Goal: Task Accomplishment & Management: Manage account settings

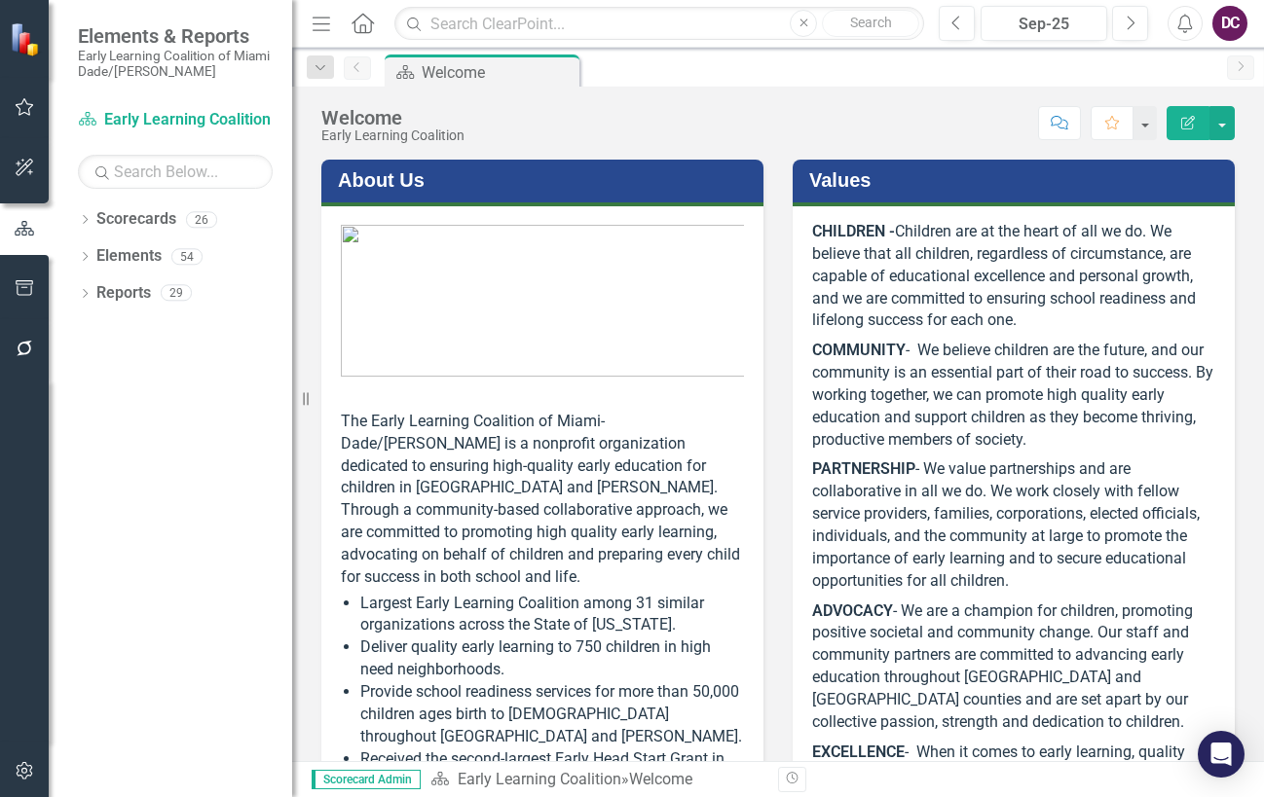
click at [1016, 684] on p "ADVOCACY - We are a champion for children, promoting positive societal and comm…" at bounding box center [1013, 667] width 403 height 141
click at [1125, 780] on div "Revision History" at bounding box center [1244, 779] width 933 height 25
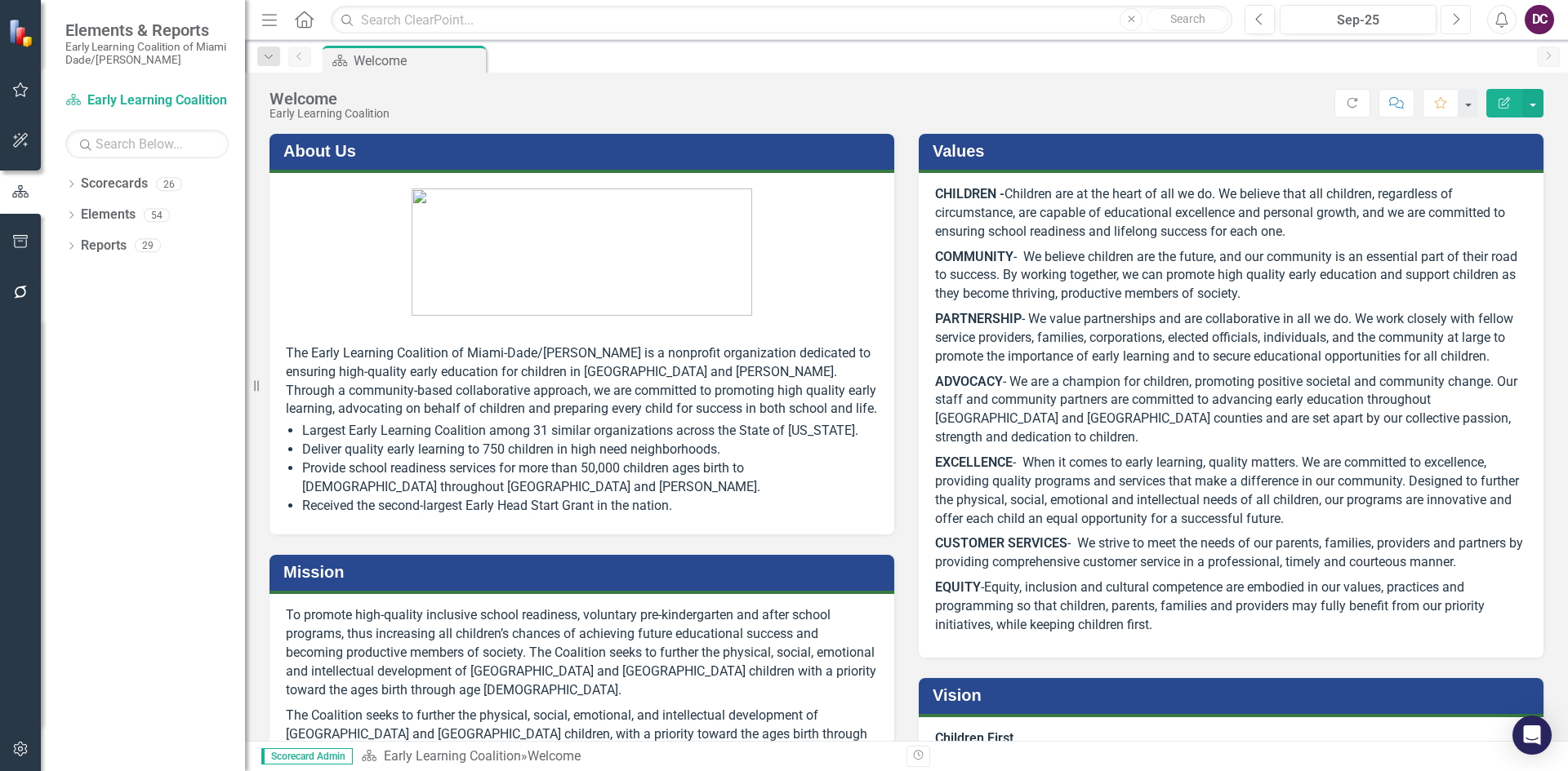
click at [1059, 18] on button "Next" at bounding box center [1456, 19] width 30 height 29
click at [132, 99] on link "Scorecard Early Learning Coalition" at bounding box center [147, 101] width 164 height 18
click at [83, 94] on link "Scorecard Early Learning Coalition" at bounding box center [147, 101] width 164 height 18
click at [68, 180] on div "Dropdown" at bounding box center [71, 186] width 12 height 14
click at [77, 215] on icon "Dropdown" at bounding box center [80, 215] width 13 height 10
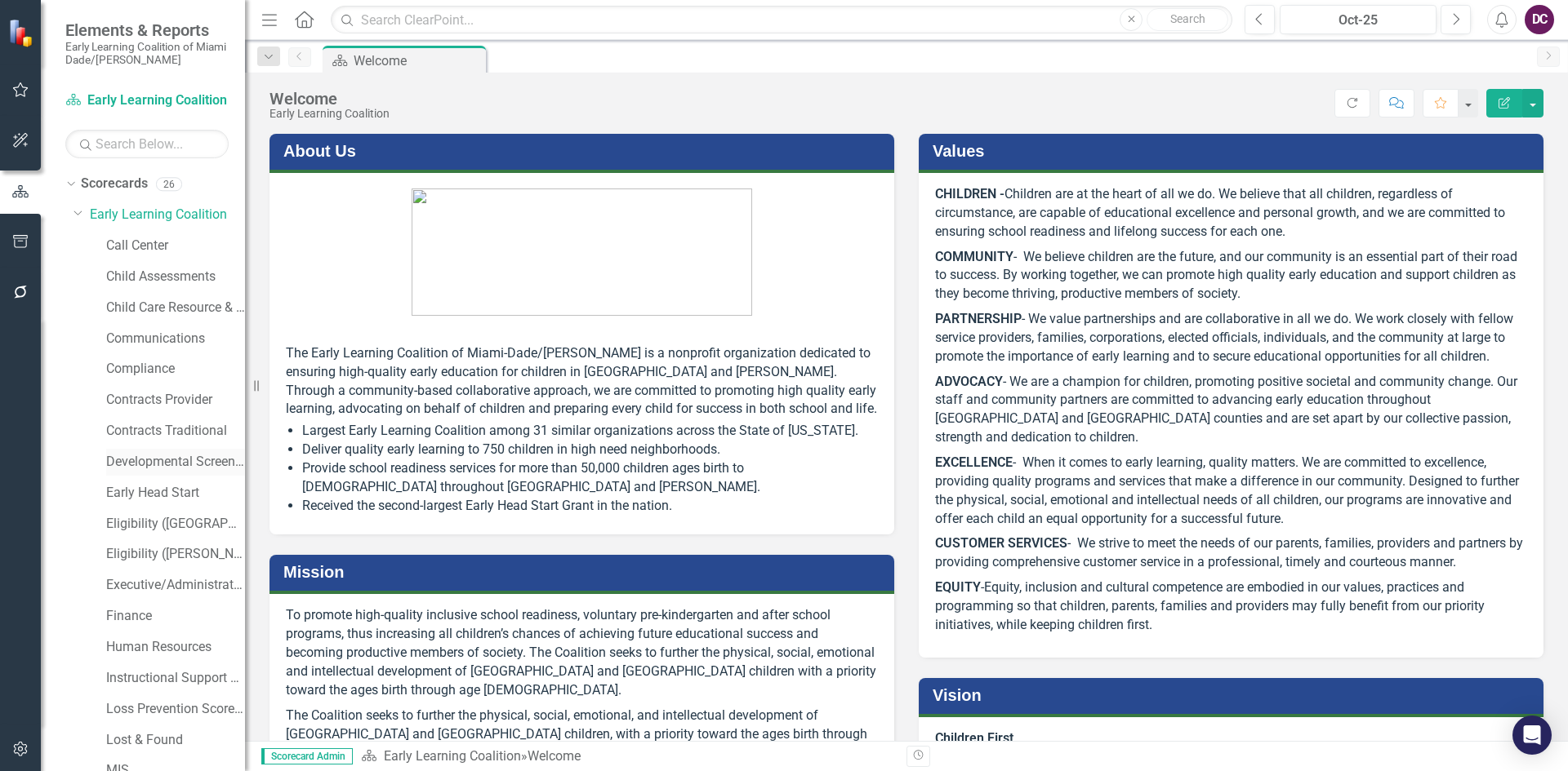
scroll to position [81, 0]
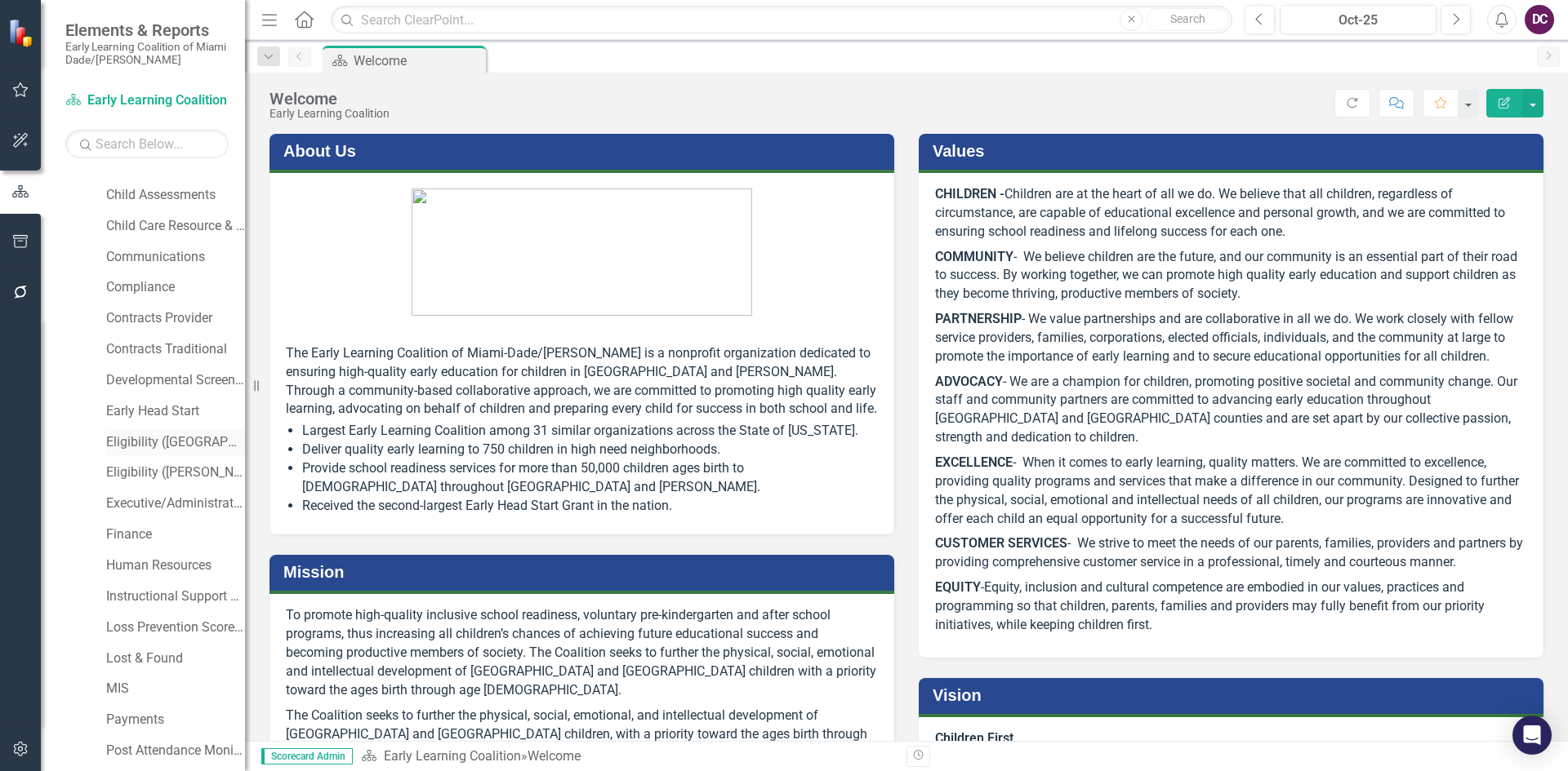
click at [171, 441] on link "Eligibility ([GEOGRAPHIC_DATA])" at bounding box center [176, 442] width 139 height 18
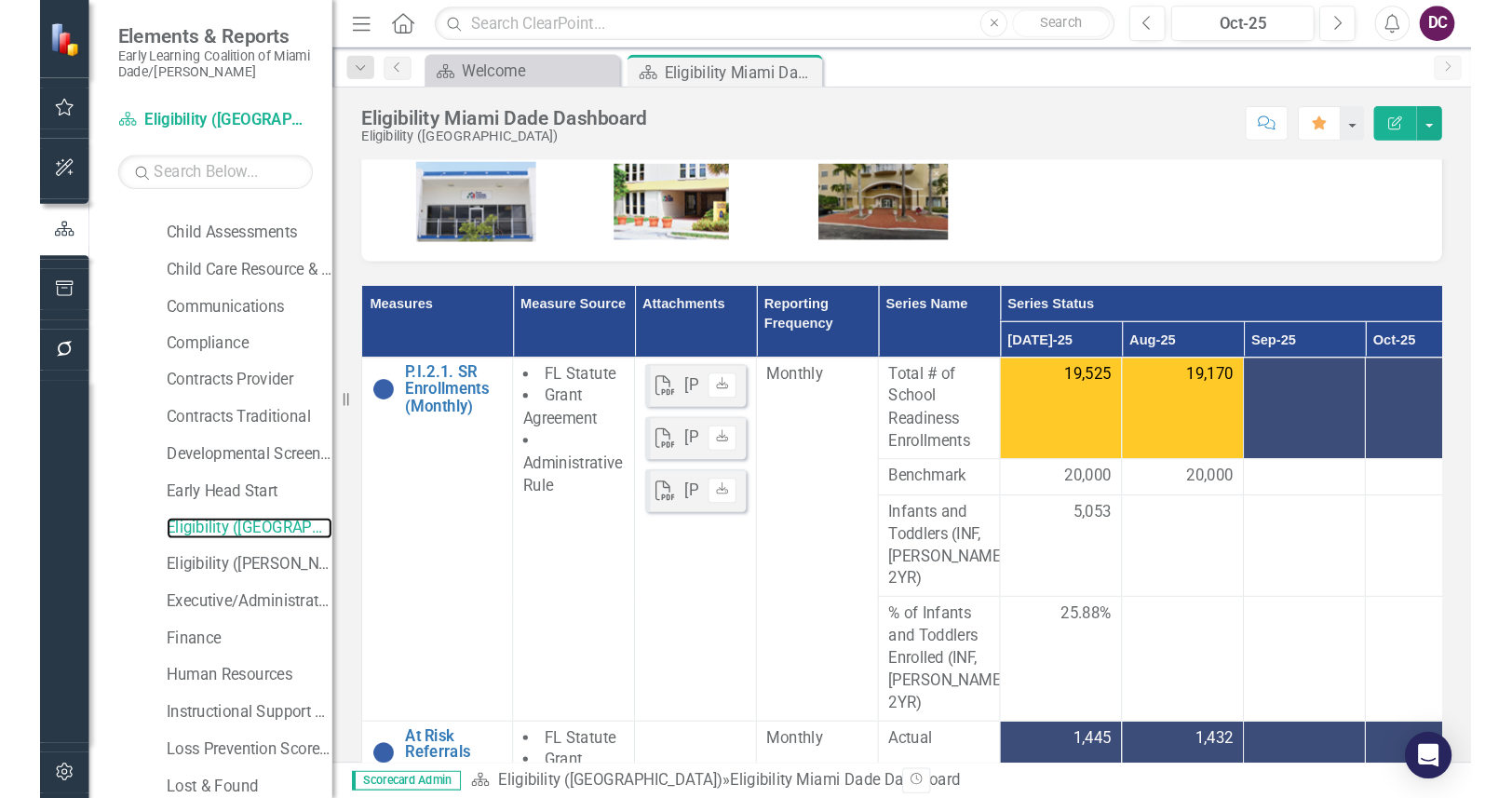
scroll to position [263, 0]
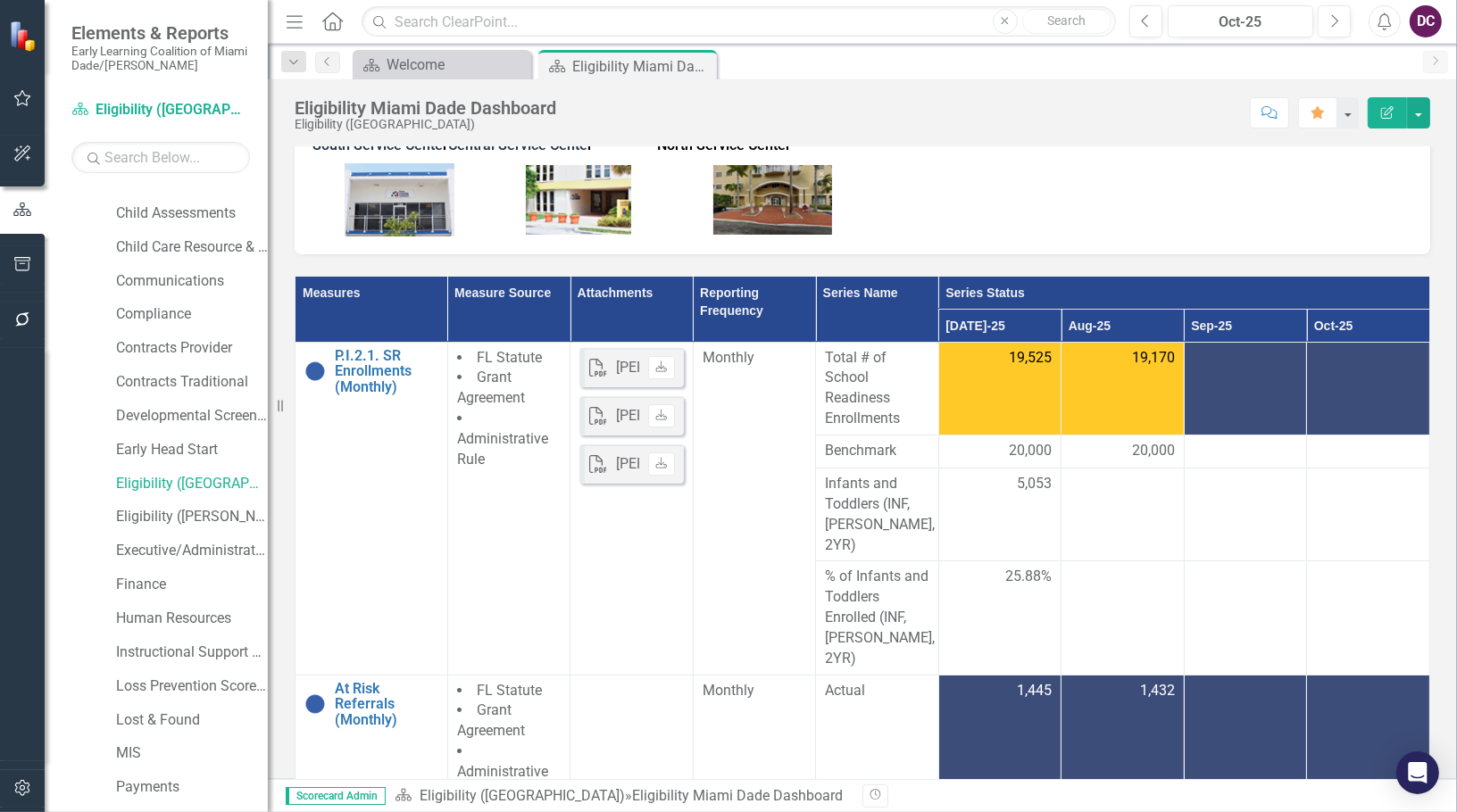
click at [966, 225] on p at bounding box center [863, 198] width 1100 height 77
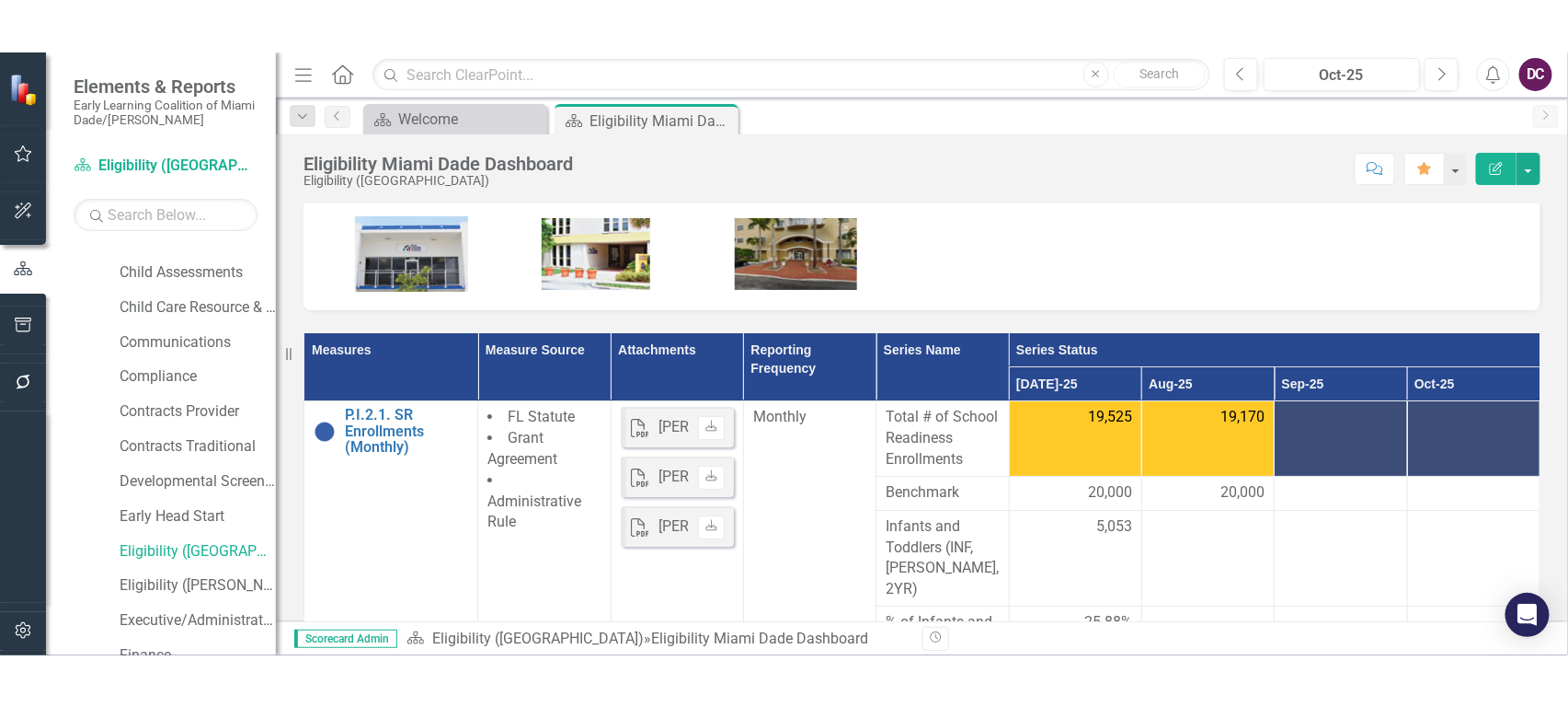
scroll to position [267, 0]
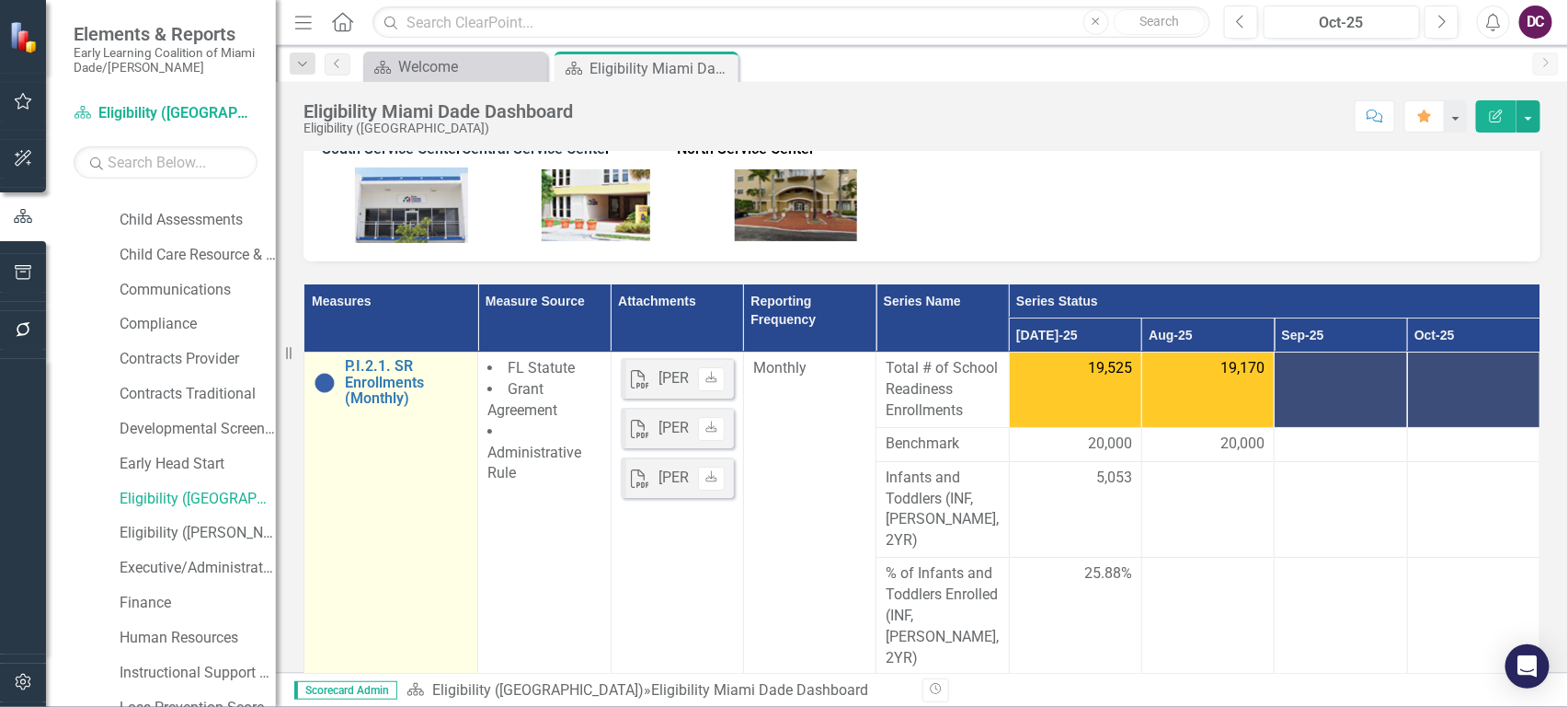
click at [393, 448] on td "P.I.2.1. SR Enrollments (Monthly) Edit Edit Measure Link Open Element" at bounding box center [391, 513] width 174 height 322
click at [368, 371] on link "P.I.2.1. SR Enrollments (Monthly)" at bounding box center [406, 383] width 123 height 49
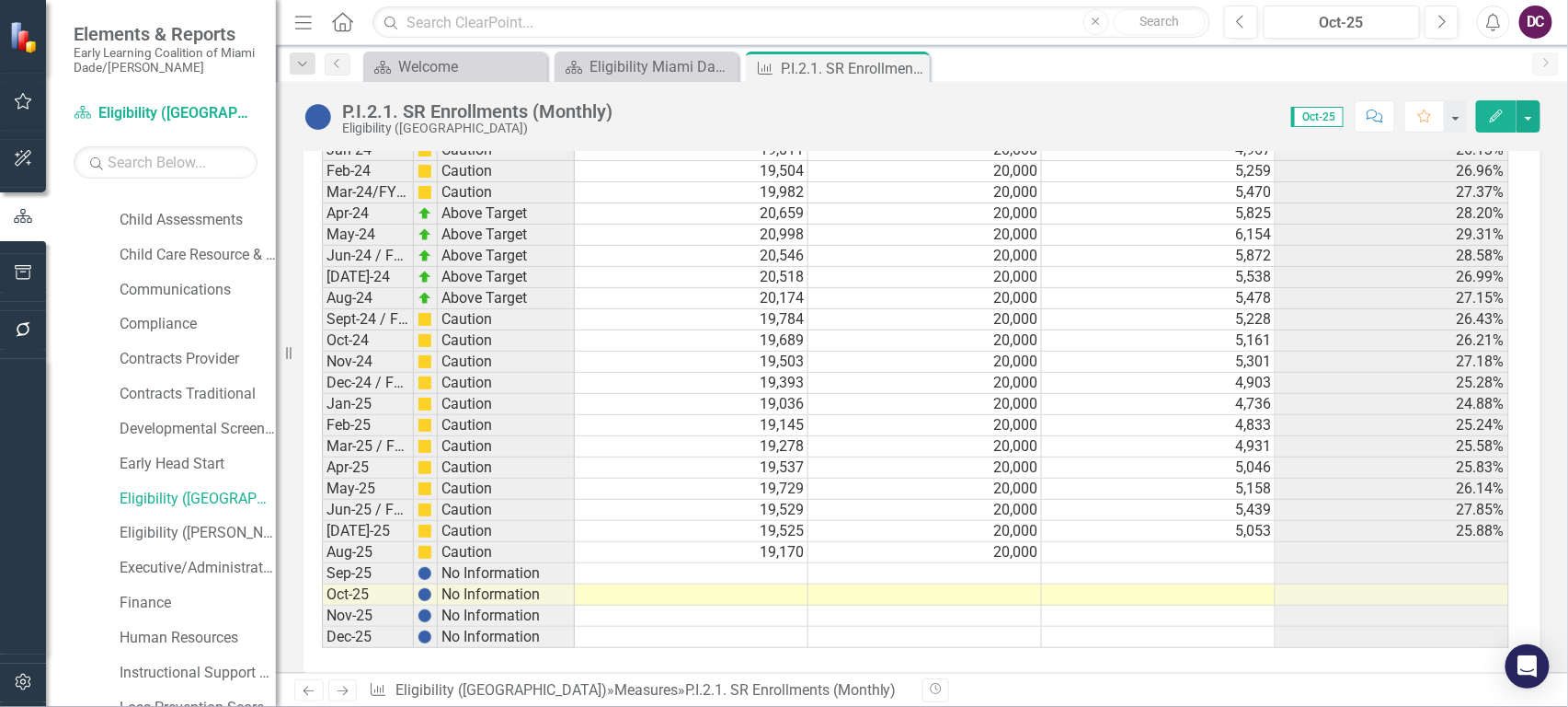
scroll to position [10, 13]
click at [1067, 545] on td at bounding box center [1158, 553] width 233 height 21
click at [722, 553] on td "19,170" at bounding box center [691, 553] width 233 height 21
click at [774, 572] on td at bounding box center [691, 574] width 233 height 21
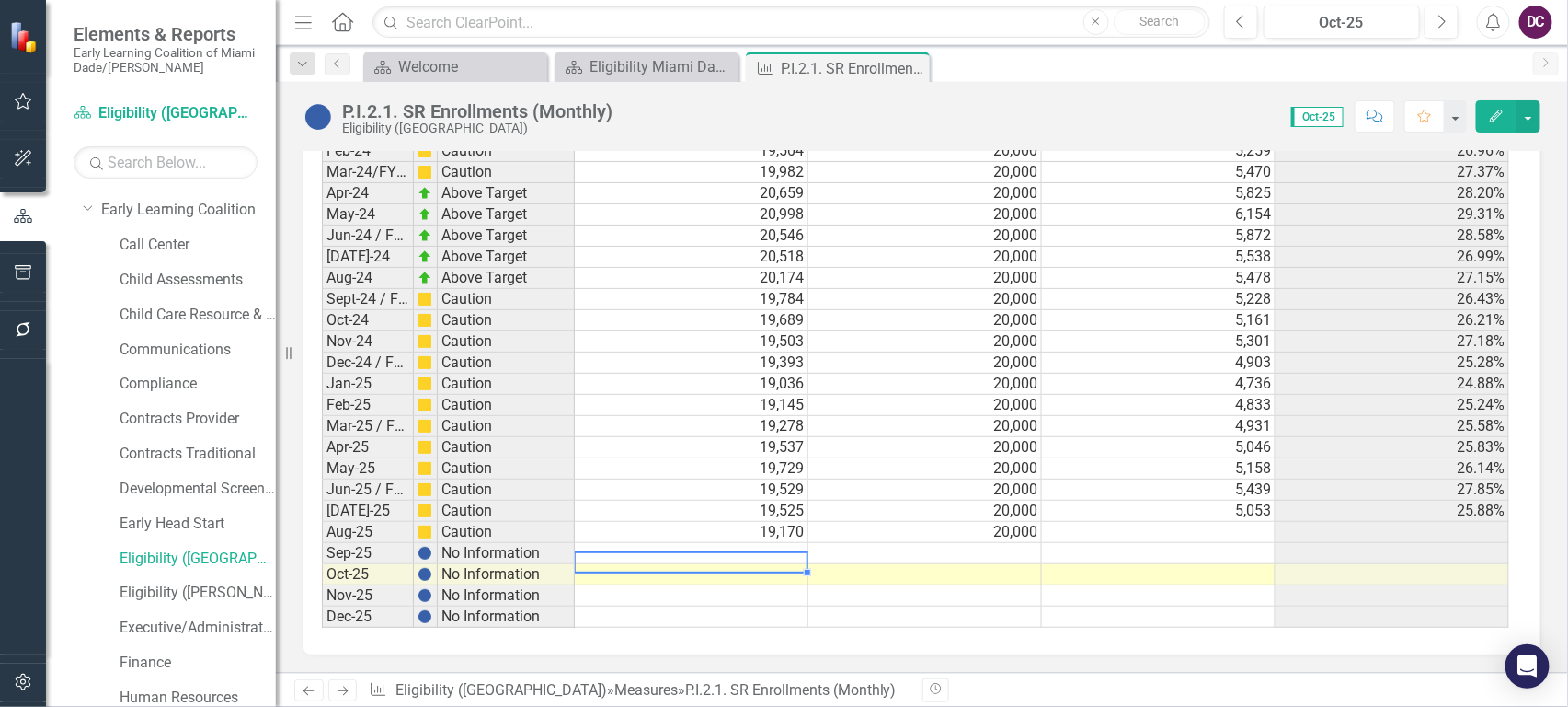
scroll to position [0, 0]
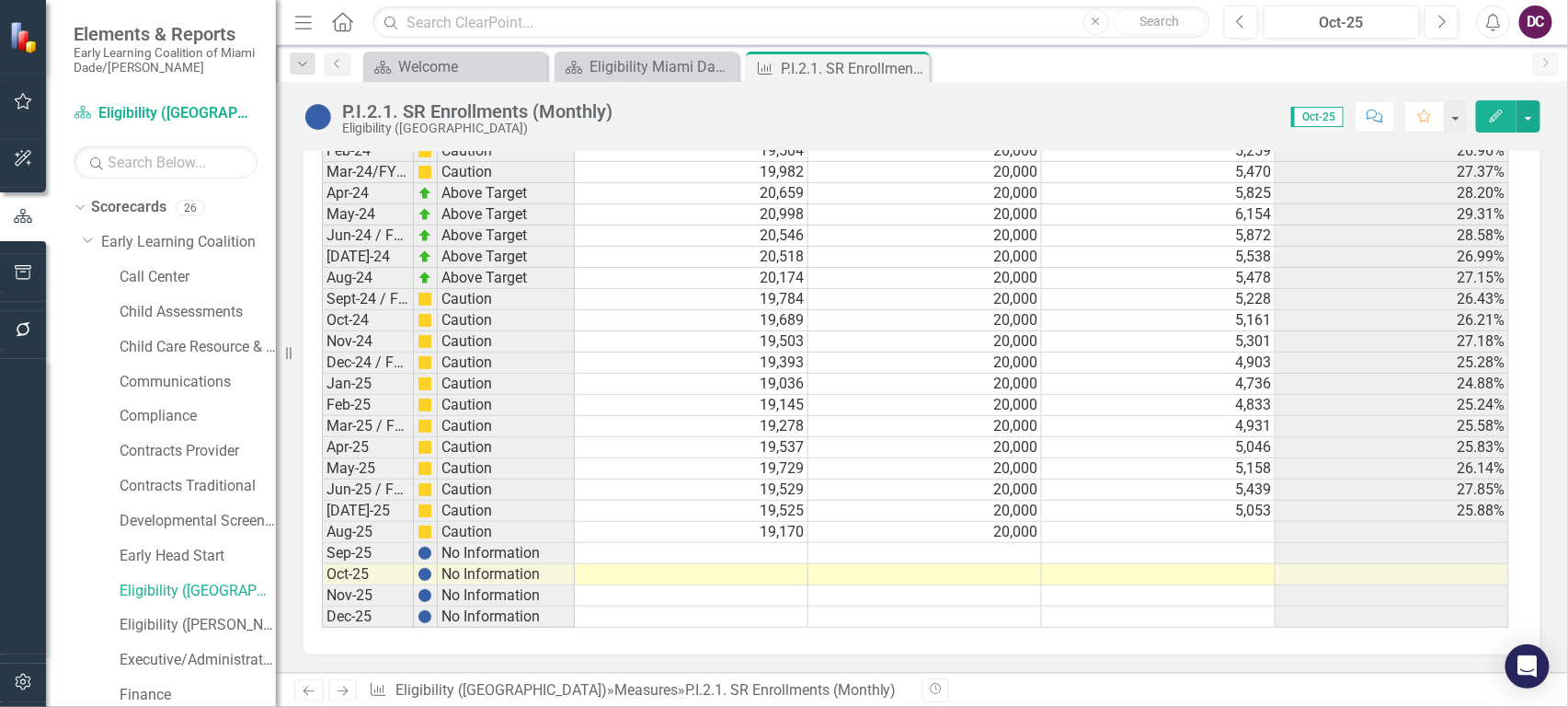
click at [1146, 681] on div "Revision History" at bounding box center [1550, 690] width 1255 height 24
click at [765, 543] on td at bounding box center [691, 553] width 233 height 21
click at [769, 543] on td at bounding box center [691, 553] width 233 height 21
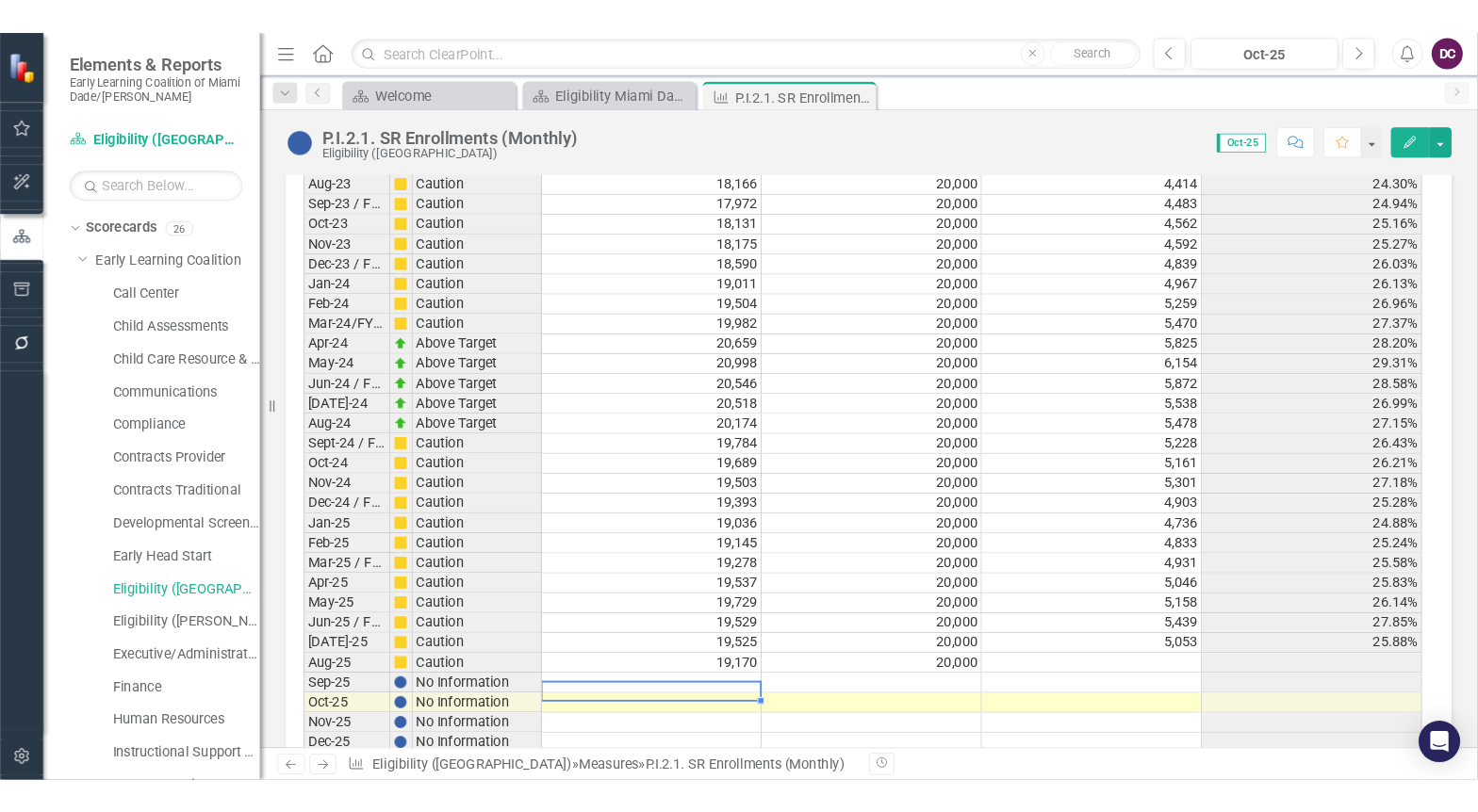
scroll to position [2978, 0]
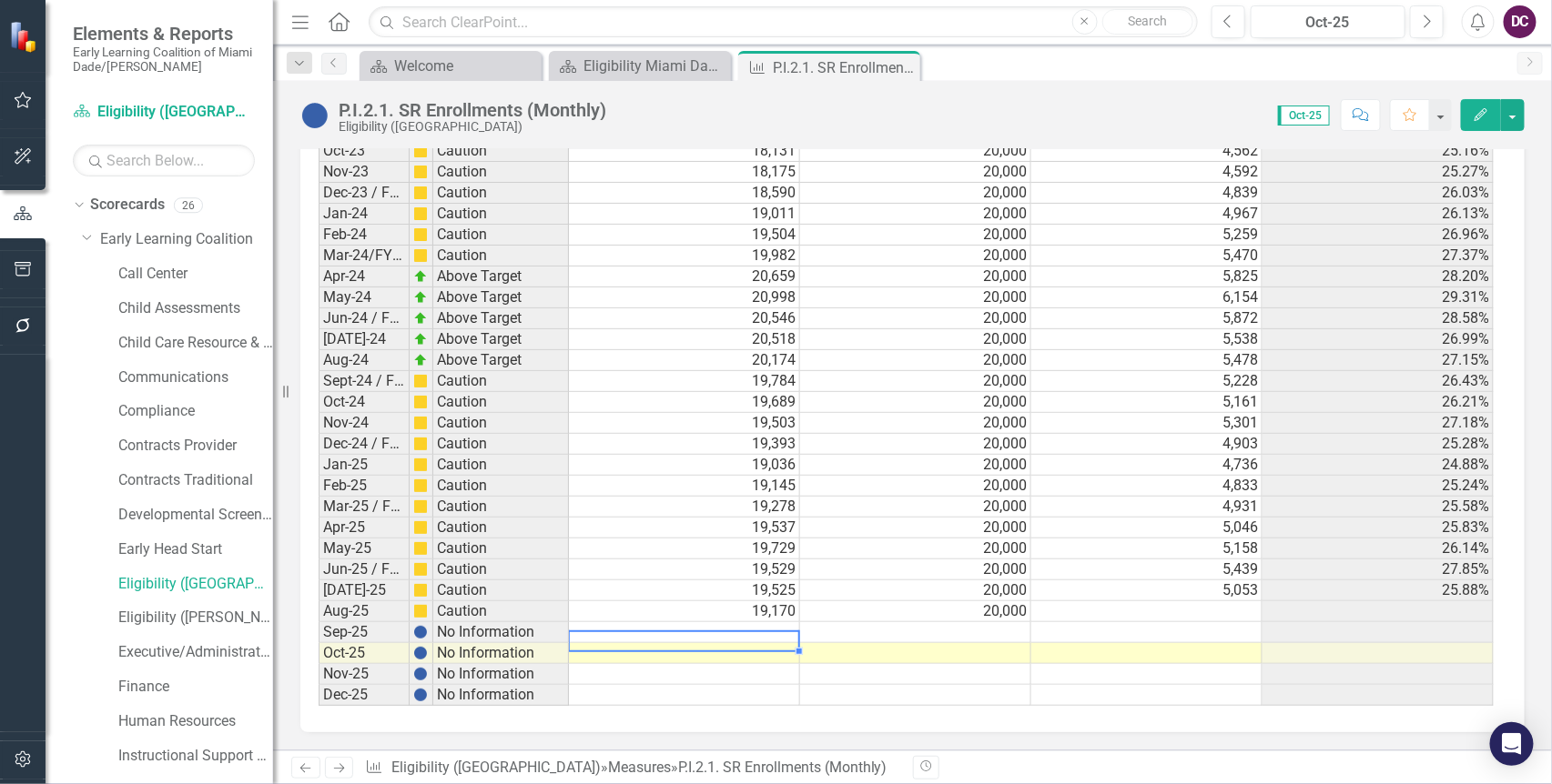
click at [713, 622] on td at bounding box center [684, 633] width 231 height 21
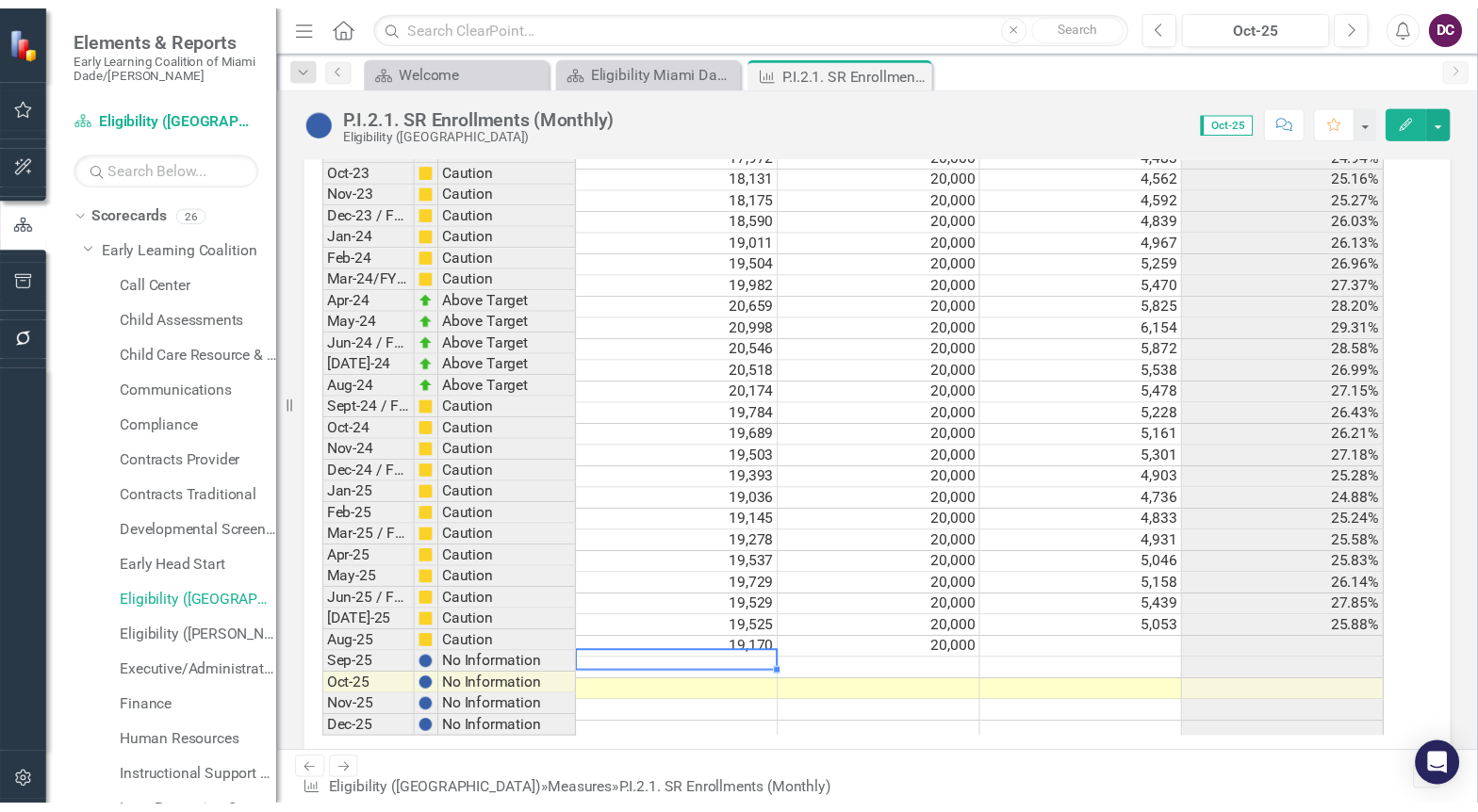
scroll to position [3041, 0]
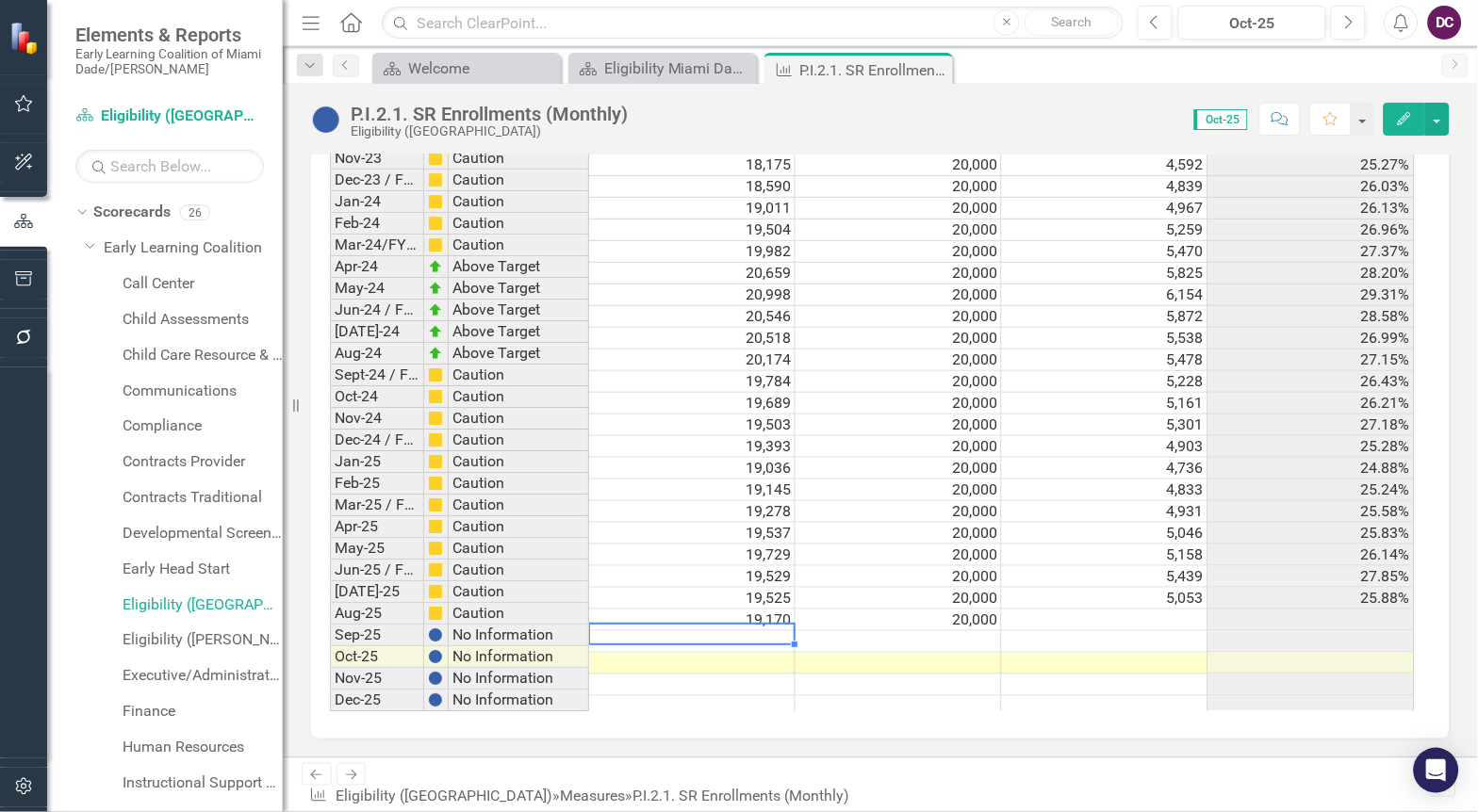
click at [780, 636] on td at bounding box center [692, 642] width 206 height 21
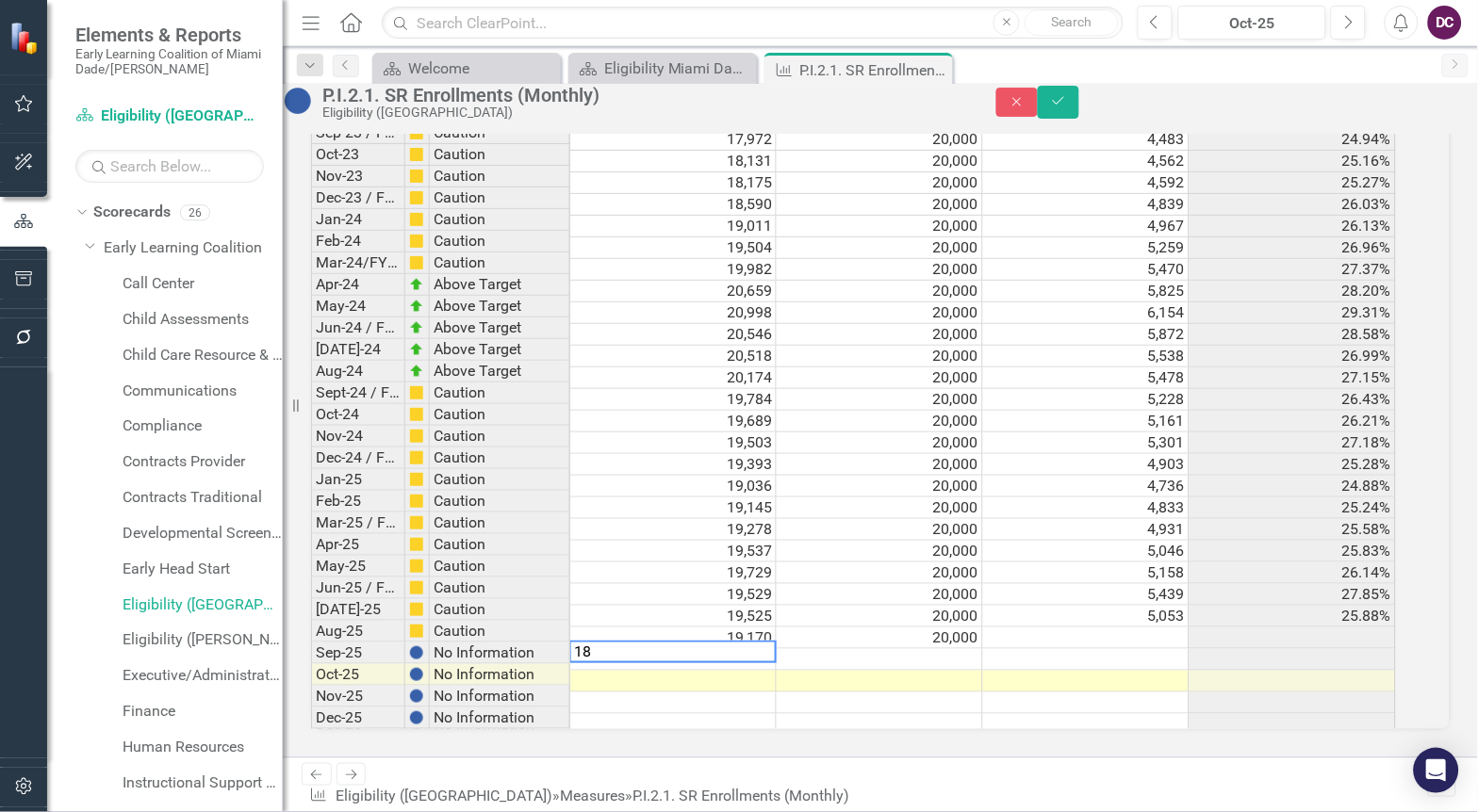
scroll to position [3042, 0]
type textarea "18807"
click at [881, 641] on textarea "20,00" at bounding box center [879, 651] width 207 height 22
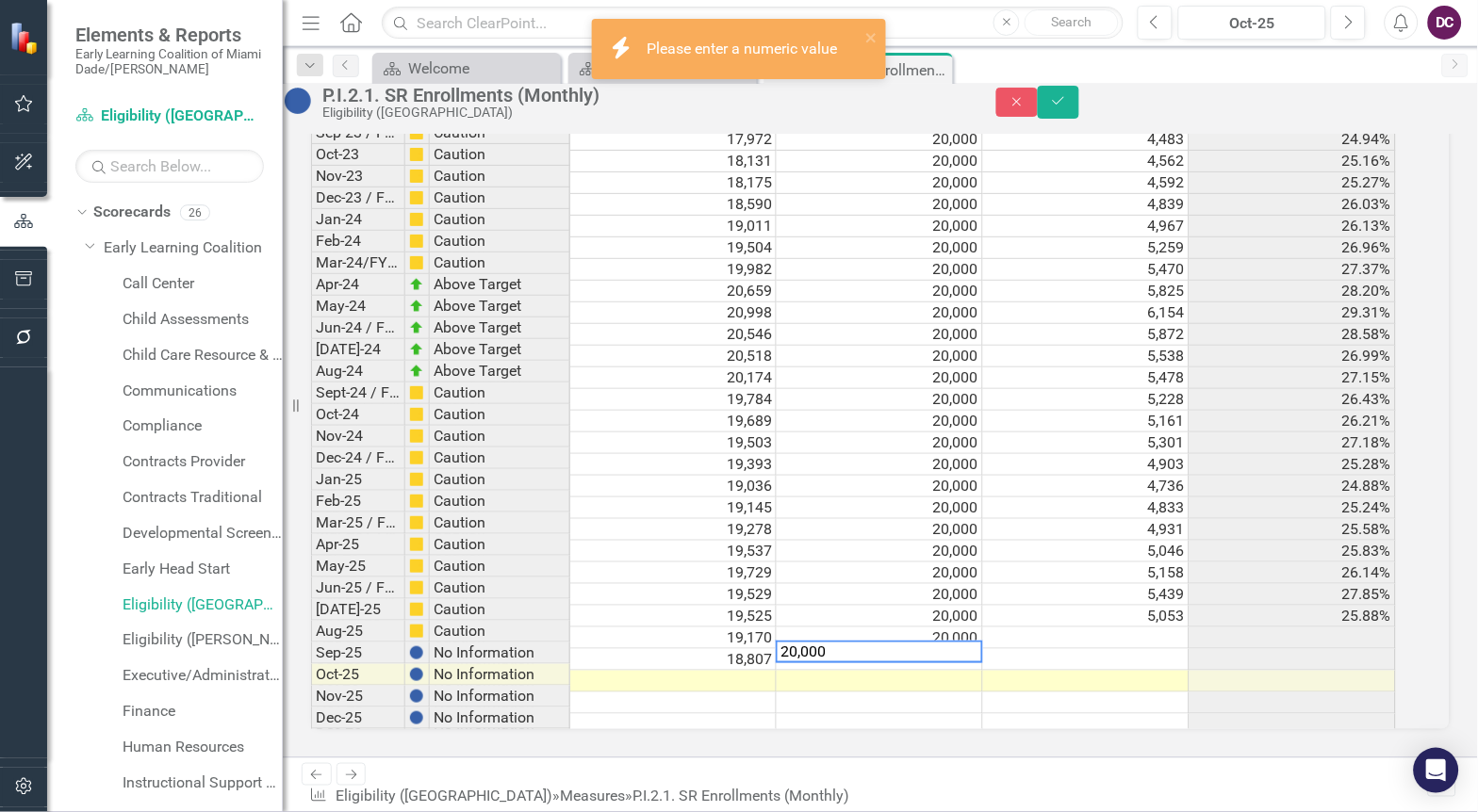
click at [815, 647] on textarea "20,000" at bounding box center [879, 651] width 207 height 22
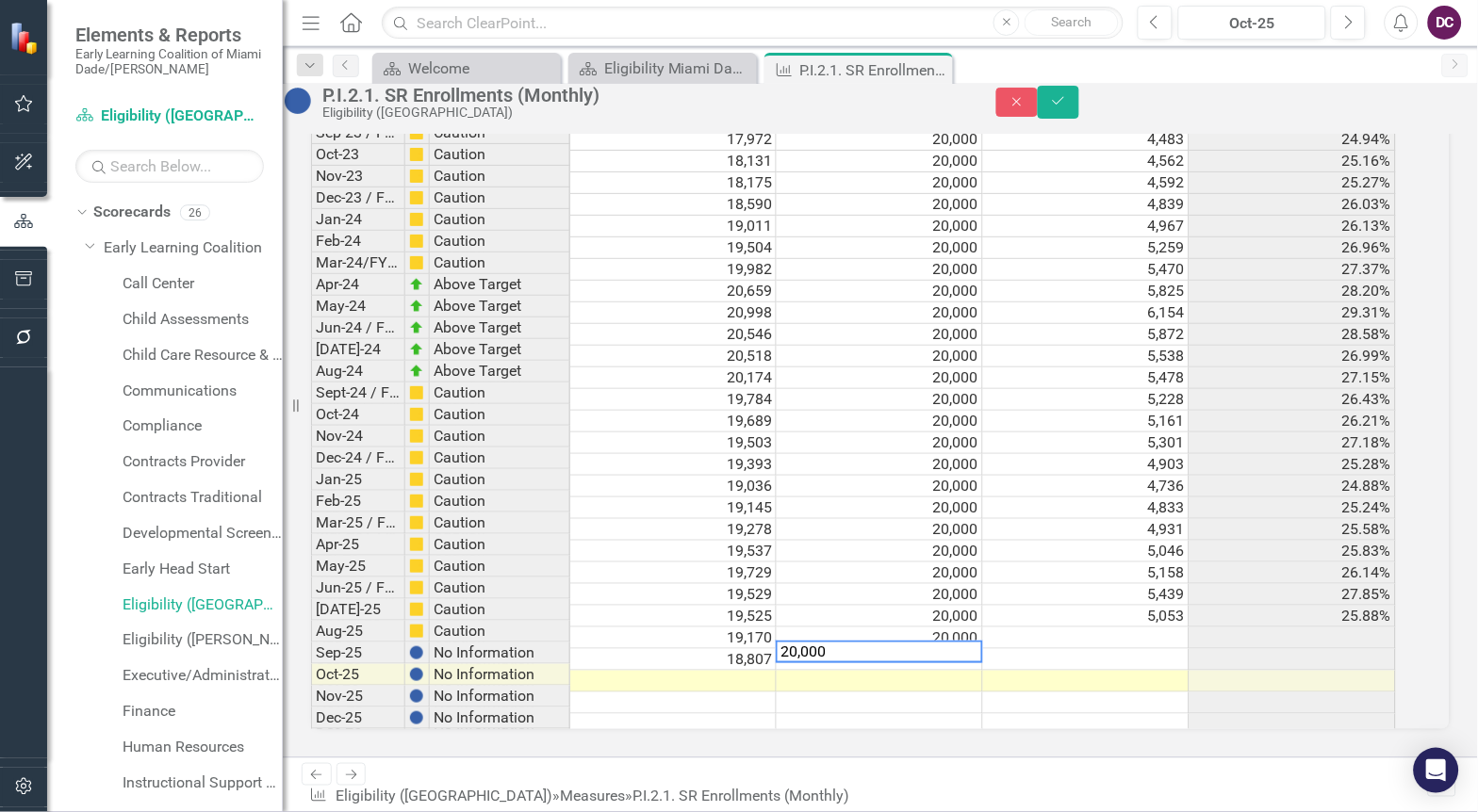
type textarea "20000"
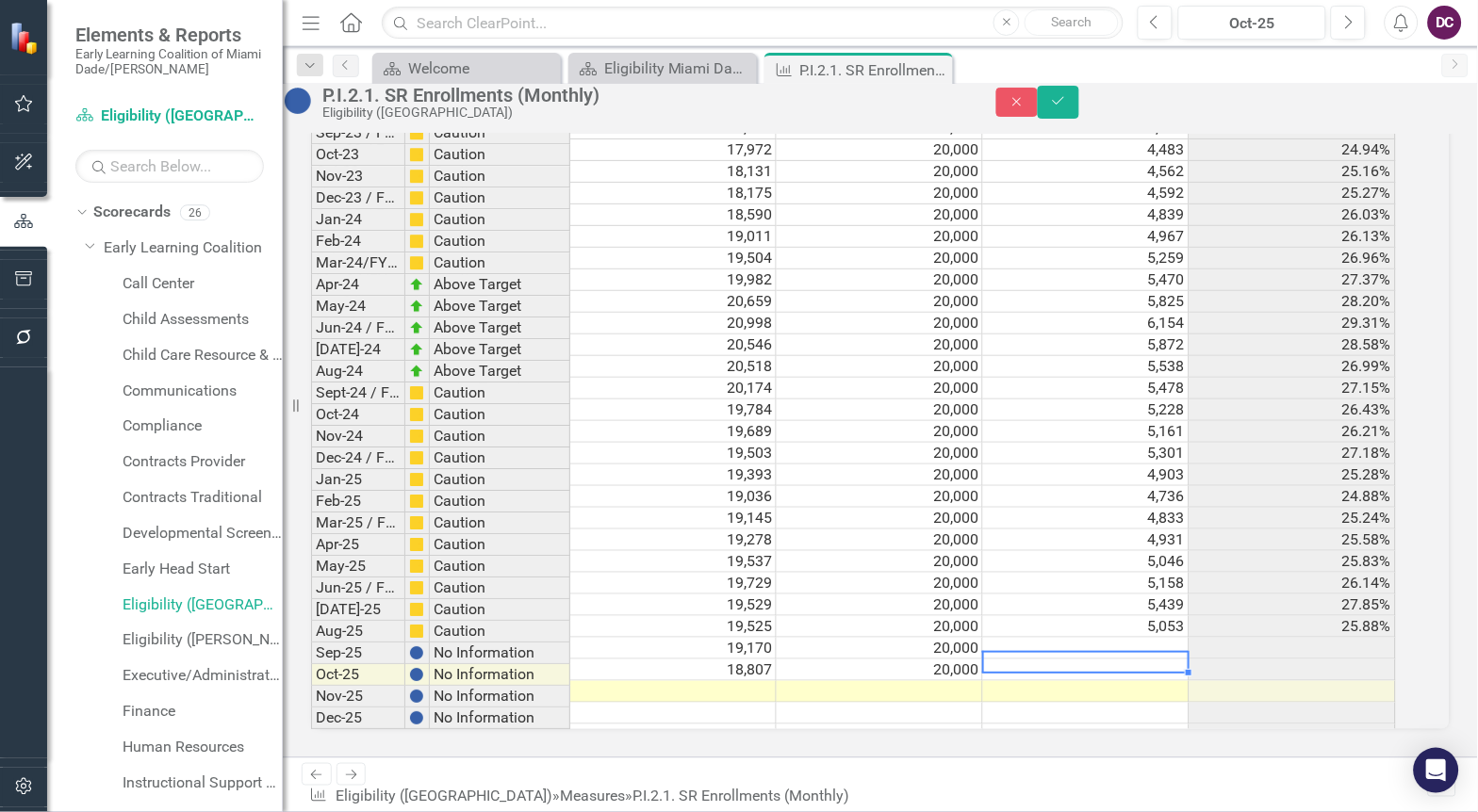
scroll to position [0, 11]
click at [1067, 107] on icon "Save" at bounding box center [1059, 101] width 17 height 14
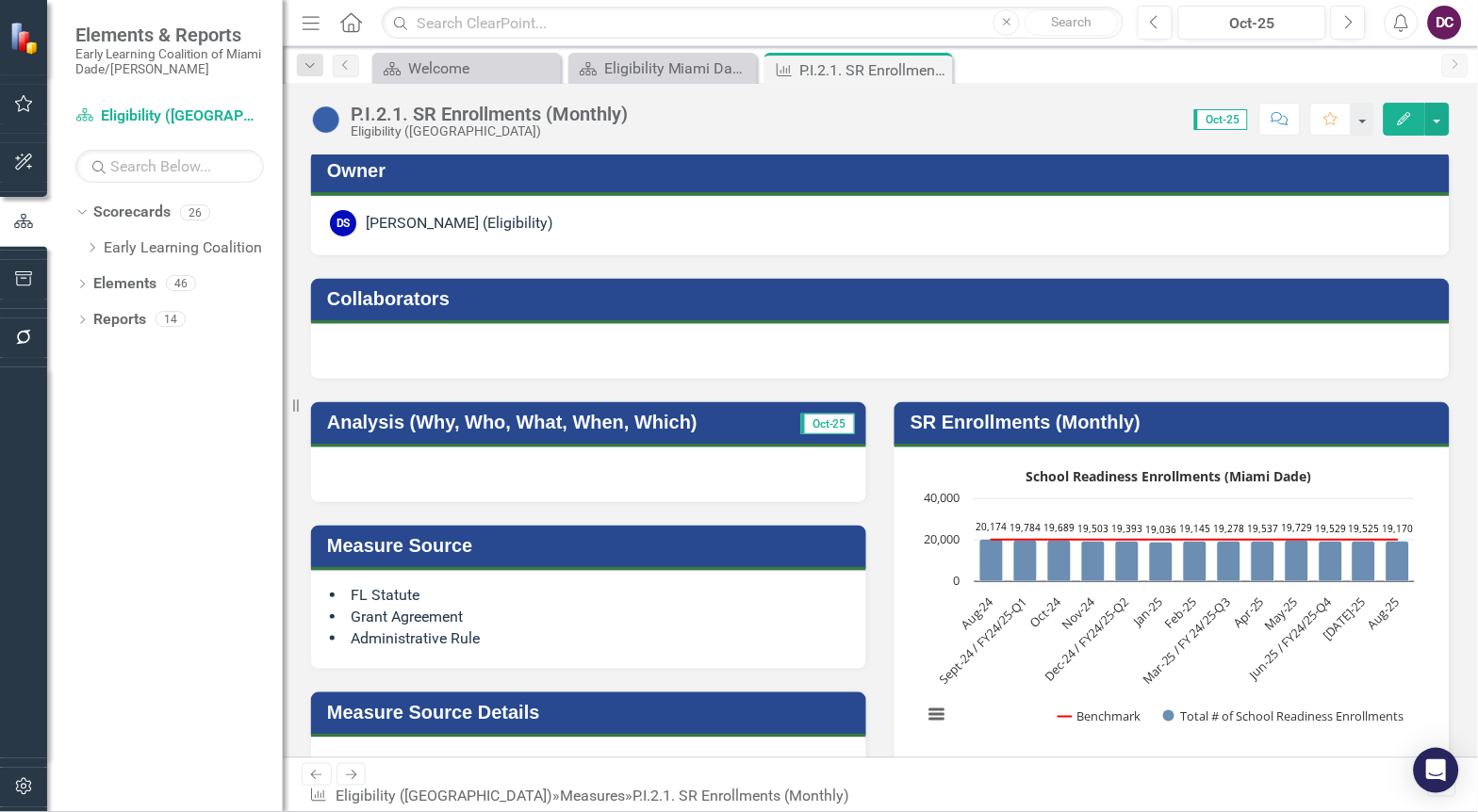
scroll to position [0, 0]
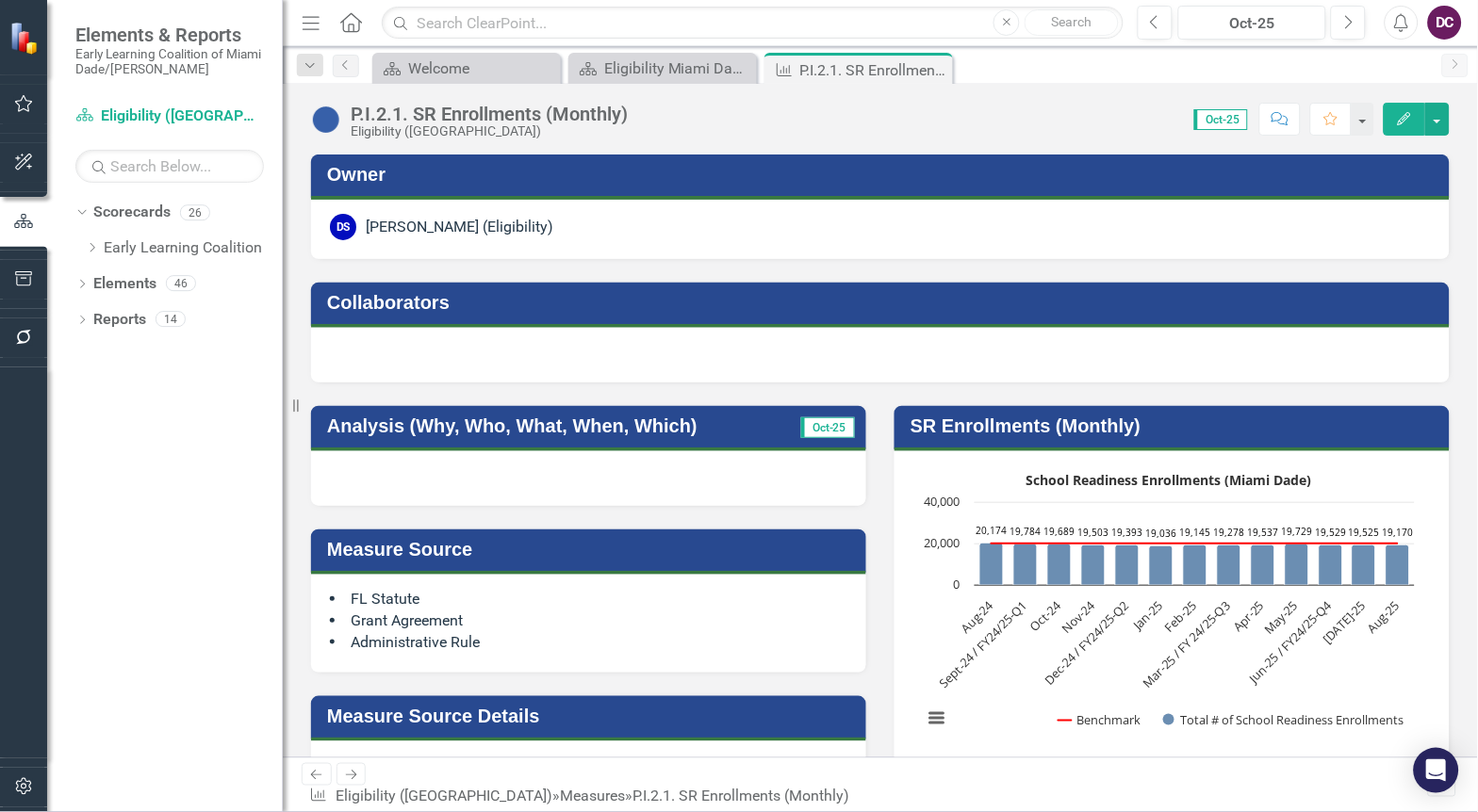
click at [978, 696] on rect "Interactive chart" at bounding box center [1169, 607] width 511 height 283
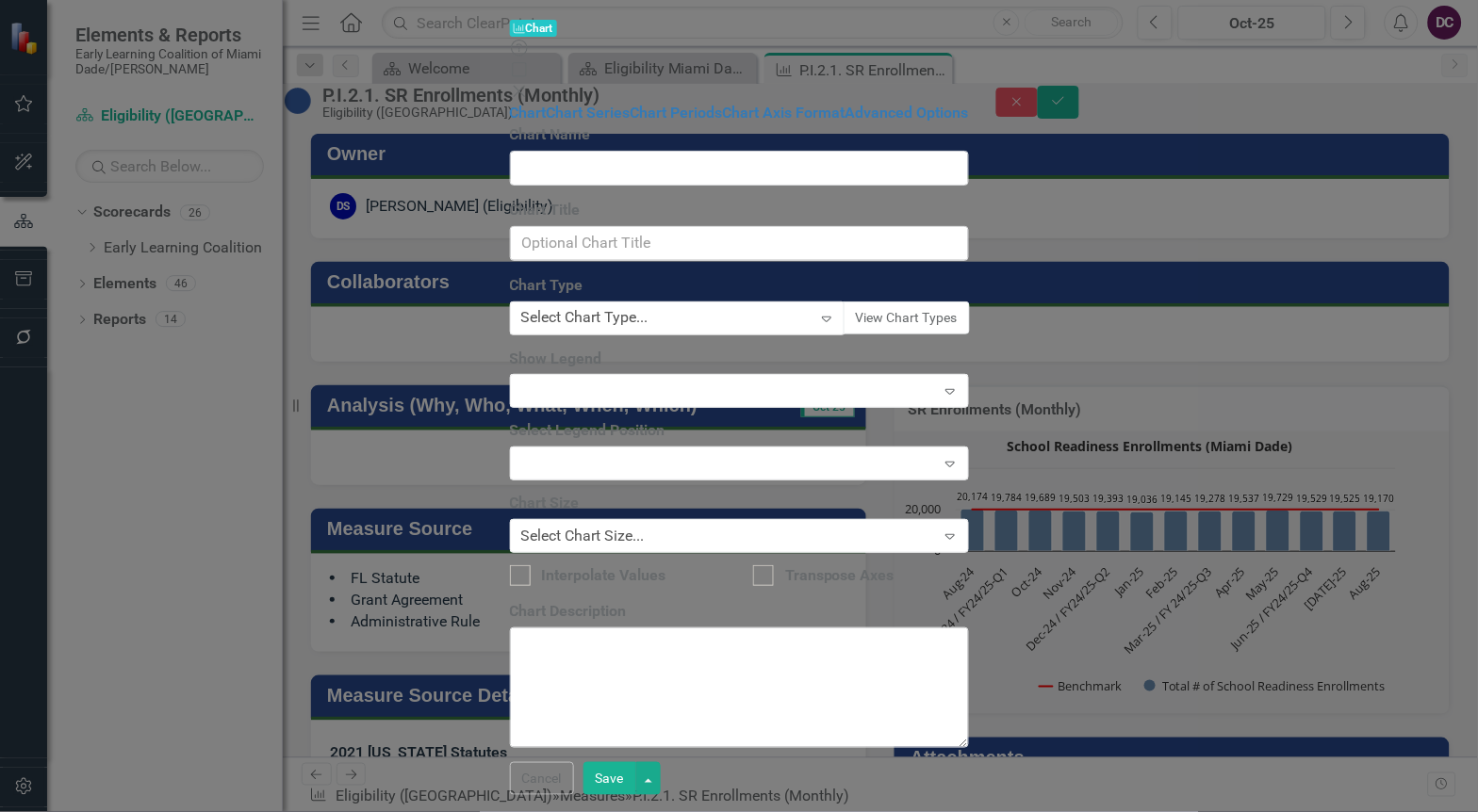
type input "SR Enrollments (Monthly)"
type input "School Readiness Enrollments (Miami Dade)"
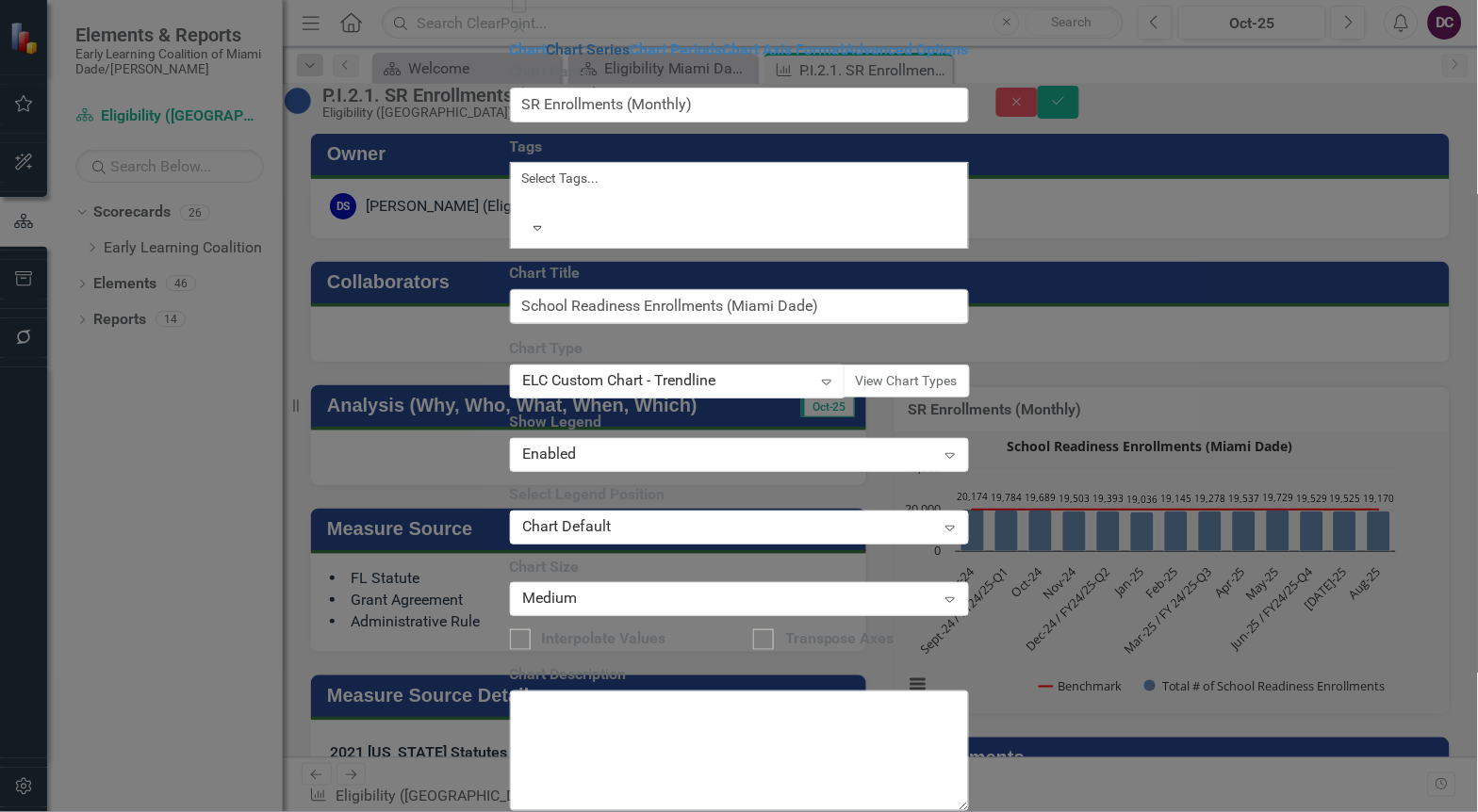
click at [547, 58] on link "Chart Series" at bounding box center [588, 49] width 84 height 18
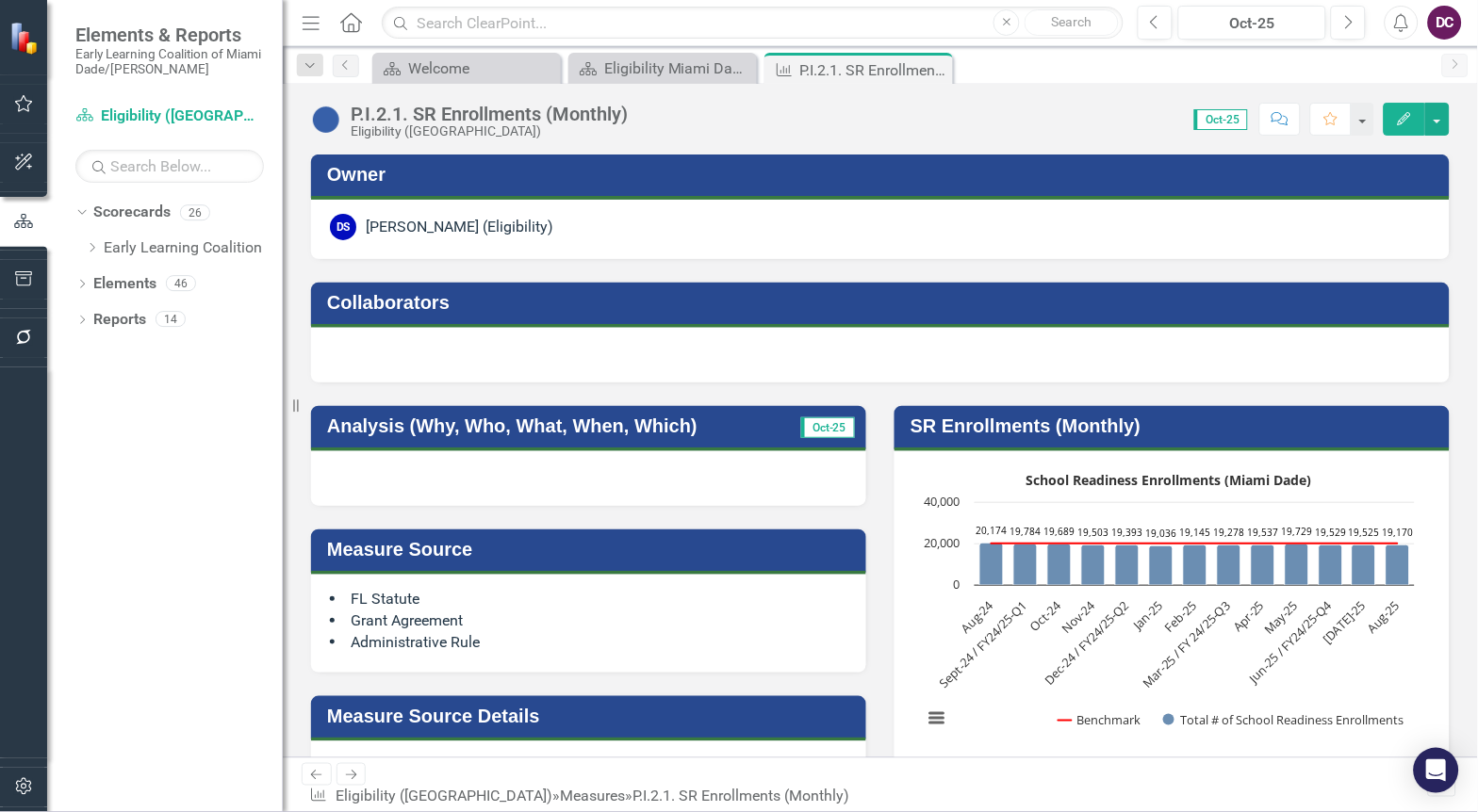
click at [1001, 681] on rect "Interactive chart" at bounding box center [1169, 607] width 511 height 283
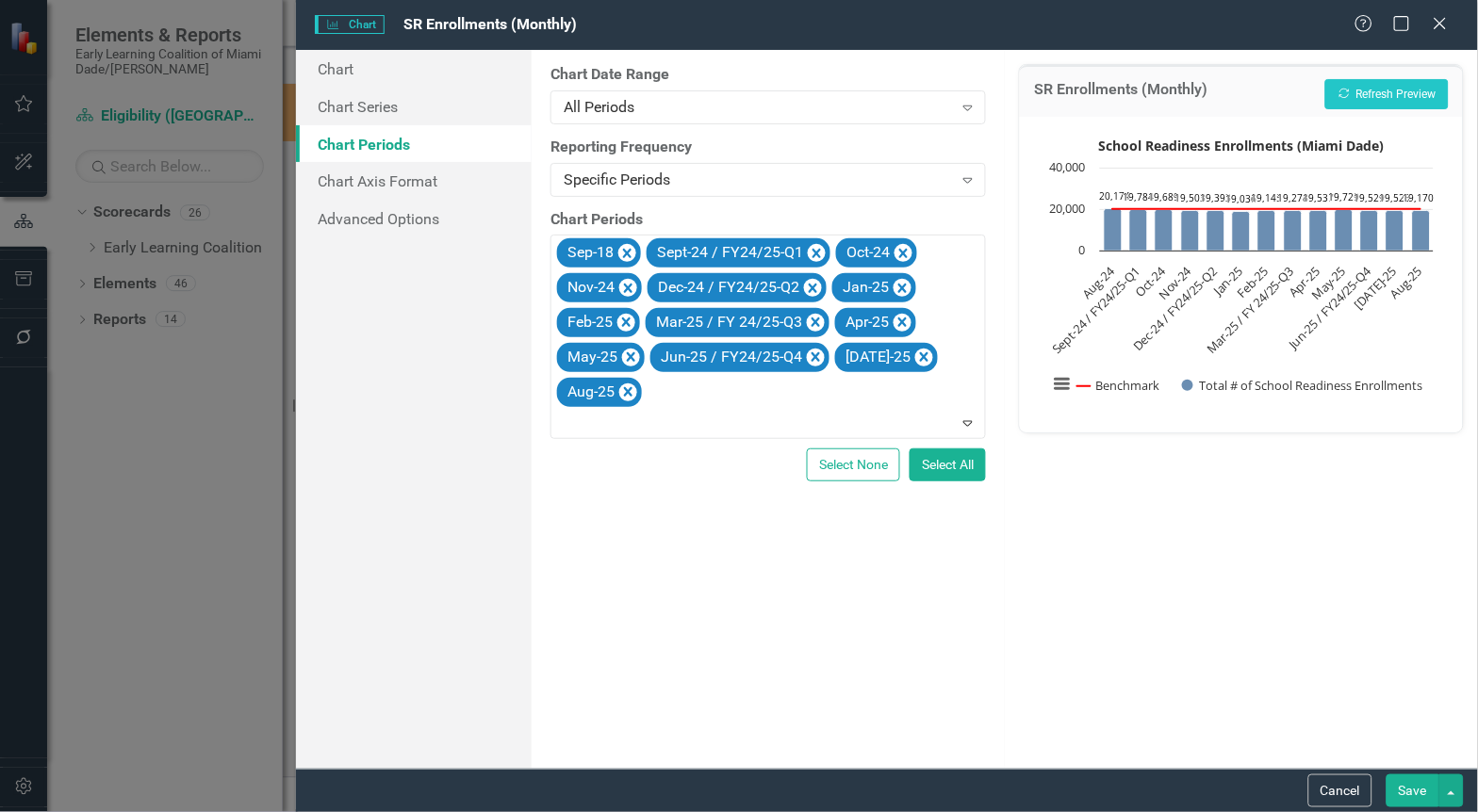
scroll to position [0, 11]
click at [629, 393] on icon "Remove Aug-25" at bounding box center [628, 392] width 9 height 10
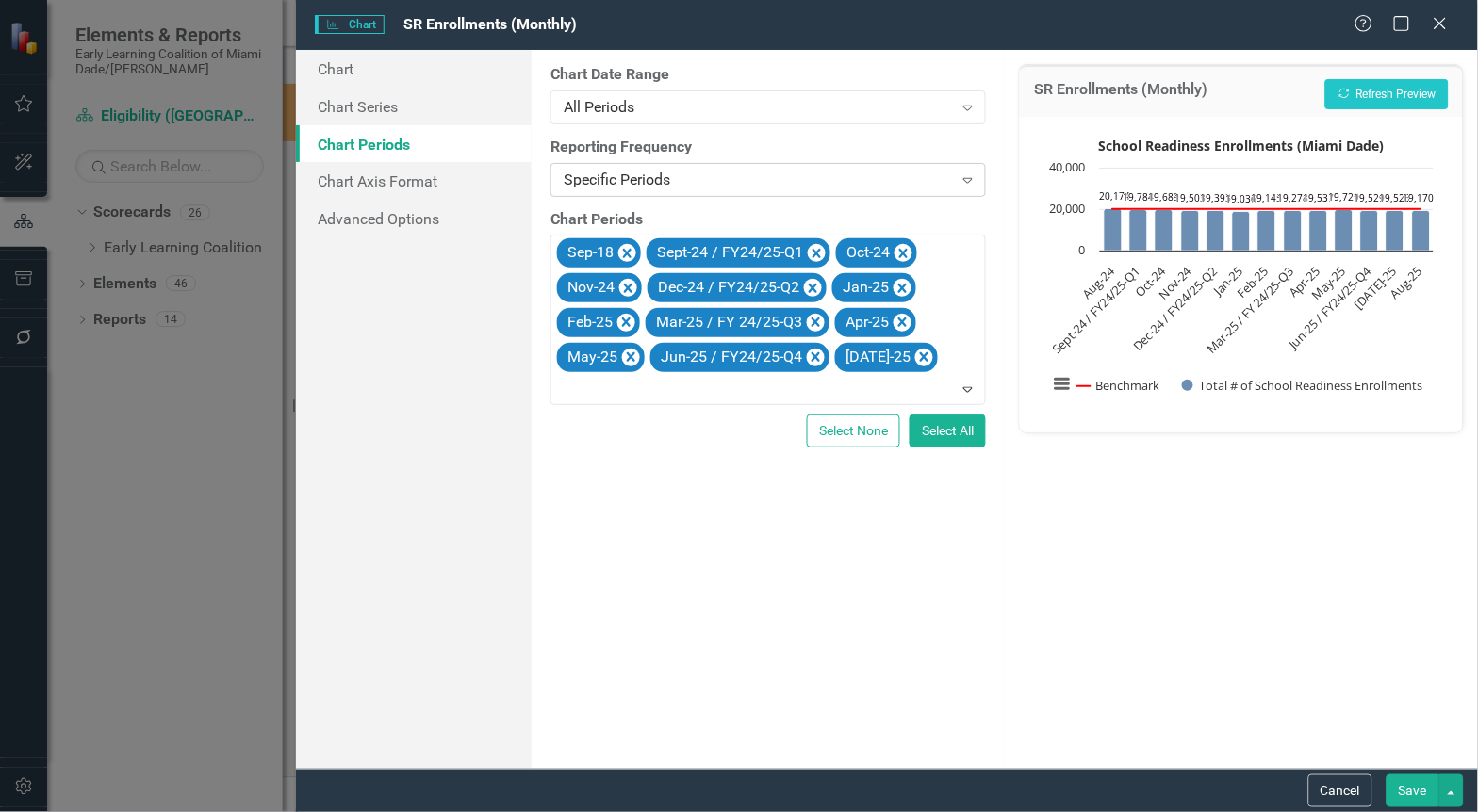
click at [644, 181] on div "Specific Periods" at bounding box center [757, 179] width 388 height 21
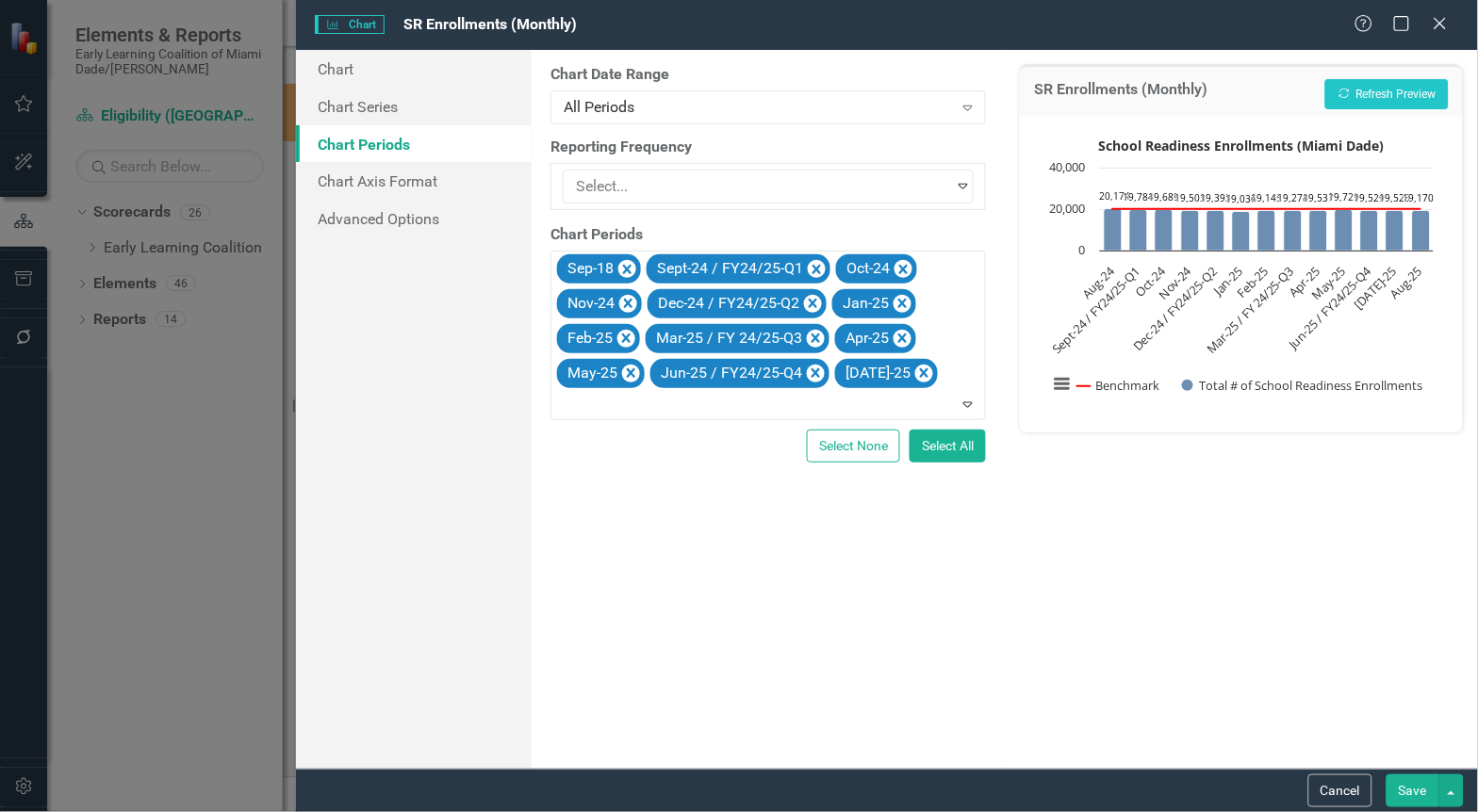
scroll to position [89, 0]
click at [642, 113] on div "All Periods" at bounding box center [757, 106] width 388 height 21
click at [683, 576] on div "From this tab, you define the periods you want included in the chart. For examp…" at bounding box center [768, 409] width 473 height 719
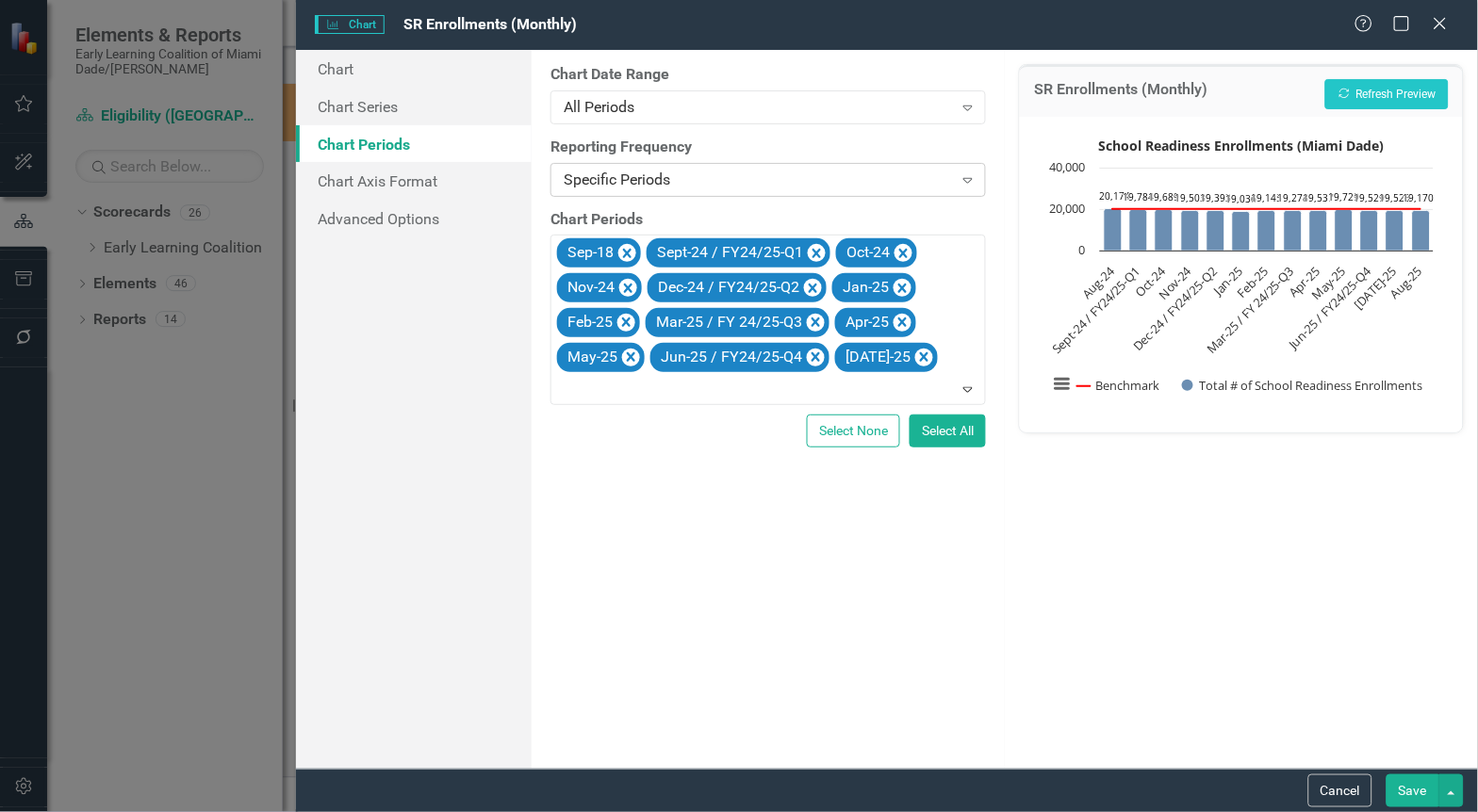
click at [685, 179] on div "Specific Periods" at bounding box center [757, 179] width 388 height 21
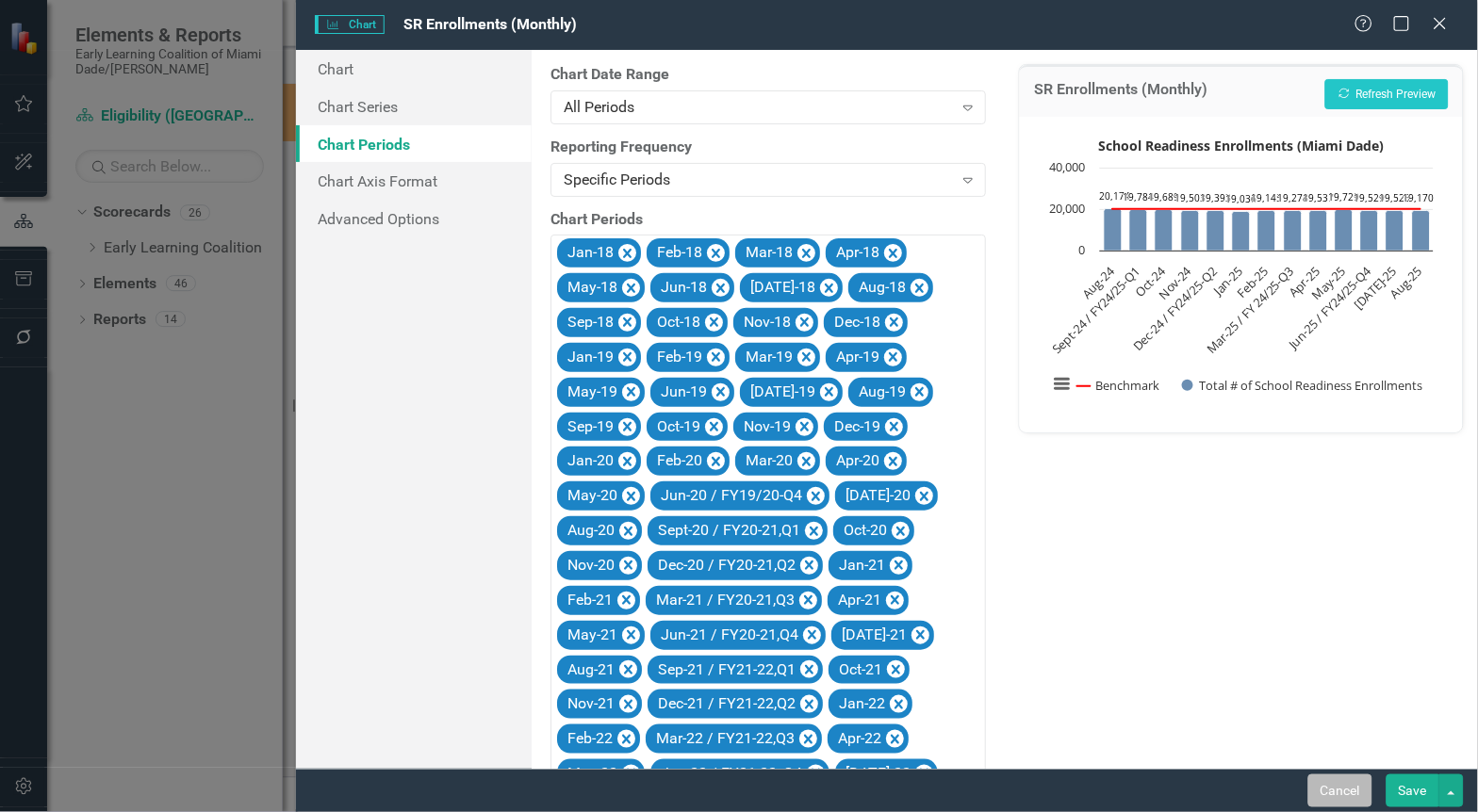
click at [1321, 789] on button "Cancel" at bounding box center [1341, 791] width 64 height 33
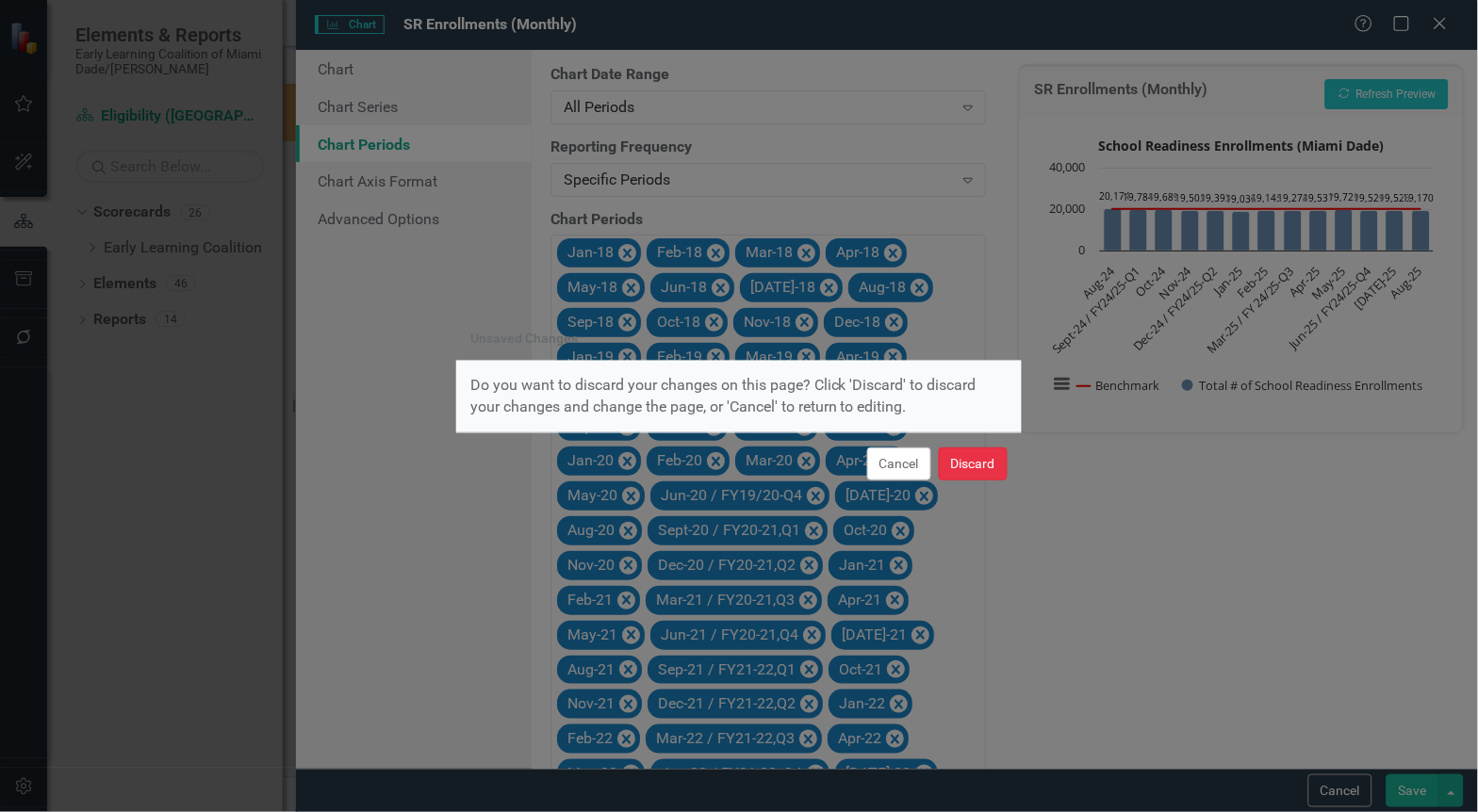
click at [962, 459] on button "Discard" at bounding box center [973, 465] width 69 height 33
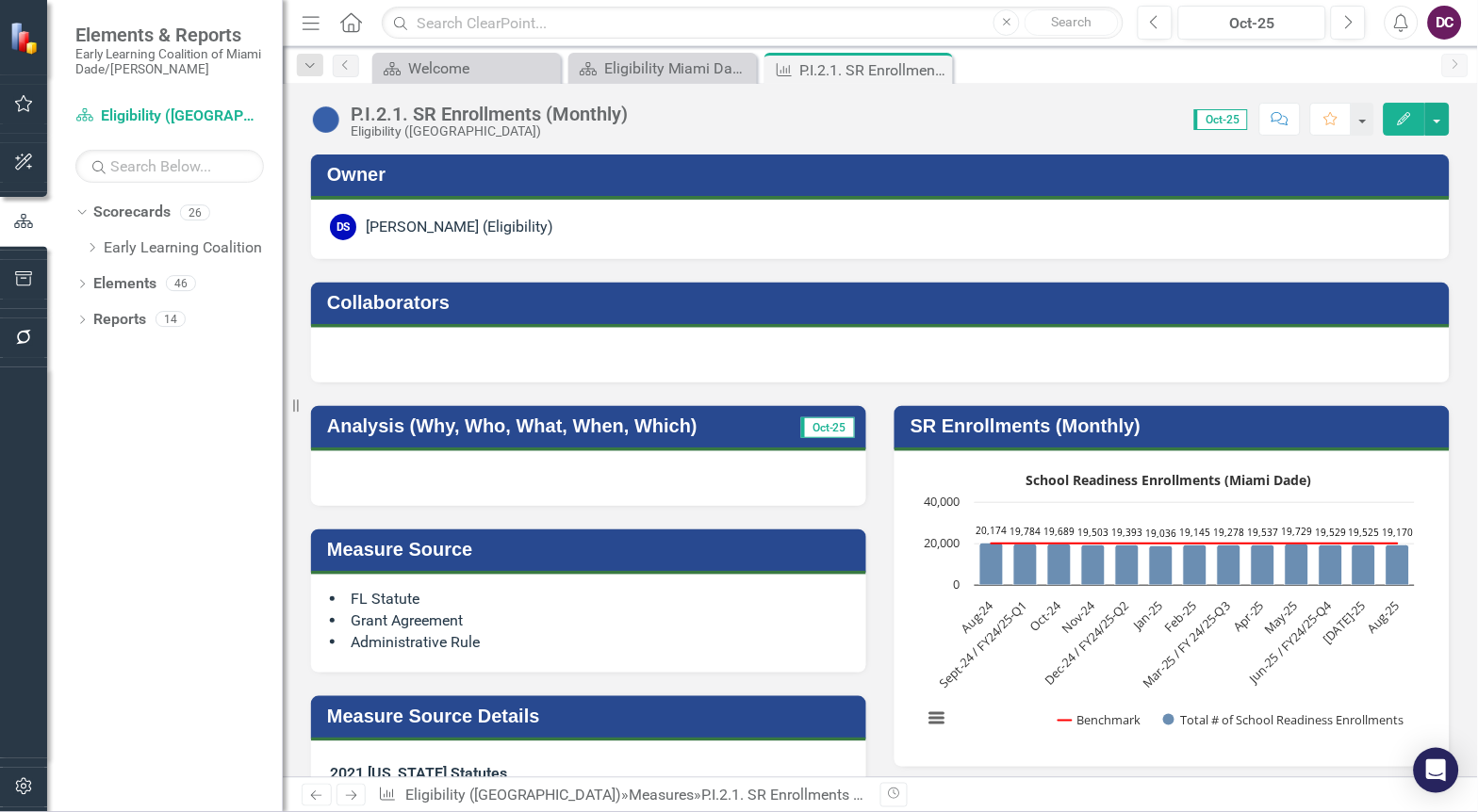
click at [1001, 550] on rect "Interactive chart" at bounding box center [1169, 607] width 511 height 283
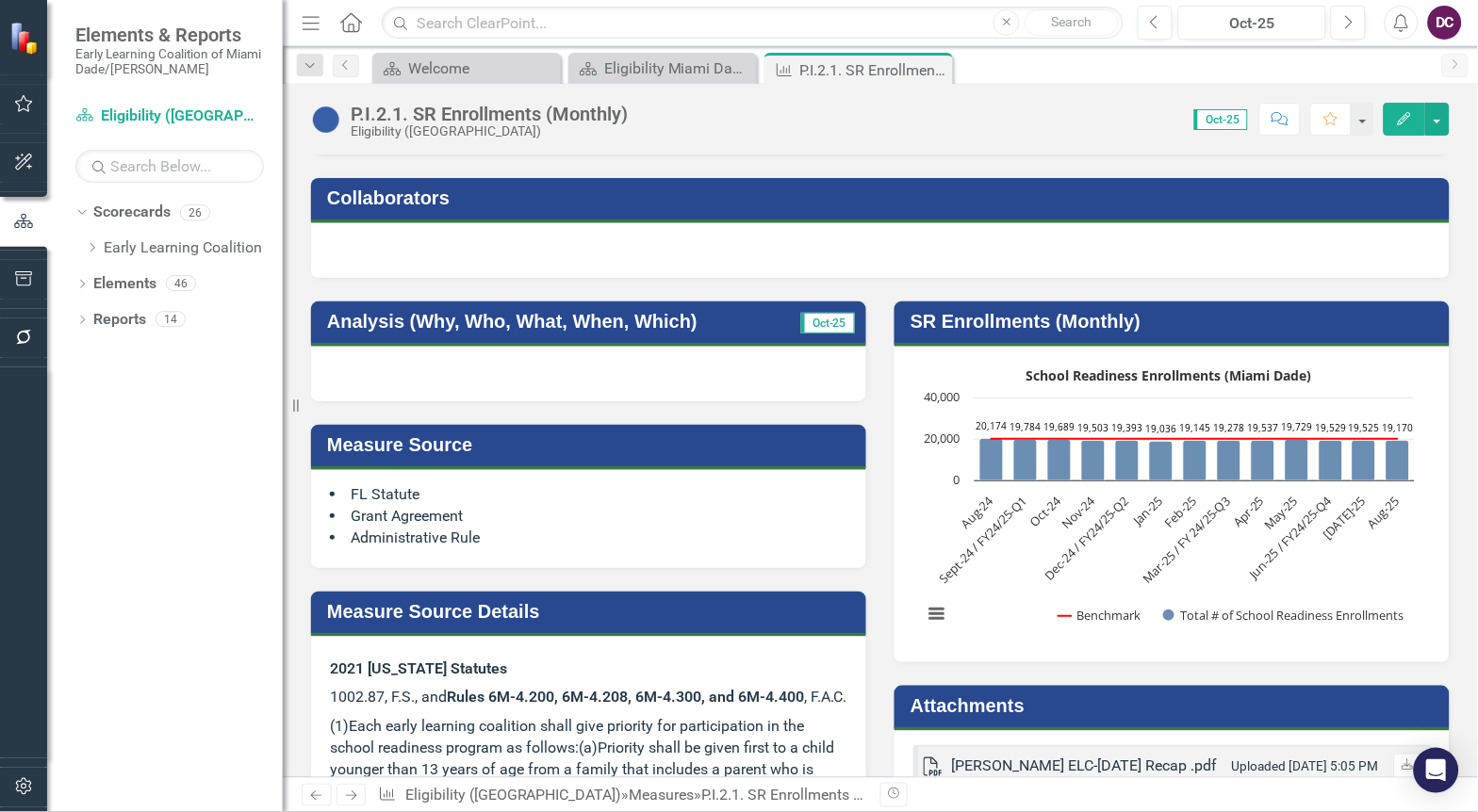
click at [1001, 550] on rect "Interactive chart" at bounding box center [1169, 502] width 511 height 283
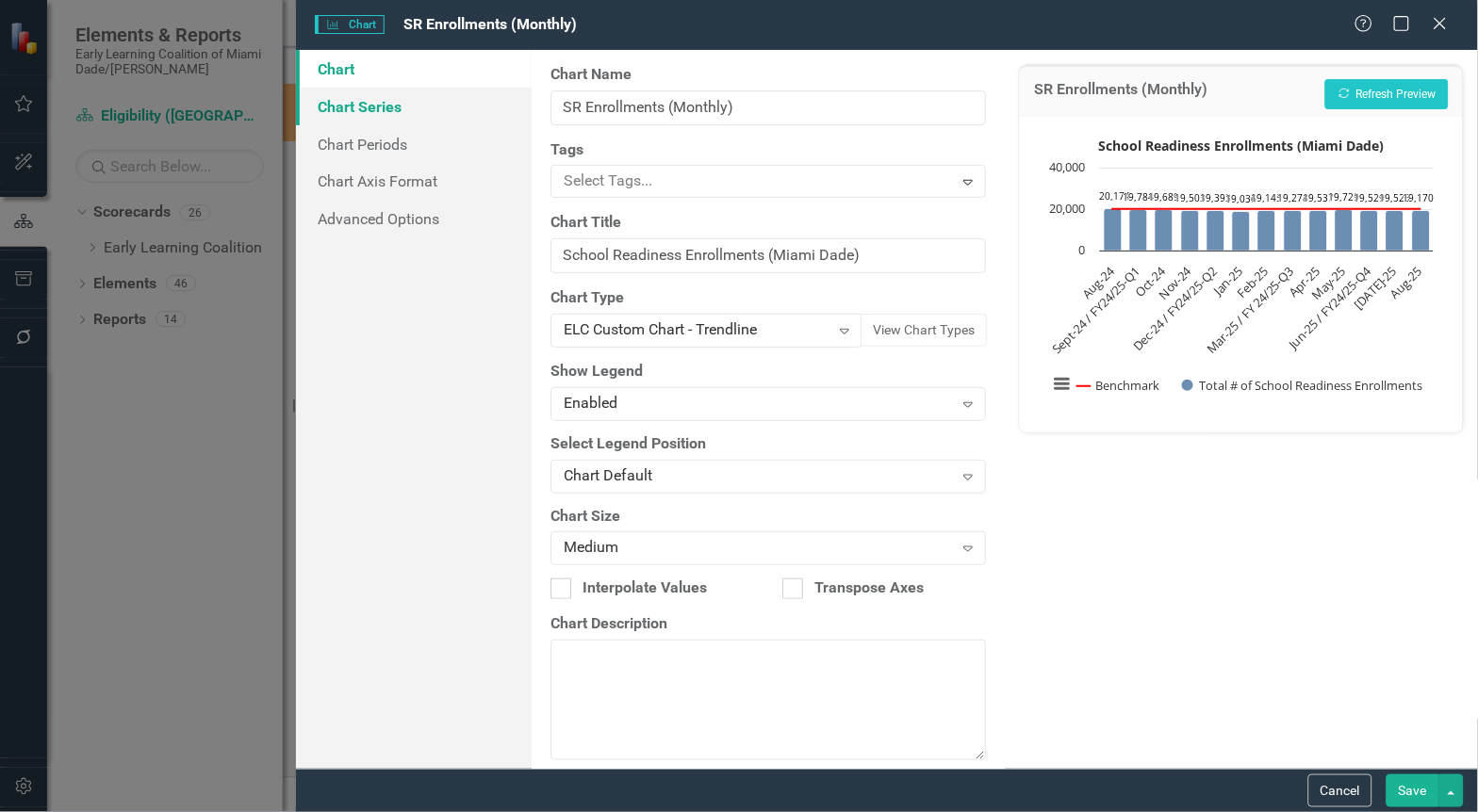
click at [361, 113] on link "Chart Series" at bounding box center [414, 106] width 236 height 38
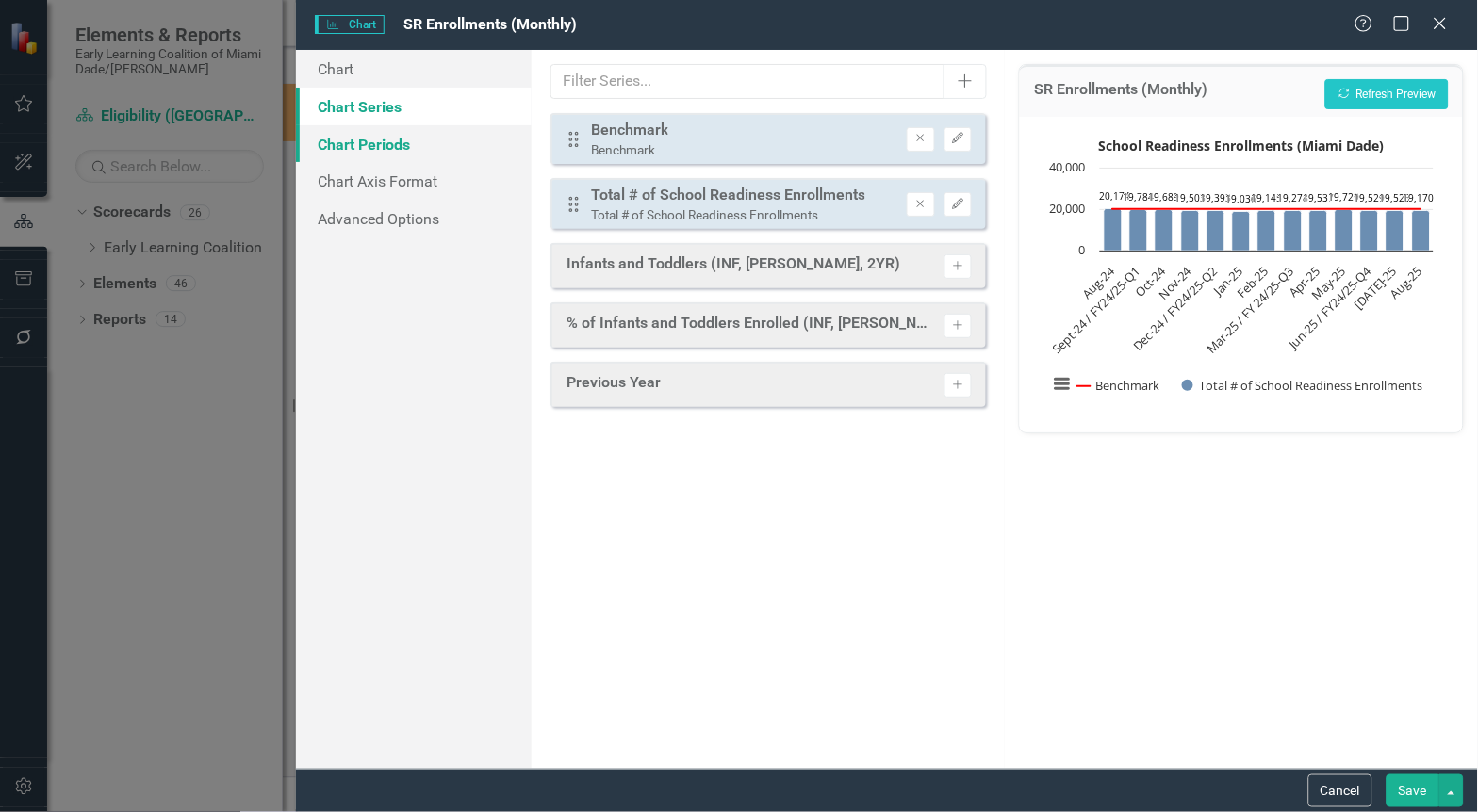
click at [356, 153] on link "Chart Periods" at bounding box center [414, 144] width 236 height 38
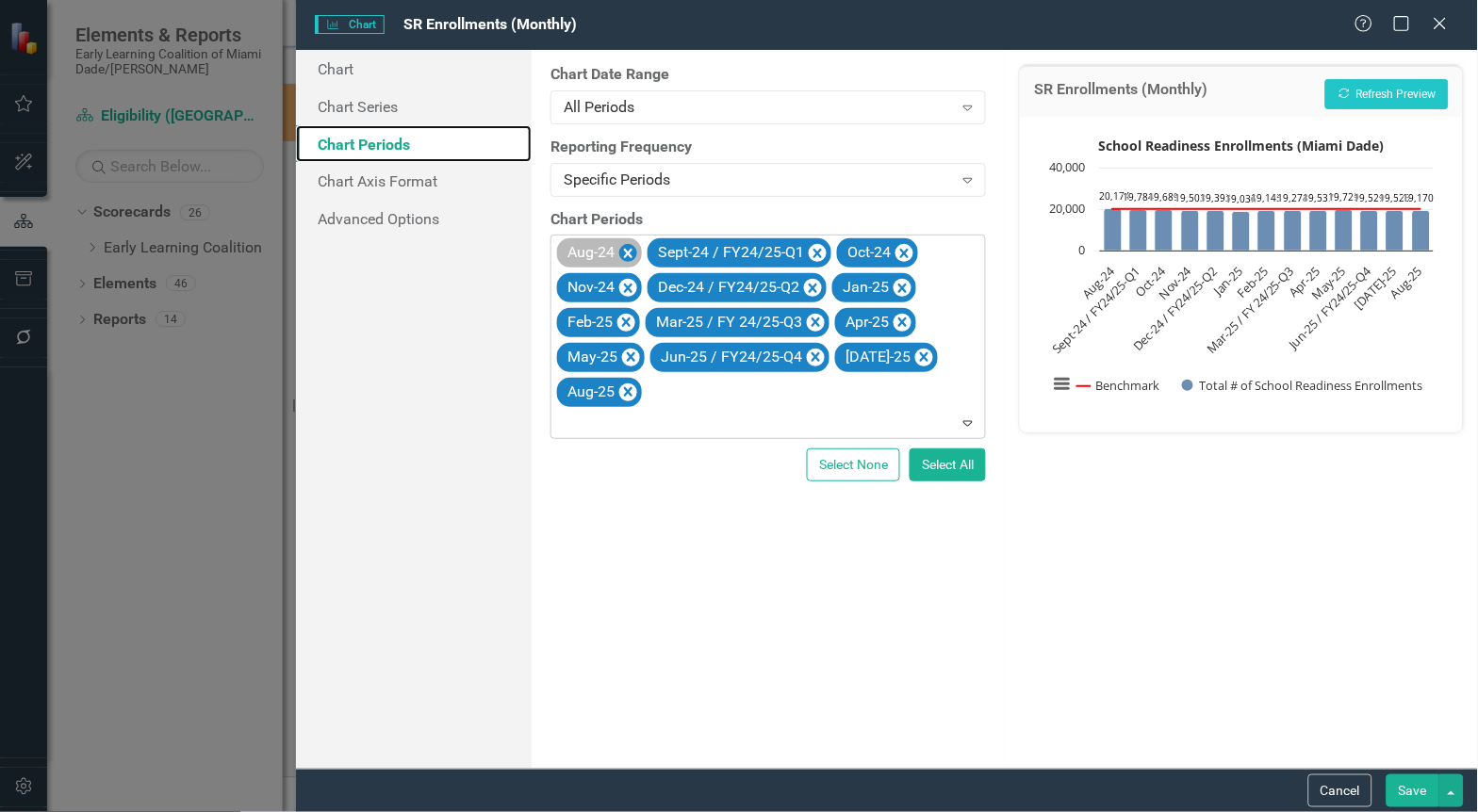
click at [627, 256] on icon "Remove Aug-24" at bounding box center [628, 254] width 9 height 10
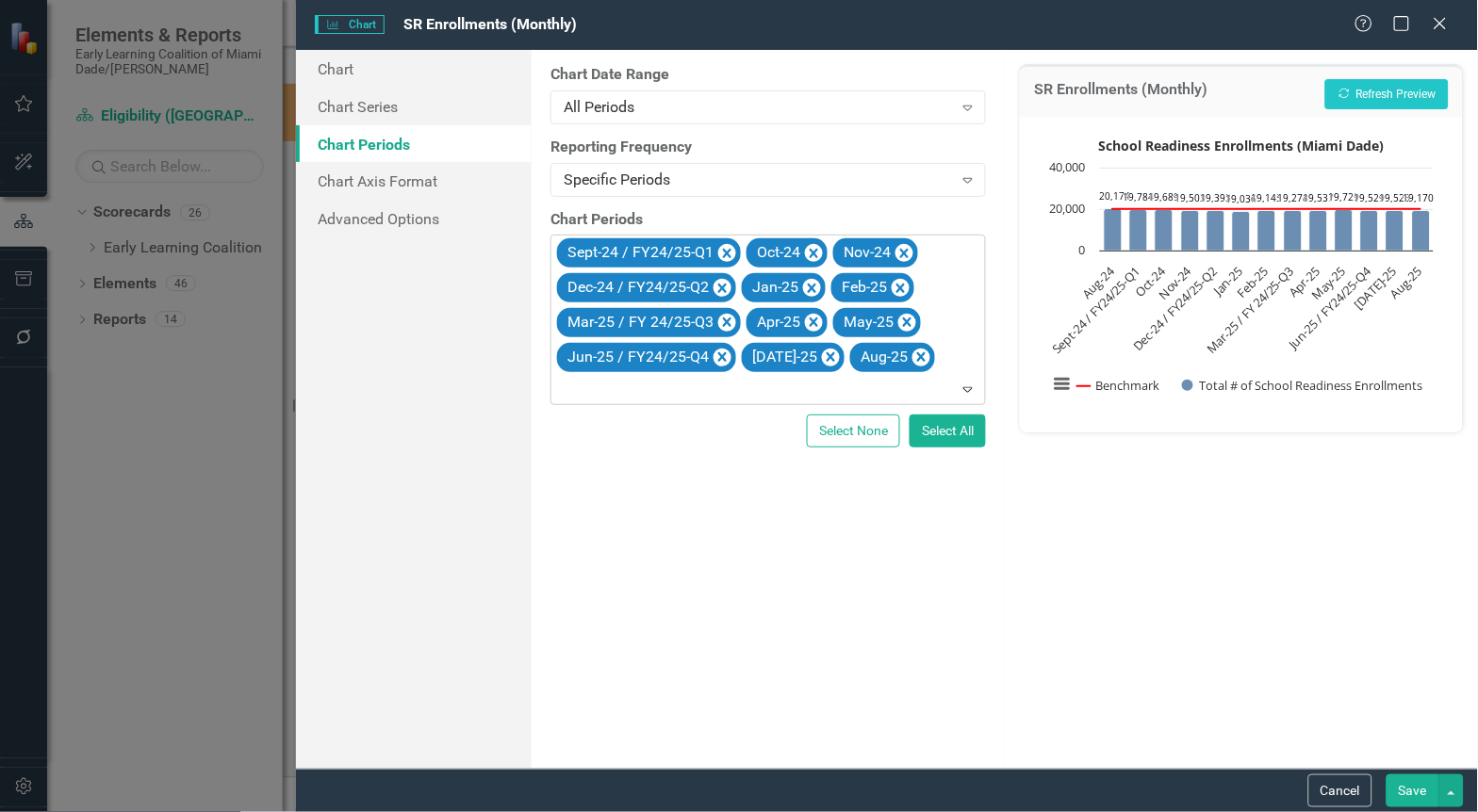
click at [974, 390] on icon "Expand" at bounding box center [967, 389] width 18 height 15
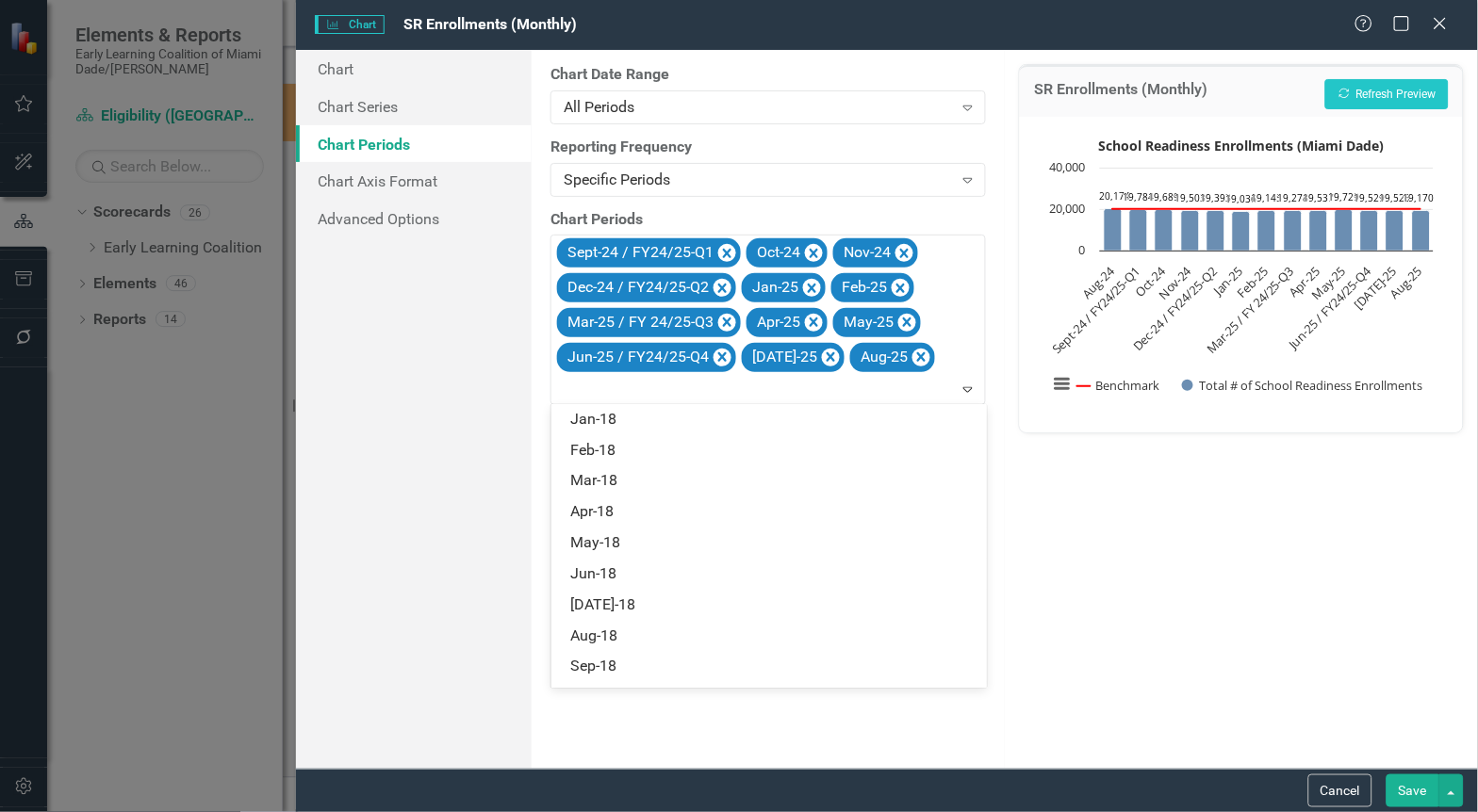
scroll to position [0, 0]
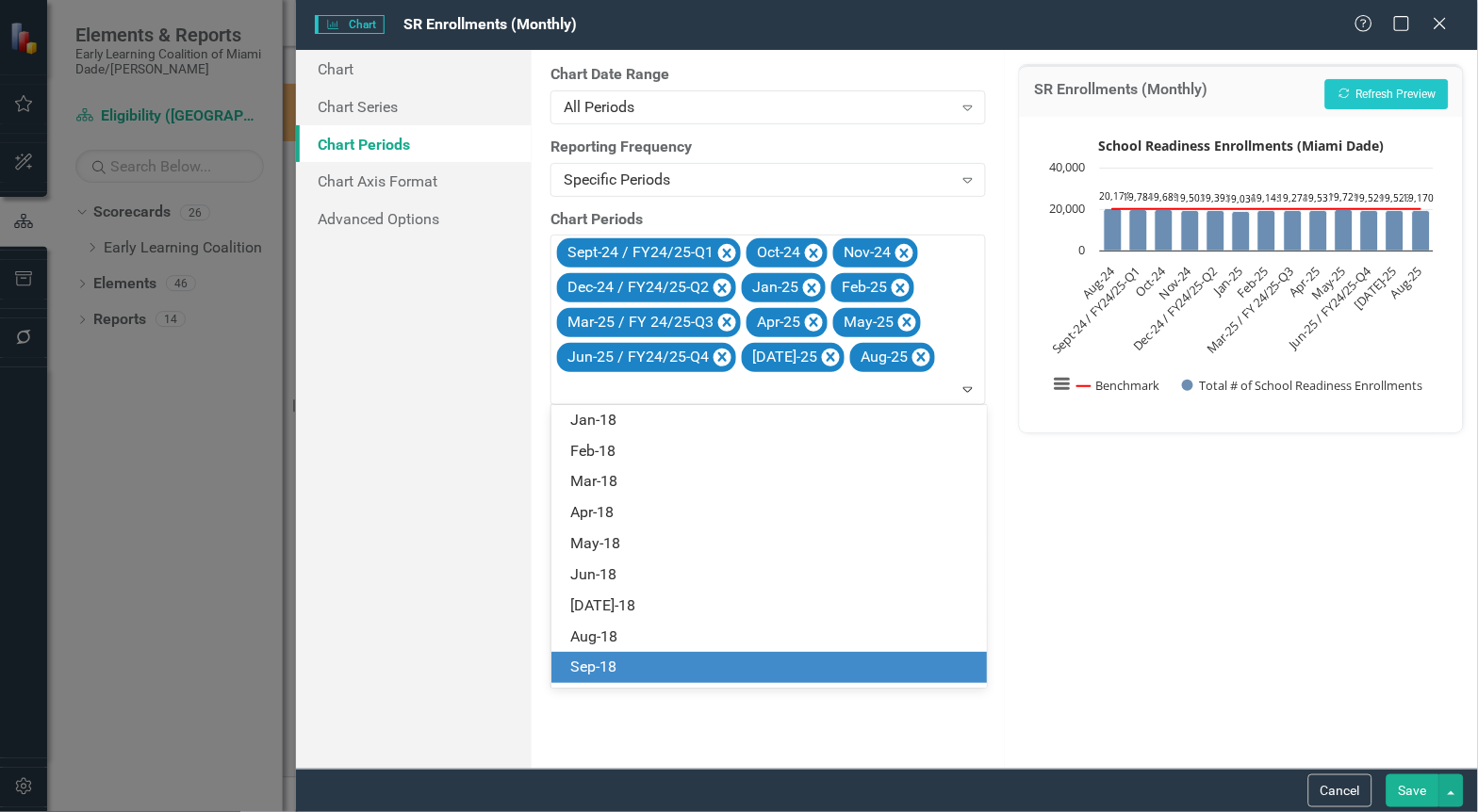
click at [608, 671] on div "Sep-18" at bounding box center [772, 668] width 406 height 21
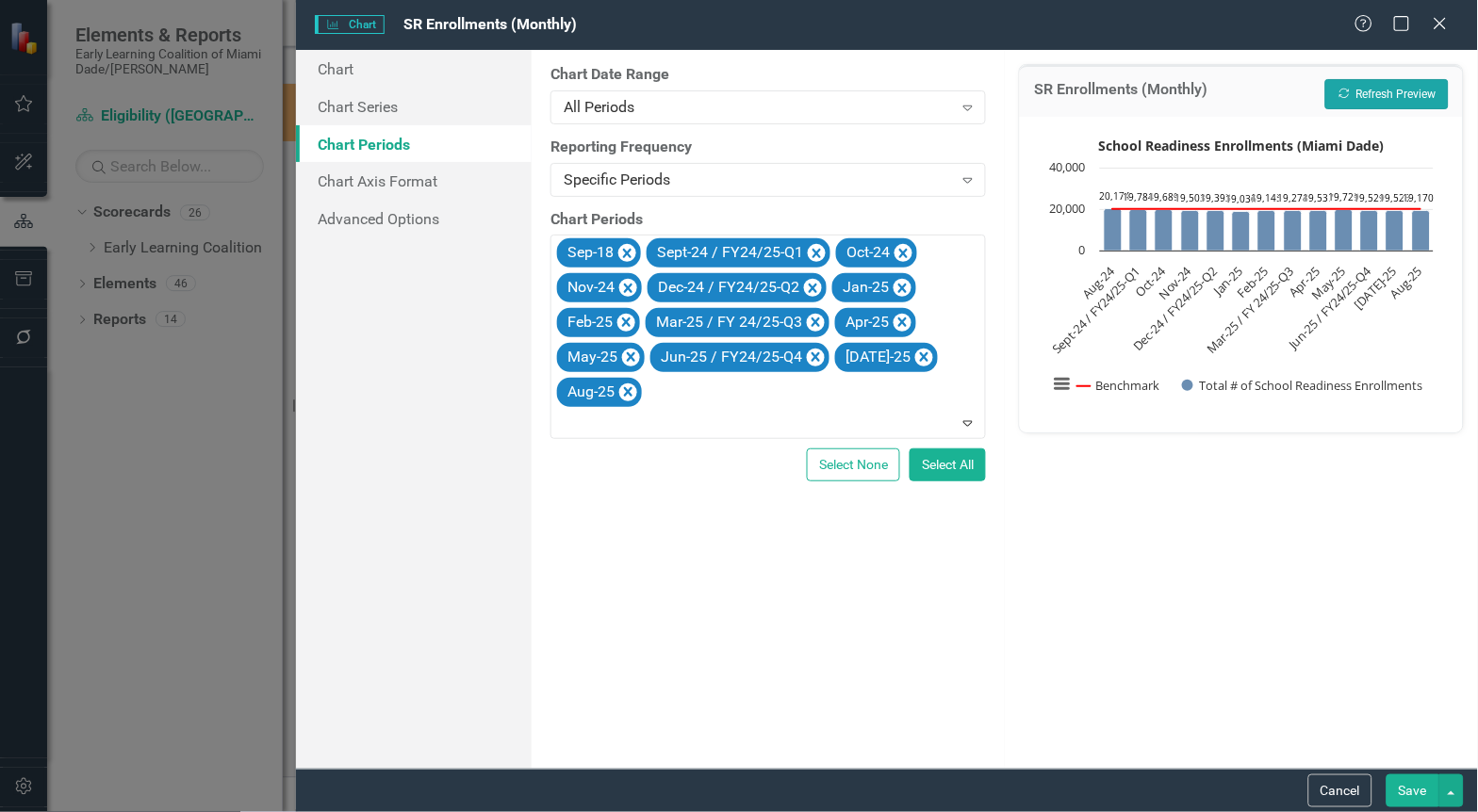
click at [1378, 100] on button "Recalculate Refresh Preview" at bounding box center [1387, 94] width 124 height 30
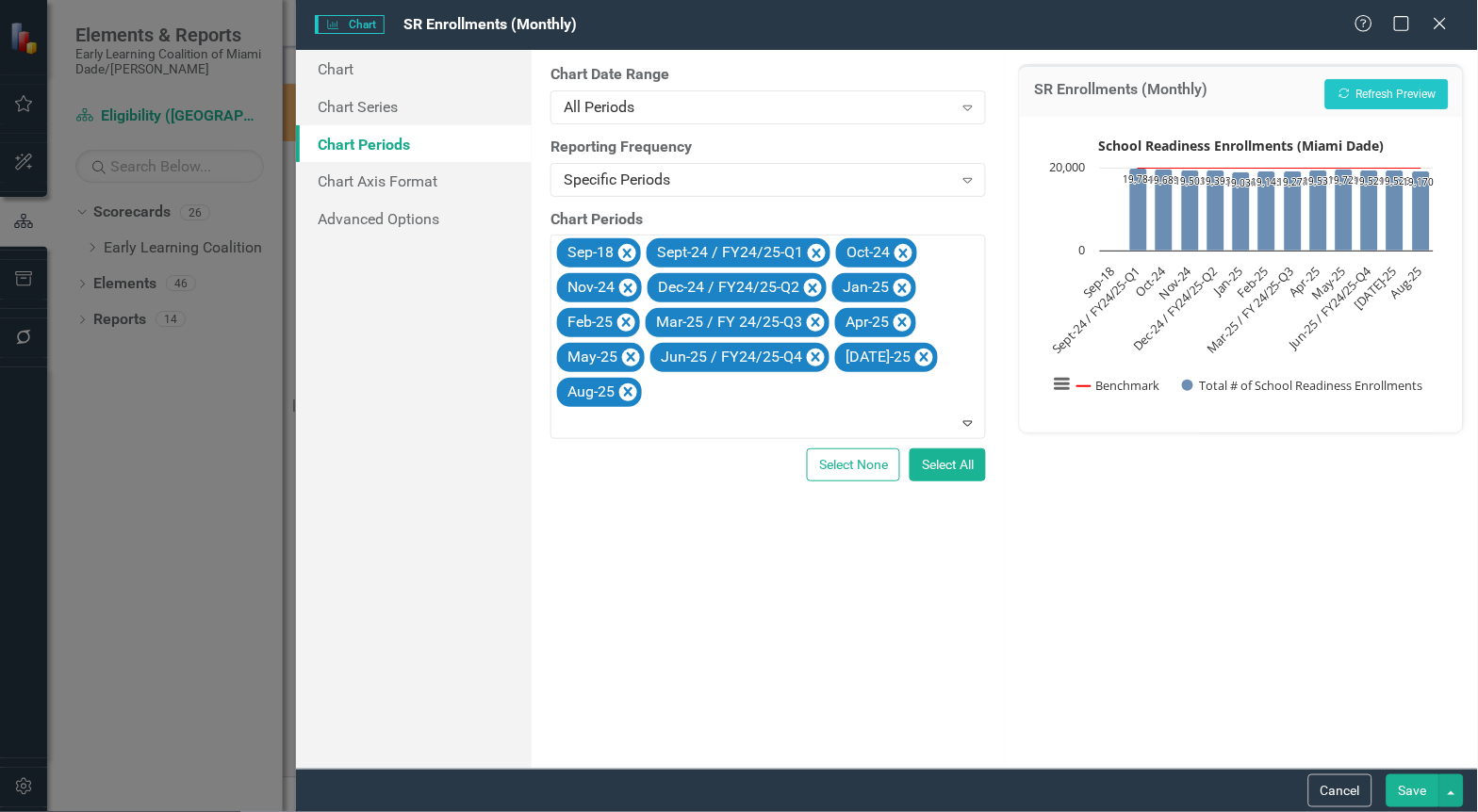
drag, startPoint x: 685, startPoint y: 386, endPoint x: 670, endPoint y: 396, distance: 18.0
click at [670, 396] on div "Sep-18 Sept-24 / FY24/25-Q1 Oct-24 Nov-24 Dec-24 / FY24/25-Q2 Jan-25 Feb-25 Mar…" at bounding box center [769, 336] width 431 height 202
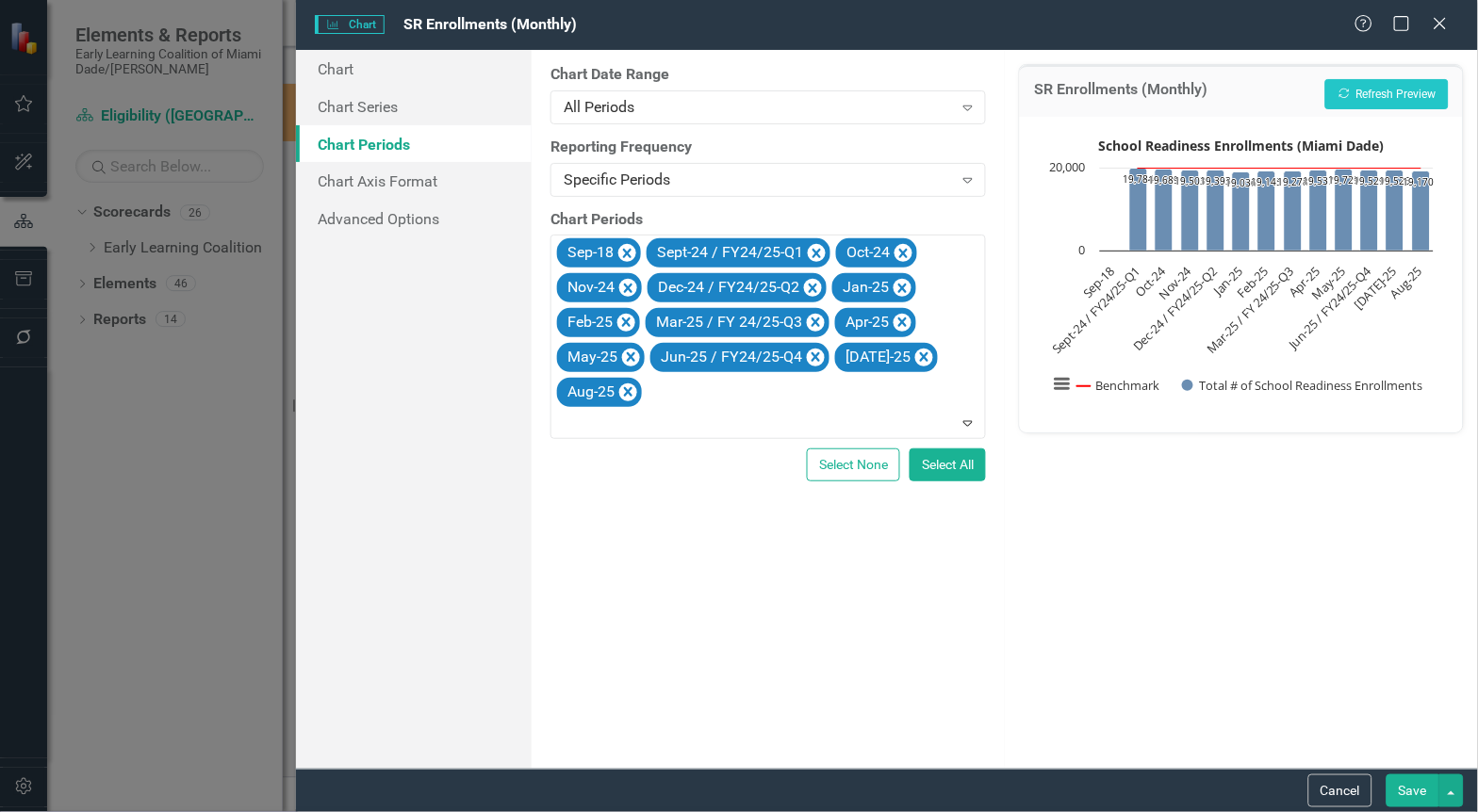
scroll to position [2287, 0]
click at [1395, 87] on button "Recalculate Refresh Preview" at bounding box center [1387, 94] width 124 height 30
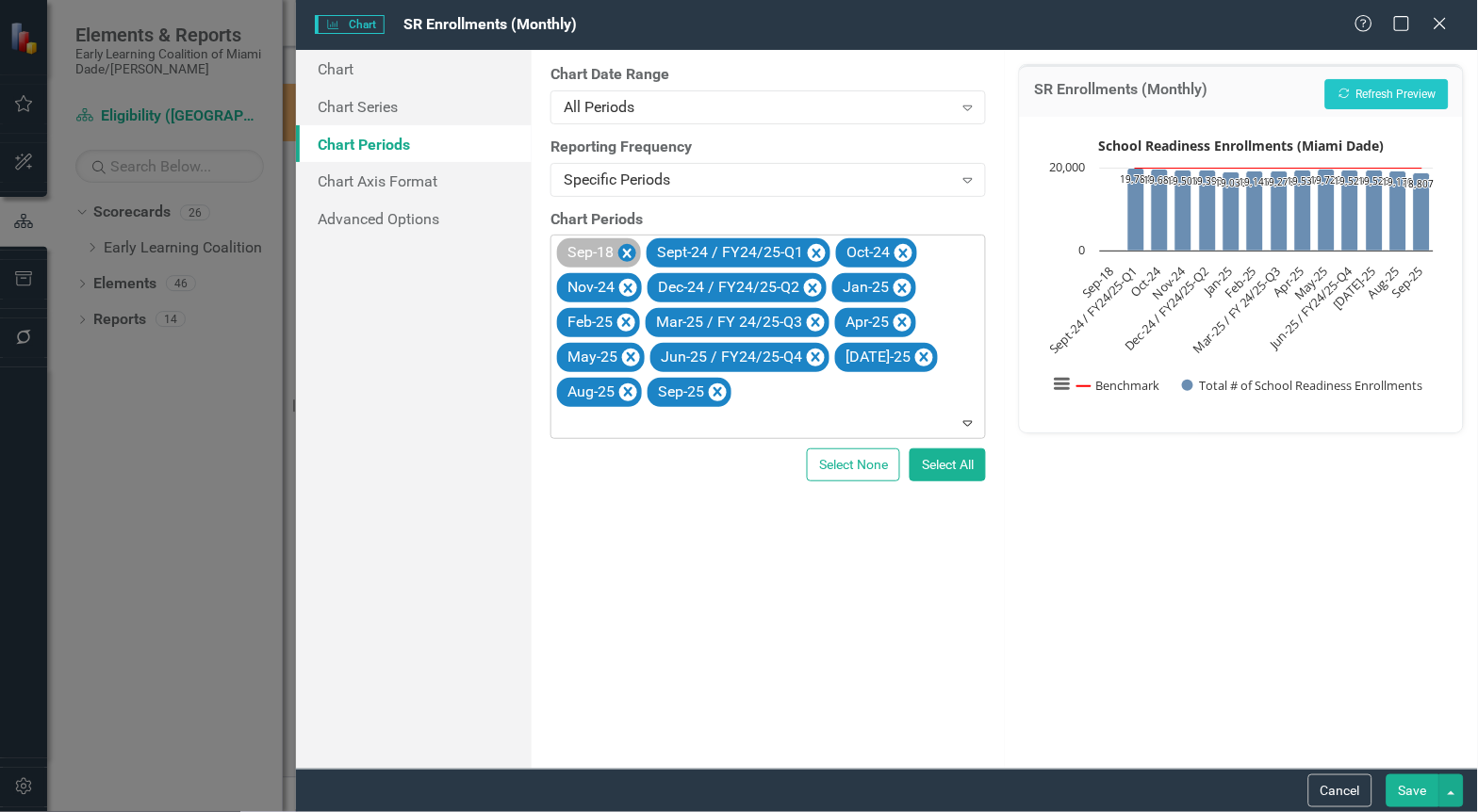
click at [625, 250] on icon "Remove Sep-18" at bounding box center [627, 254] width 9 height 10
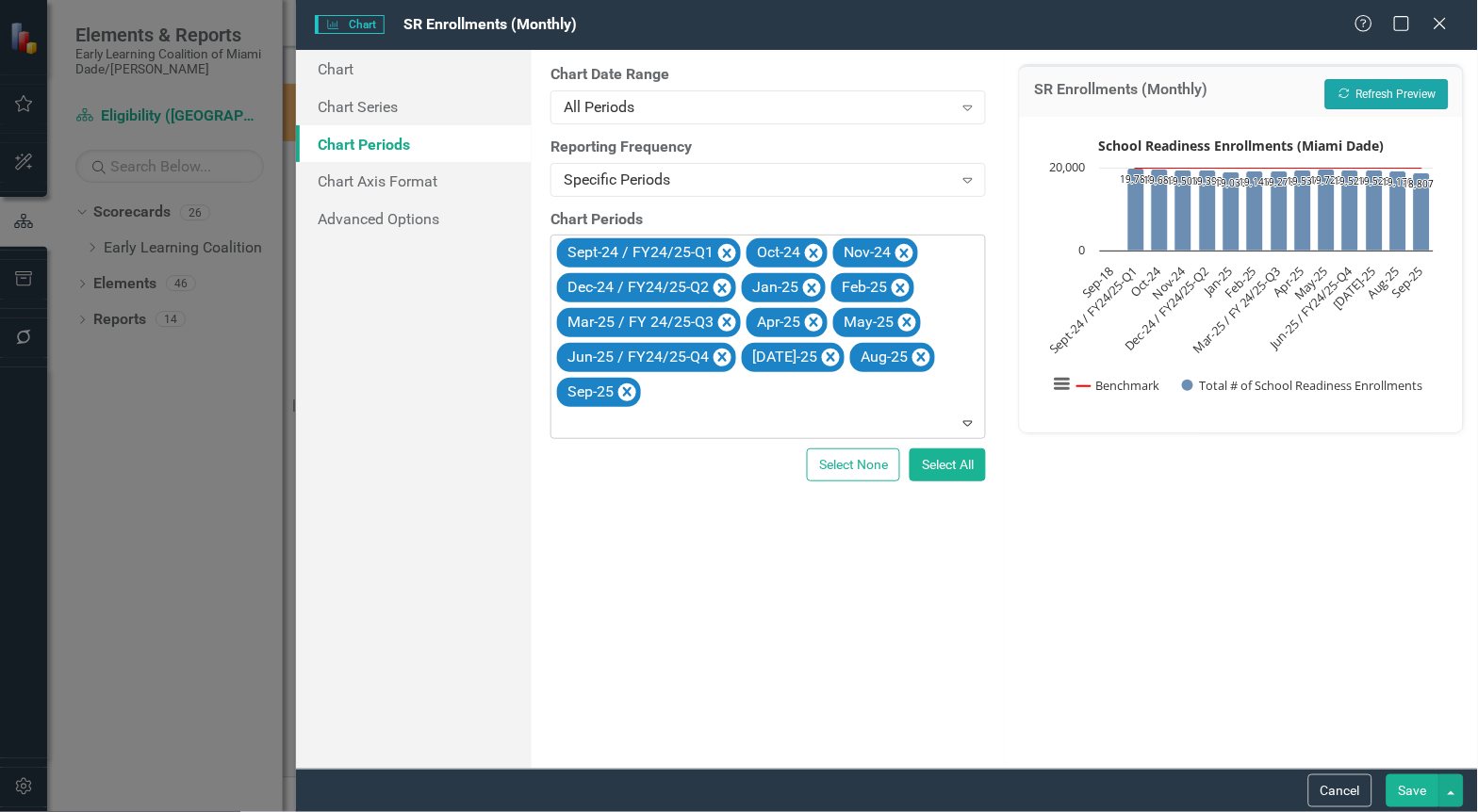
click at [1344, 88] on icon "Recalculate" at bounding box center [1344, 94] width 15 height 12
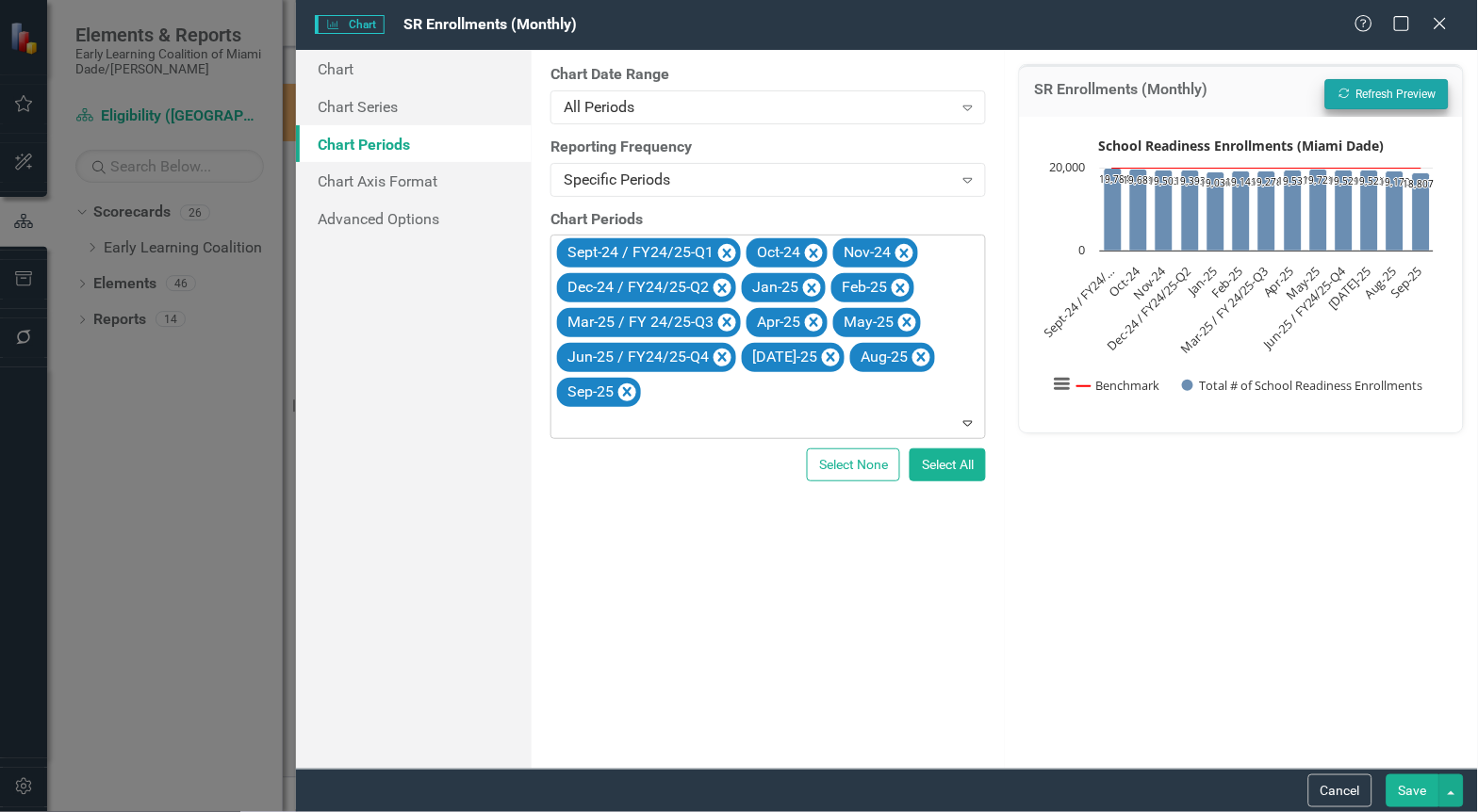
click at [1194, 607] on div "SR Enrollments (Monthly) Recalculate Refresh Preview School Readiness Enrollmen…" at bounding box center [1241, 409] width 473 height 719
click at [1134, 626] on div "SR Enrollments (Monthly) Recalculate Refresh Preview School Readiness Enrollmen…" at bounding box center [1241, 409] width 473 height 719
click at [963, 417] on icon "Expand" at bounding box center [967, 423] width 18 height 15
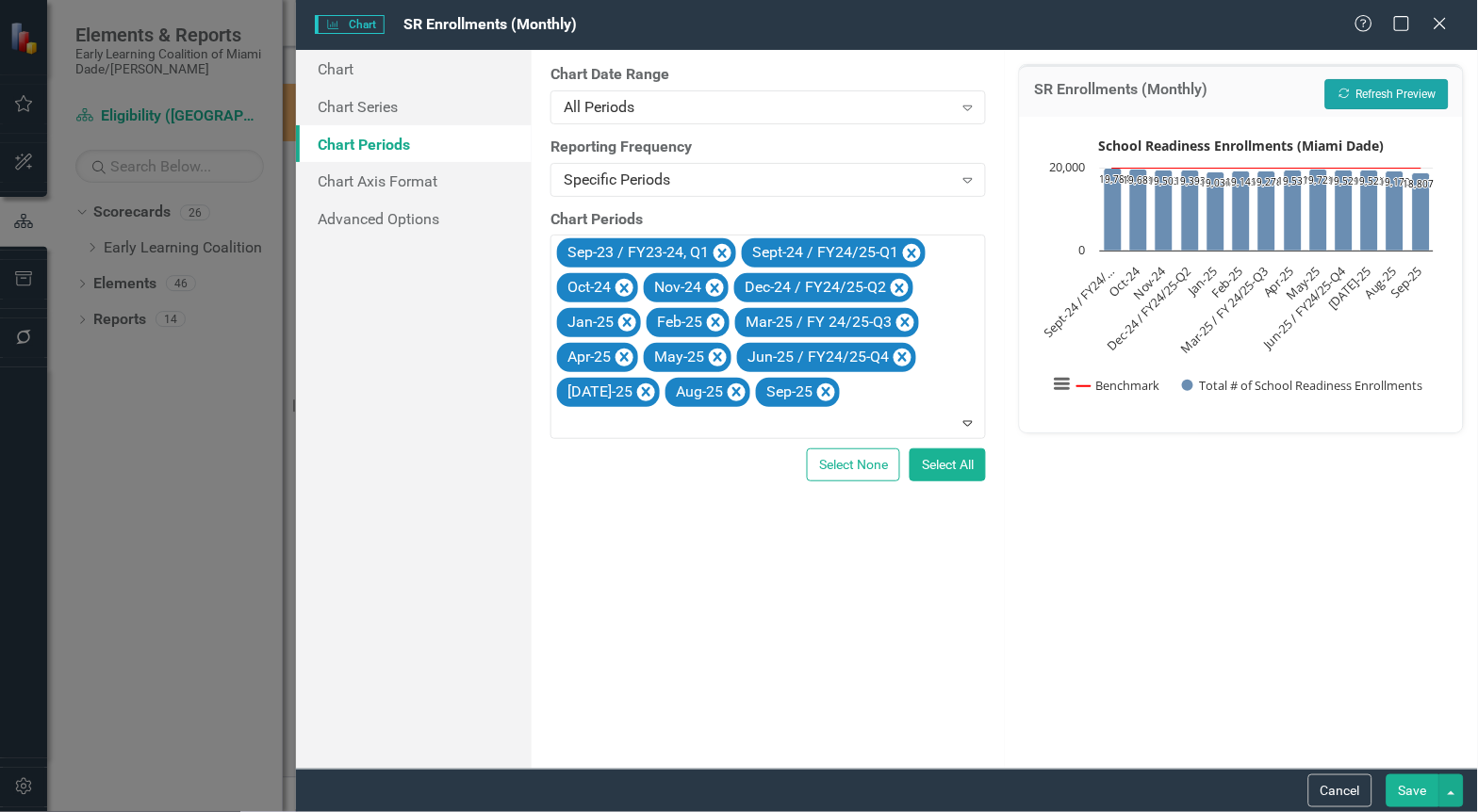
click at [1355, 98] on button "Recalculate Refresh Preview" at bounding box center [1387, 94] width 124 height 30
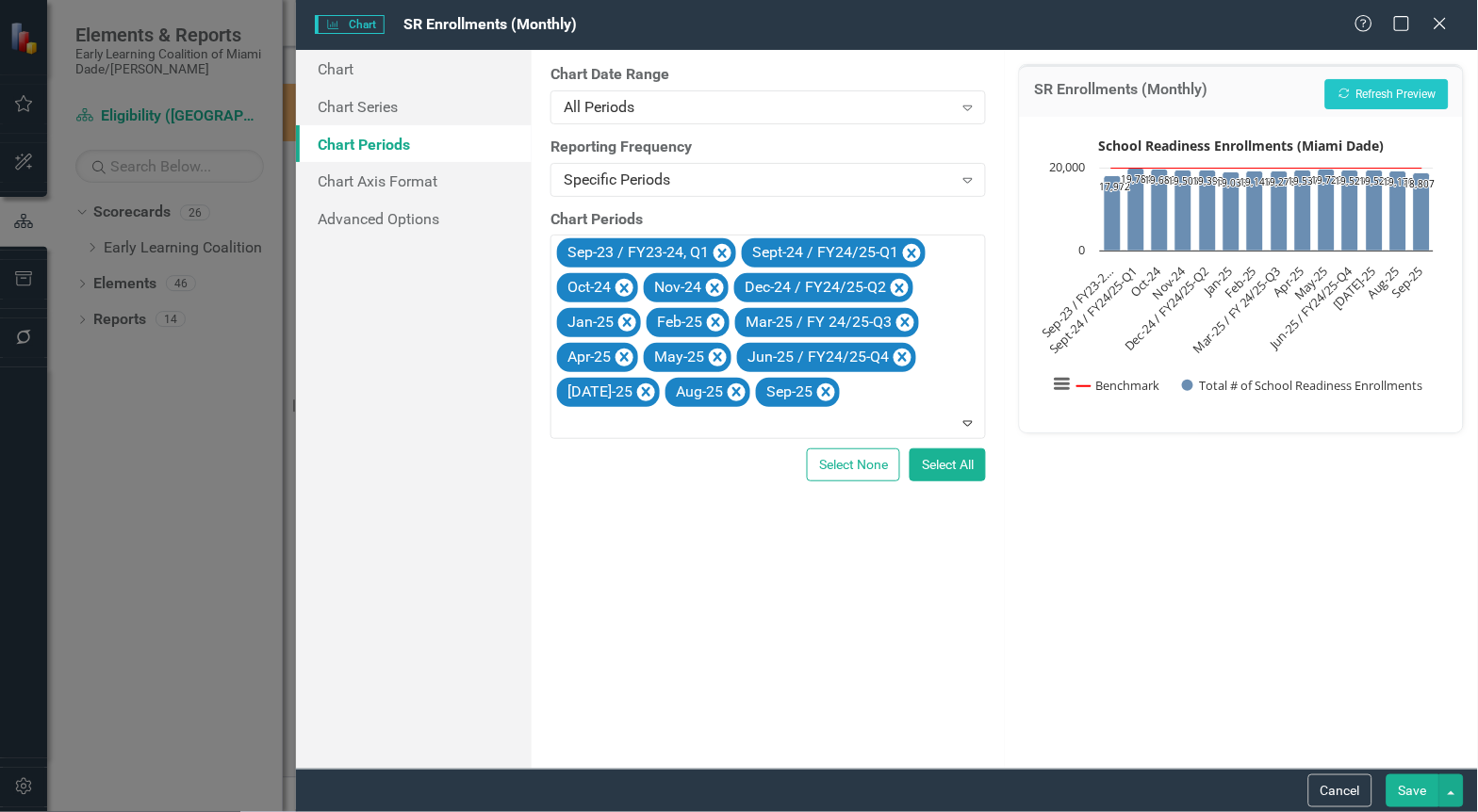
click at [711, 685] on div "From this tab, you define the periods you want included in the chart. For examp…" at bounding box center [768, 409] width 473 height 719
click at [722, 255] on icon "Remove Sep-23 / FY23-24, Q1" at bounding box center [722, 254] width 9 height 10
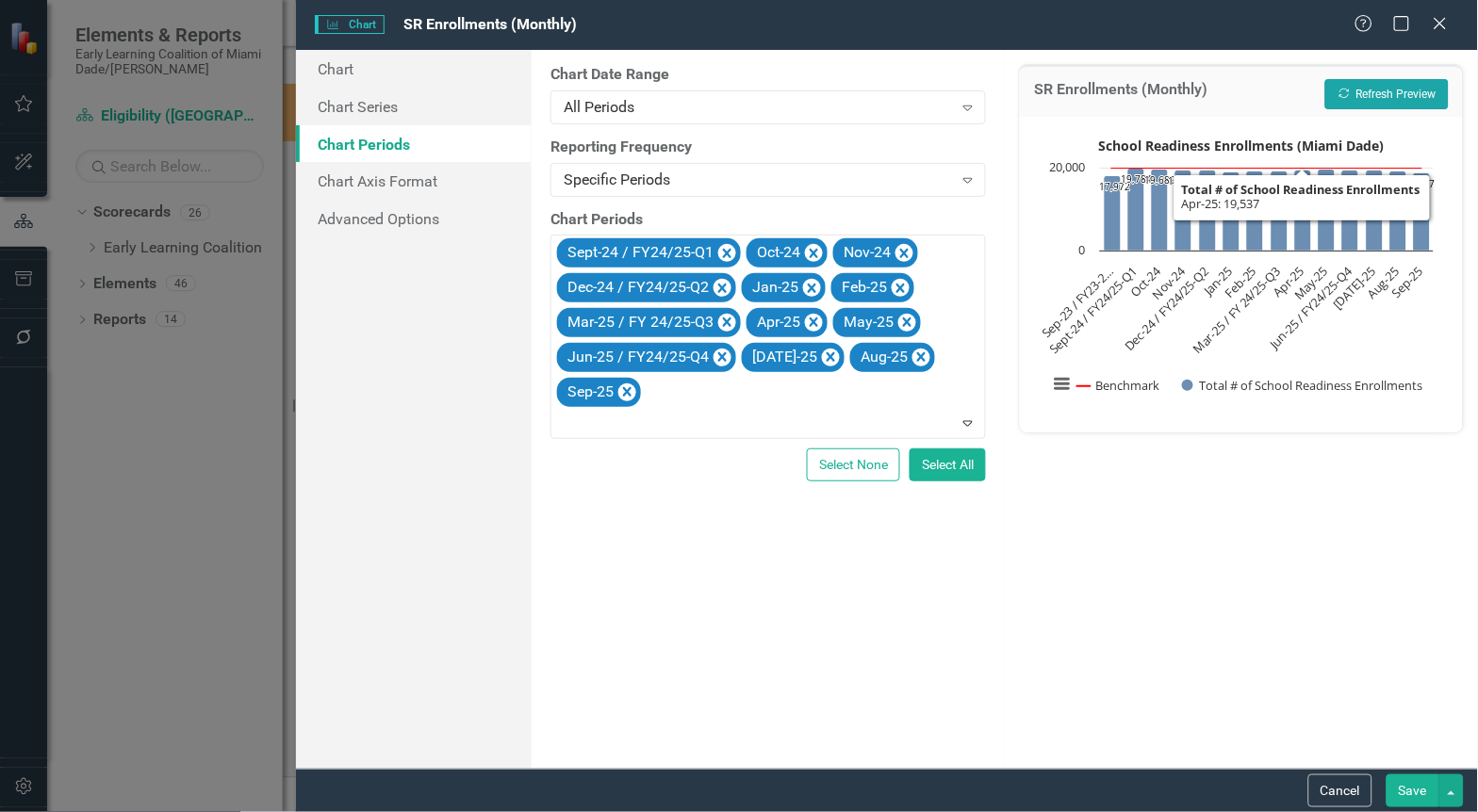
click at [1360, 95] on button "Recalculate Refresh Preview" at bounding box center [1387, 94] width 124 height 30
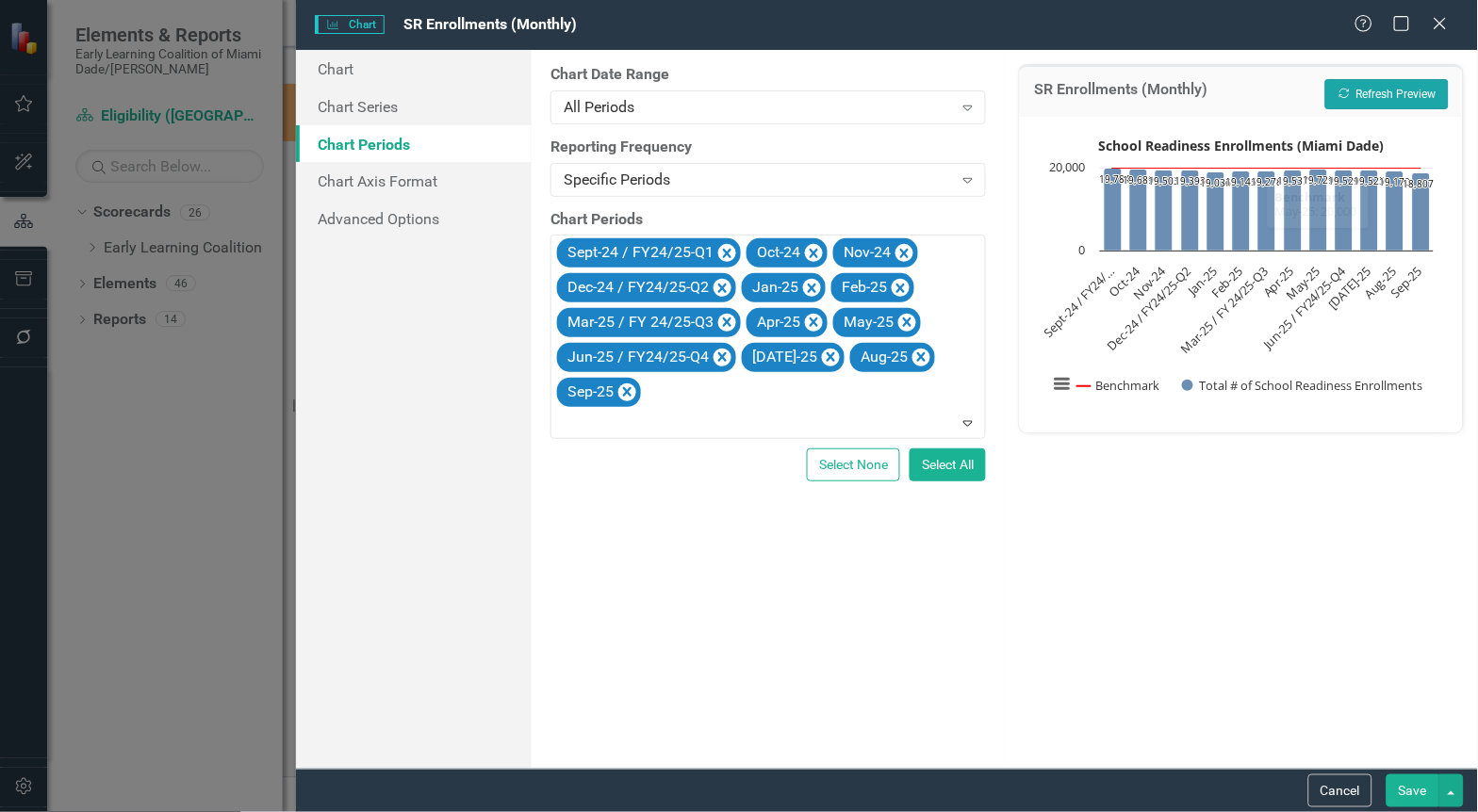
click at [1378, 91] on button "Recalculate Refresh Preview" at bounding box center [1387, 94] width 124 height 30
click at [951, 675] on div "From this tab, you define the periods you want included in the chart. For examp…" at bounding box center [768, 409] width 473 height 719
click at [961, 182] on icon "Expand" at bounding box center [967, 180] width 18 height 15
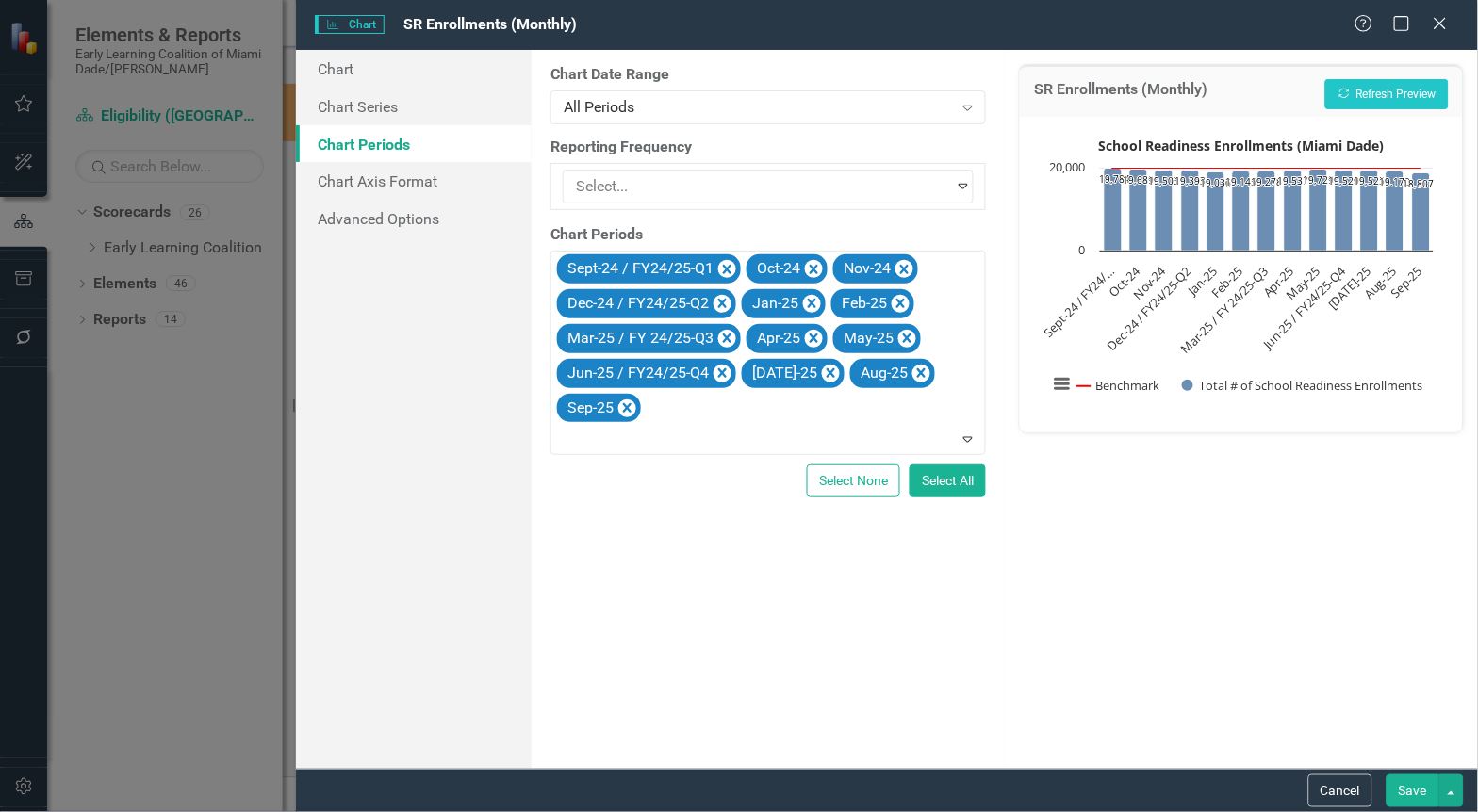
scroll to position [89, 0]
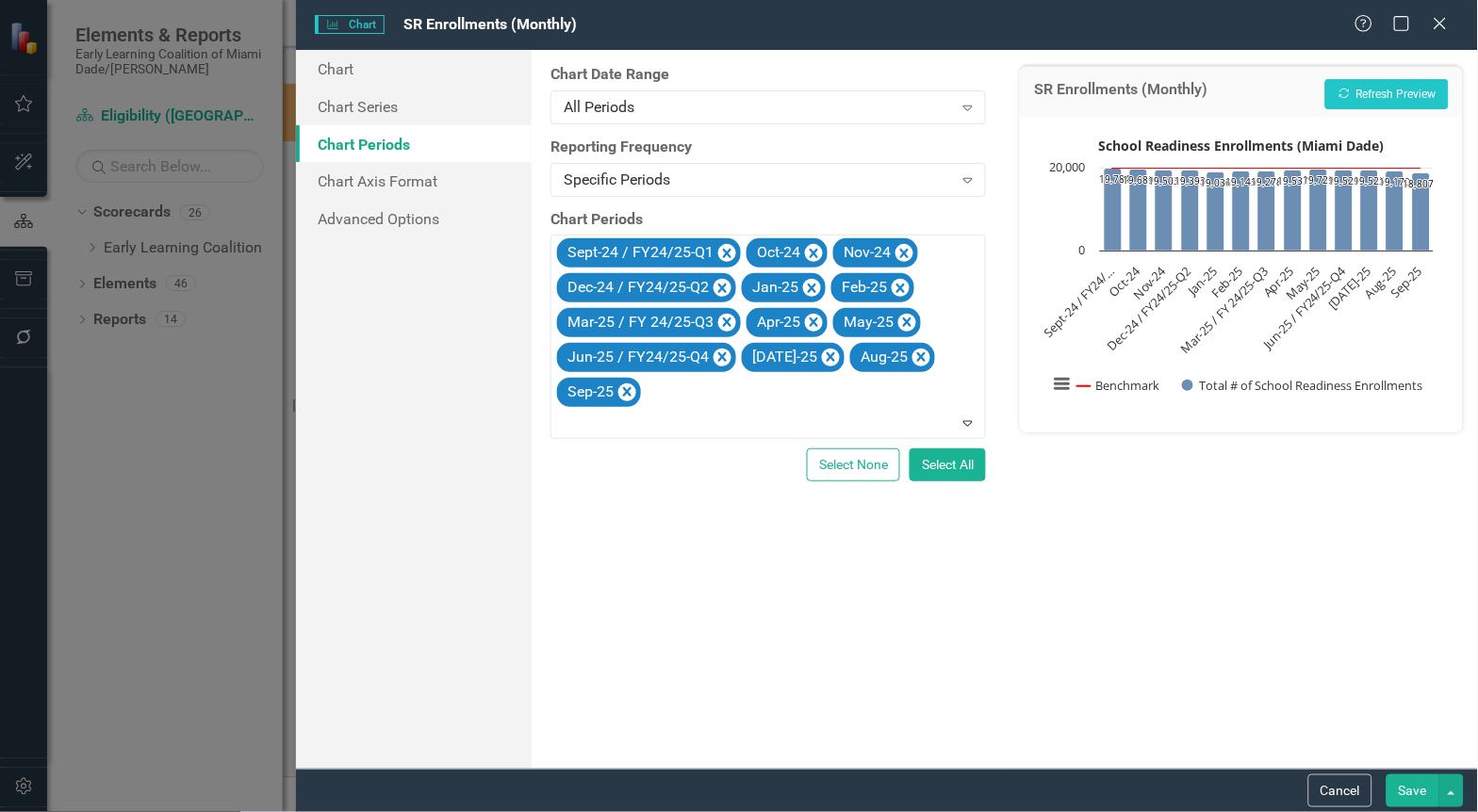
click at [969, 694] on div "From this tab, you define the periods you want included in the chart. For examp…" at bounding box center [768, 409] width 473 height 719
click at [607, 181] on div "Specific Periods" at bounding box center [757, 179] width 388 height 21
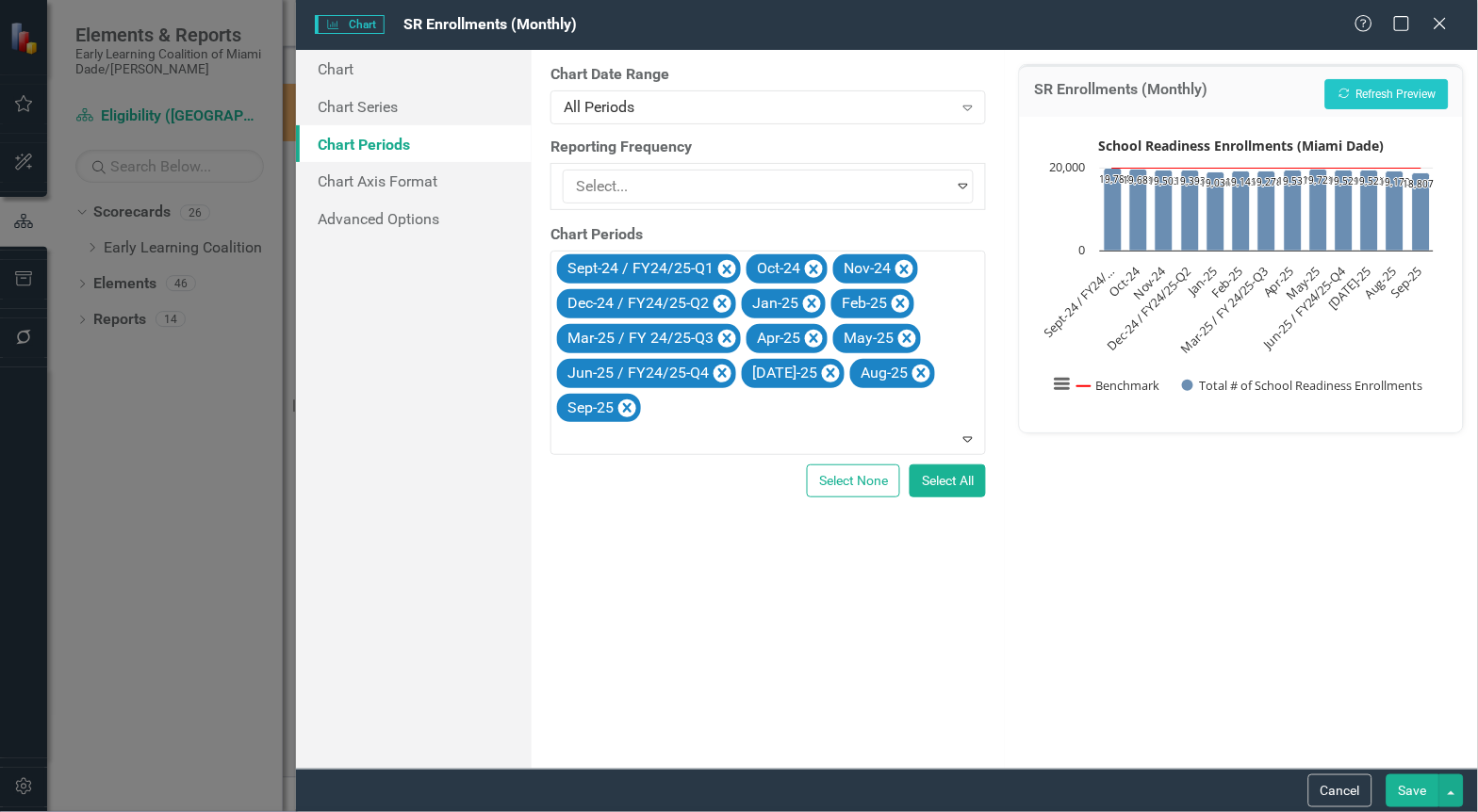
scroll to position [0, 0]
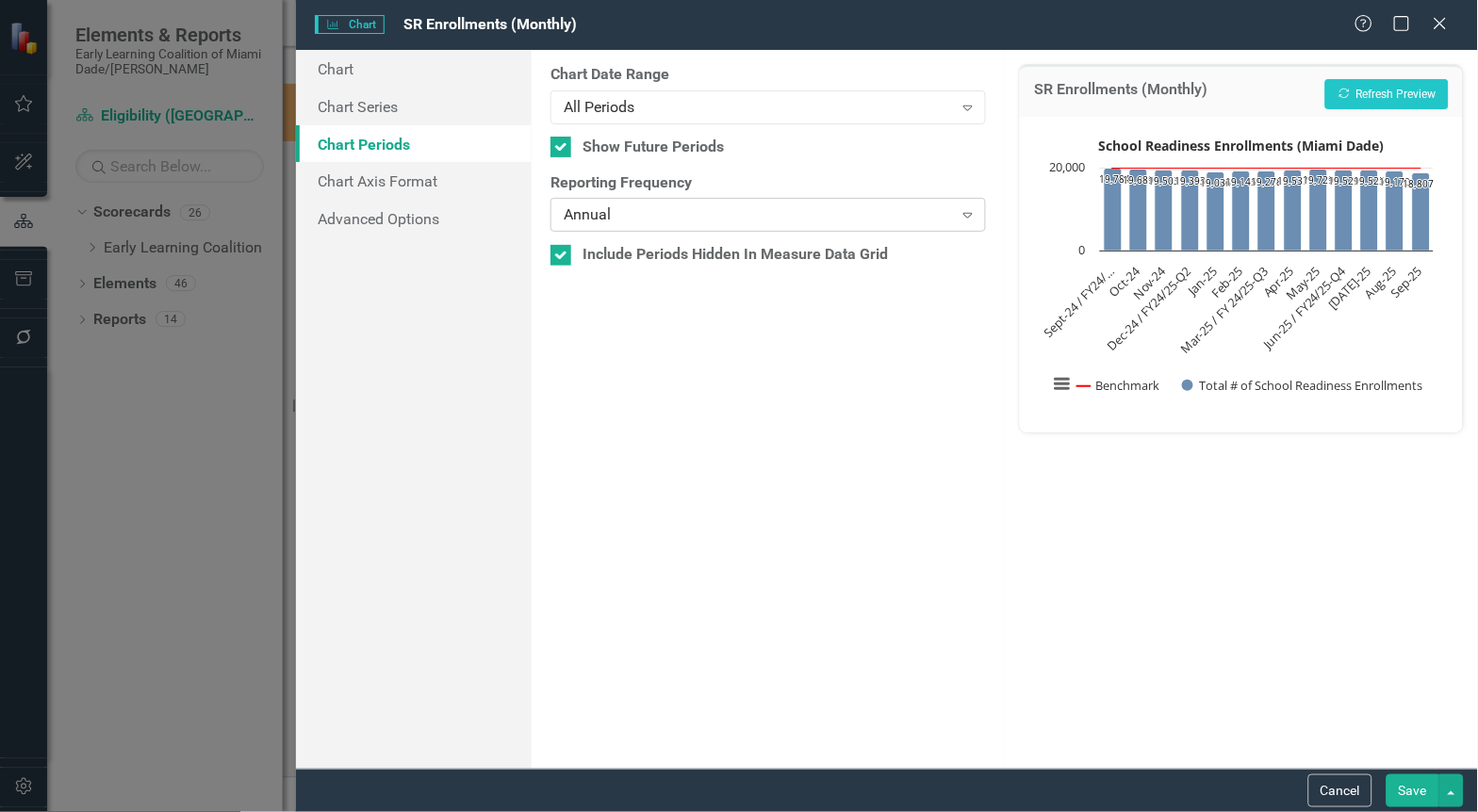
click at [965, 202] on div "Expand" at bounding box center [967, 214] width 34 height 30
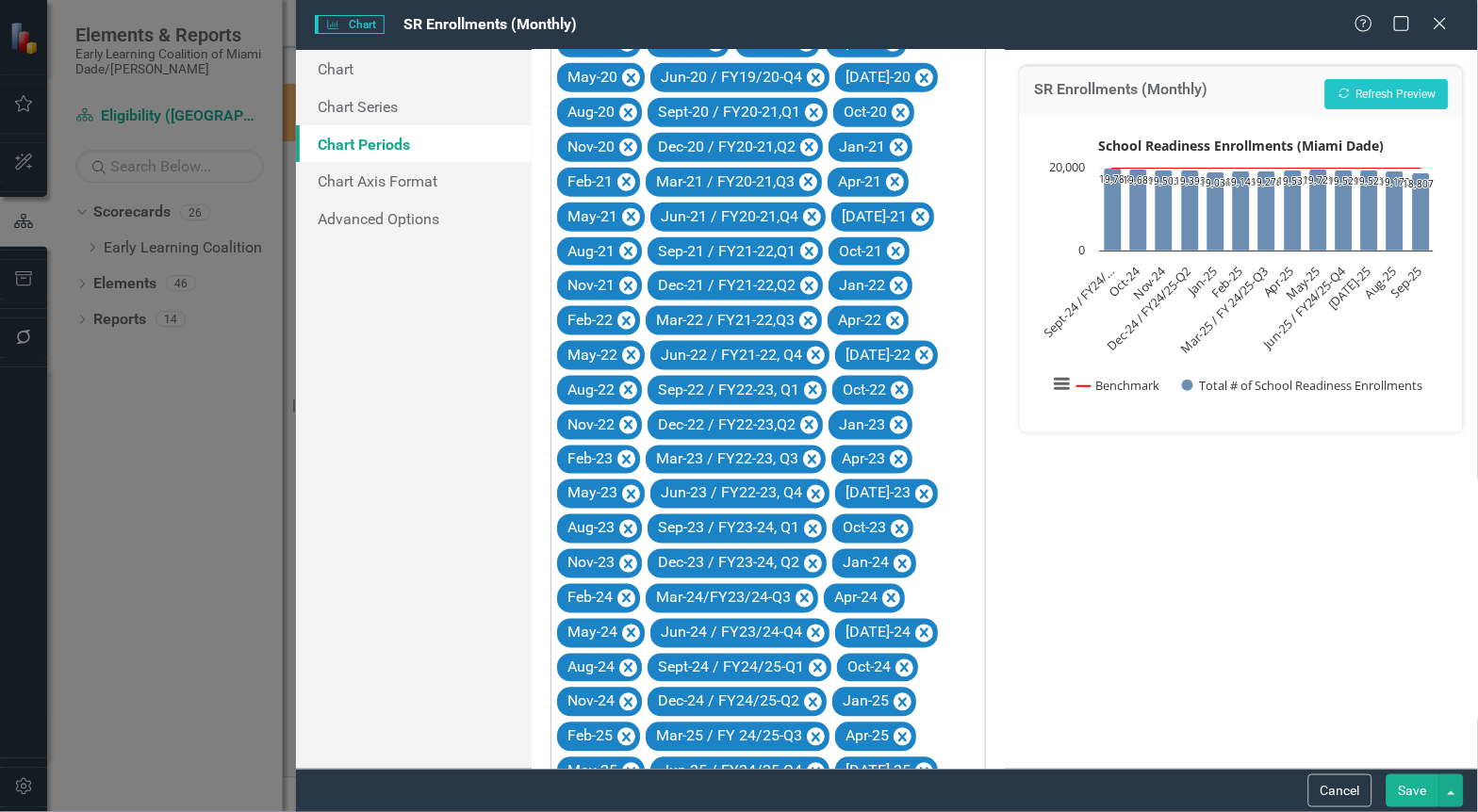
scroll to position [607, 0]
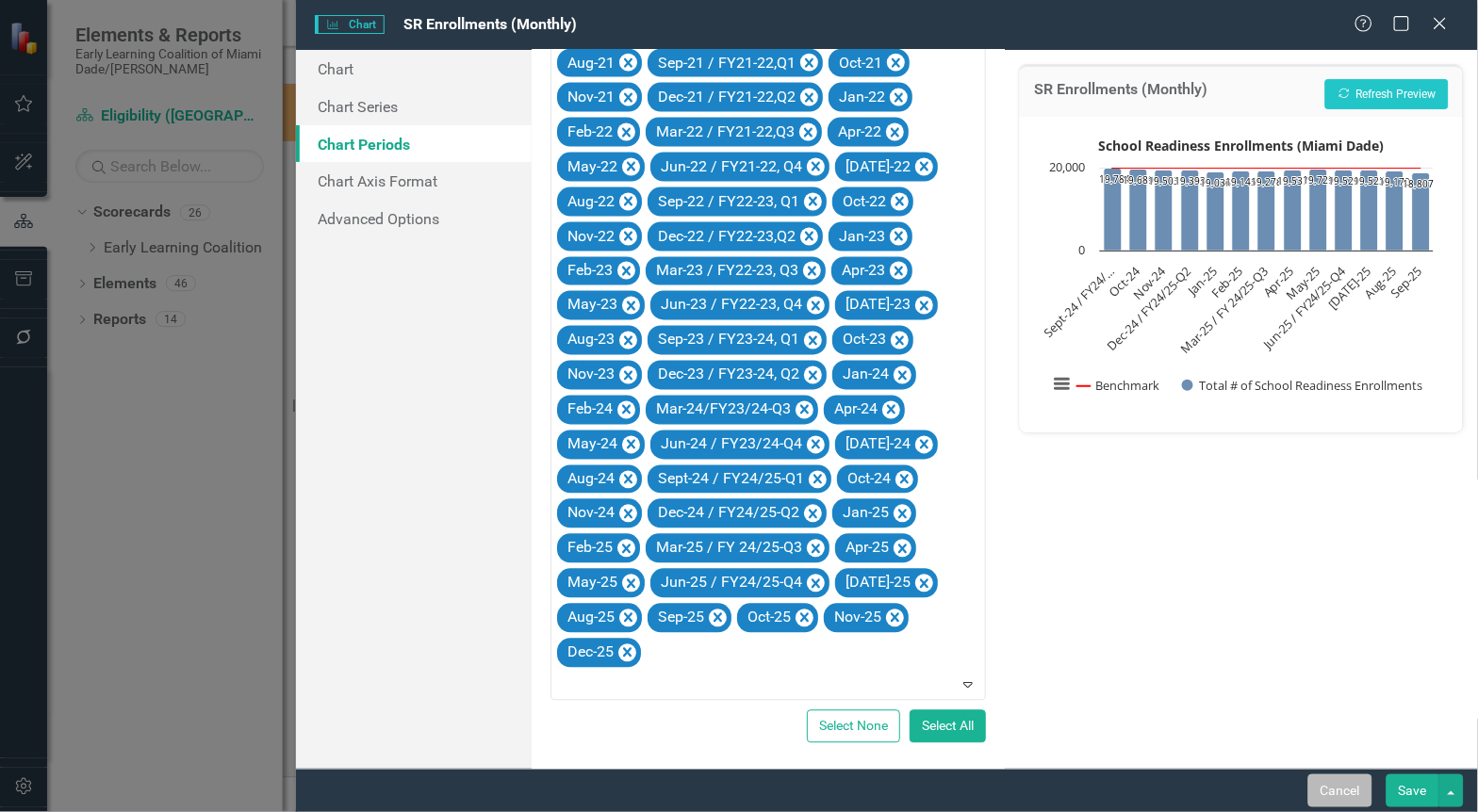
click at [1347, 792] on button "Cancel" at bounding box center [1341, 791] width 64 height 33
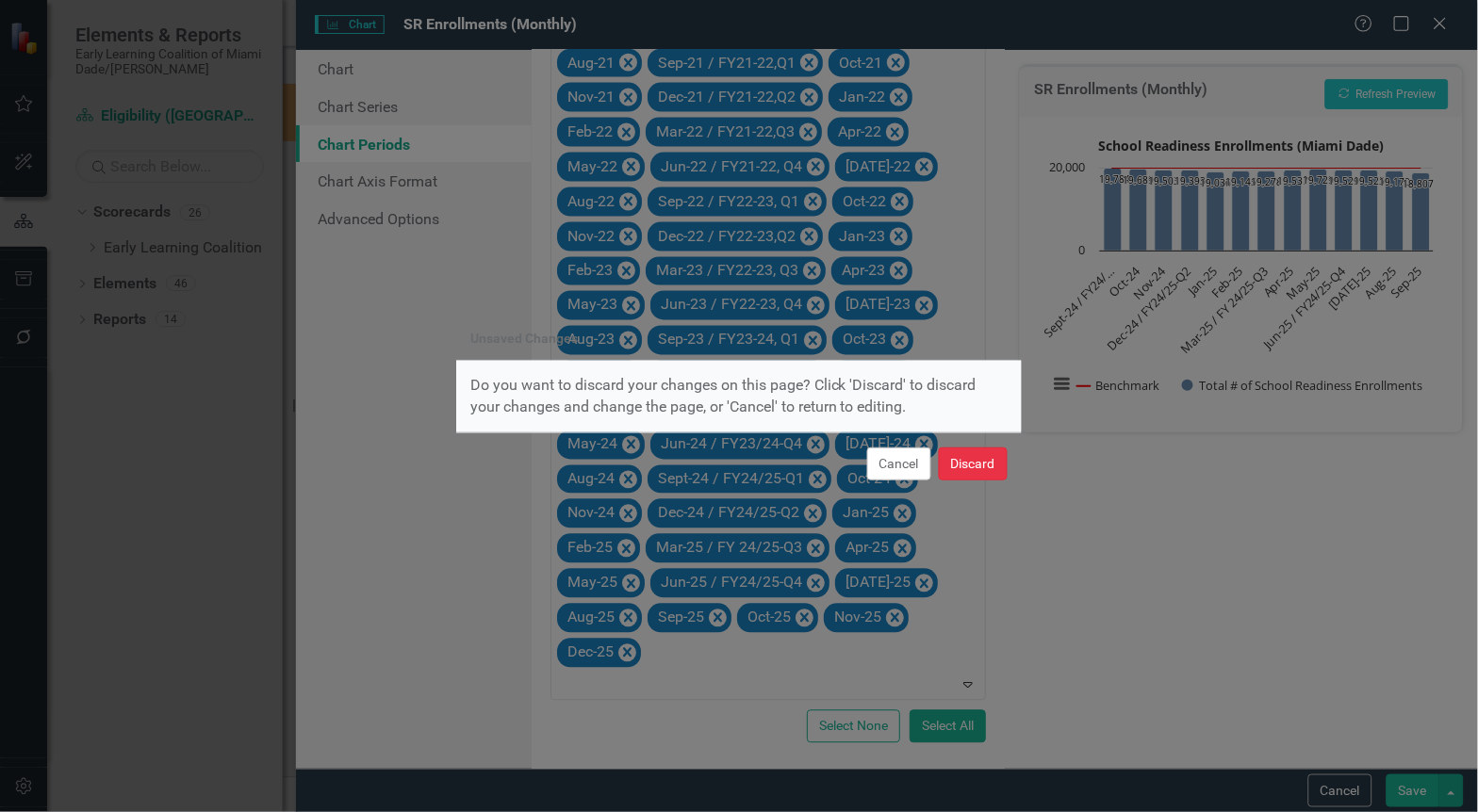
click at [949, 467] on button "Discard" at bounding box center [973, 465] width 69 height 33
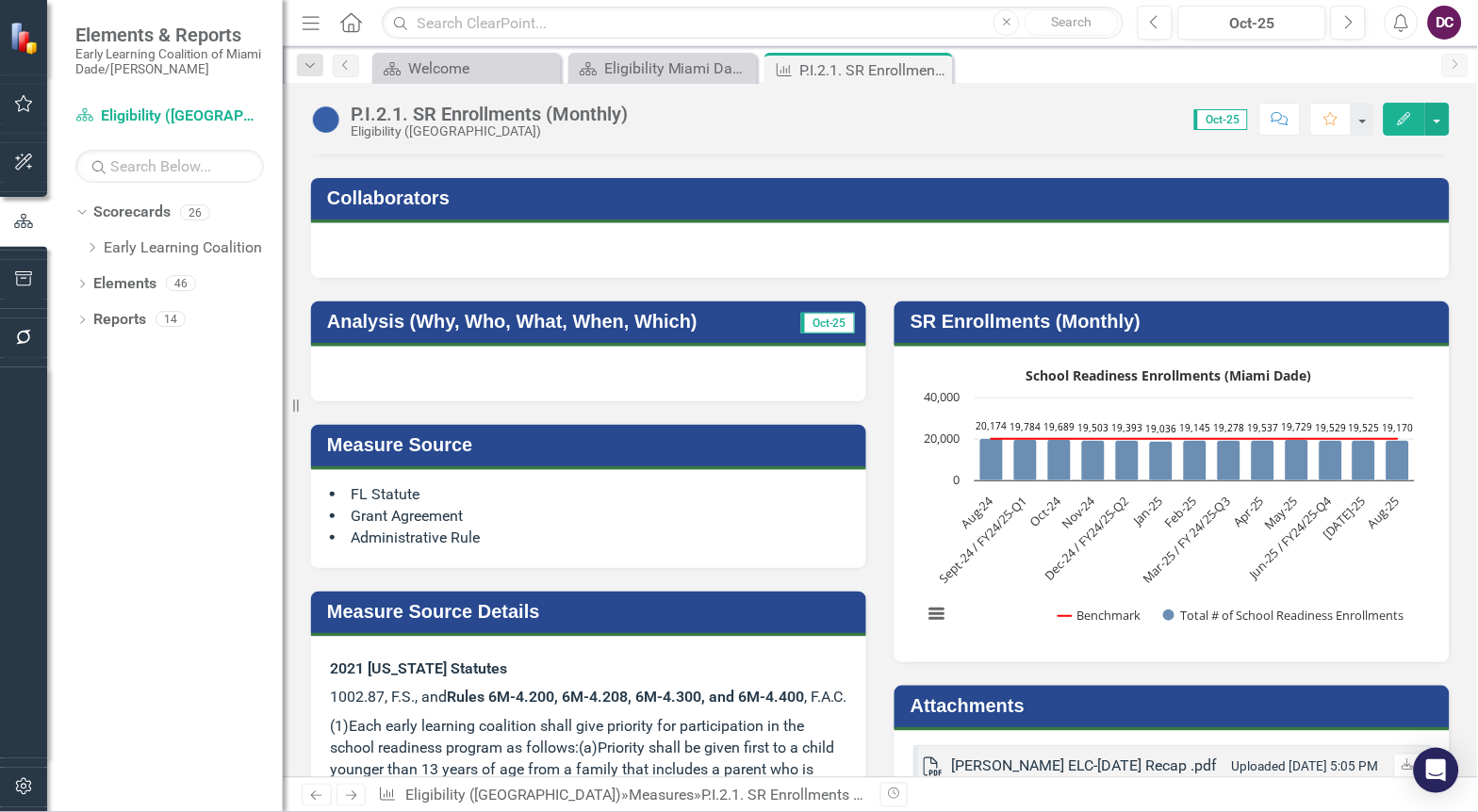
click at [999, 575] on rect "Interactive chart" at bounding box center [1169, 502] width 511 height 283
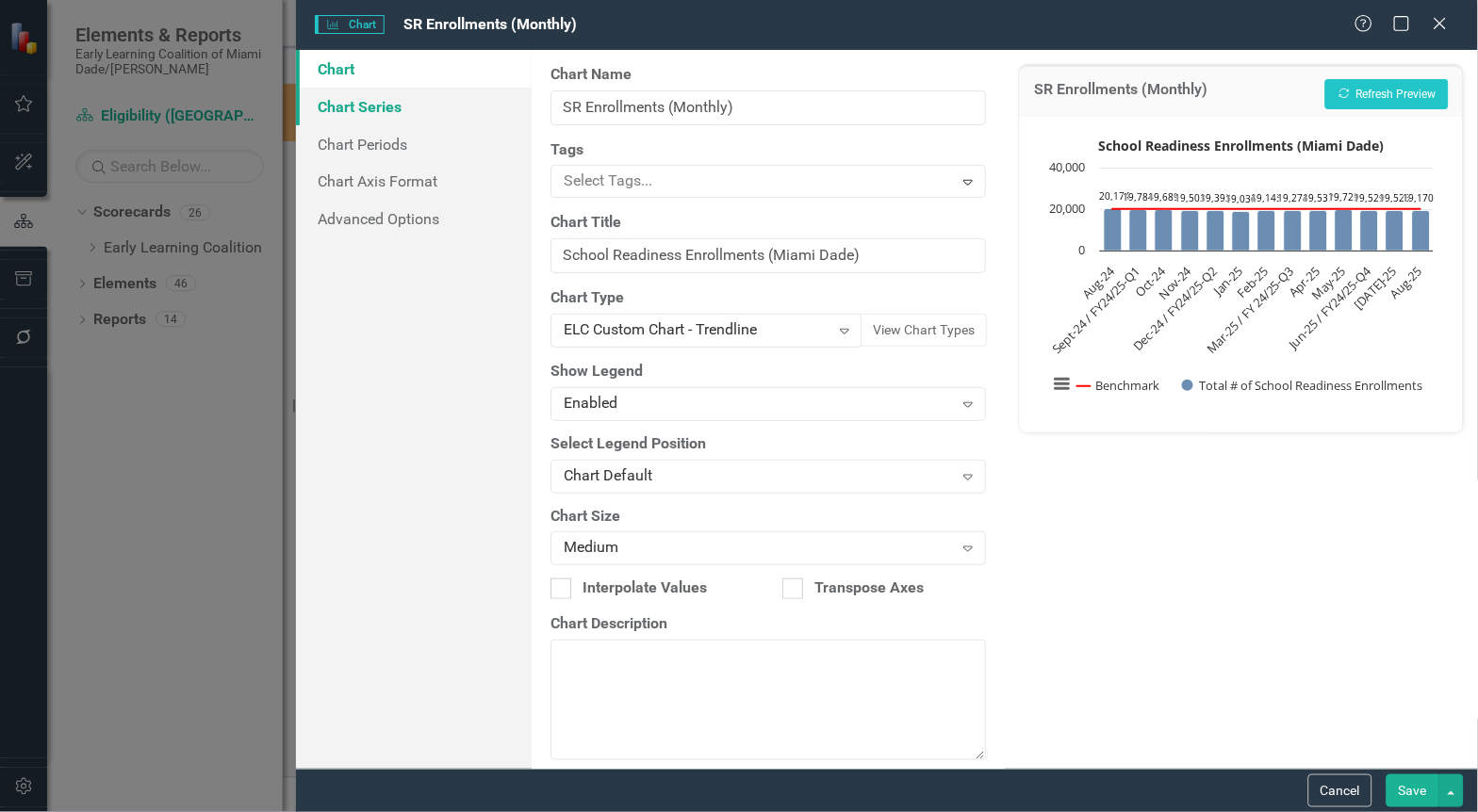
click at [354, 98] on link "Chart Series" at bounding box center [414, 106] width 236 height 38
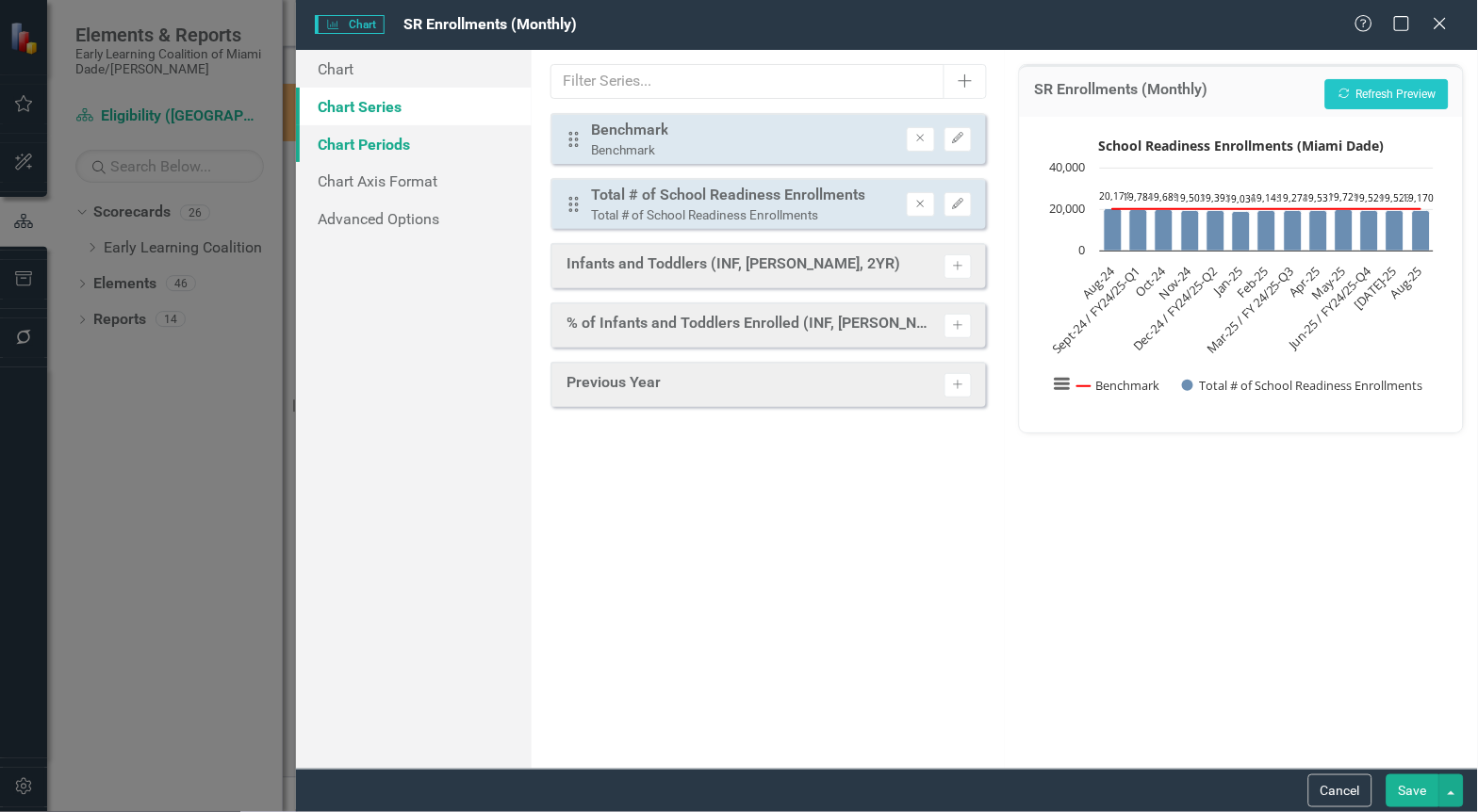
click at [343, 130] on link "Chart Periods" at bounding box center [414, 144] width 236 height 38
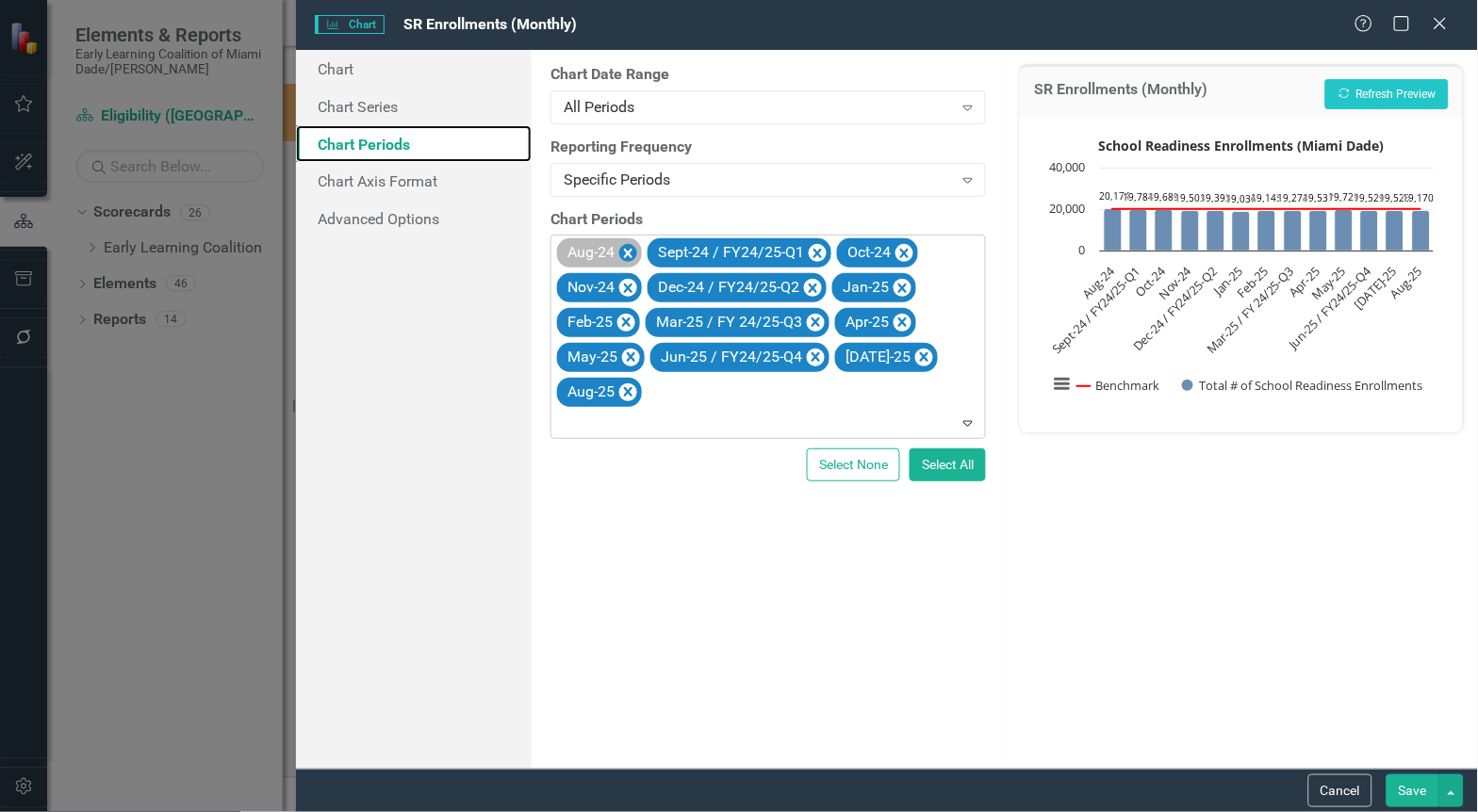
click at [632, 250] on icon "Remove Aug-24" at bounding box center [628, 254] width 9 height 10
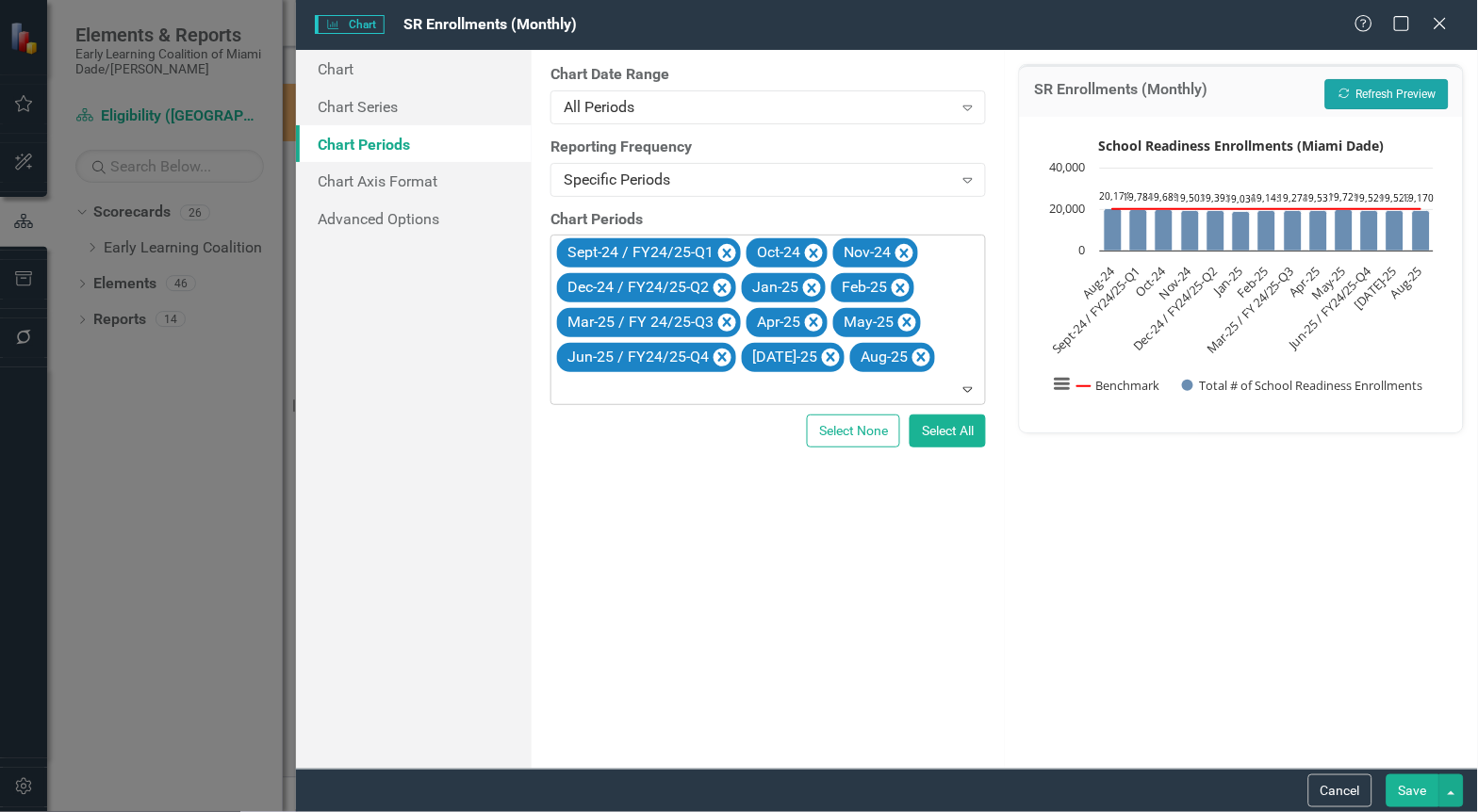
click at [1371, 89] on button "Recalculate Refresh Preview" at bounding box center [1387, 94] width 124 height 30
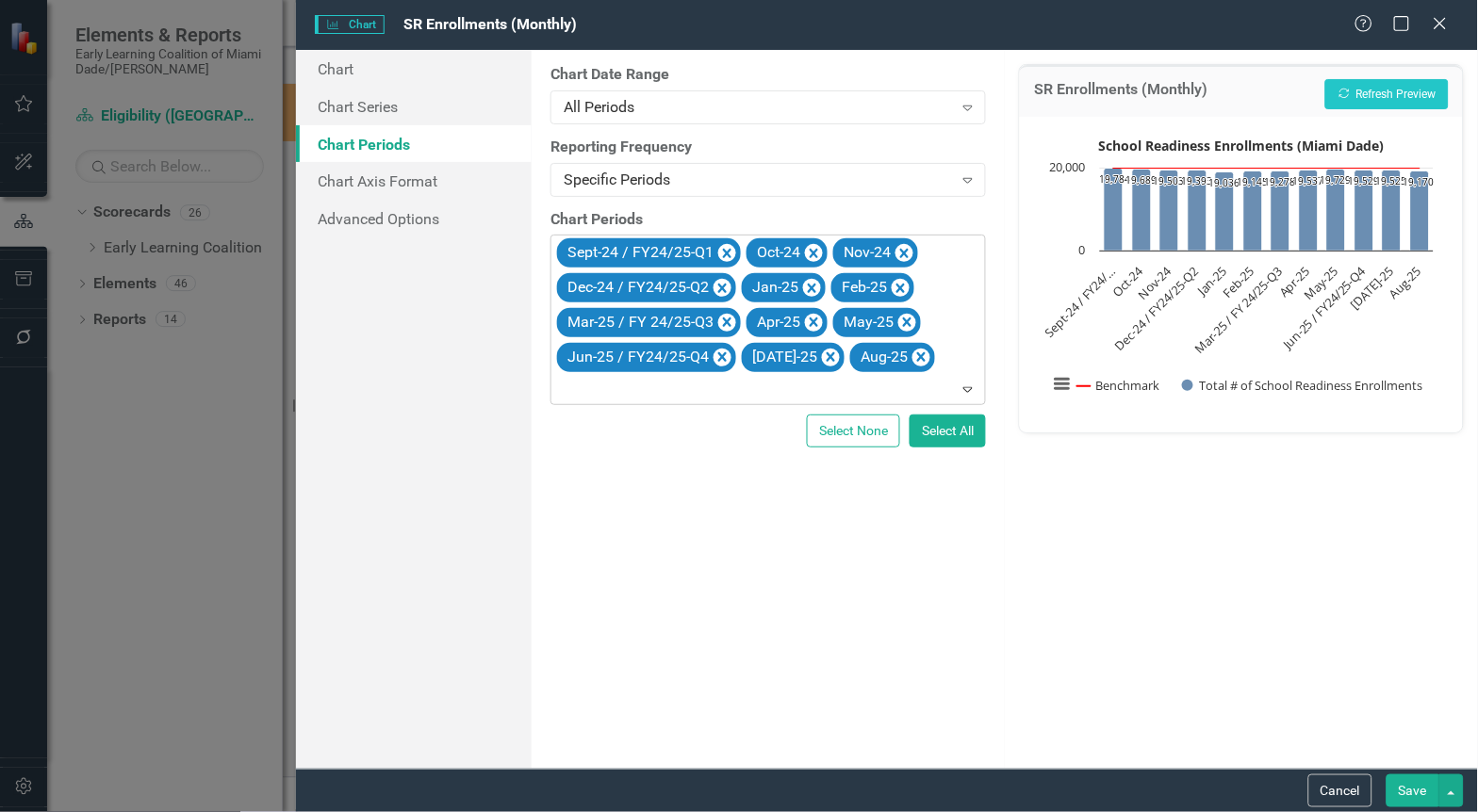
click at [940, 362] on div "Sept-24 / FY24/25-Q1 Oct-24 Nov-24 Dec-24 / FY24/25-Q2 Jan-25 Feb-25 Mar-25 / F…" at bounding box center [769, 318] width 431 height 167
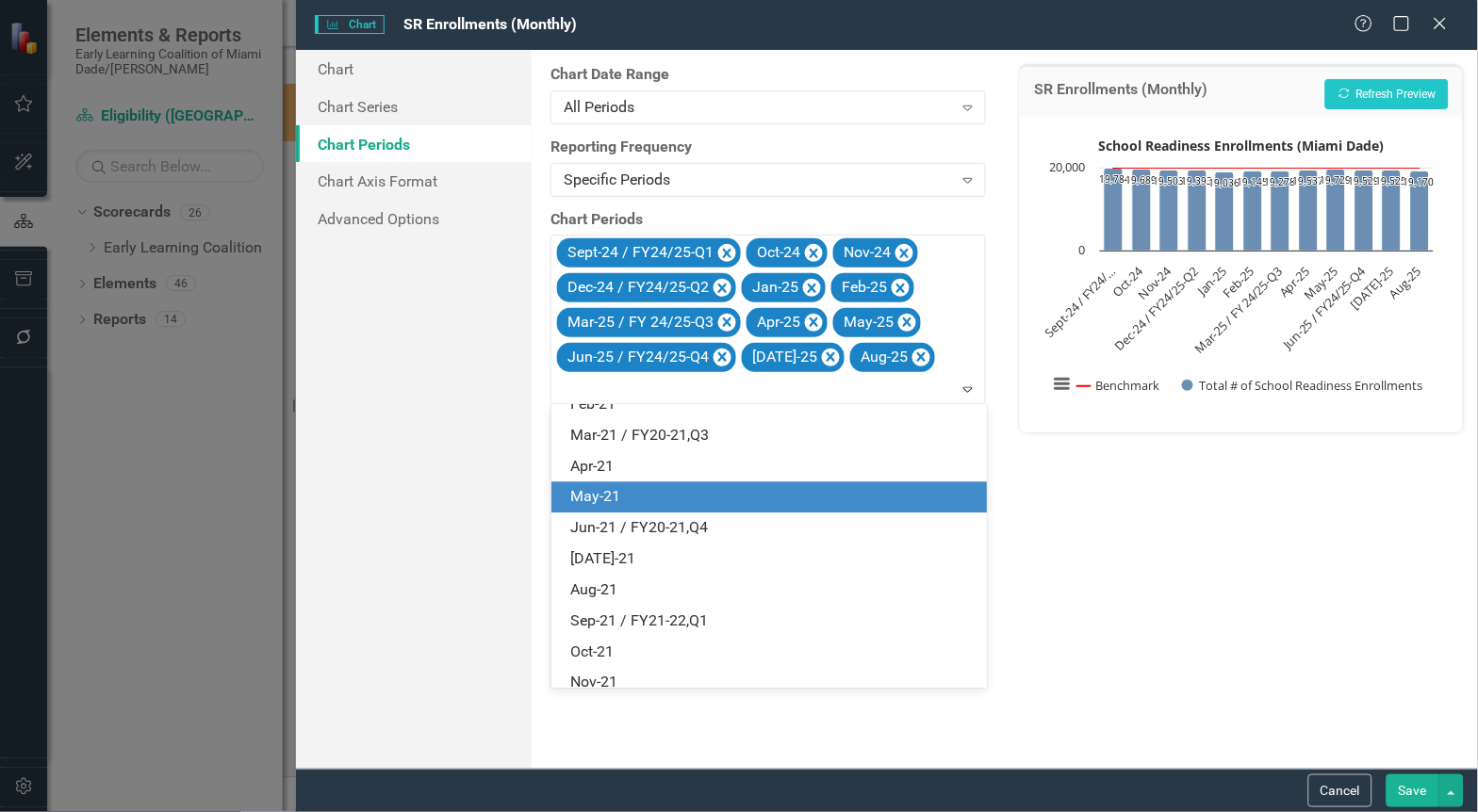
scroll to position [1256, 0]
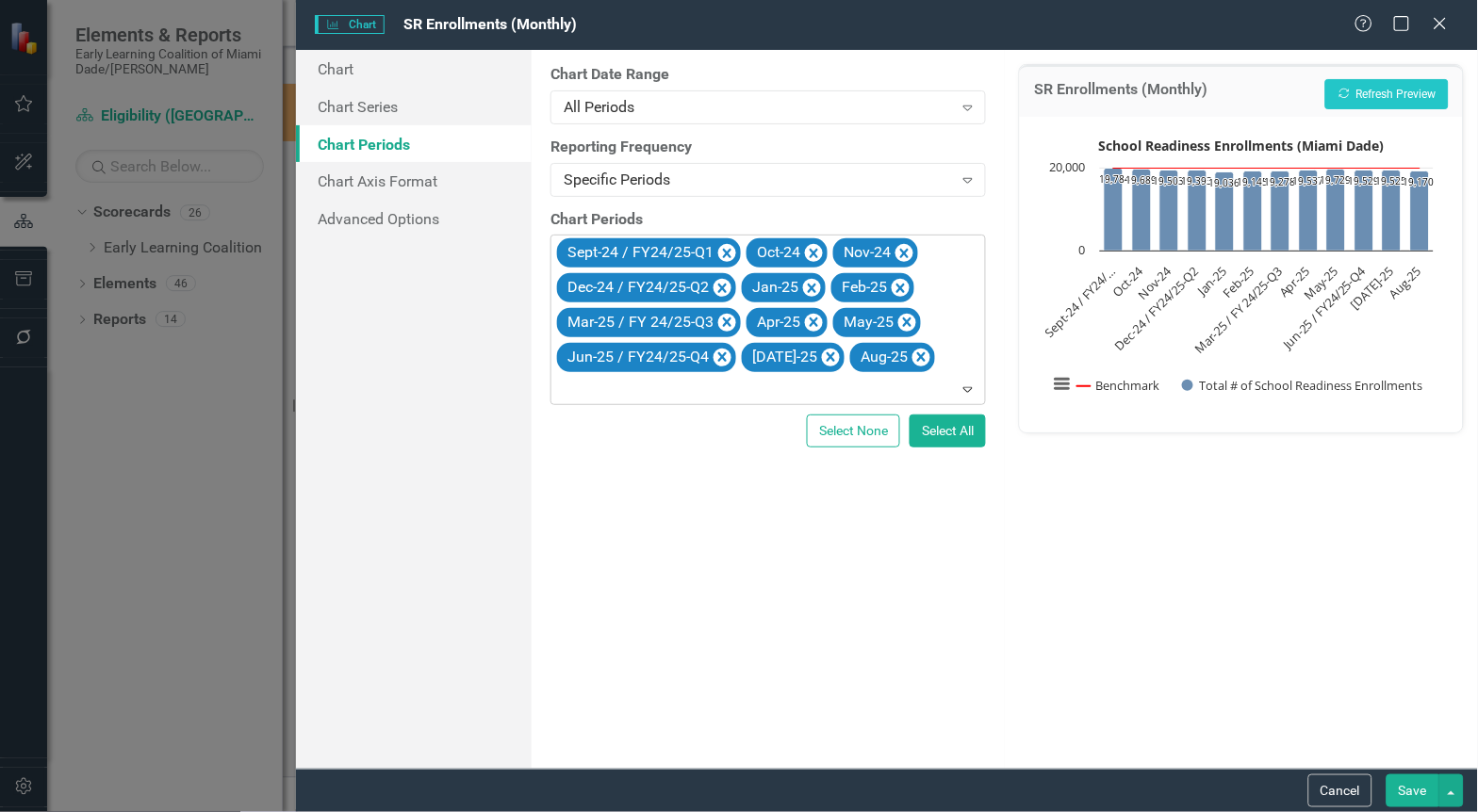
click at [968, 383] on icon "Expand" at bounding box center [967, 389] width 18 height 15
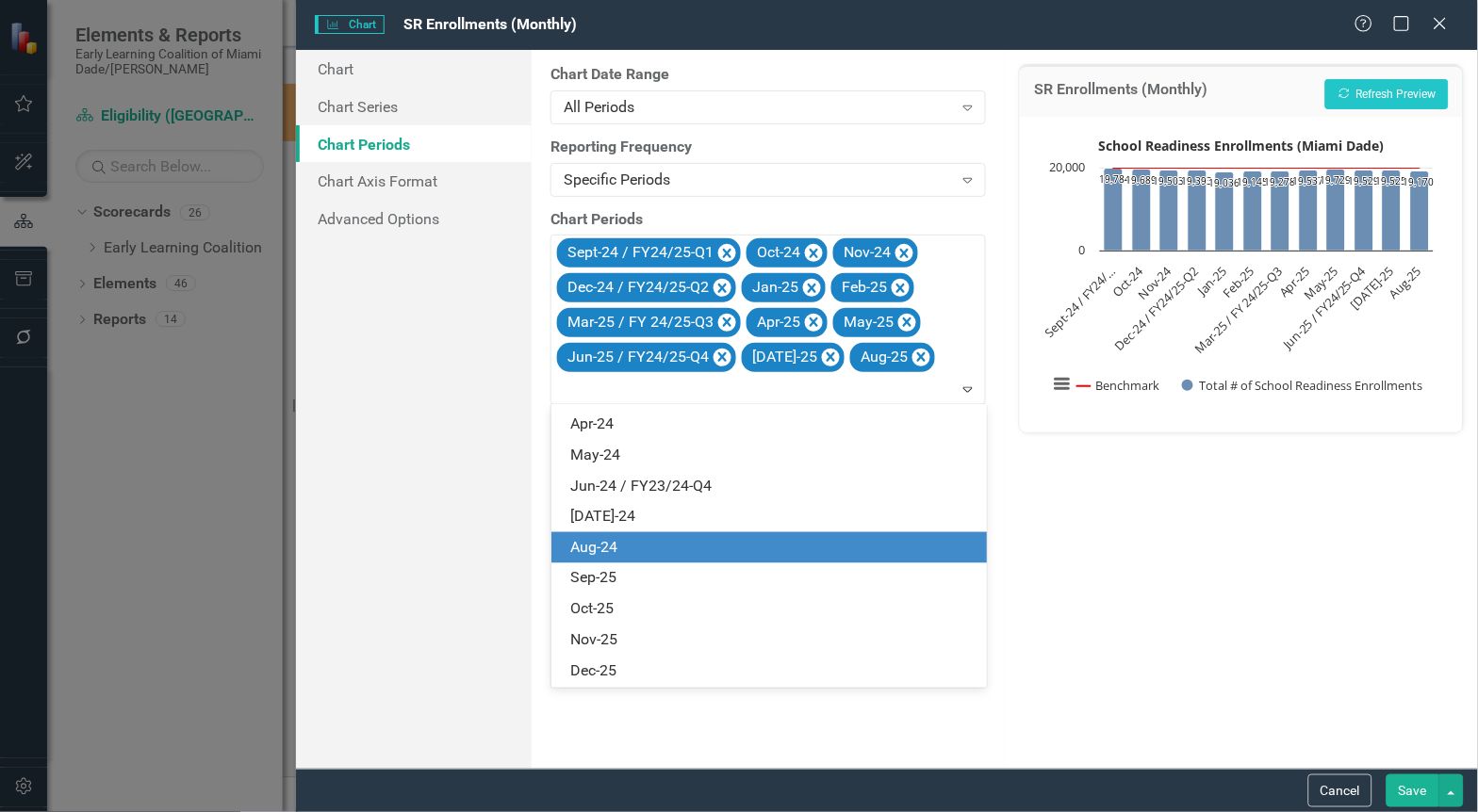
scroll to position [2319, 0]
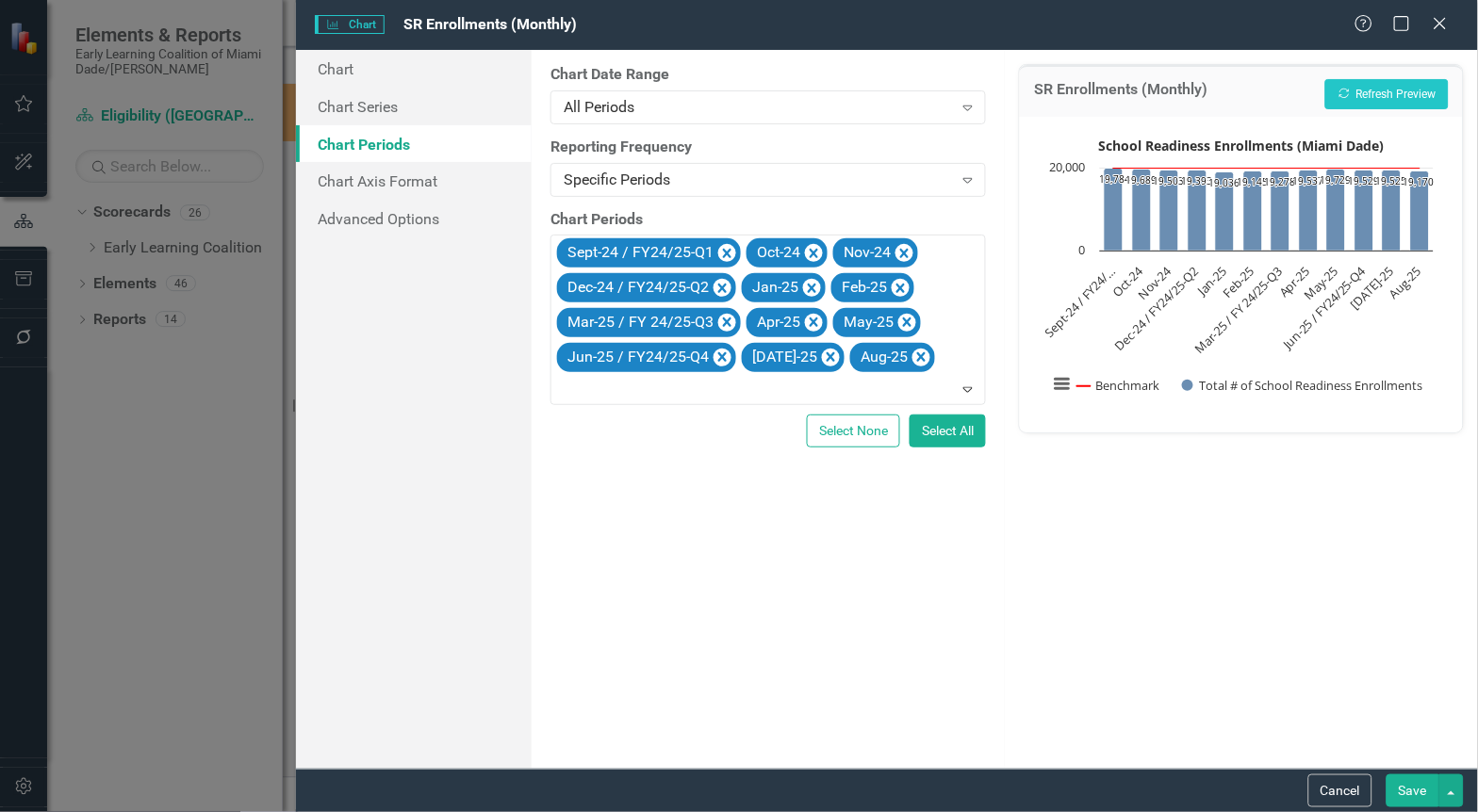
click at [1252, 553] on div "SR Enrollments (Monthly) Recalculate Refresh Preview School Readiness Enrollmen…" at bounding box center [1241, 409] width 473 height 719
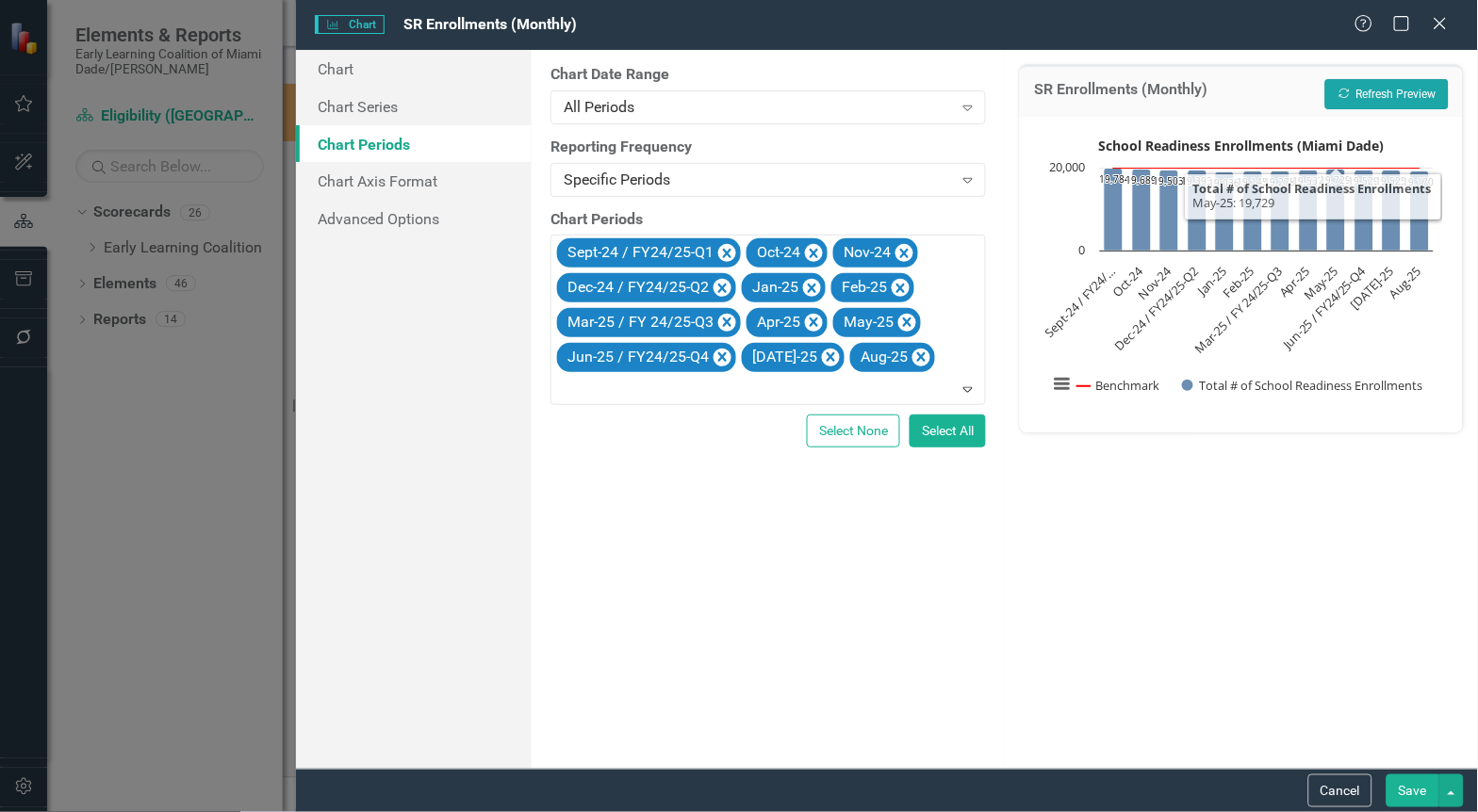
click at [1365, 94] on button "Recalculate Refresh Preview" at bounding box center [1387, 94] width 124 height 30
click at [1380, 89] on button "Recalculate Refresh Preview" at bounding box center [1387, 94] width 124 height 30
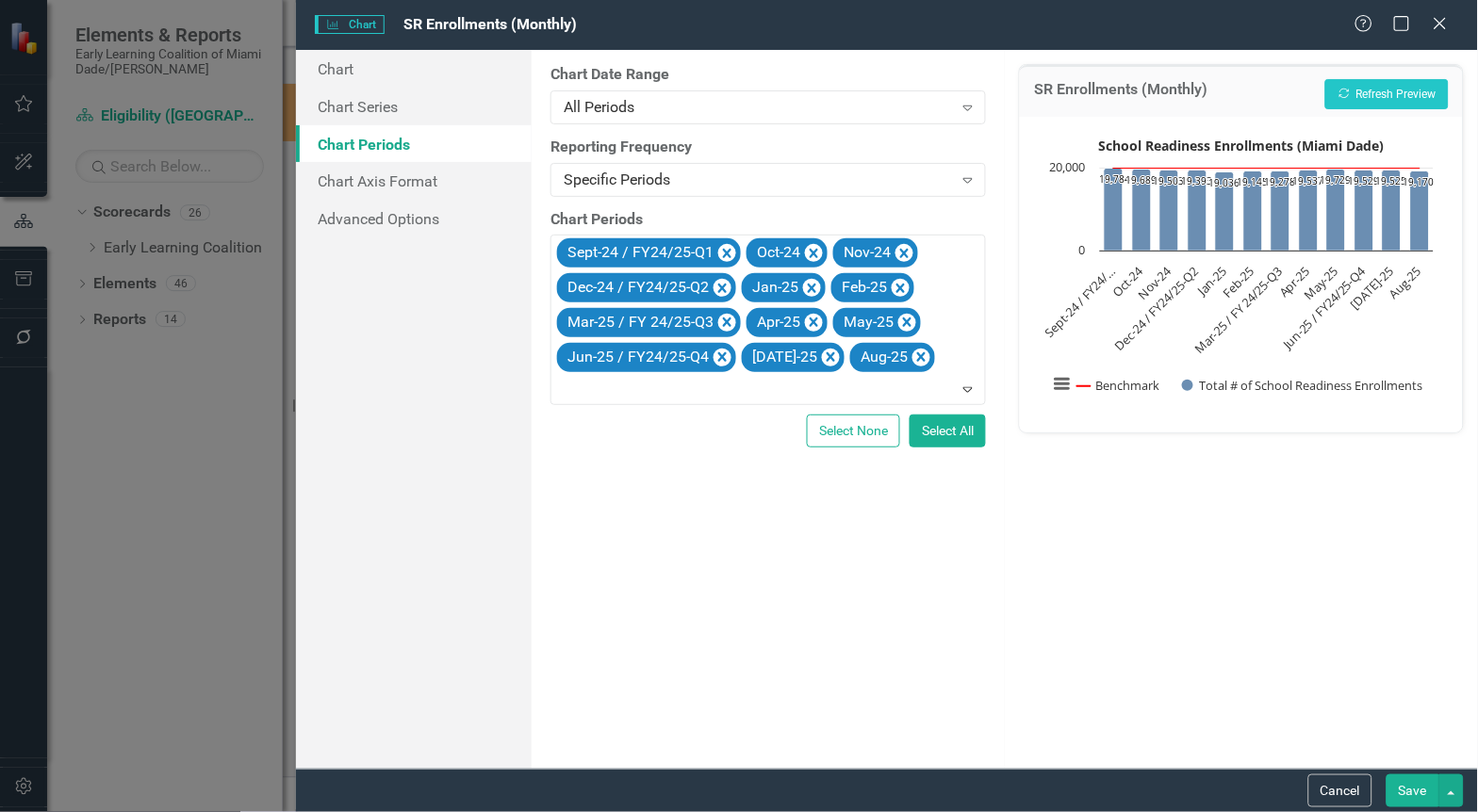
click at [1409, 794] on button "Save" at bounding box center [1412, 791] width 53 height 33
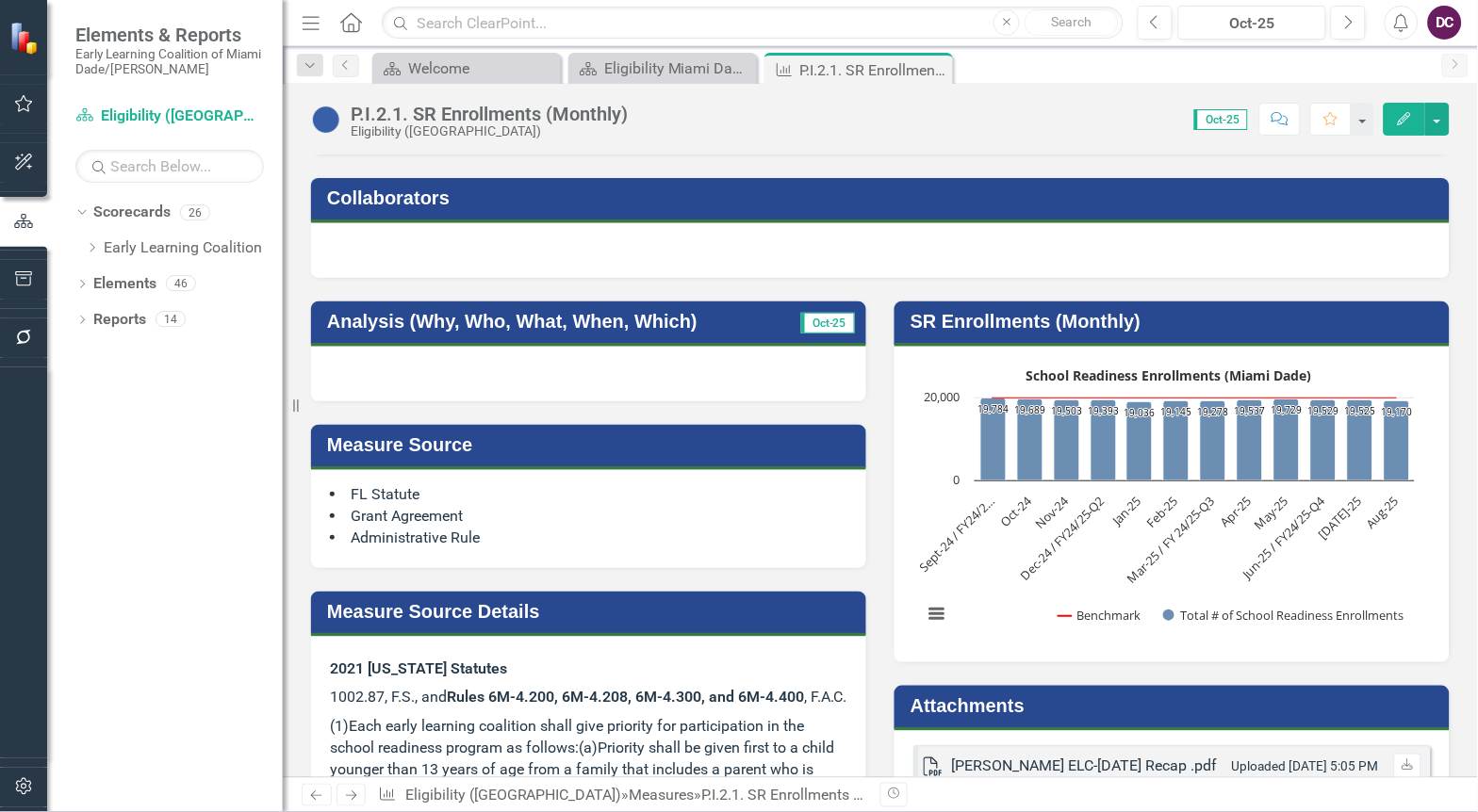
click at [979, 568] on rect "Interactive chart" at bounding box center [1169, 502] width 511 height 283
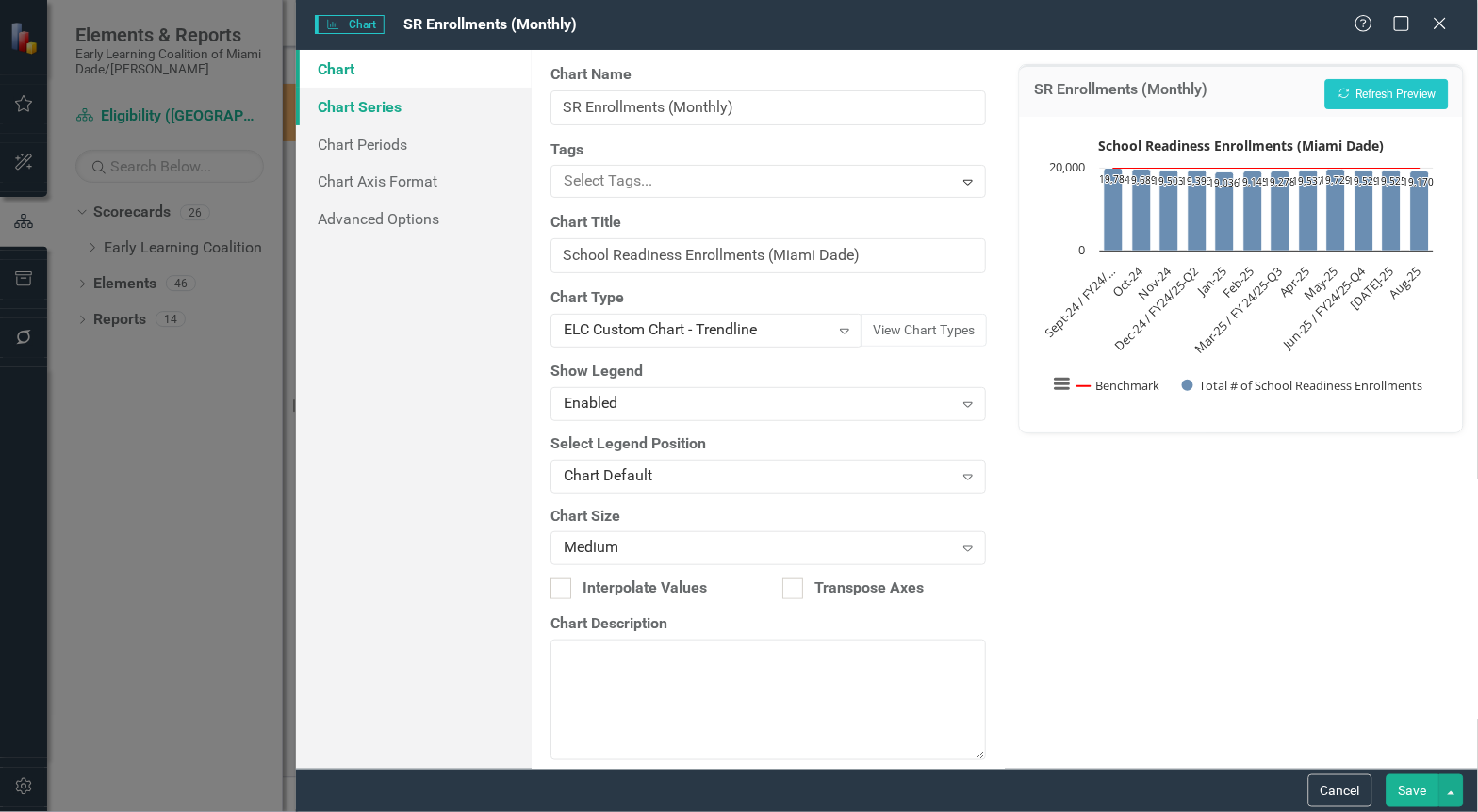
click at [400, 117] on link "Chart Series" at bounding box center [414, 106] width 236 height 38
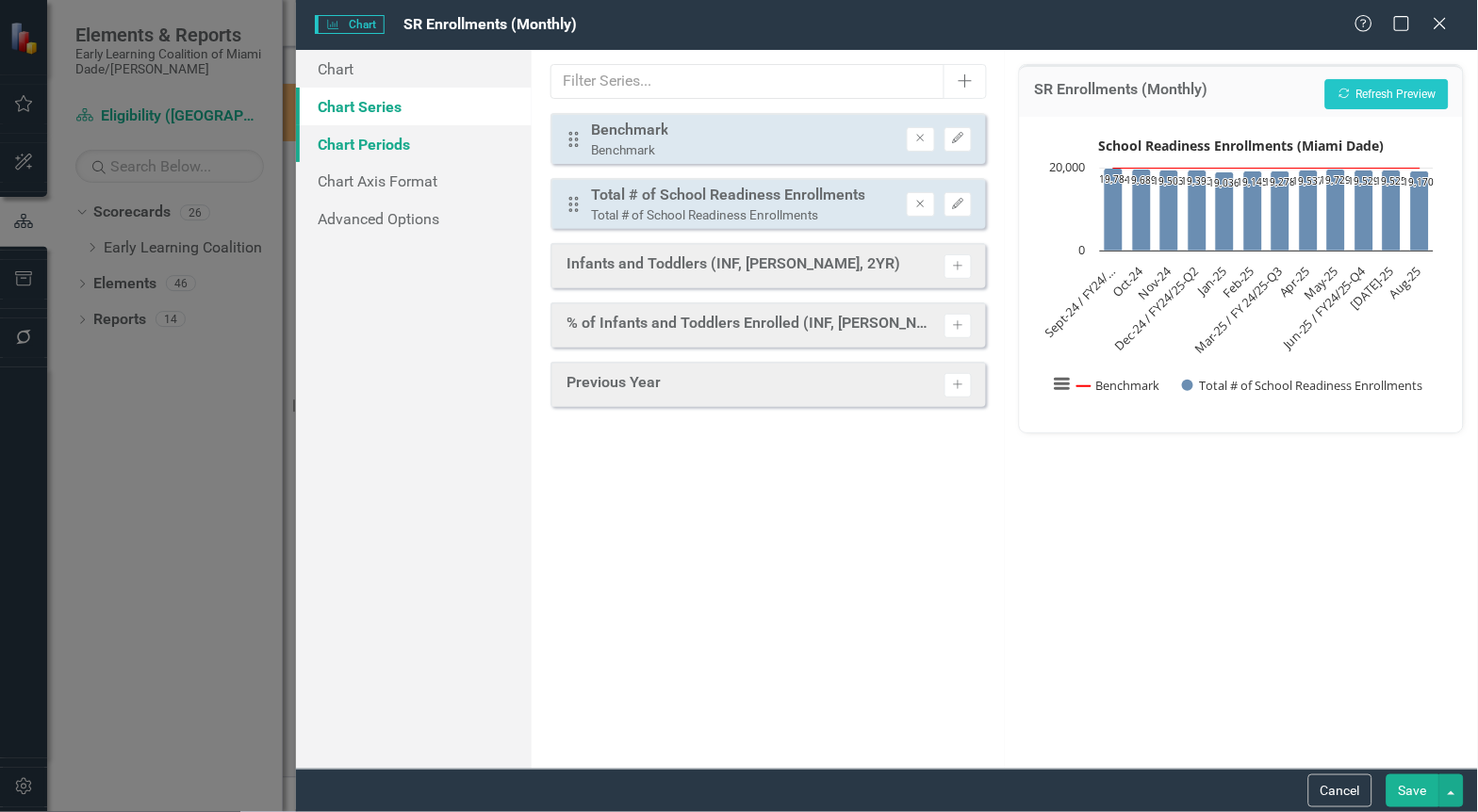
click at [397, 138] on link "Chart Periods" at bounding box center [414, 144] width 236 height 38
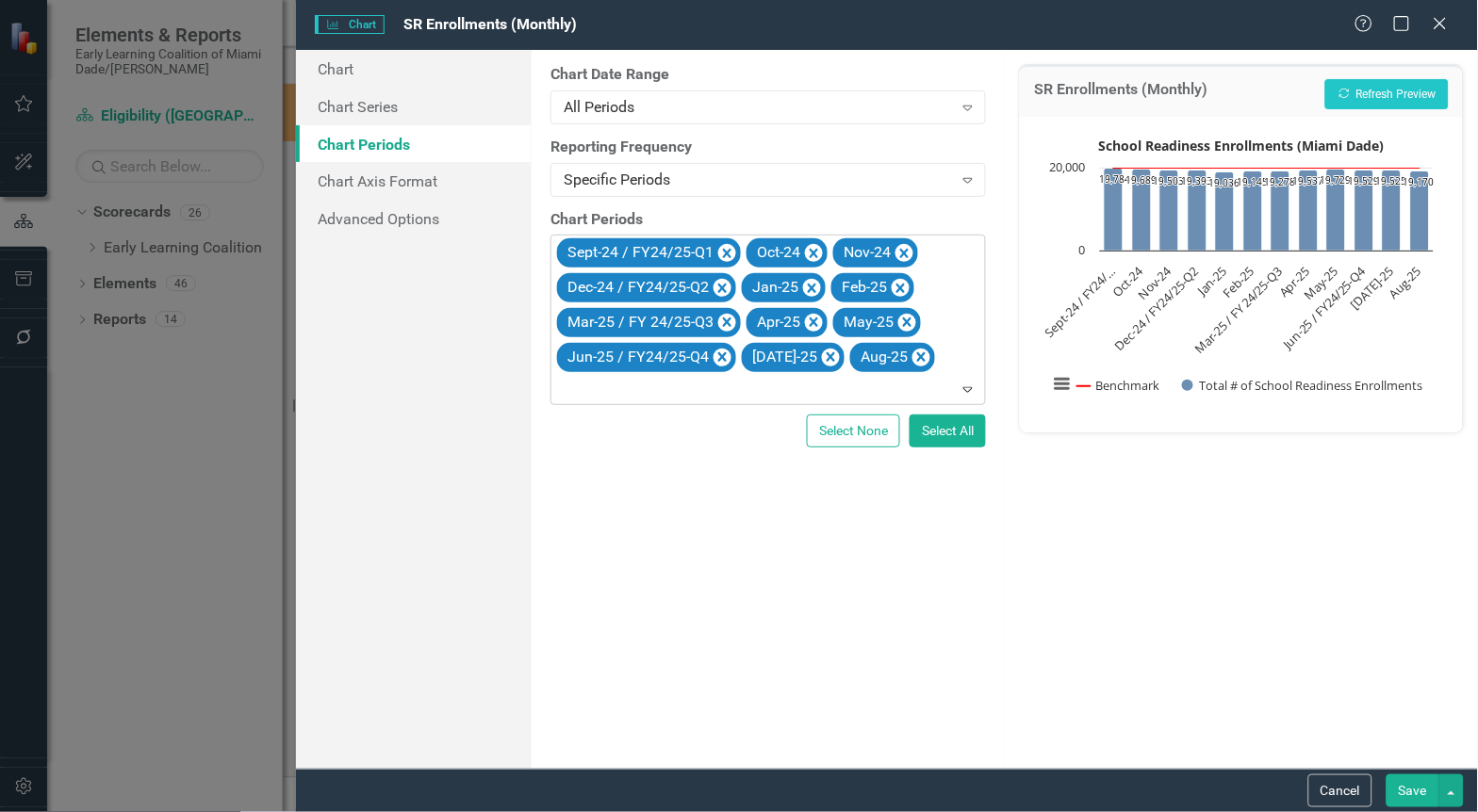
click at [941, 355] on div "Sept-24 / FY24/25-Q1 Oct-24 Nov-24 Dec-24 / FY24/25-Q2 Jan-25 Feb-25 Mar-25 / F…" at bounding box center [769, 318] width 431 height 167
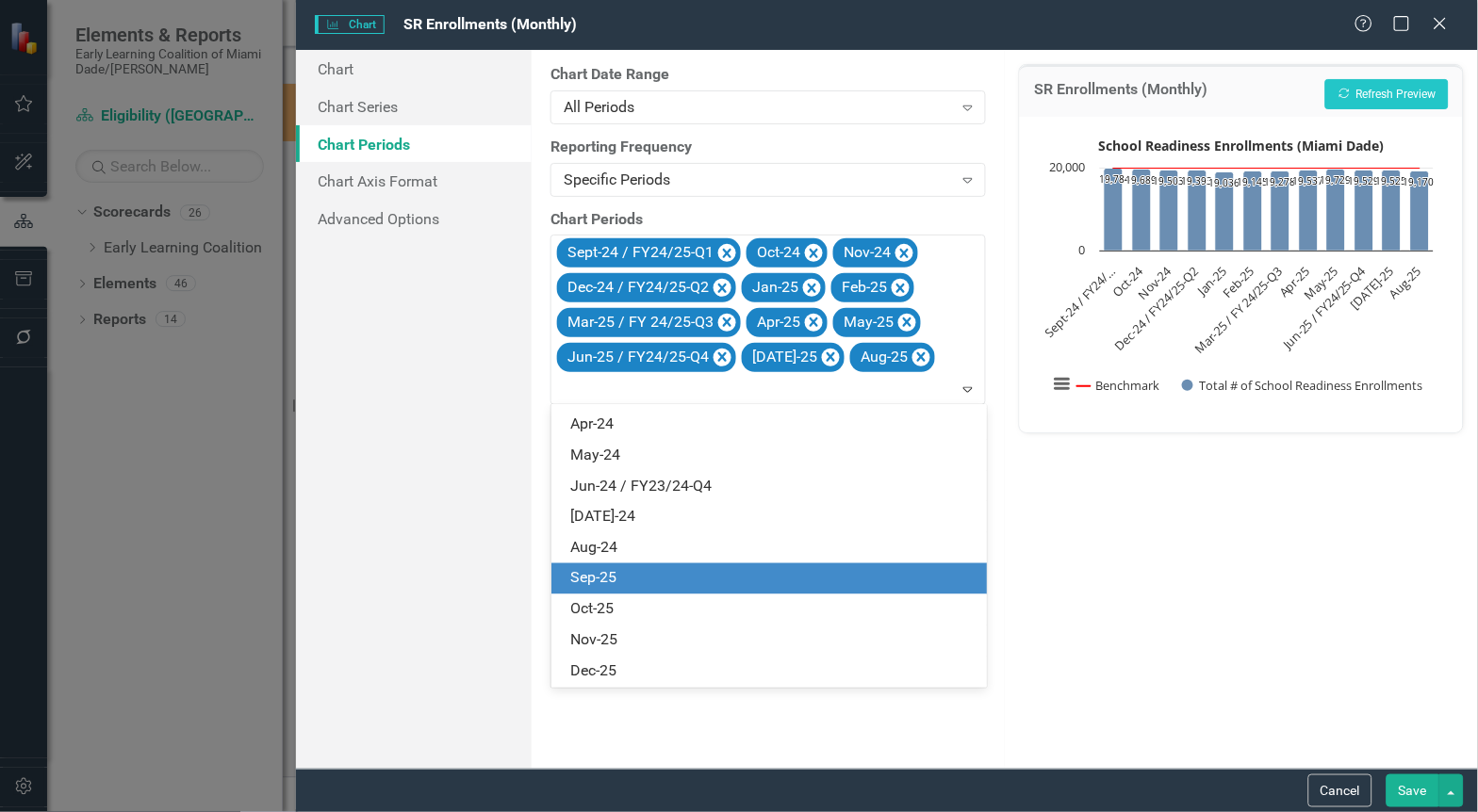
click at [654, 575] on div "Sep-25" at bounding box center [772, 579] width 406 height 21
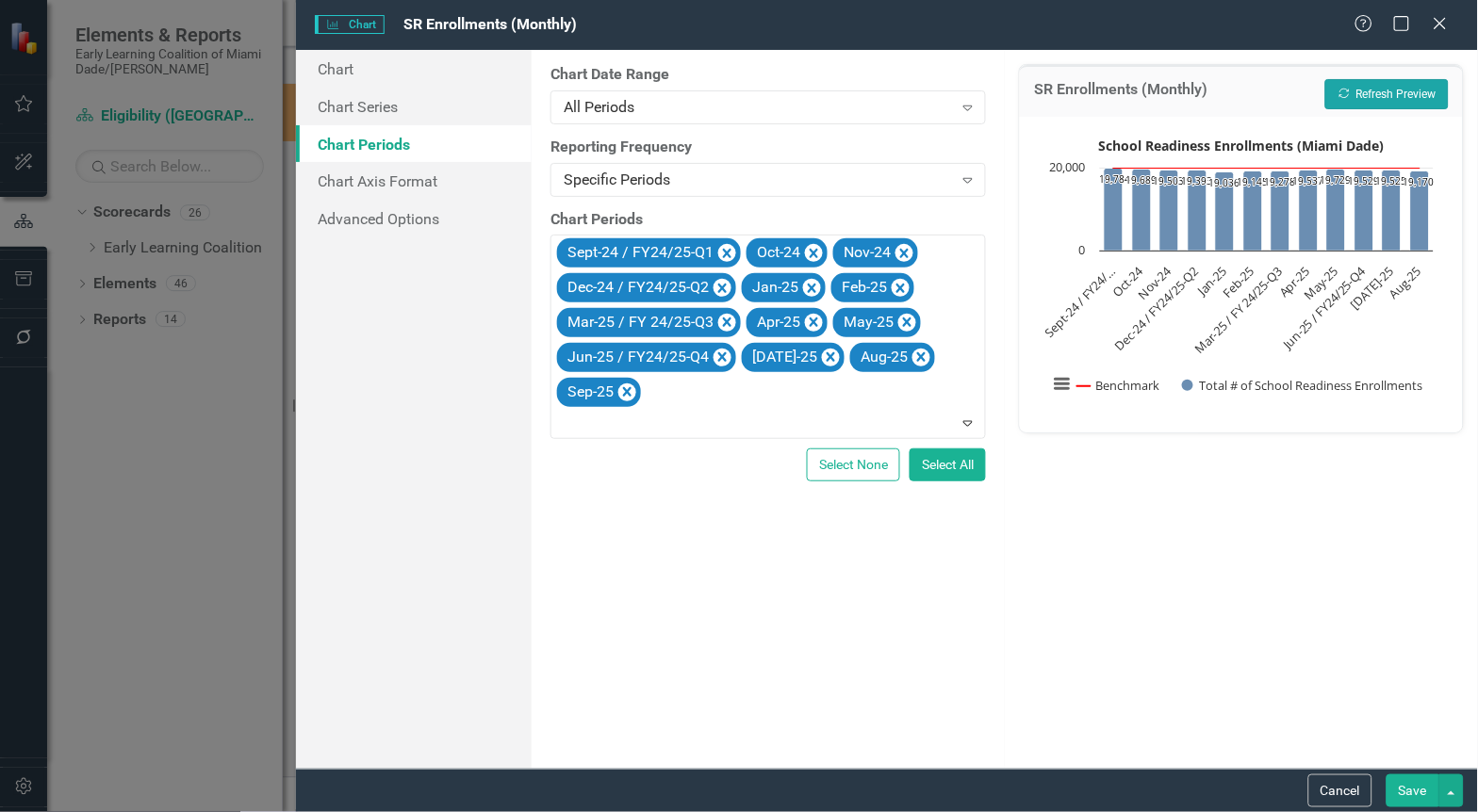
click at [1393, 89] on button "Recalculate Refresh Preview" at bounding box center [1387, 94] width 124 height 30
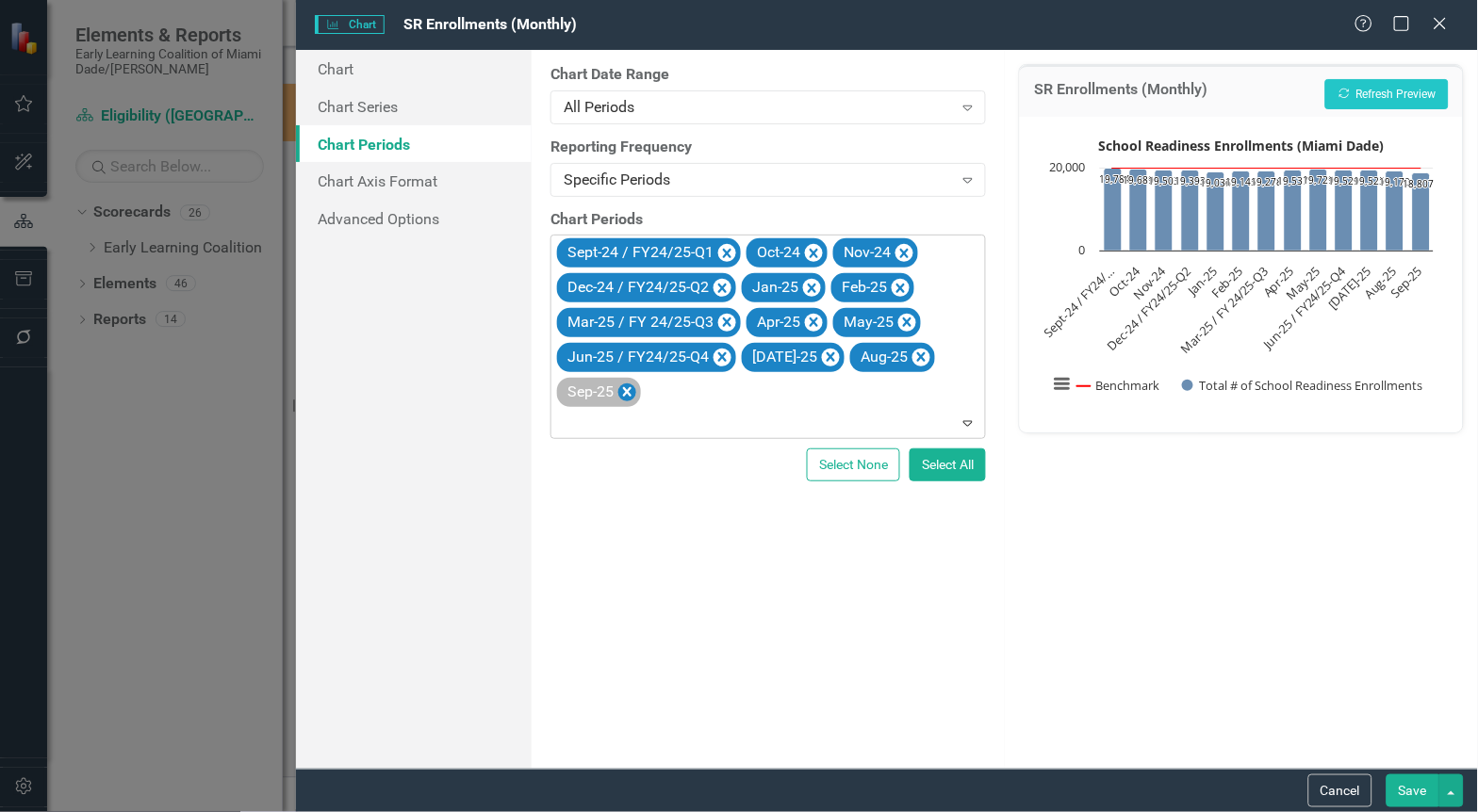
click at [624, 397] on icon "Remove Sep-25" at bounding box center [627, 392] width 18 height 23
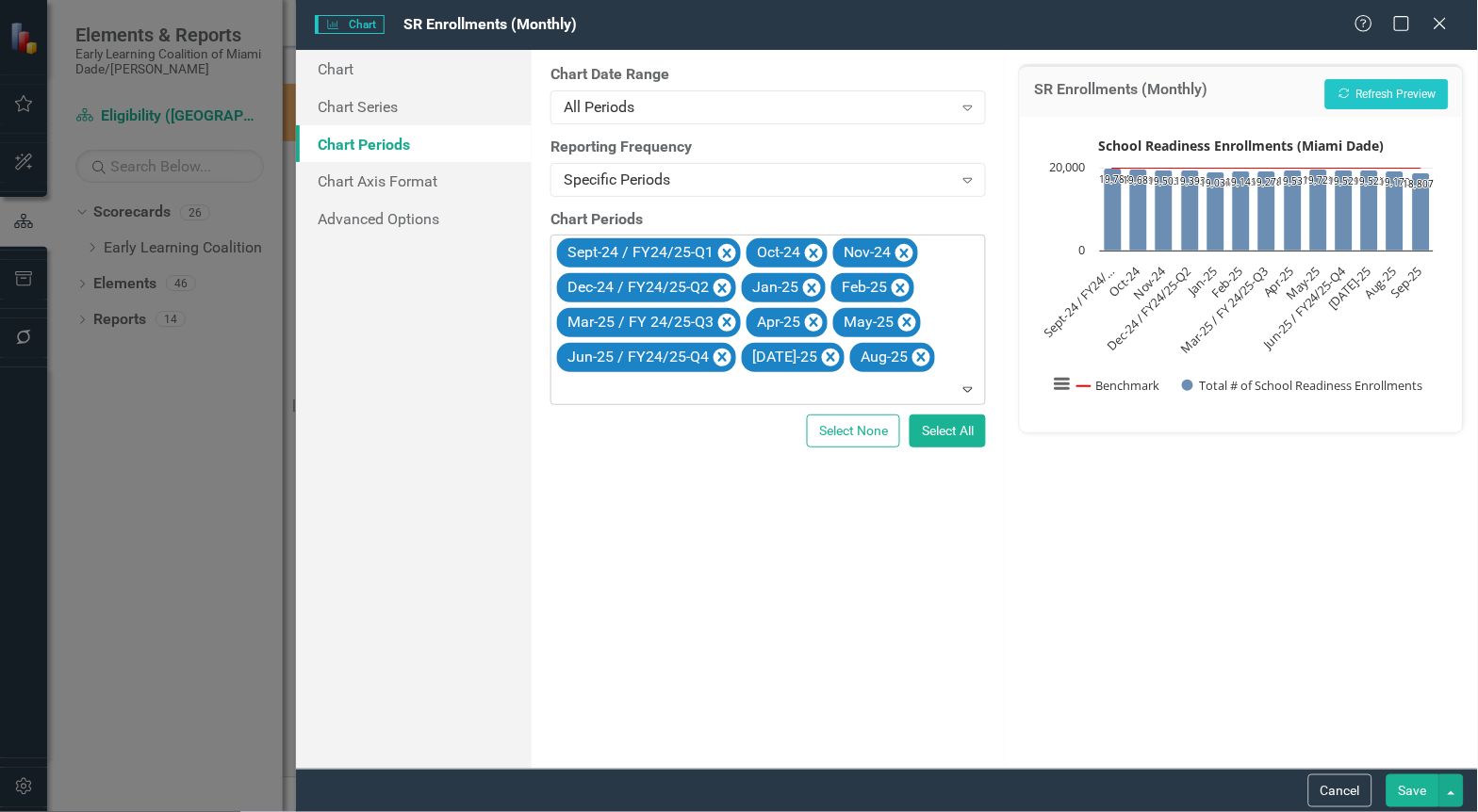
click at [1416, 787] on button "Save" at bounding box center [1412, 791] width 53 height 33
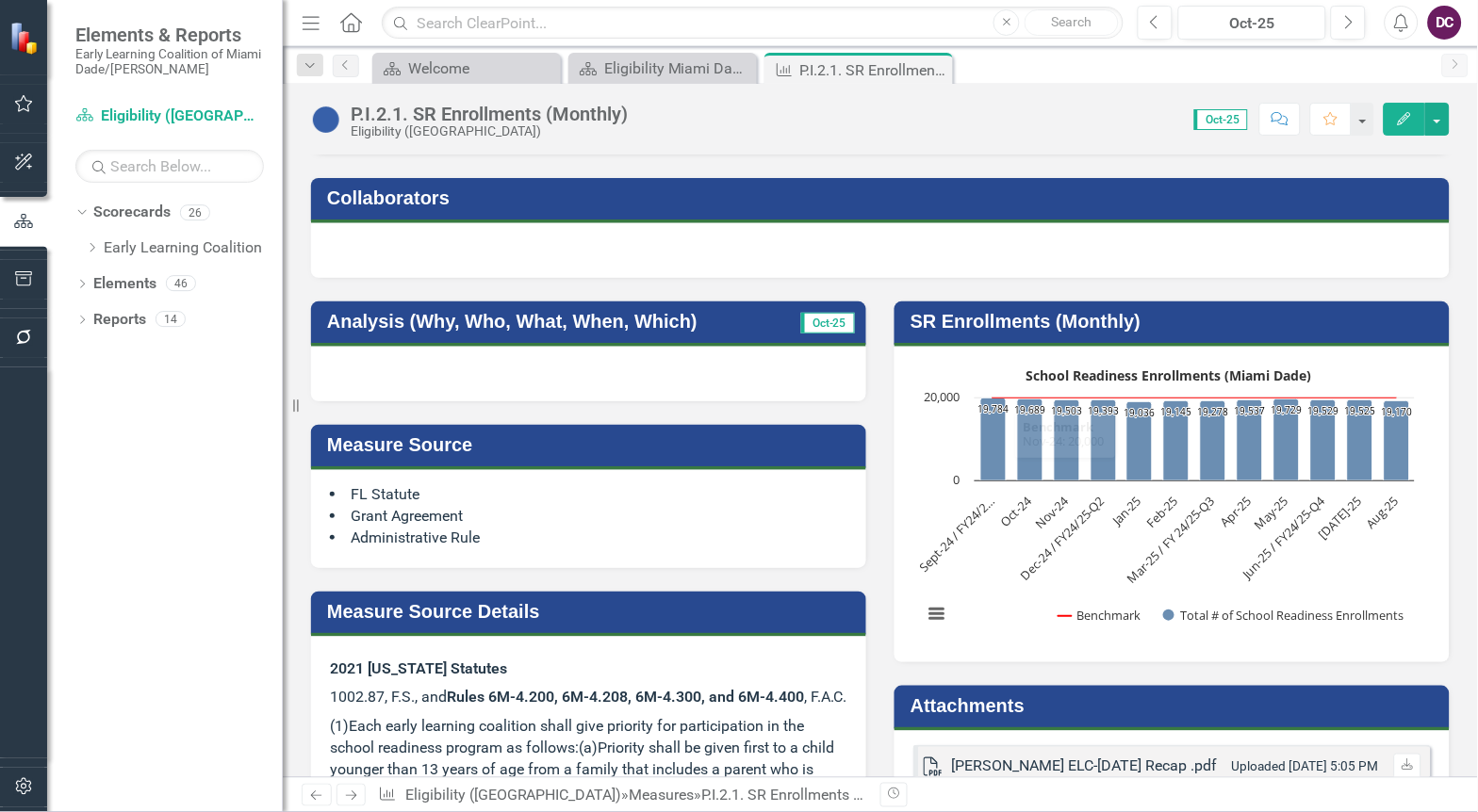
click at [973, 567] on rect "Interactive chart" at bounding box center [1169, 502] width 511 height 283
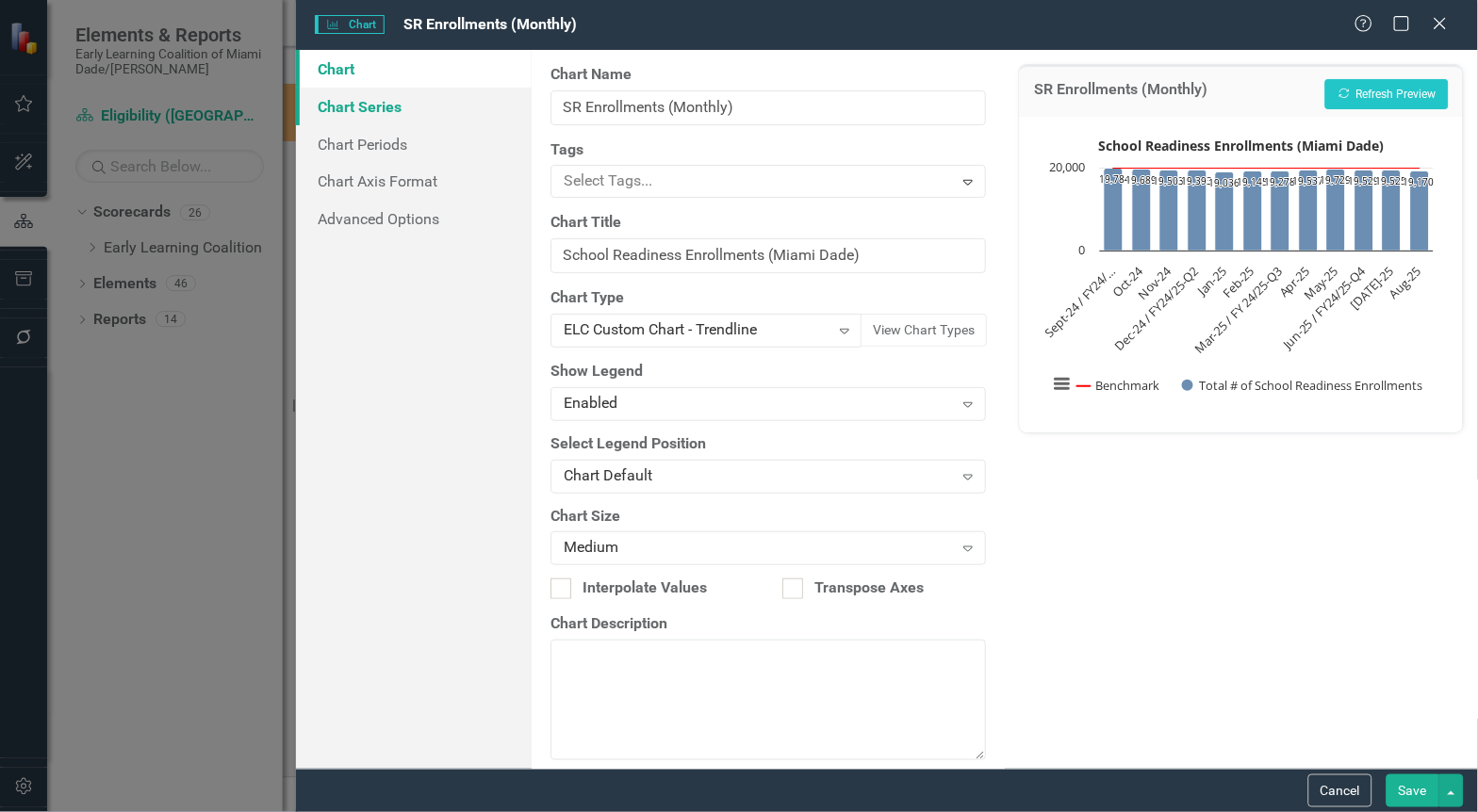
click at [381, 116] on link "Chart Series" at bounding box center [414, 106] width 236 height 38
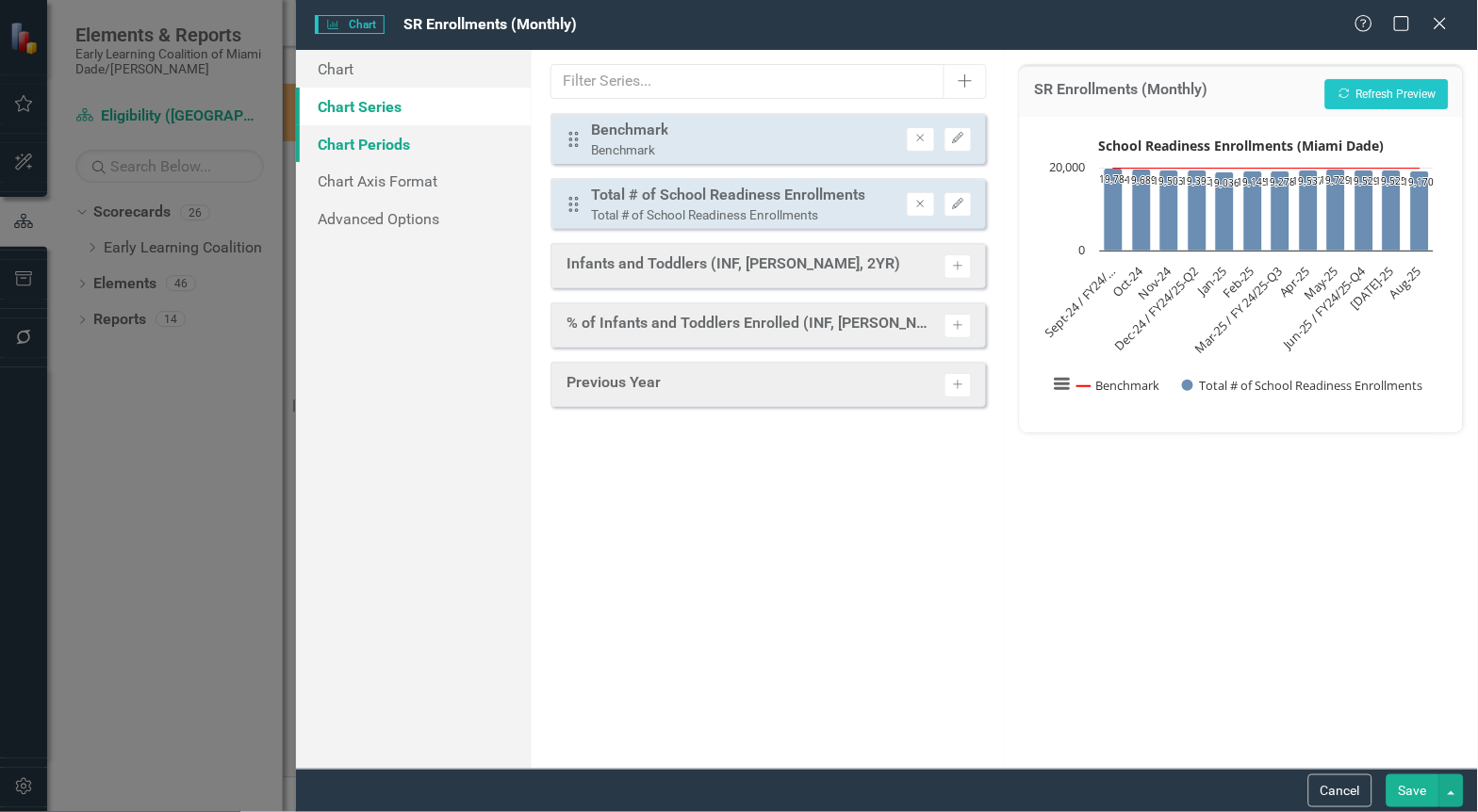
click at [353, 151] on link "Chart Periods" at bounding box center [414, 144] width 236 height 38
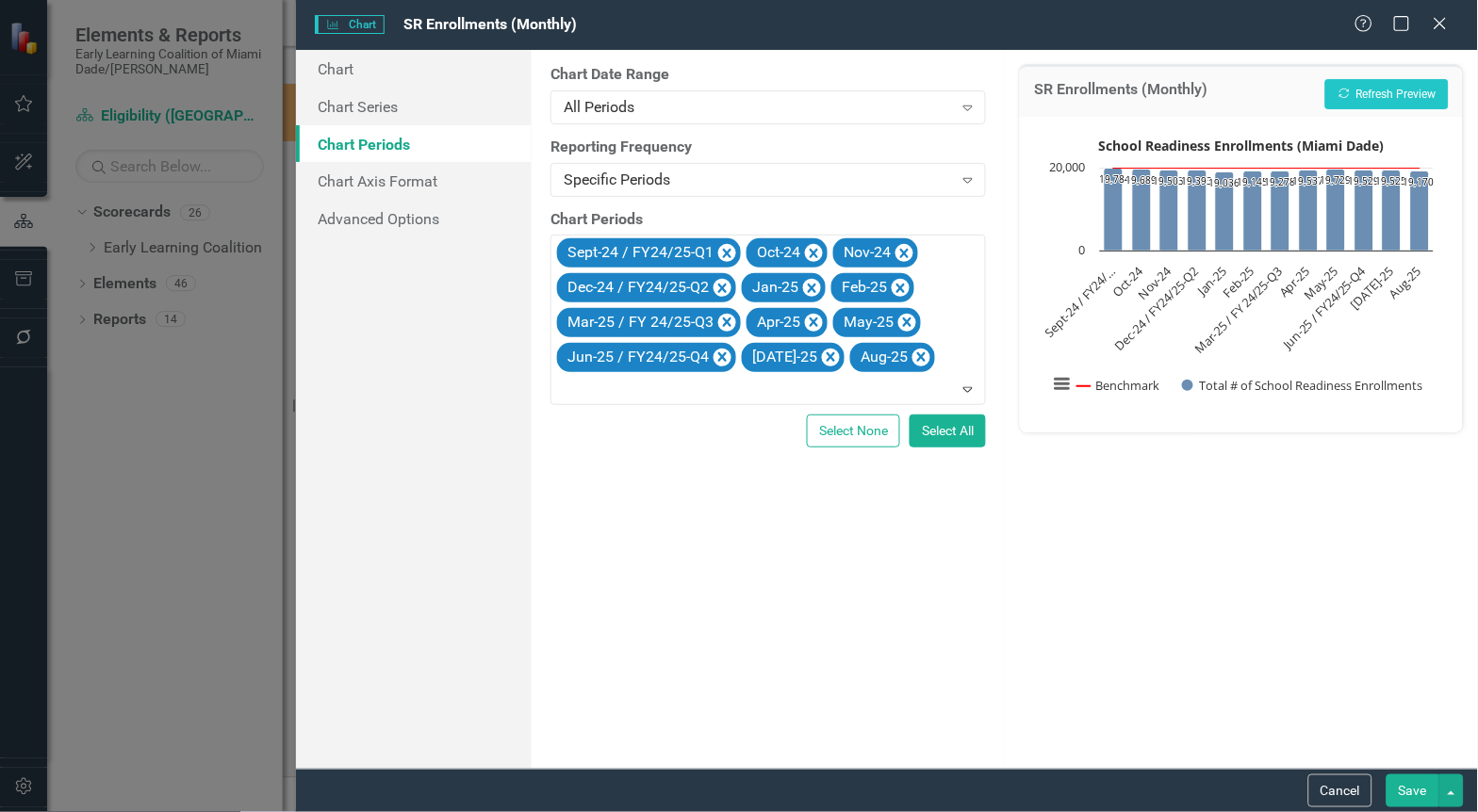
click at [934, 675] on div "From this tab, you define the periods you want included in the chart. For examp…" at bounding box center [768, 409] width 473 height 719
click at [968, 383] on icon "Expand" at bounding box center [967, 389] width 18 height 15
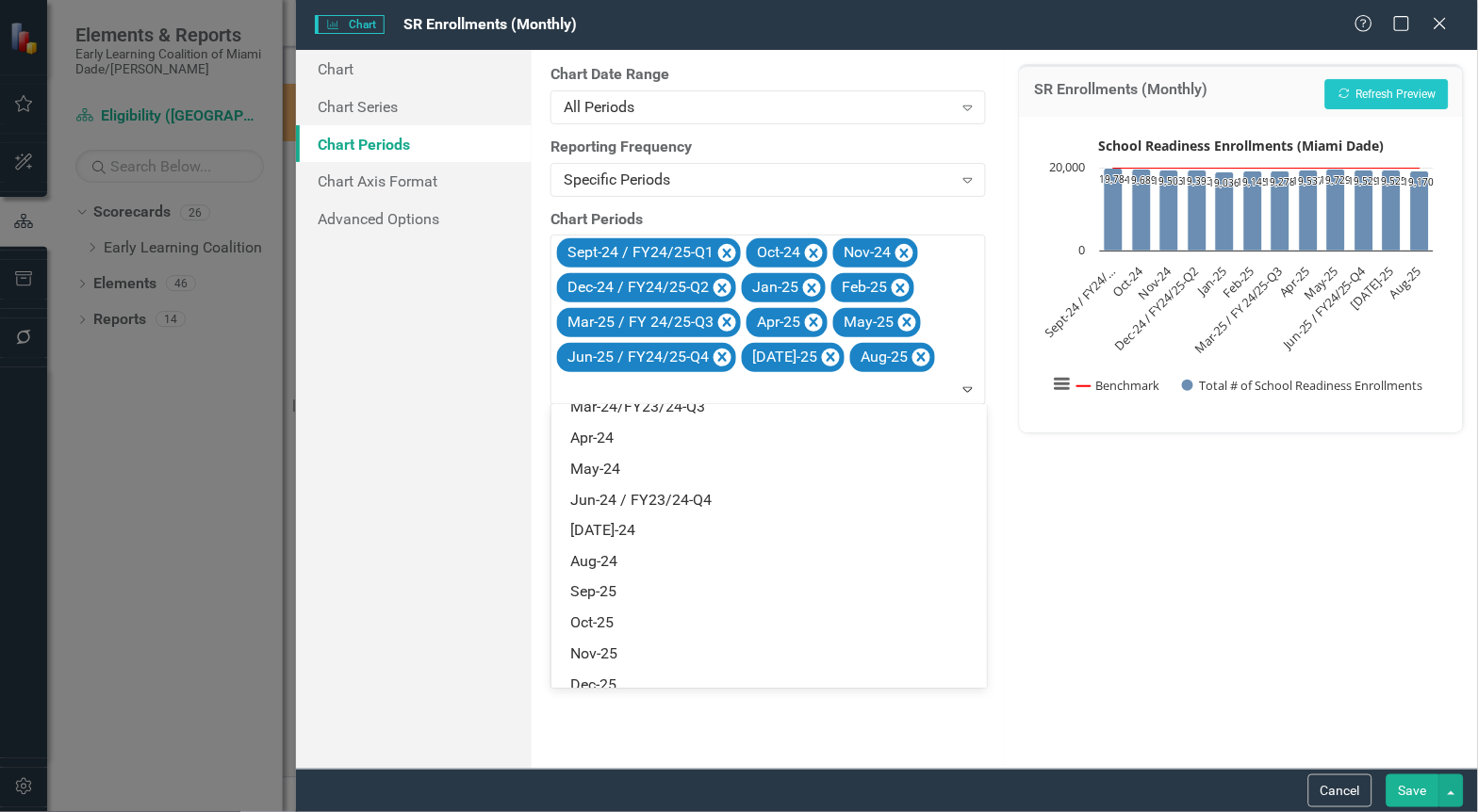
scroll to position [2318, 0]
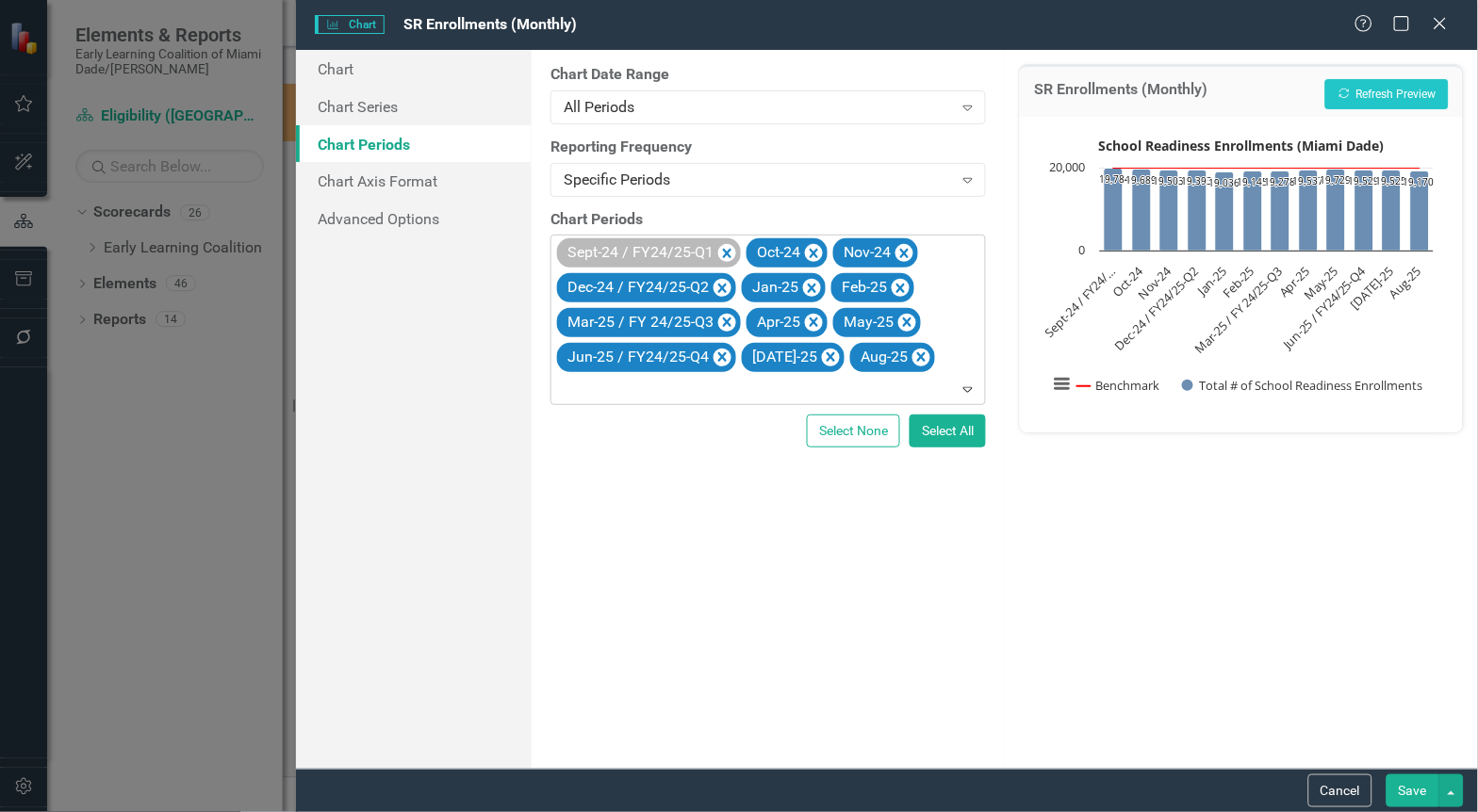
click at [638, 246] on div "Sept-24 / FY24/25-Q1" at bounding box center [639, 253] width 155 height 27
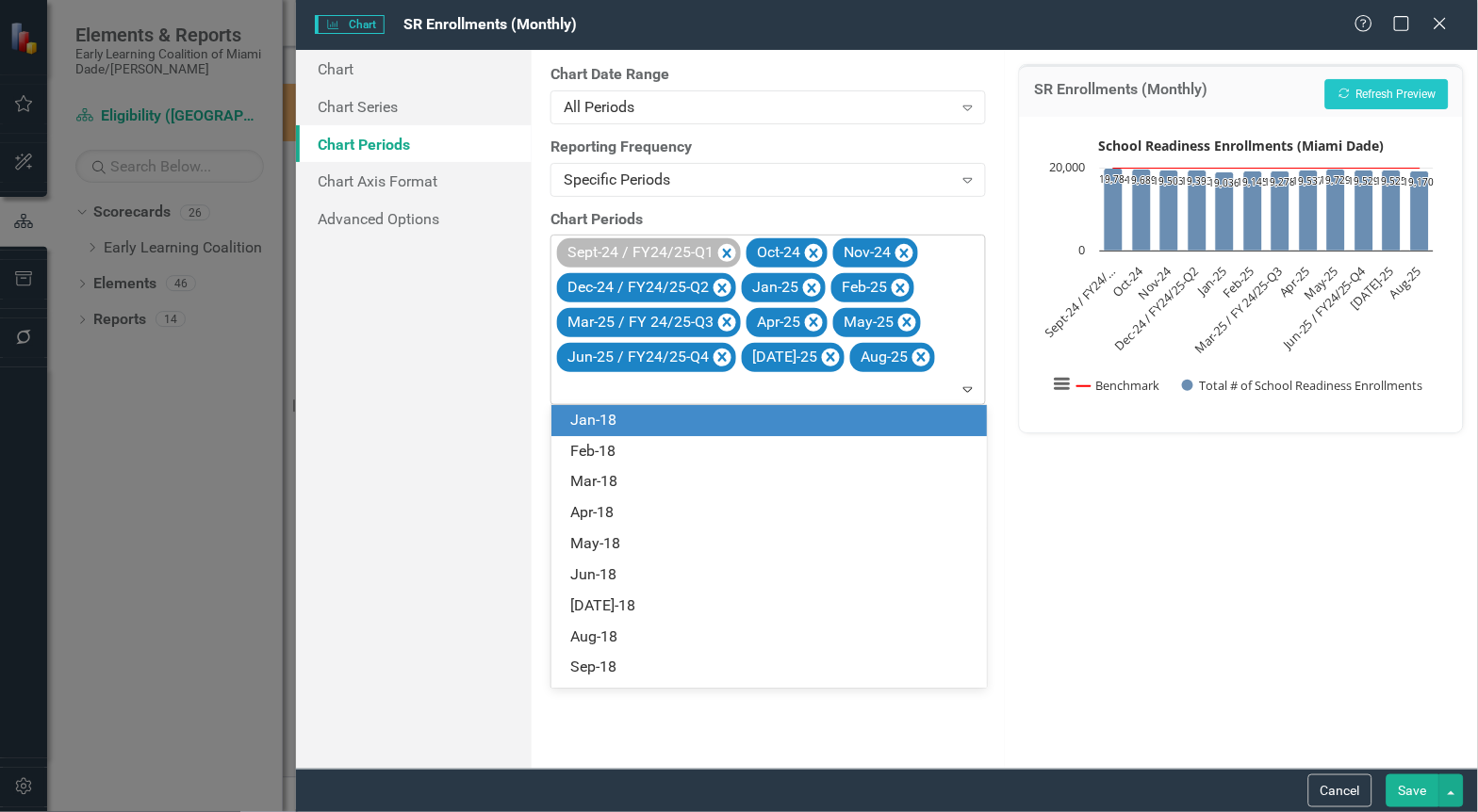
click at [638, 245] on div "Sept-24 / FY24/25-Q1" at bounding box center [639, 253] width 155 height 27
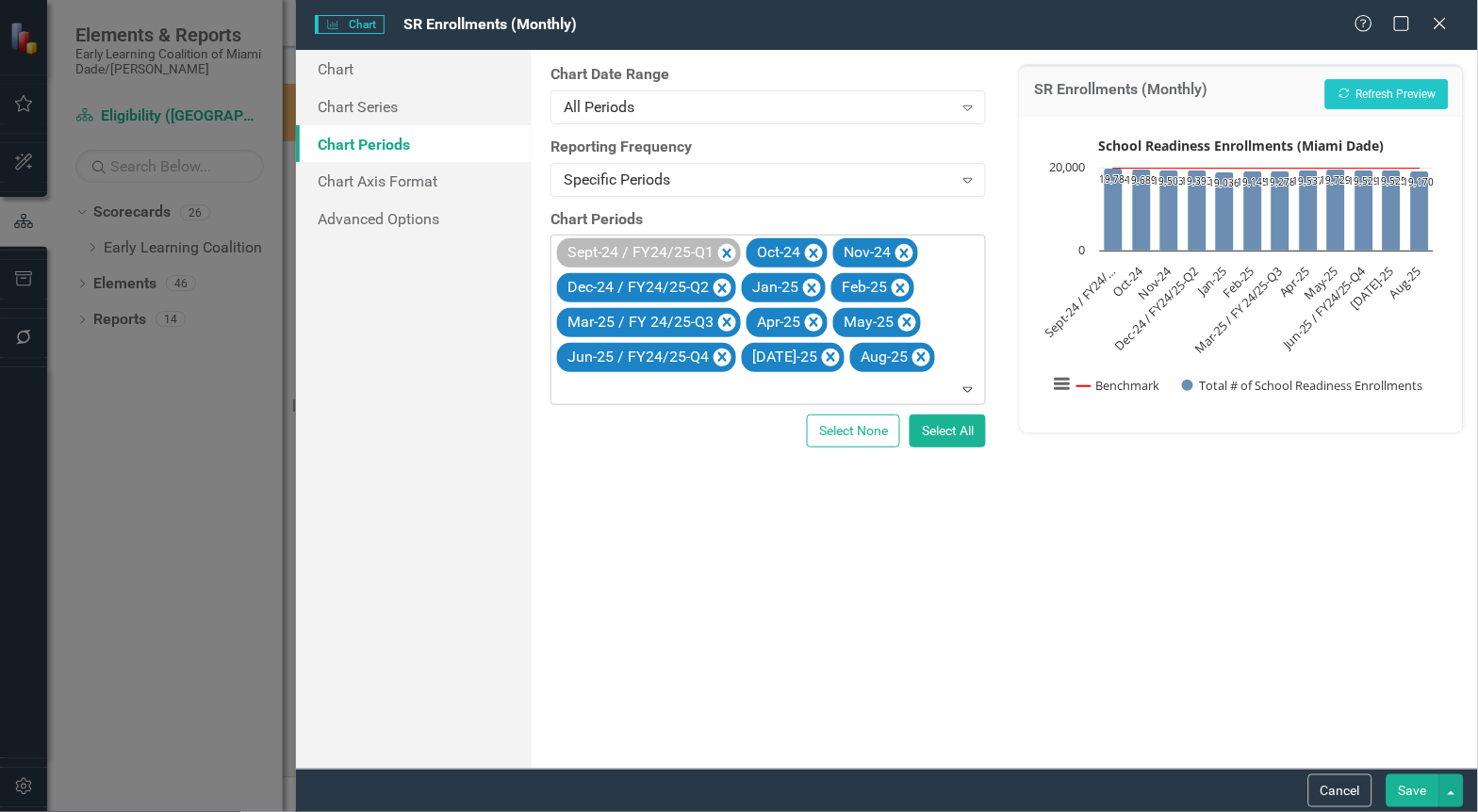
click at [638, 245] on div "Sept-24 / FY24/25-Q1" at bounding box center [639, 253] width 155 height 27
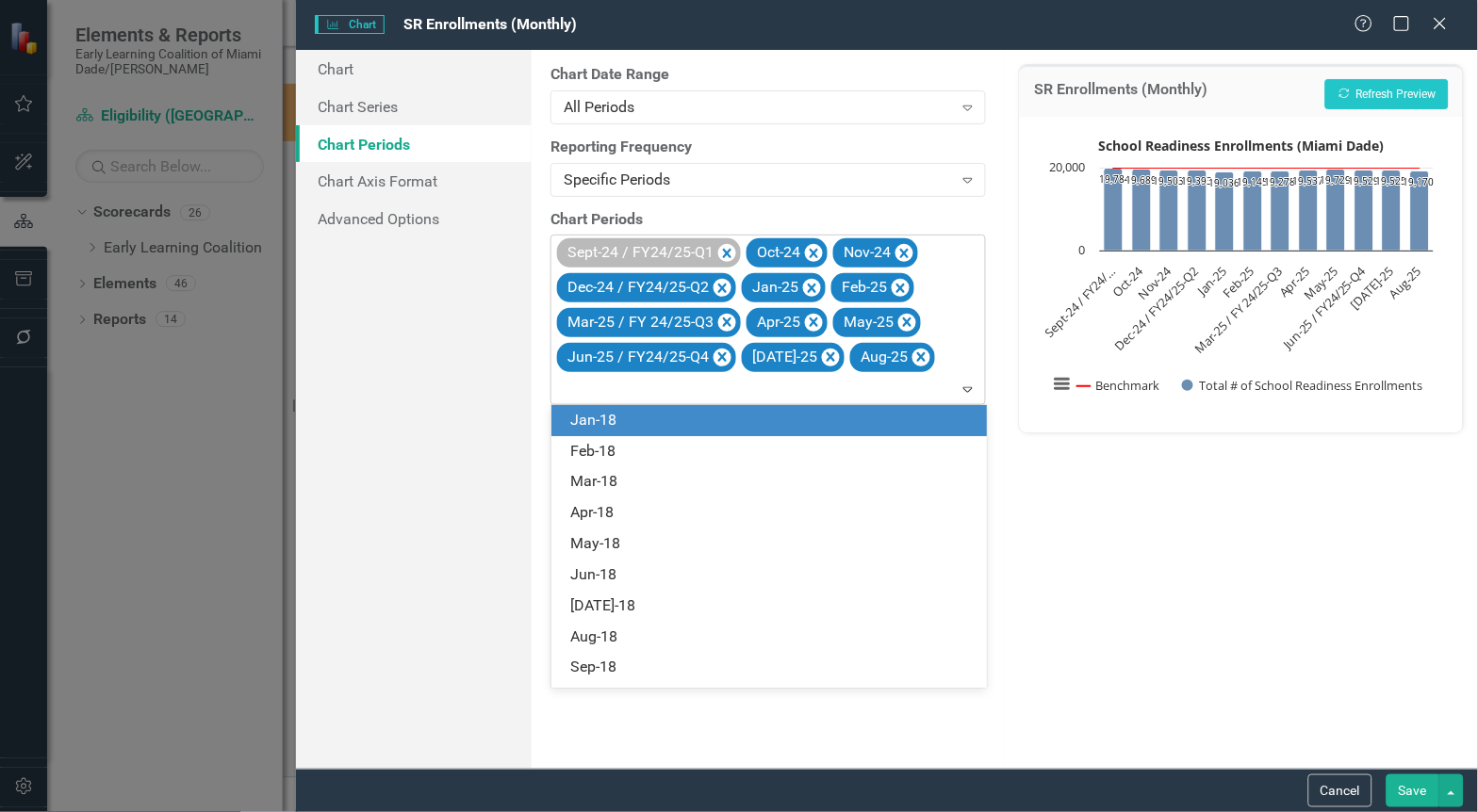
click at [638, 245] on div "Sept-24 / FY24/25-Q1" at bounding box center [639, 253] width 155 height 27
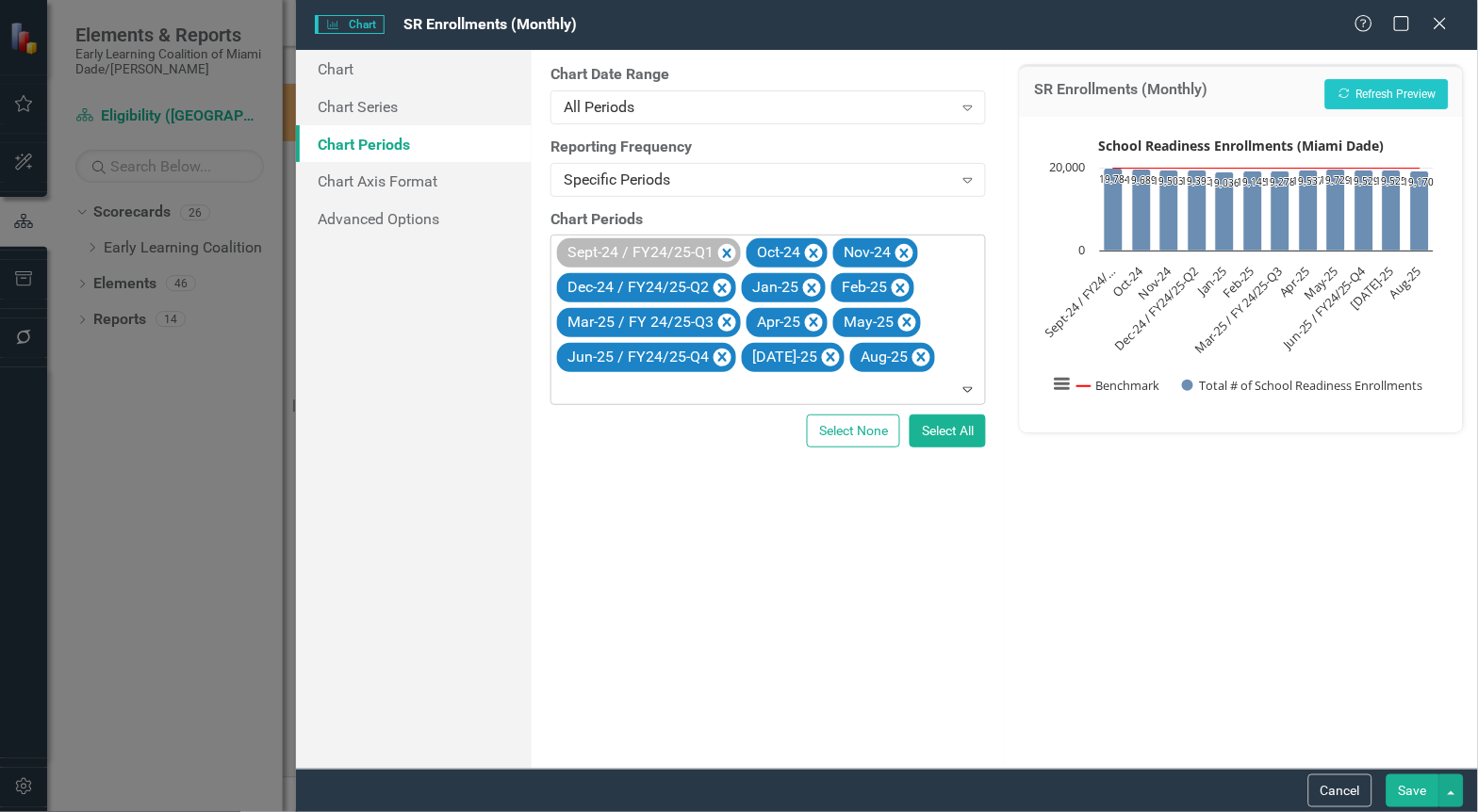
click at [638, 245] on div "Sept-24 / FY24/25-Q1" at bounding box center [639, 253] width 155 height 27
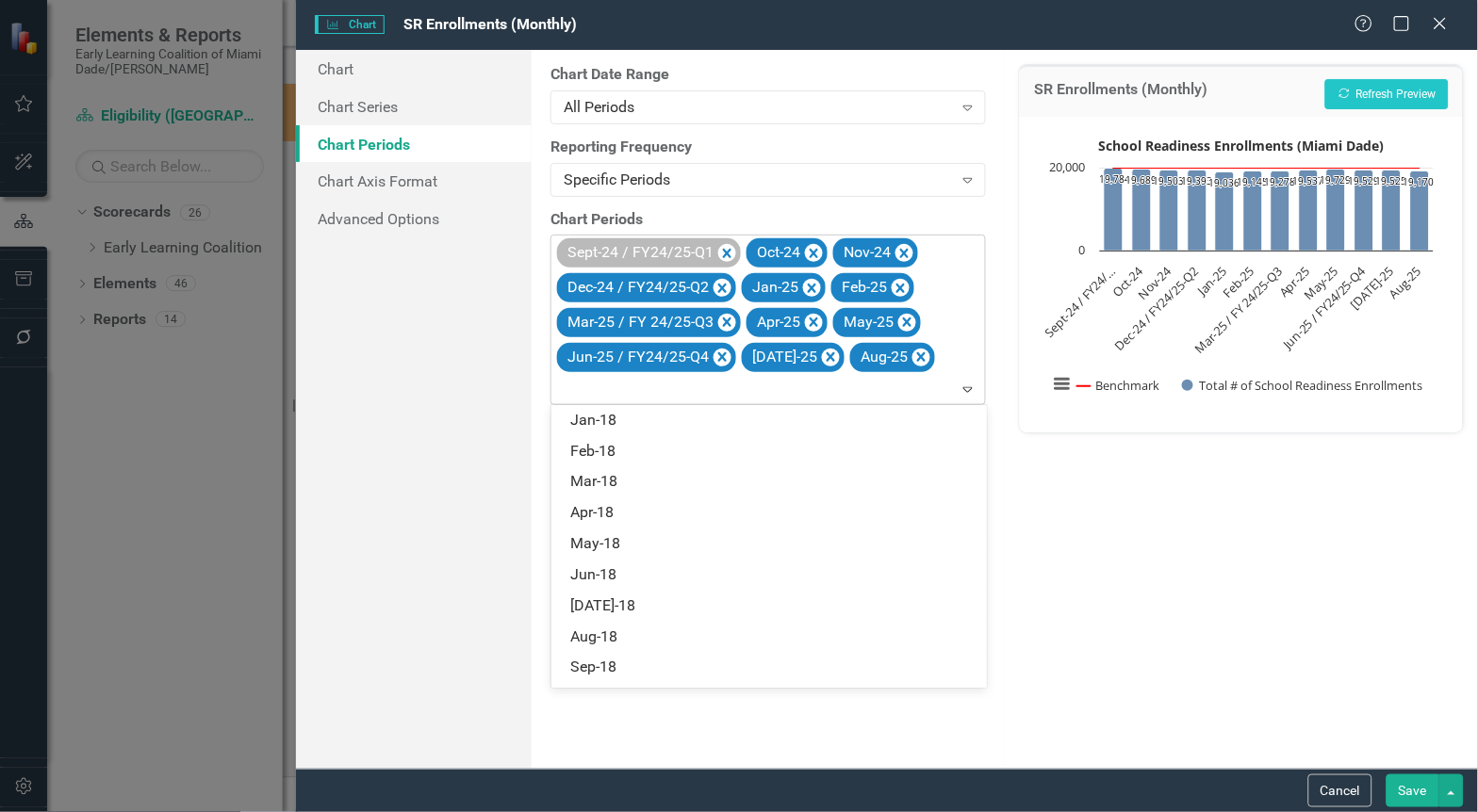
click at [638, 245] on div "Sept-24 / FY24/25-Q1" at bounding box center [639, 253] width 155 height 27
click at [937, 359] on div "Sept-24 / FY24/25-Q1 Oct-24 Nov-24 Dec-24 / FY24/25-Q2 Jan-25 Feb-25 Mar-25 / F…" at bounding box center [769, 318] width 431 height 167
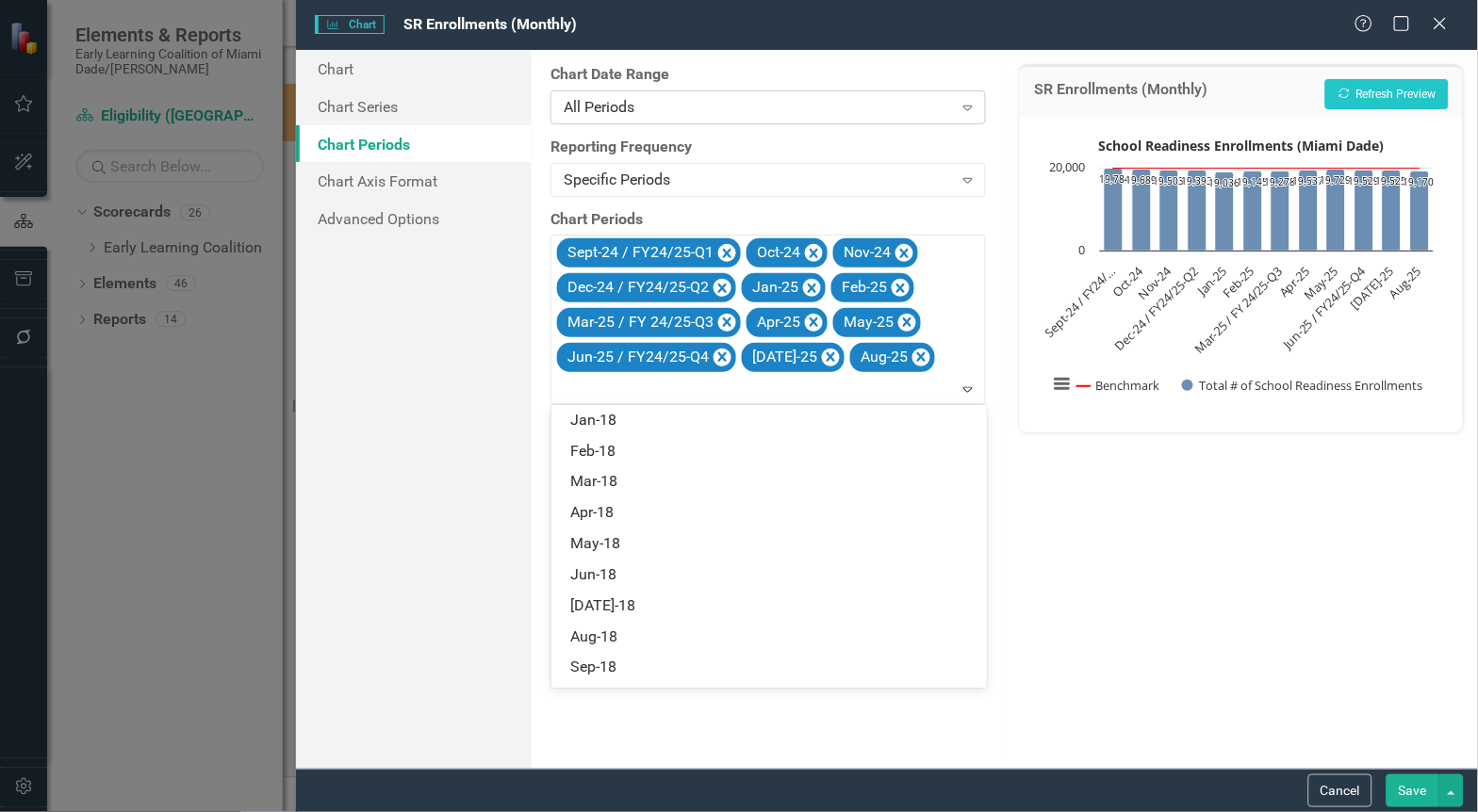
click at [967, 102] on icon "Expand" at bounding box center [967, 107] width 18 height 15
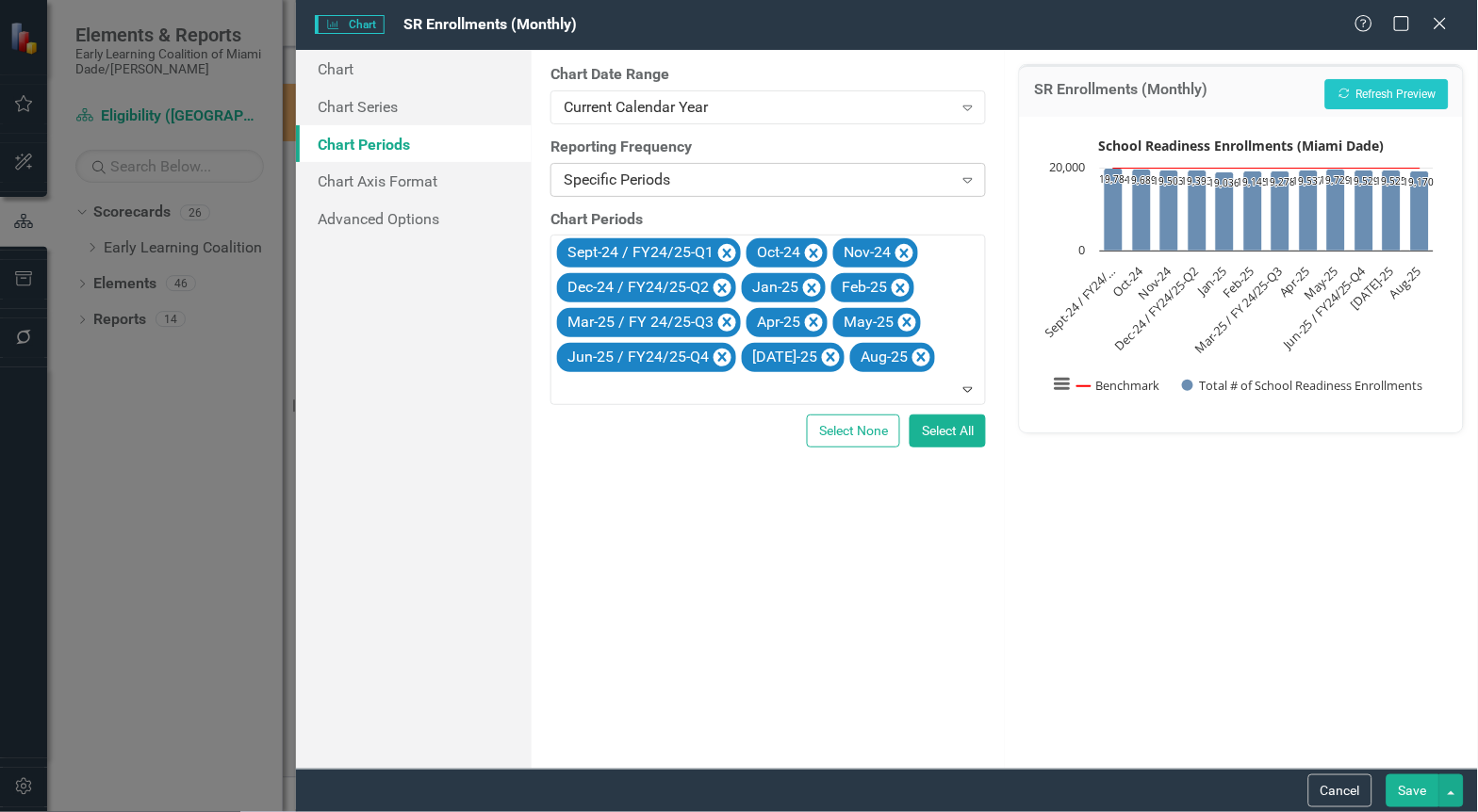
click at [661, 181] on div "Specific Periods" at bounding box center [757, 179] width 388 height 21
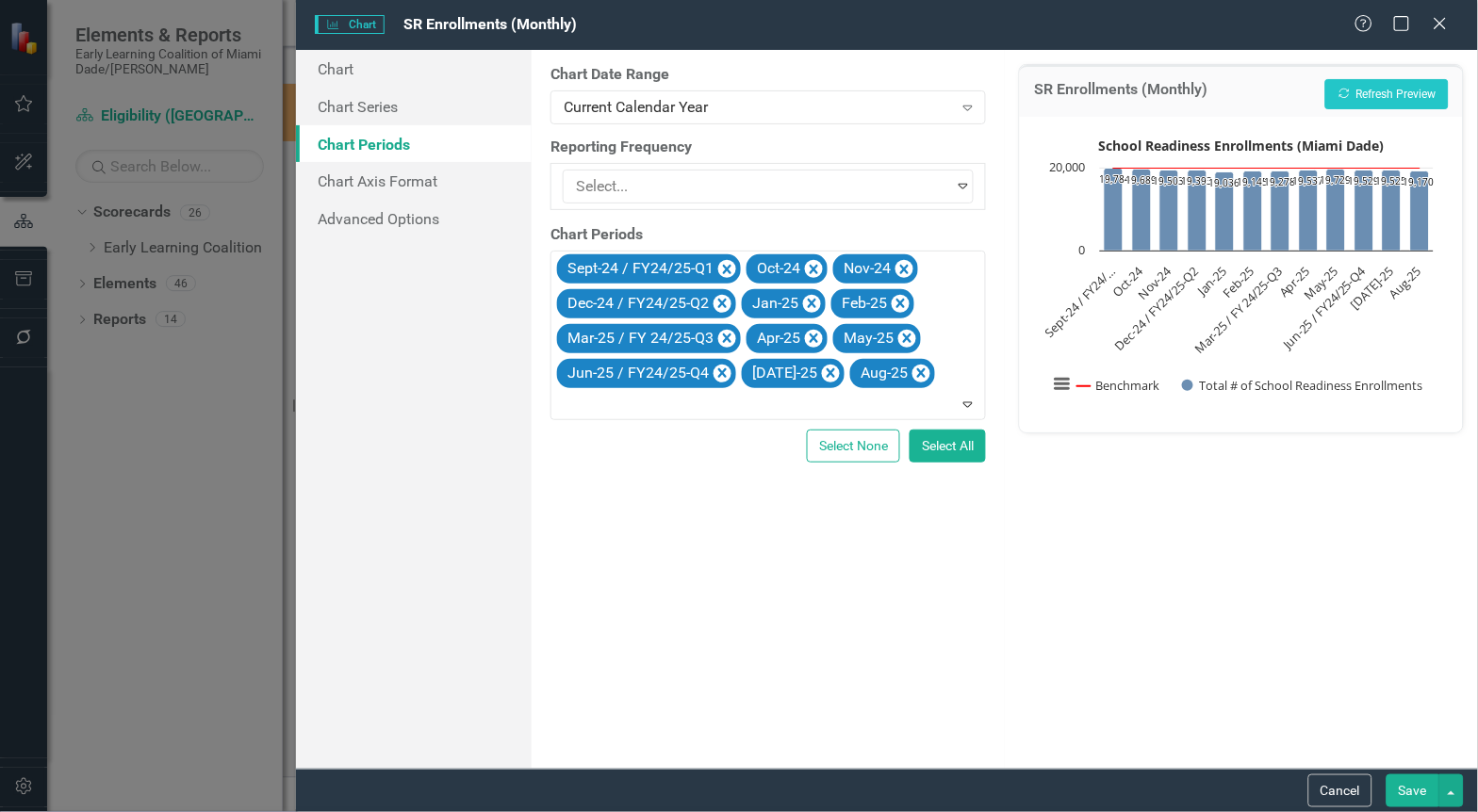
scroll to position [89, 0]
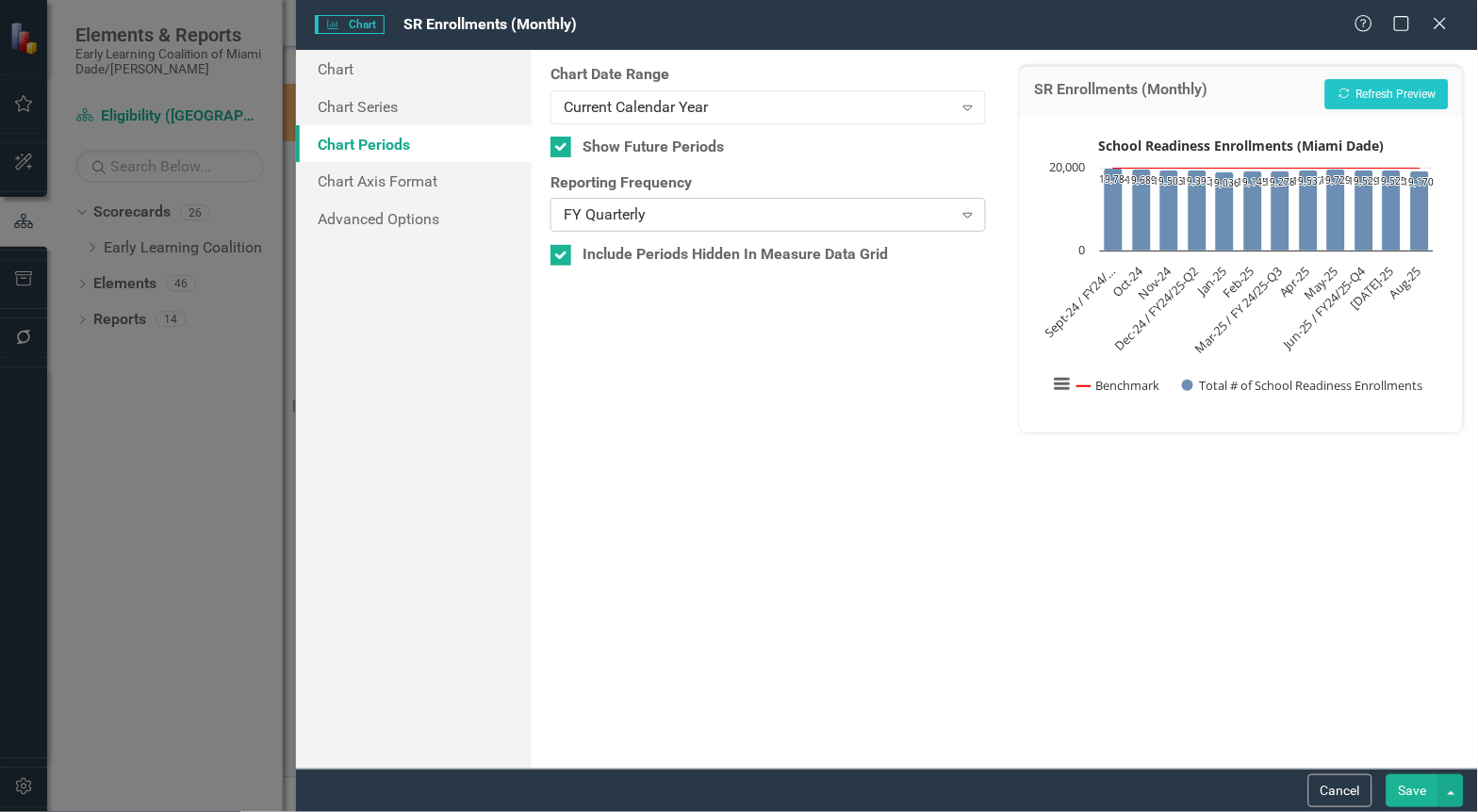
click at [582, 207] on div "FY Quarterly" at bounding box center [757, 215] width 388 height 21
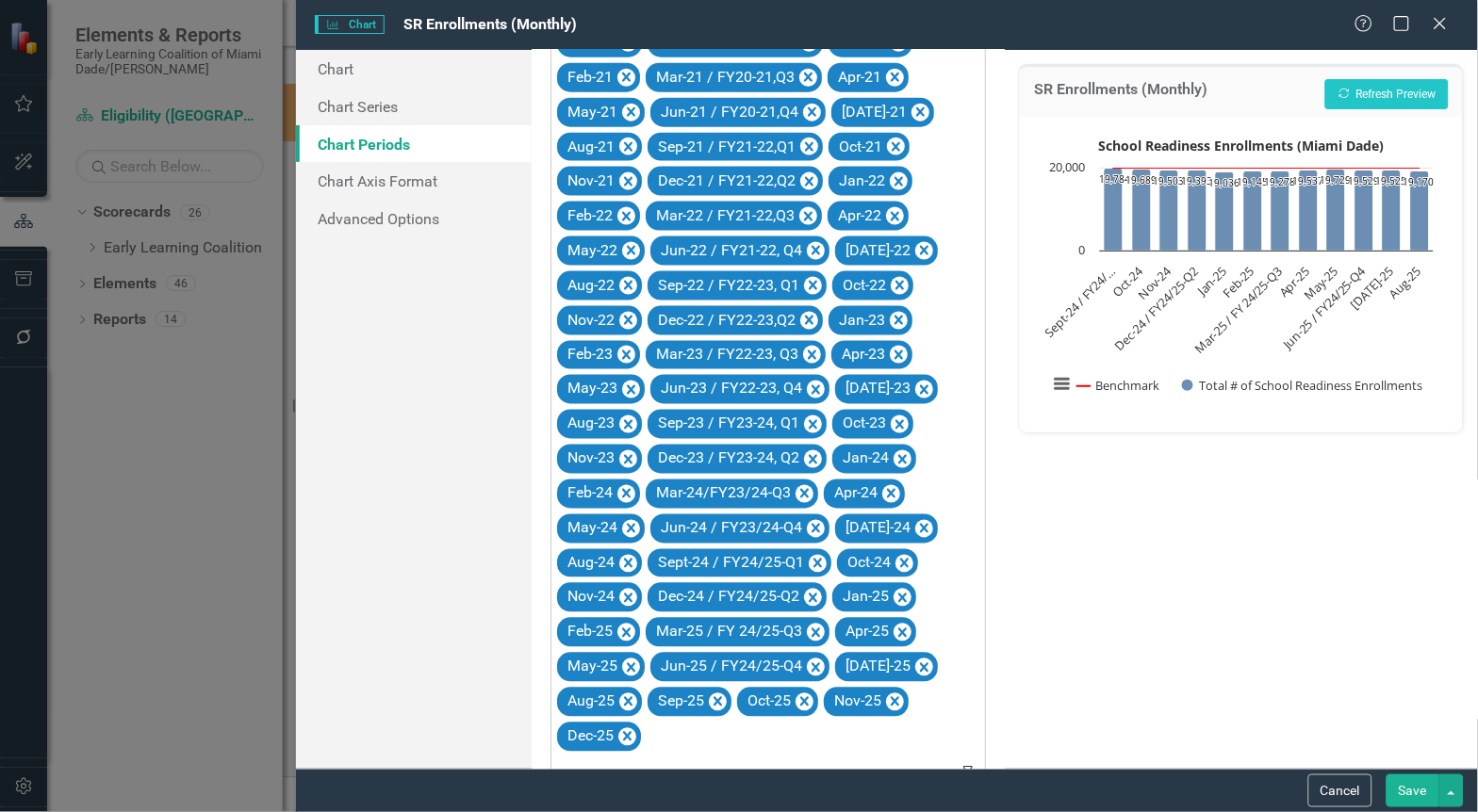
scroll to position [607, 0]
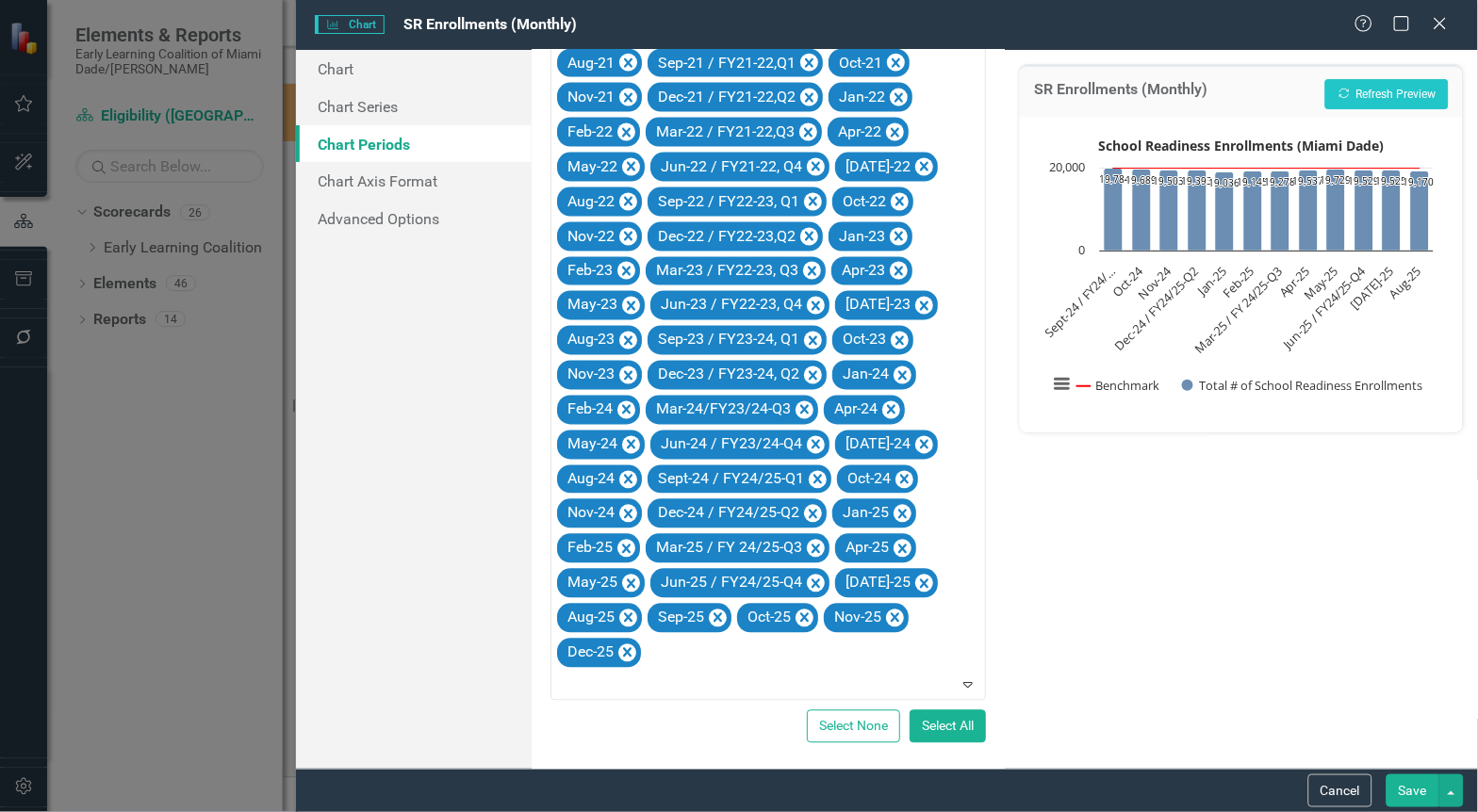
click at [1138, 583] on div "SR Enrollments (Monthly) Recalculate Refresh Preview School Readiness Enrollmen…" at bounding box center [1241, 409] width 473 height 719
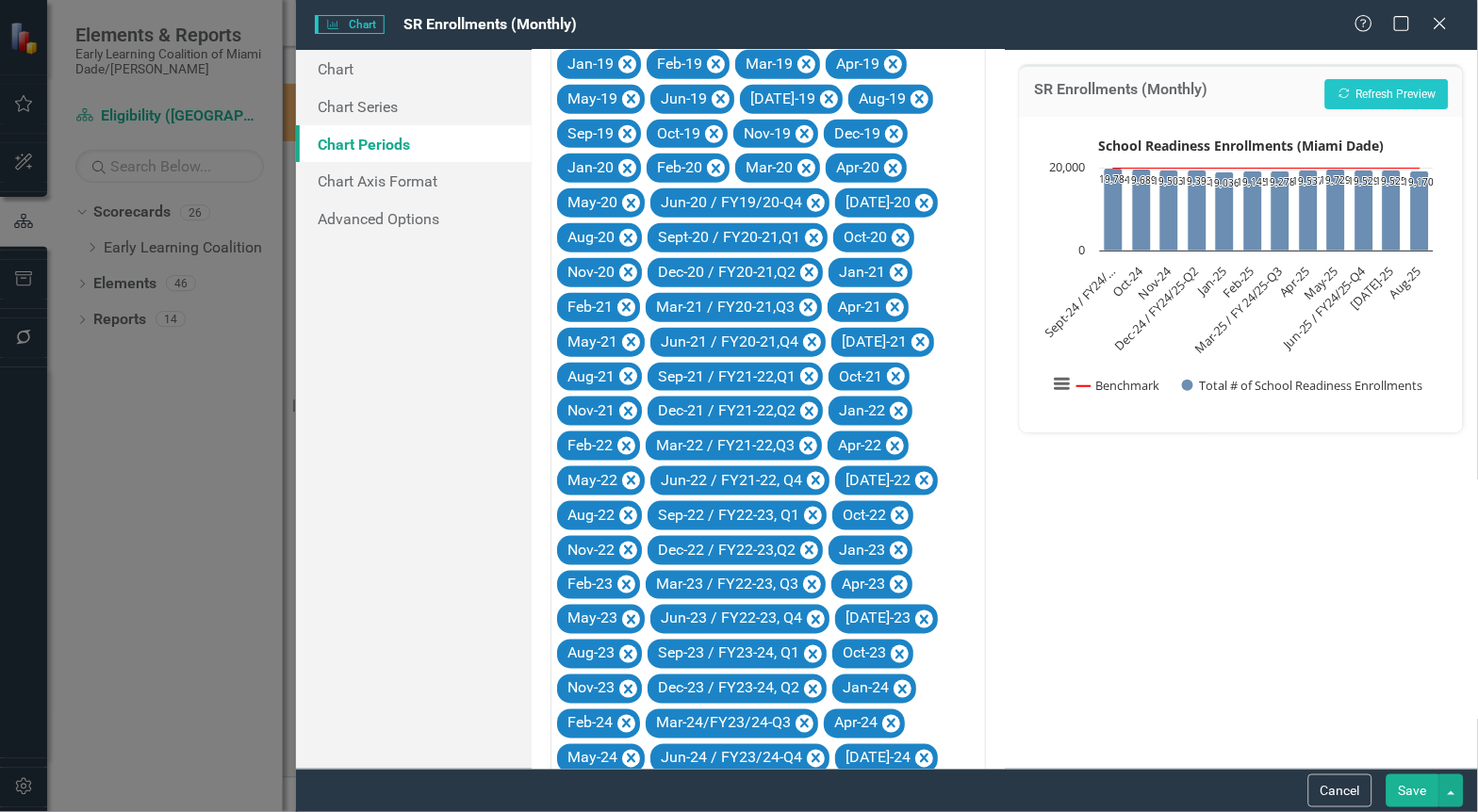
scroll to position [0, 0]
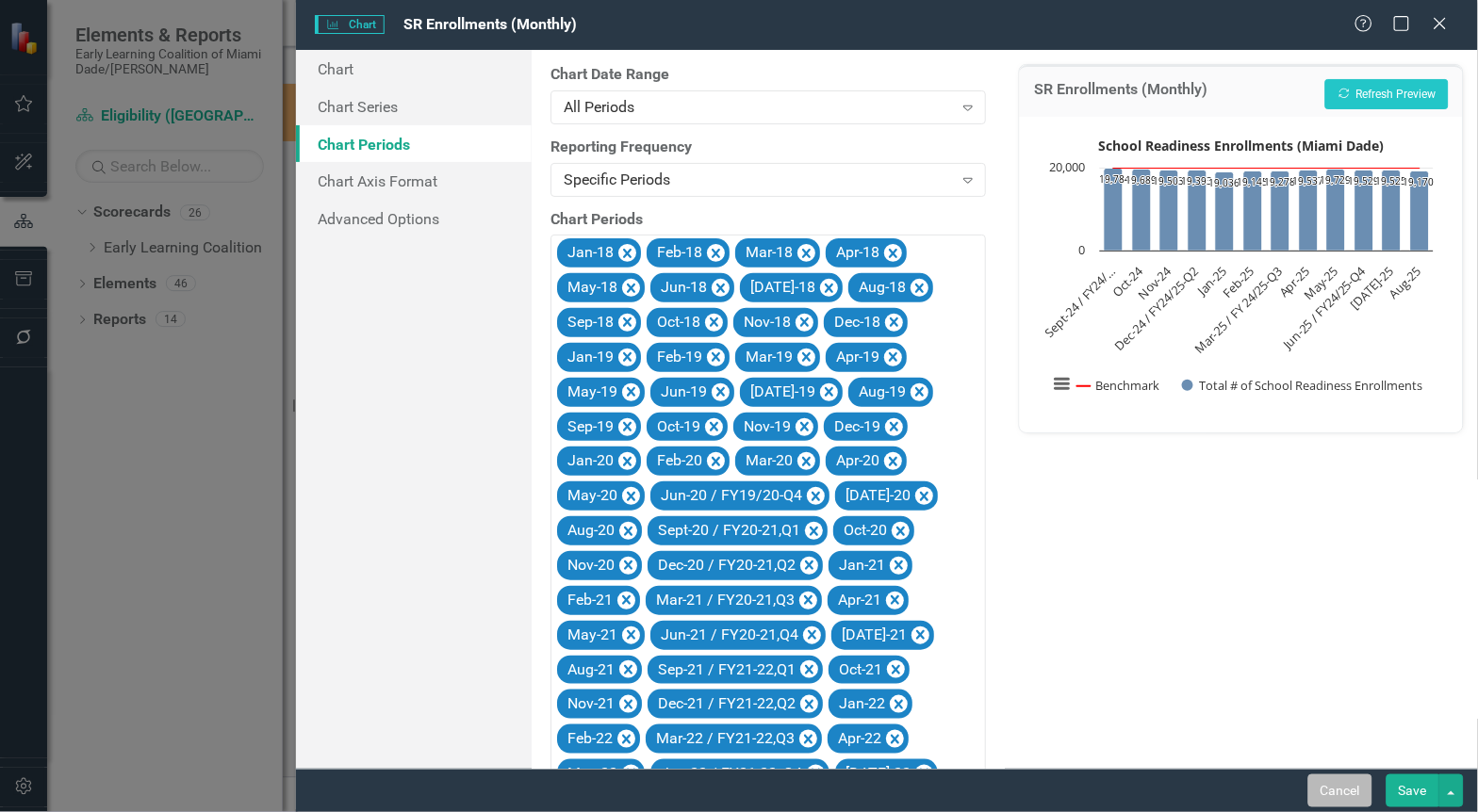
click at [1342, 796] on button "Cancel" at bounding box center [1341, 791] width 64 height 33
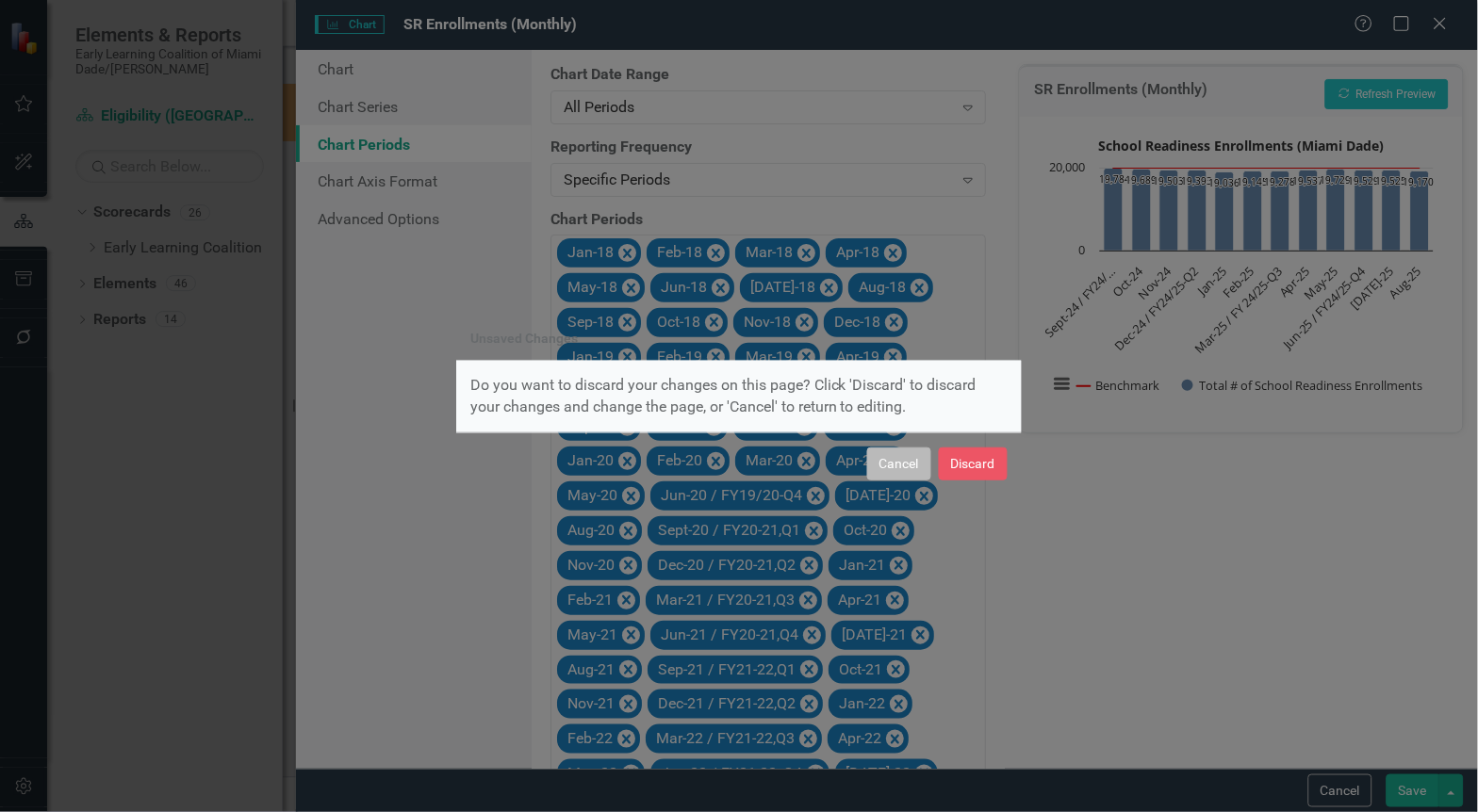
click at [889, 457] on button "Cancel" at bounding box center [899, 465] width 64 height 33
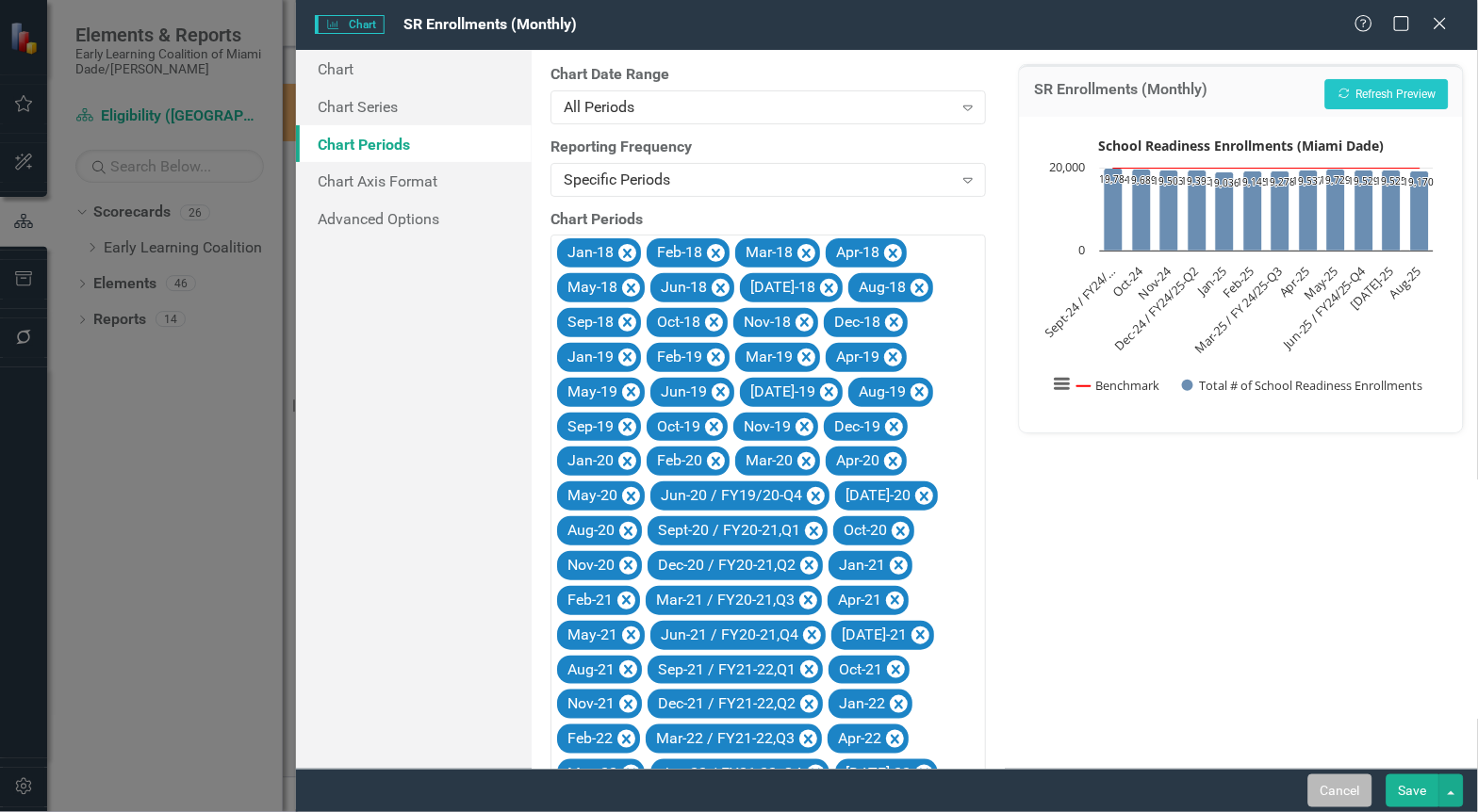
click at [1344, 796] on button "Cancel" at bounding box center [1341, 791] width 64 height 33
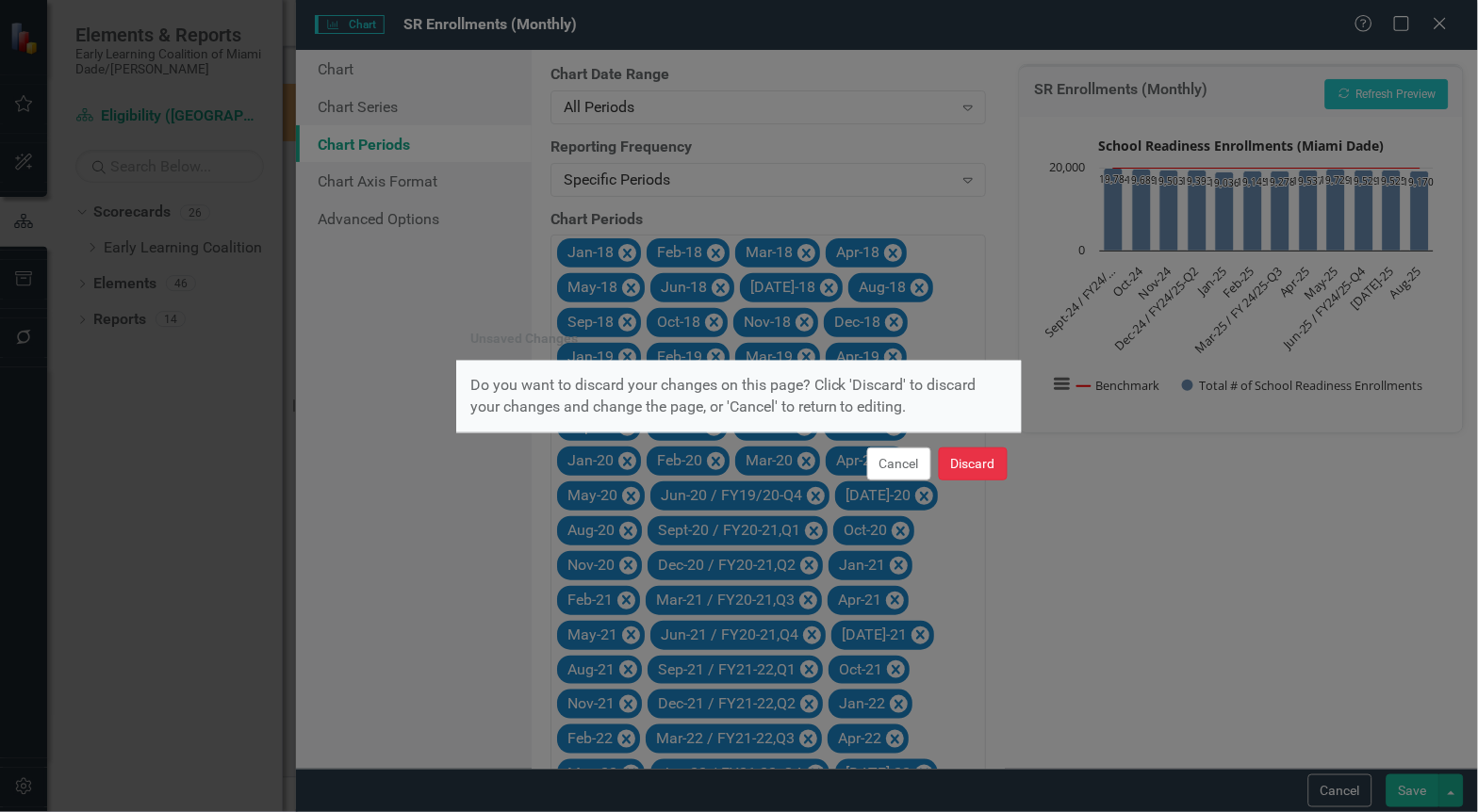
click at [951, 450] on button "Discard" at bounding box center [973, 465] width 69 height 33
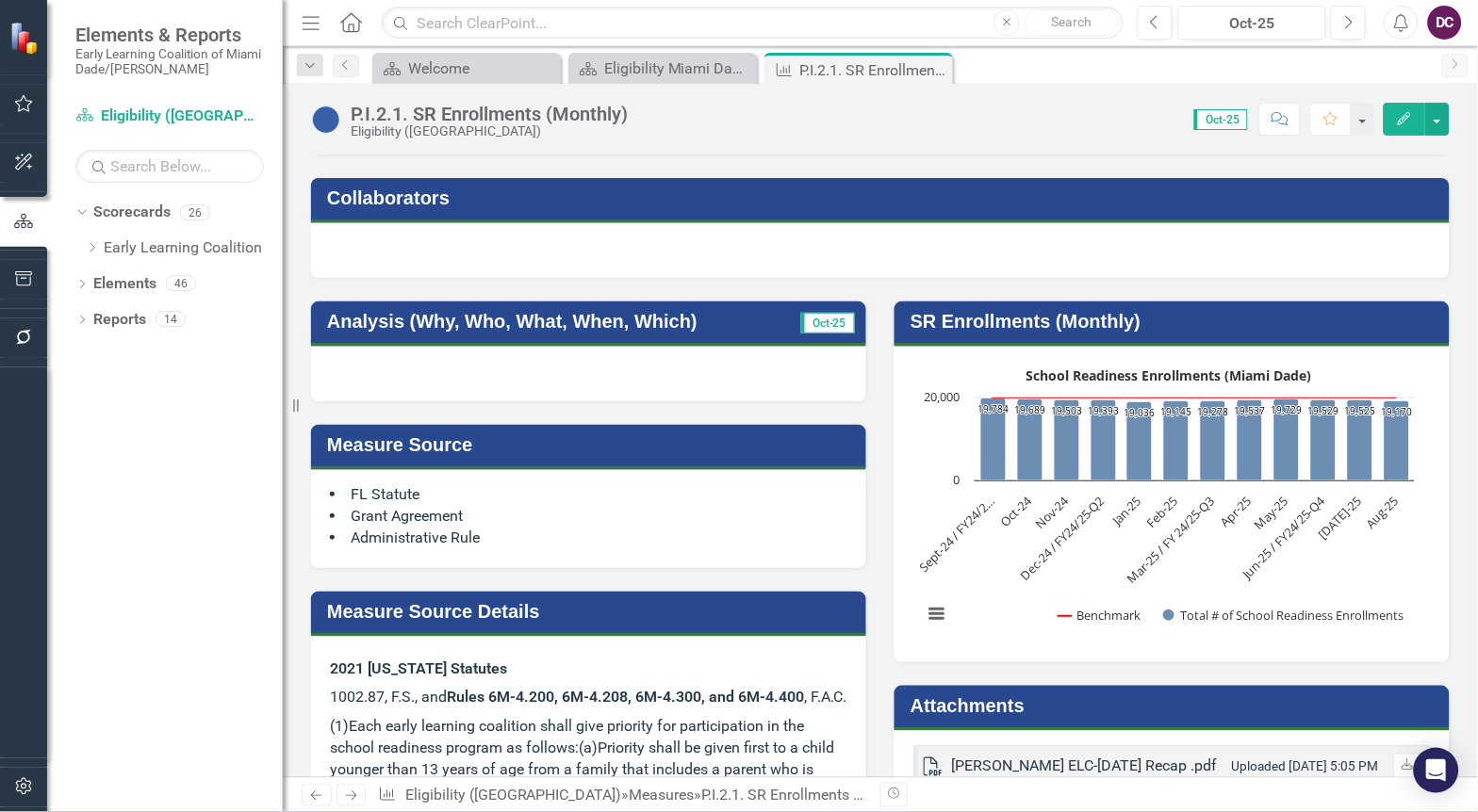
click at [974, 559] on rect "Interactive chart" at bounding box center [1169, 502] width 511 height 283
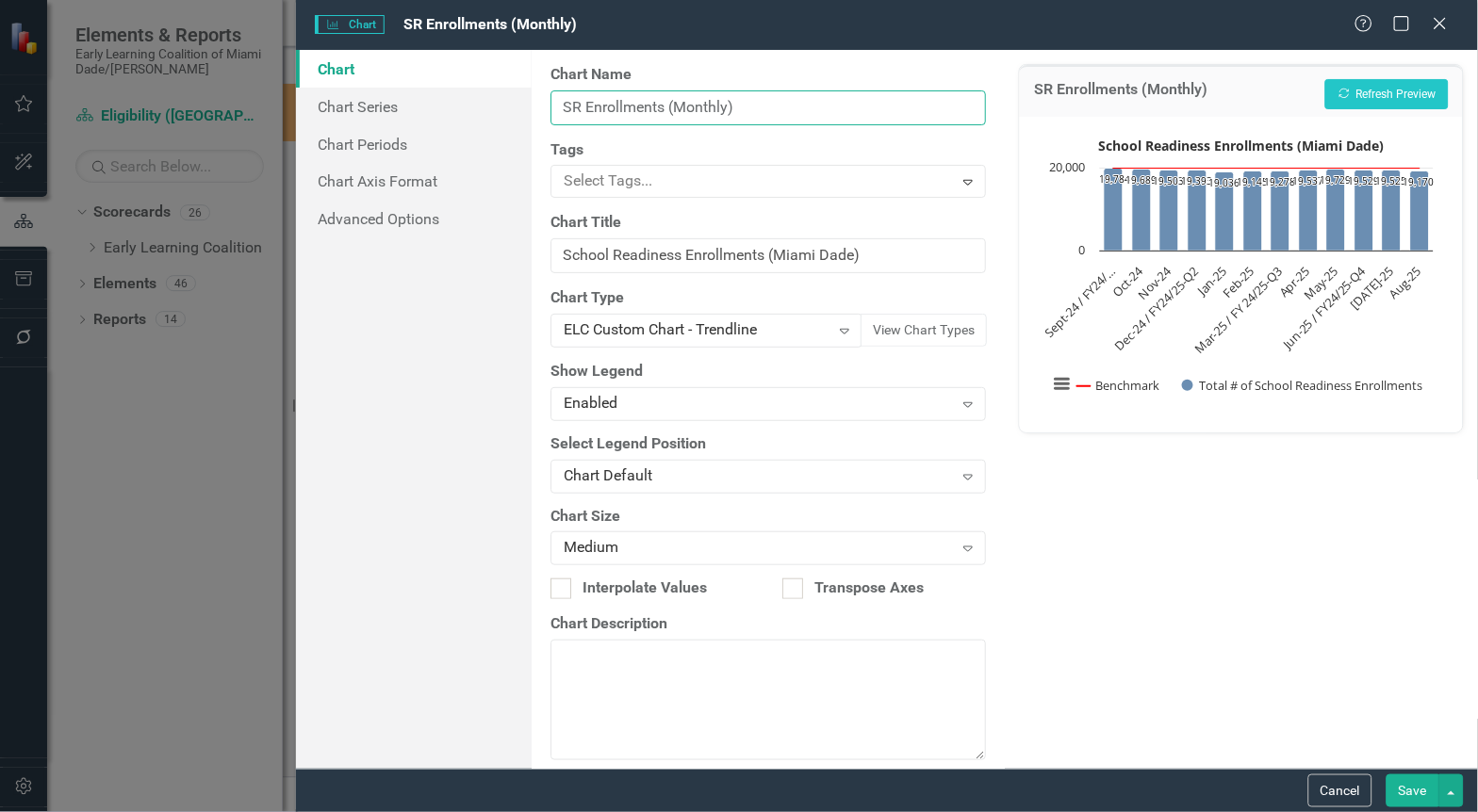
click at [849, 116] on input "SR Enrollments (Monthly)" at bounding box center [769, 107] width 436 height 35
click at [849, 117] on input "SR Enrollments (Monthly)" at bounding box center [769, 107] width 436 height 35
click at [380, 109] on link "Chart Series" at bounding box center [414, 106] width 236 height 38
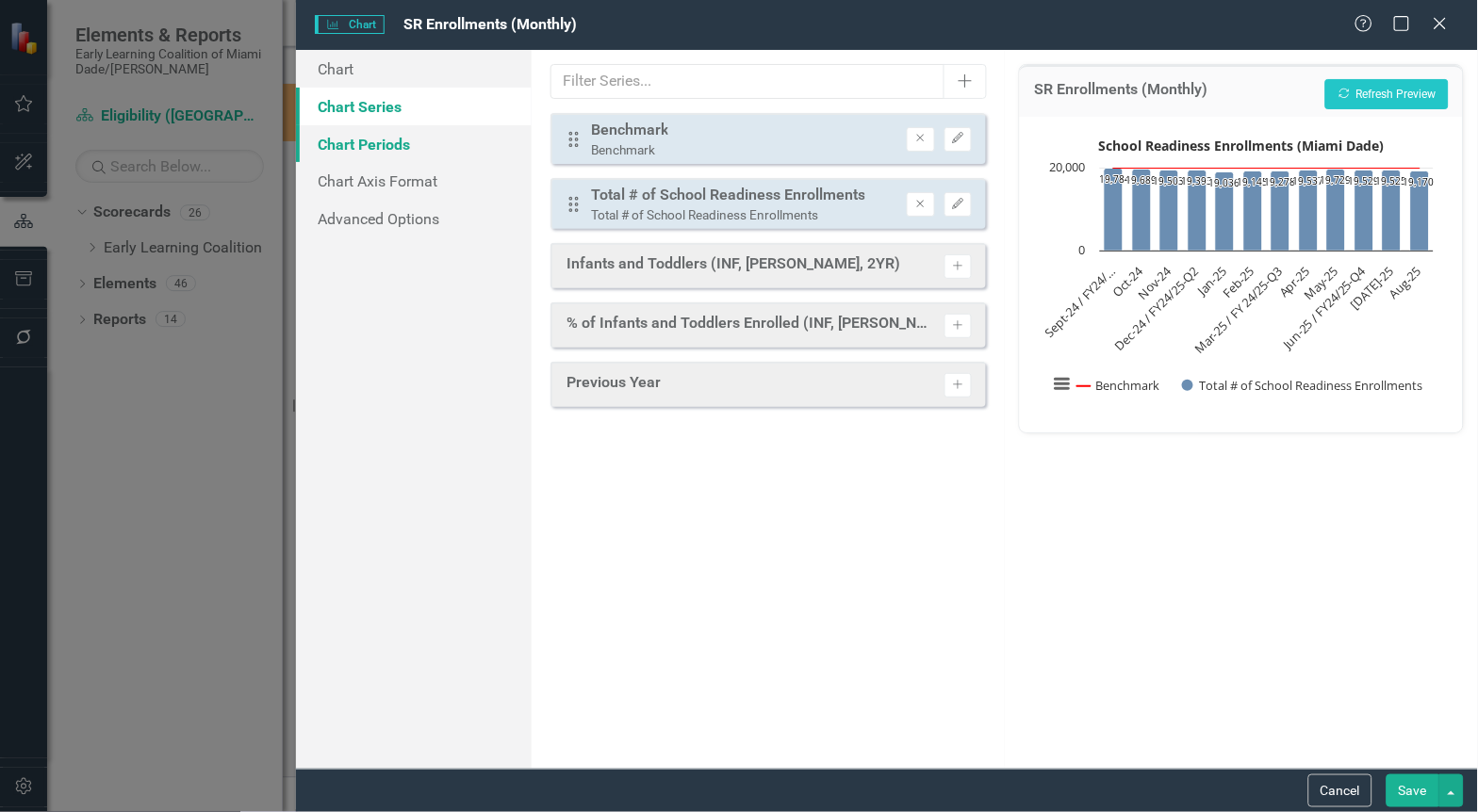
click at [375, 137] on link "Chart Periods" at bounding box center [414, 144] width 236 height 38
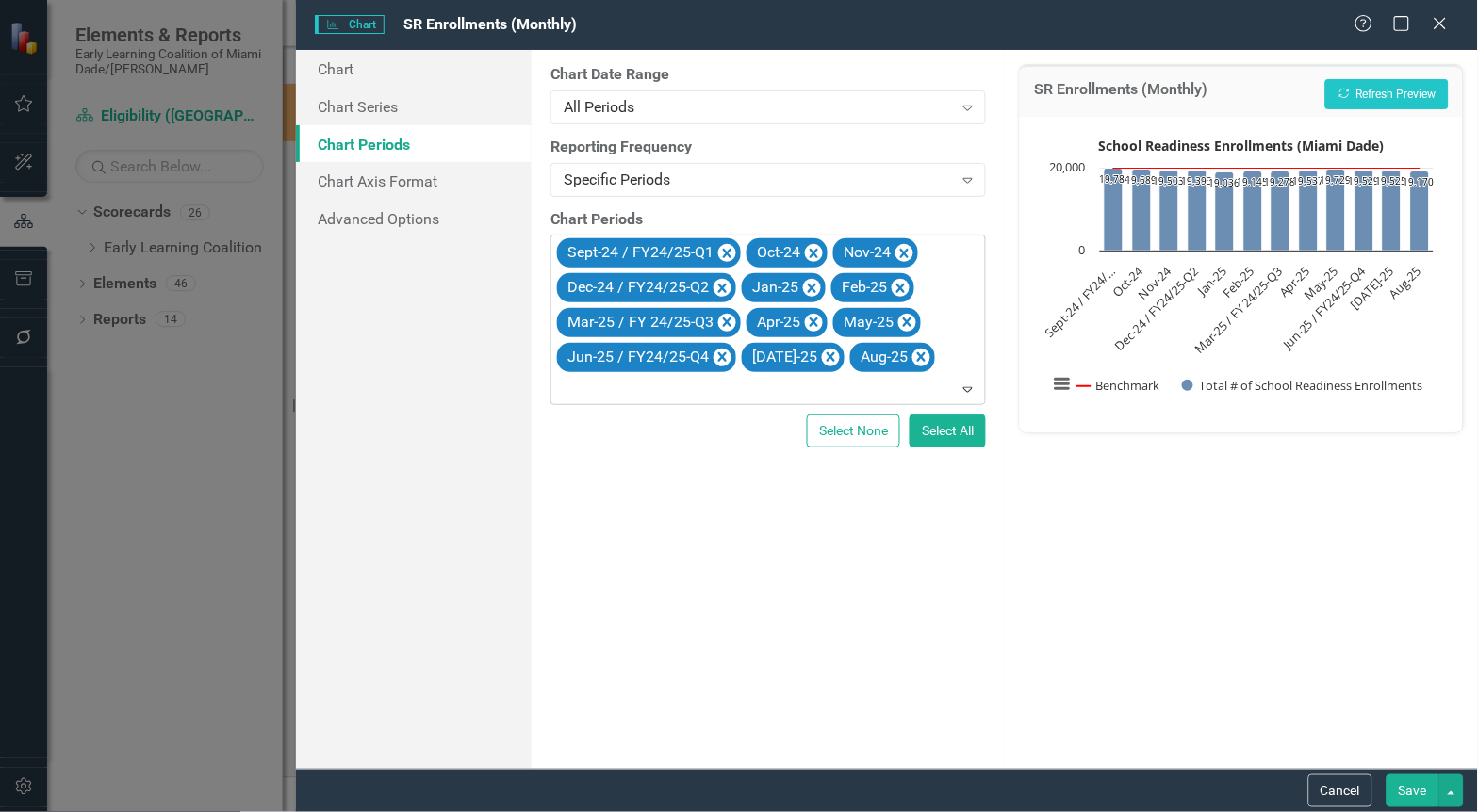
click at [967, 390] on icon "Expand" at bounding box center [967, 389] width 18 height 15
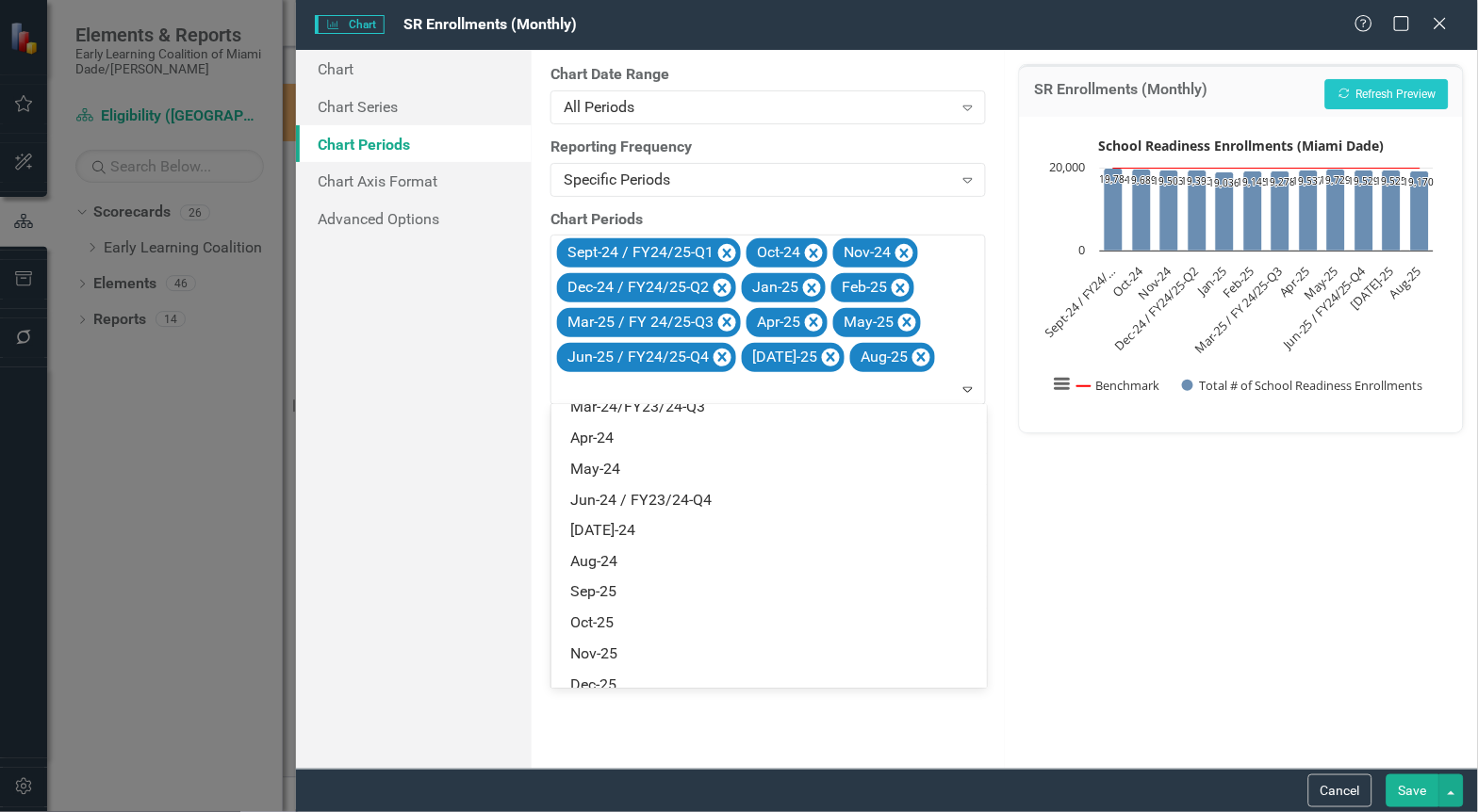
scroll to position [2318, 0]
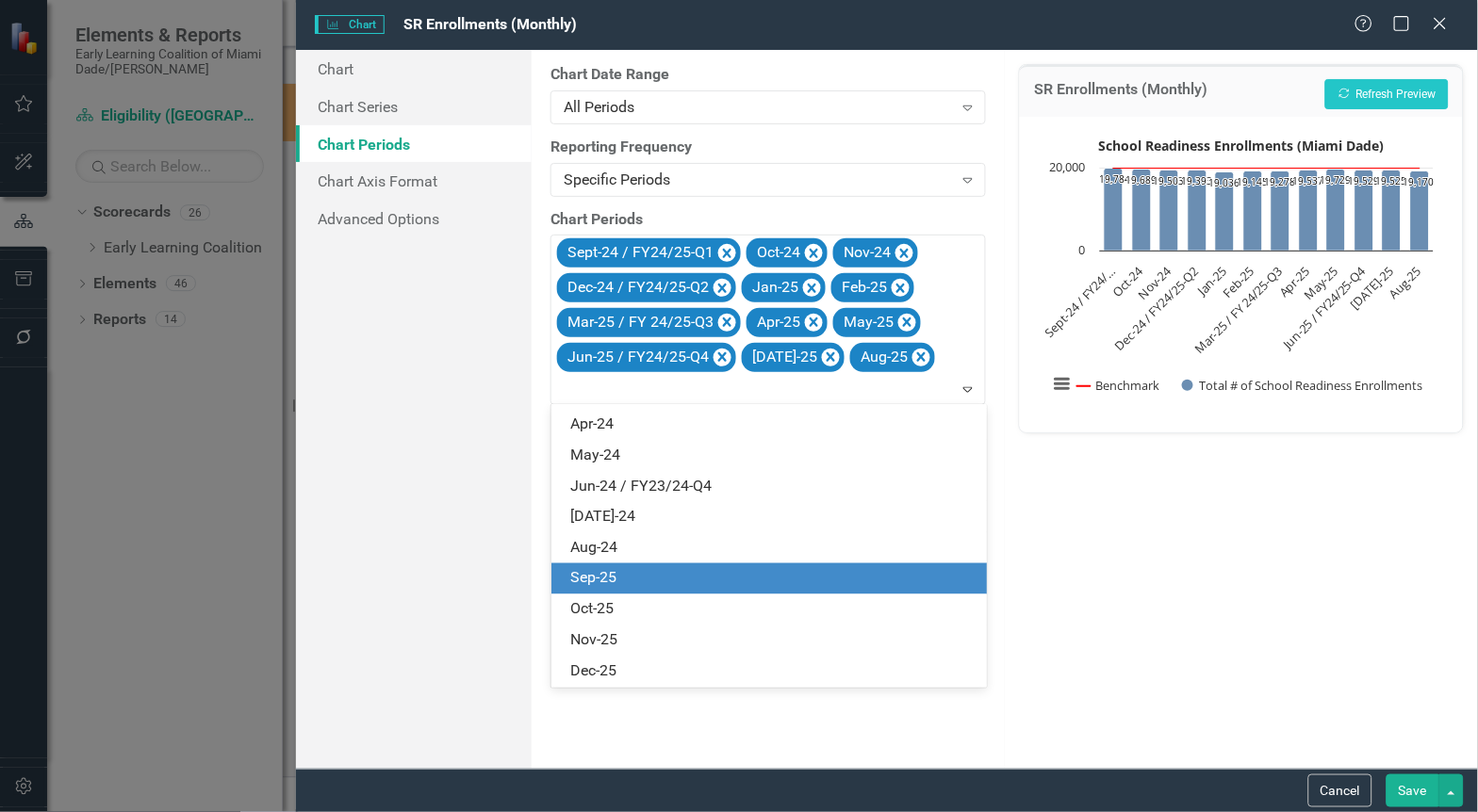
click at [607, 585] on div "Sep-25" at bounding box center [772, 579] width 406 height 21
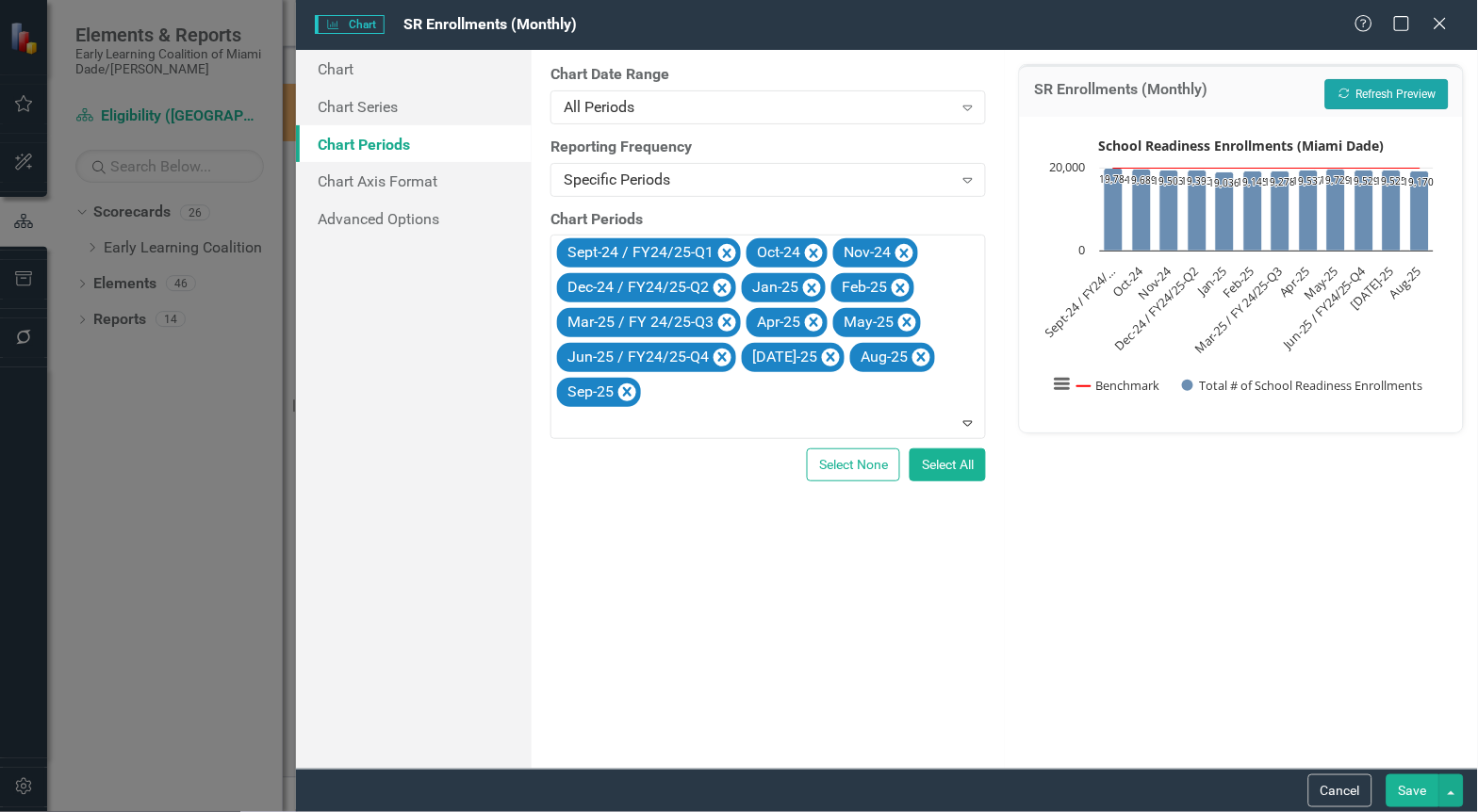
click at [1364, 81] on button "Recalculate Refresh Preview" at bounding box center [1387, 94] width 124 height 30
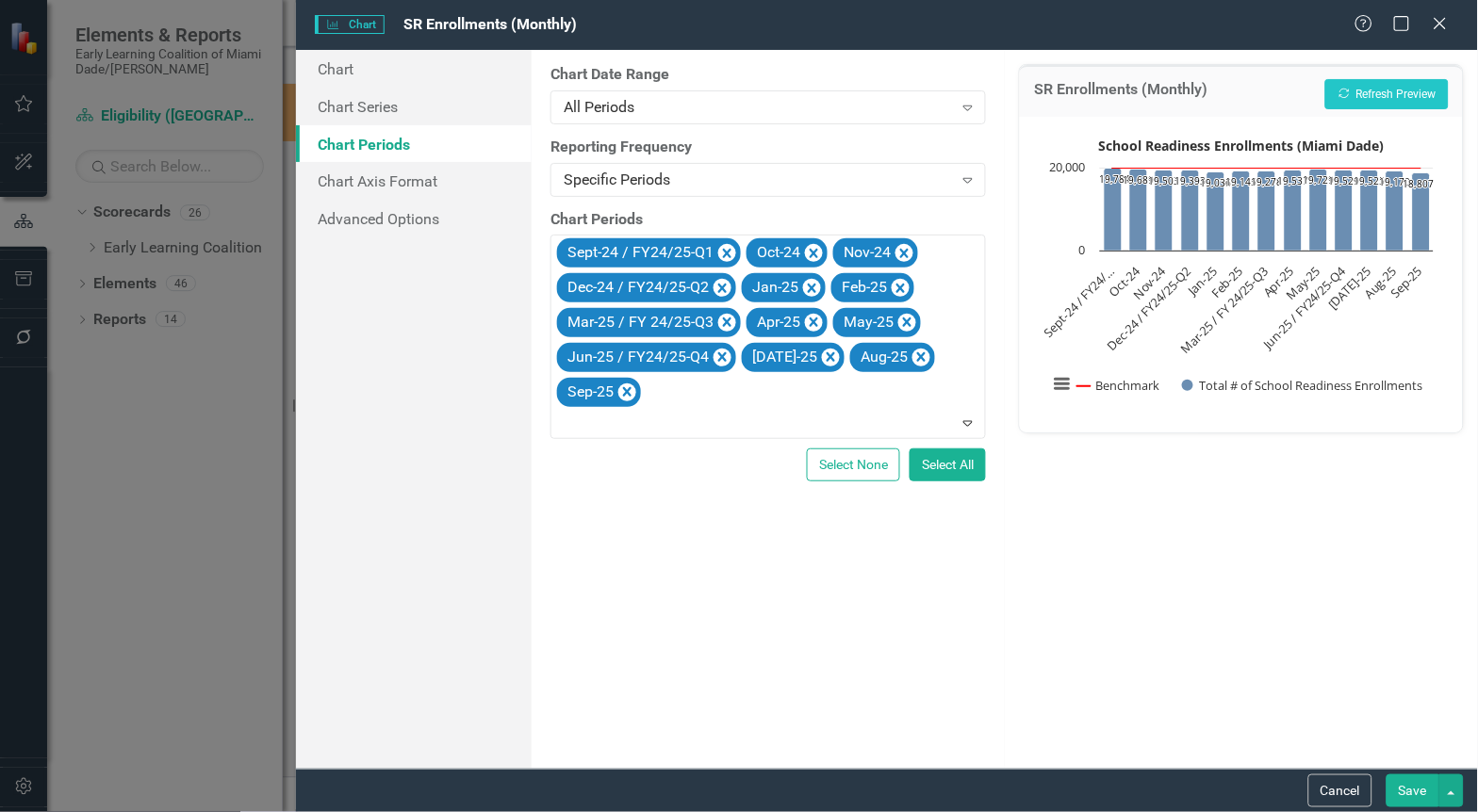
click at [1120, 608] on div "SR Enrollments (Monthly) Recalculate Refresh Preview School Readiness Enrollmen…" at bounding box center [1241, 409] width 473 height 719
click at [633, 256] on div "Sept-24 / FY24/25-Q1" at bounding box center [639, 253] width 155 height 27
click at [603, 389] on div "Sep-25" at bounding box center [588, 392] width 54 height 27
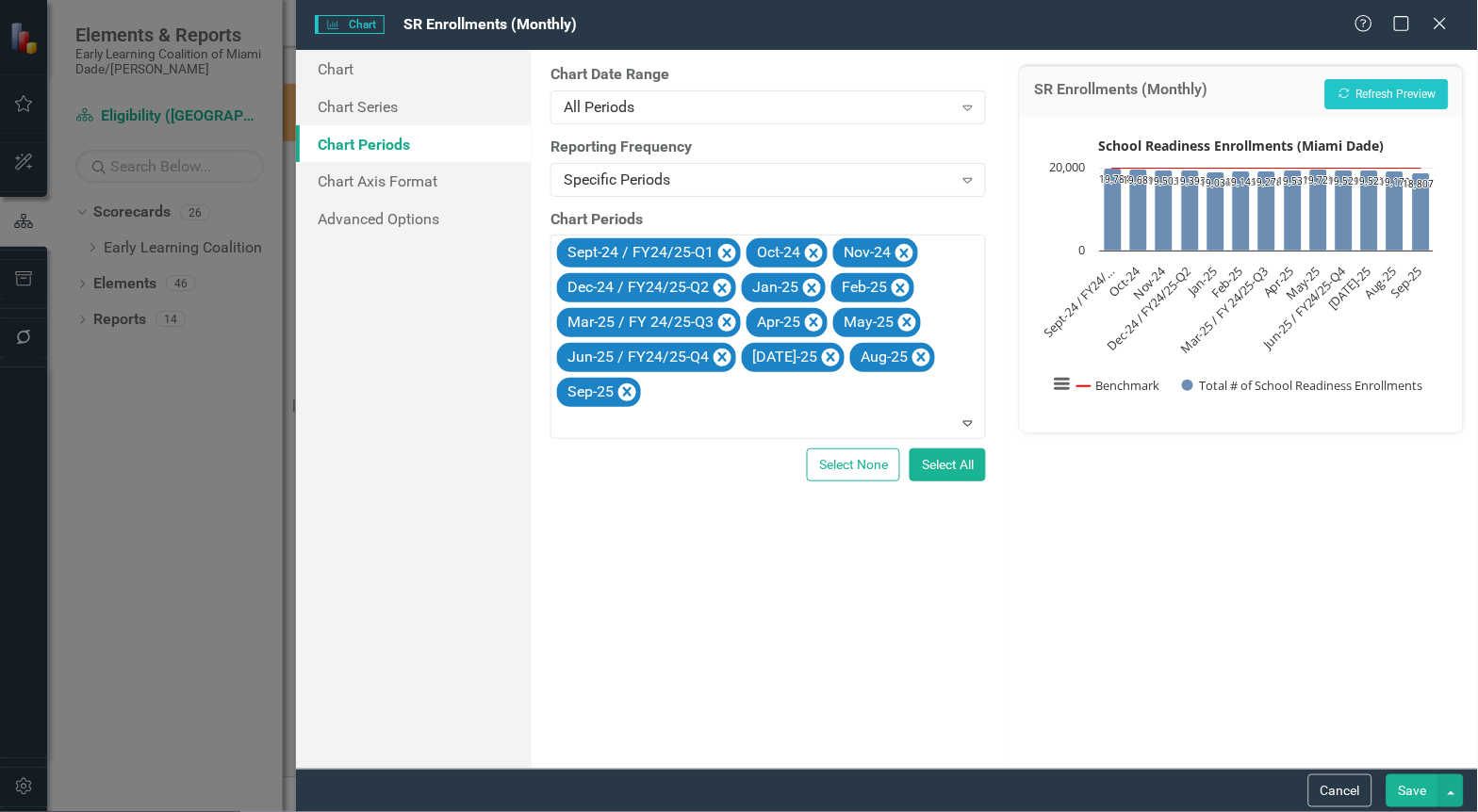
click at [1257, 525] on div "SR Enrollments (Monthly) Recalculate Refresh Preview School Readiness Enrollmen…" at bounding box center [1241, 409] width 473 height 719
click at [1420, 782] on button "Save" at bounding box center [1412, 791] width 53 height 33
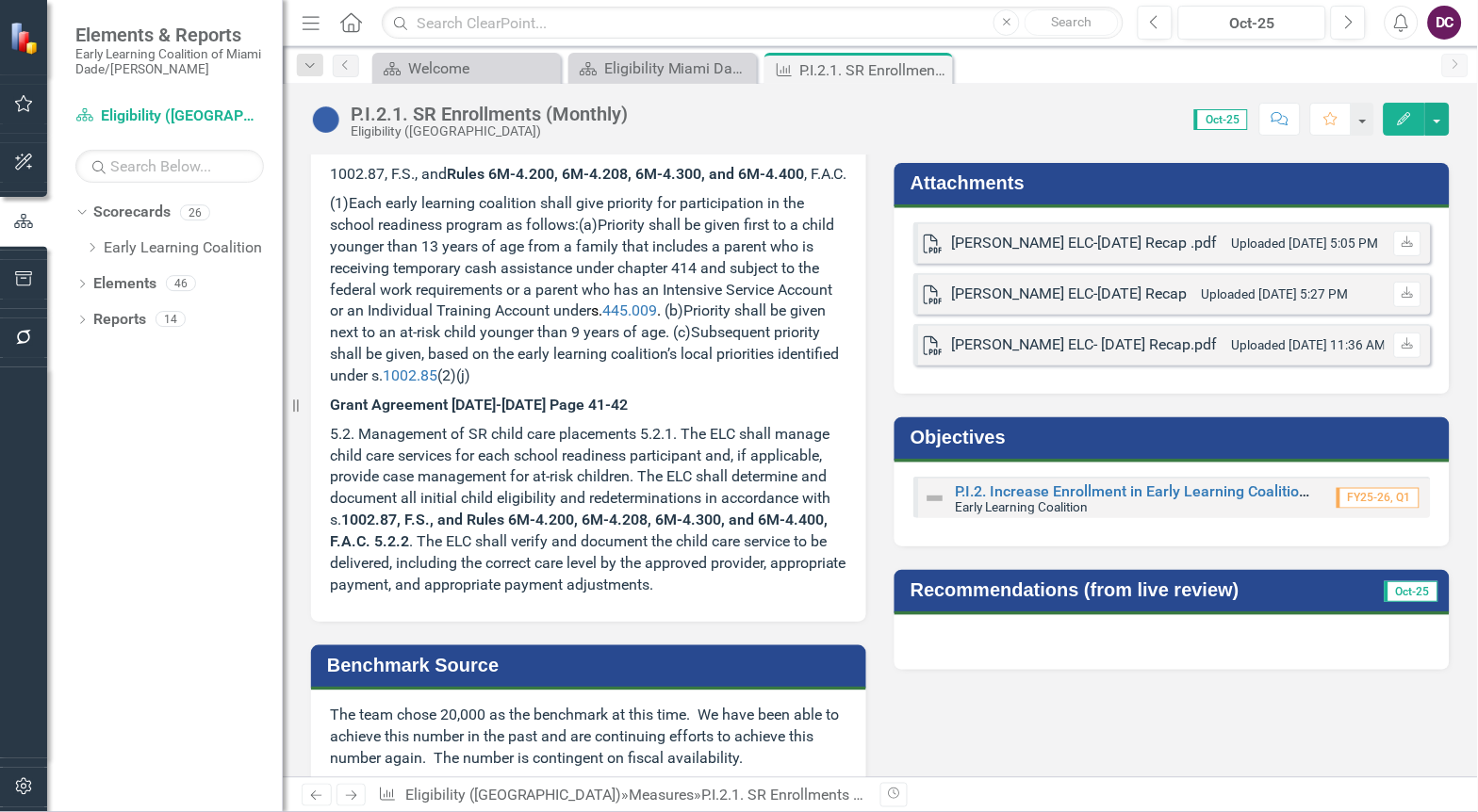
scroll to position [732, 0]
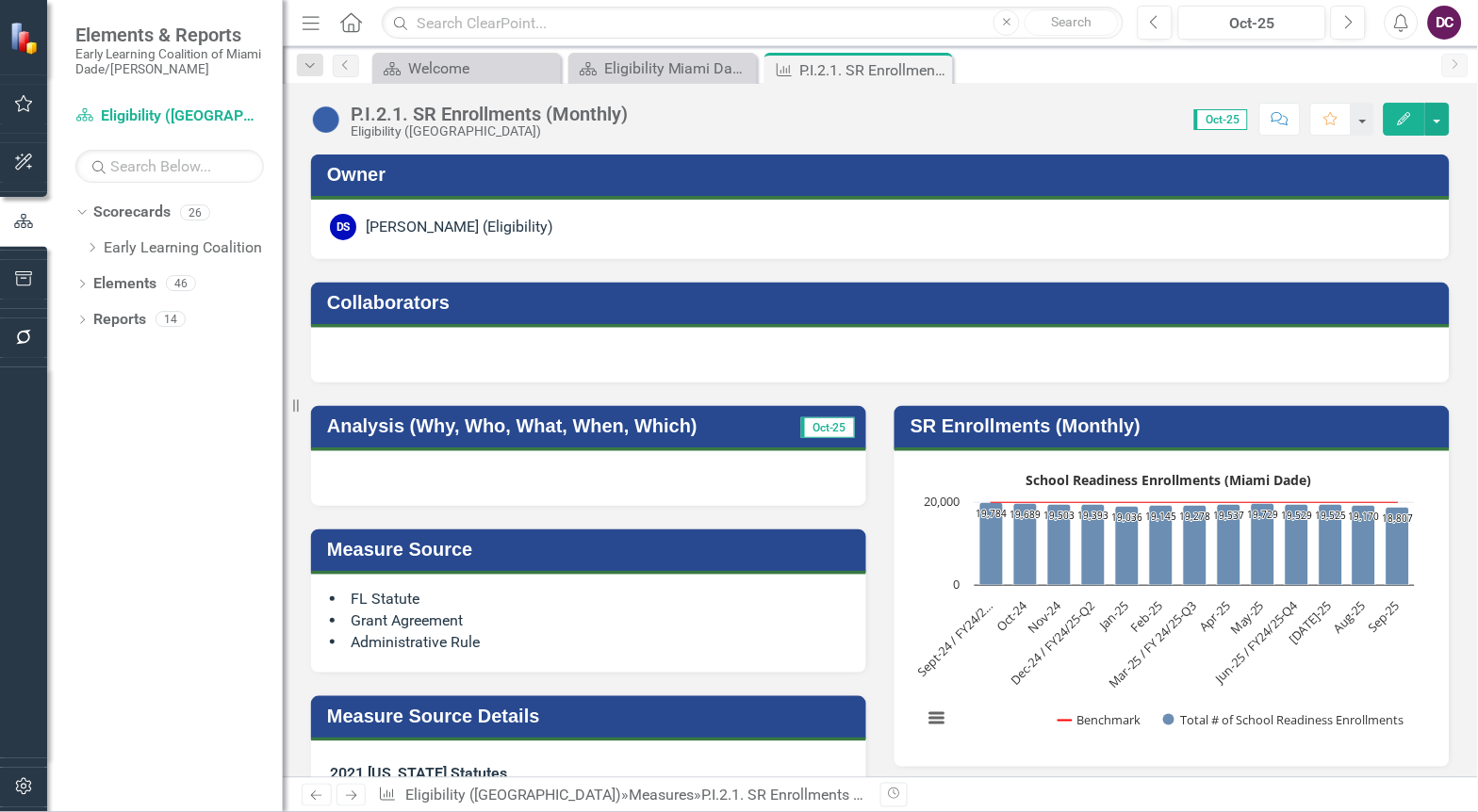
click at [973, 669] on rect "Interactive chart" at bounding box center [1169, 607] width 511 height 283
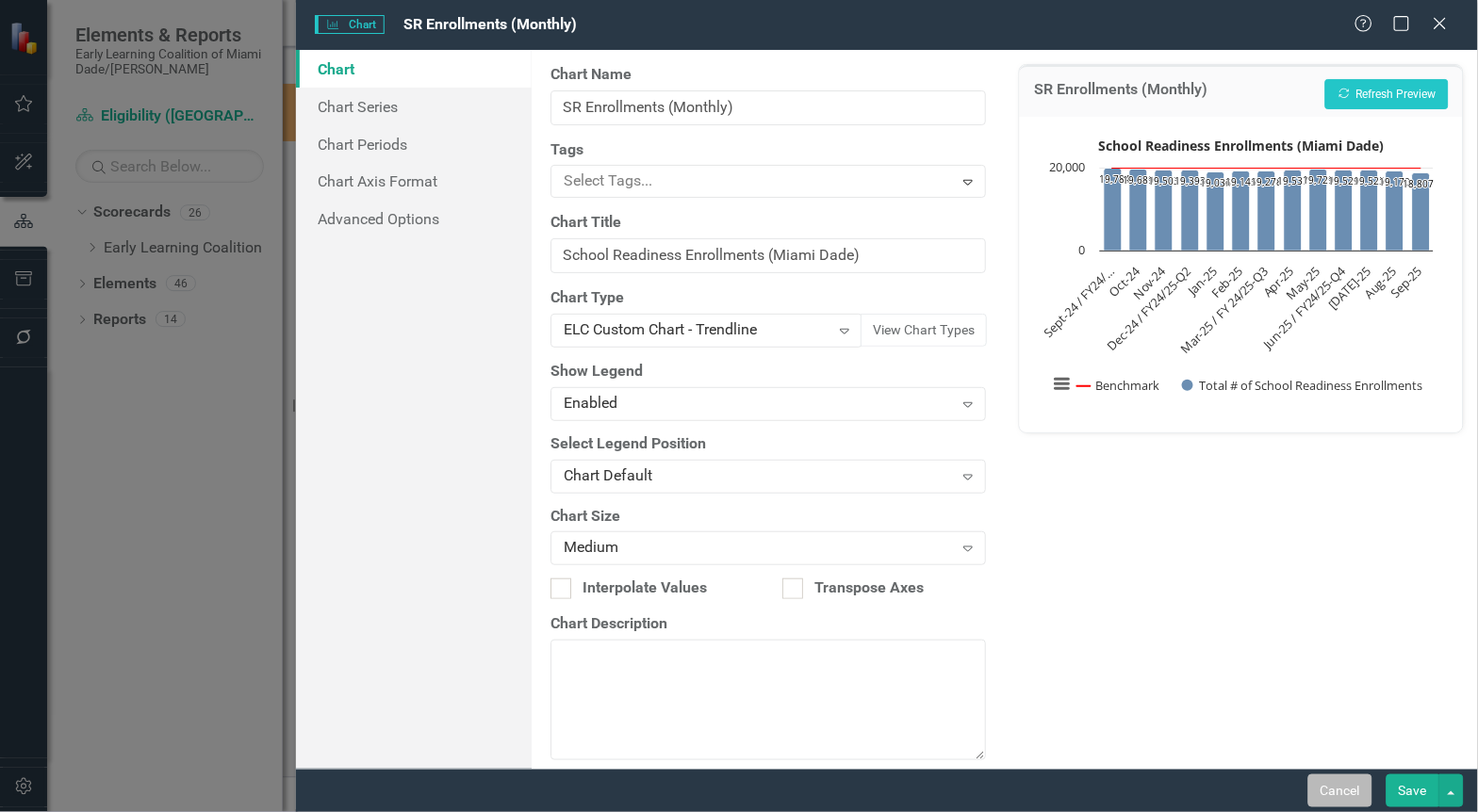
click at [1344, 793] on button "Cancel" at bounding box center [1341, 791] width 64 height 33
click at [1344, 792] on div "Revision History" at bounding box center [1459, 795] width 1158 height 24
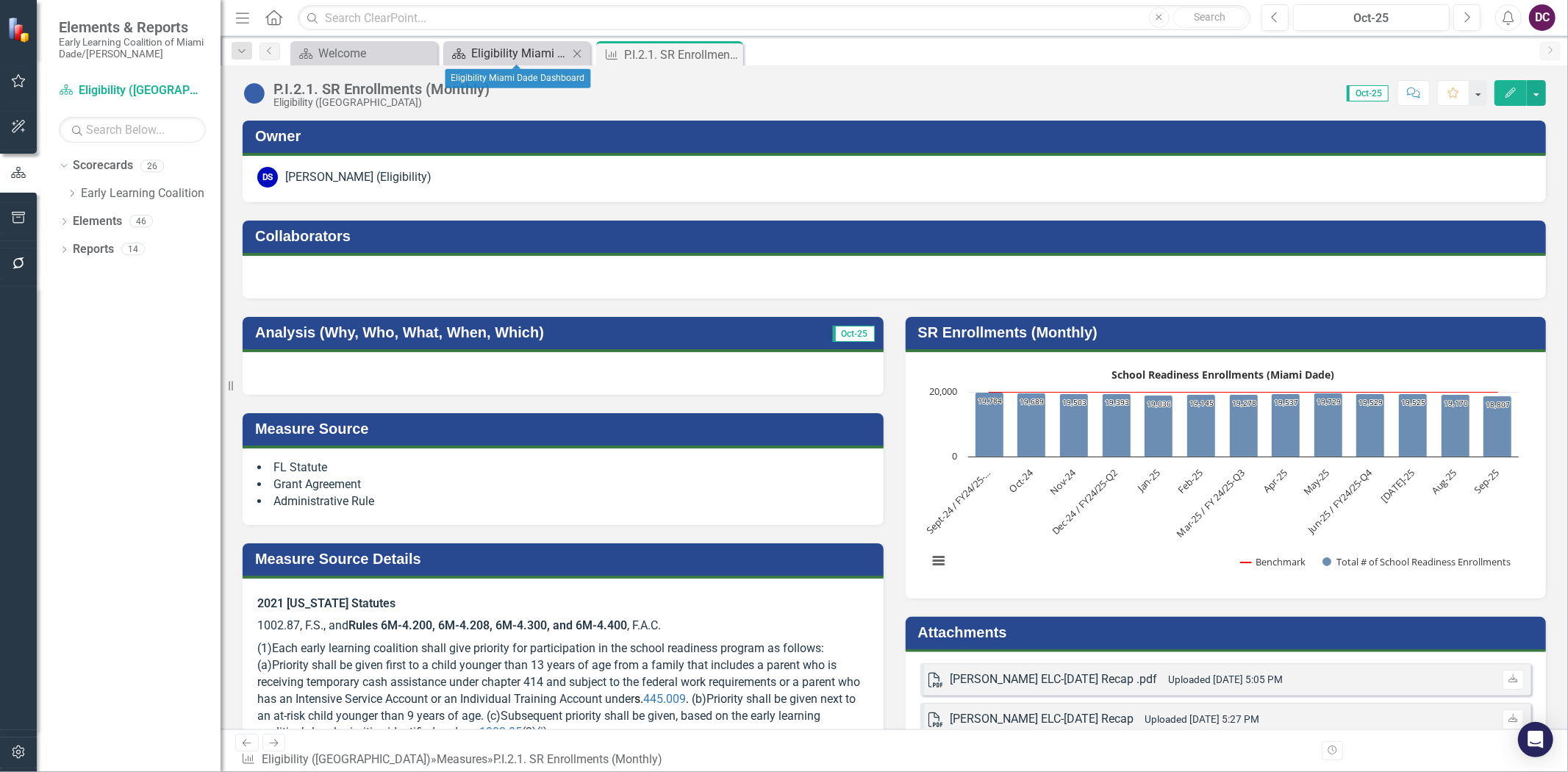
click at [489, 51] on div "Eligibility Miami Dade Dashboard" at bounding box center [519, 53] width 97 height 18
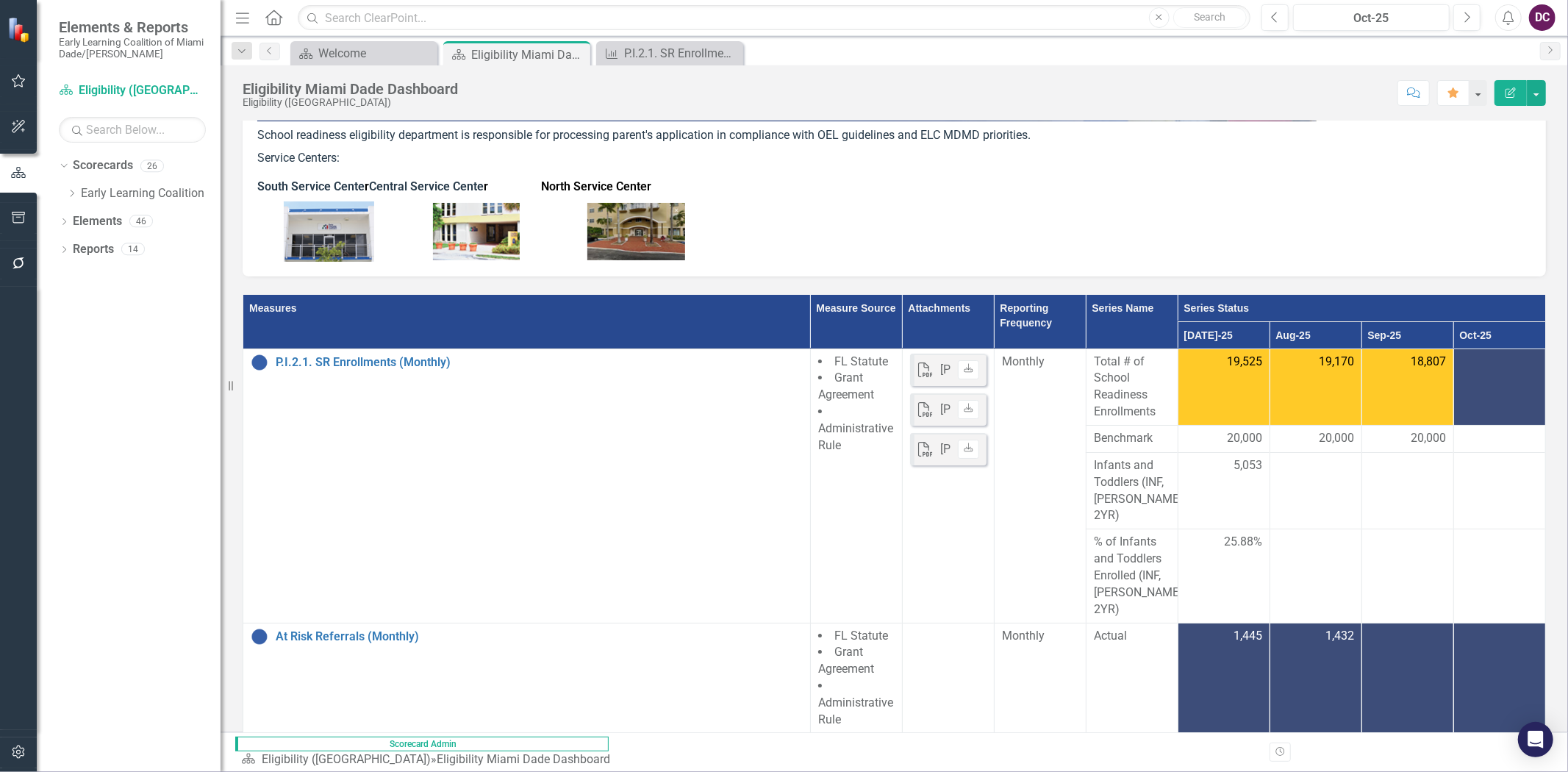
scroll to position [163, 0]
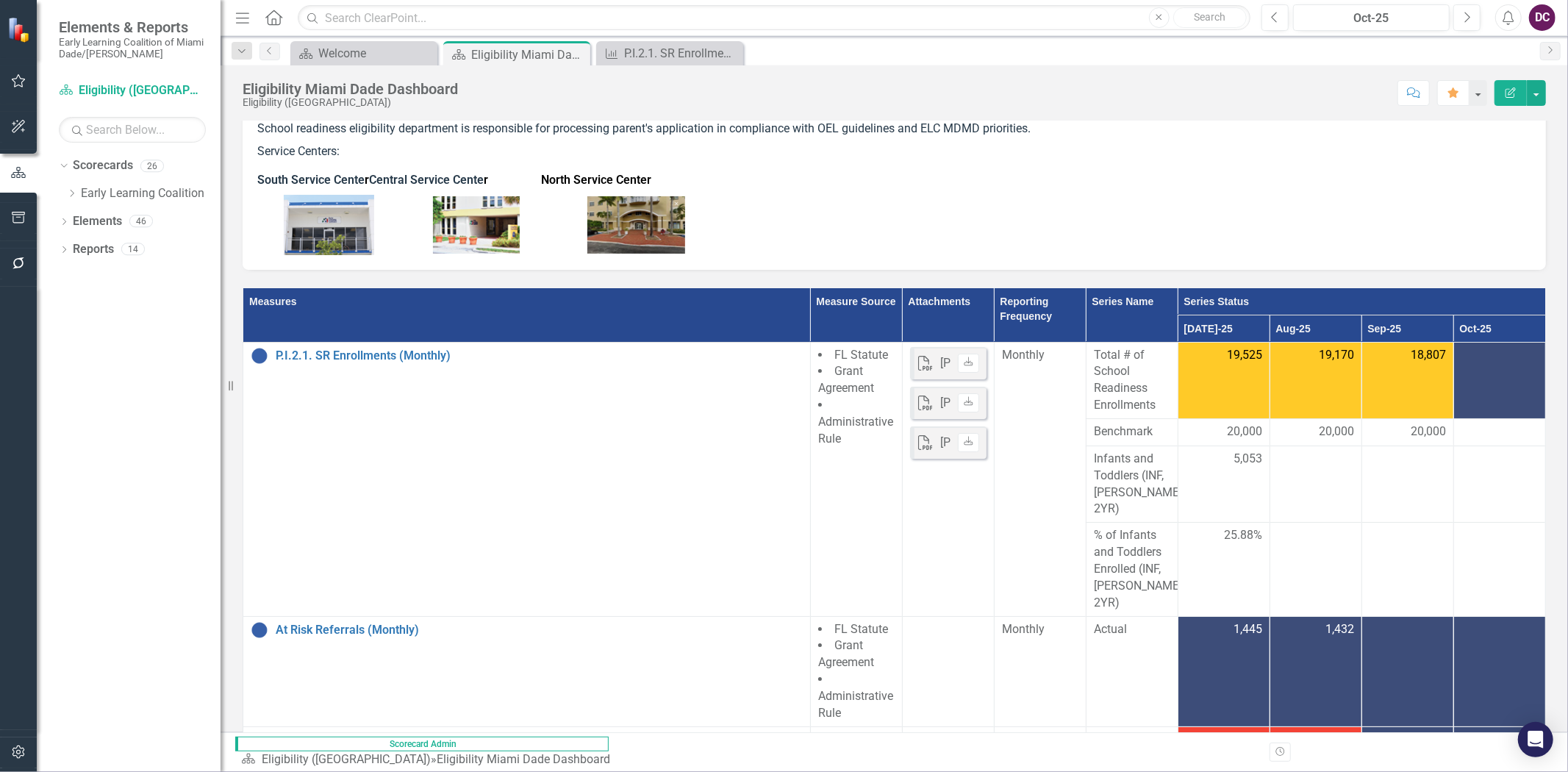
click at [1152, 126] on p "School readiness eligibility department is responsible for processing parent's …" at bounding box center [894, 129] width 1274 height 23
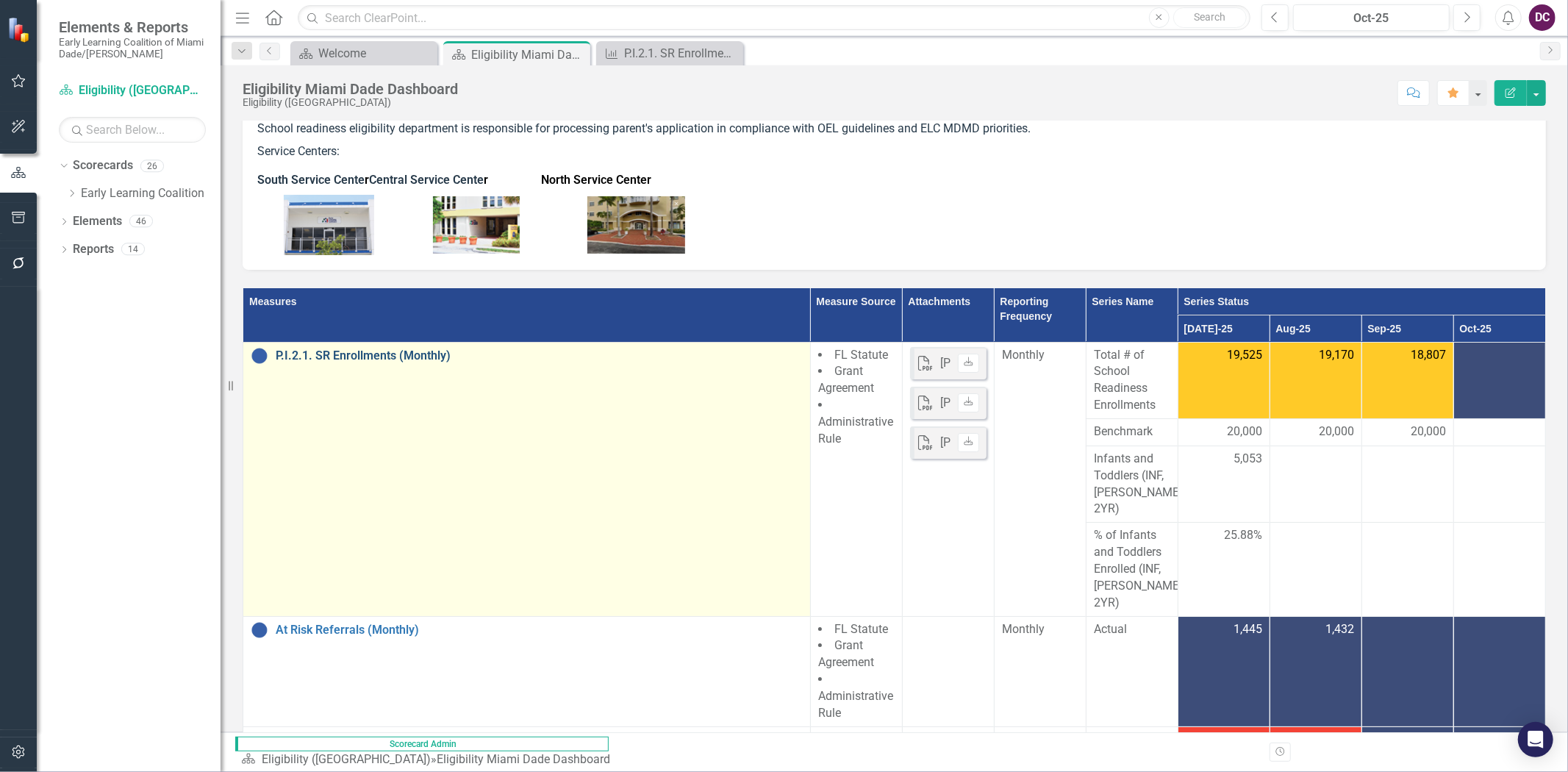
click at [362, 354] on link "P.I.2.1. SR Enrollments (Monthly)" at bounding box center [539, 357] width 527 height 14
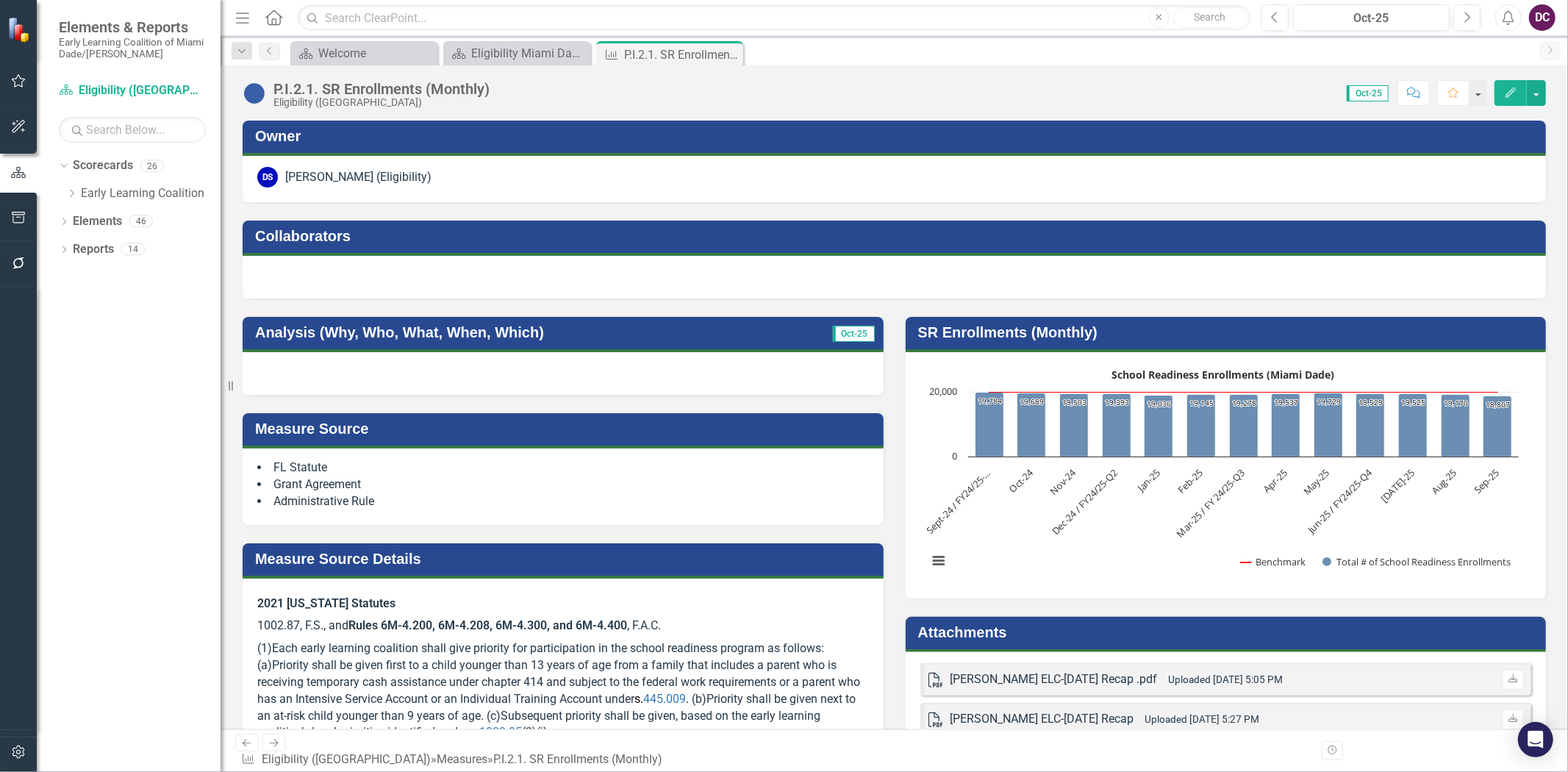
click at [1092, 162] on div "DS Diane Sands (Eligibility)" at bounding box center [894, 178] width 1303 height 46
click at [1152, 54] on div "Scorecard Welcome Close Scorecard Eligibility Miami Dade Dashboard Close Measur…" at bounding box center [910, 53] width 1245 height 23
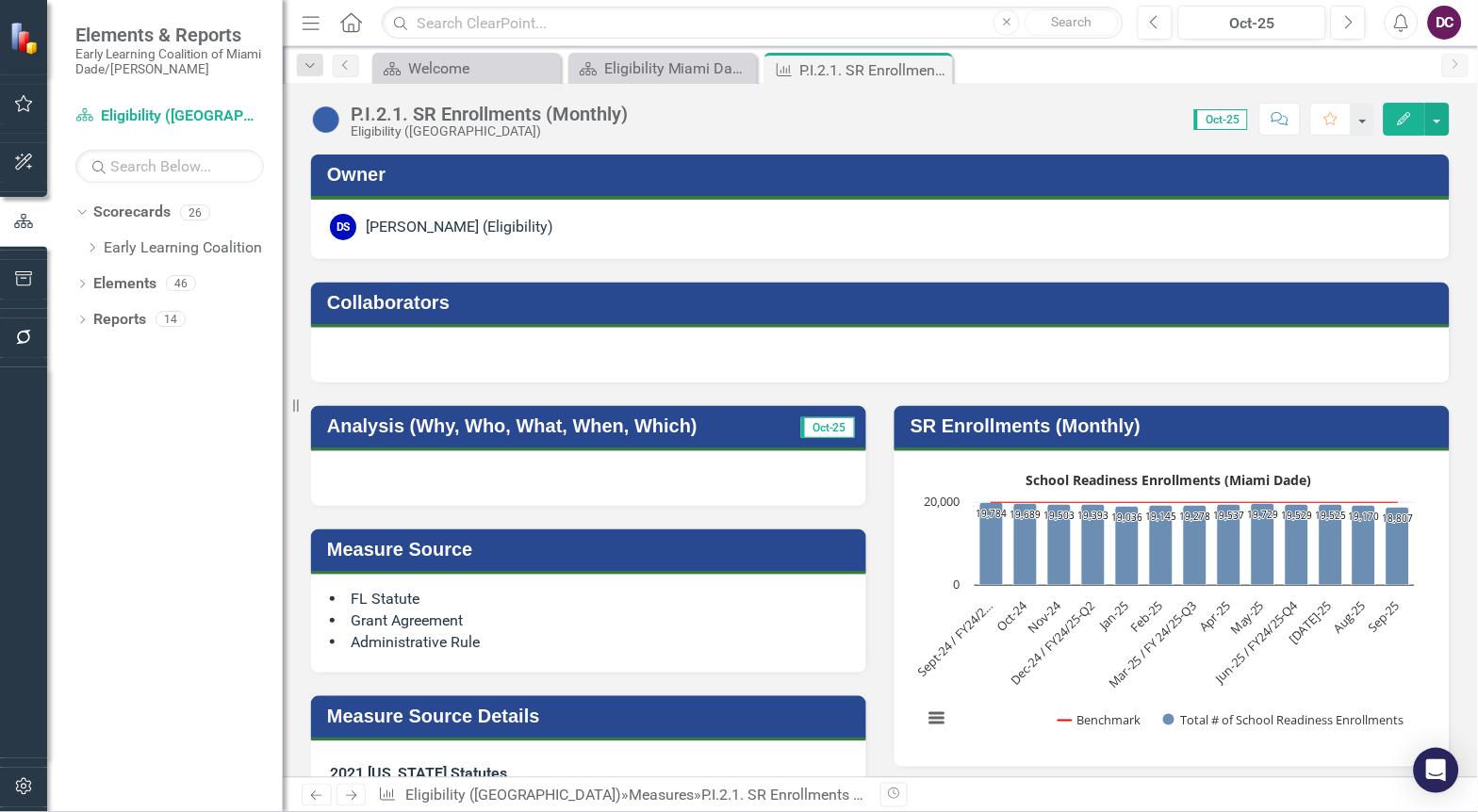
click at [1066, 787] on div "Revision History" at bounding box center [1459, 795] width 1158 height 24
click at [92, 248] on icon "Dropdown" at bounding box center [92, 248] width 15 height 12
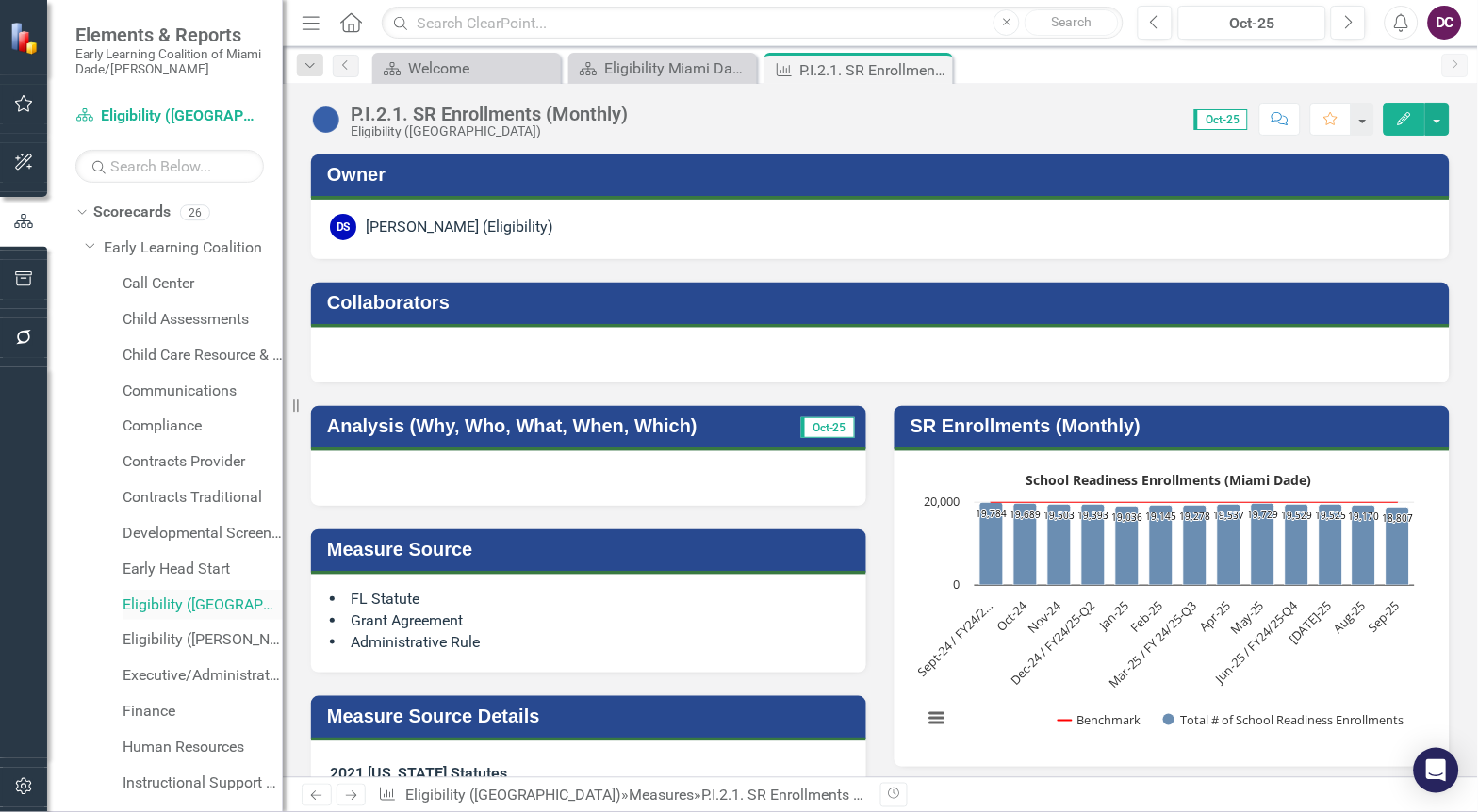
click at [184, 607] on link "Eligibility ([GEOGRAPHIC_DATA])" at bounding box center [203, 605] width 161 height 21
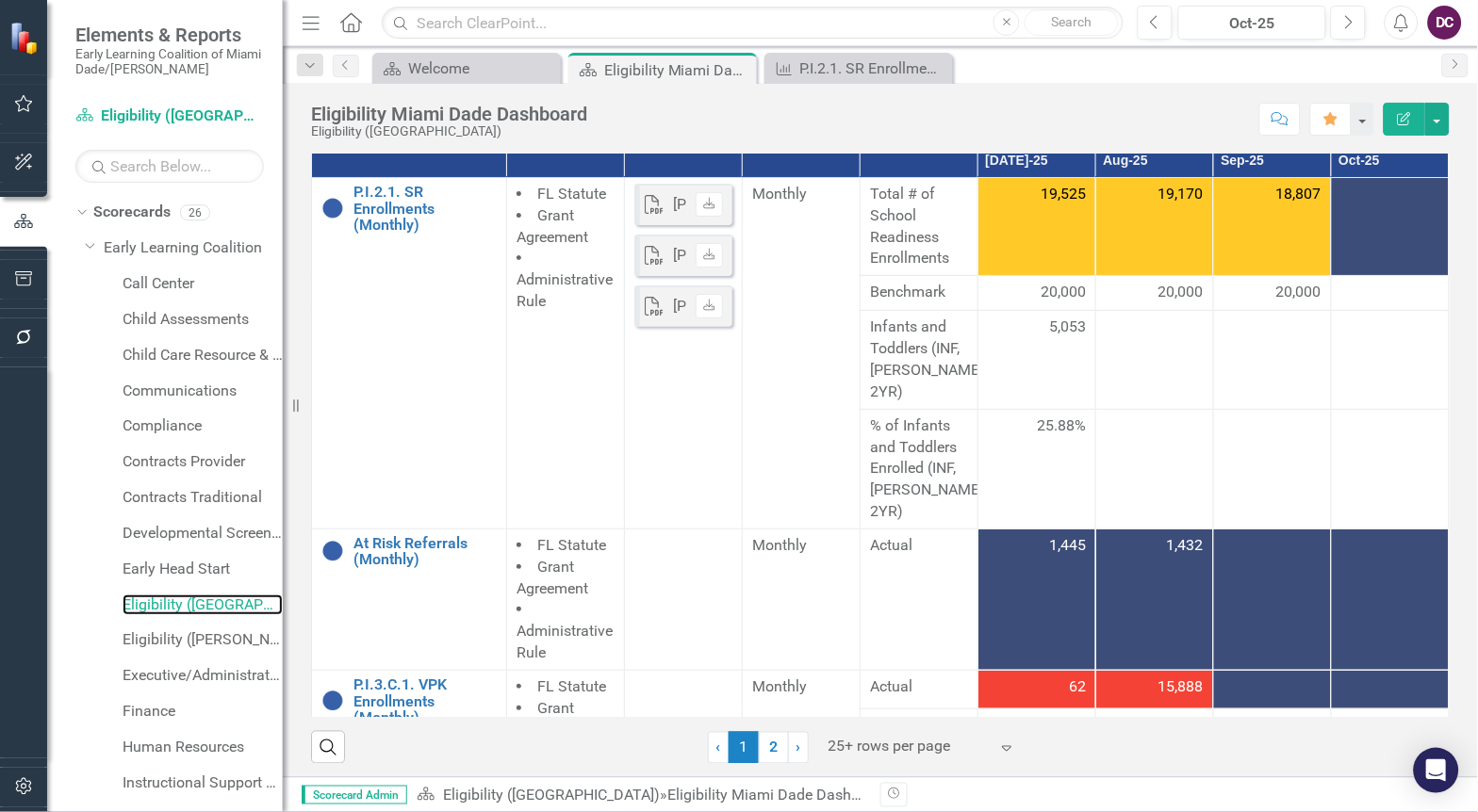
scroll to position [446, 0]
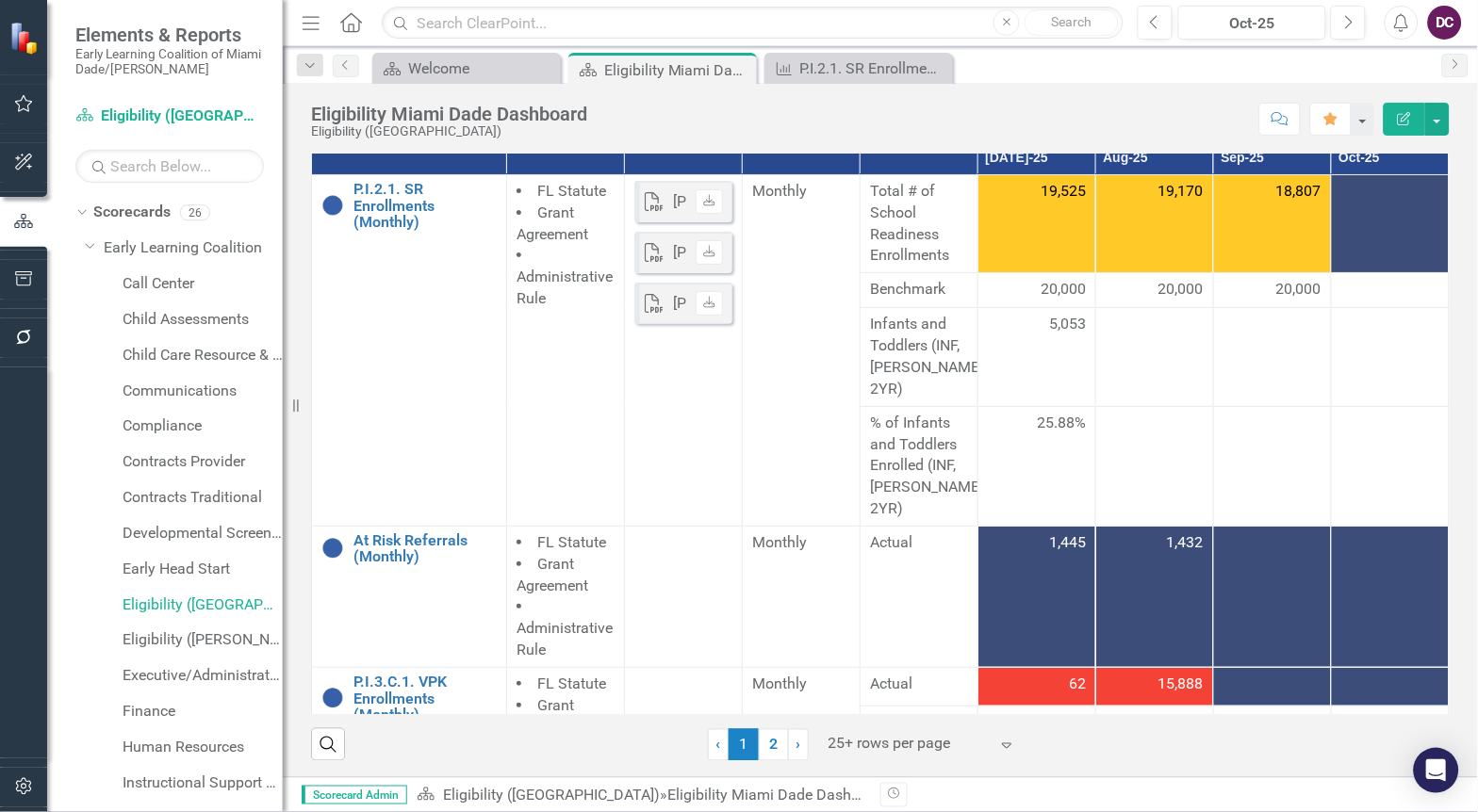
click at [559, 760] on div "About Us School readiness eligibility department is responsible for processing …" at bounding box center [880, 232] width 1195 height 1095
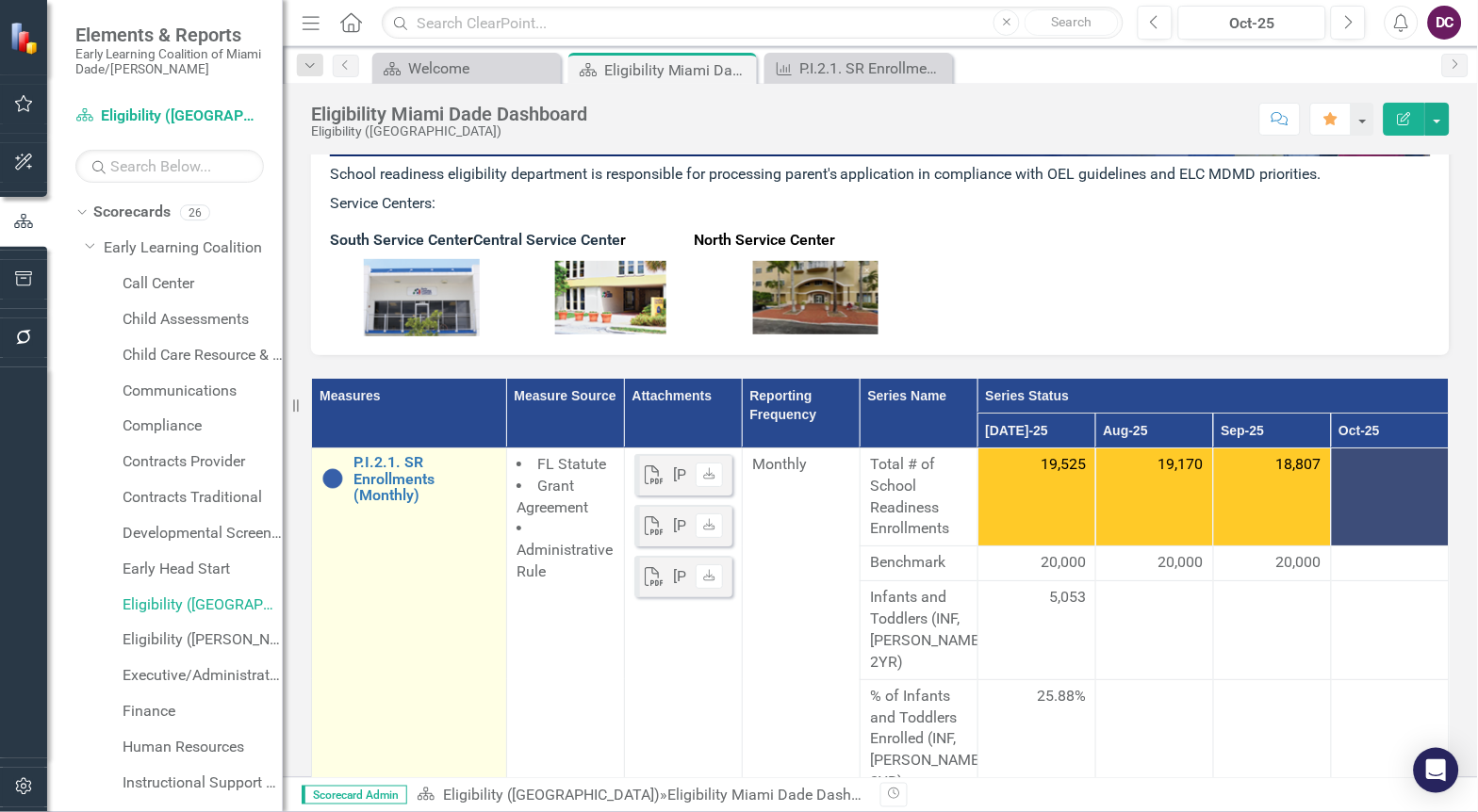
scroll to position [132, 0]
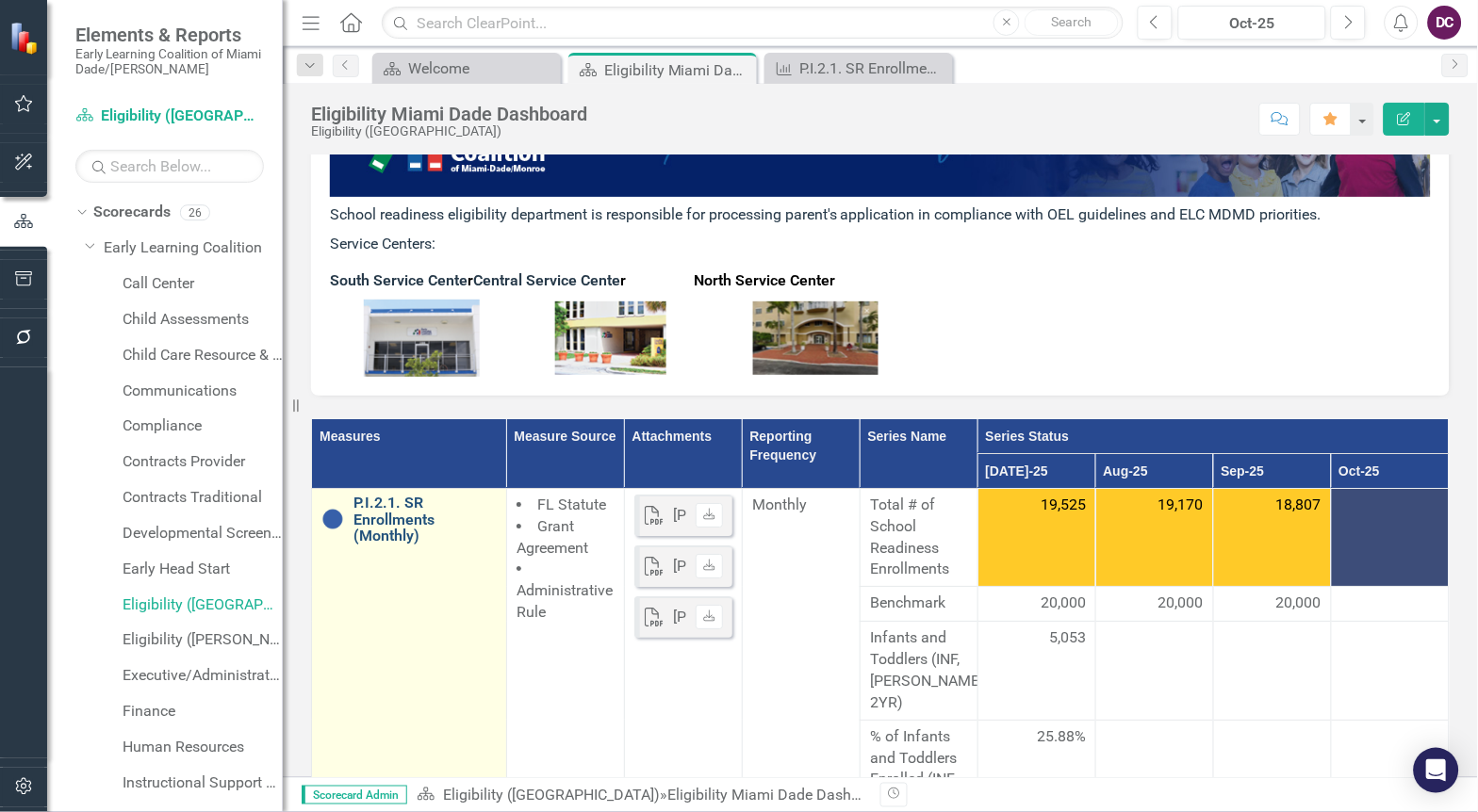
click at [374, 522] on link "P.I.2.1. SR Enrollments (Monthly)" at bounding box center [425, 520] width 143 height 50
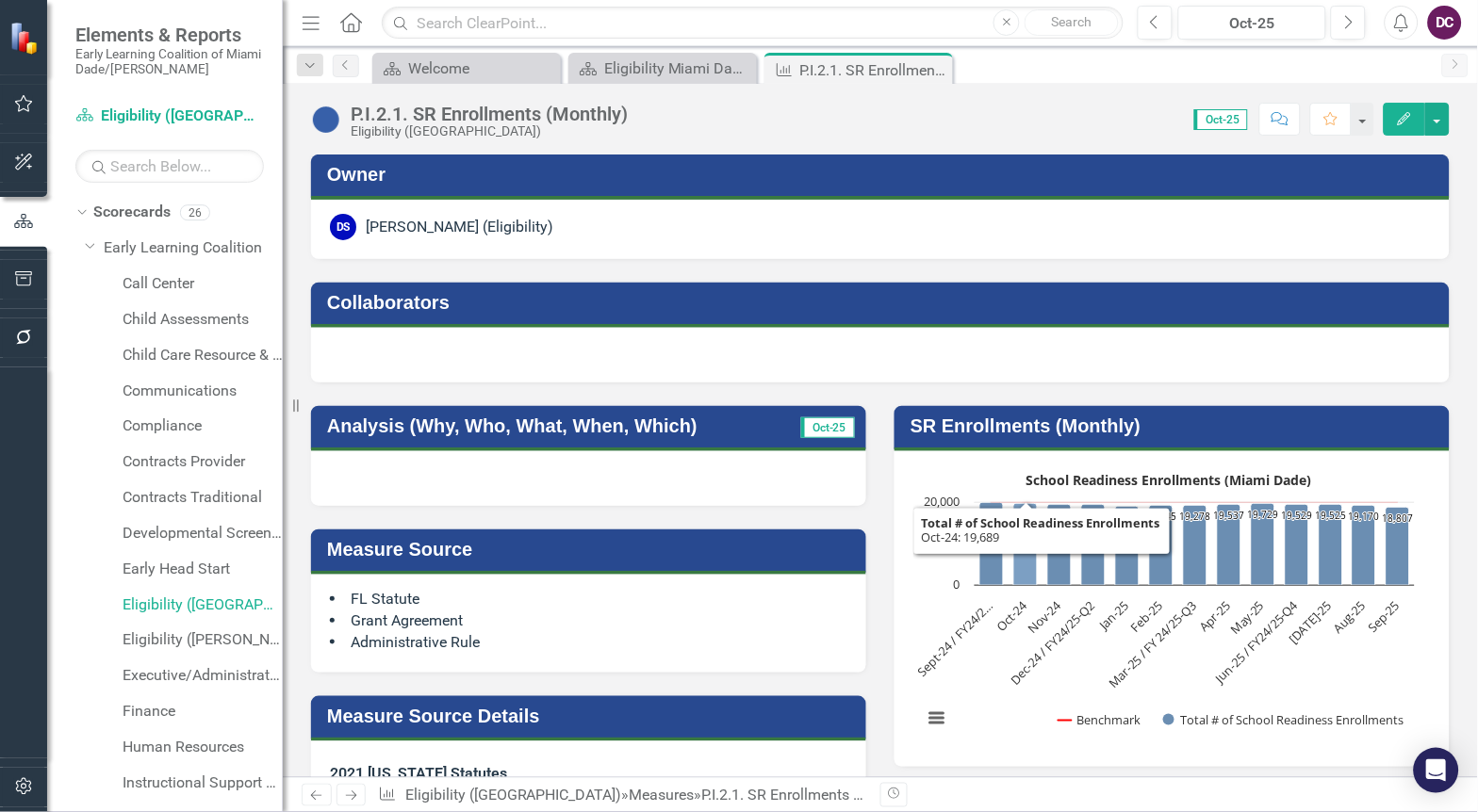
scroll to position [209, 0]
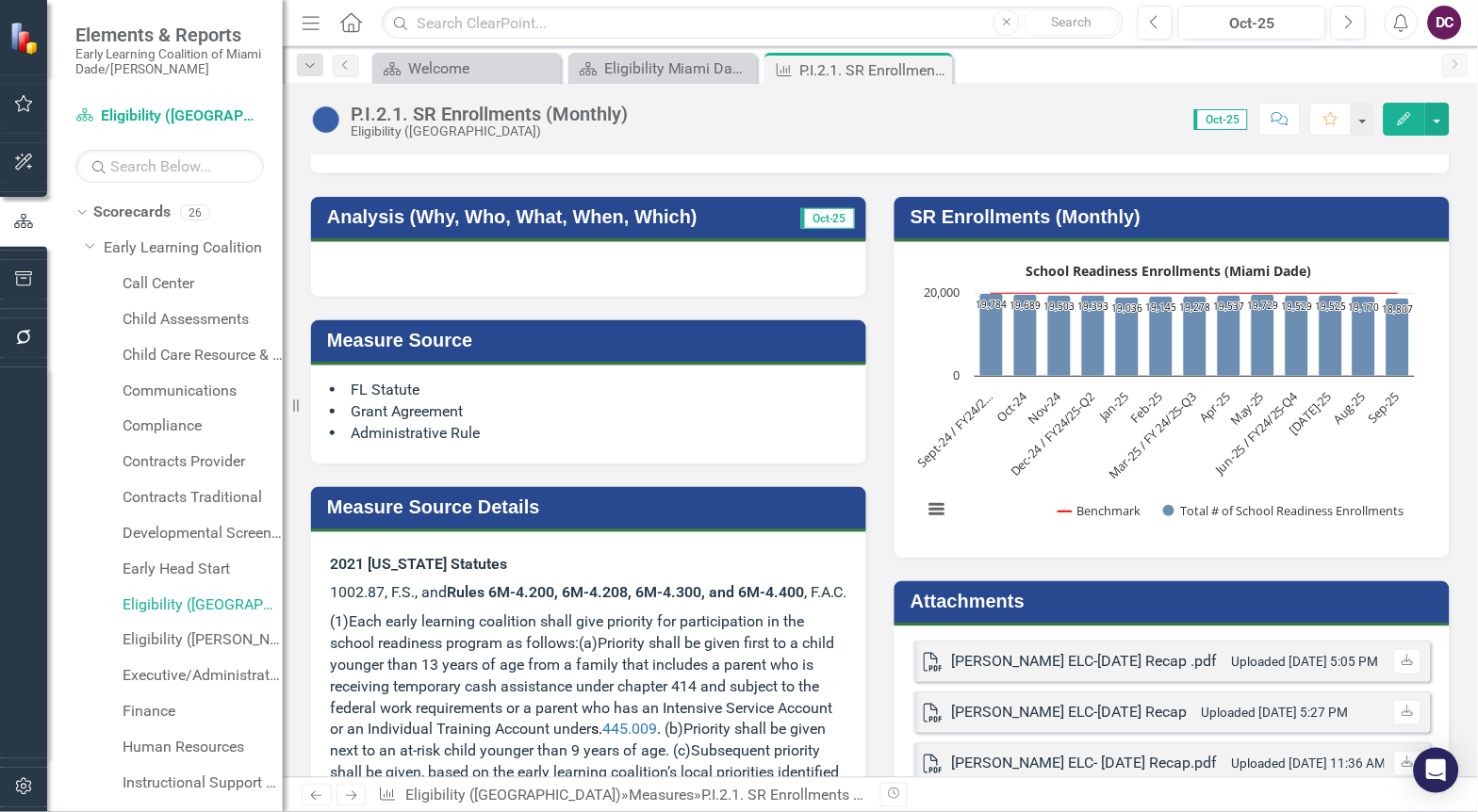
click at [1309, 465] on rect "Interactive chart" at bounding box center [1169, 398] width 511 height 283
click at [1310, 464] on rect "Interactive chart" at bounding box center [1169, 398] width 511 height 283
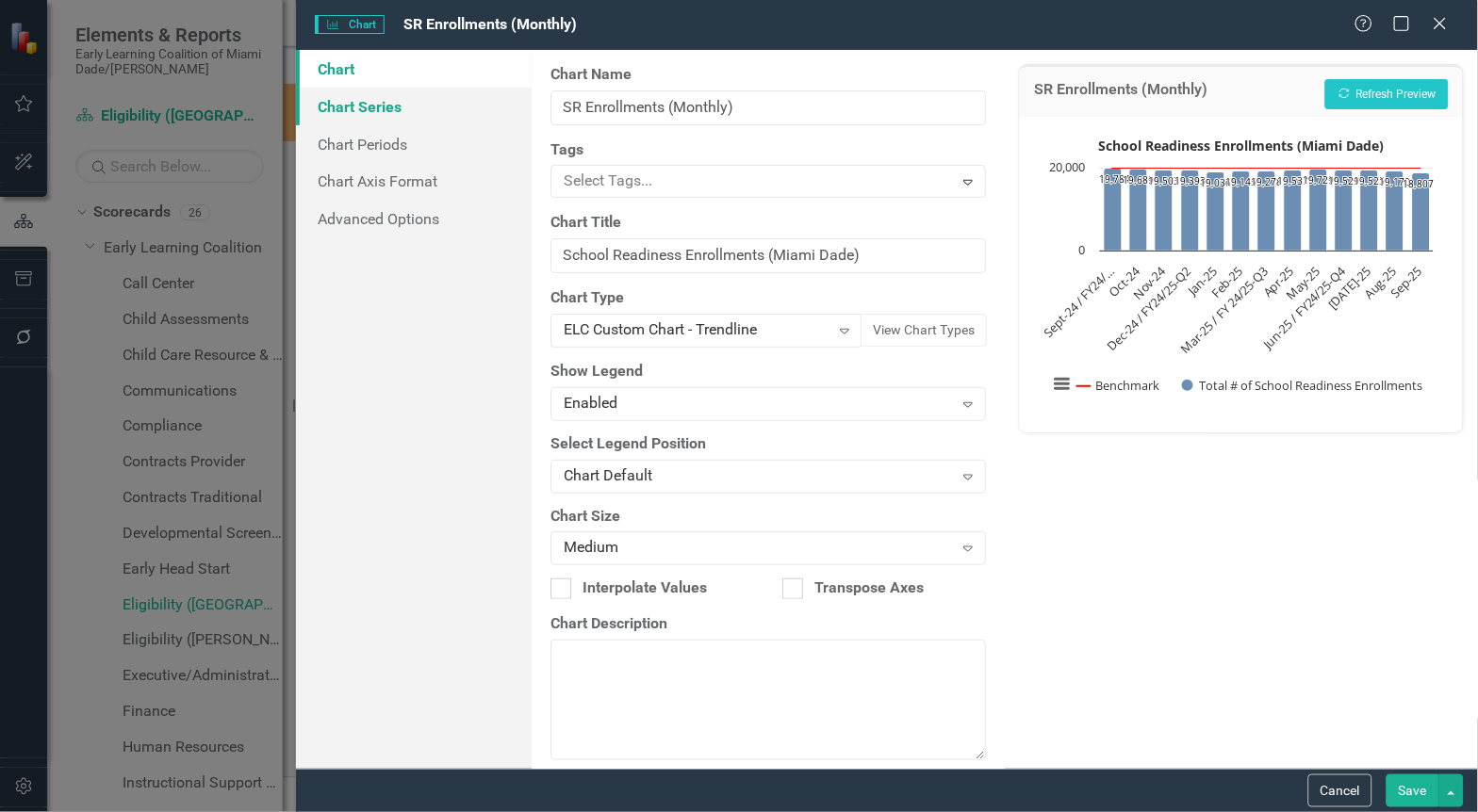
click at [346, 99] on link "Chart Series" at bounding box center [414, 106] width 236 height 38
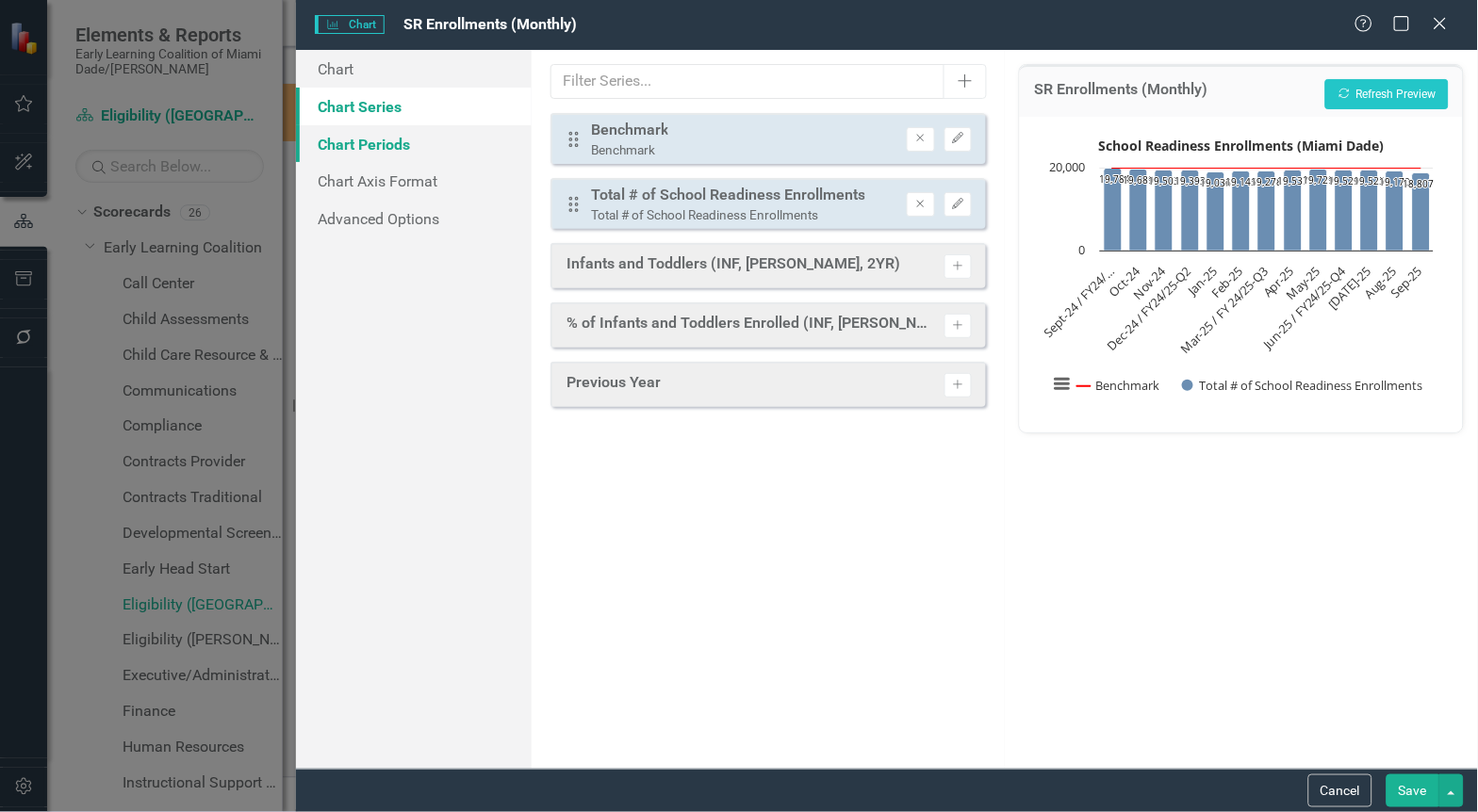
click at [362, 138] on link "Chart Periods" at bounding box center [414, 144] width 236 height 38
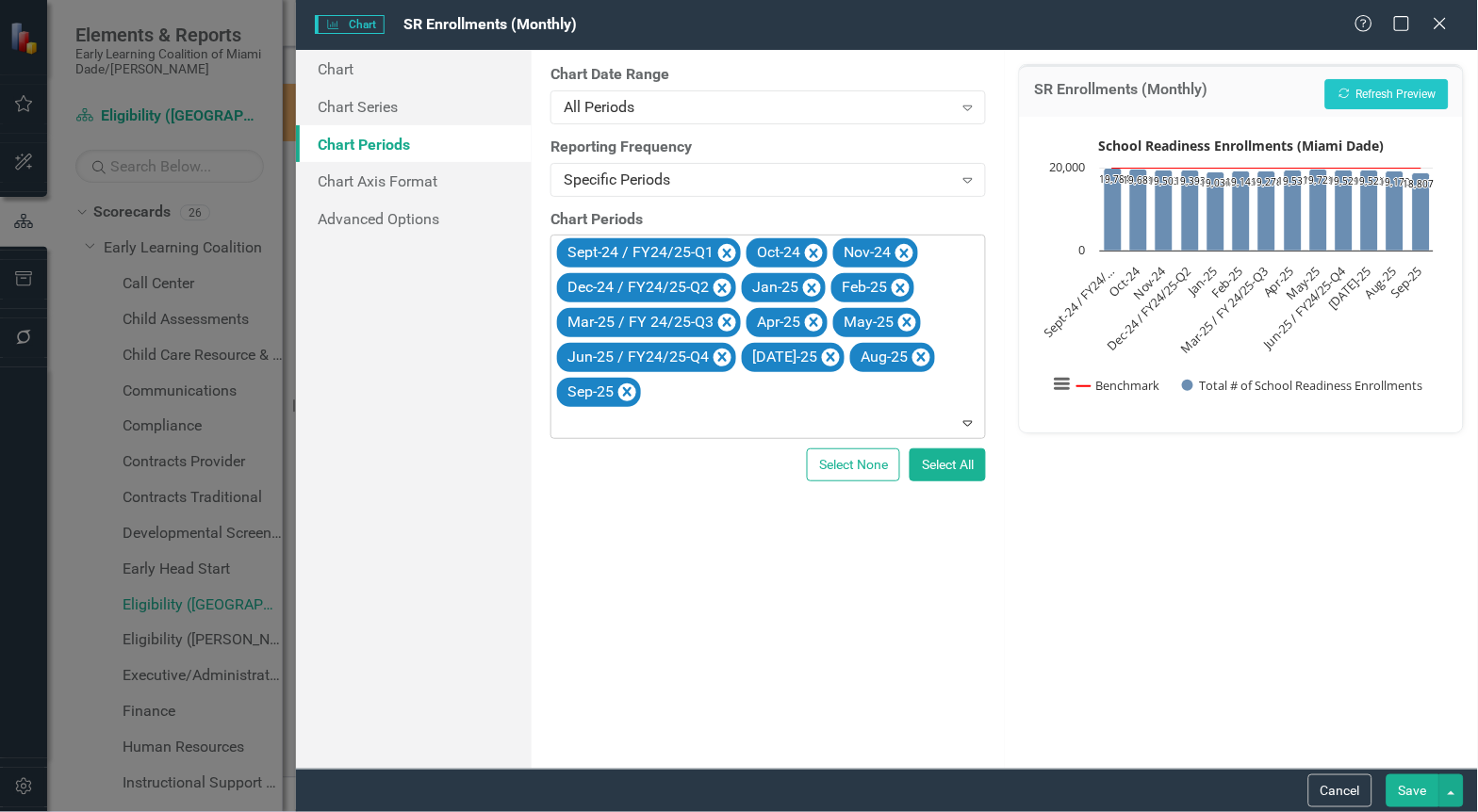
click at [732, 402] on div "Sept-24 / FY24/25-Q1 Oct-24 Nov-24 Dec-24 / FY24/25-Q2 Jan-25 Feb-25 Mar-25 / F…" at bounding box center [769, 336] width 431 height 202
type input "Sept-25 / FY25/26-Q1"
click at [1077, 377] on button "Show Benchmark" at bounding box center [1119, 385] width 84 height 16
drag, startPoint x: 708, startPoint y: 424, endPoint x: 588, endPoint y: 431, distance: 120.2
click at [588, 431] on div at bounding box center [769, 425] width 427 height 25
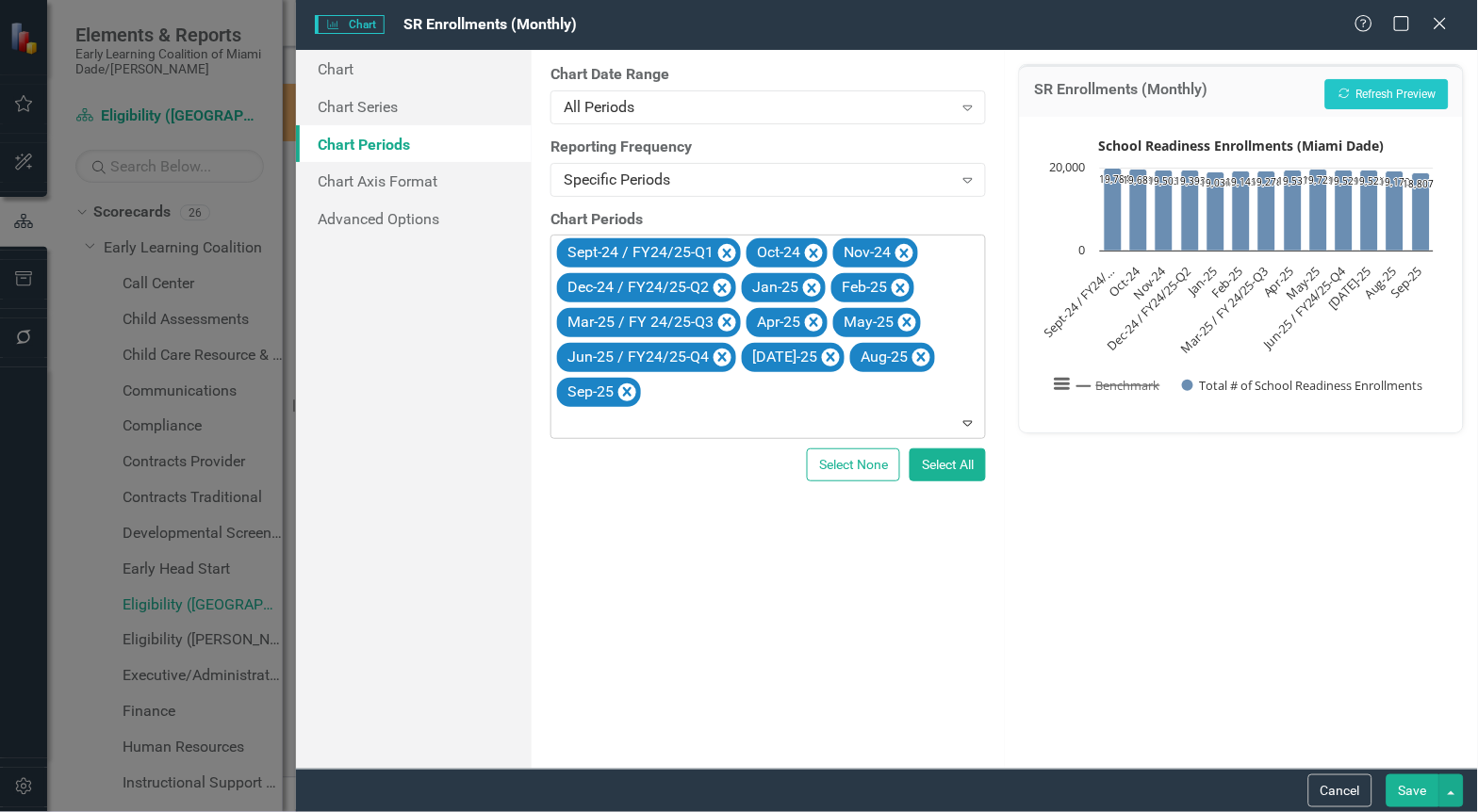
click at [676, 435] on div at bounding box center [769, 425] width 427 height 25
click at [635, 418] on div at bounding box center [769, 425] width 427 height 25
click at [428, 213] on link "Advanced Options" at bounding box center [414, 218] width 236 height 38
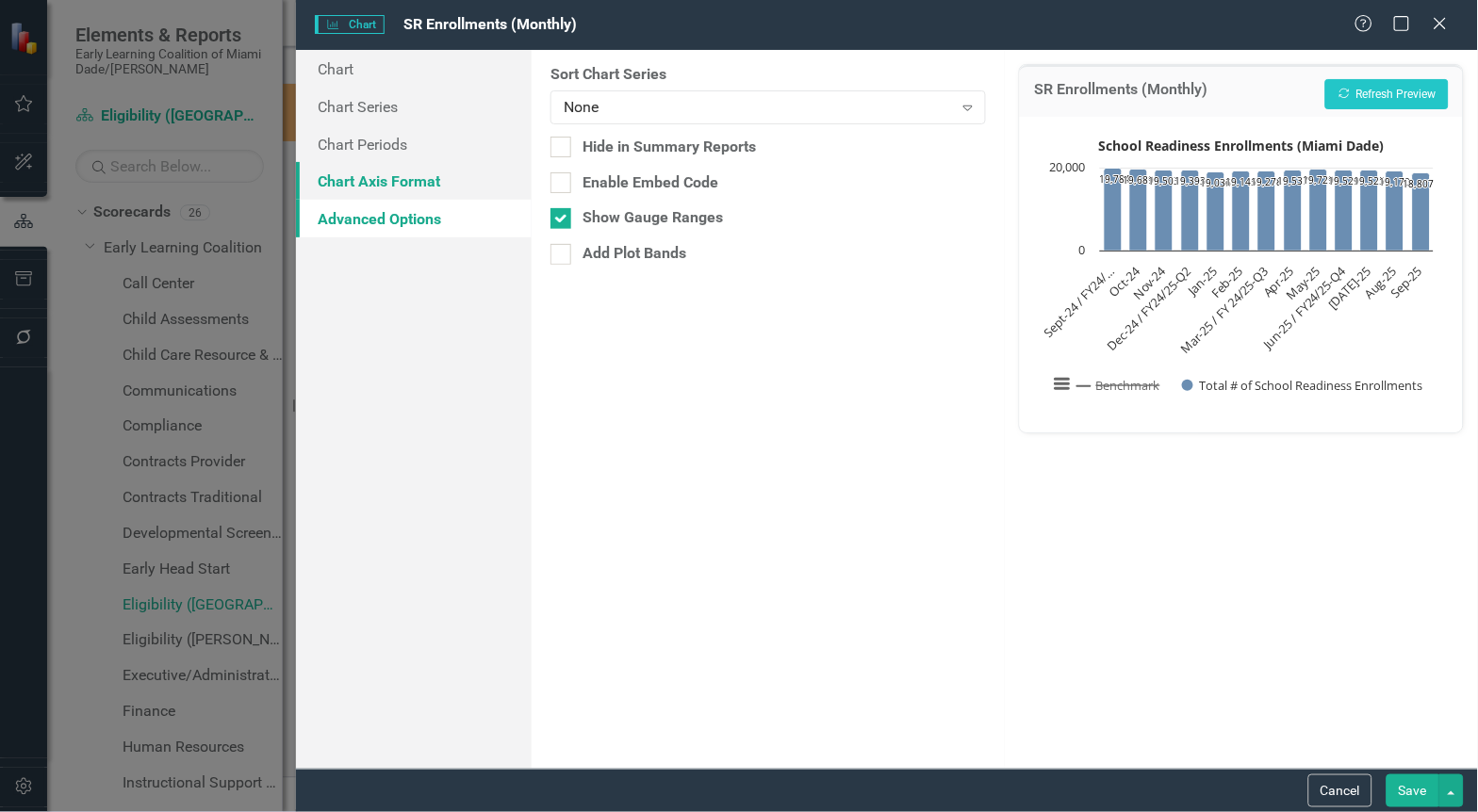
click at [420, 189] on link "Chart Axis Format" at bounding box center [414, 180] width 236 height 38
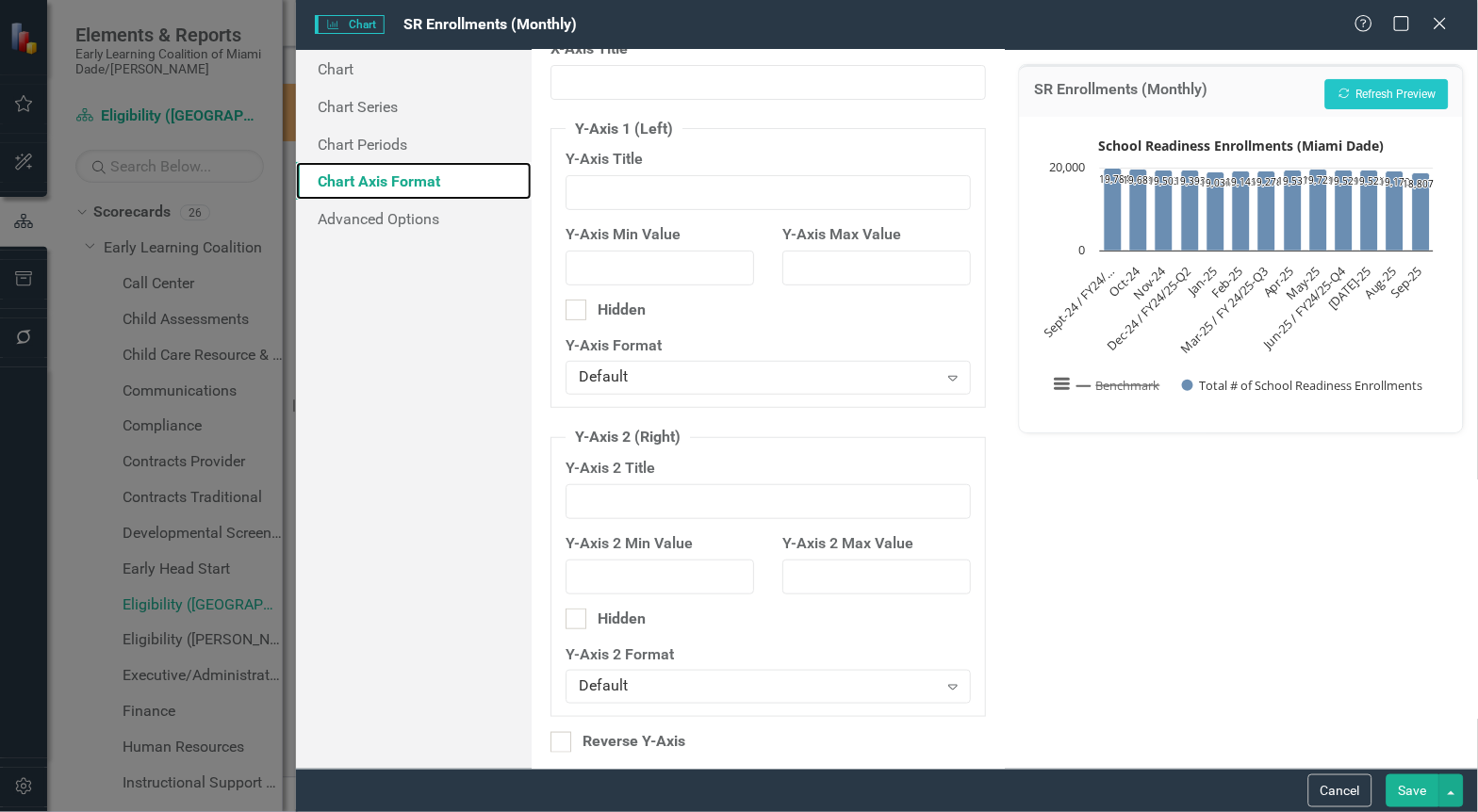
scroll to position [39, 0]
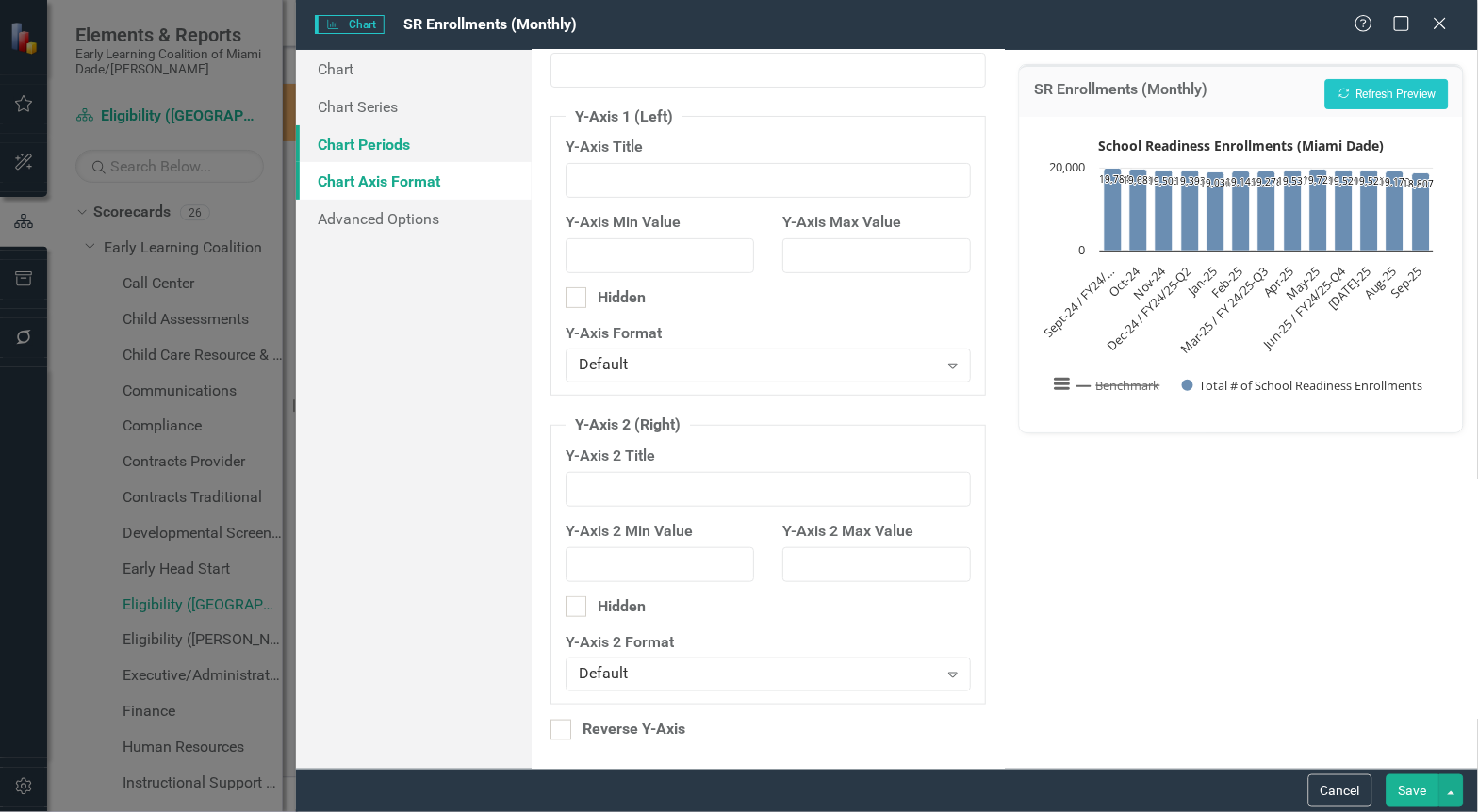
click at [369, 139] on link "Chart Periods" at bounding box center [414, 144] width 236 height 38
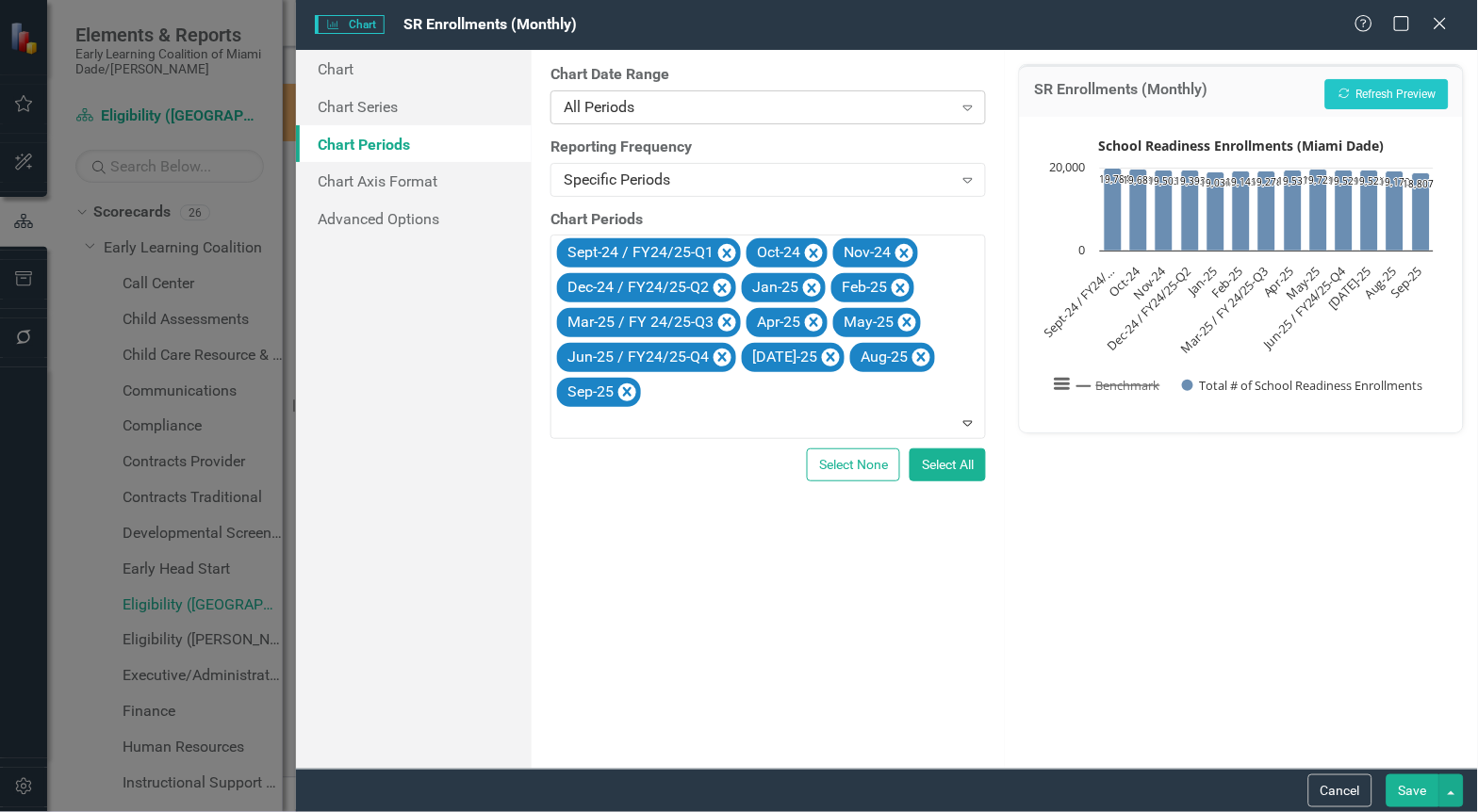
click at [975, 102] on icon "Expand" at bounding box center [967, 107] width 18 height 15
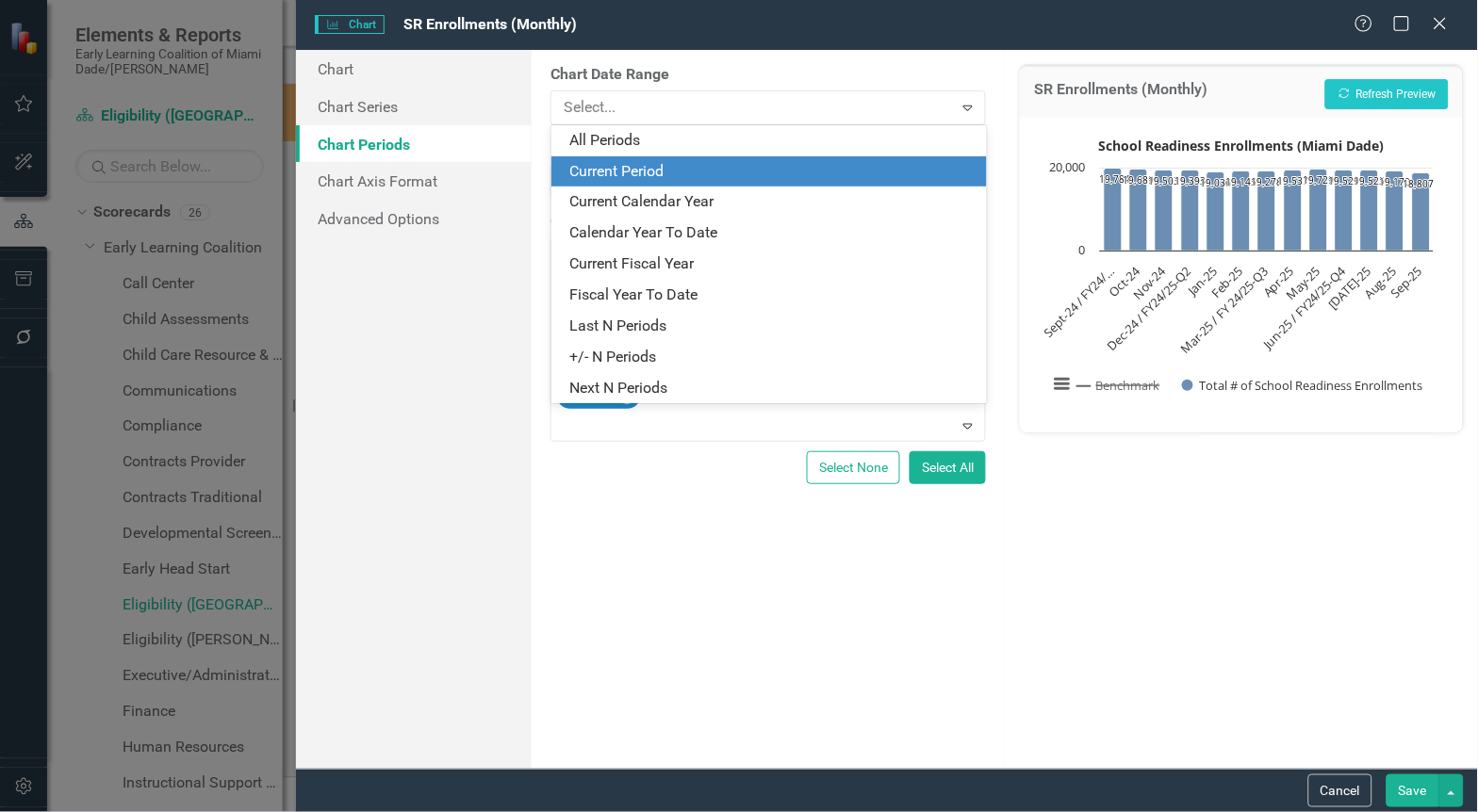
click at [624, 162] on div "Current Period" at bounding box center [772, 172] width 406 height 21
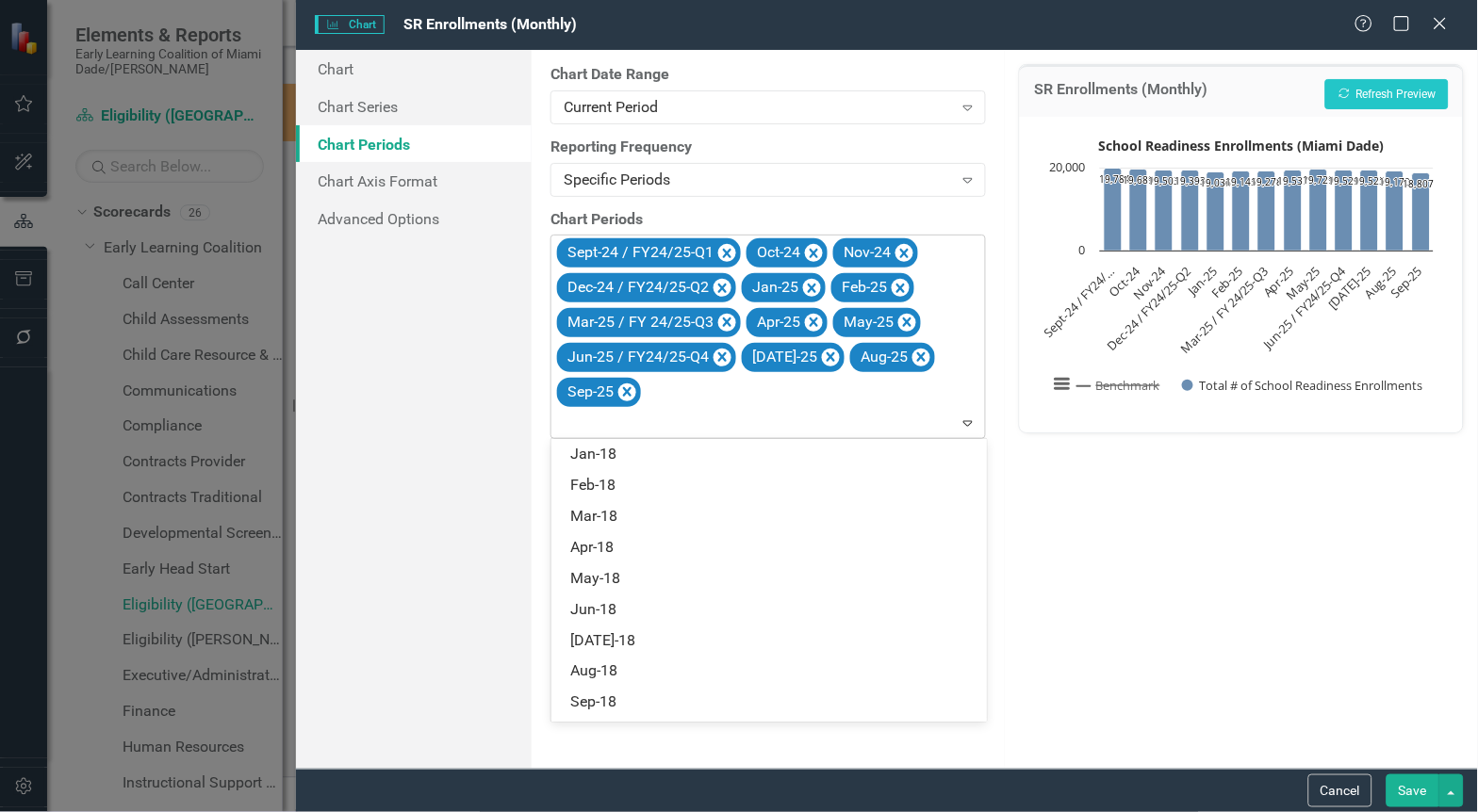
click at [796, 418] on div at bounding box center [769, 425] width 427 height 25
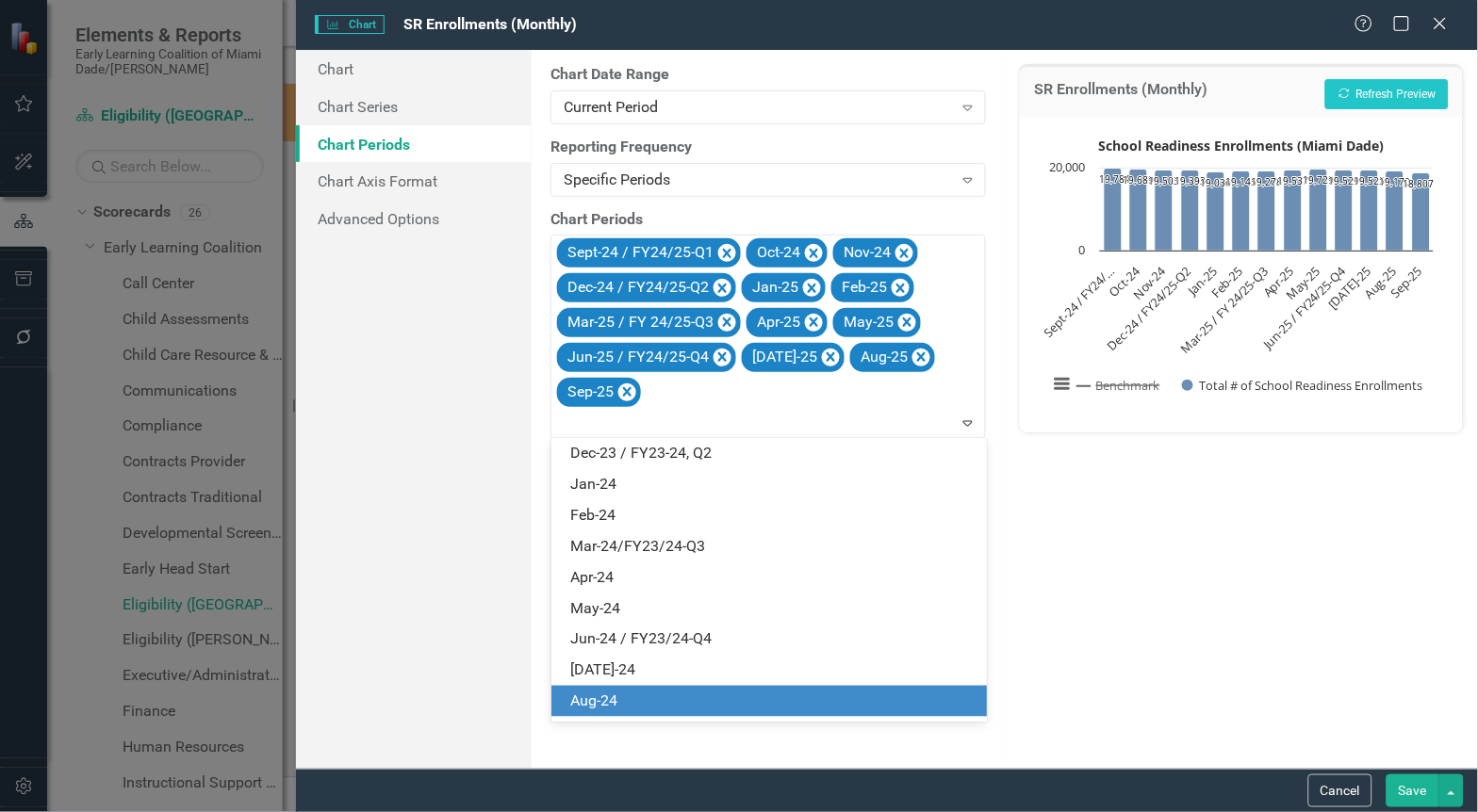
scroll to position [2287, 0]
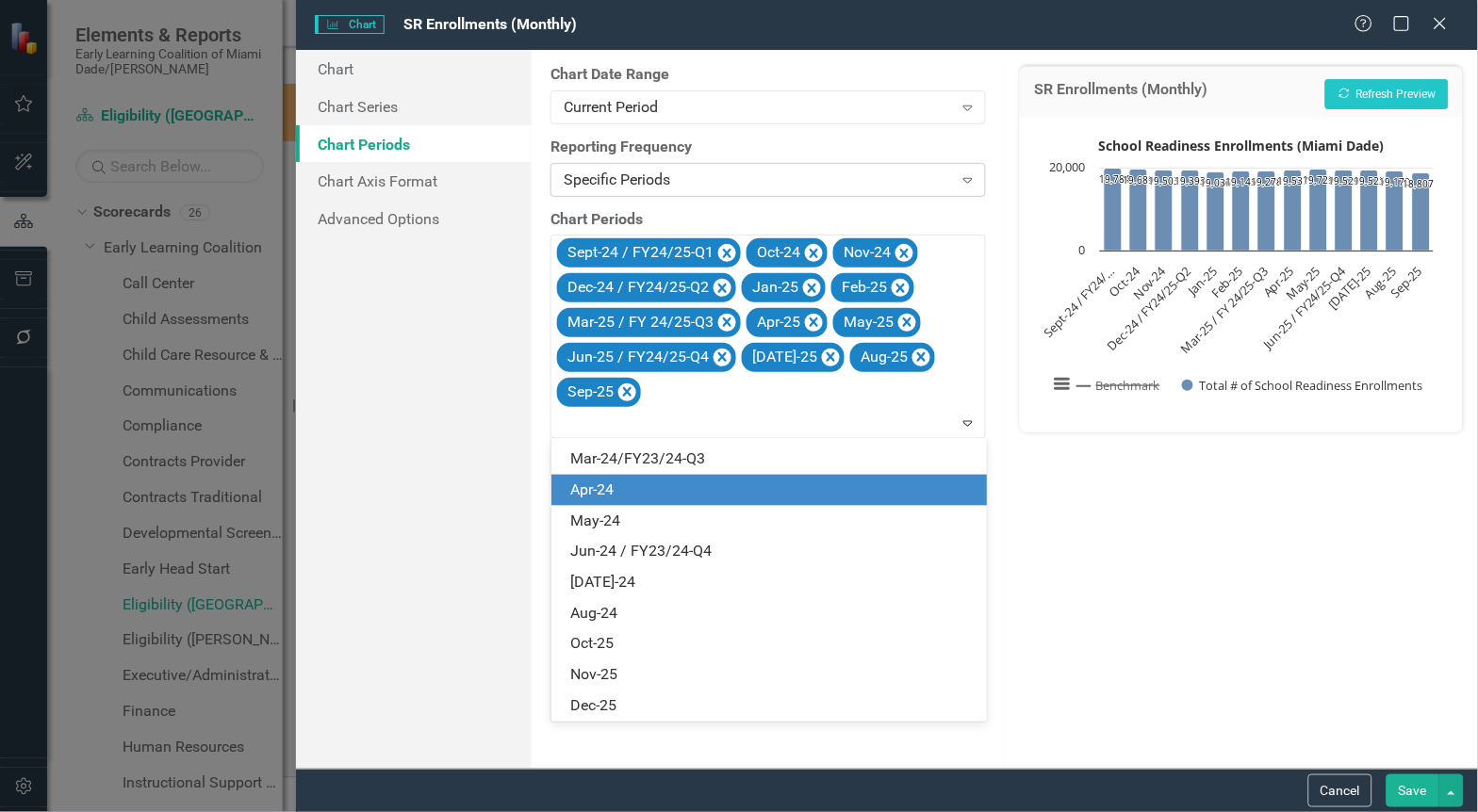
click at [953, 170] on div "Expand" at bounding box center [967, 179] width 34 height 30
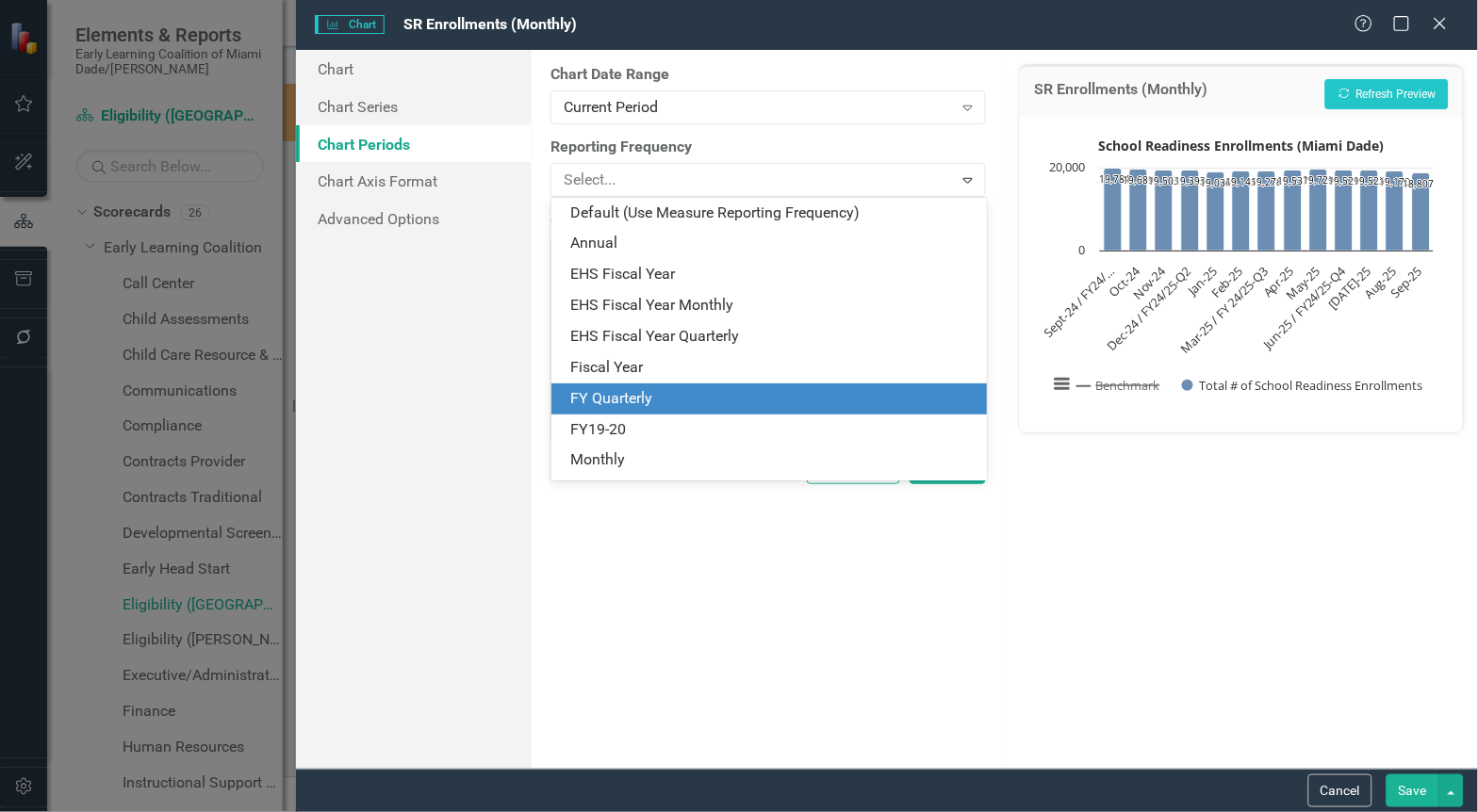
scroll to position [89, 0]
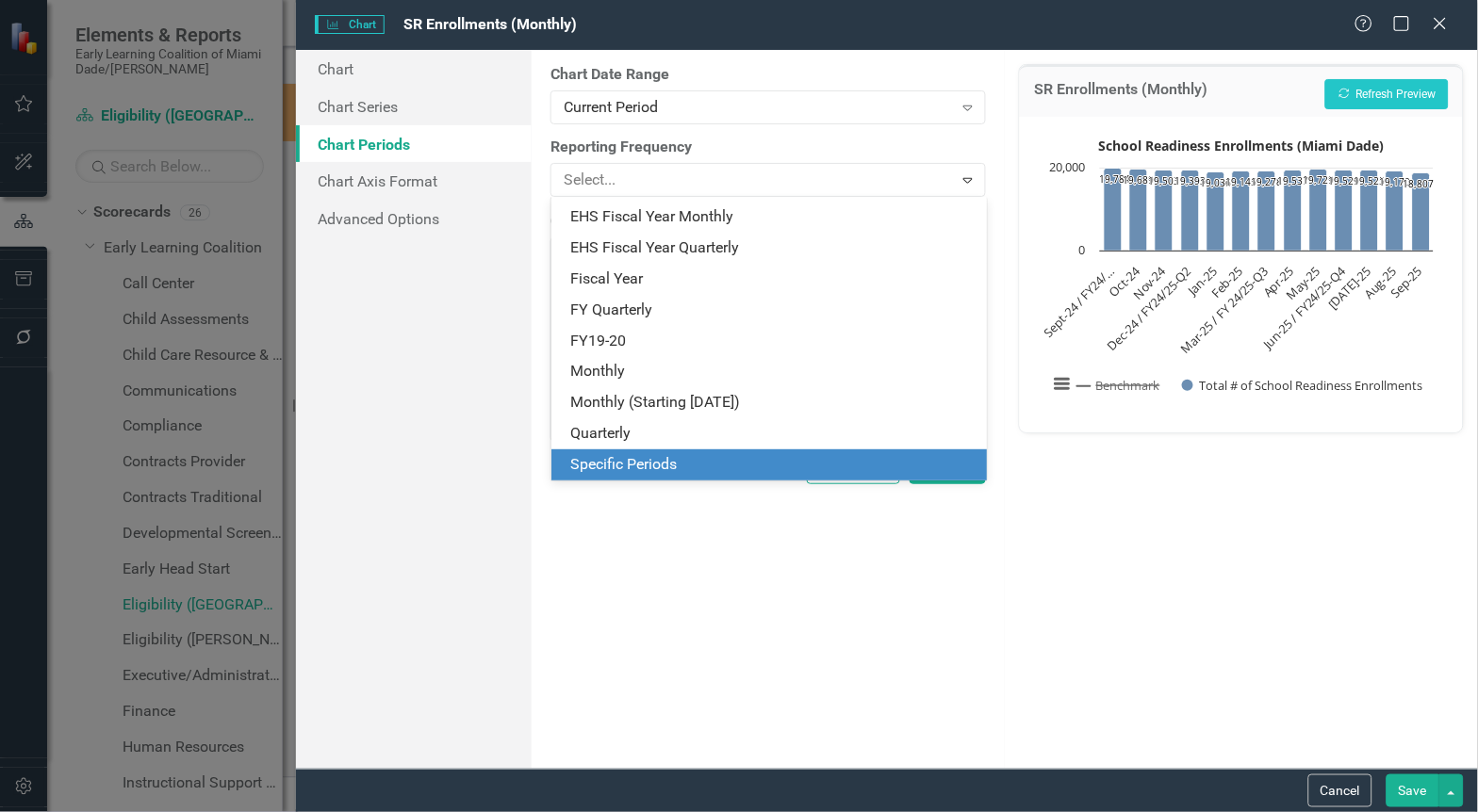
click at [642, 465] on div "Specific Periods" at bounding box center [772, 465] width 406 height 21
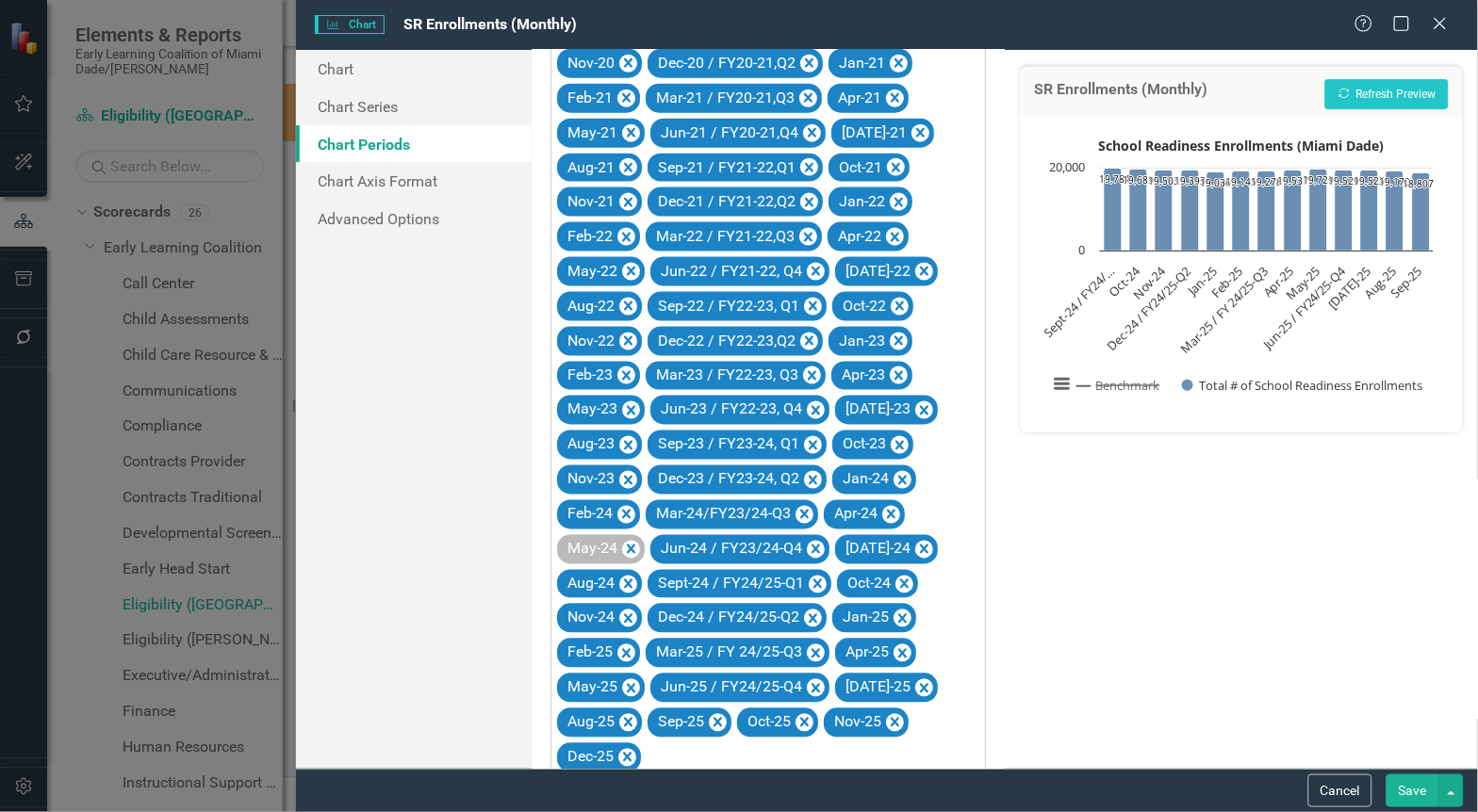
scroll to position [607, 0]
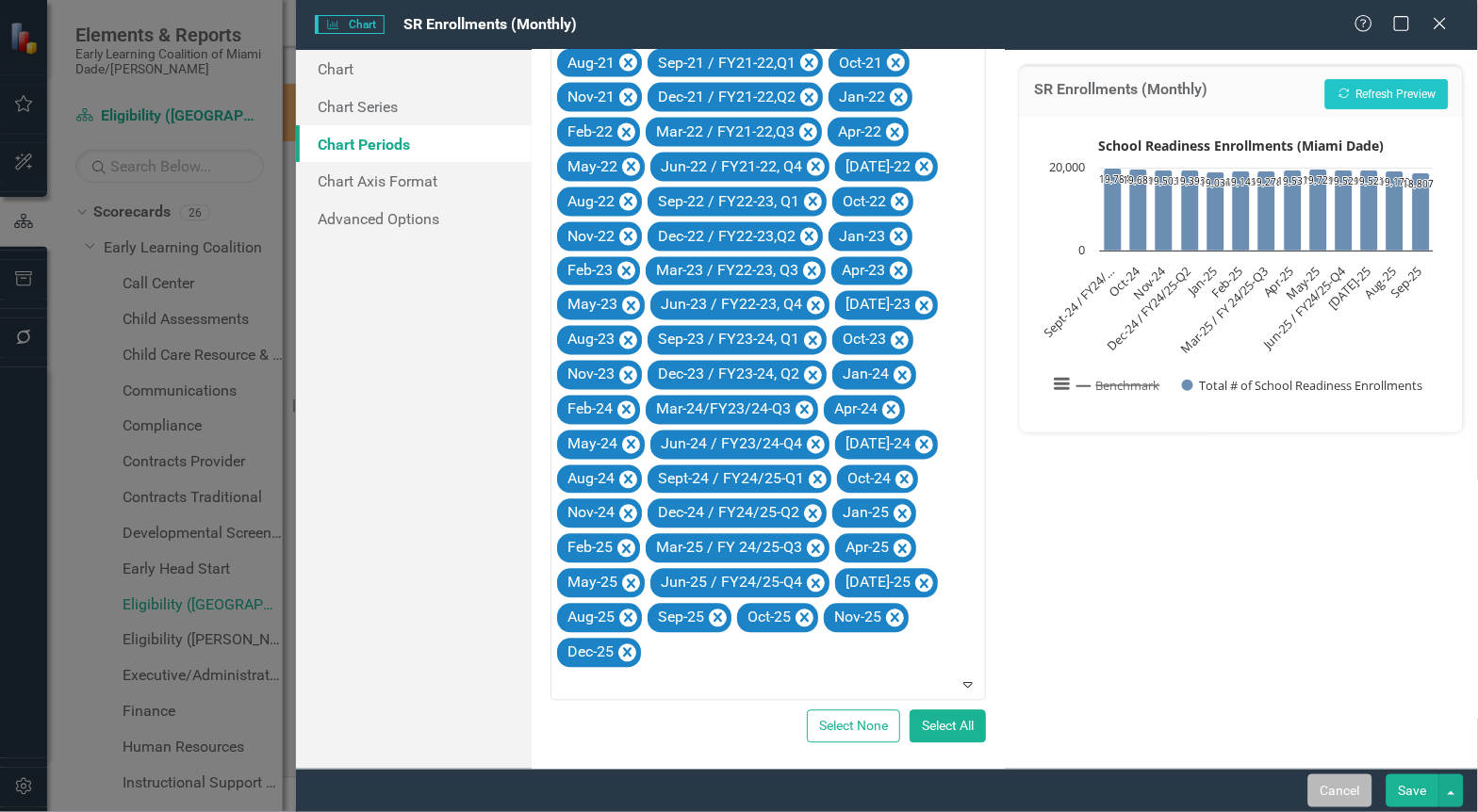
click at [1329, 789] on button "Cancel" at bounding box center [1341, 791] width 64 height 33
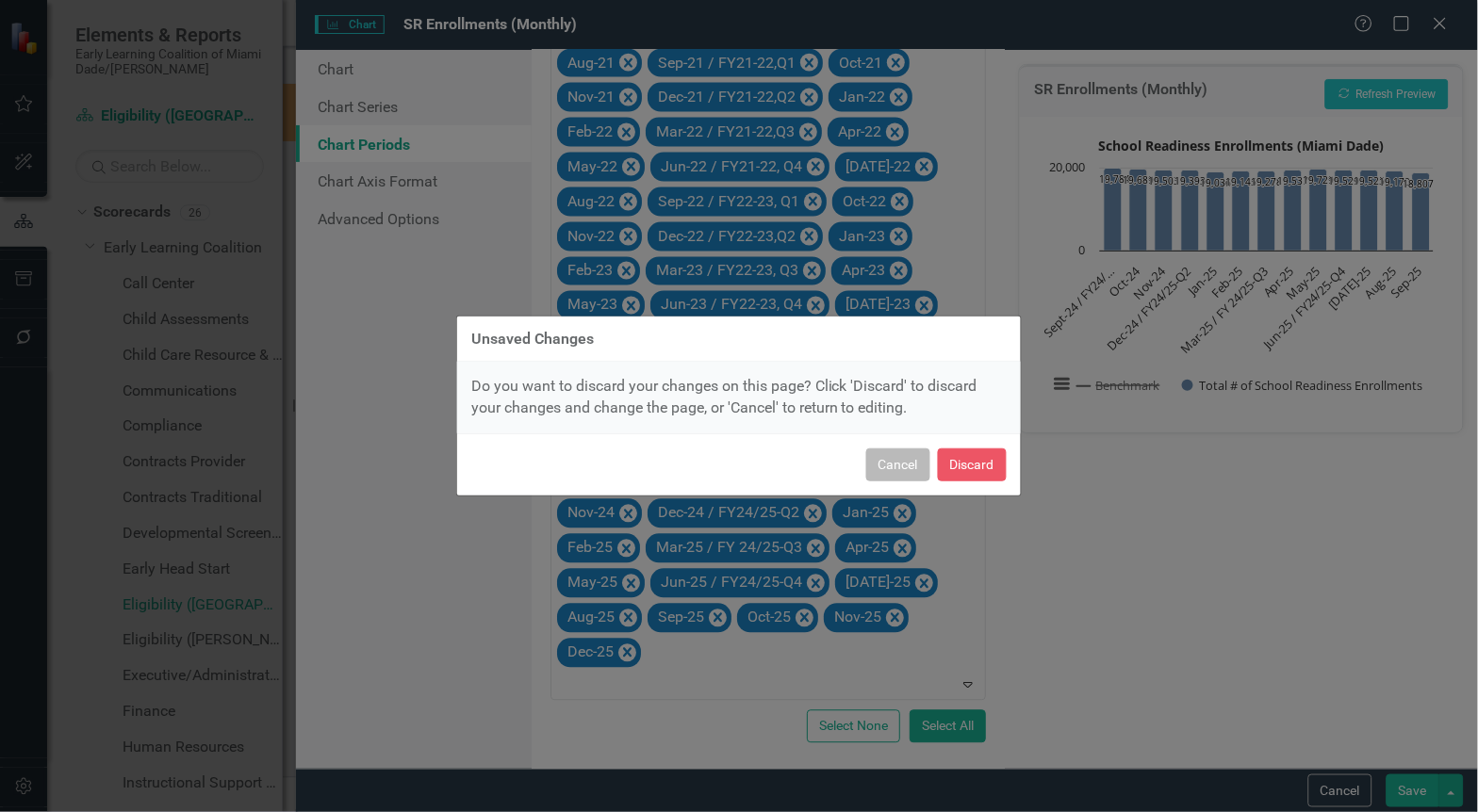
click at [912, 460] on button "Cancel" at bounding box center [898, 465] width 64 height 33
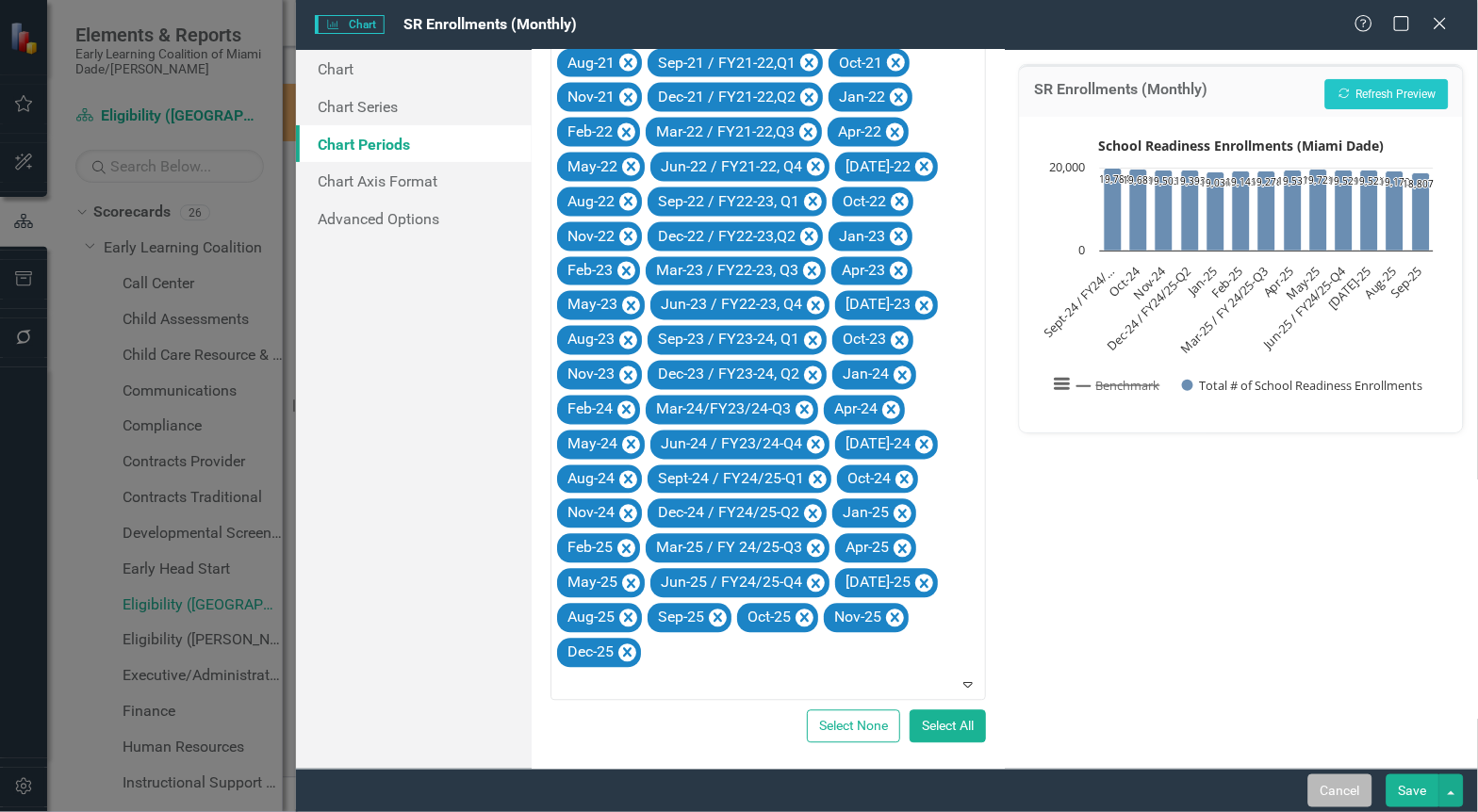
click at [1347, 799] on button "Cancel" at bounding box center [1341, 791] width 64 height 33
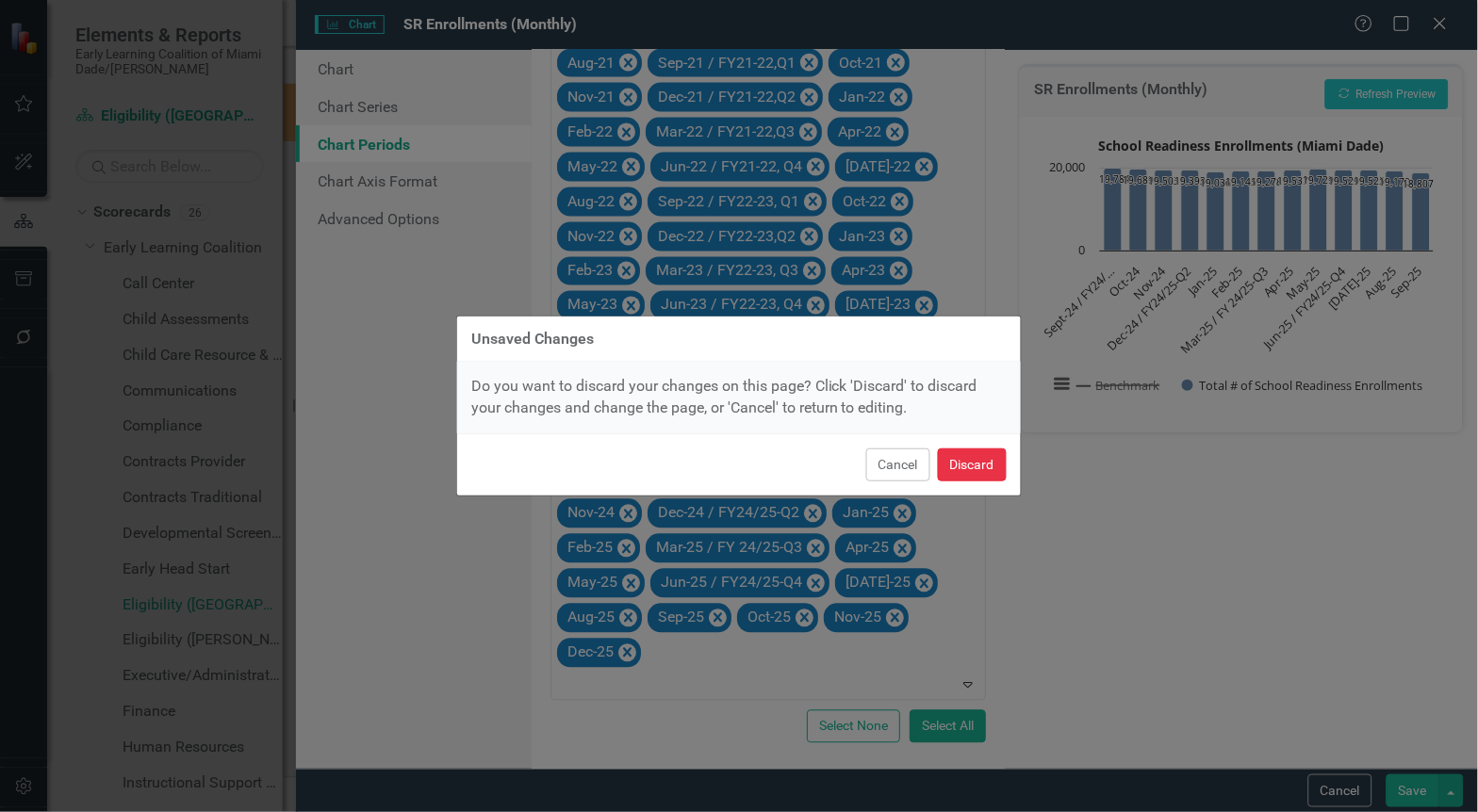
click at [957, 464] on button "Discard" at bounding box center [972, 465] width 69 height 33
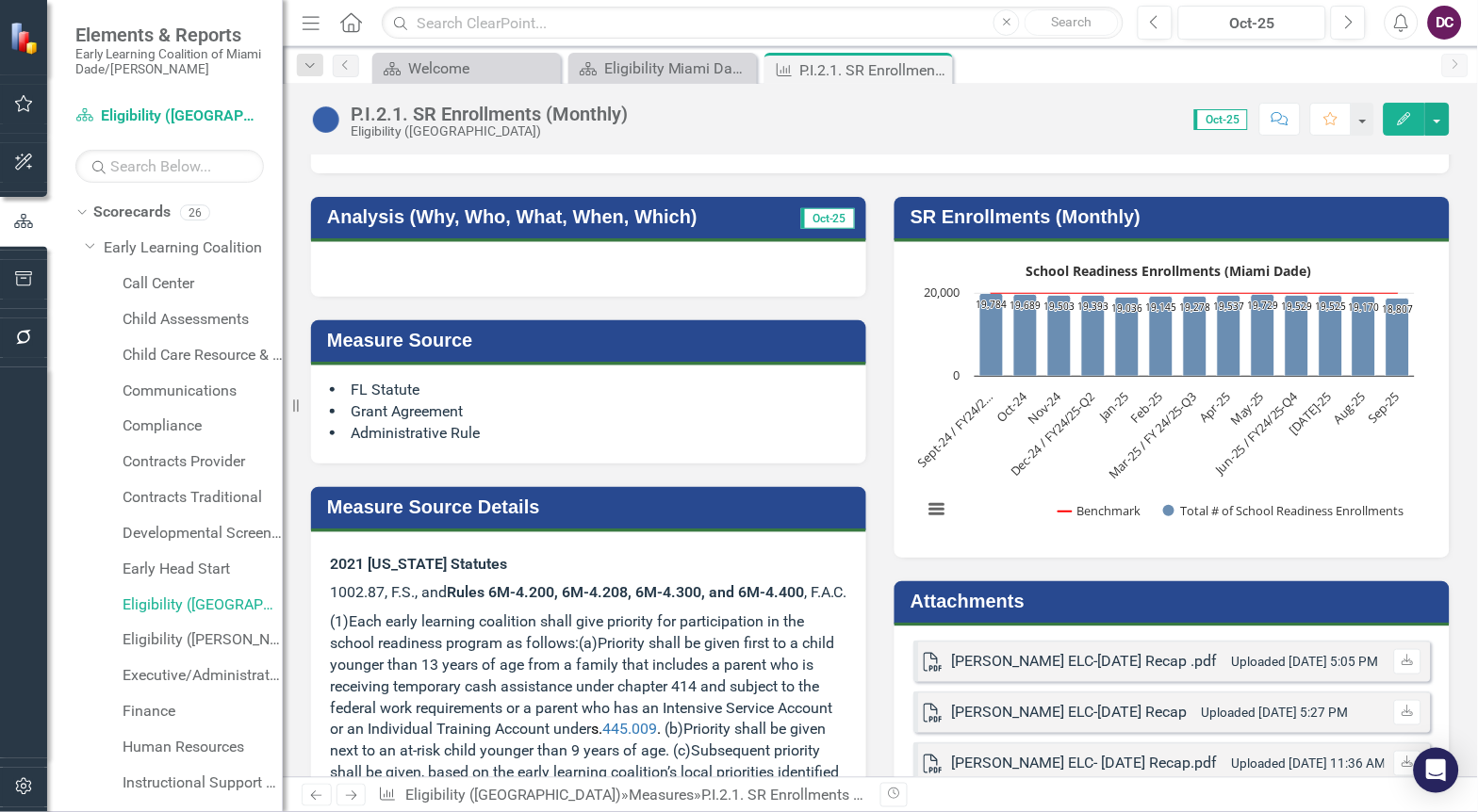
click at [978, 443] on rect "Interactive chart" at bounding box center [1169, 398] width 511 height 283
click at [978, 444] on rect "Interactive chart" at bounding box center [1169, 398] width 511 height 283
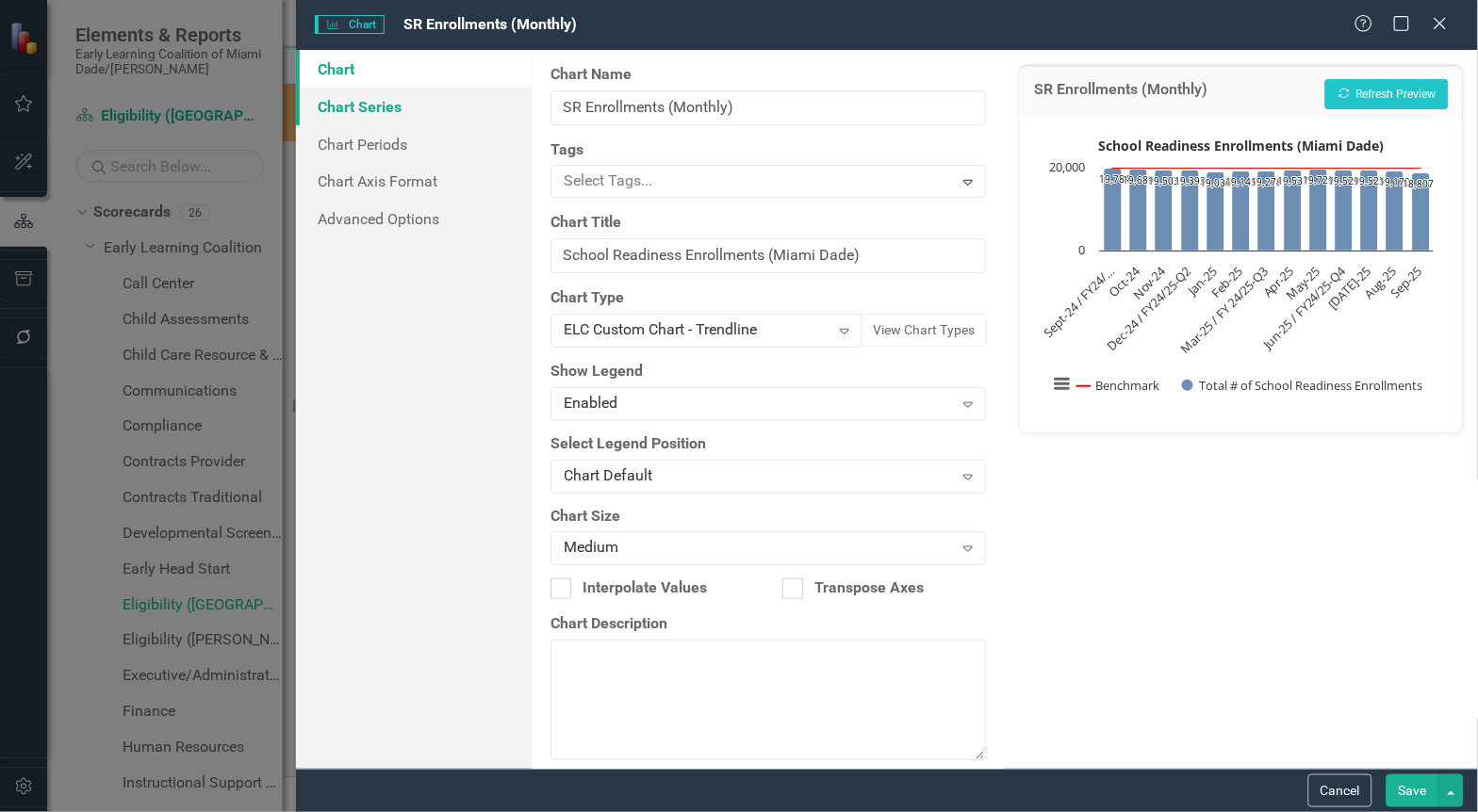
click at [437, 118] on link "Chart Series" at bounding box center [414, 106] width 236 height 38
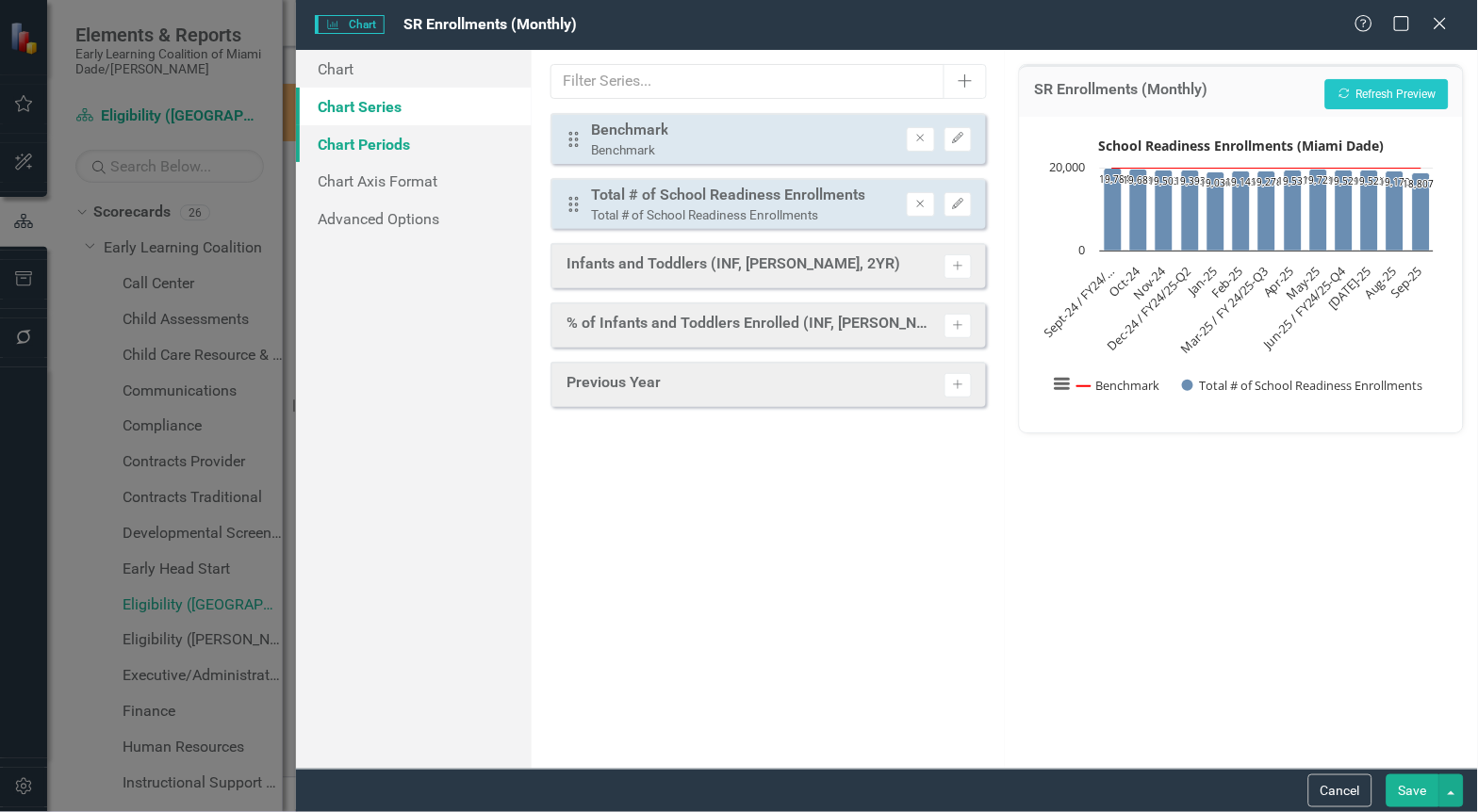
click at [401, 144] on link "Chart Periods" at bounding box center [414, 144] width 236 height 38
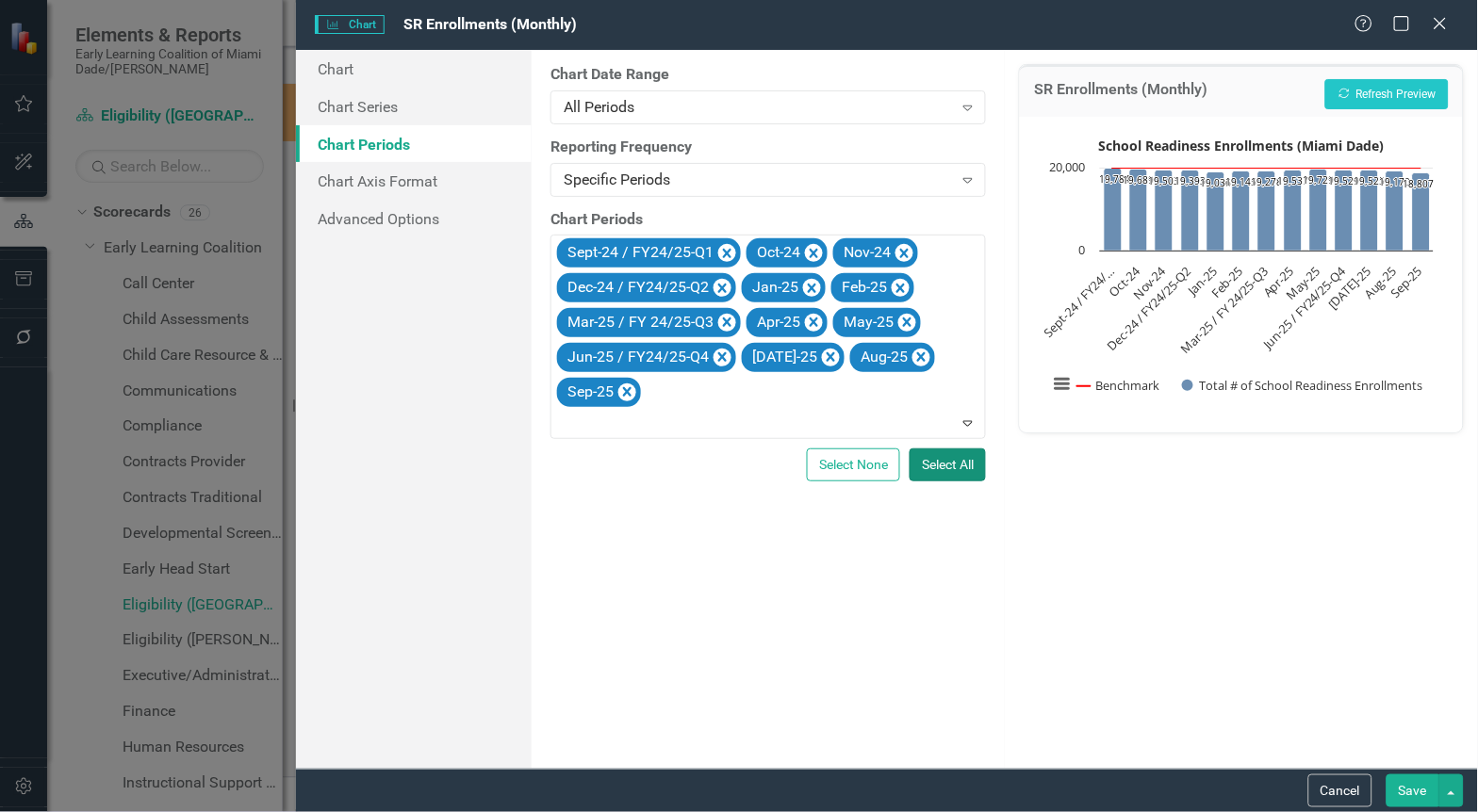
click at [967, 469] on button "Select All" at bounding box center [948, 465] width 76 height 33
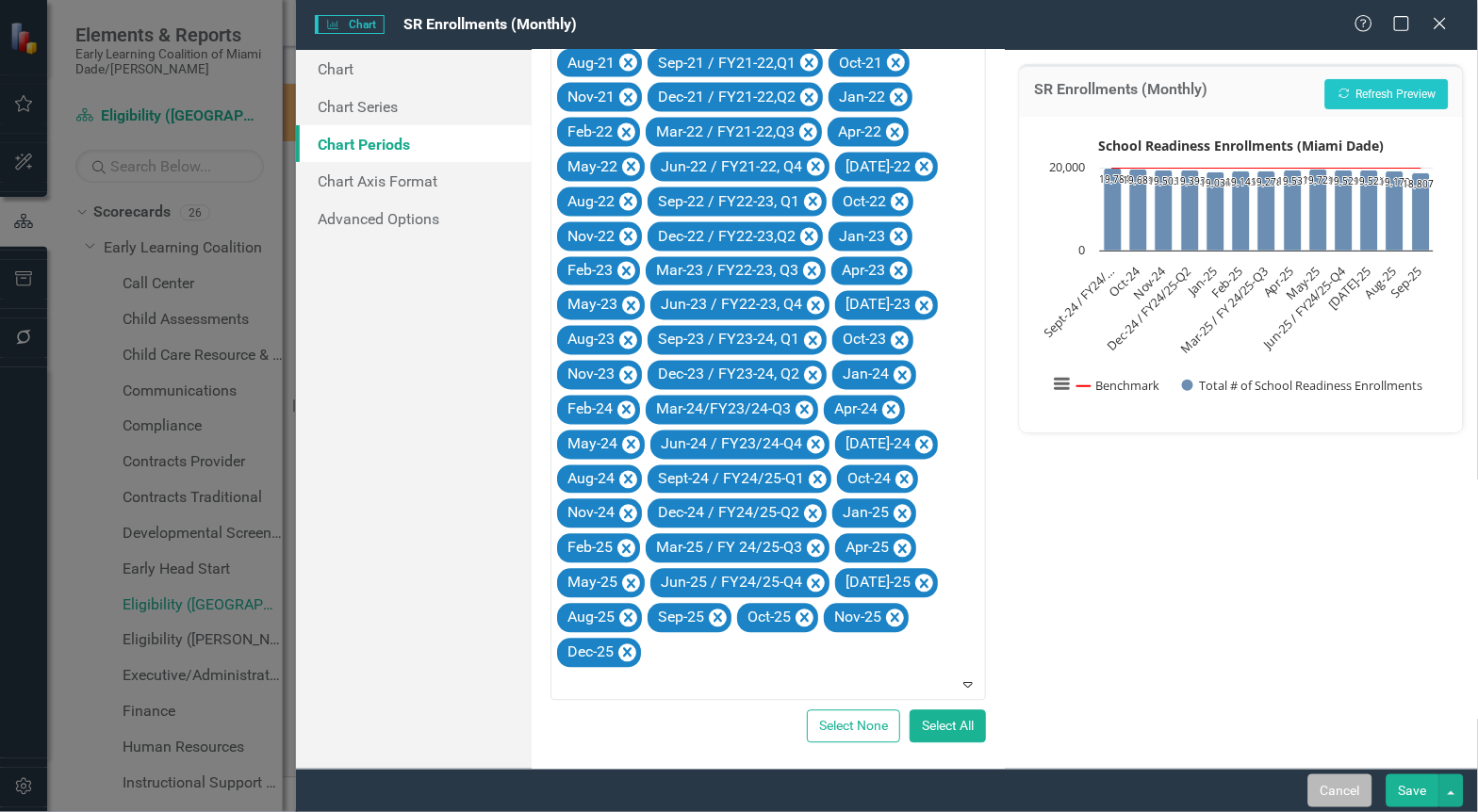
click at [1329, 797] on button "Cancel" at bounding box center [1341, 791] width 64 height 33
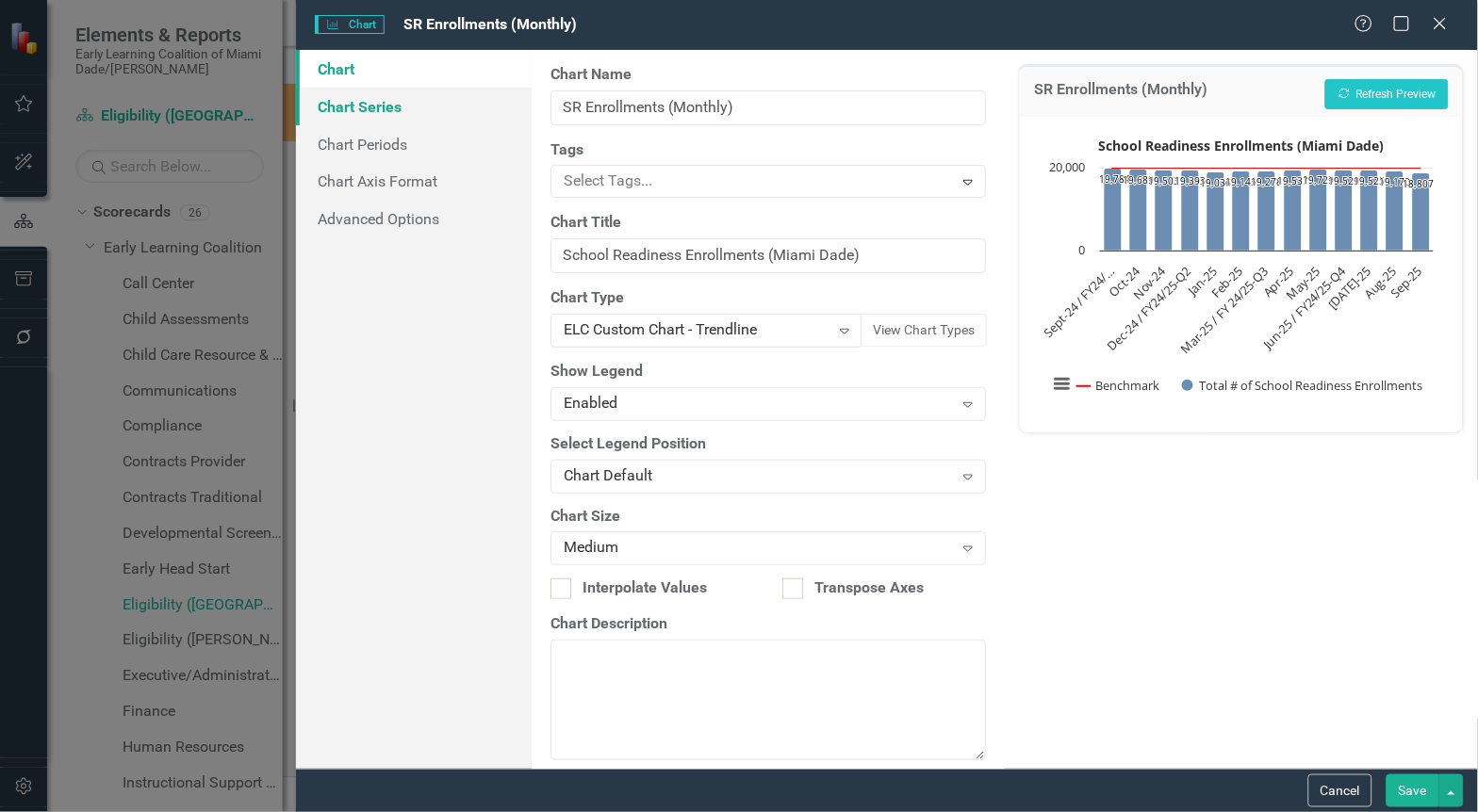
click at [366, 110] on link "Chart Series" at bounding box center [414, 106] width 236 height 38
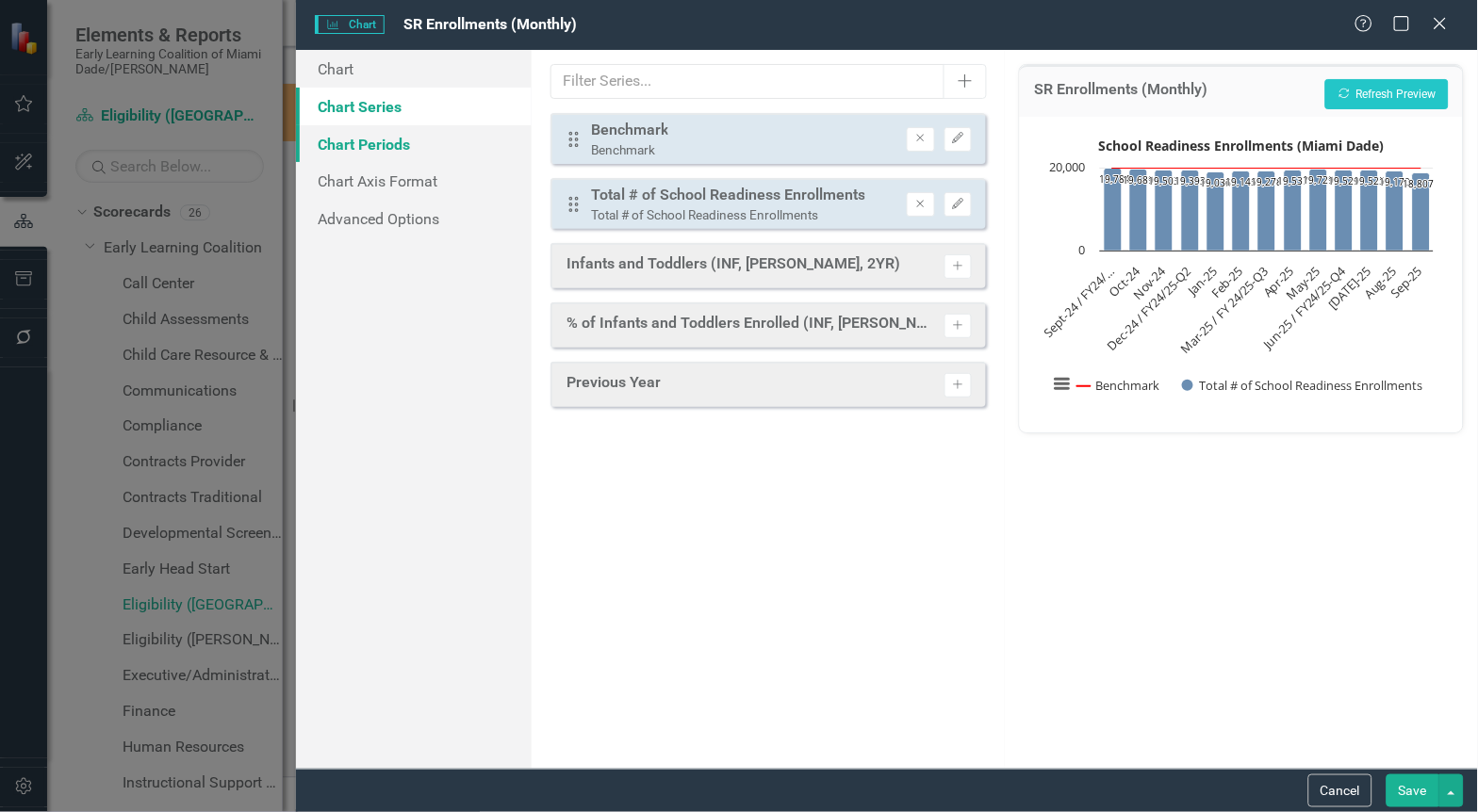
click at [345, 143] on link "Chart Periods" at bounding box center [414, 144] width 236 height 38
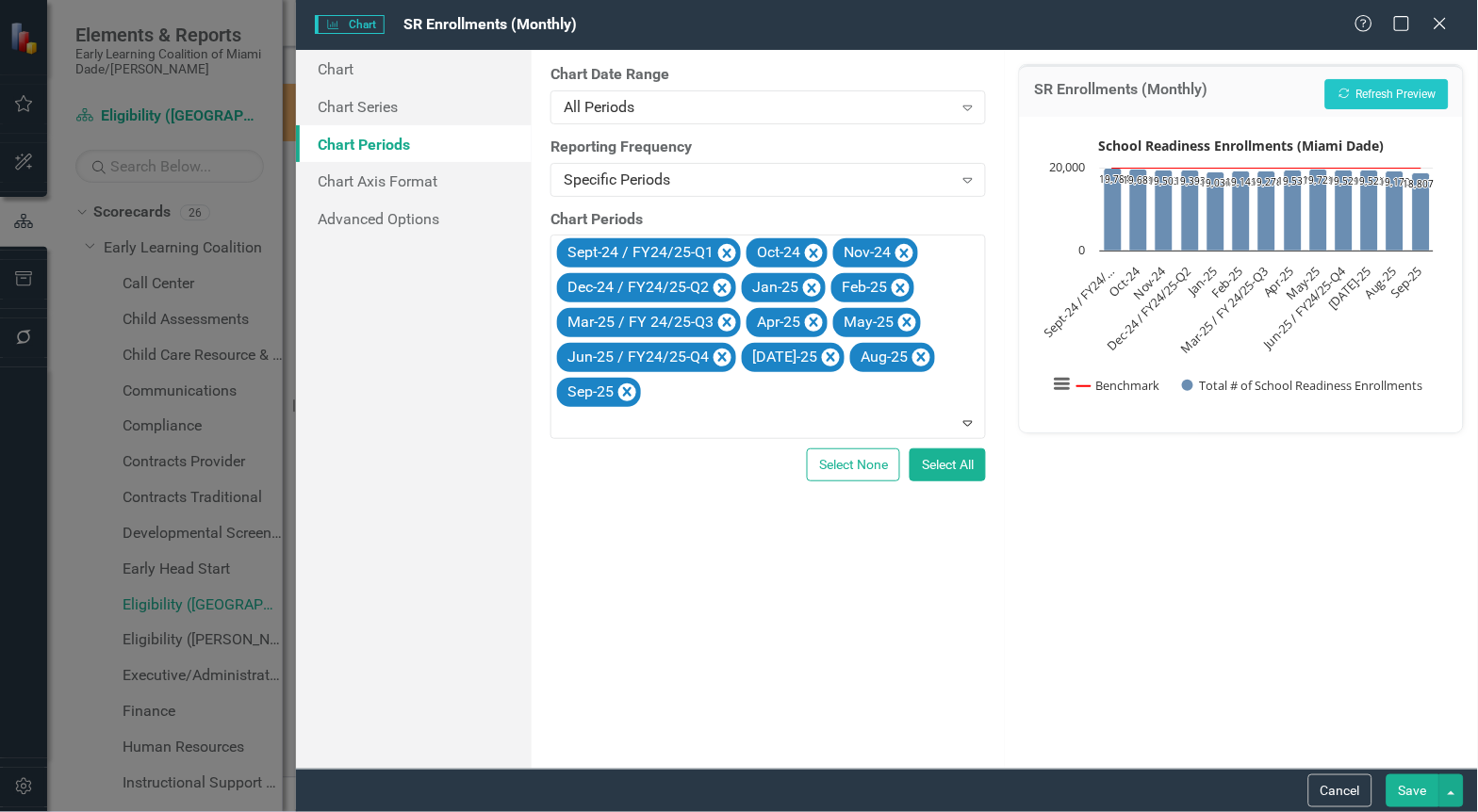
click at [762, 603] on div "From this tab, you define the periods you want included in the chart. For examp…" at bounding box center [768, 409] width 473 height 719
drag, startPoint x: 1440, startPoint y: 15, endPoint x: 674, endPoint y: 517, distance: 915.8
click at [1440, 16] on icon "Close" at bounding box center [1439, 24] width 18 height 15
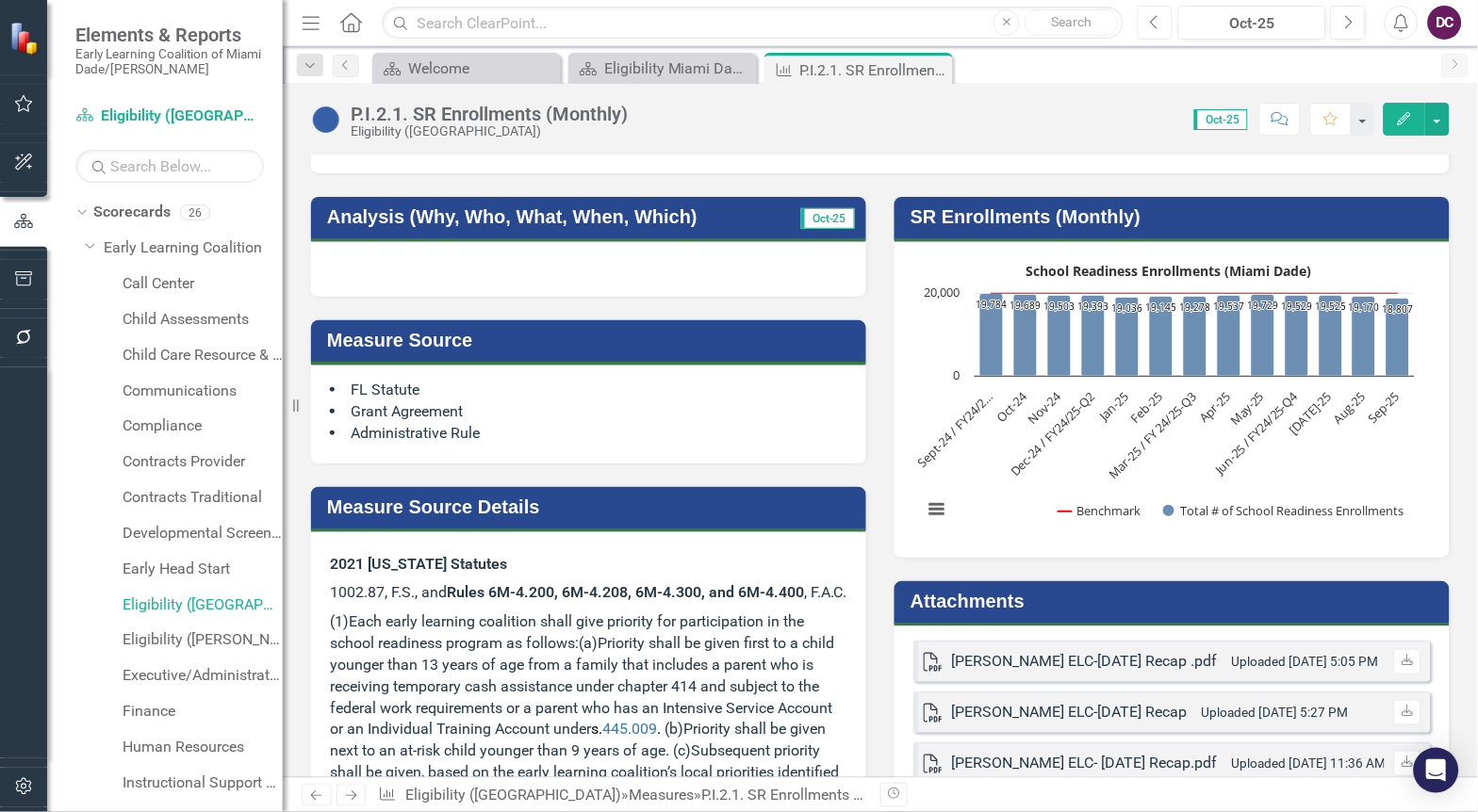
click at [1154, 22] on icon "button" at bounding box center [1155, 22] width 8 height 14
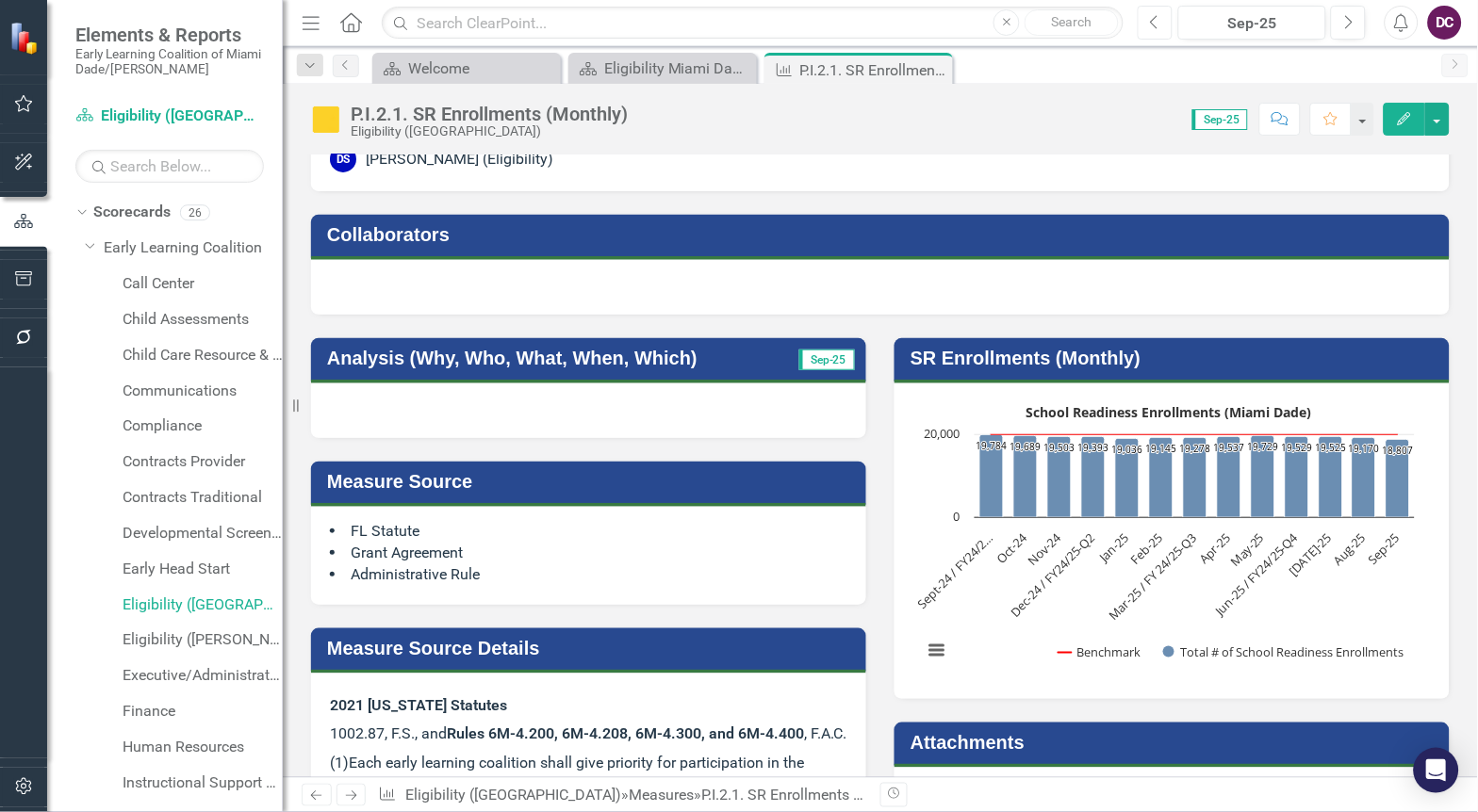
scroll to position [105, 0]
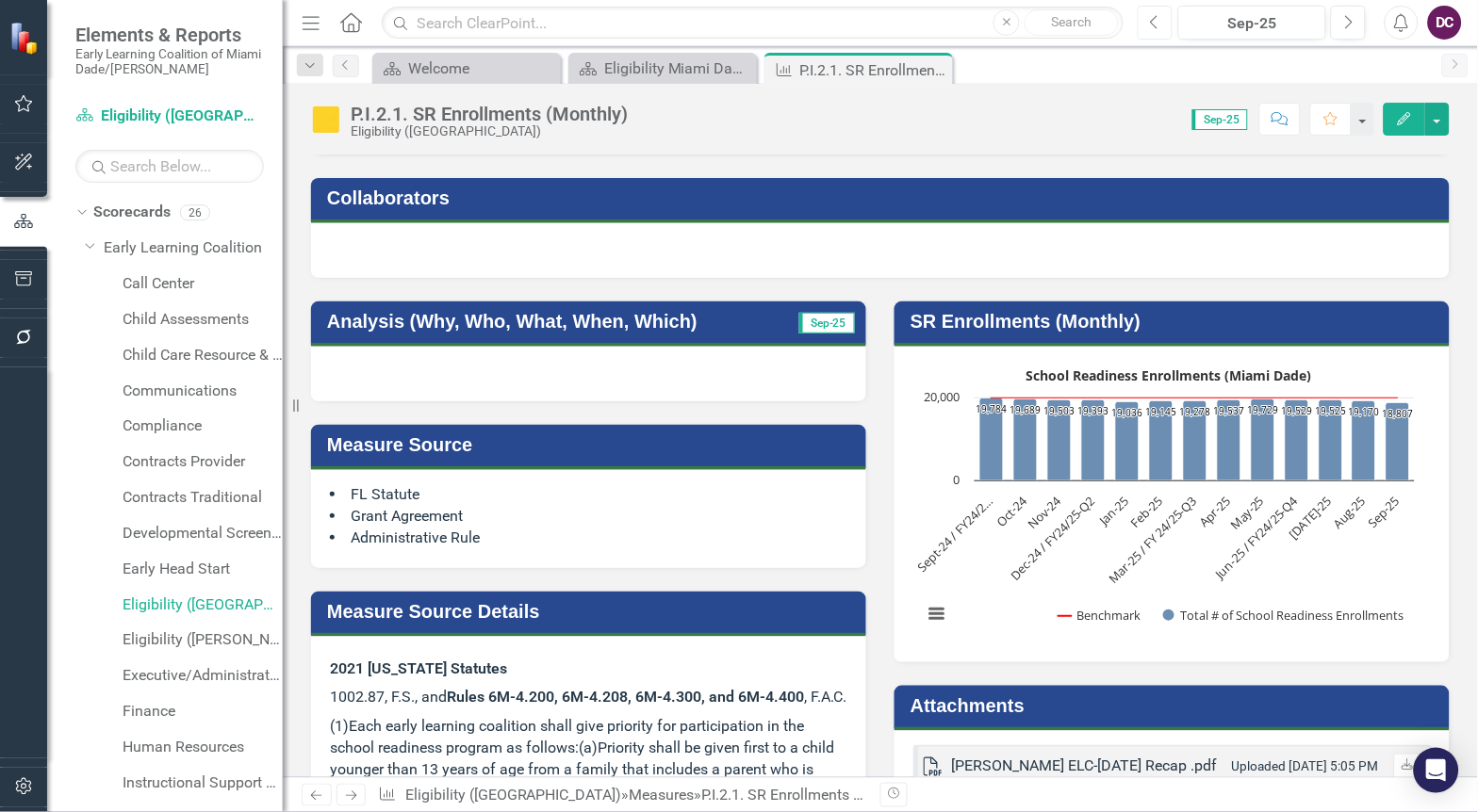
click at [972, 581] on rect "Interactive chart" at bounding box center [1169, 502] width 511 height 283
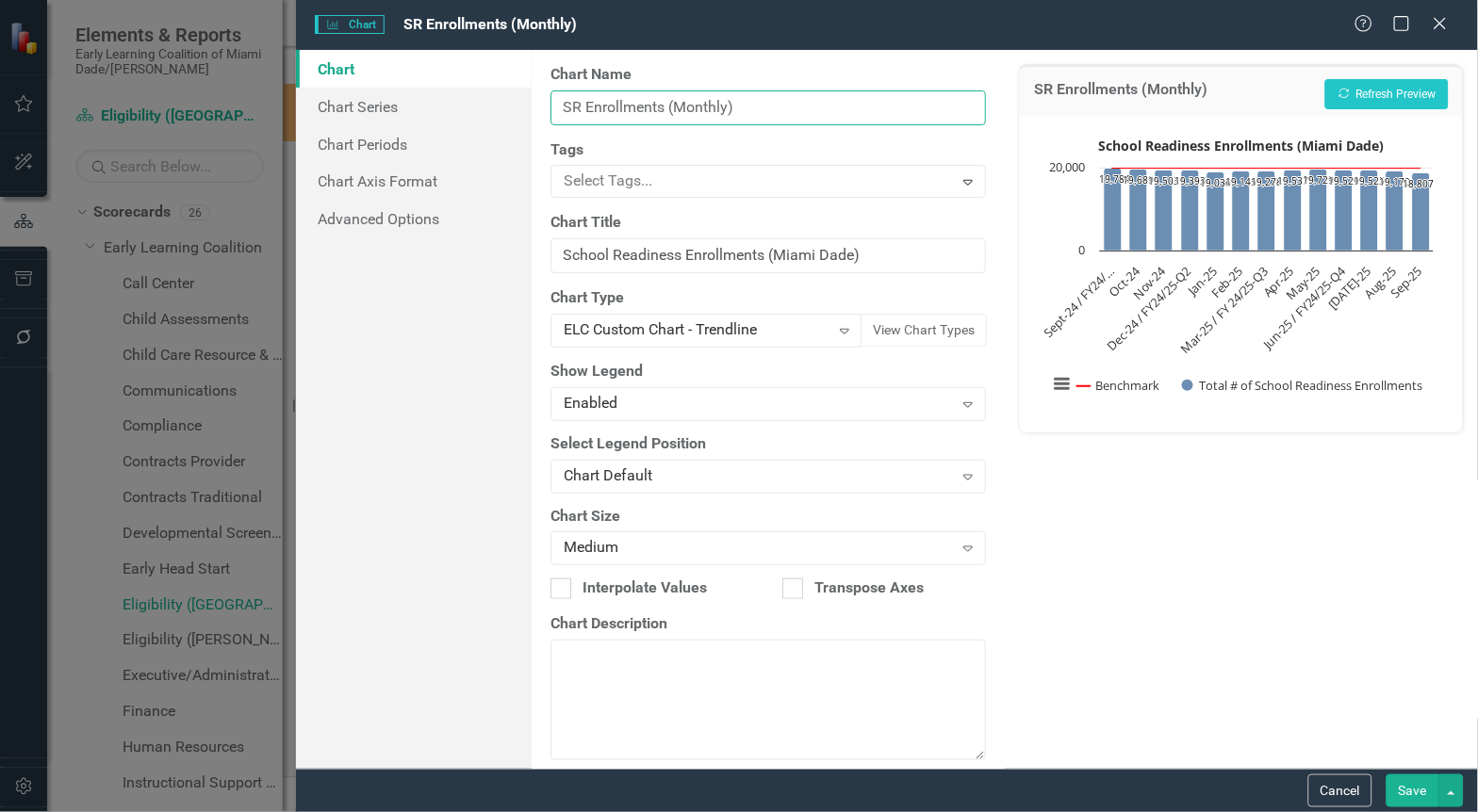
click at [639, 115] on input "SR Enrollments (Monthly)" at bounding box center [769, 107] width 436 height 35
click at [637, 121] on input "SR Enrollments (Monthly)" at bounding box center [769, 107] width 436 height 35
click at [407, 110] on link "Chart Series" at bounding box center [414, 106] width 236 height 38
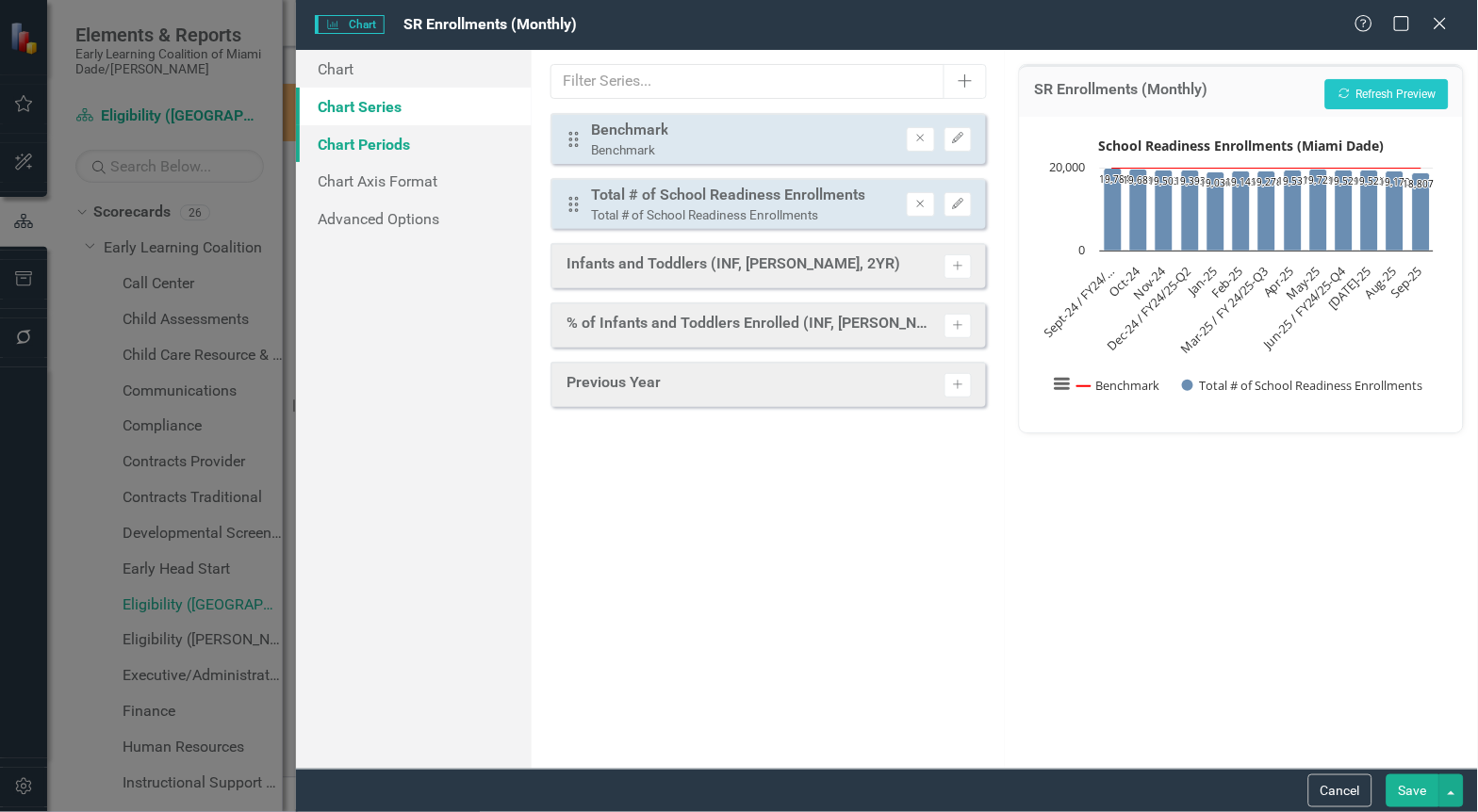
click at [393, 129] on link "Chart Periods" at bounding box center [414, 144] width 236 height 38
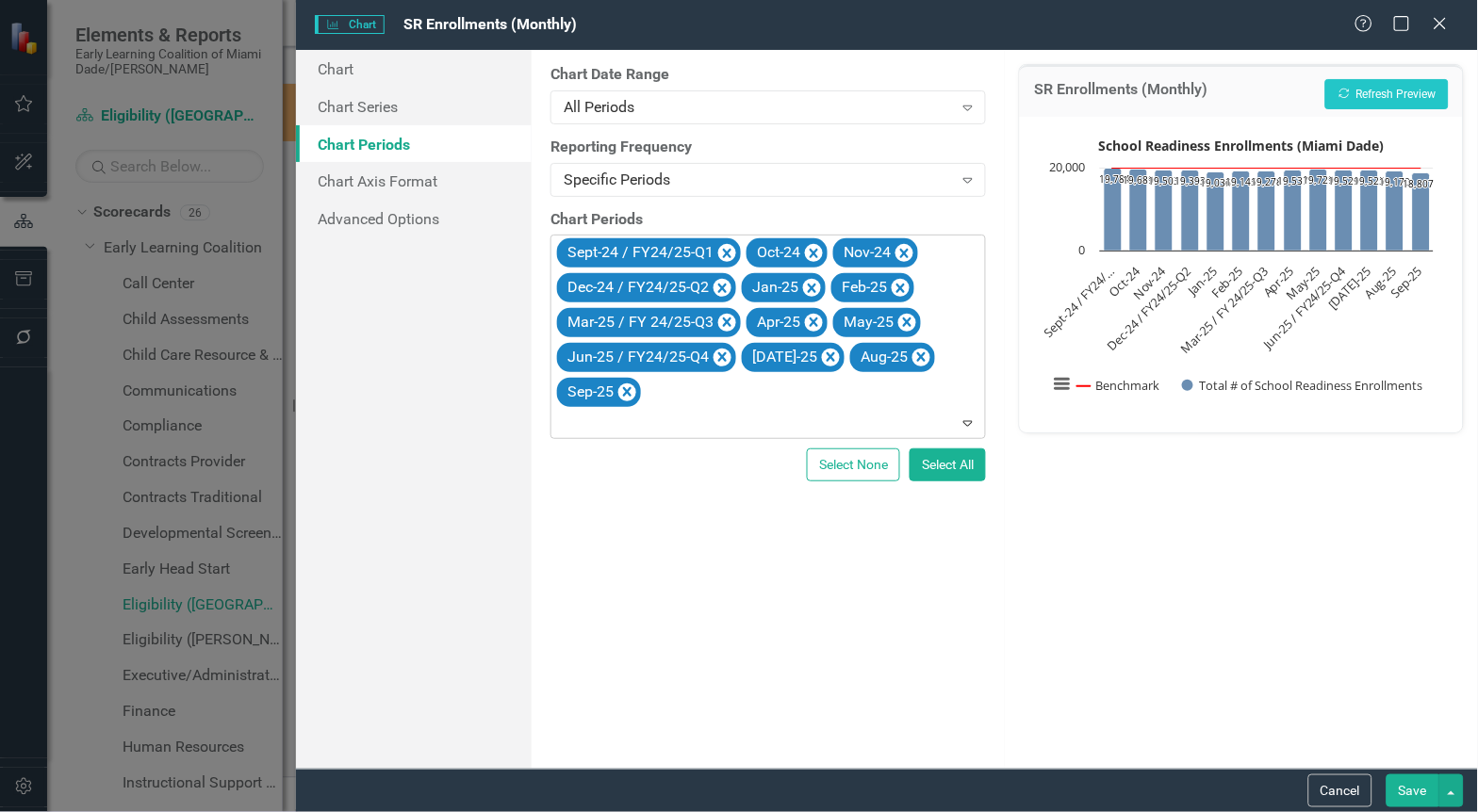
click at [973, 417] on icon "Expand" at bounding box center [967, 423] width 18 height 15
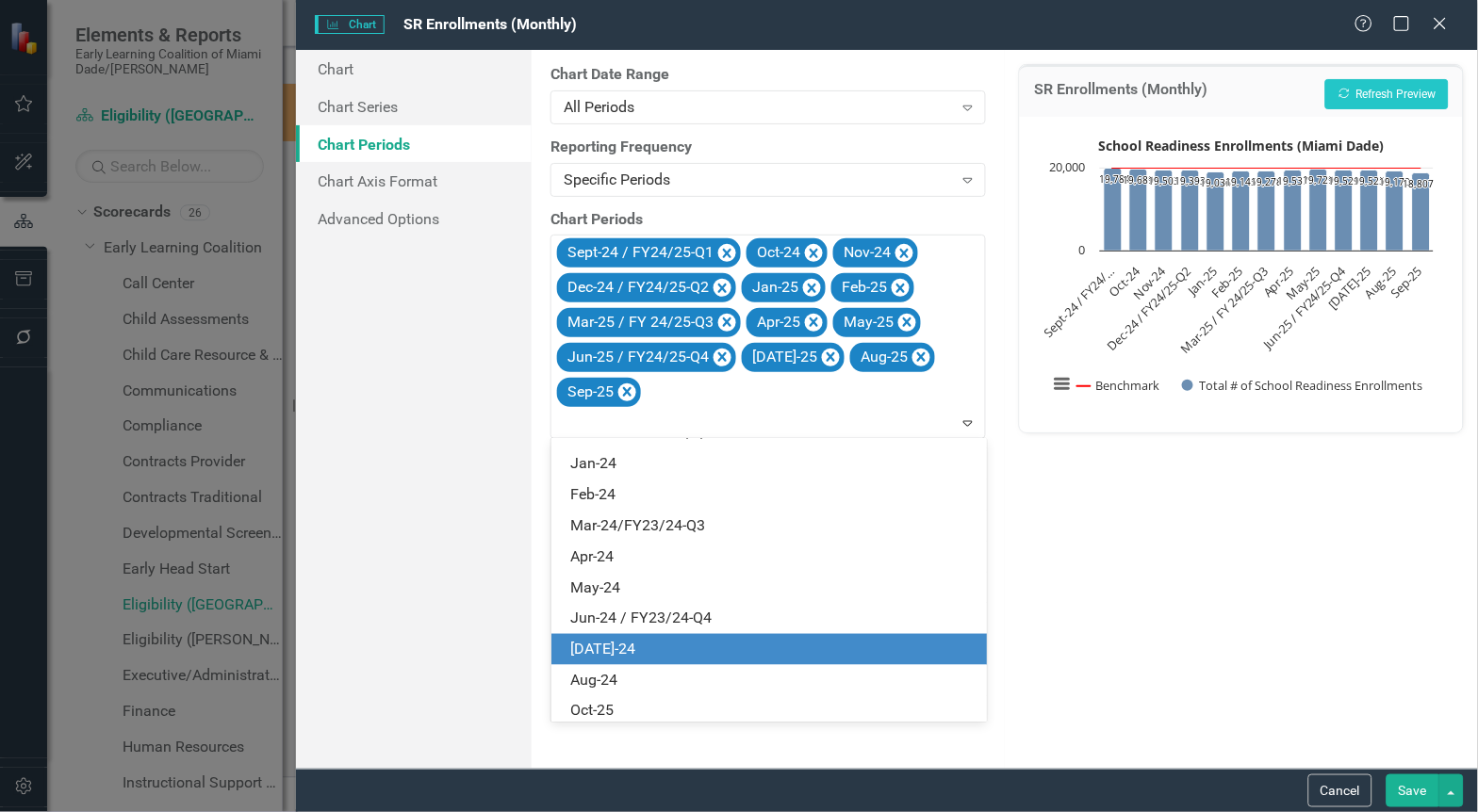
scroll to position [2182, 0]
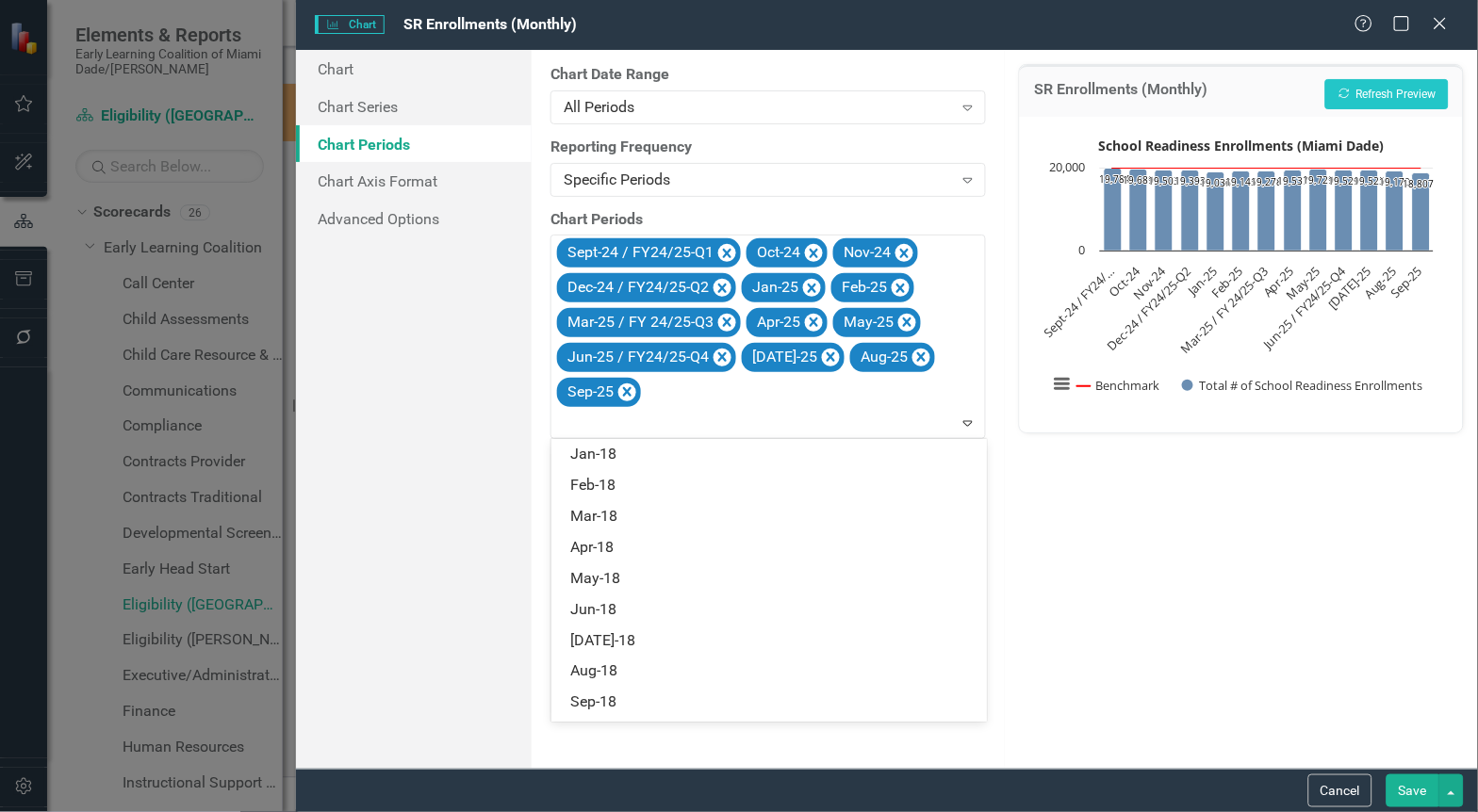
scroll to position [2182, 0]
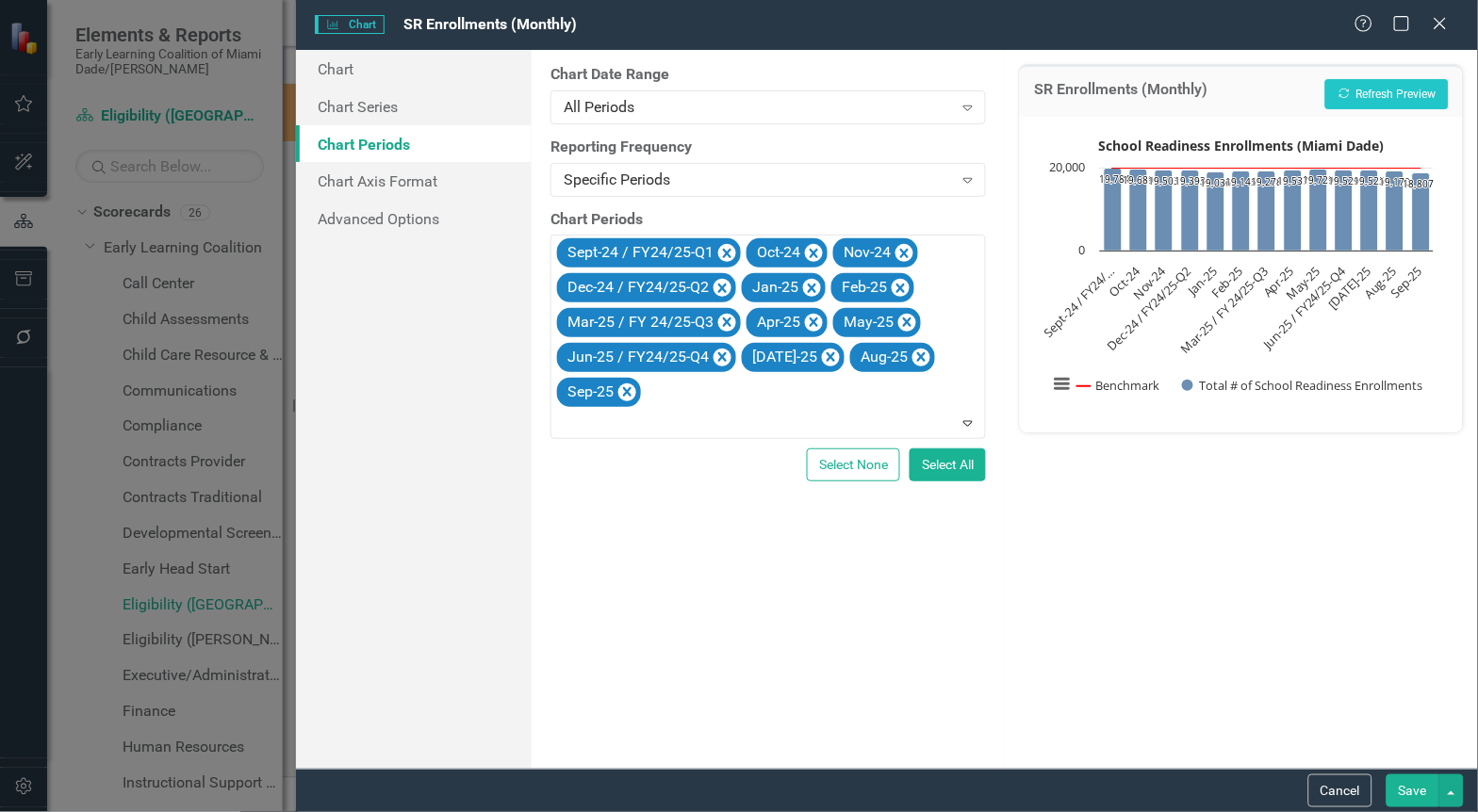
drag, startPoint x: 1248, startPoint y: 530, endPoint x: 1253, endPoint y: 568, distance: 38.3
click at [1248, 531] on div "SR Enrollments (Monthly) Recalculate Refresh Preview School Readiness Enrollmen…" at bounding box center [1241, 409] width 473 height 719
click at [1334, 785] on button "Cancel" at bounding box center [1341, 791] width 64 height 33
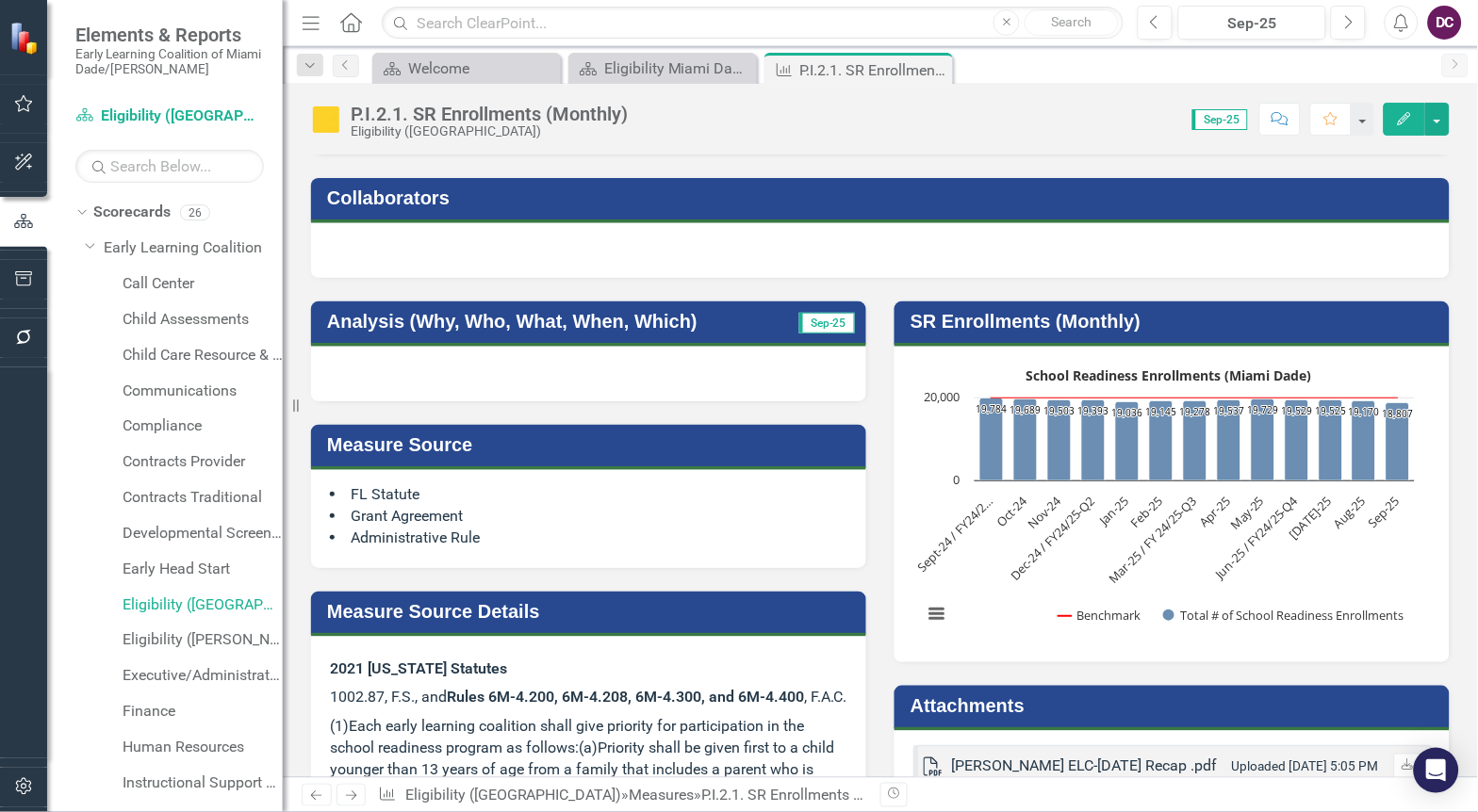
click at [207, 605] on link "Eligibility ([GEOGRAPHIC_DATA])" at bounding box center [203, 605] width 161 height 21
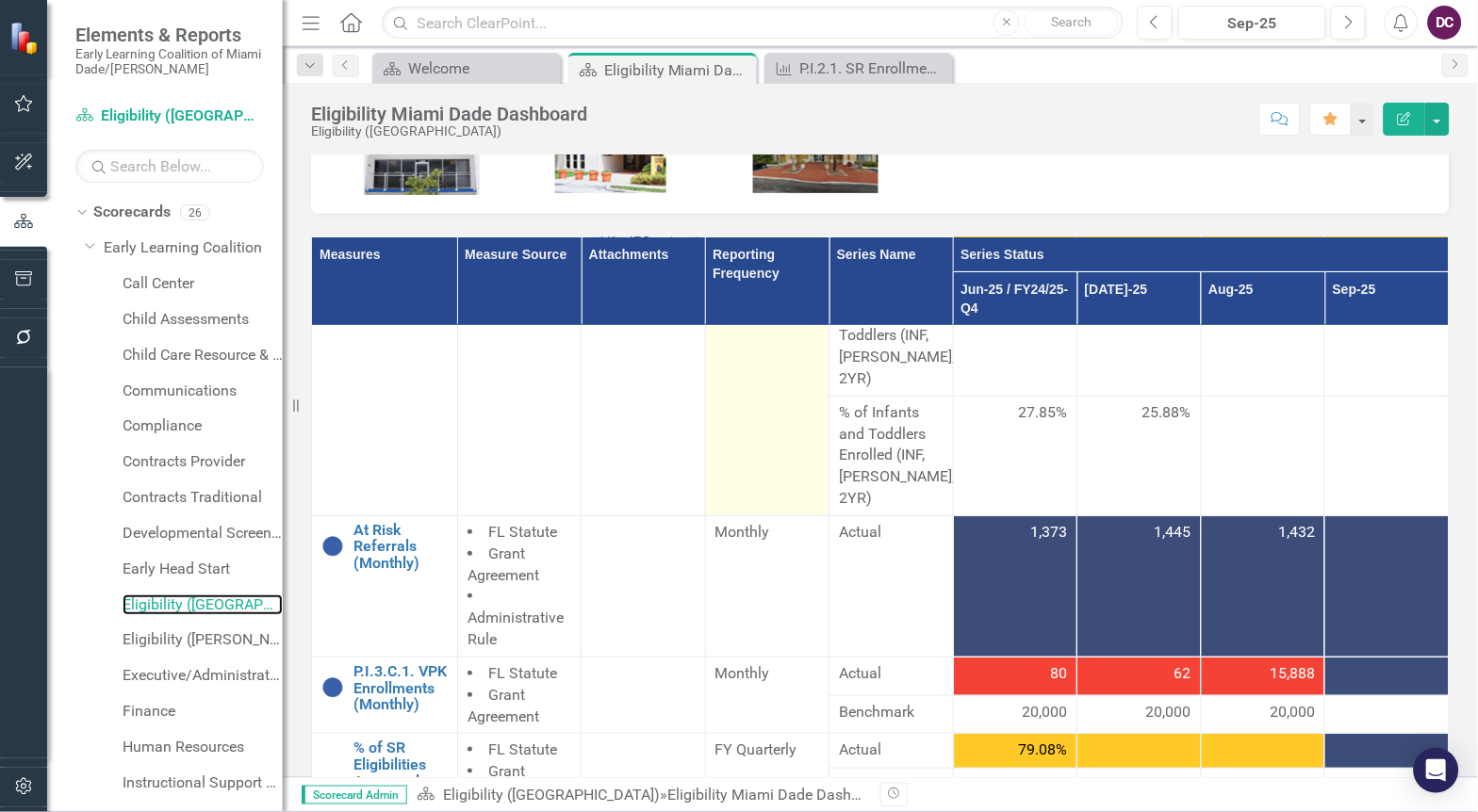
scroll to position [209, 0]
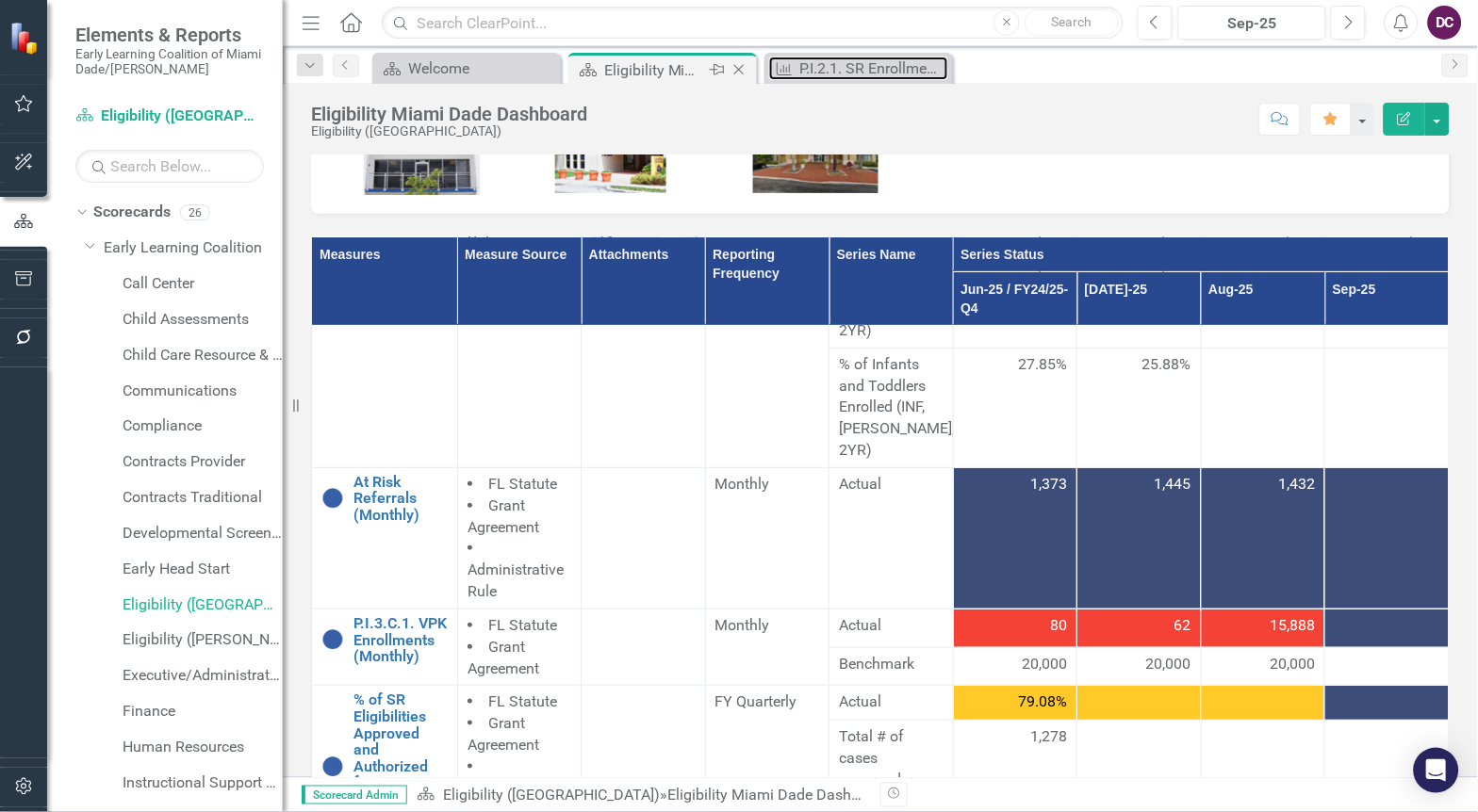
drag, startPoint x: 846, startPoint y: 64, endPoint x: 721, endPoint y: 74, distance: 125.4
click at [662, 74] on div "Scorecard Welcome Close Scorecard Eligibility Miami Dade Dashboard Pin Close Me…" at bounding box center [900, 68] width 1064 height 30
click at [846, 60] on div "P.I.2.1. SR Enrollments (Monthly)" at bounding box center [862, 68] width 125 height 23
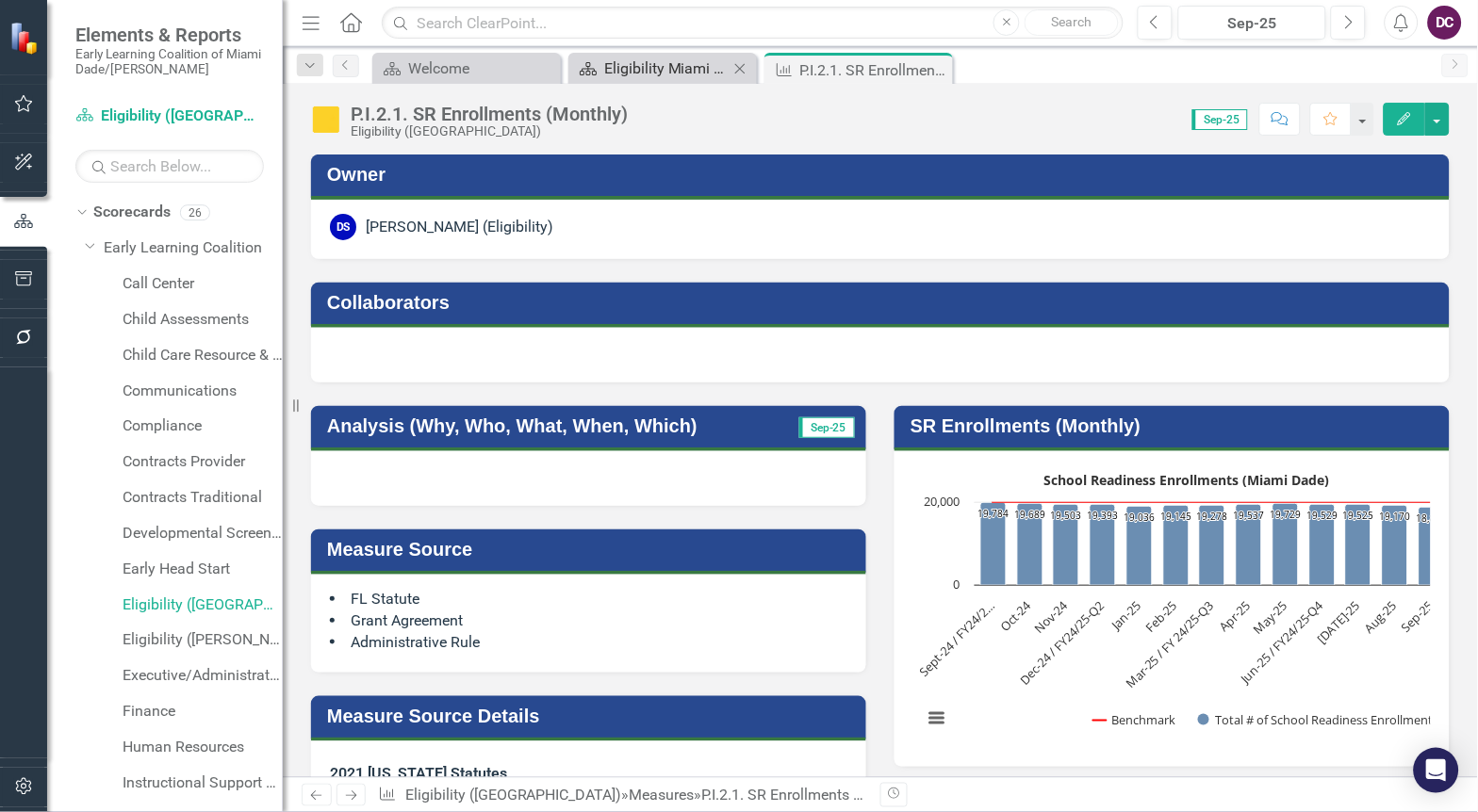
click at [694, 60] on div "Eligibility Miami Dade Dashboard" at bounding box center [666, 68] width 125 height 23
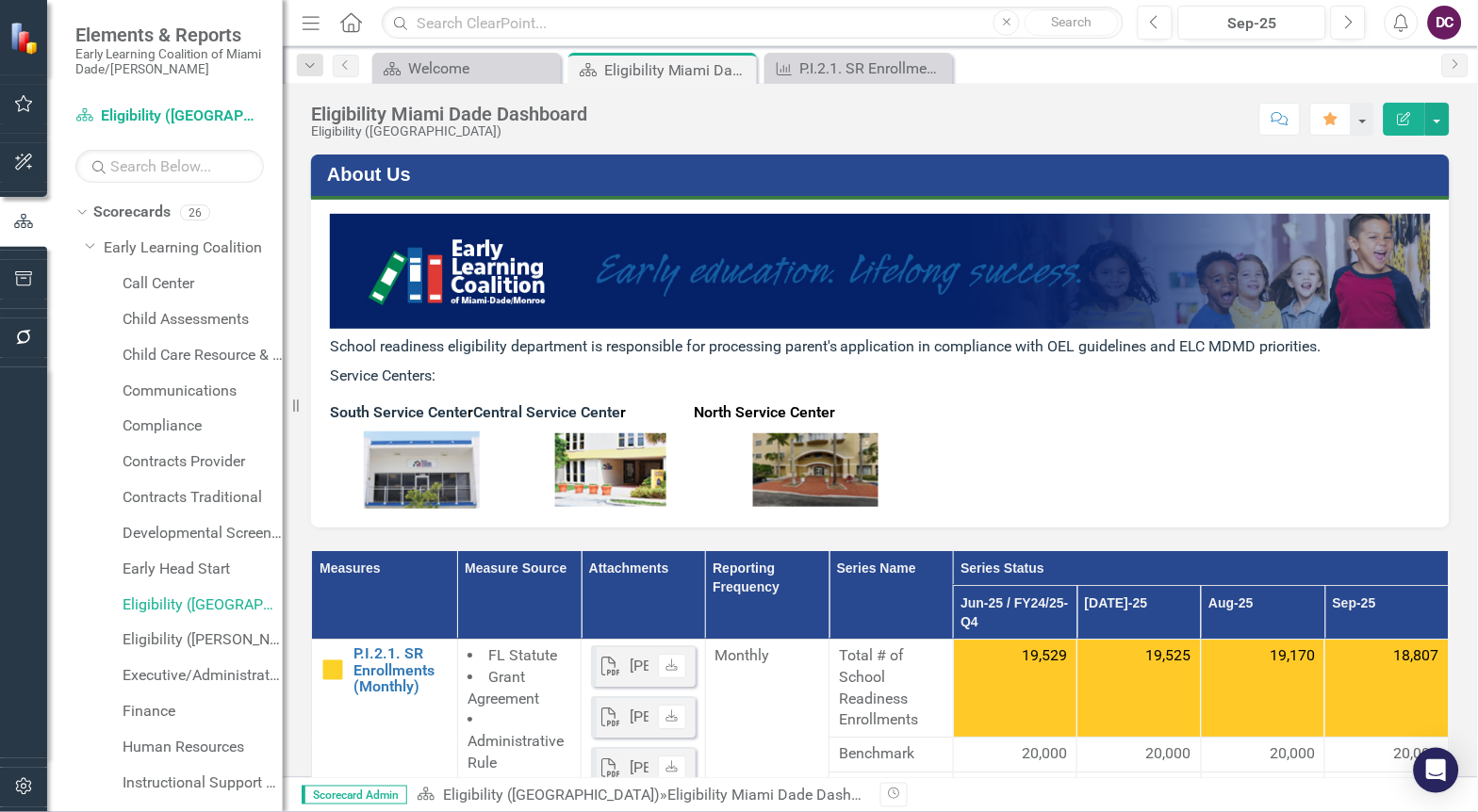
click at [1137, 412] on p "South Service Cente r Central Service Cente r North Service Center" at bounding box center [880, 413] width 1101 height 29
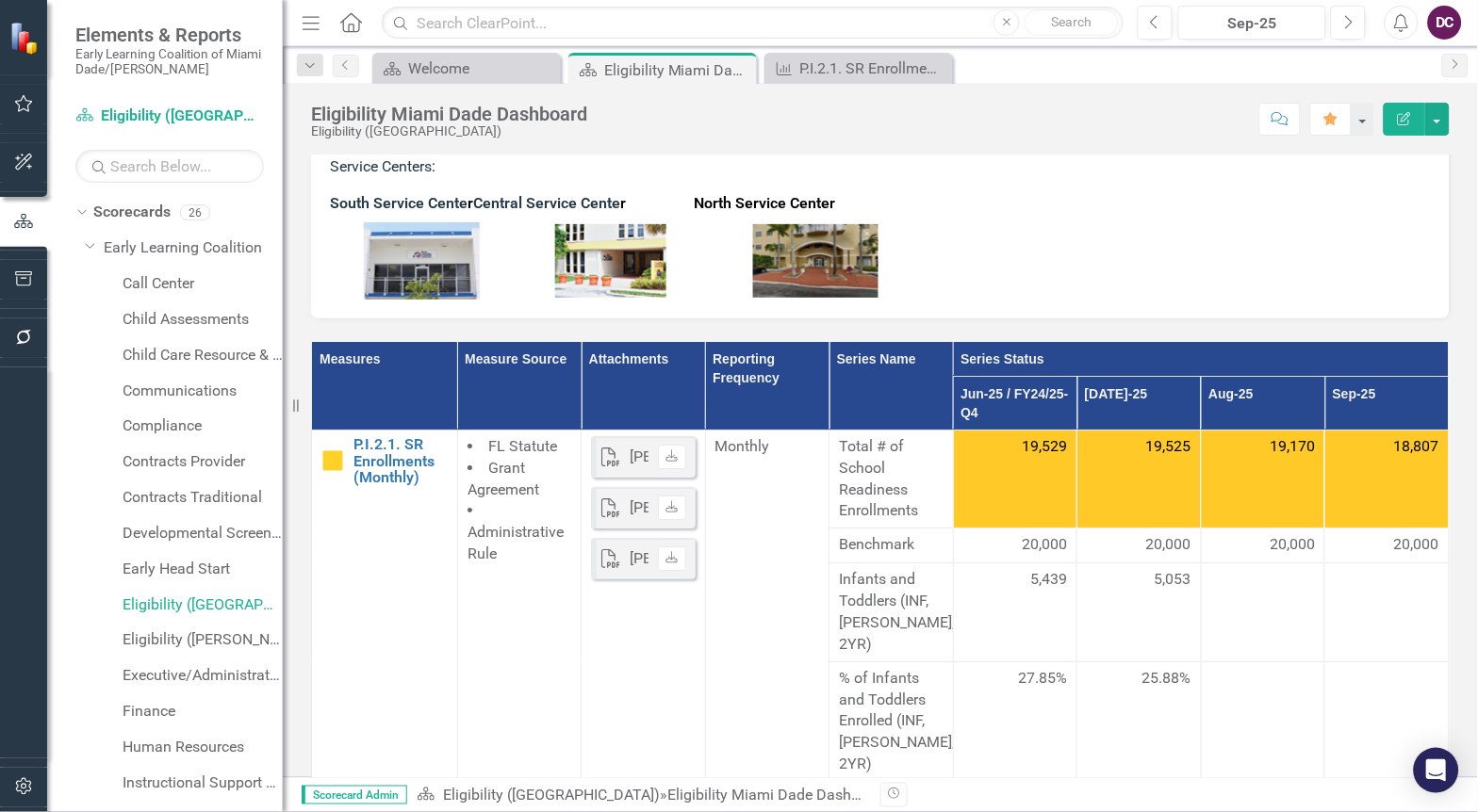
scroll to position [314, 0]
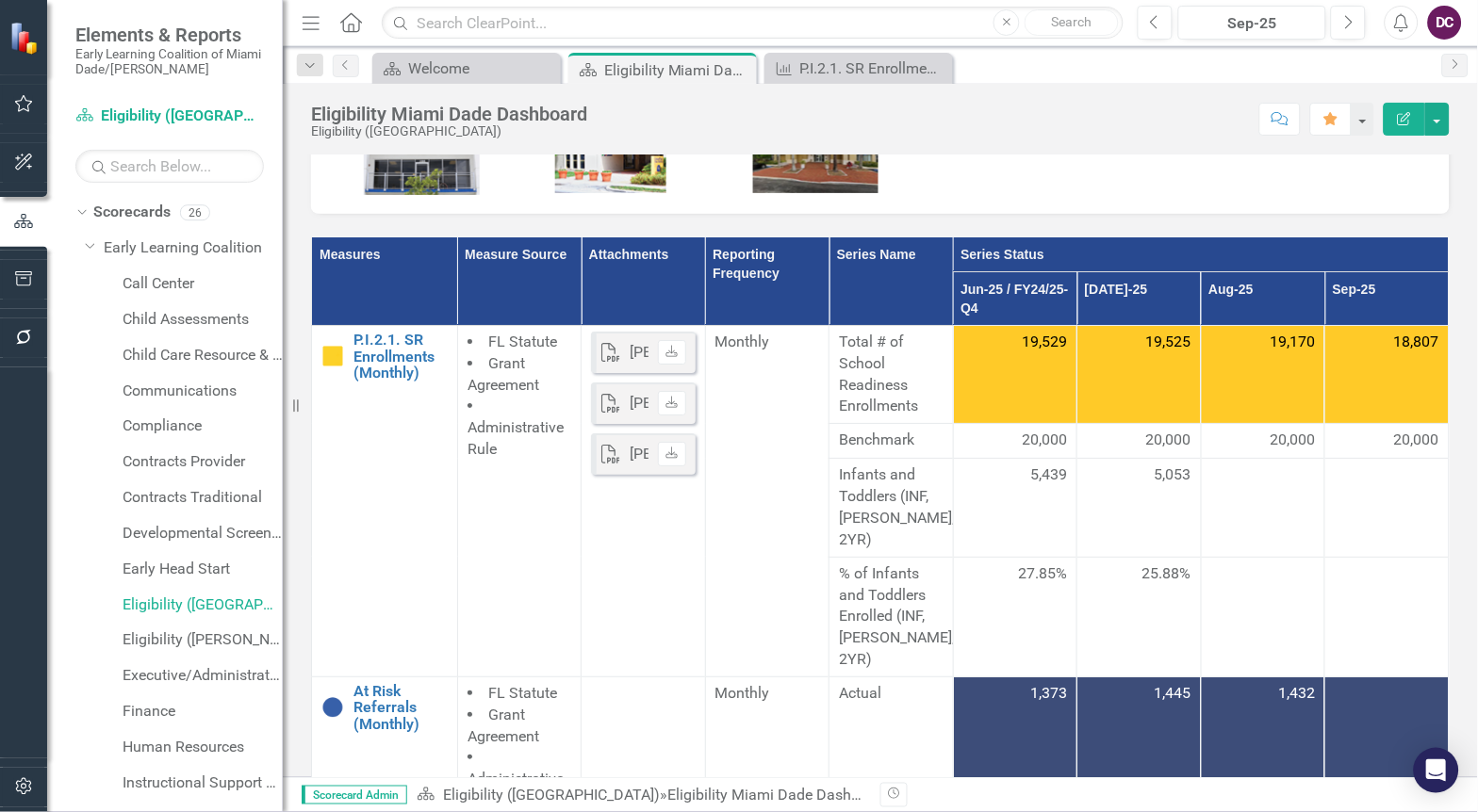
click at [1107, 185] on p at bounding box center [880, 155] width 1101 height 81
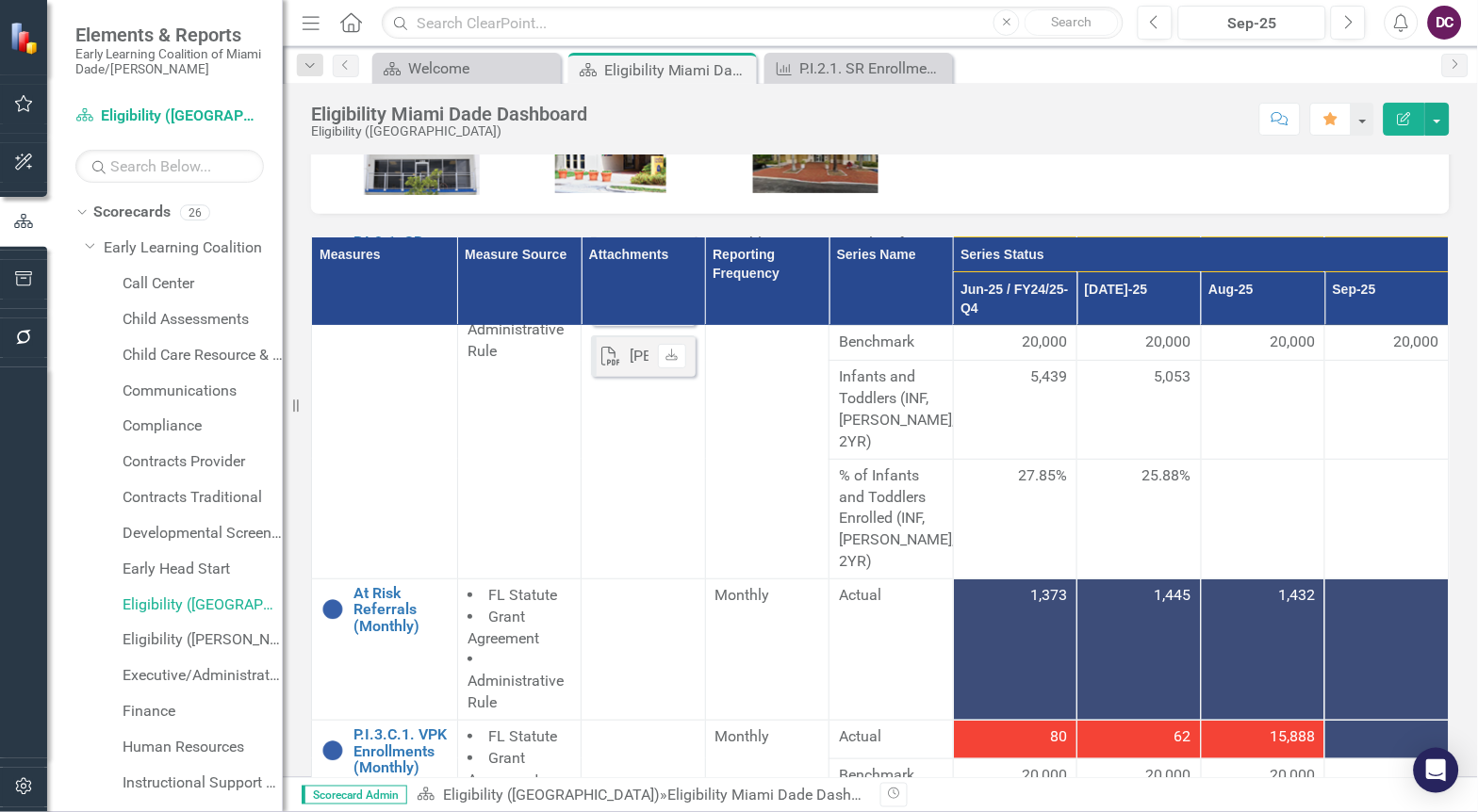
scroll to position [209, 0]
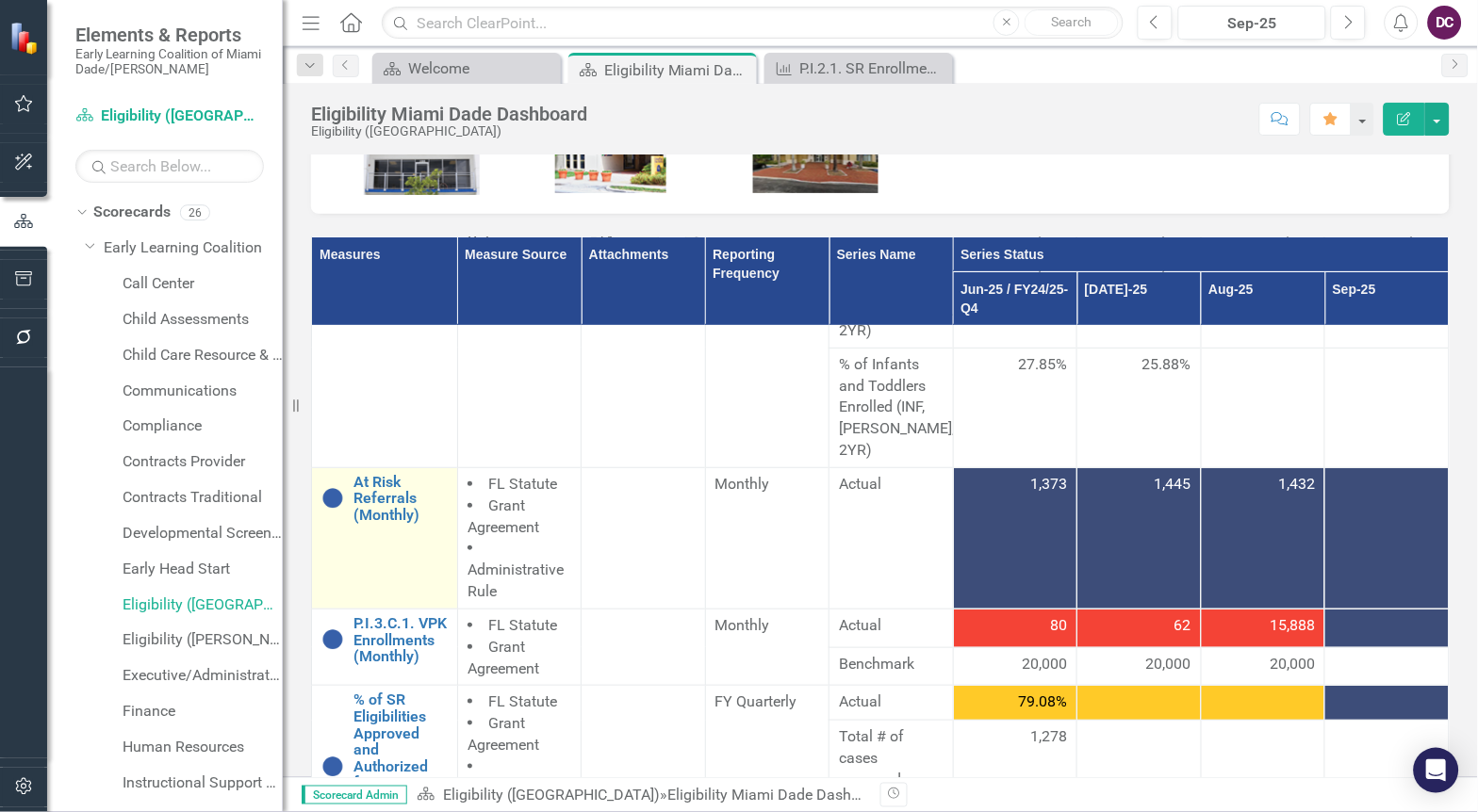
click at [384, 521] on td "At Risk Referrals (Monthly) Edit Edit Measure Link Open Element" at bounding box center [384, 538] width 146 height 141
click at [380, 474] on link "At Risk Referrals (Monthly)" at bounding box center [400, 499] width 94 height 50
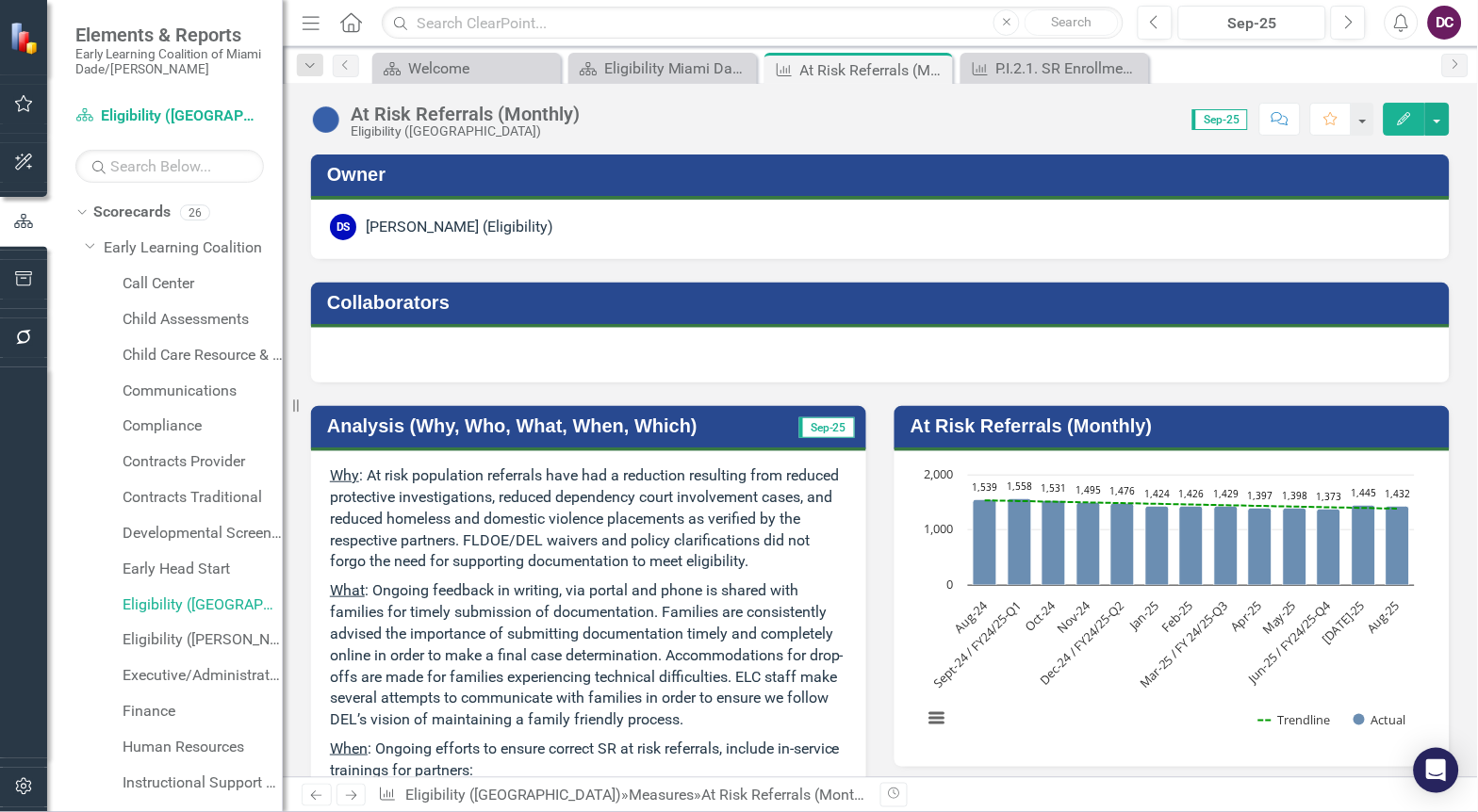
click at [1024, 653] on rect "Interactive chart" at bounding box center [1169, 607] width 511 height 283
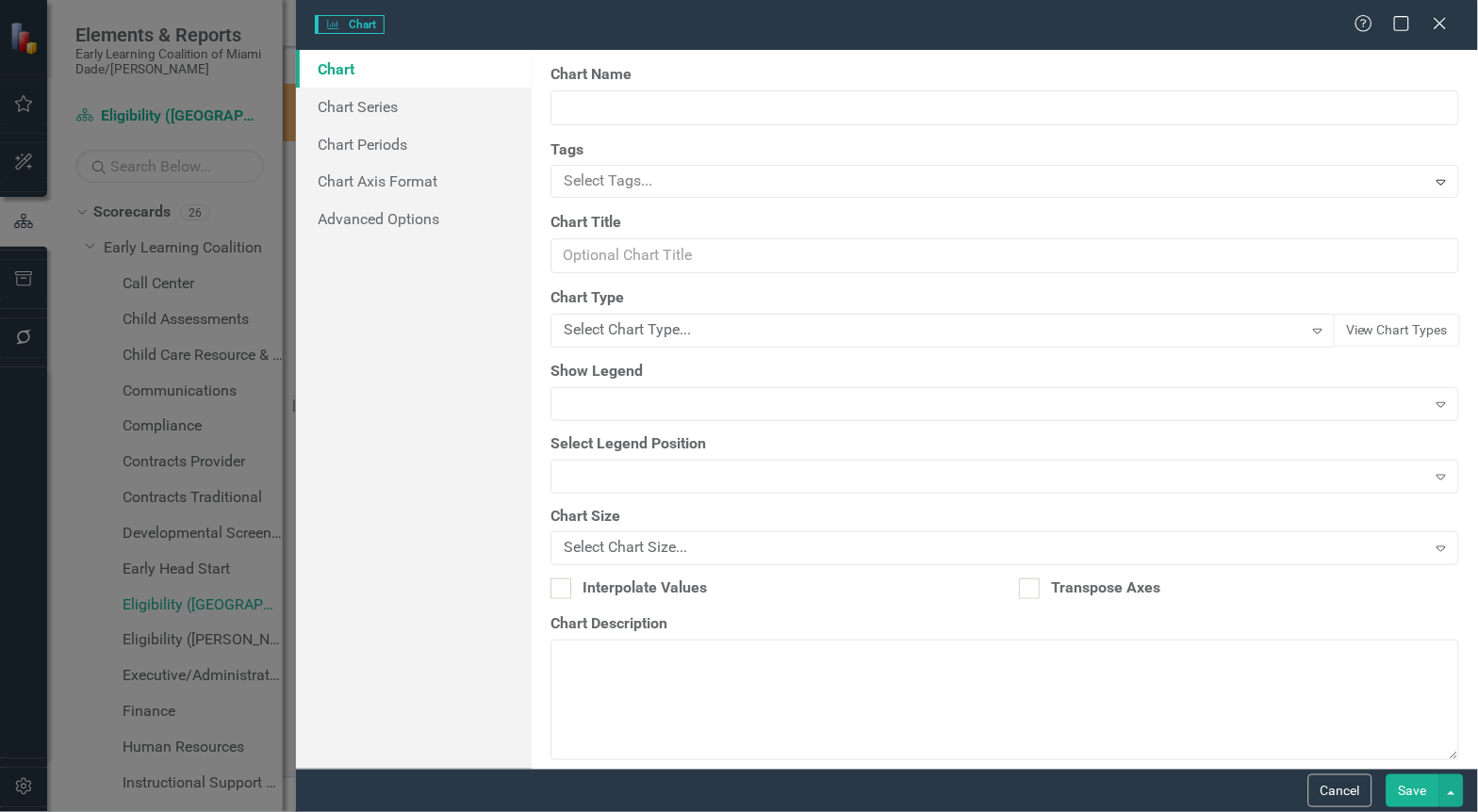
type input "At Risk Referrals (Monthly)"
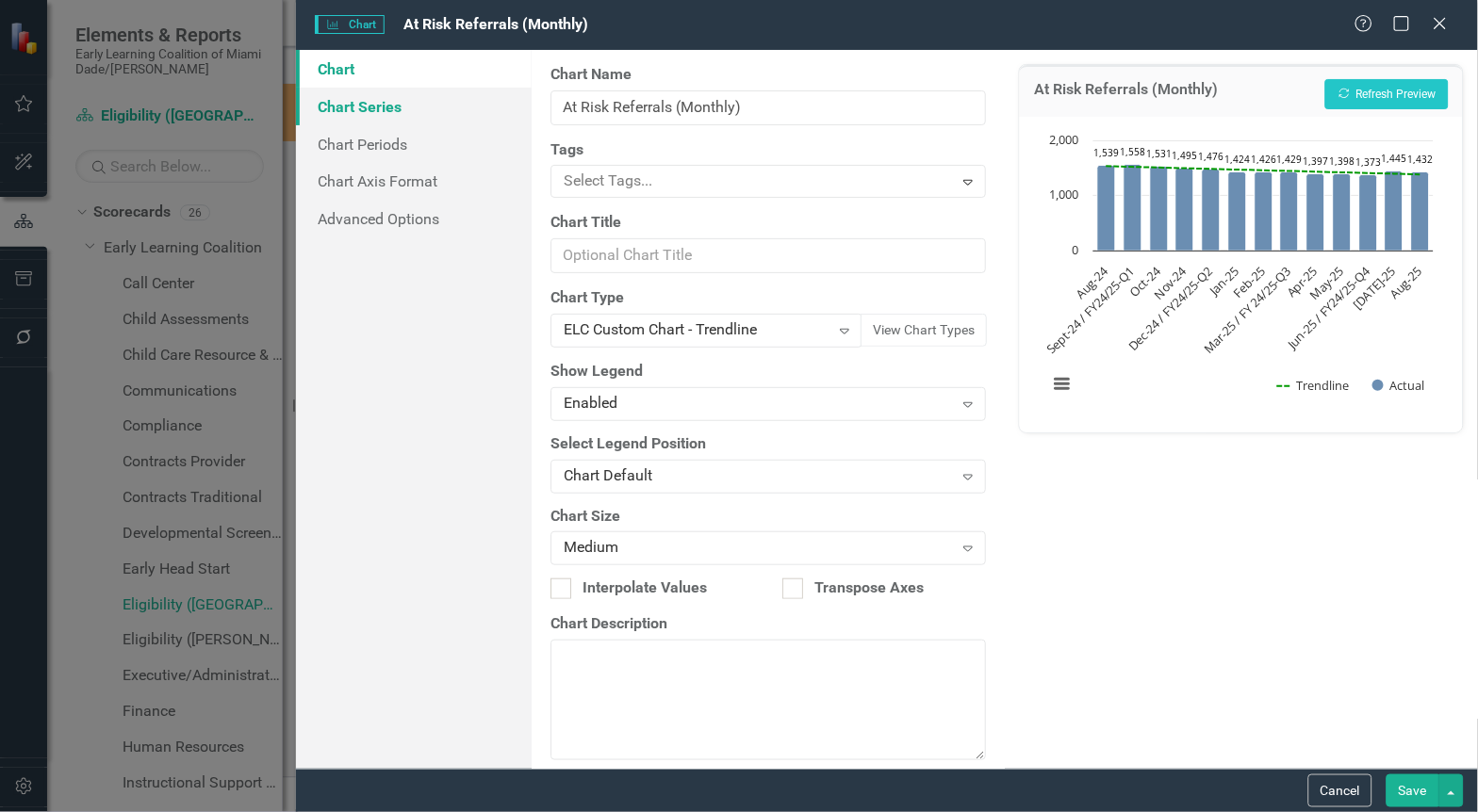
click at [415, 118] on link "Chart Series" at bounding box center [414, 106] width 236 height 38
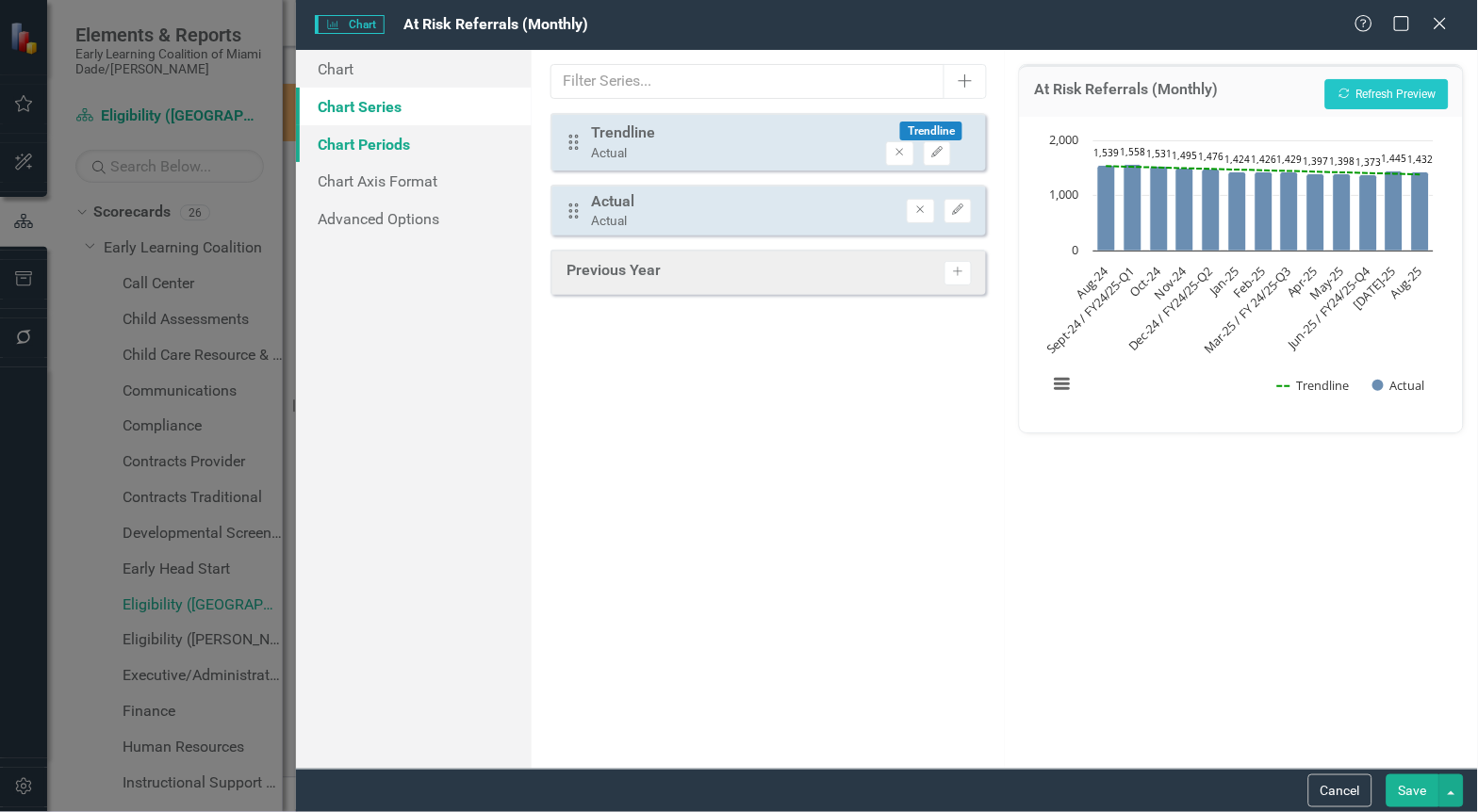
click at [383, 136] on link "Chart Periods" at bounding box center [414, 144] width 236 height 38
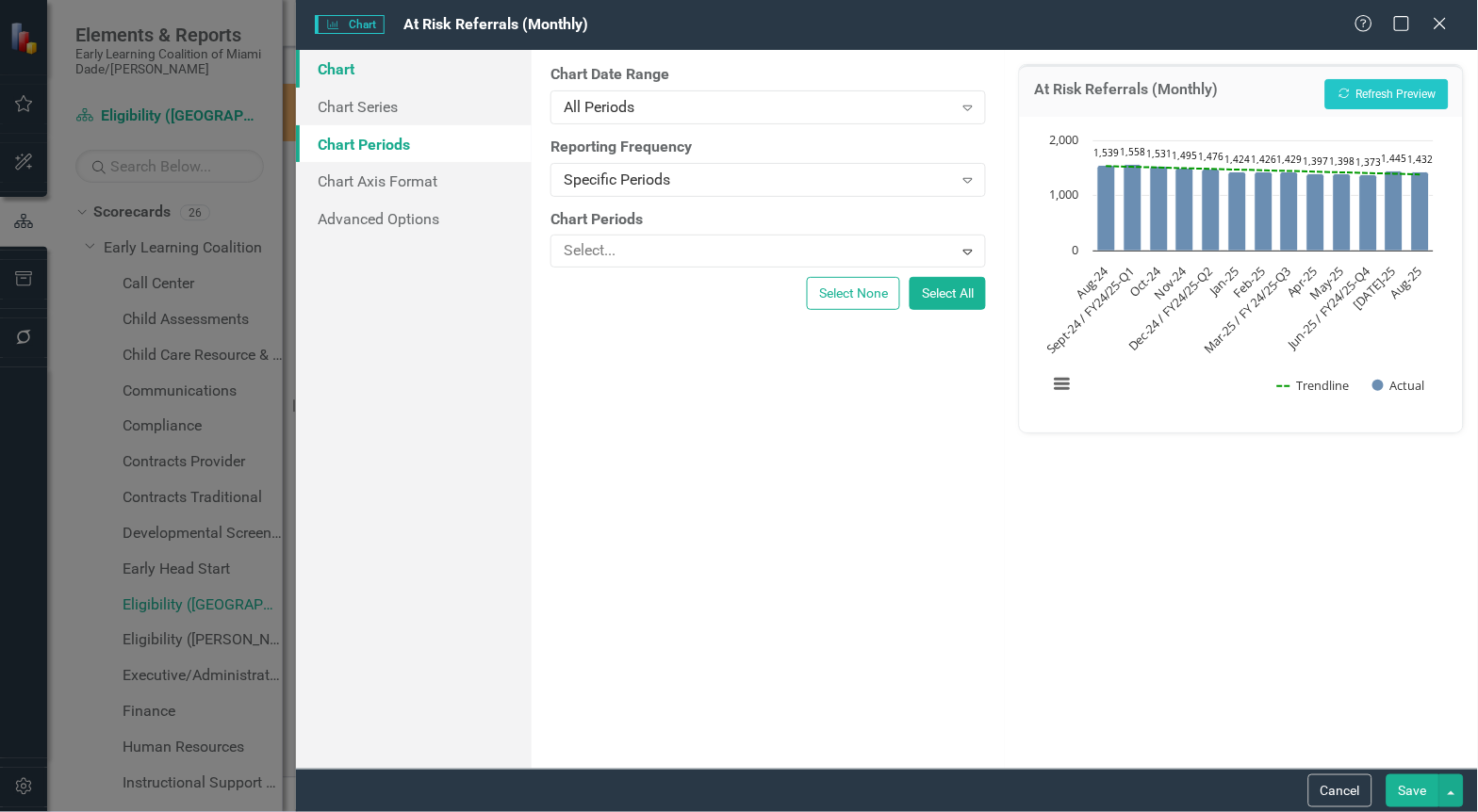
click at [390, 85] on link "Chart" at bounding box center [414, 69] width 236 height 38
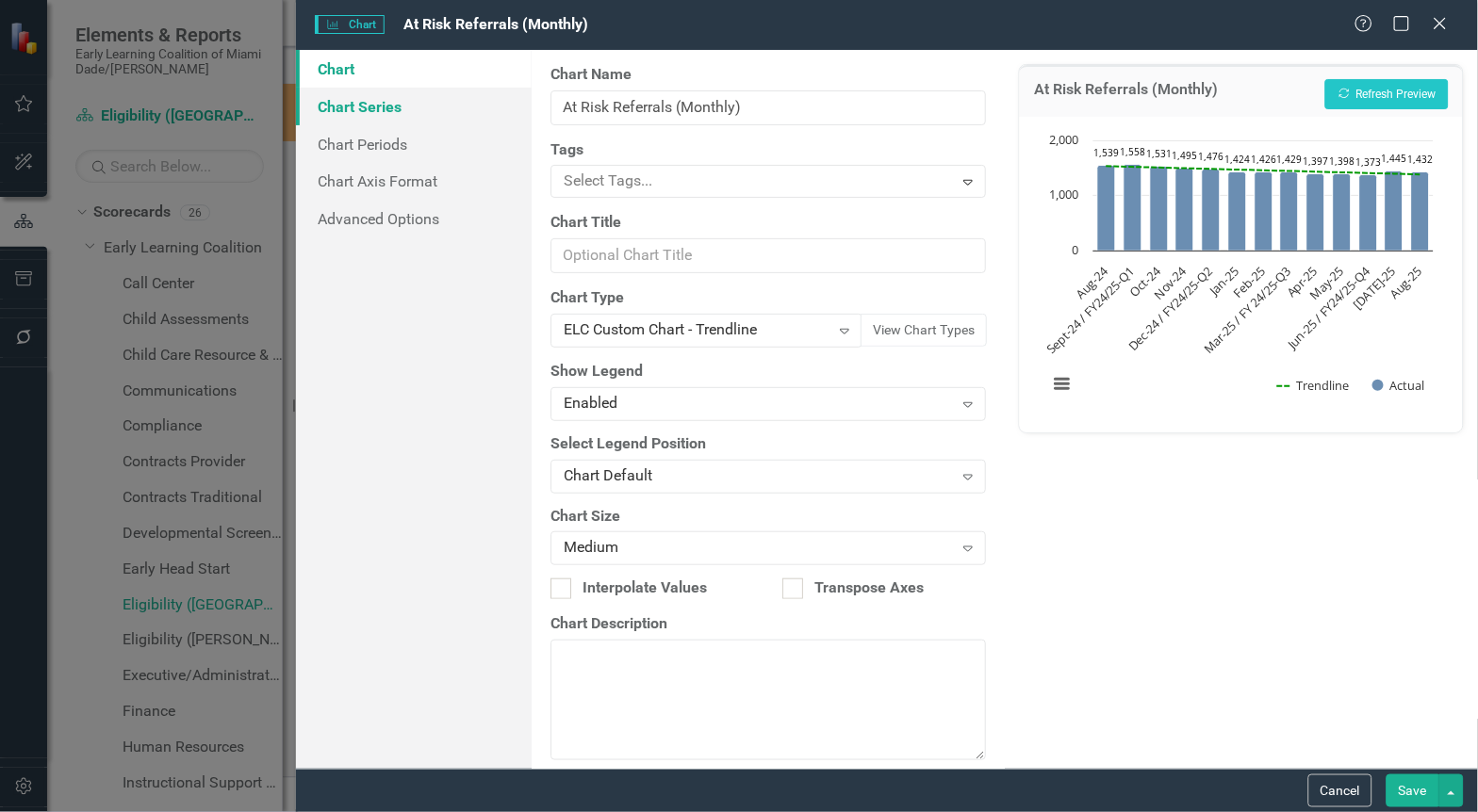
click at [389, 95] on link "Chart Series" at bounding box center [414, 106] width 236 height 38
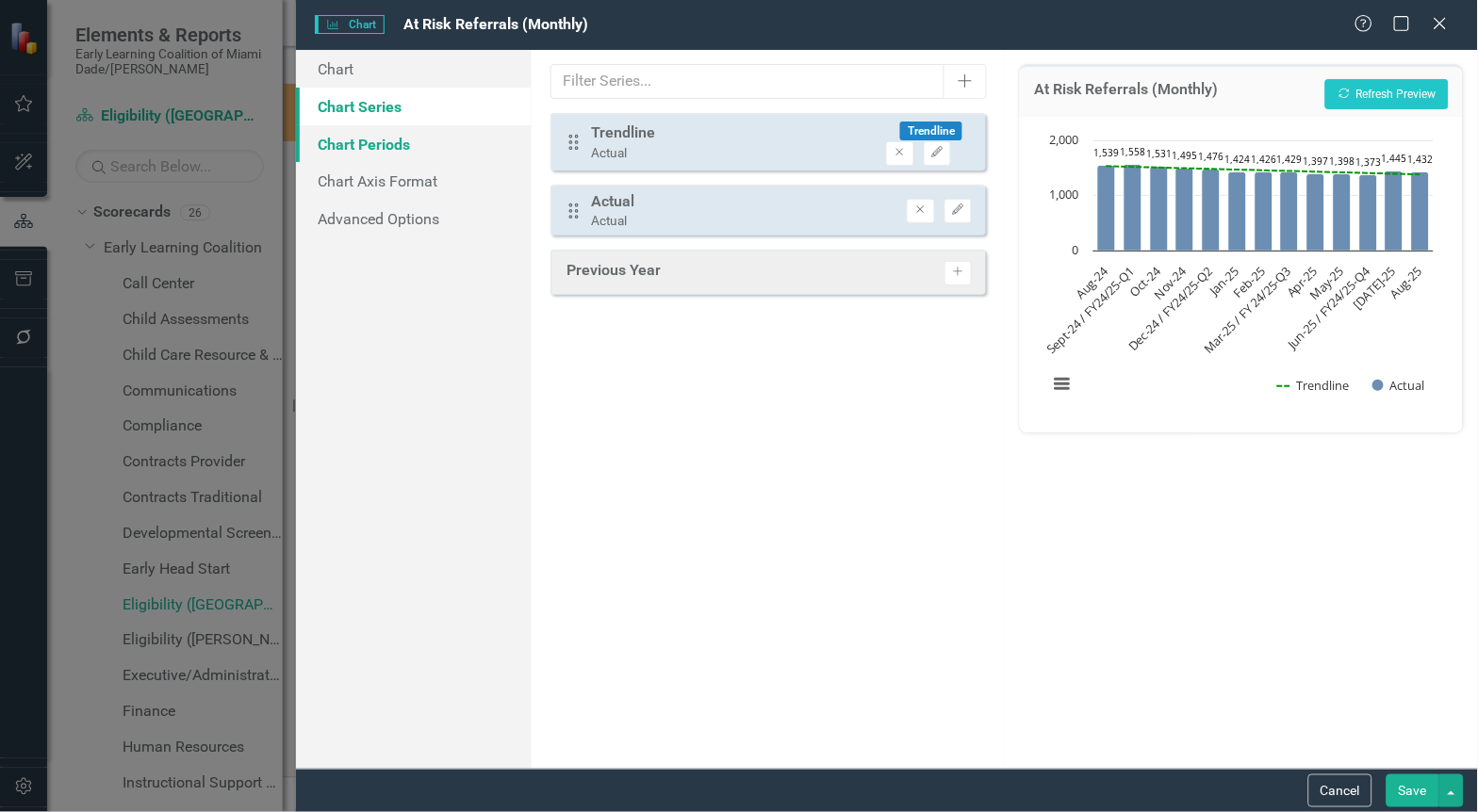
click at [388, 143] on link "Chart Periods" at bounding box center [414, 144] width 236 height 38
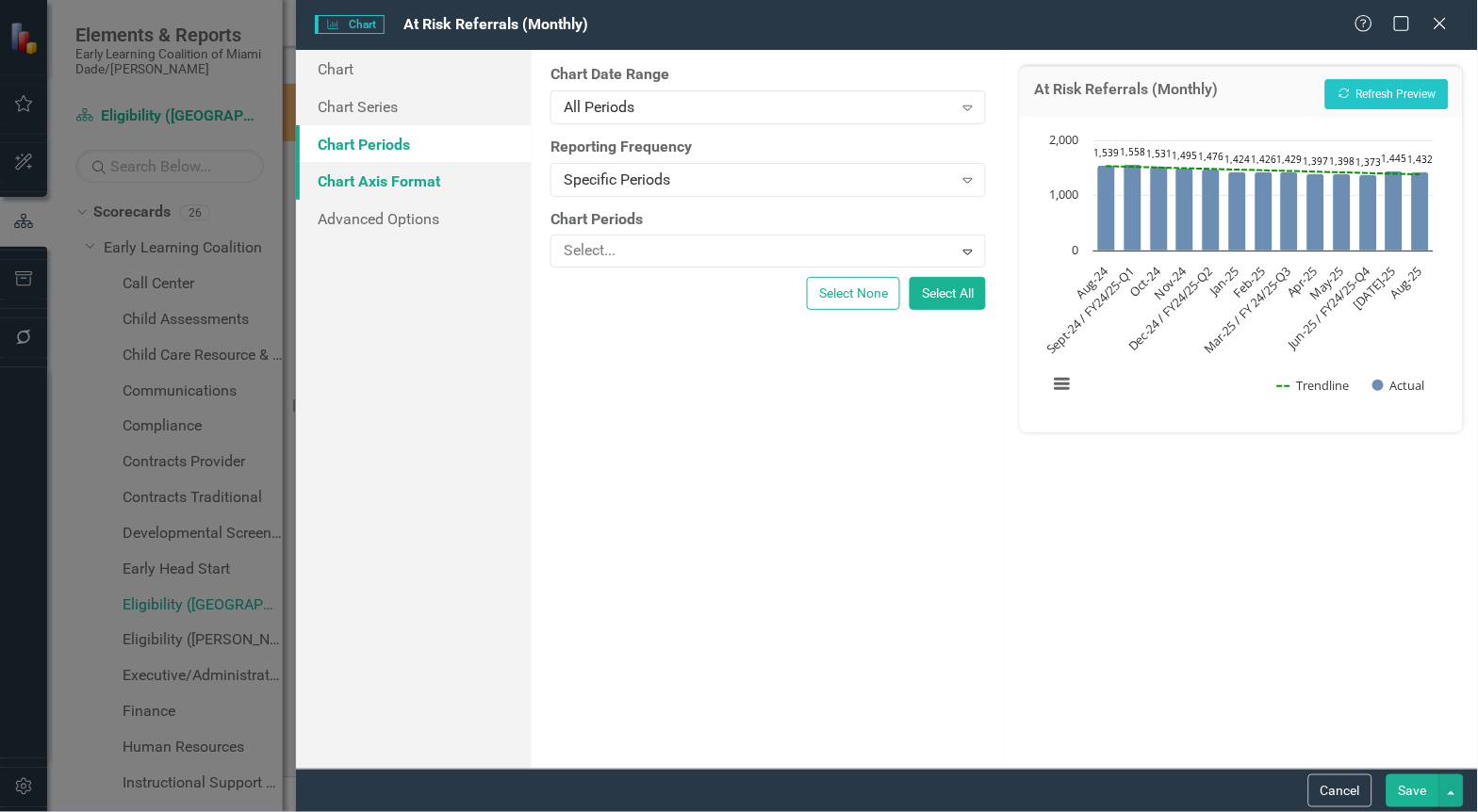
drag, startPoint x: 404, startPoint y: 186, endPoint x: 410, endPoint y: 223, distance: 37.5
click at [403, 186] on link "Chart Axis Format" at bounding box center [414, 180] width 236 height 38
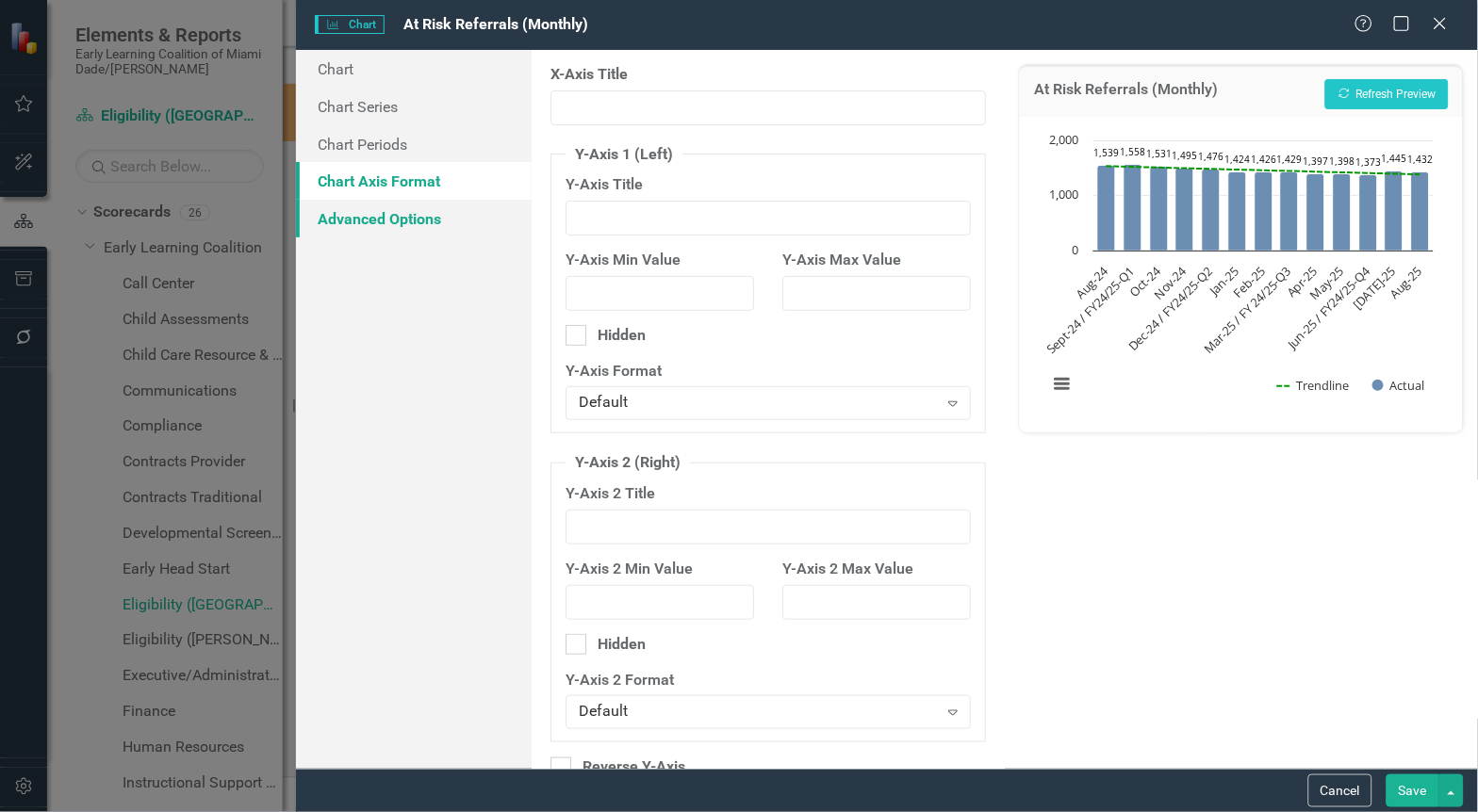
click at [409, 215] on link "Advanced Options" at bounding box center [414, 218] width 236 height 38
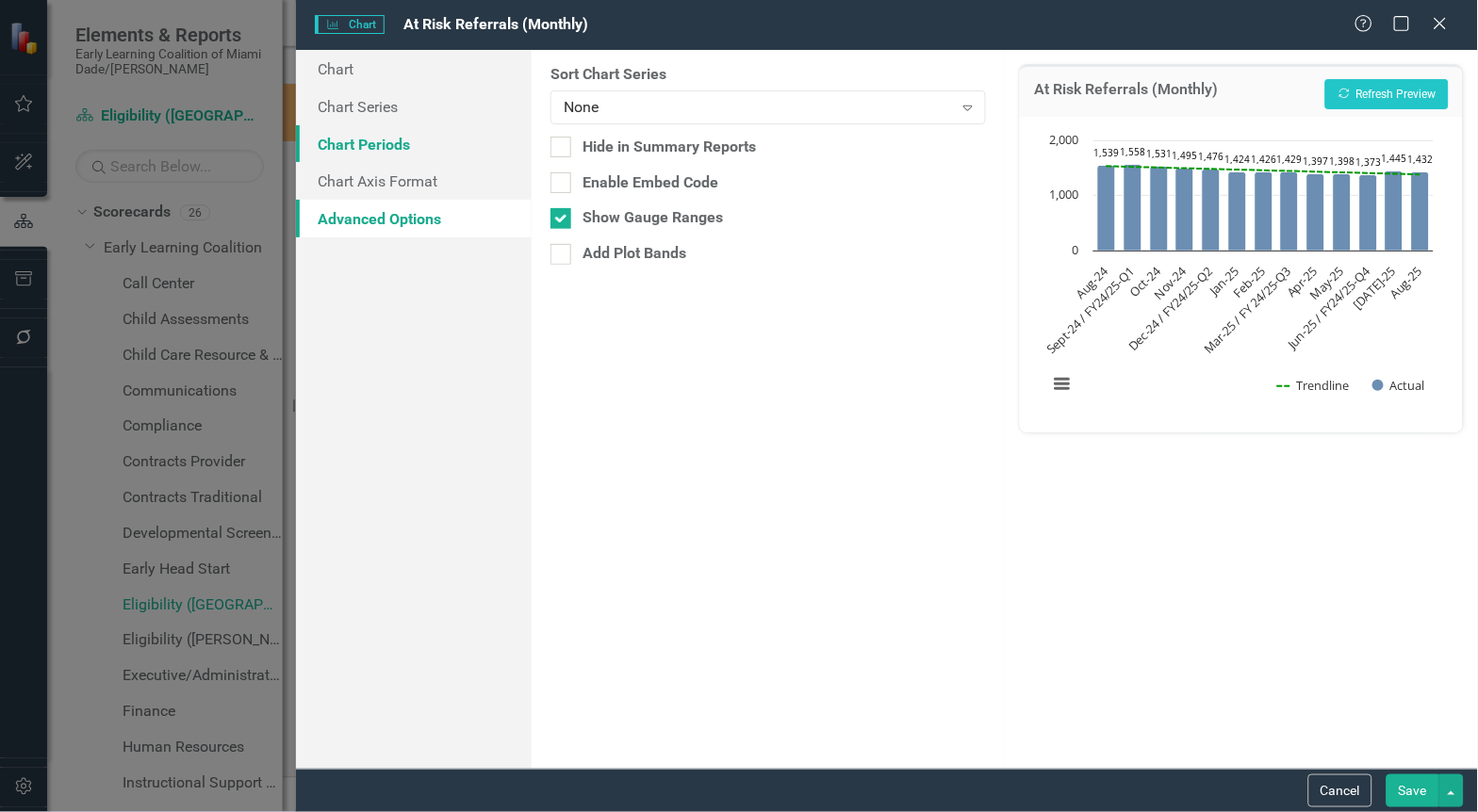
click at [401, 159] on link "Chart Periods" at bounding box center [414, 144] width 236 height 38
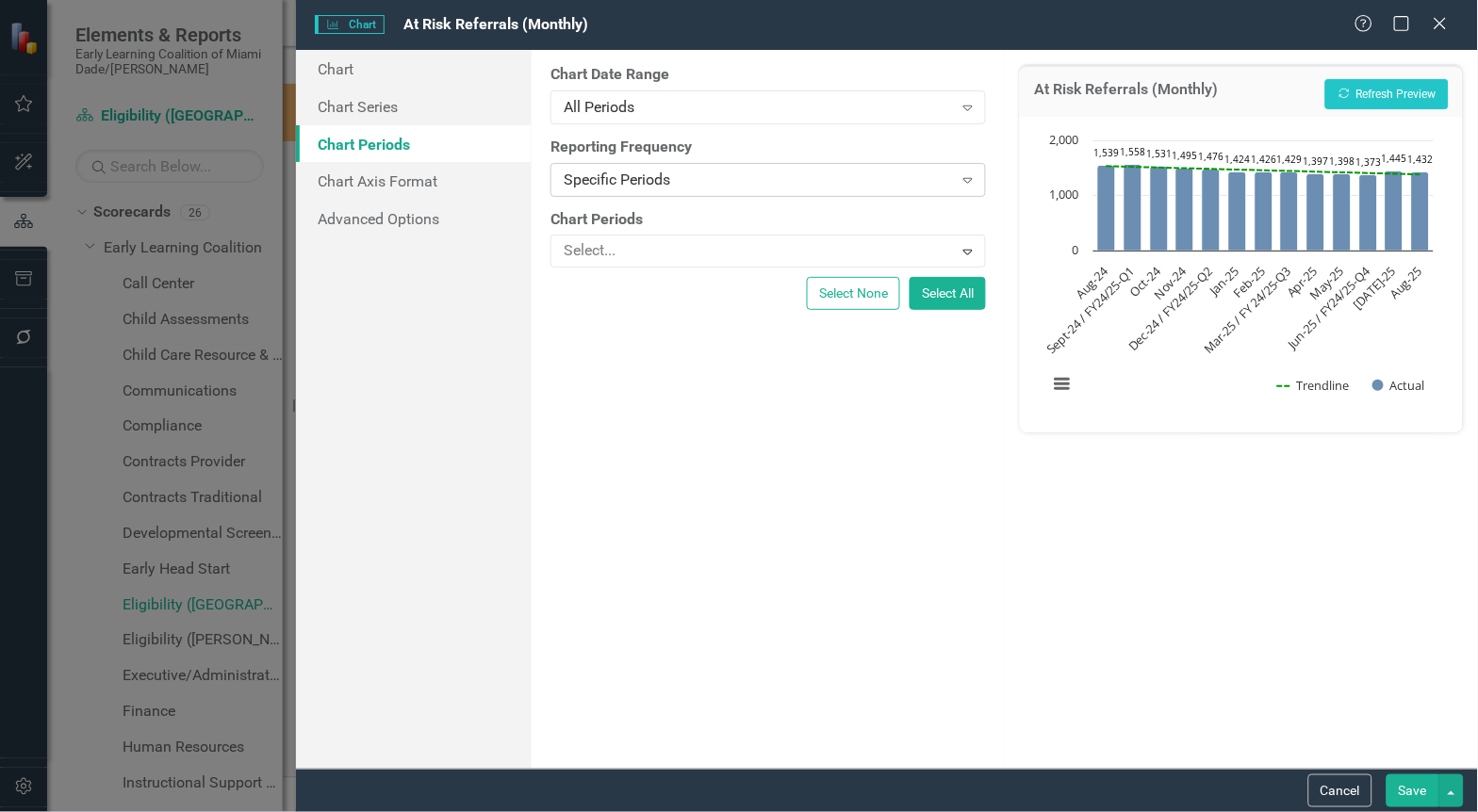
click at [682, 182] on div "Specific Periods" at bounding box center [757, 179] width 388 height 21
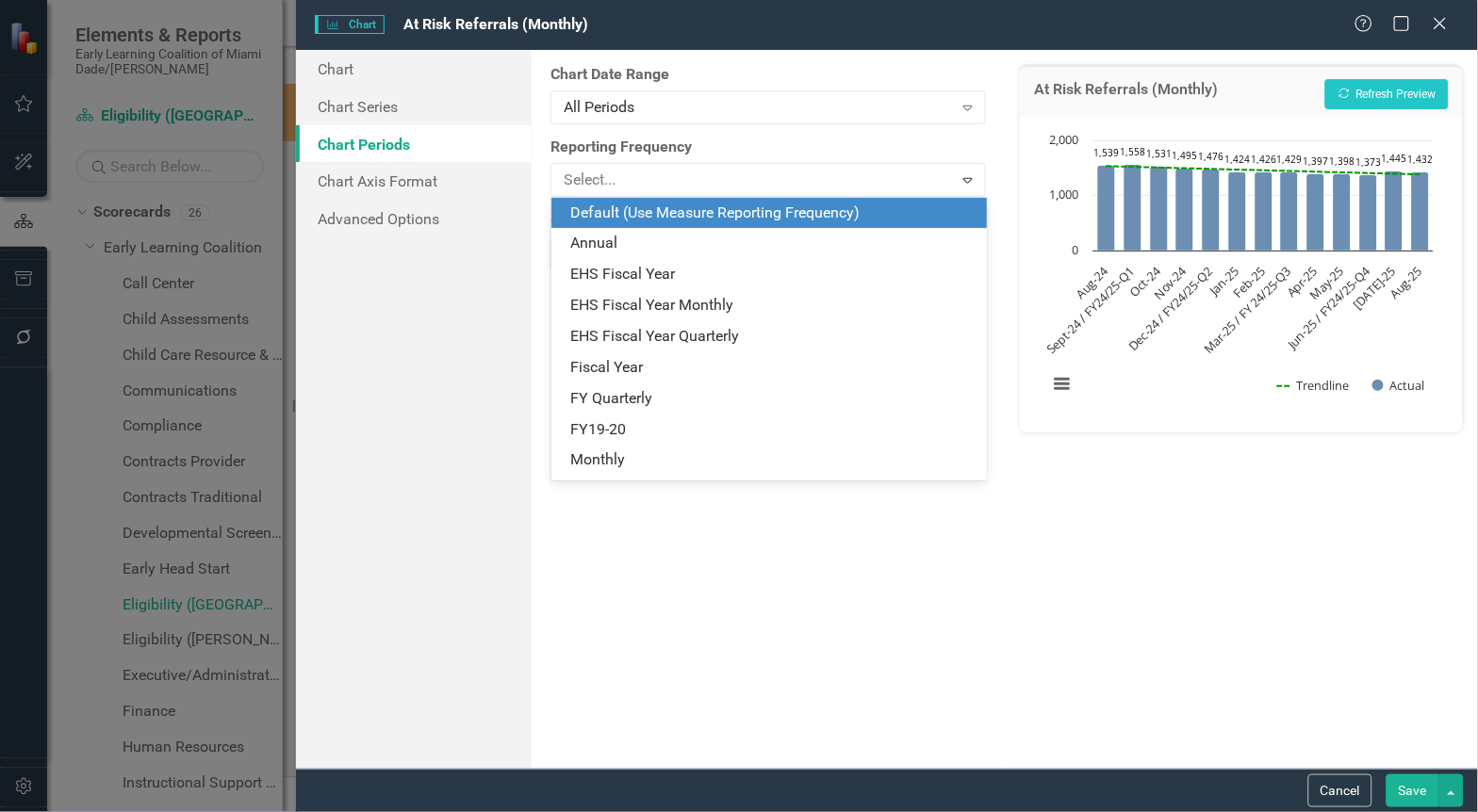
scroll to position [89, 0]
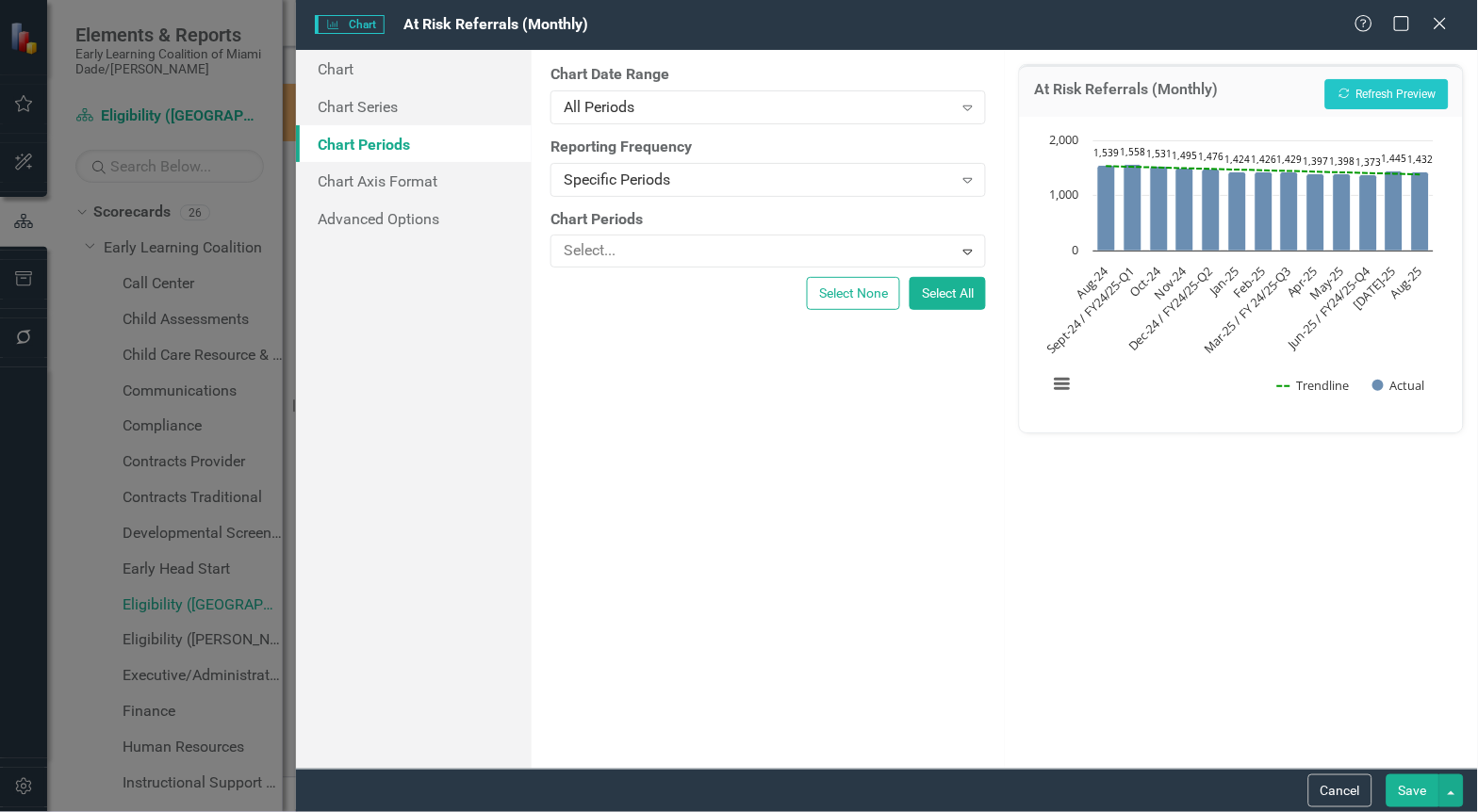
click at [408, 331] on div "Chart Chart Series Chart Periods Chart Axis Format Advanced Options" at bounding box center [414, 409] width 236 height 719
click at [860, 246] on div at bounding box center [753, 251] width 396 height 25
click at [1342, 789] on button "Cancel" at bounding box center [1341, 791] width 64 height 33
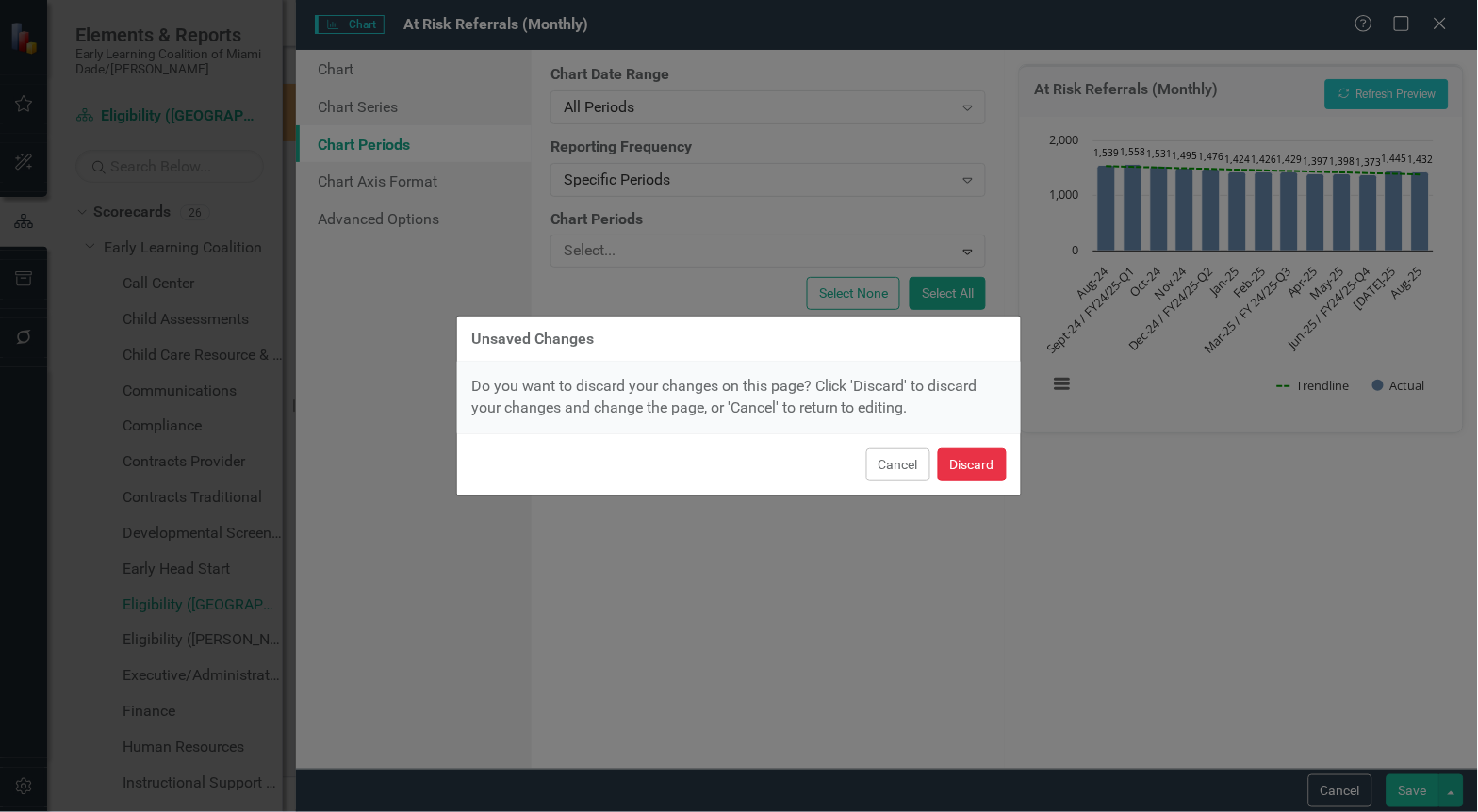
click at [952, 464] on button "Discard" at bounding box center [972, 465] width 69 height 33
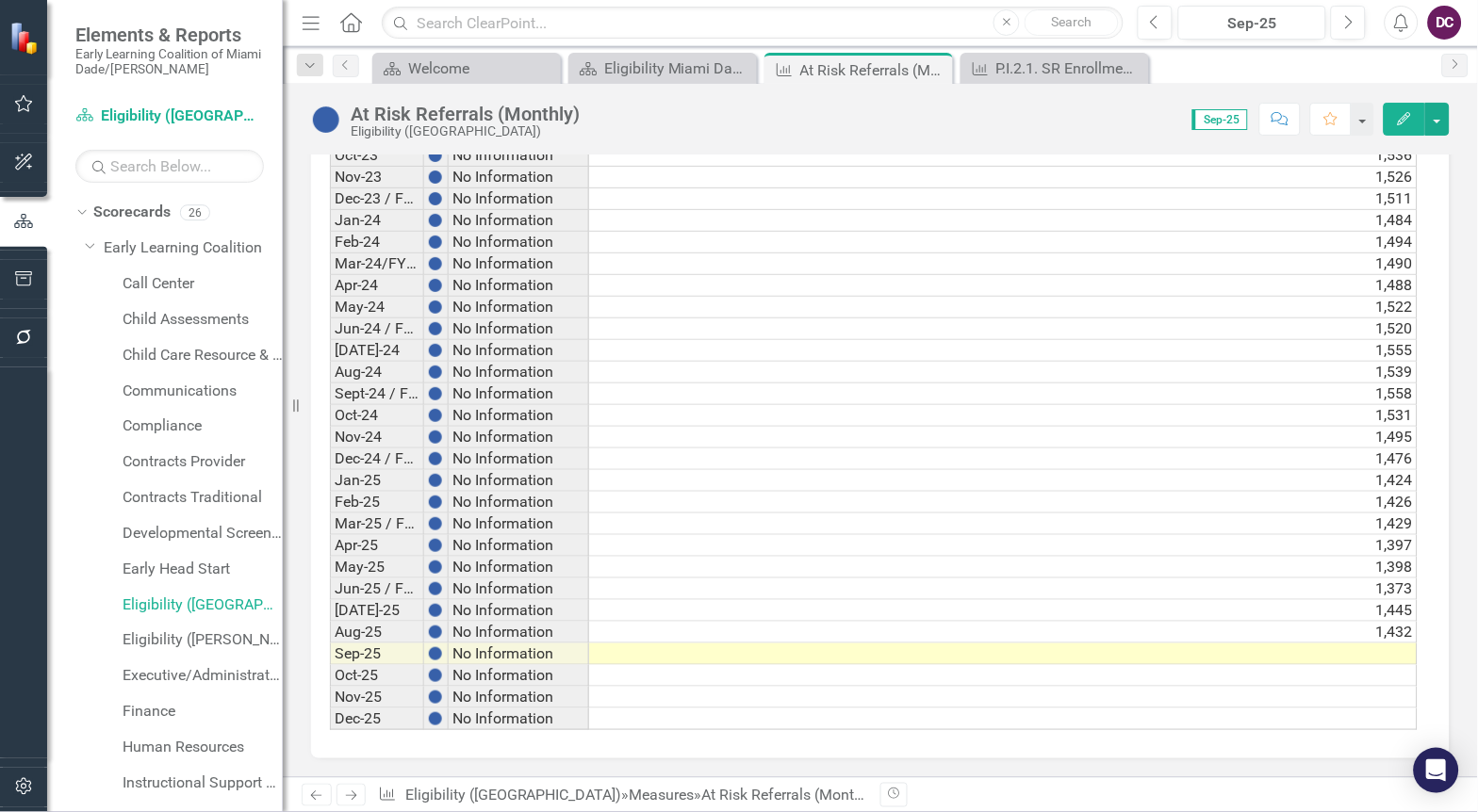
scroll to position [0, 14]
click at [1199, 647] on td at bounding box center [1004, 654] width 829 height 21
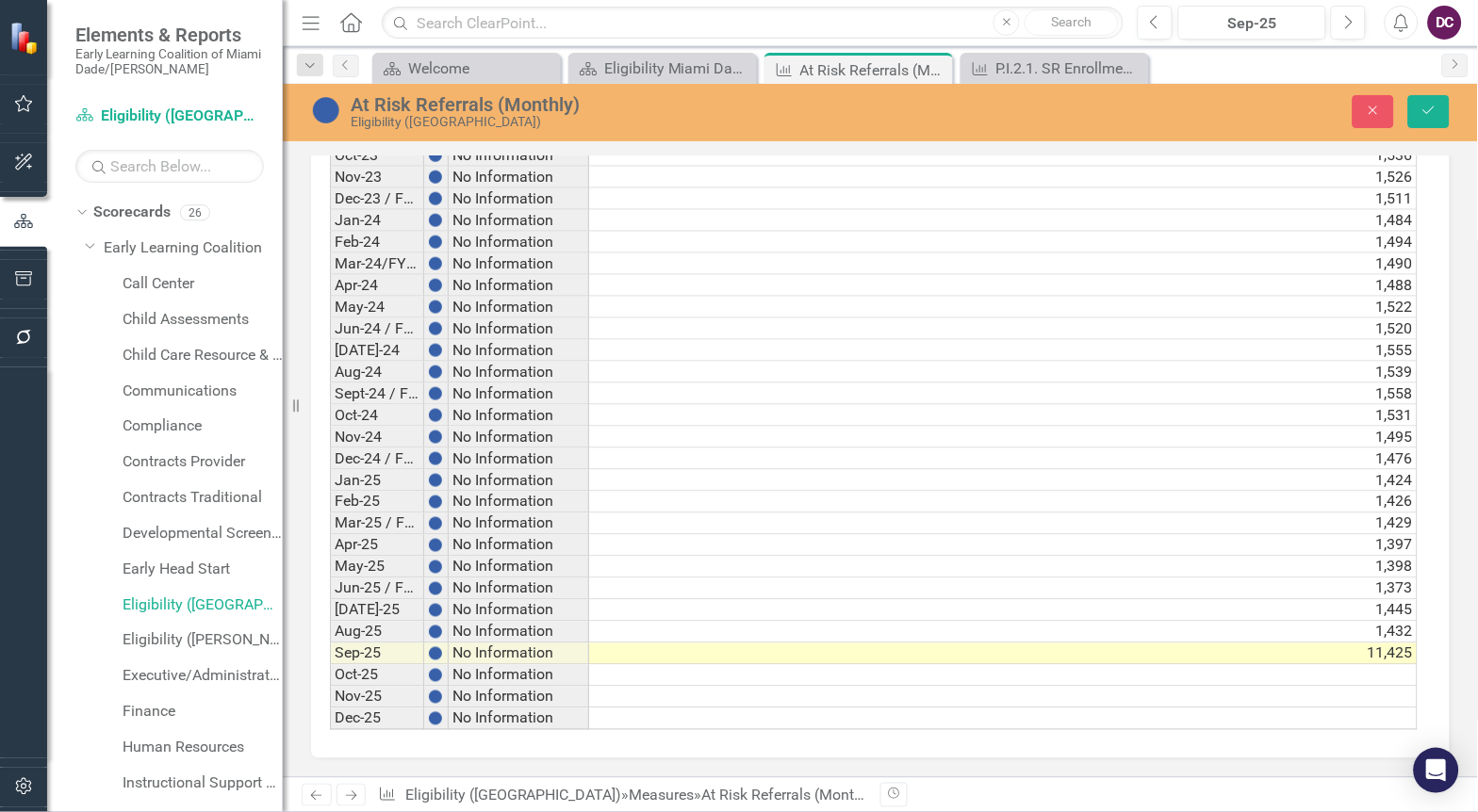
click at [1288, 655] on td "11,425" at bounding box center [1004, 654] width 829 height 21
type textarea "1425"
click at [1423, 111] on icon "Save" at bounding box center [1429, 110] width 17 height 14
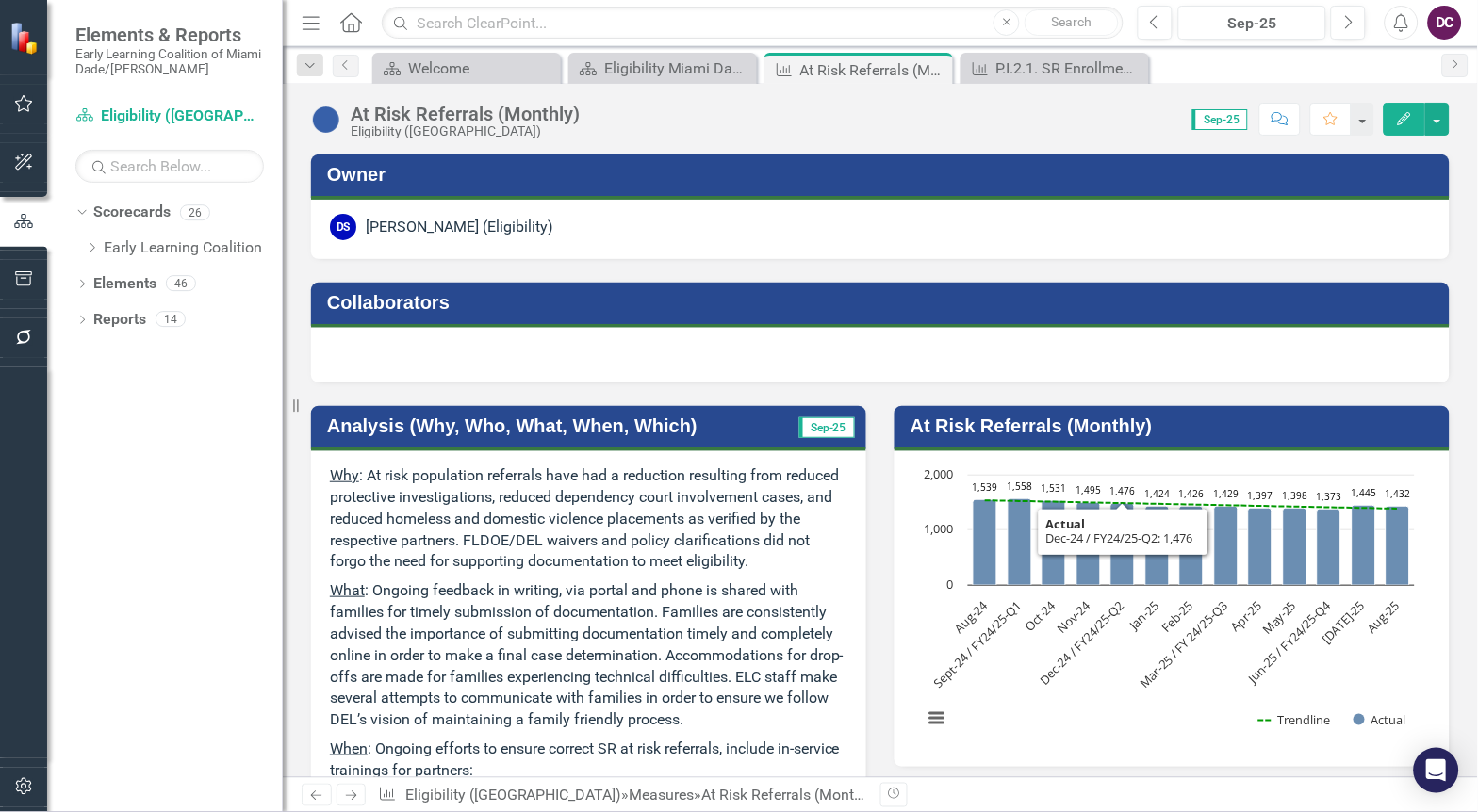
click at [997, 656] on rect "Interactive chart" at bounding box center [1169, 607] width 511 height 283
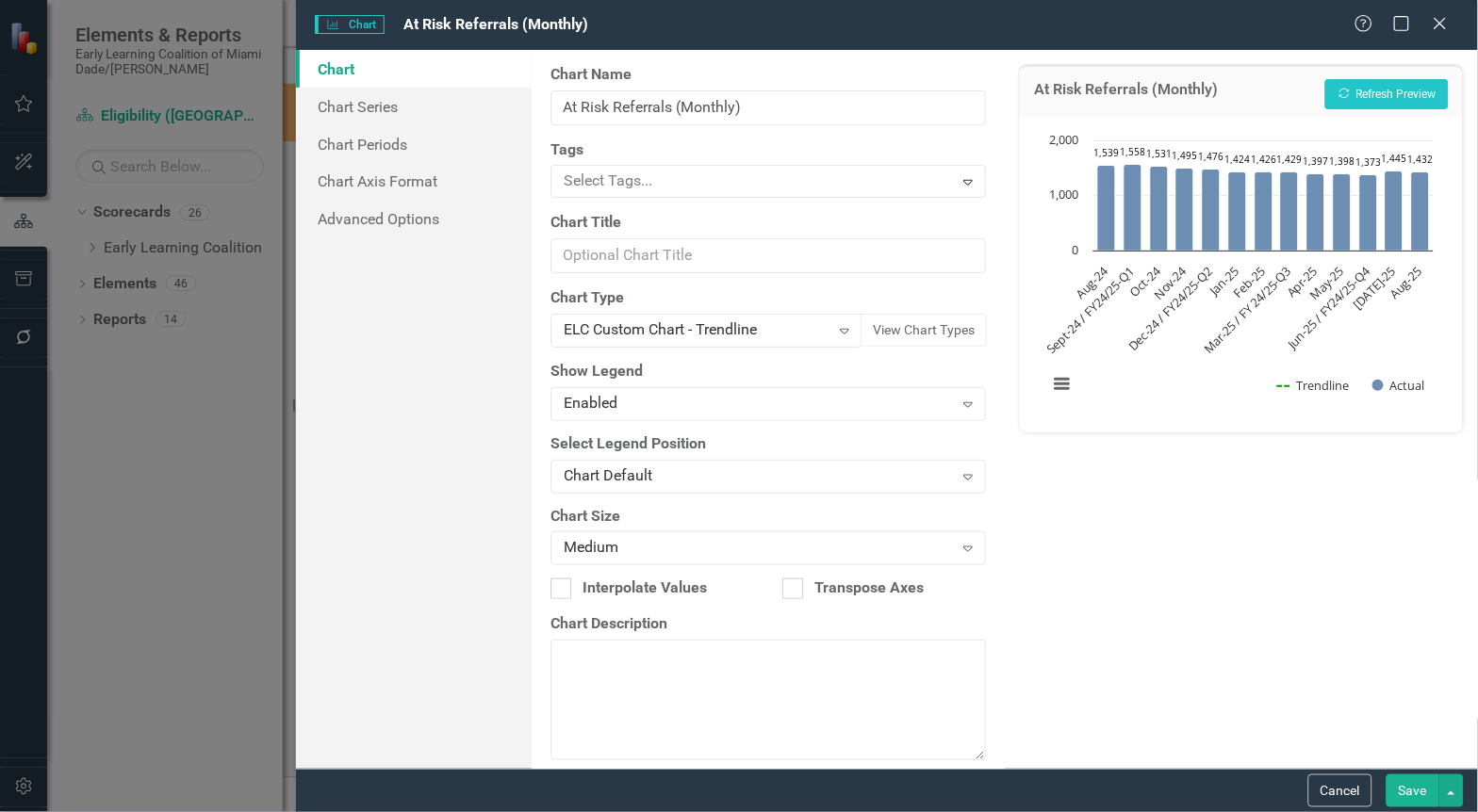
click at [1002, 662] on div "Charts Chart At Risk Referrals (Monthly) Help Maximize Close Chart Chart Series…" at bounding box center [739, 406] width 1478 height 812
click at [372, 111] on link "Chart Series" at bounding box center [414, 106] width 236 height 38
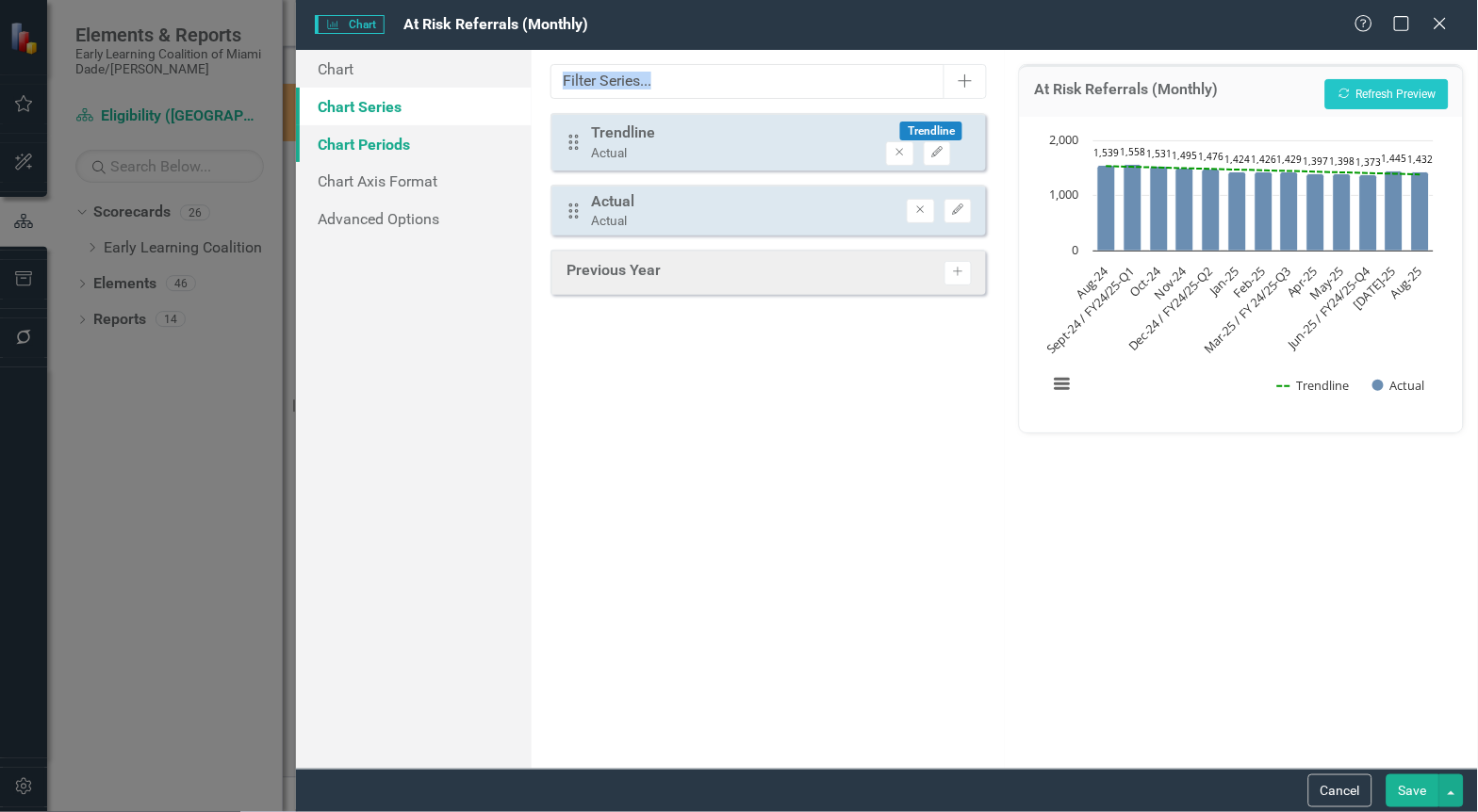
click at [368, 155] on link "Chart Periods" at bounding box center [414, 144] width 236 height 38
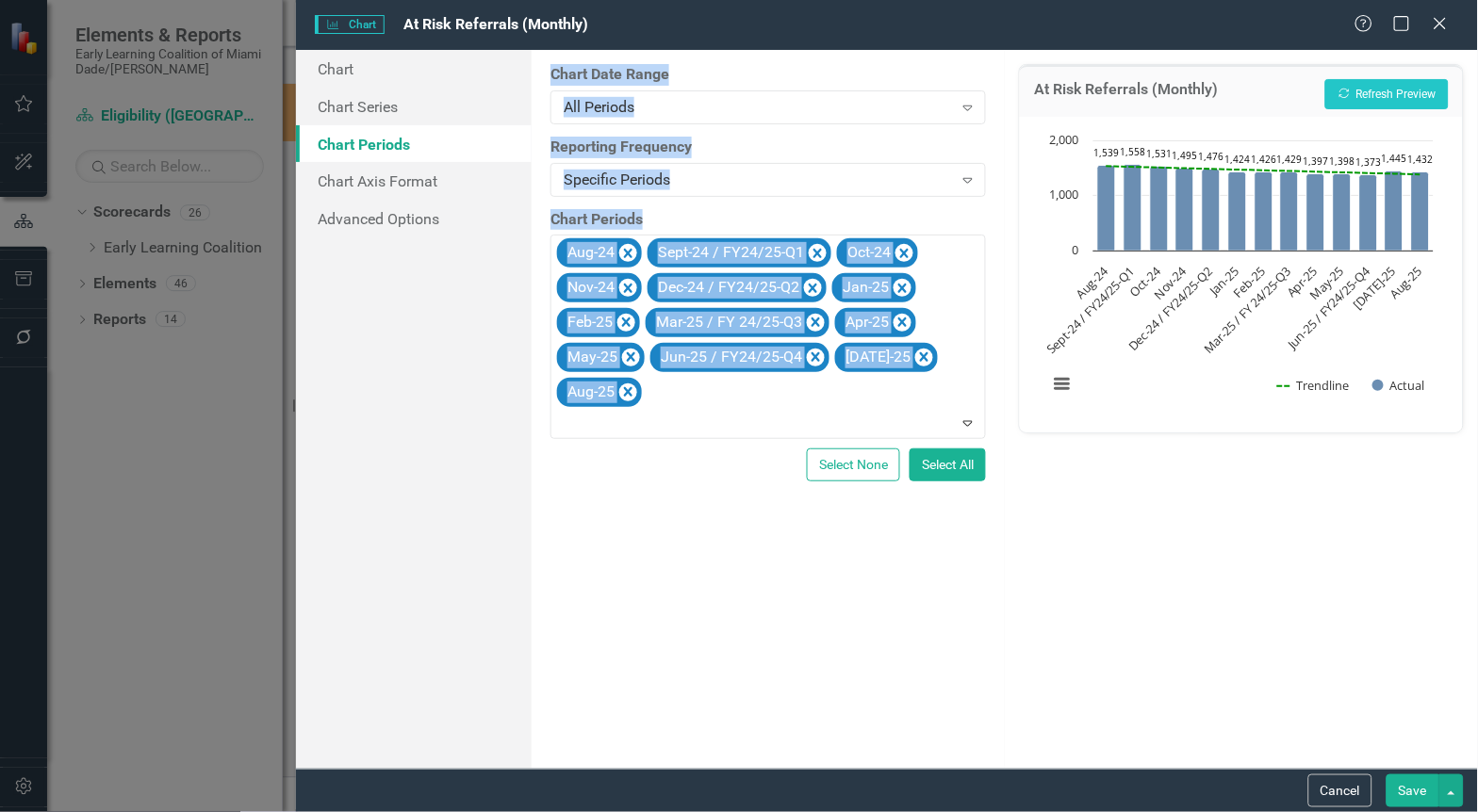
click at [613, 528] on div "From this tab, you define the periods you want included in the chart. For examp…" at bounding box center [768, 409] width 473 height 719
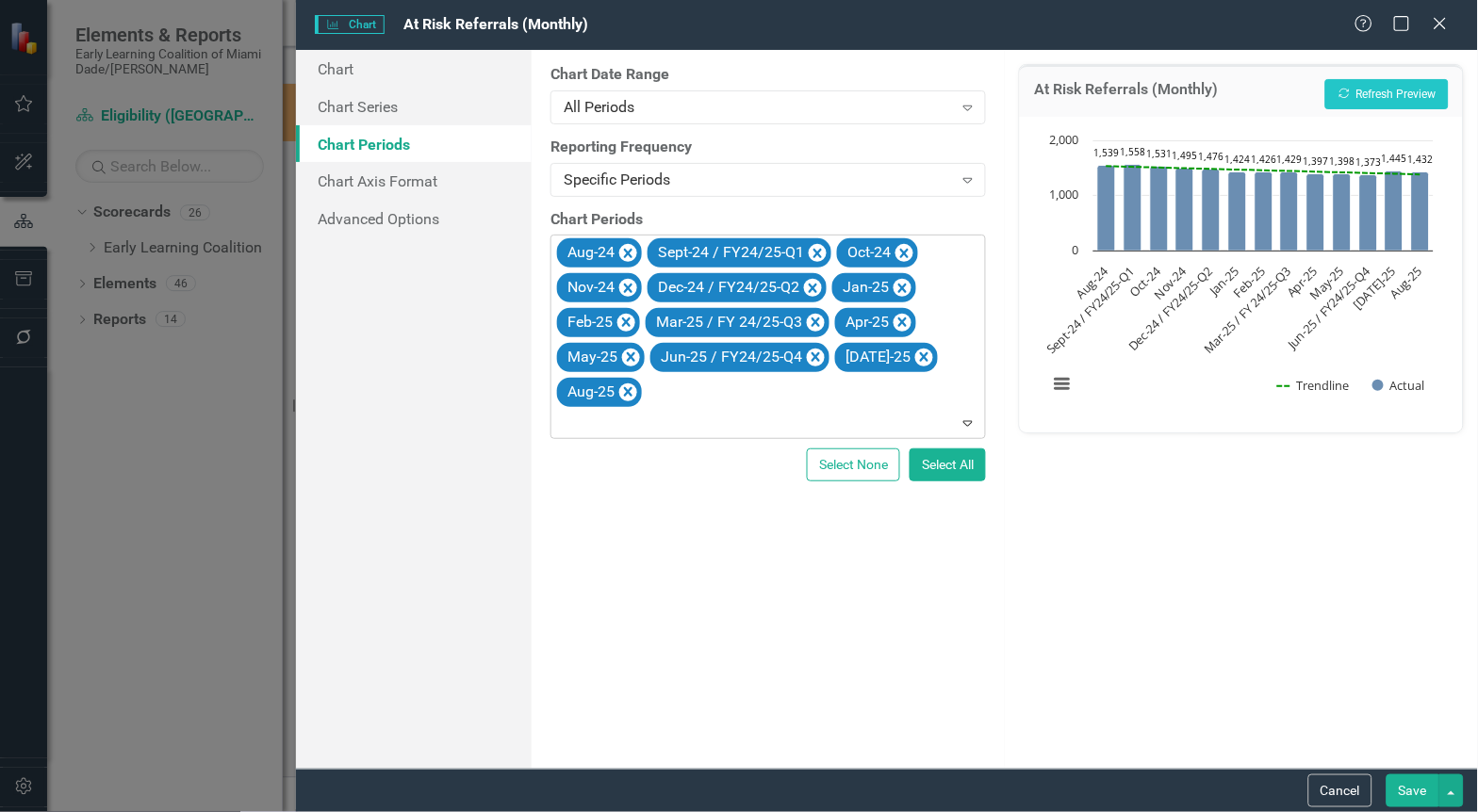
click at [699, 409] on div "Aug-24 Sept-24 / FY24/25-Q1 Oct-24 Nov-24 Dec-24 / FY24/25-Q2 Jan-25 Feb-25 Mar…" at bounding box center [769, 336] width 431 height 202
click at [1152, 613] on div "At Risk Referrals (Monthly) Recalculate Refresh Preview Chart Combination chart…" at bounding box center [1241, 409] width 473 height 719
click at [627, 245] on icon "Remove Aug-24" at bounding box center [628, 254] width 18 height 23
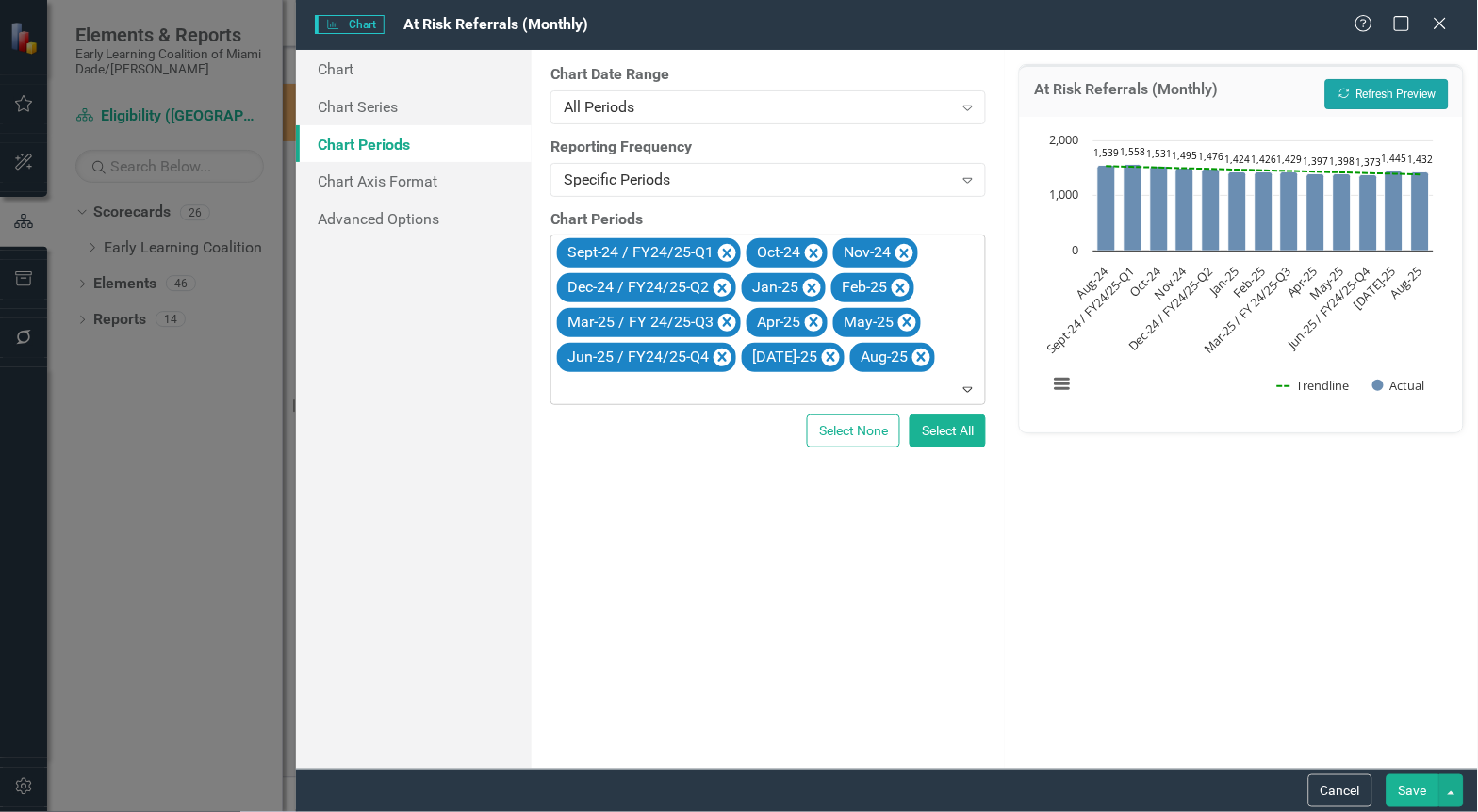
click at [1363, 91] on button "Recalculate Refresh Preview" at bounding box center [1387, 94] width 124 height 30
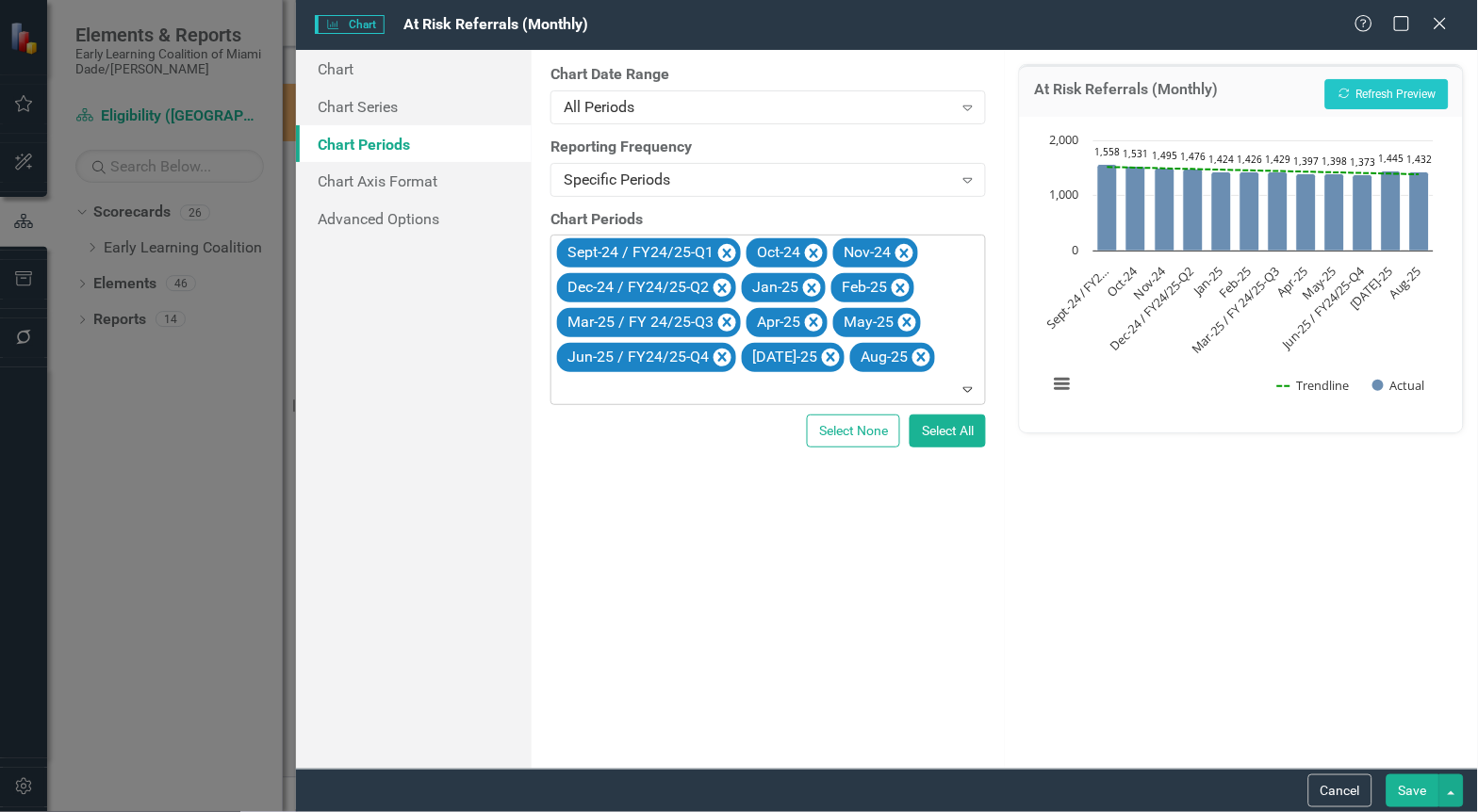
click at [1396, 787] on button "Save" at bounding box center [1412, 791] width 53 height 33
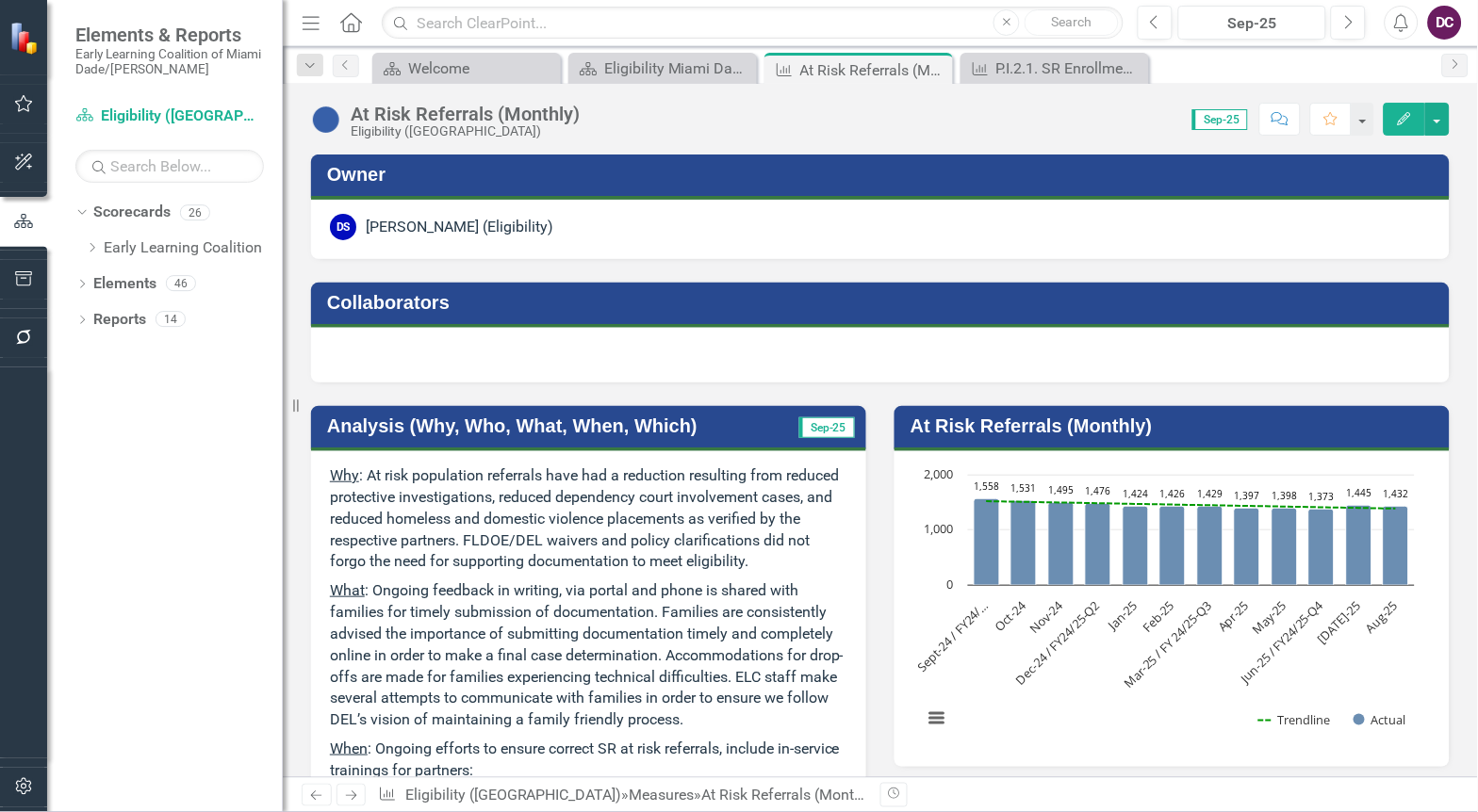
click at [980, 651] on rect "Interactive chart" at bounding box center [1169, 607] width 511 height 283
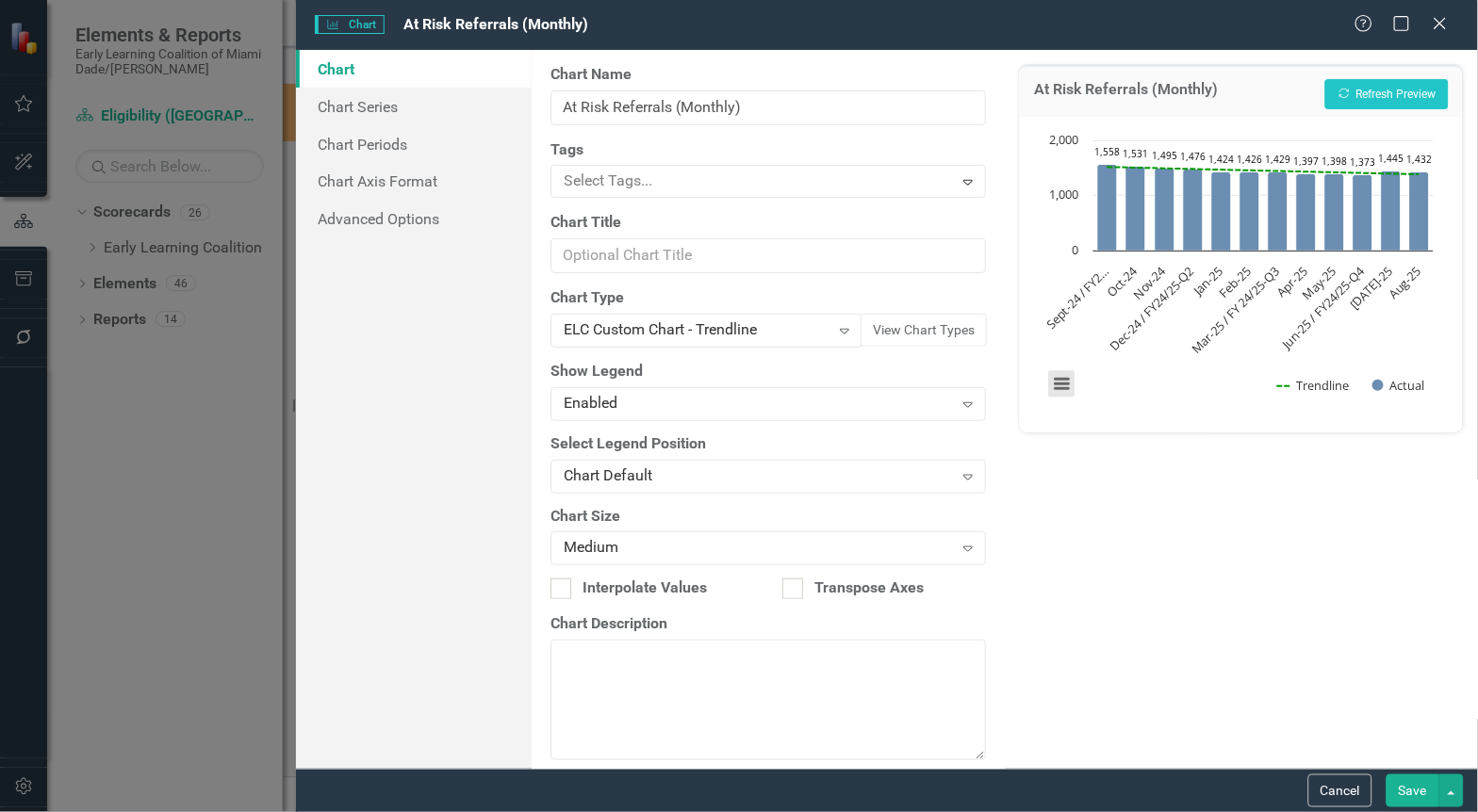
click at [1061, 387] on button "View chart menu, Chart" at bounding box center [1062, 383] width 26 height 26
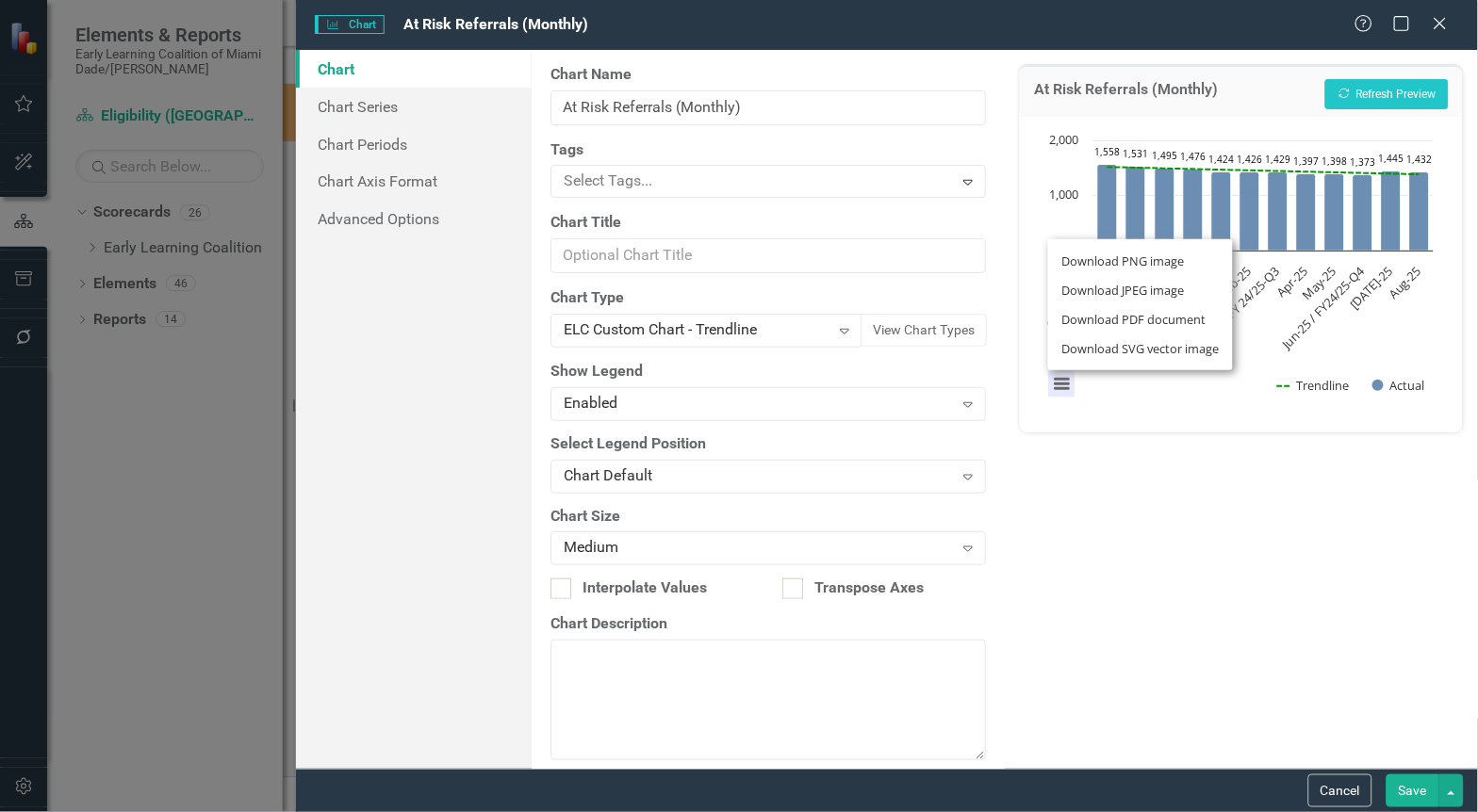
click at [1132, 499] on div "At Risk Referrals (Monthly) Recalculate Refresh Preview Chart Combination chart…" at bounding box center [1241, 409] width 473 height 719
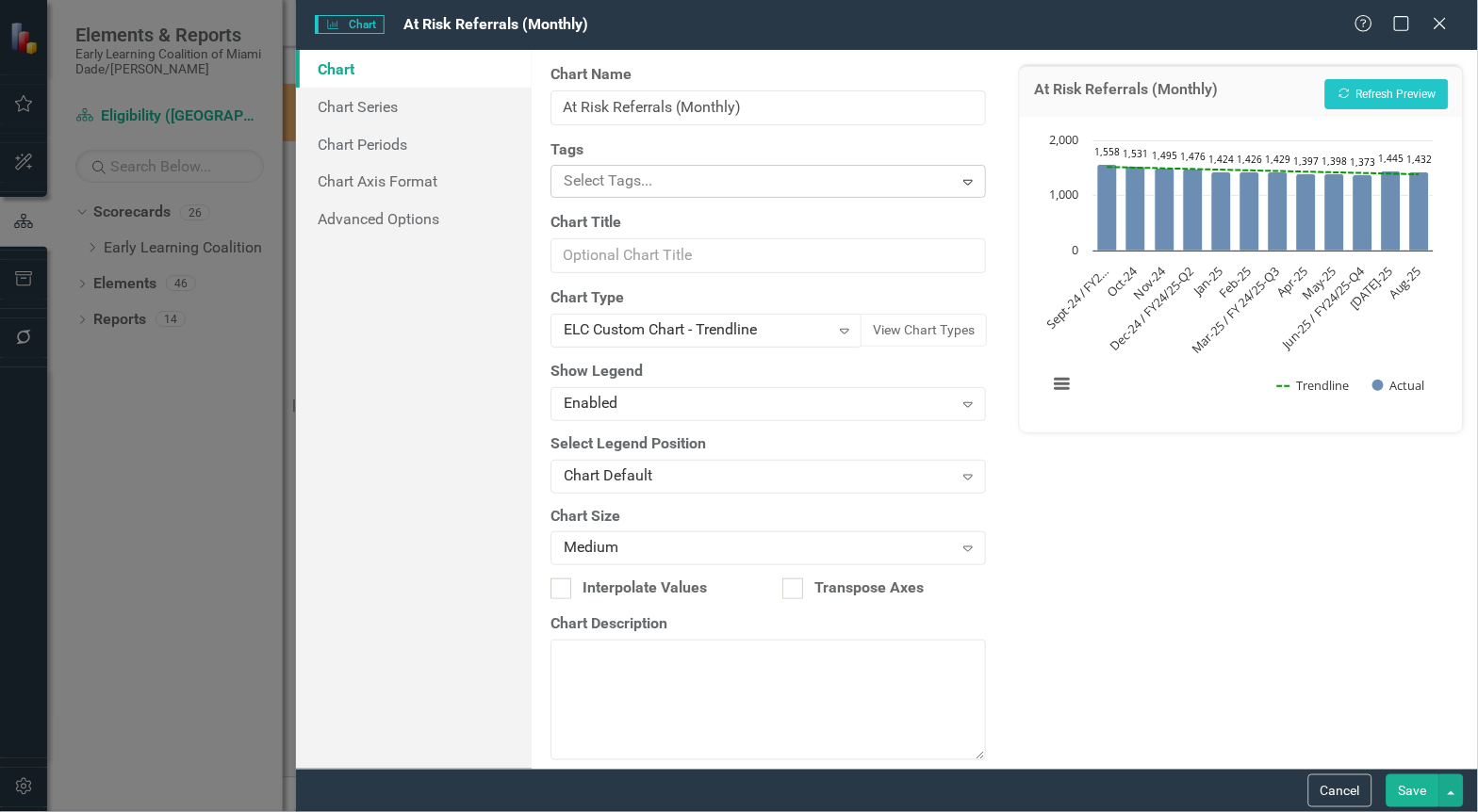
click at [925, 179] on div at bounding box center [753, 181] width 396 height 25
click at [985, 220] on div "From this page, you can define the name, type, and size of the chart. You can a…" at bounding box center [768, 409] width 473 height 719
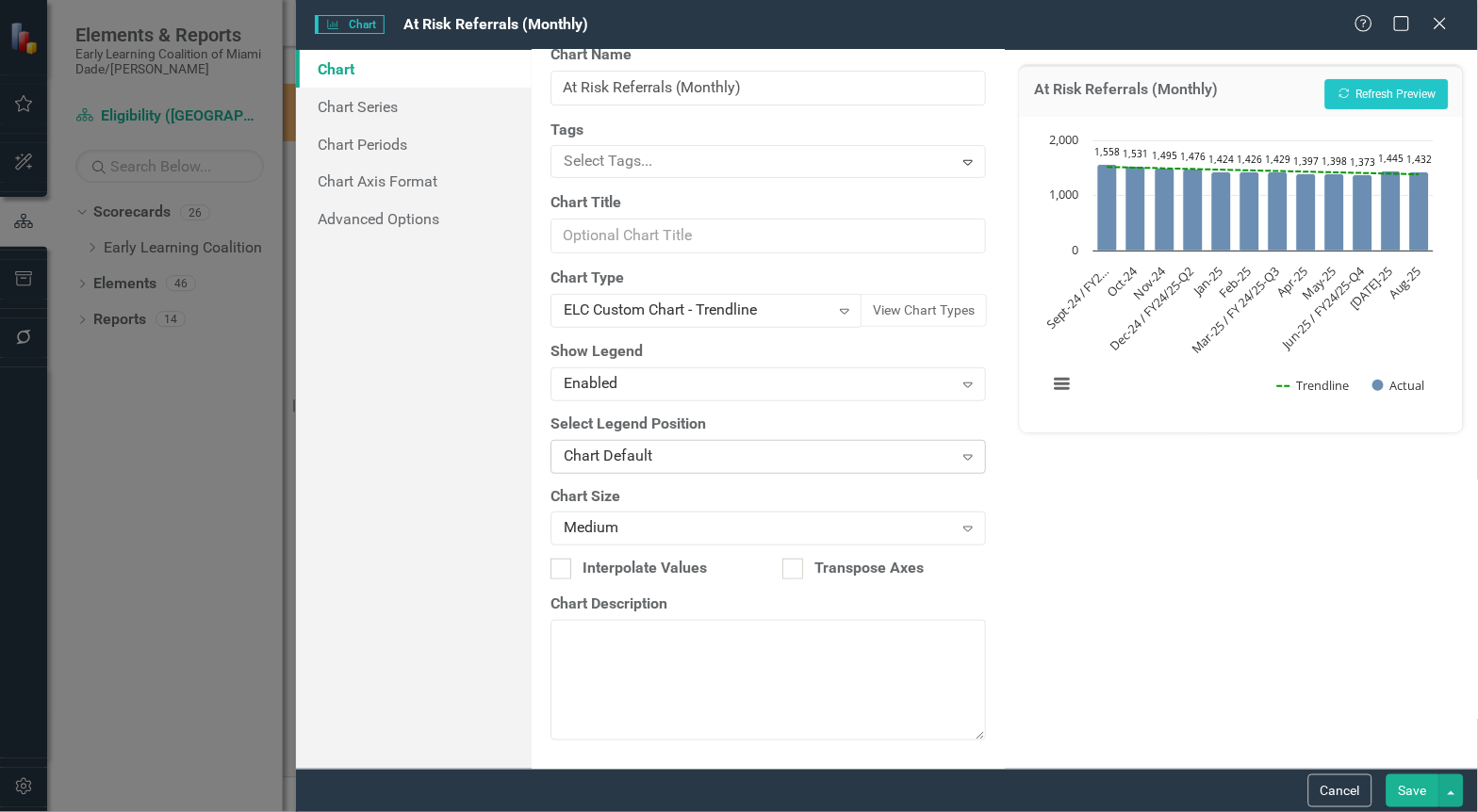
click at [635, 448] on div "Chart Default" at bounding box center [757, 457] width 388 height 21
click at [842, 306] on div "Expand" at bounding box center [844, 311] width 34 height 30
click at [353, 106] on link "Chart Series" at bounding box center [414, 106] width 236 height 38
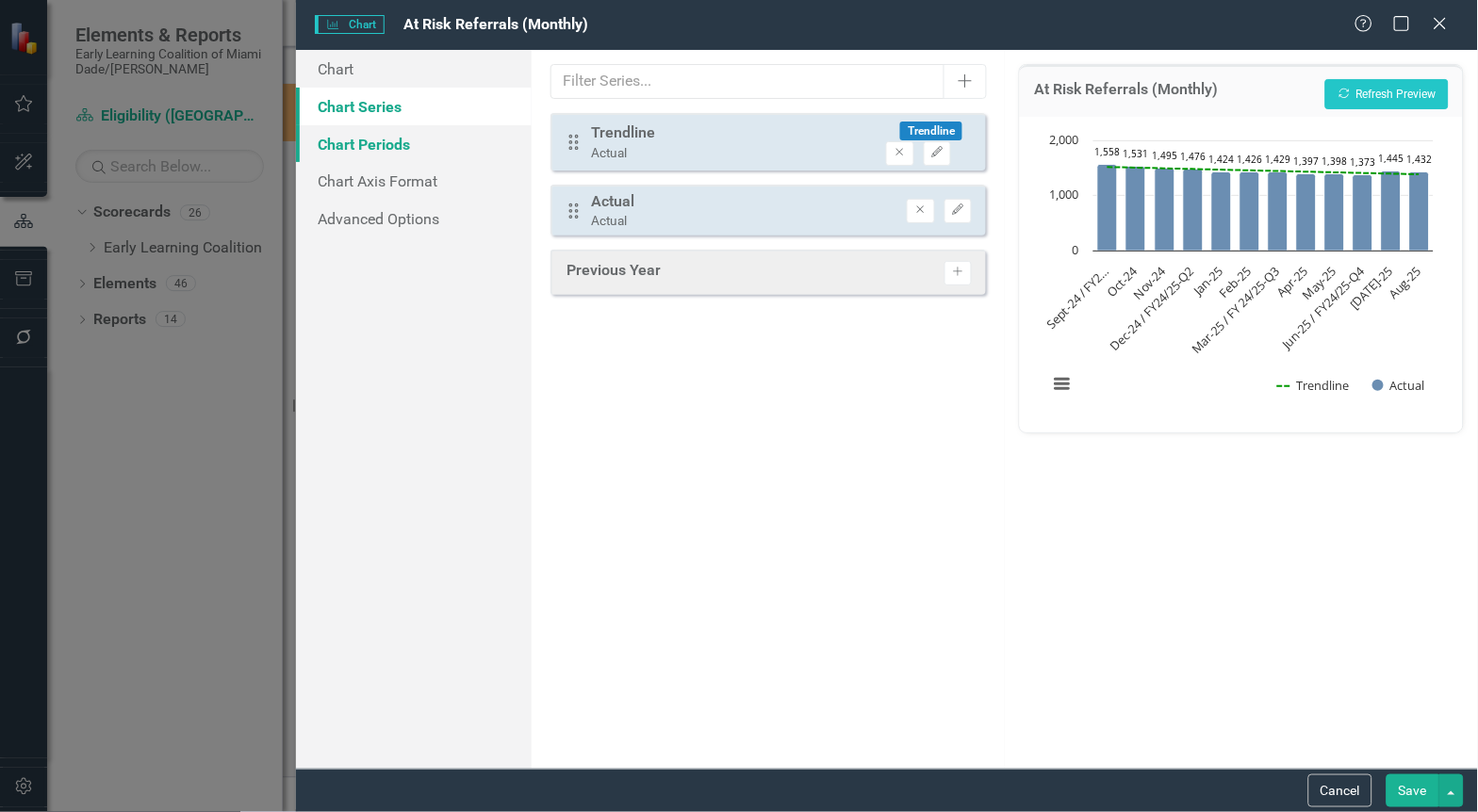
click at [359, 133] on link "Chart Periods" at bounding box center [414, 144] width 236 height 38
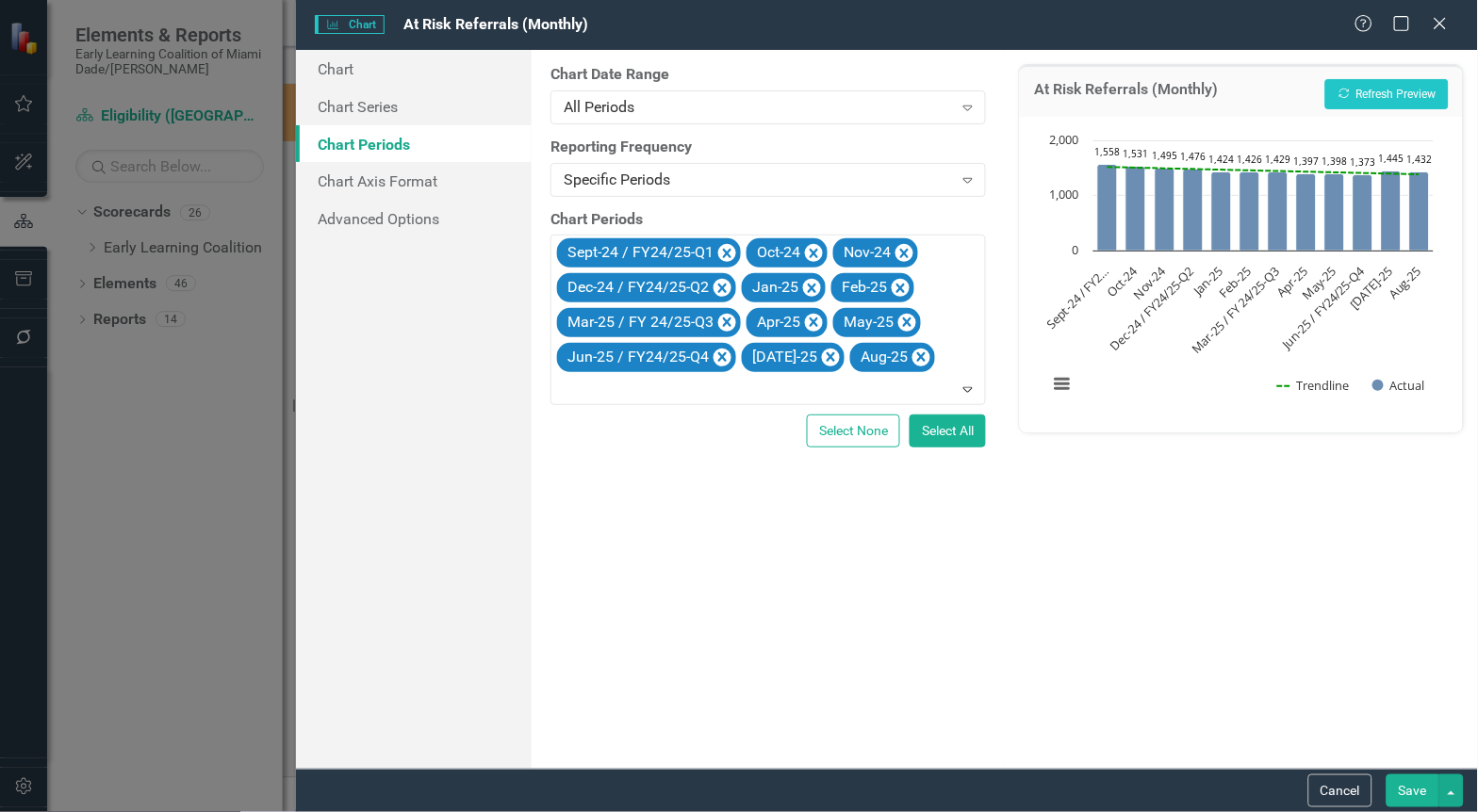
click at [1416, 797] on button "Save" at bounding box center [1412, 791] width 53 height 33
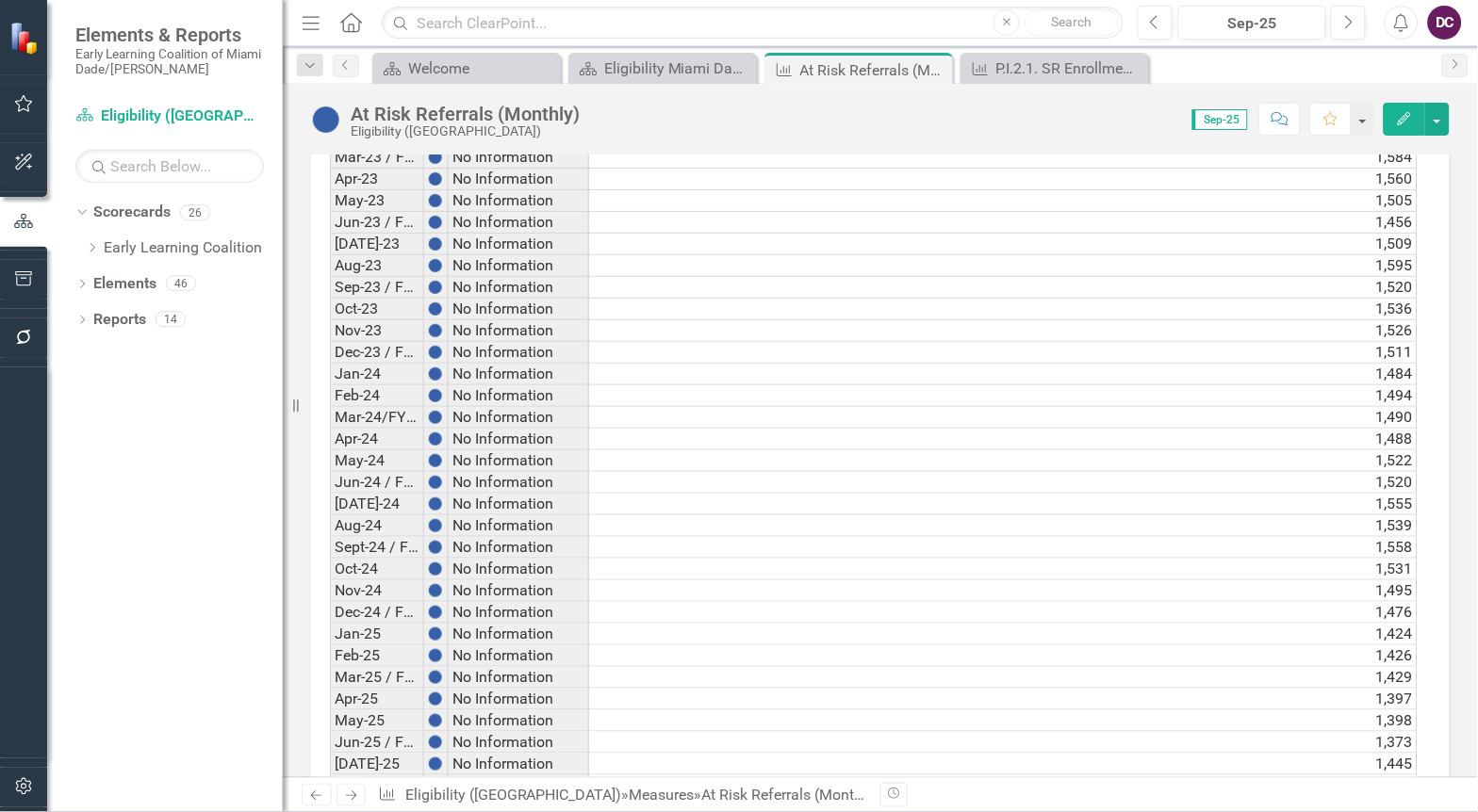
scroll to position [3526, 0]
click at [181, 247] on link "Early Learning Coalition" at bounding box center [193, 248] width 179 height 21
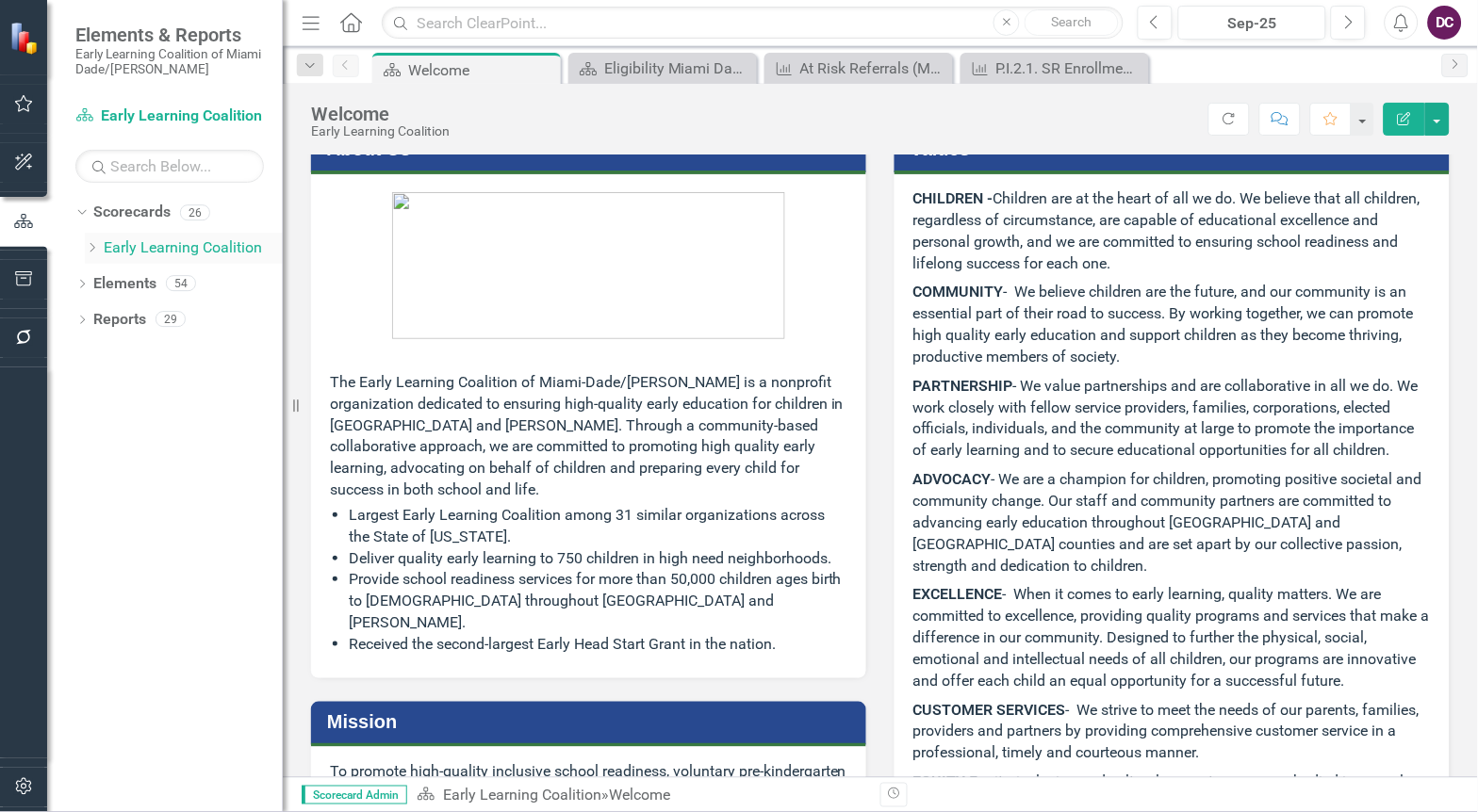
scroll to position [418, 0]
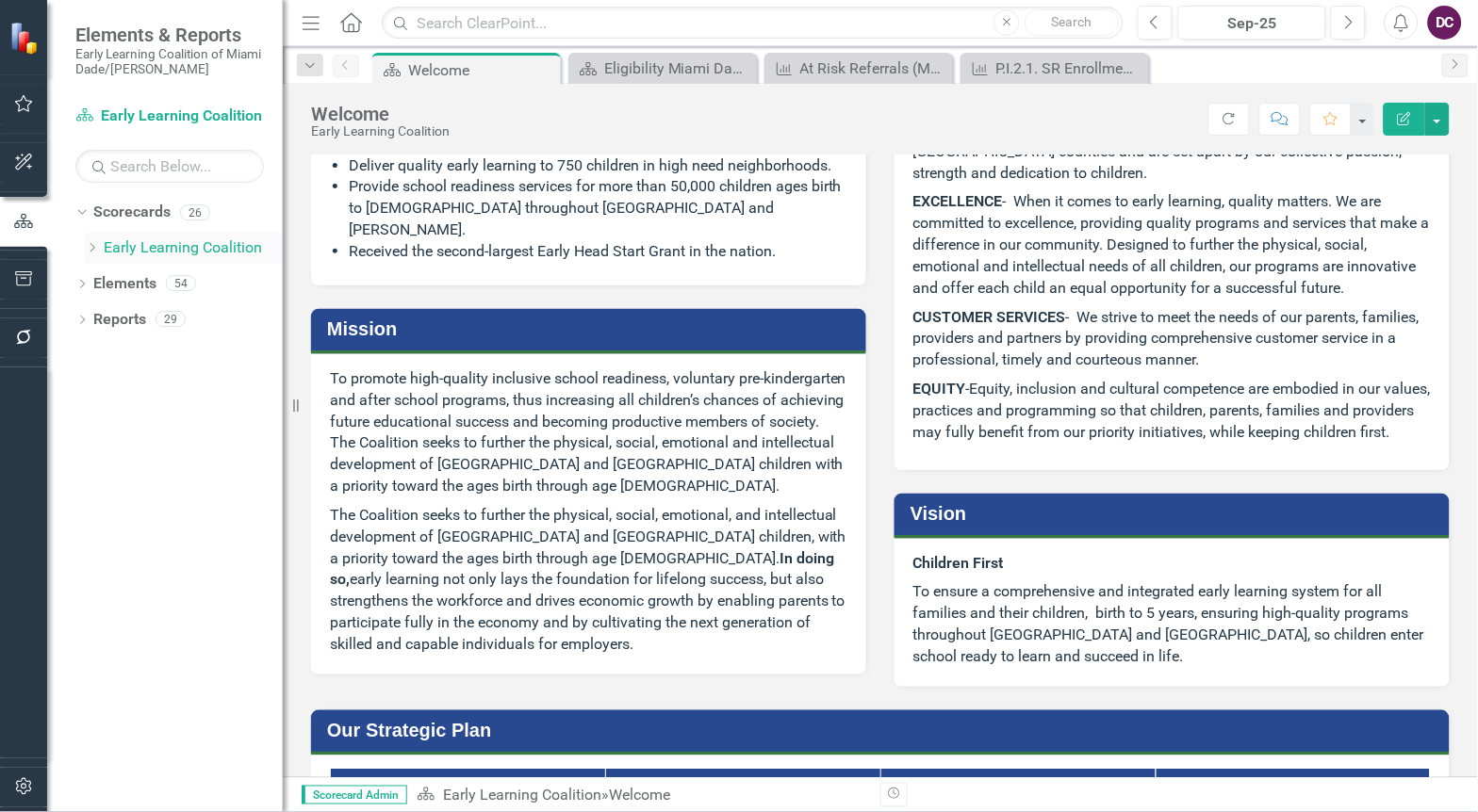
click at [85, 248] on icon "Dropdown" at bounding box center [92, 248] width 15 height 12
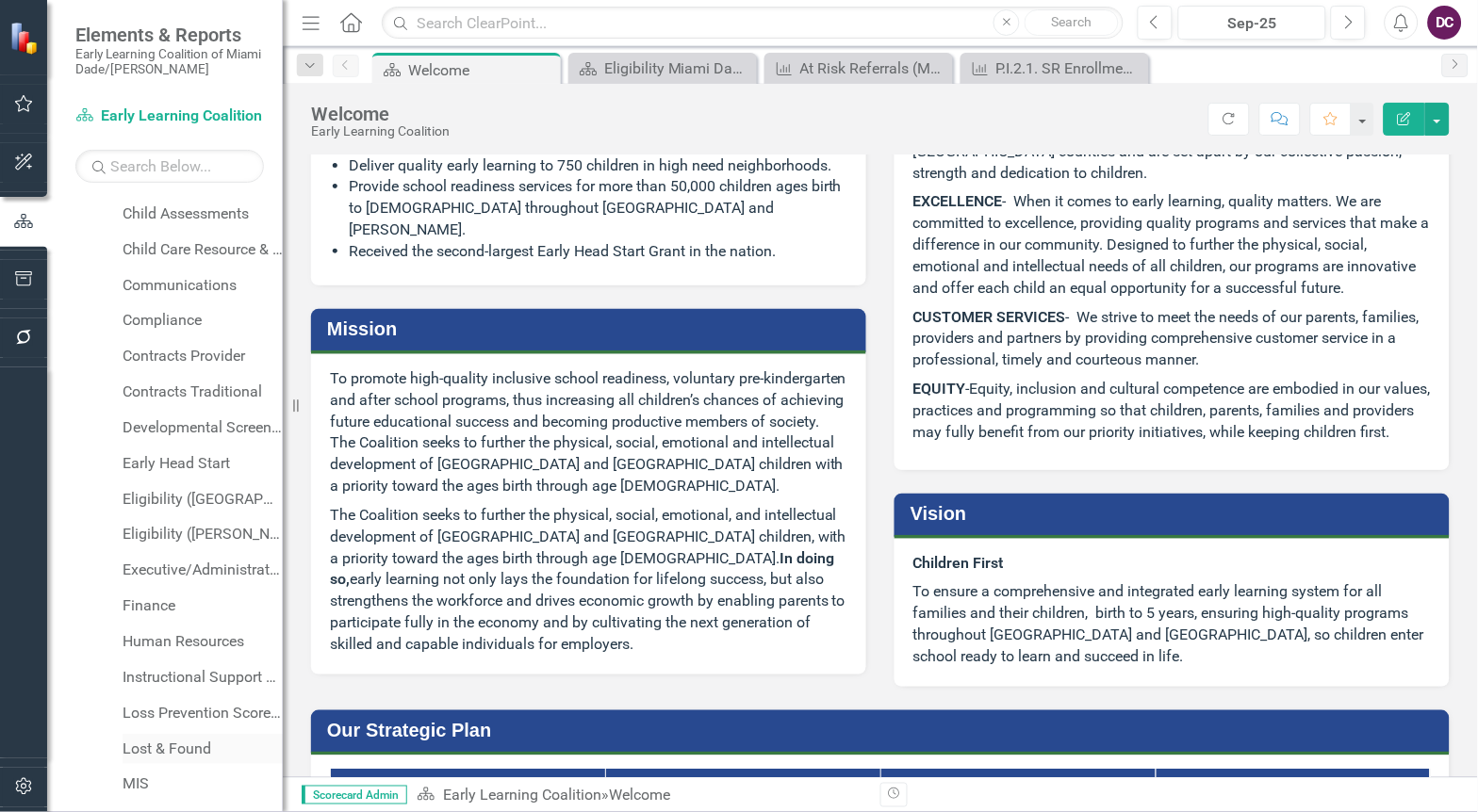
scroll to position [1, 0]
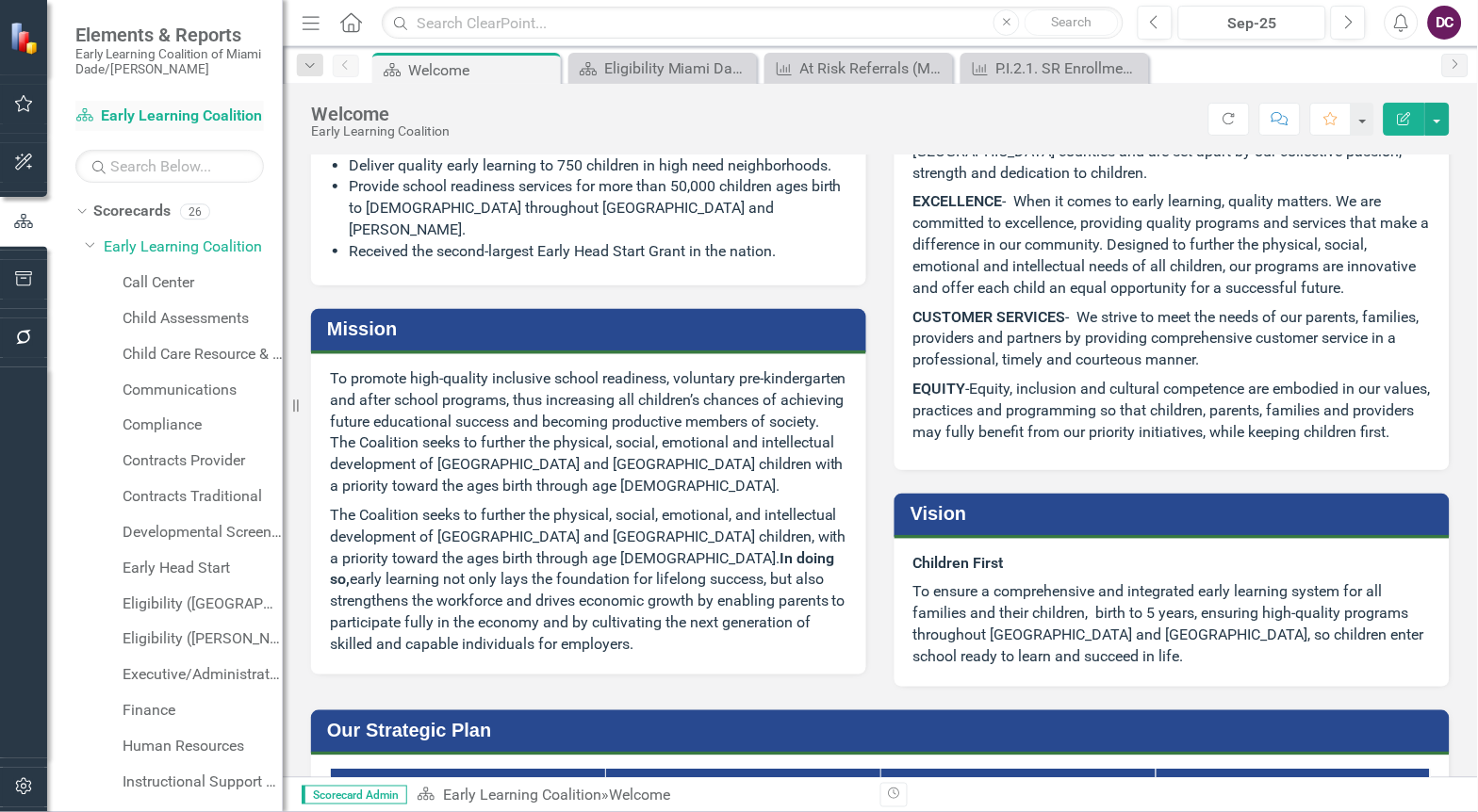
click at [136, 121] on link "Scorecard Early Learning Coalition" at bounding box center [169, 116] width 189 height 21
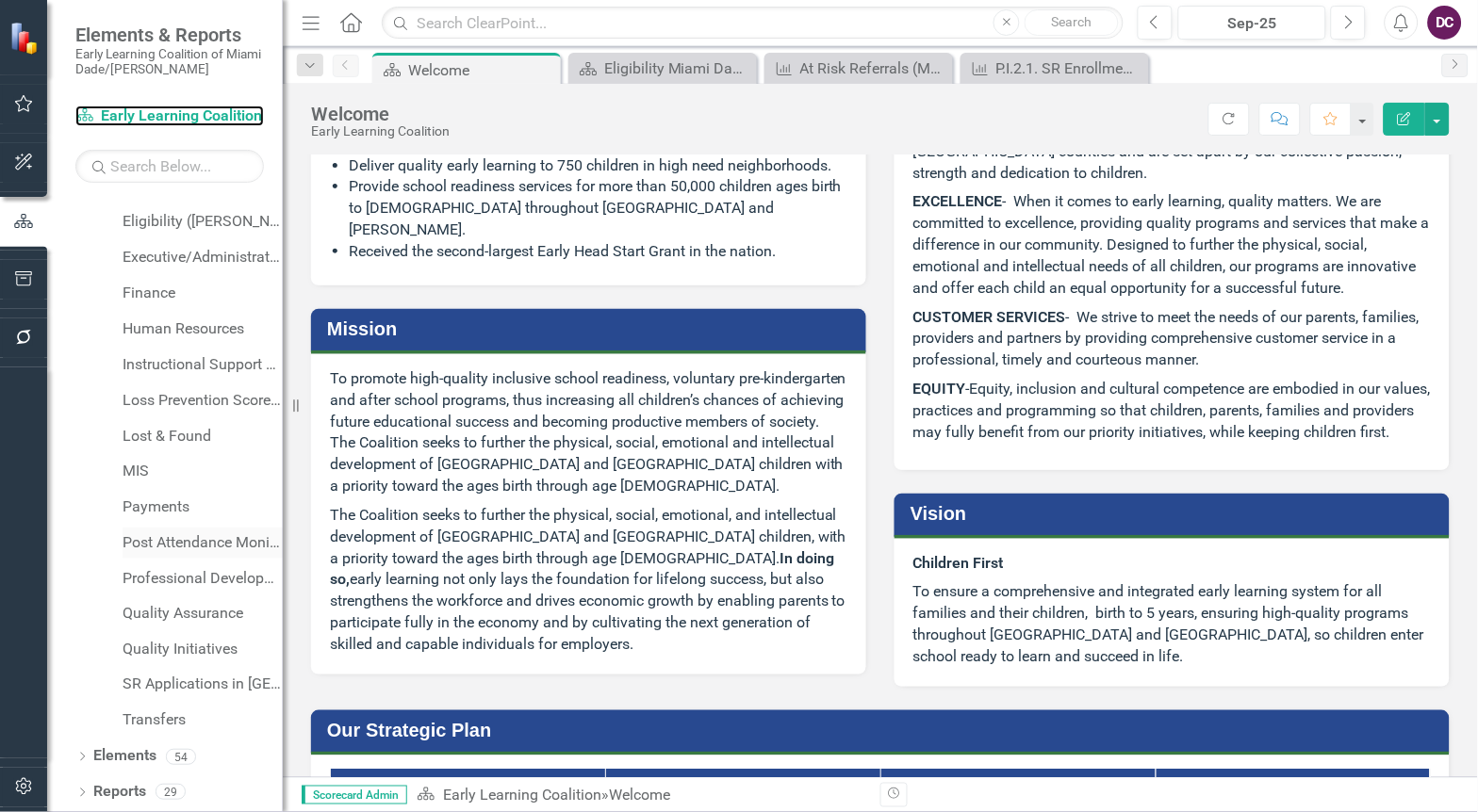
scroll to position [315, 0]
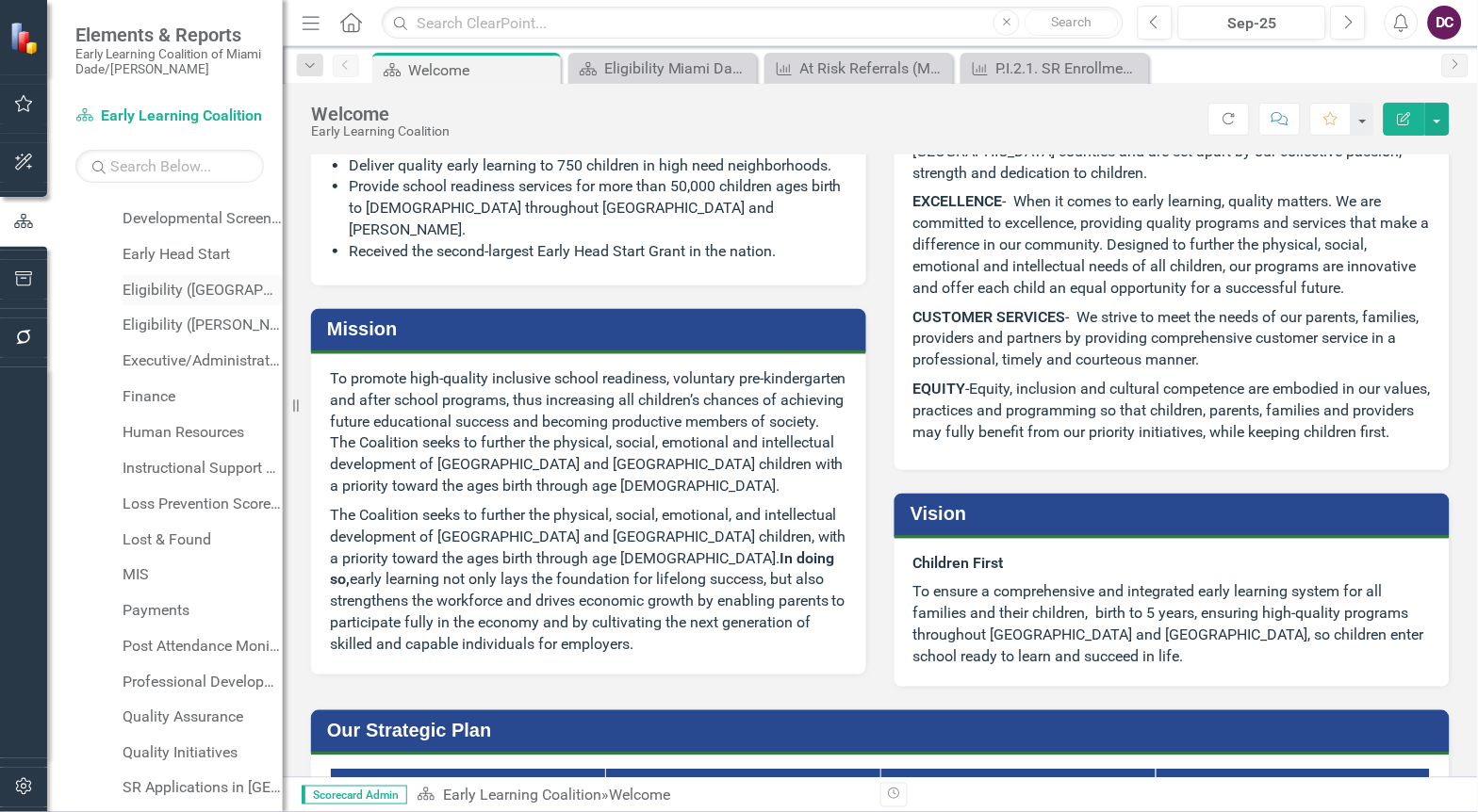
click at [174, 292] on link "Eligibility ([GEOGRAPHIC_DATA])" at bounding box center [203, 290] width 161 height 21
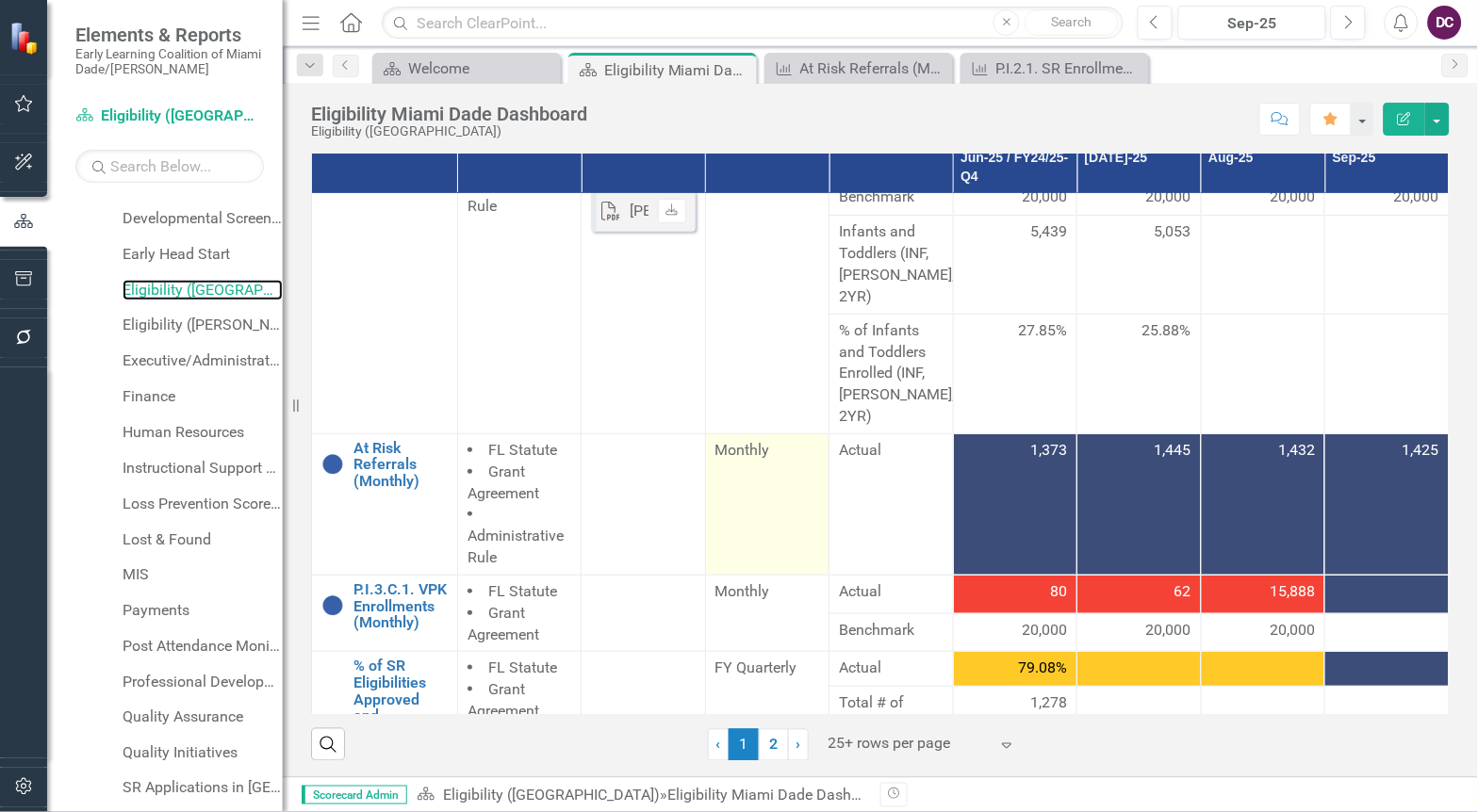
scroll to position [209, 0]
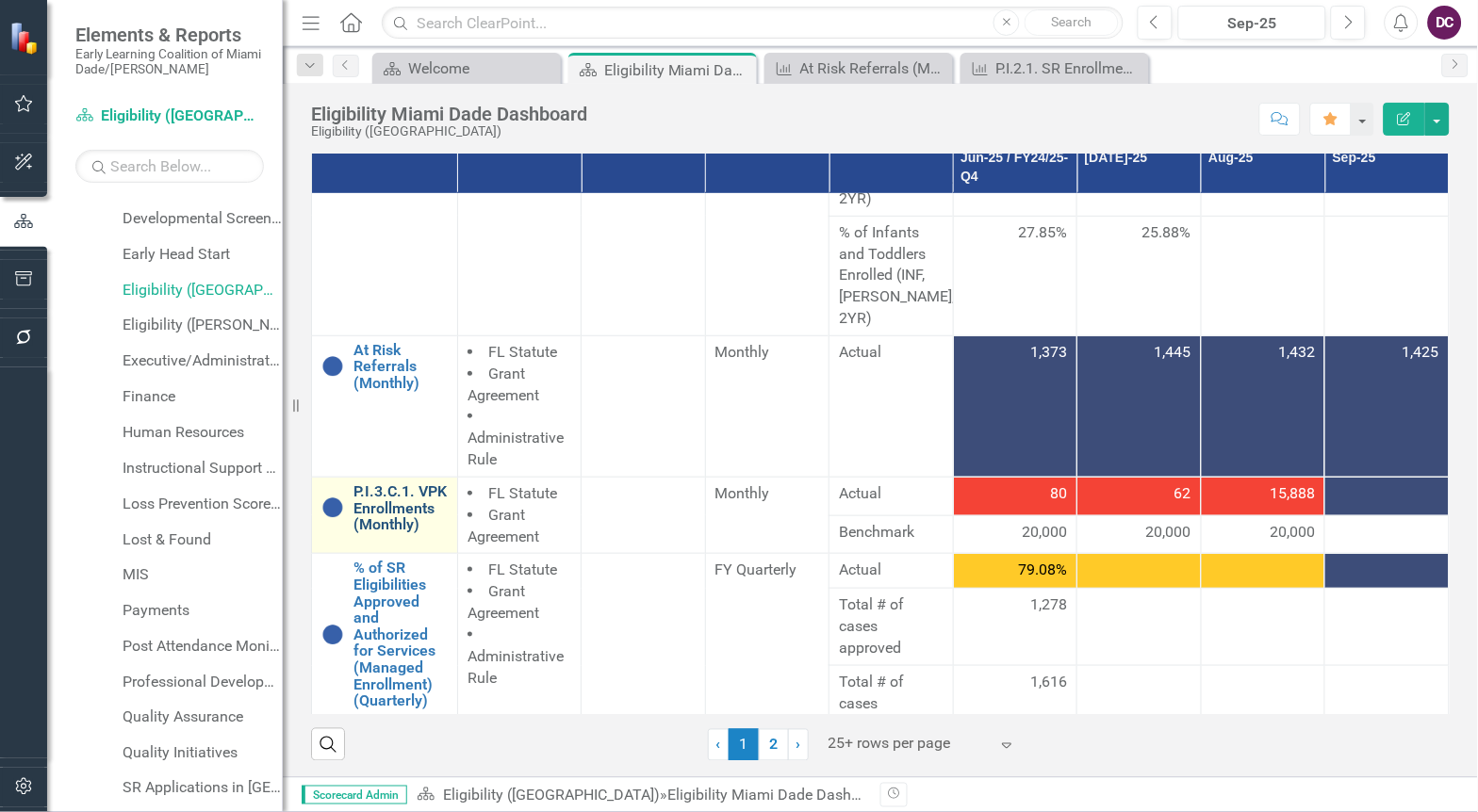
click at [396, 484] on link "P.I.3.C.1. VPK Enrollments (Monthly)" at bounding box center [400, 509] width 94 height 50
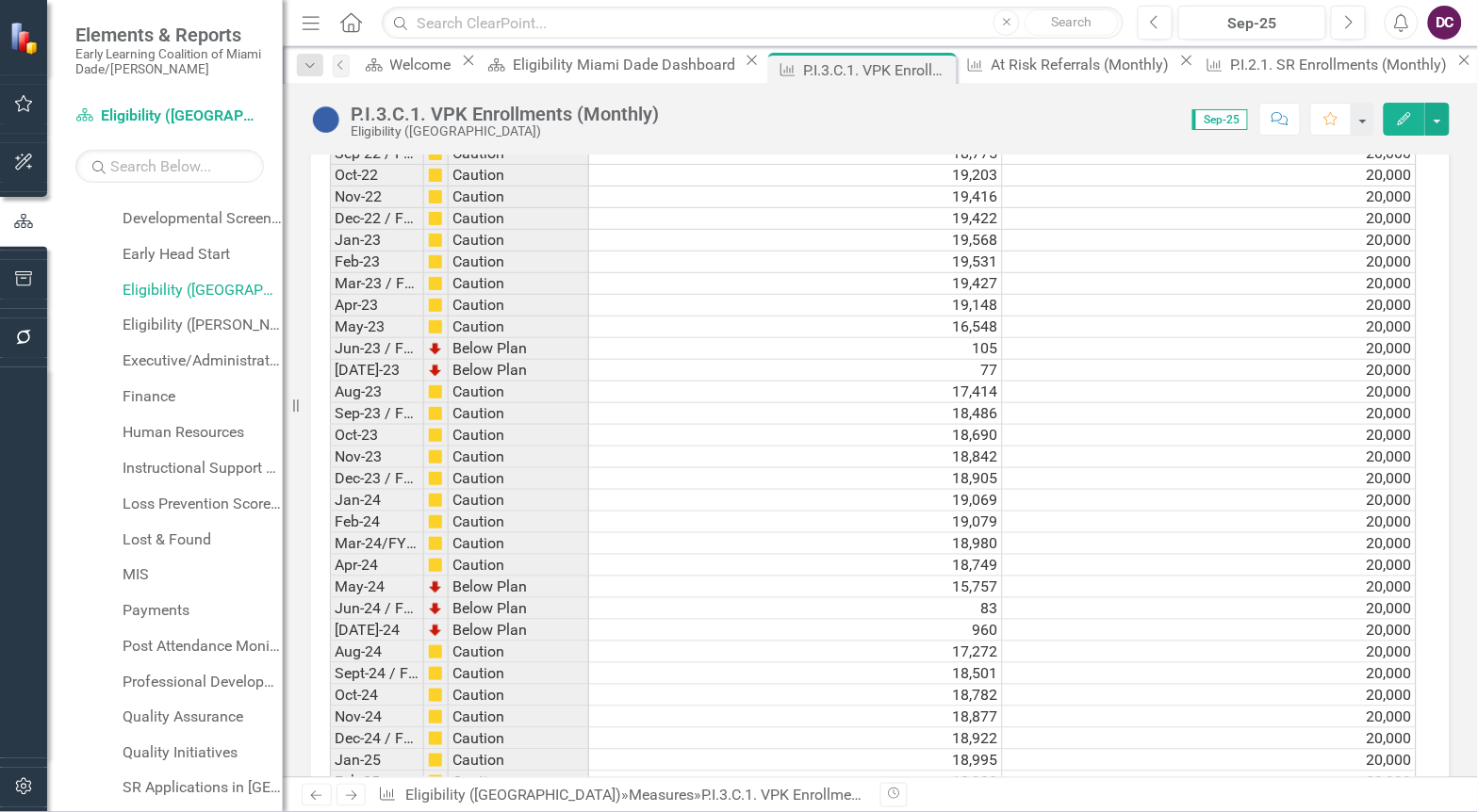
scroll to position [2932, 0]
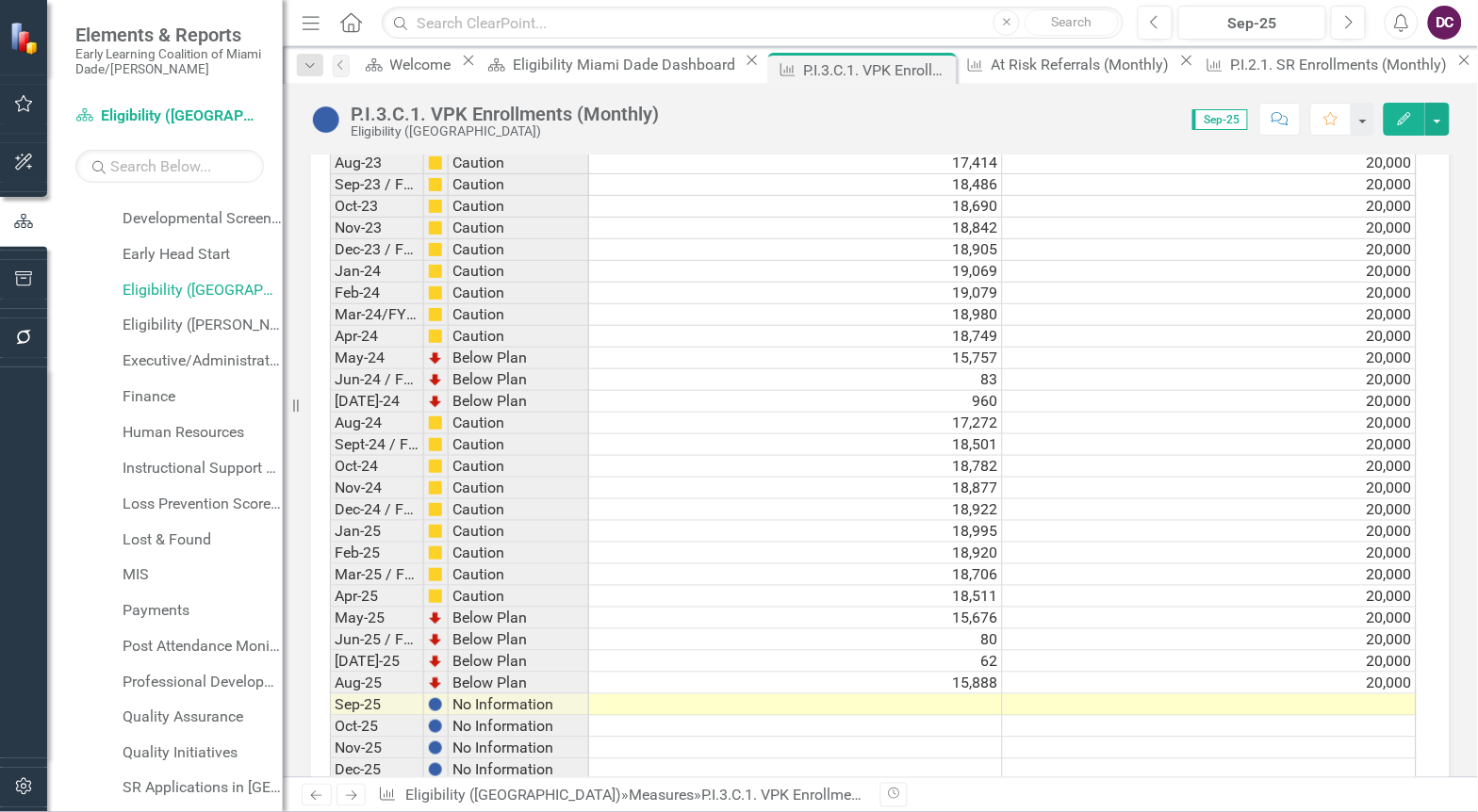
click at [986, 695] on td at bounding box center [796, 706] width 413 height 21
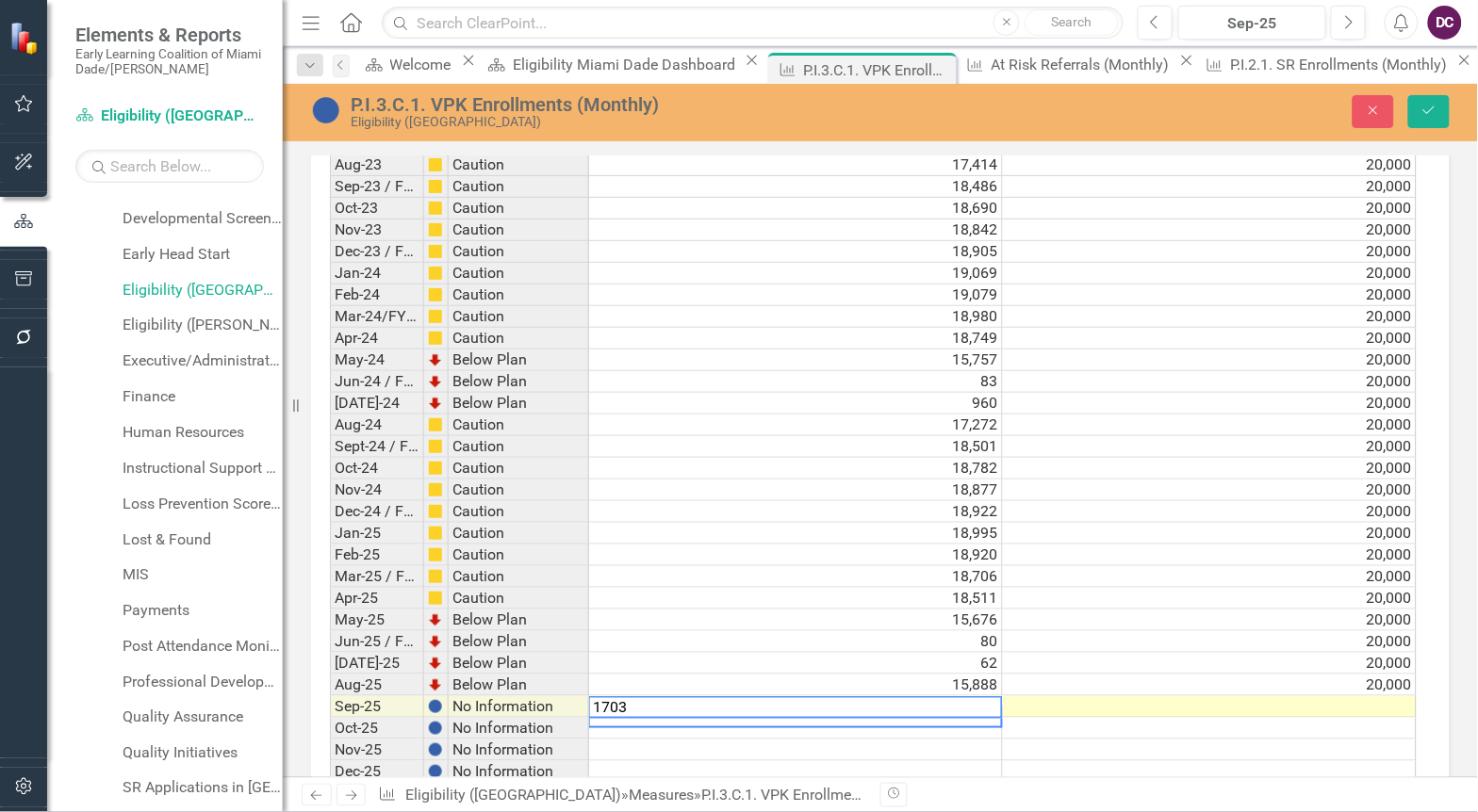
type textarea "17035"
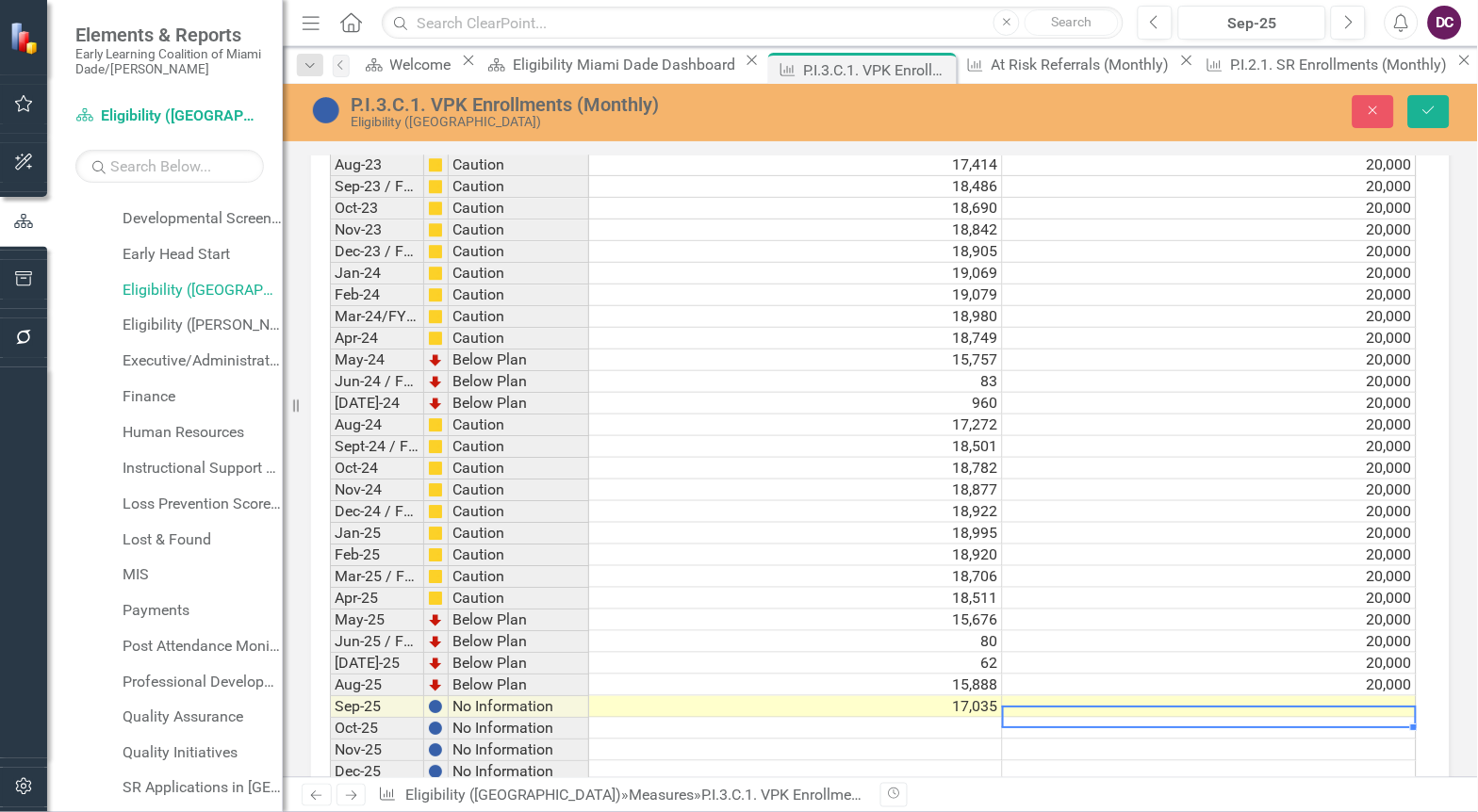
scroll to position [10, 13]
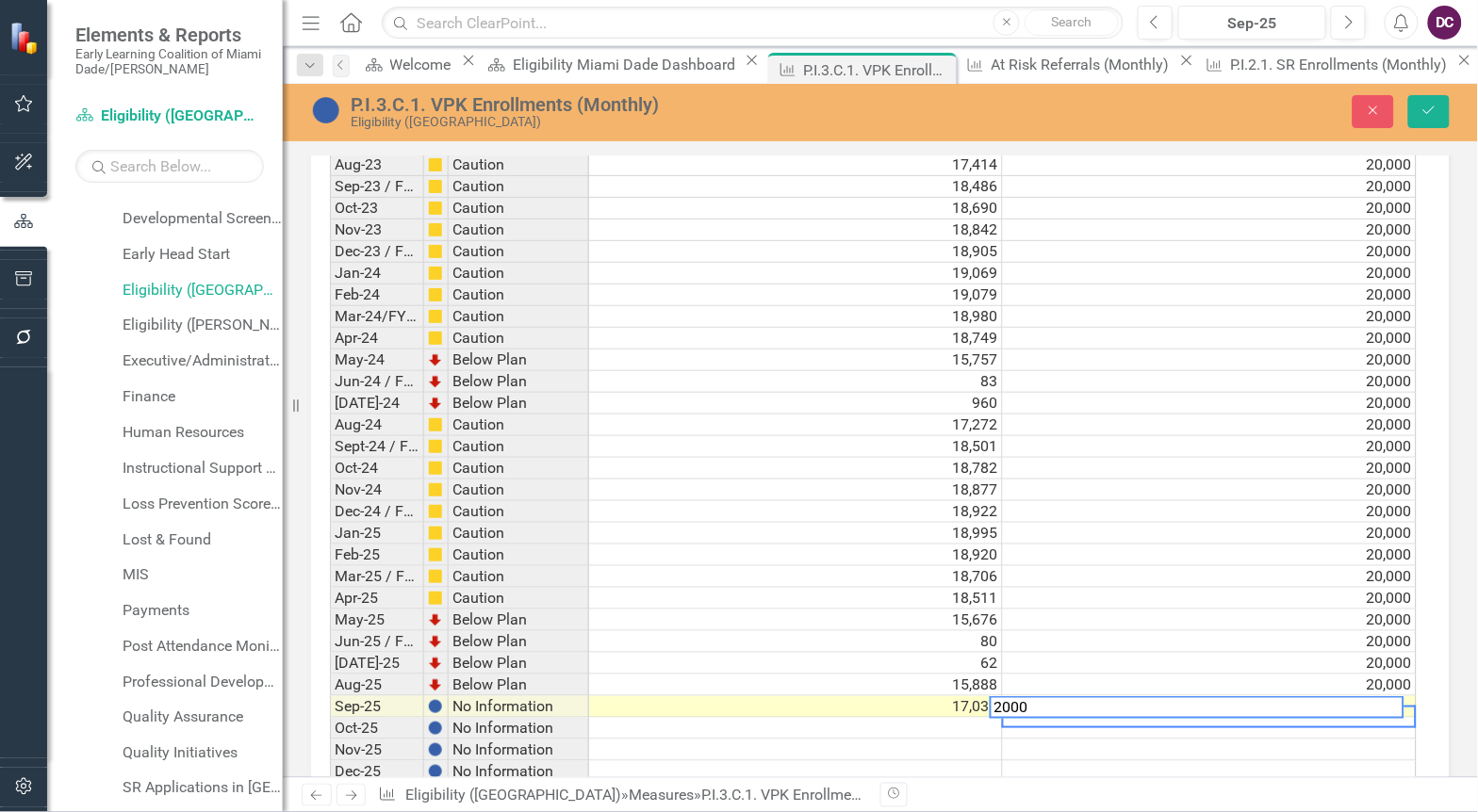
type textarea "20000"
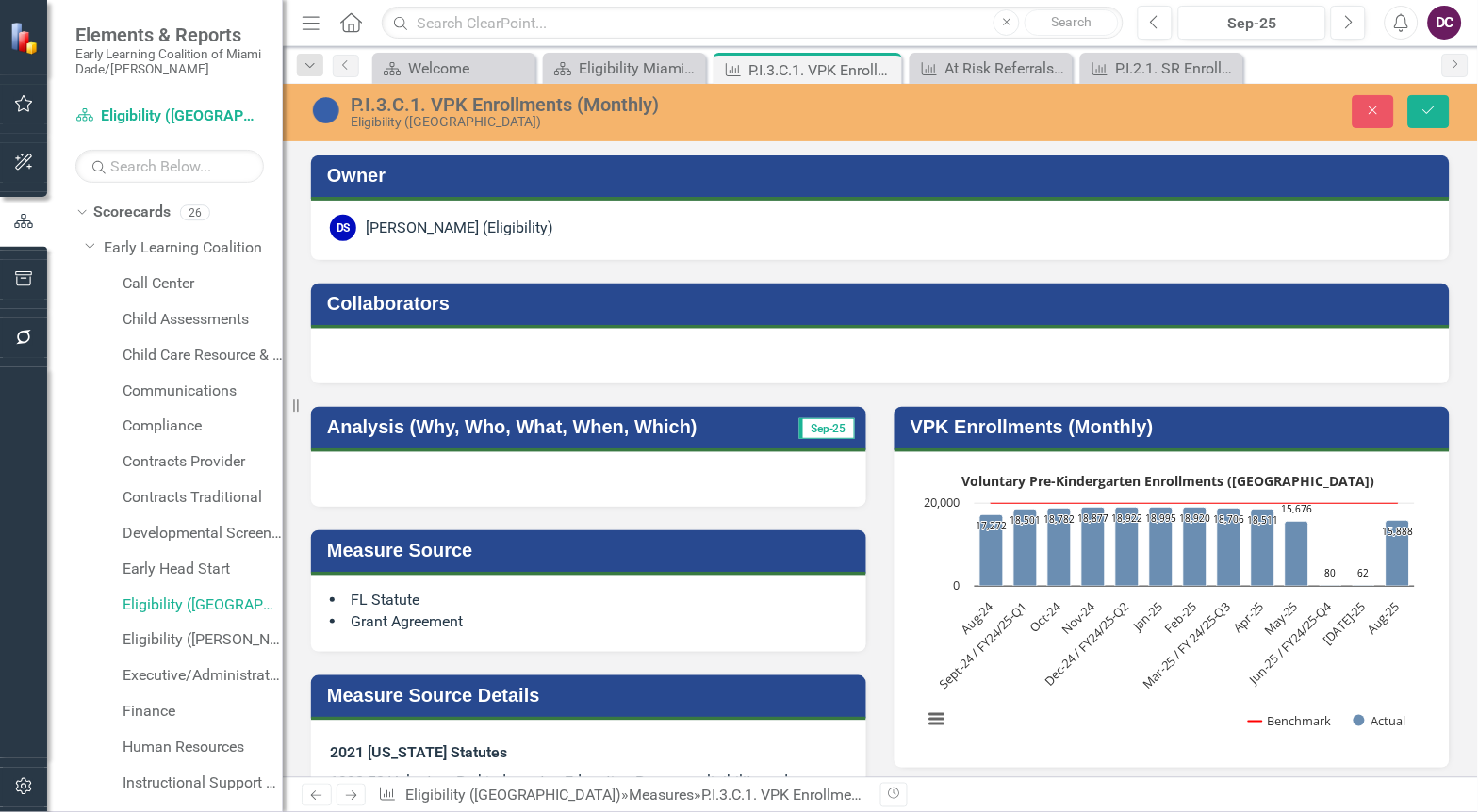
scroll to position [10, 13]
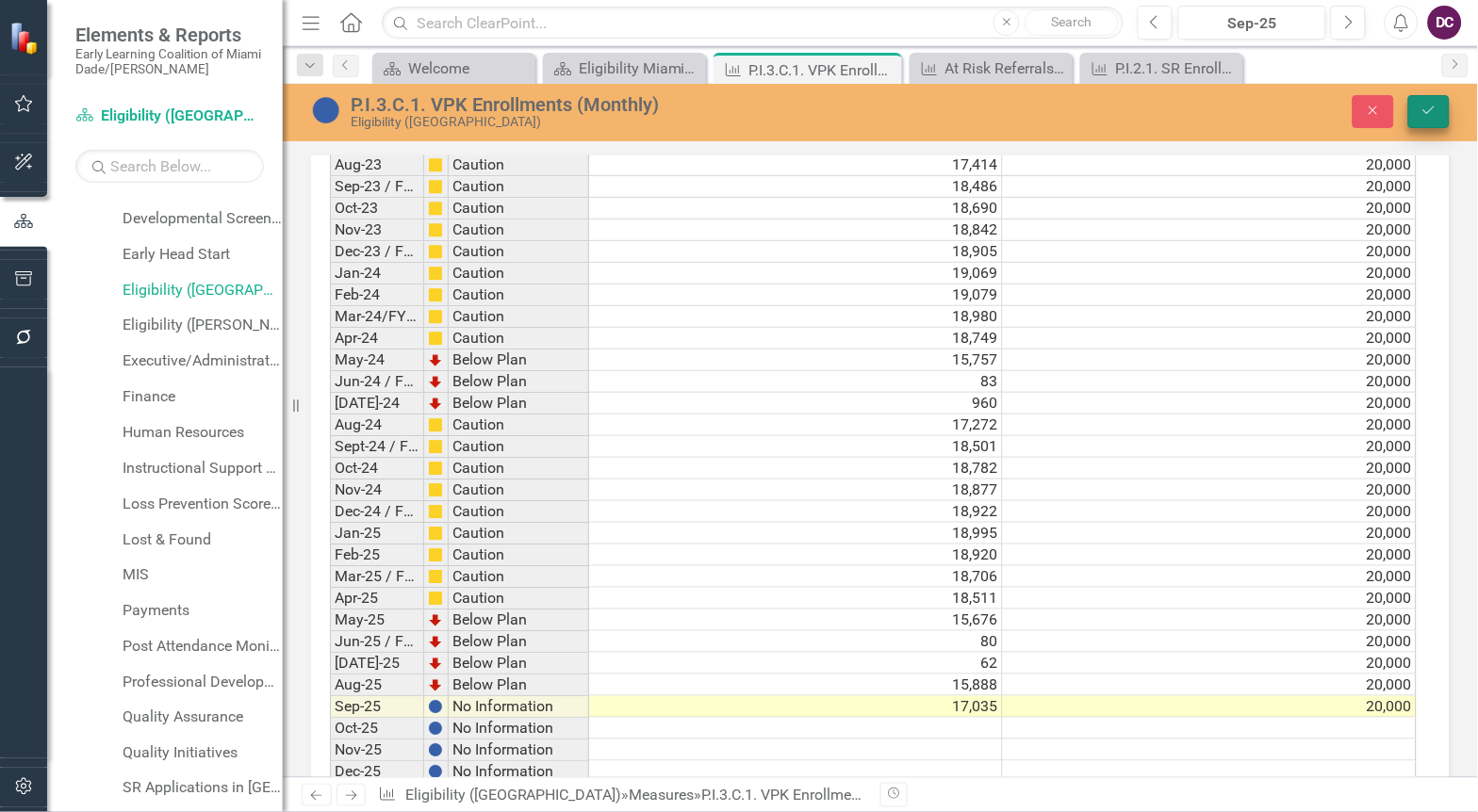
type textarea "20000"
drag, startPoint x: 1424, startPoint y: 111, endPoint x: 689, endPoint y: 487, distance: 825.6
click at [1424, 110] on icon "Save" at bounding box center [1429, 110] width 17 height 14
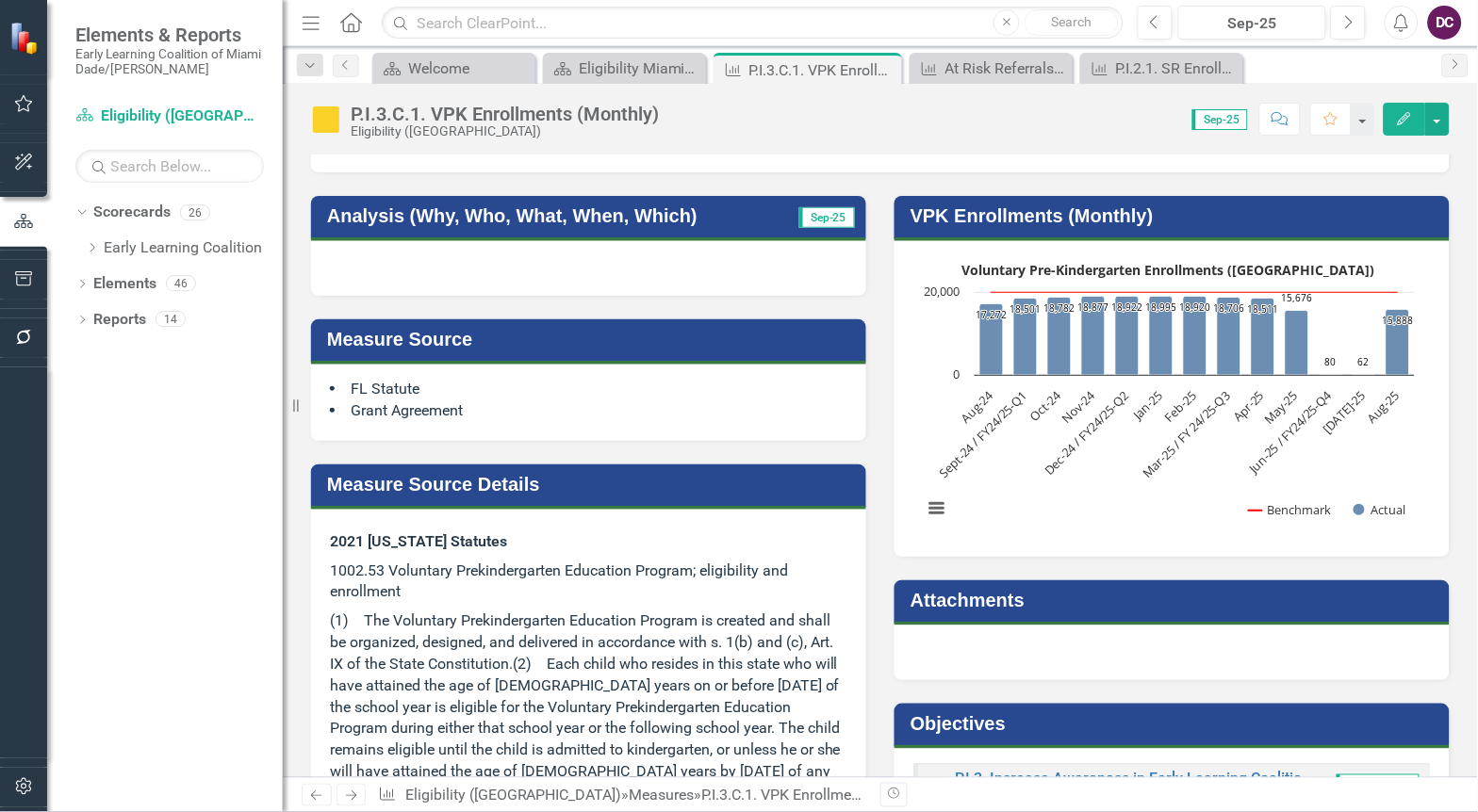
scroll to position [209, 0]
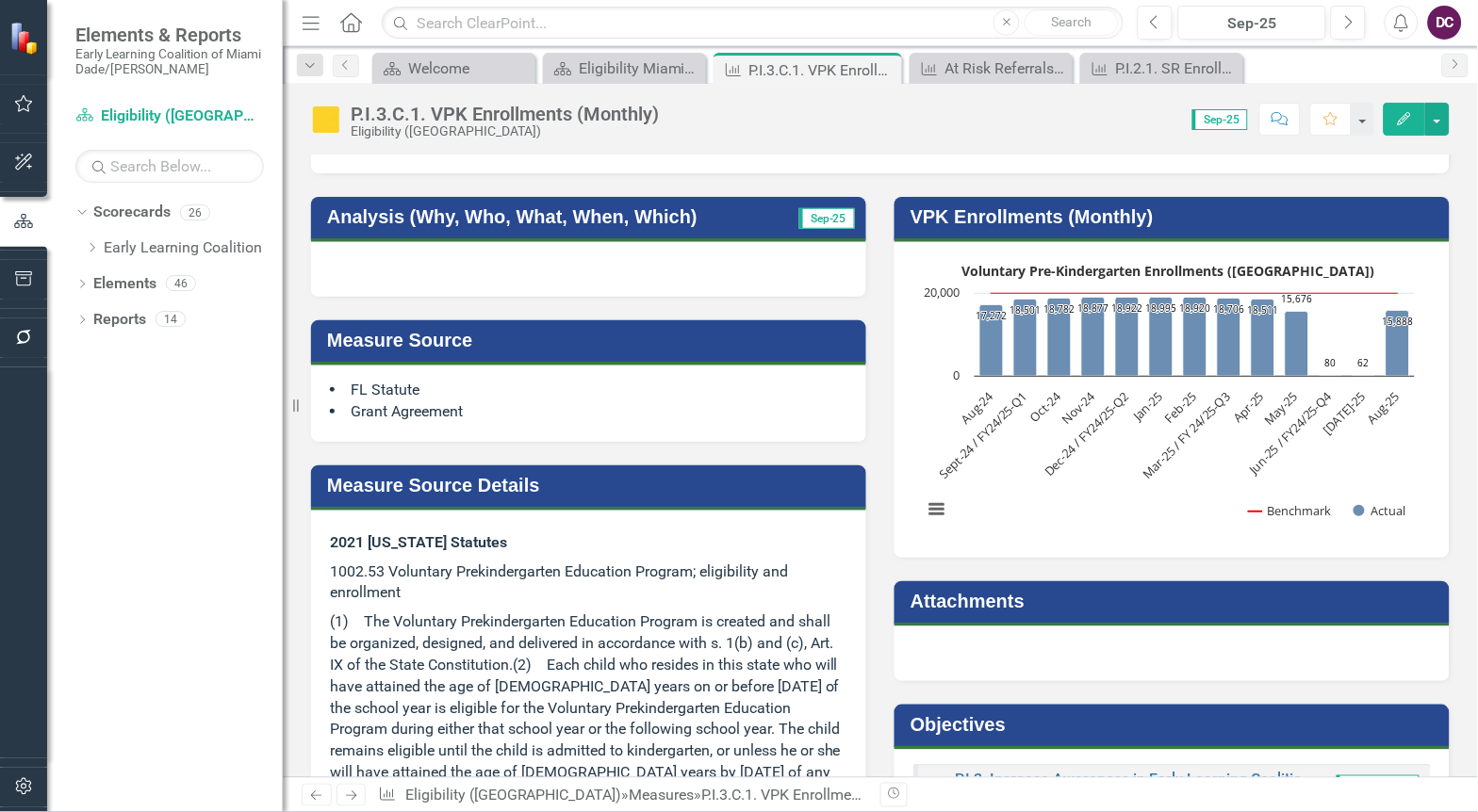
click at [1003, 463] on rect "Interactive chart" at bounding box center [1169, 398] width 511 height 283
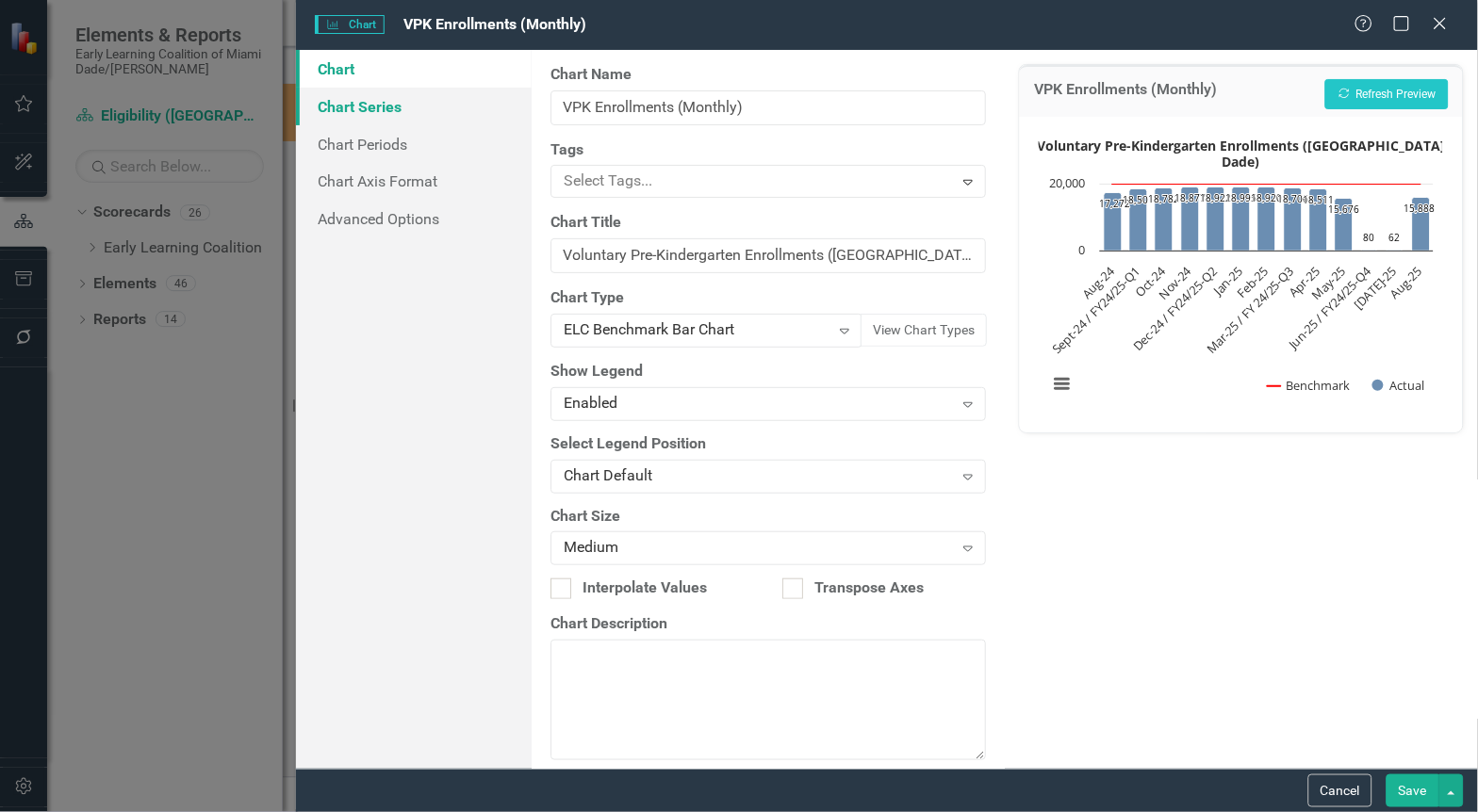
click at [376, 114] on link "Chart Series" at bounding box center [414, 106] width 236 height 38
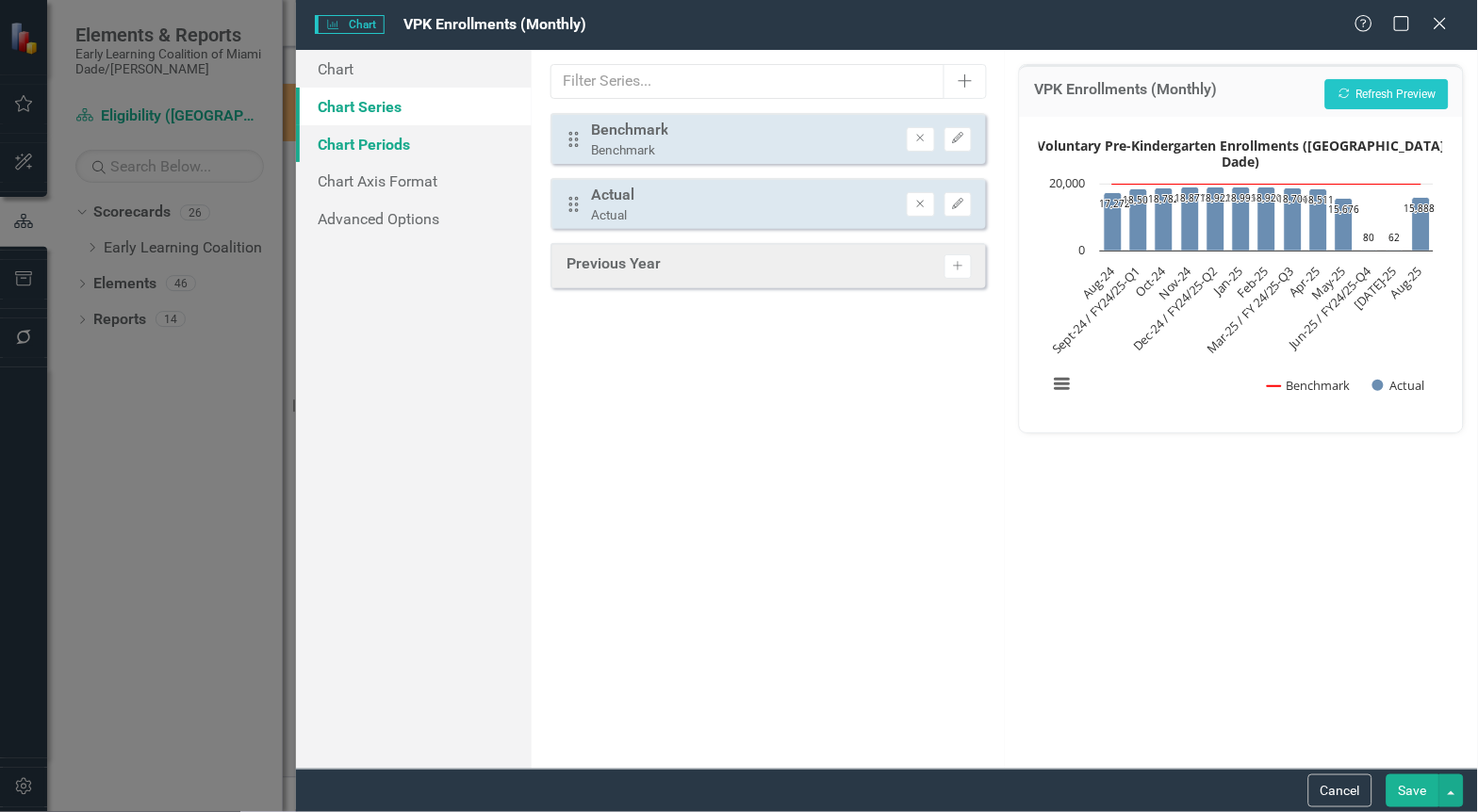
click at [379, 156] on link "Chart Periods" at bounding box center [414, 144] width 236 height 38
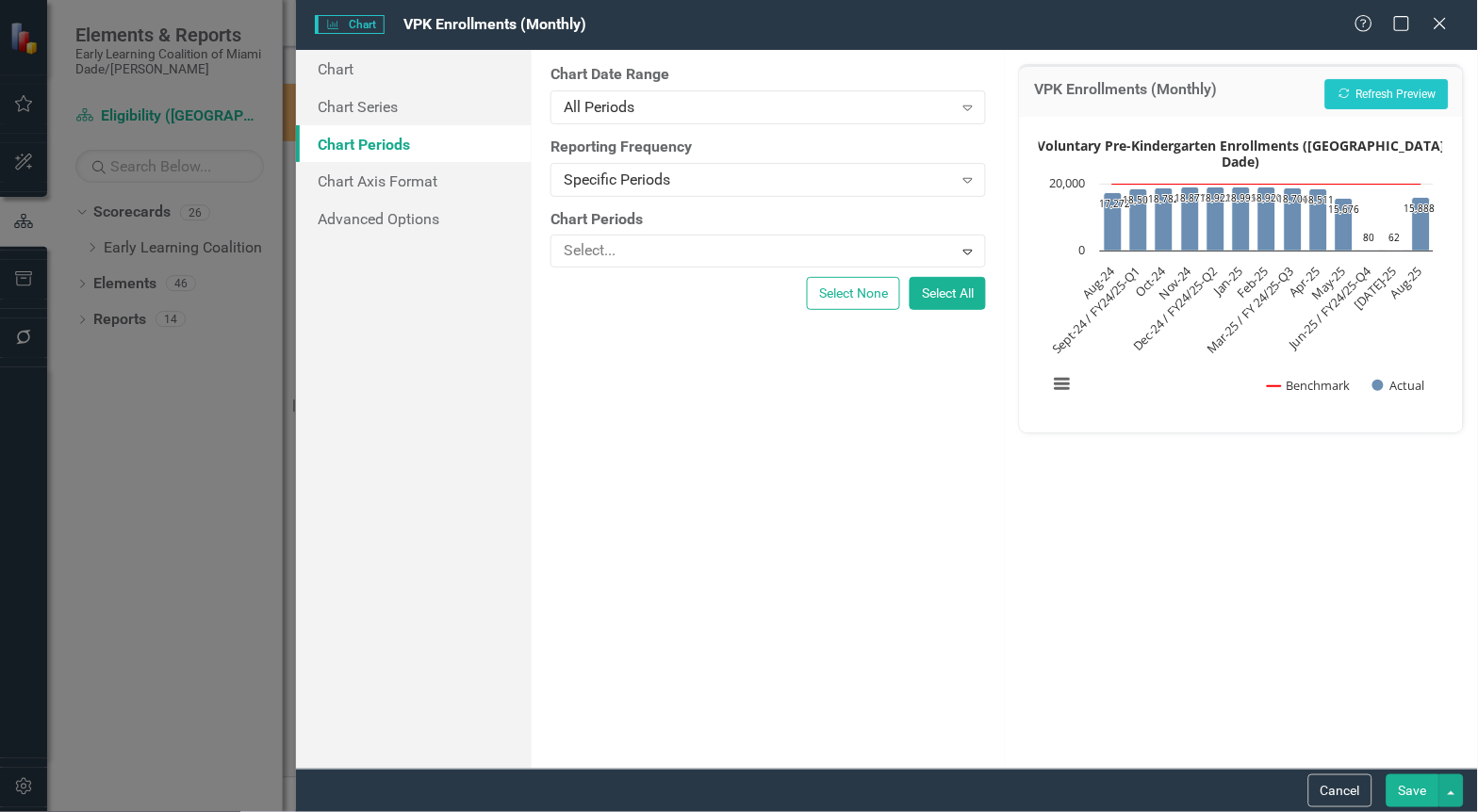
drag, startPoint x: 1325, startPoint y: 798, endPoint x: 631, endPoint y: 521, distance: 747.2
click at [1324, 798] on button "Cancel" at bounding box center [1341, 791] width 64 height 33
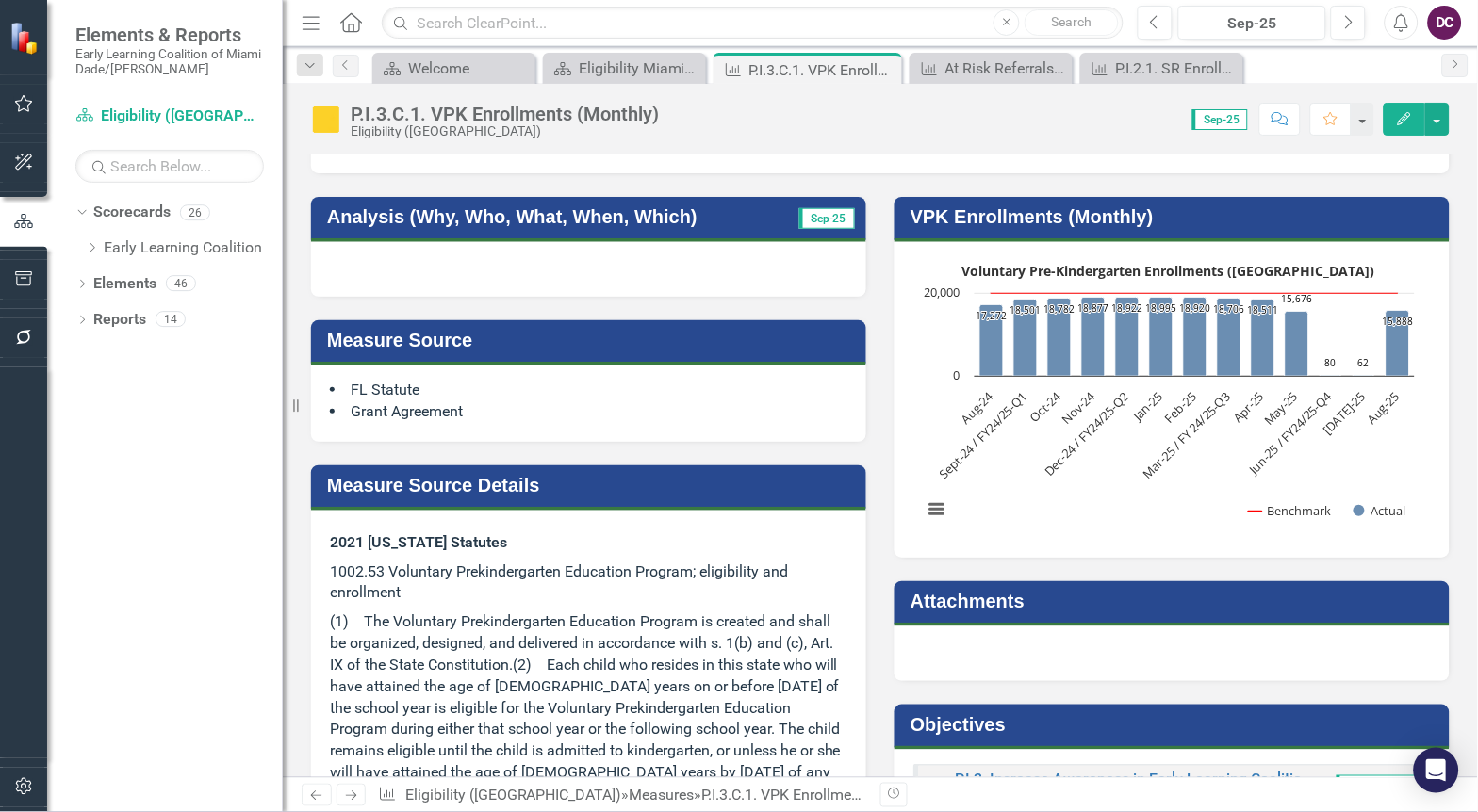
click at [1000, 448] on rect "Interactive chart" at bounding box center [1169, 398] width 511 height 283
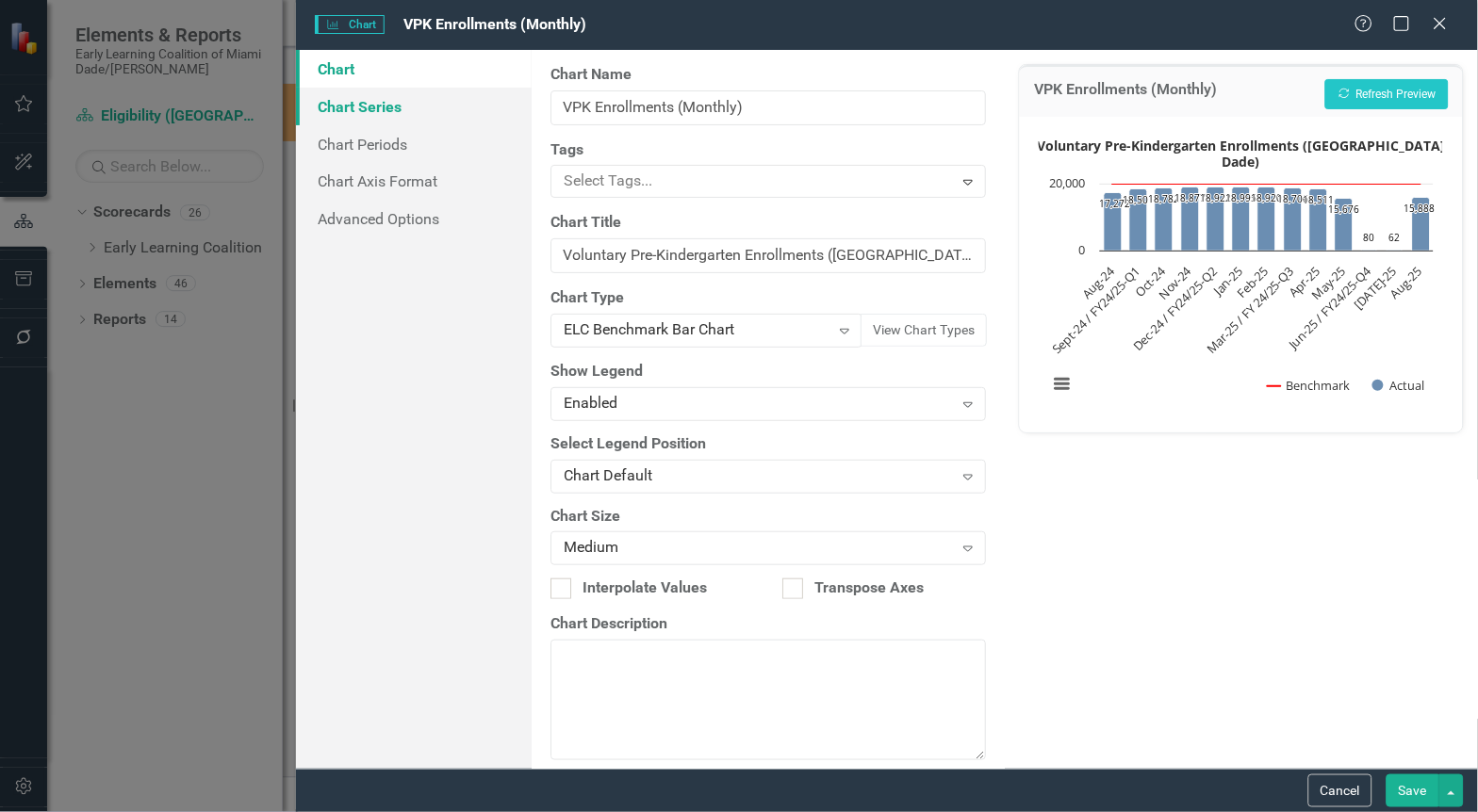
click at [397, 108] on link "Chart Series" at bounding box center [414, 106] width 236 height 38
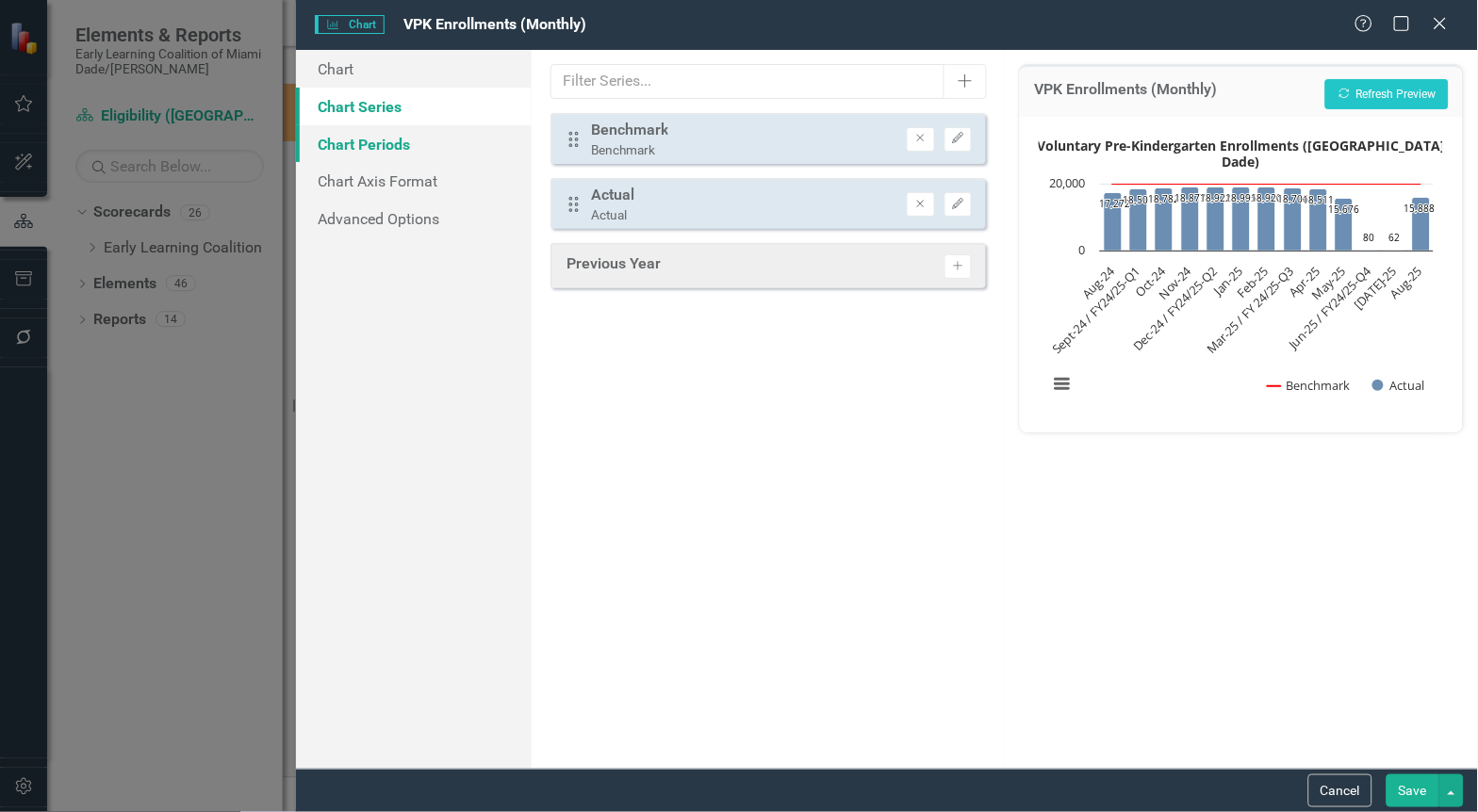
click at [438, 152] on link "Chart Periods" at bounding box center [414, 144] width 236 height 38
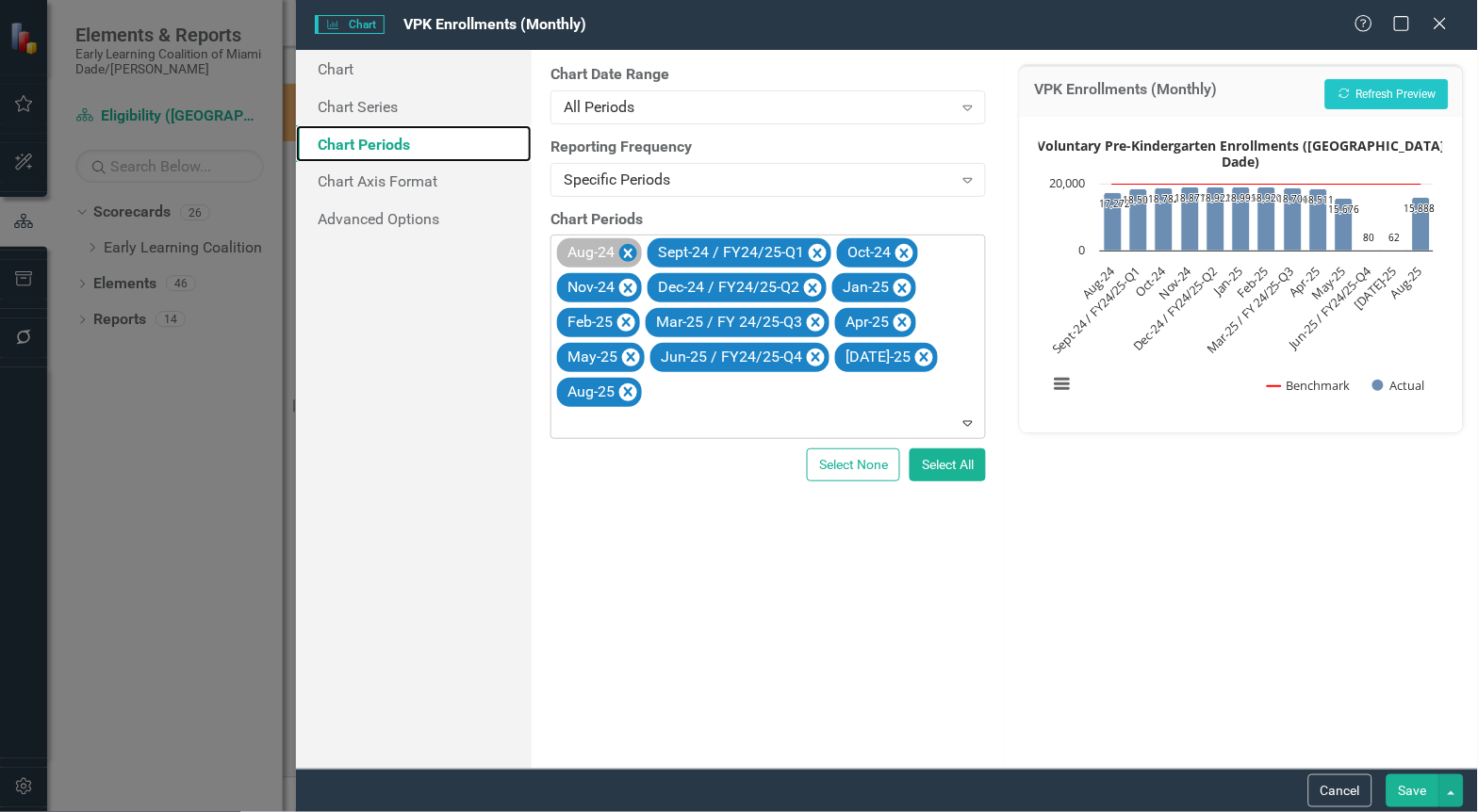
click at [633, 247] on icon "Remove Aug-24" at bounding box center [628, 254] width 18 height 23
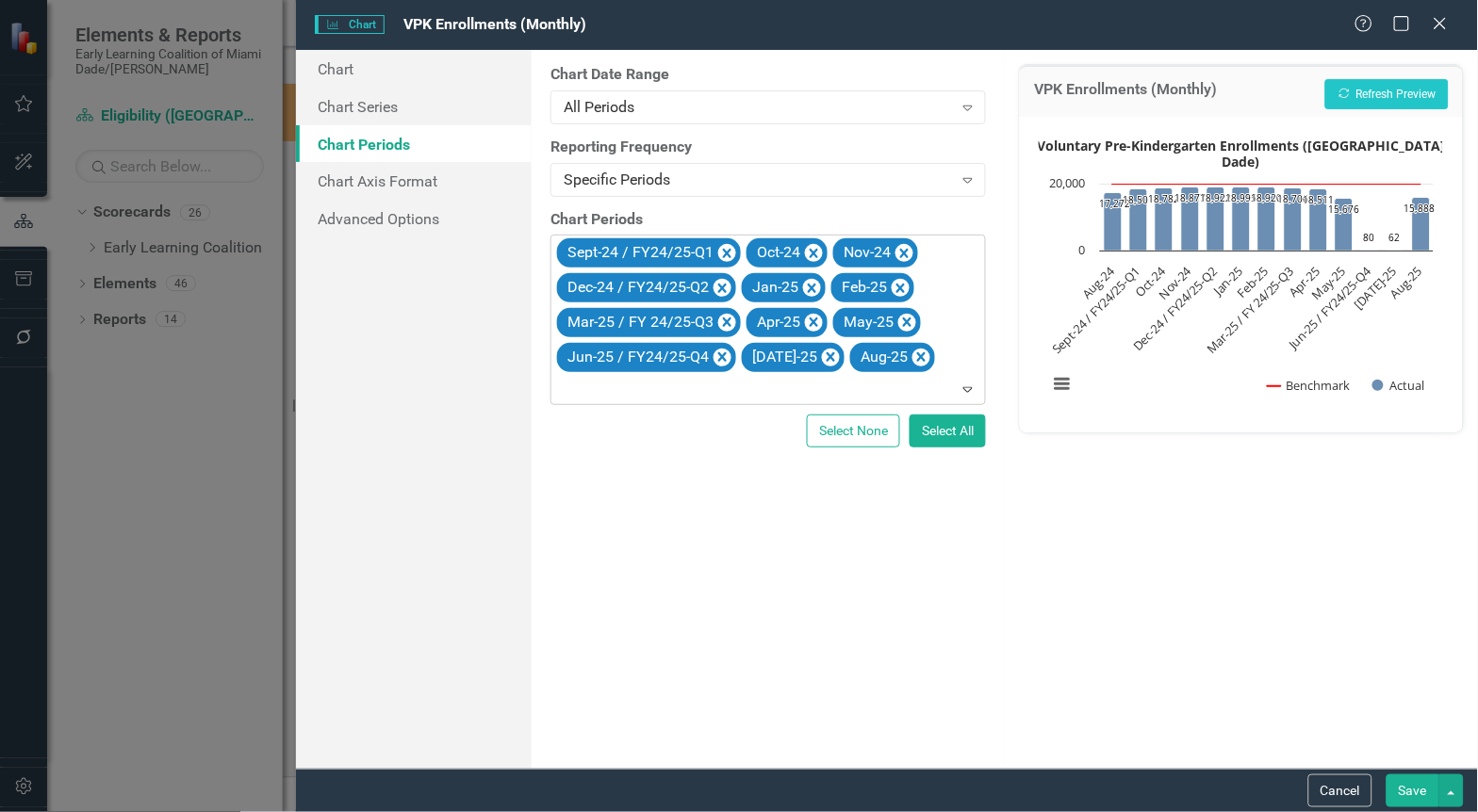
click at [1410, 787] on button "Save" at bounding box center [1412, 791] width 53 height 33
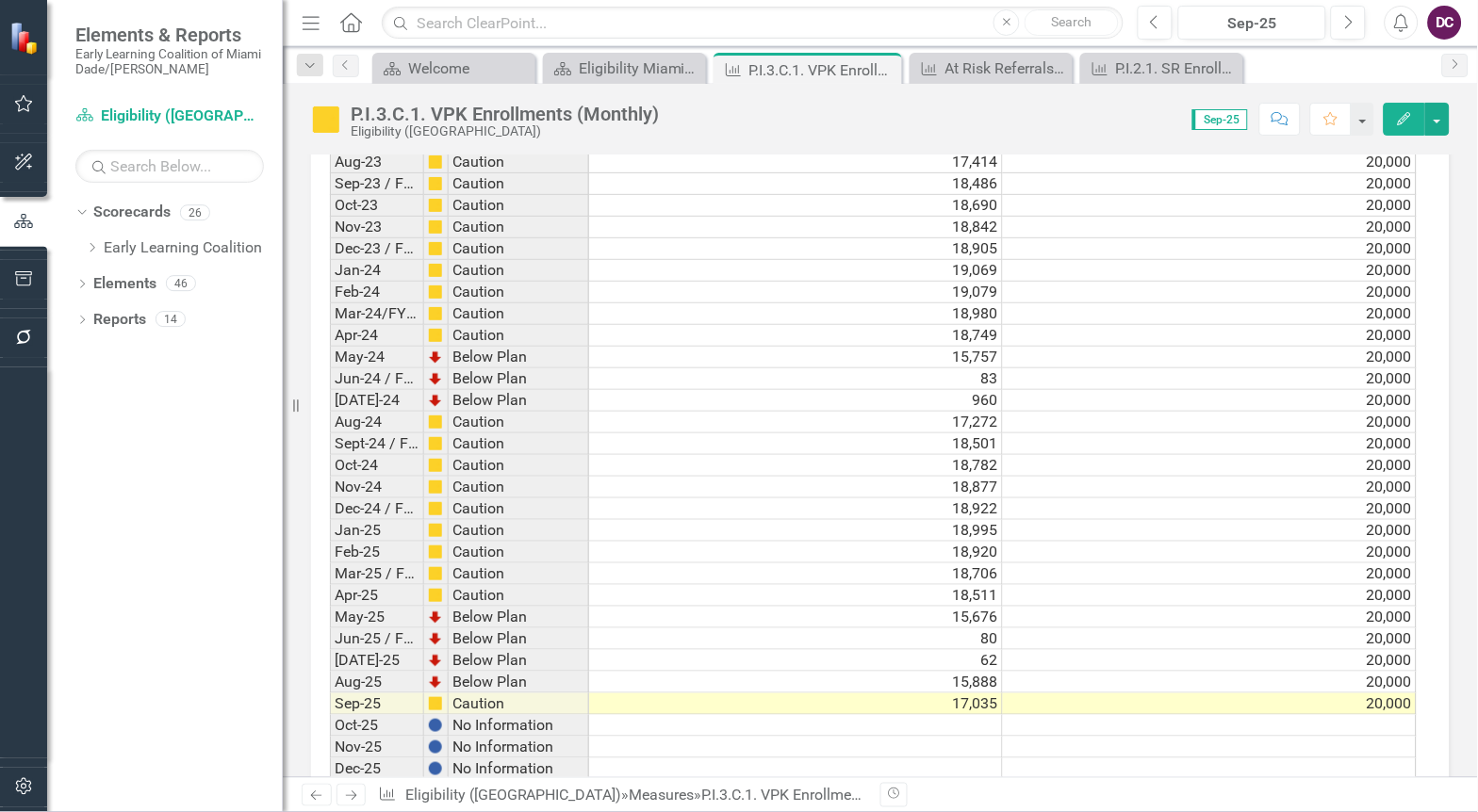
scroll to position [0, 0]
click at [157, 114] on link "Scorecard Eligibility (Miami-Dade)" at bounding box center [169, 116] width 189 height 21
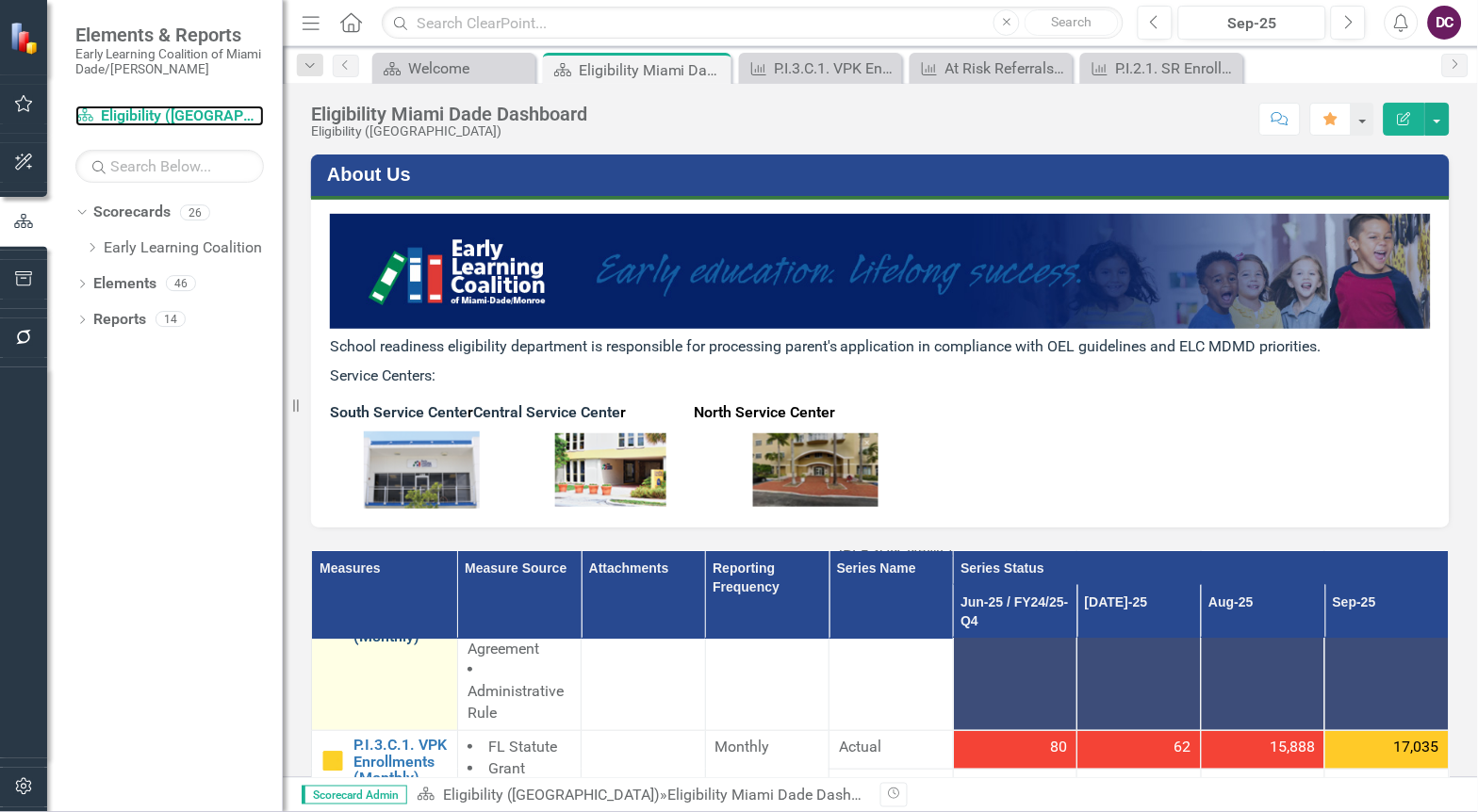
scroll to position [105, 0]
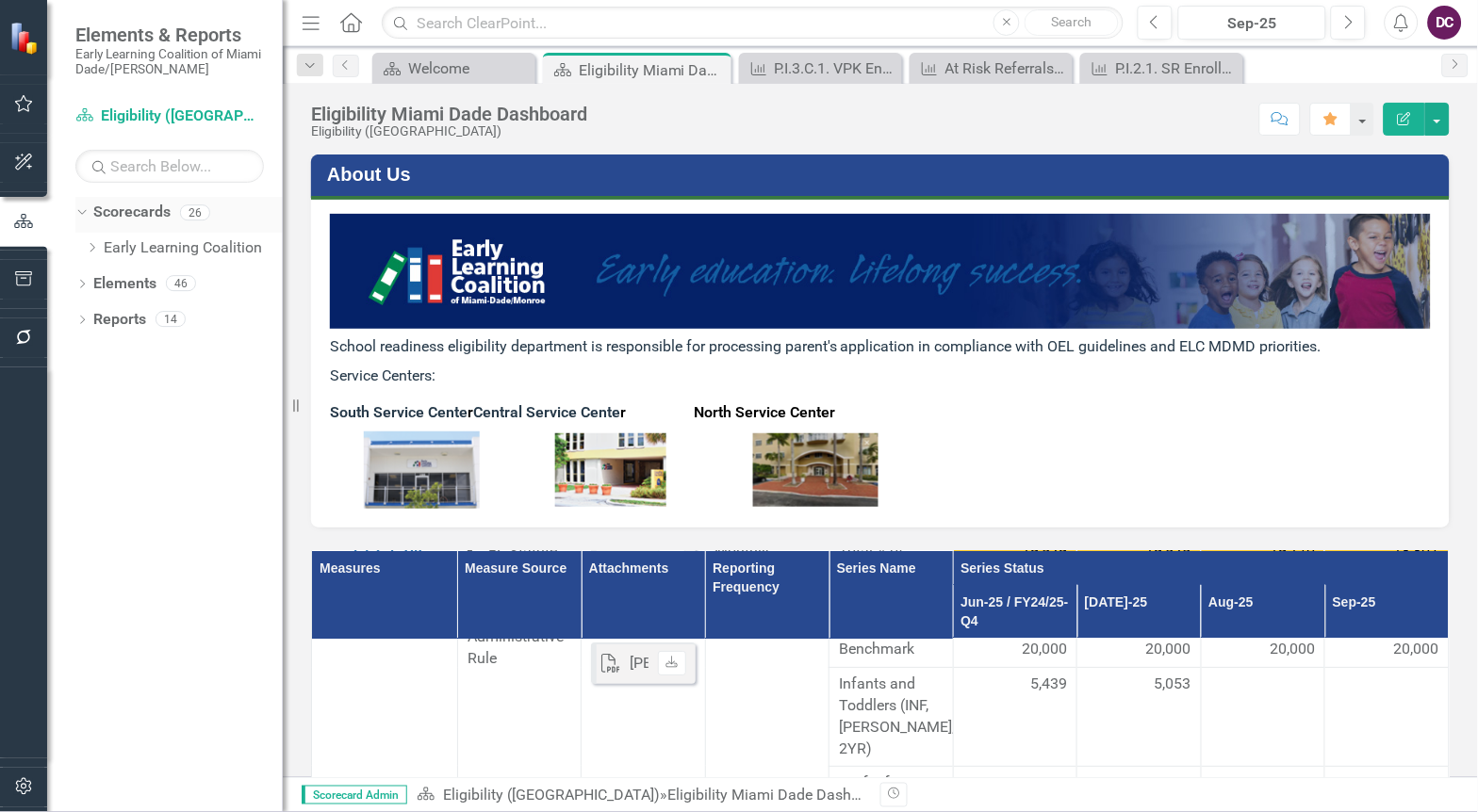
click at [111, 199] on div "Scorecards" at bounding box center [132, 213] width 77 height 31
click at [128, 241] on link "Early Learning Coalition" at bounding box center [193, 248] width 179 height 21
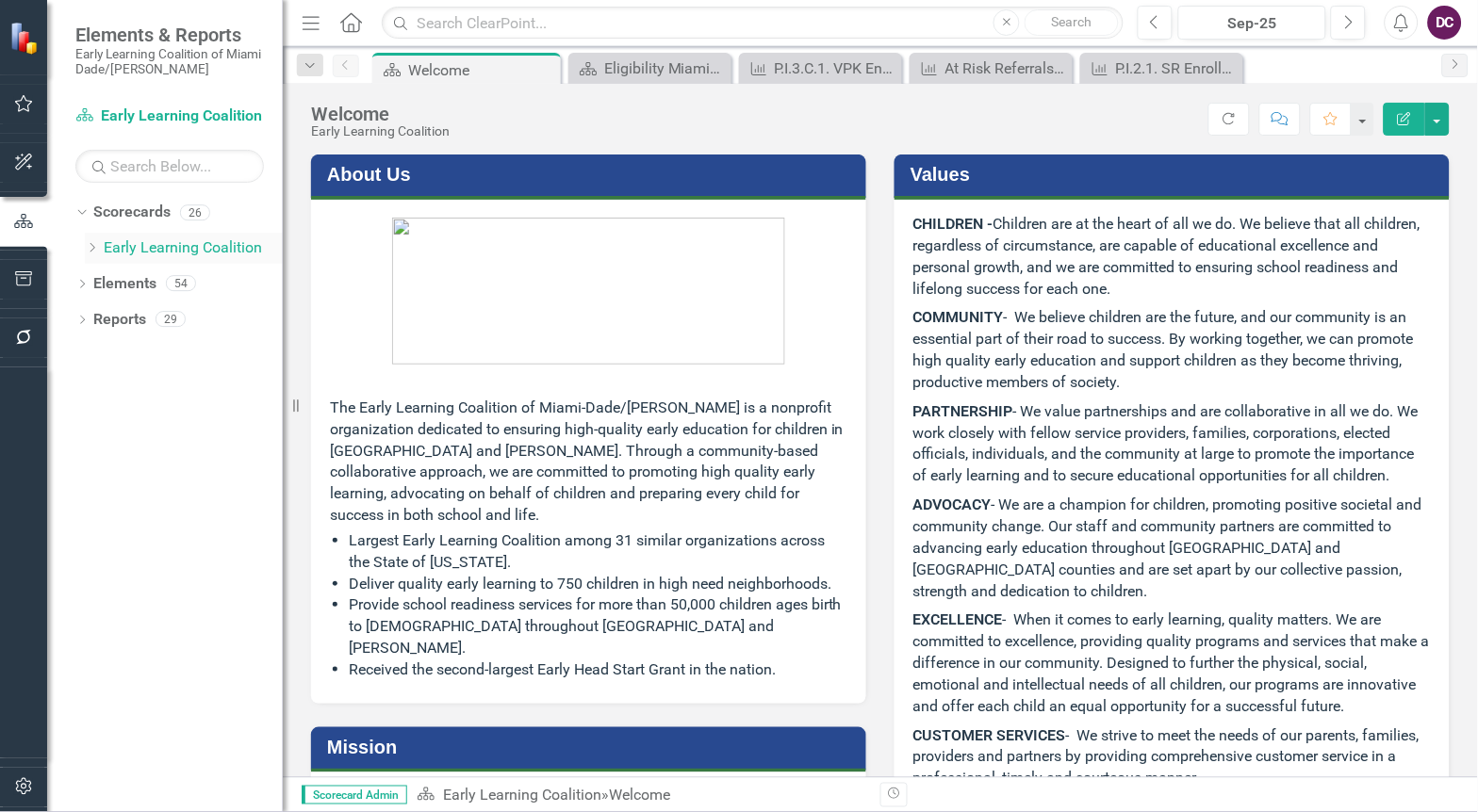
click at [89, 242] on icon "Dropdown" at bounding box center [92, 248] width 15 height 12
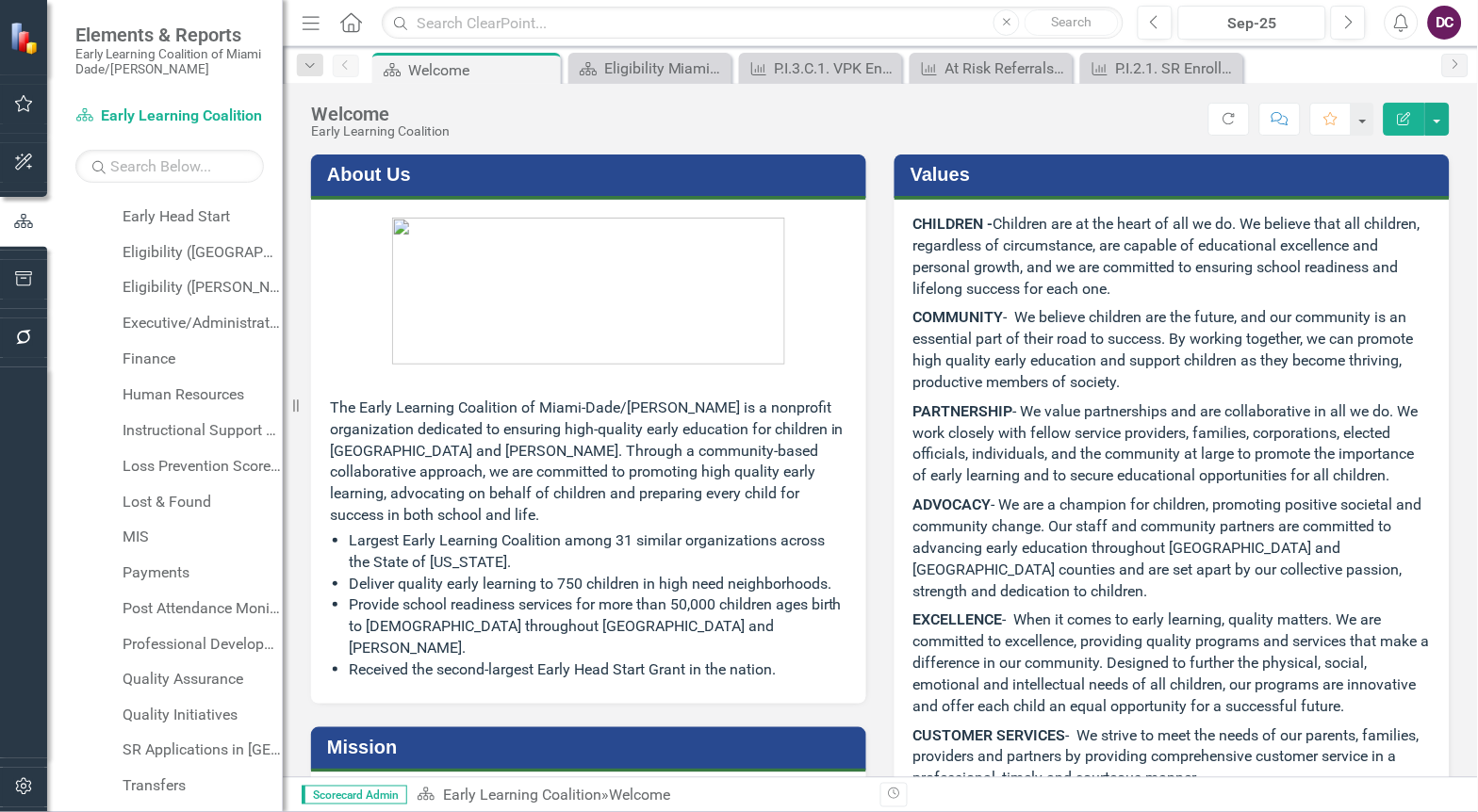
scroll to position [315, 0]
click at [193, 322] on link "Eligibility ([PERSON_NAME])" at bounding box center [203, 325] width 161 height 21
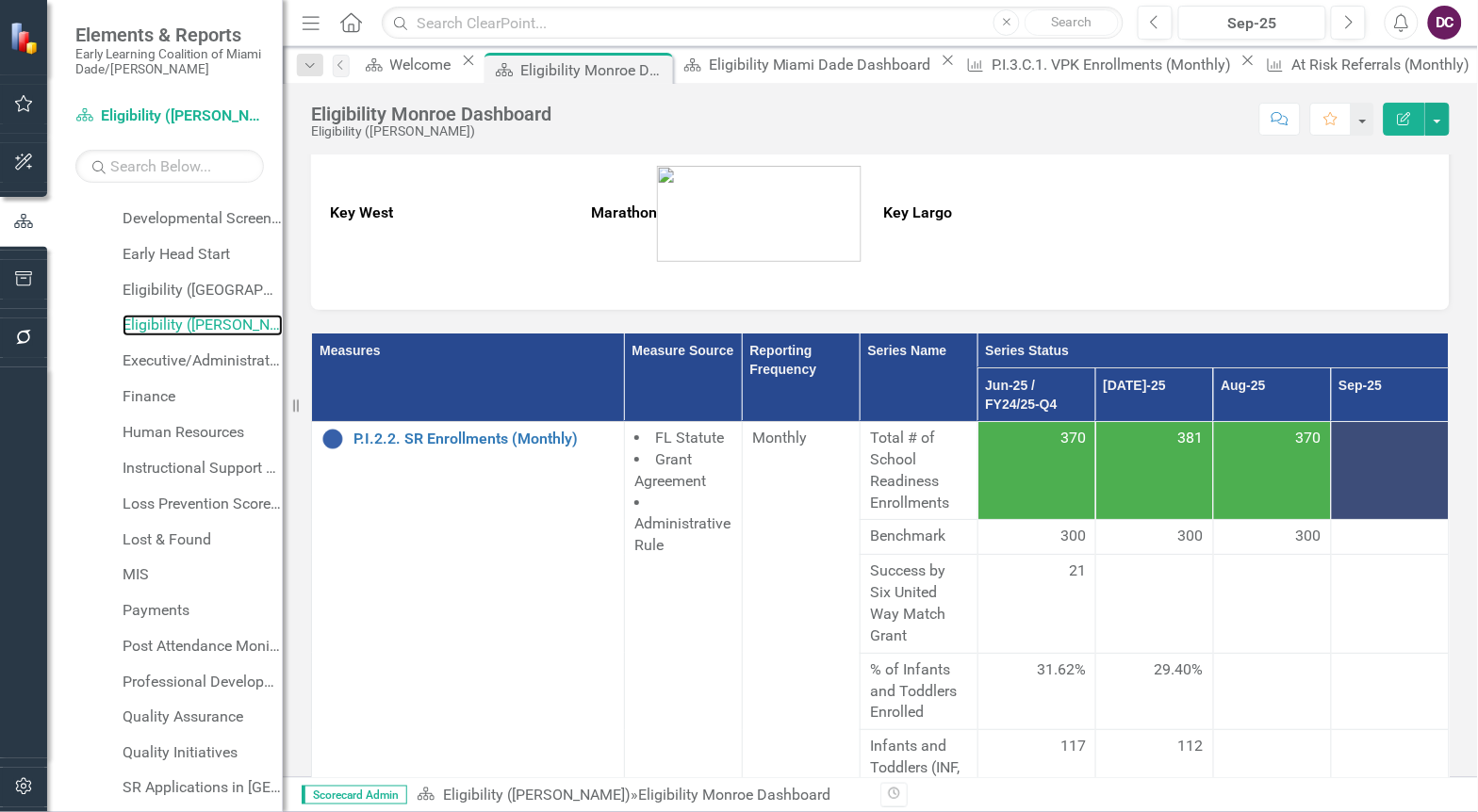
scroll to position [627, 0]
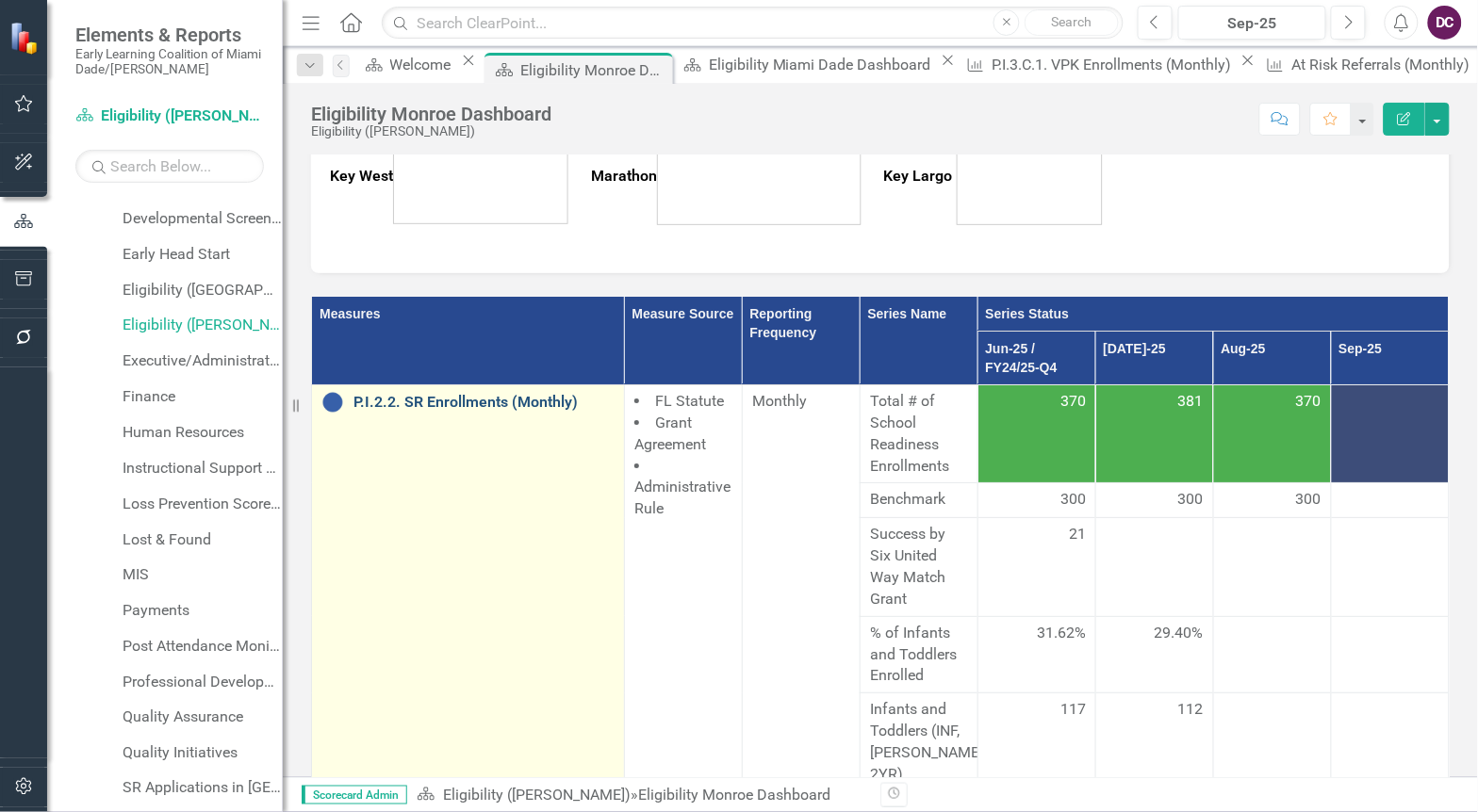
click at [397, 408] on link "P.I.2.2. SR Enrollments (Monthly)" at bounding box center [484, 403] width 261 height 17
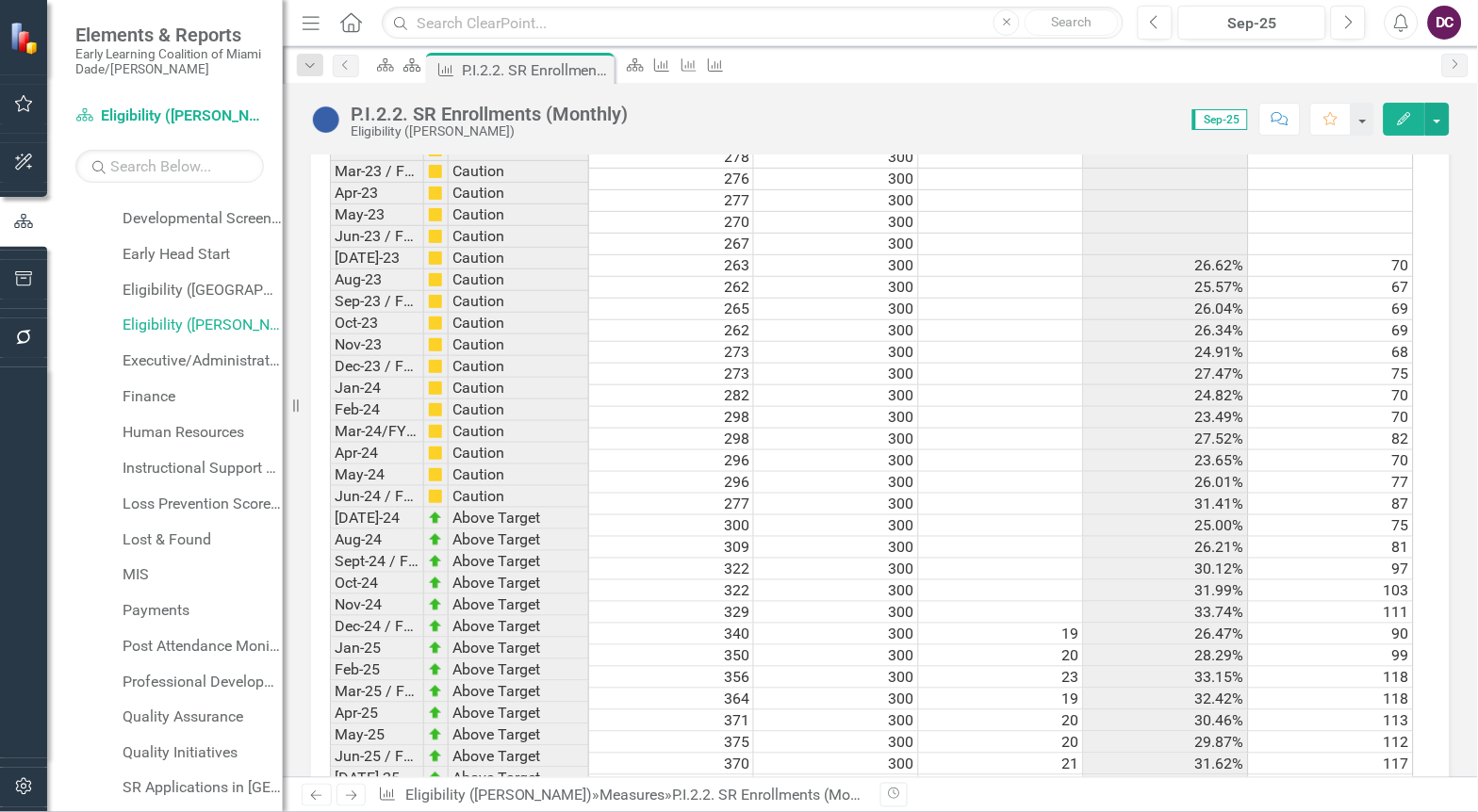
scroll to position [3027, 0]
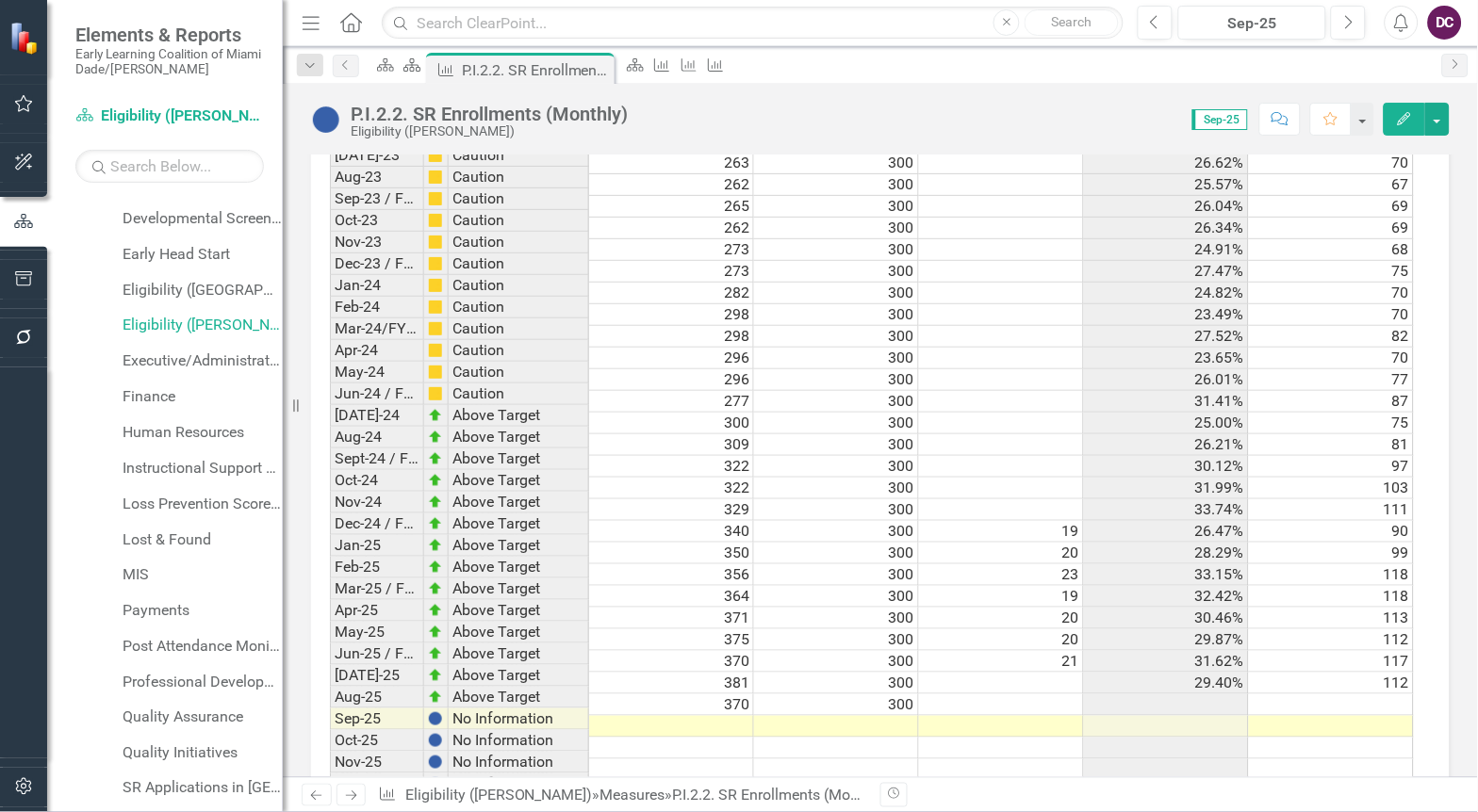
click at [897, 716] on td at bounding box center [836, 727] width 165 height 21
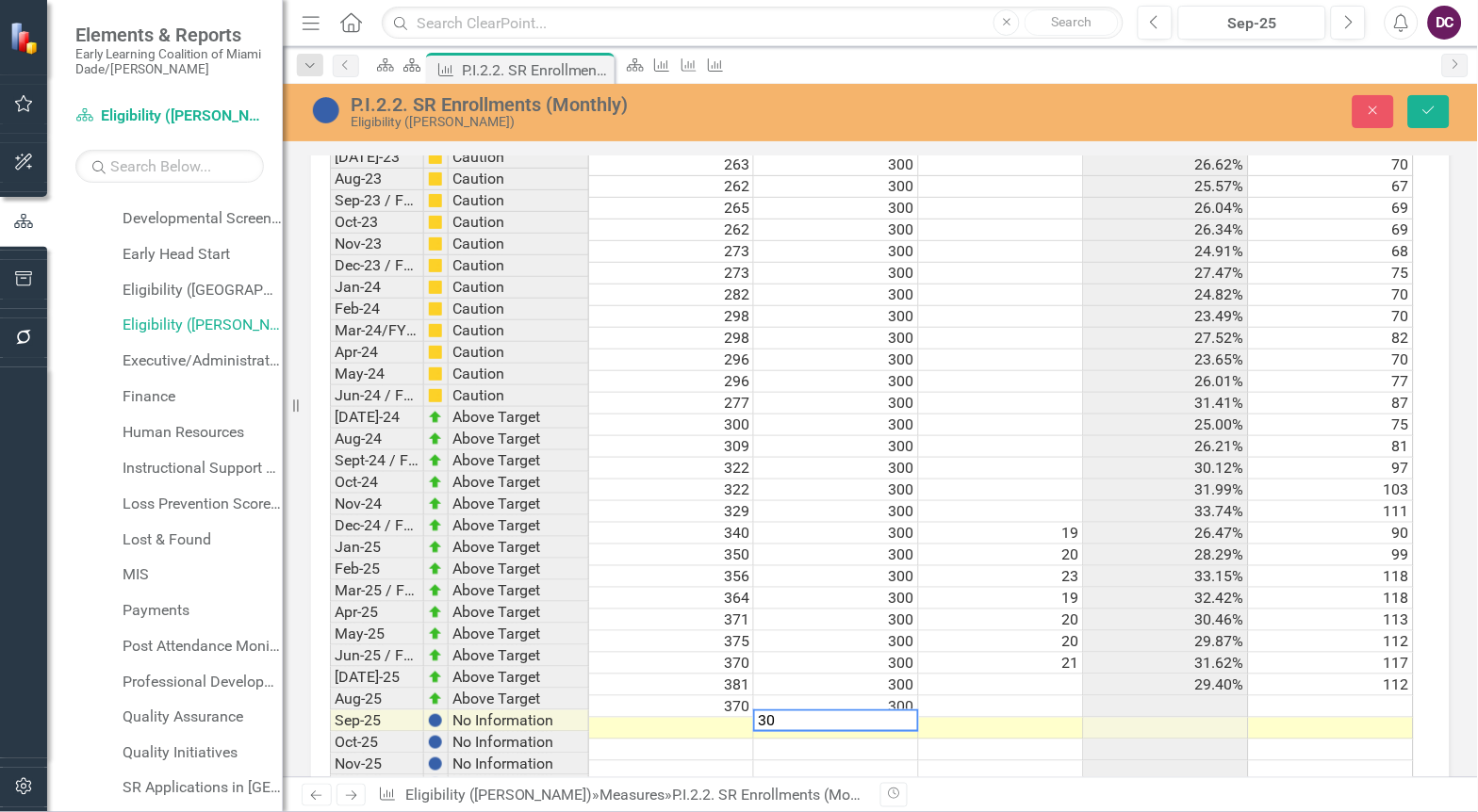
type textarea "300"
click at [740, 718] on td at bounding box center [672, 729] width 165 height 21
click at [641, 718] on td at bounding box center [672, 729] width 165 height 21
click at [724, 718] on td at bounding box center [672, 729] width 165 height 21
click at [978, 718] on td at bounding box center [1001, 729] width 165 height 21
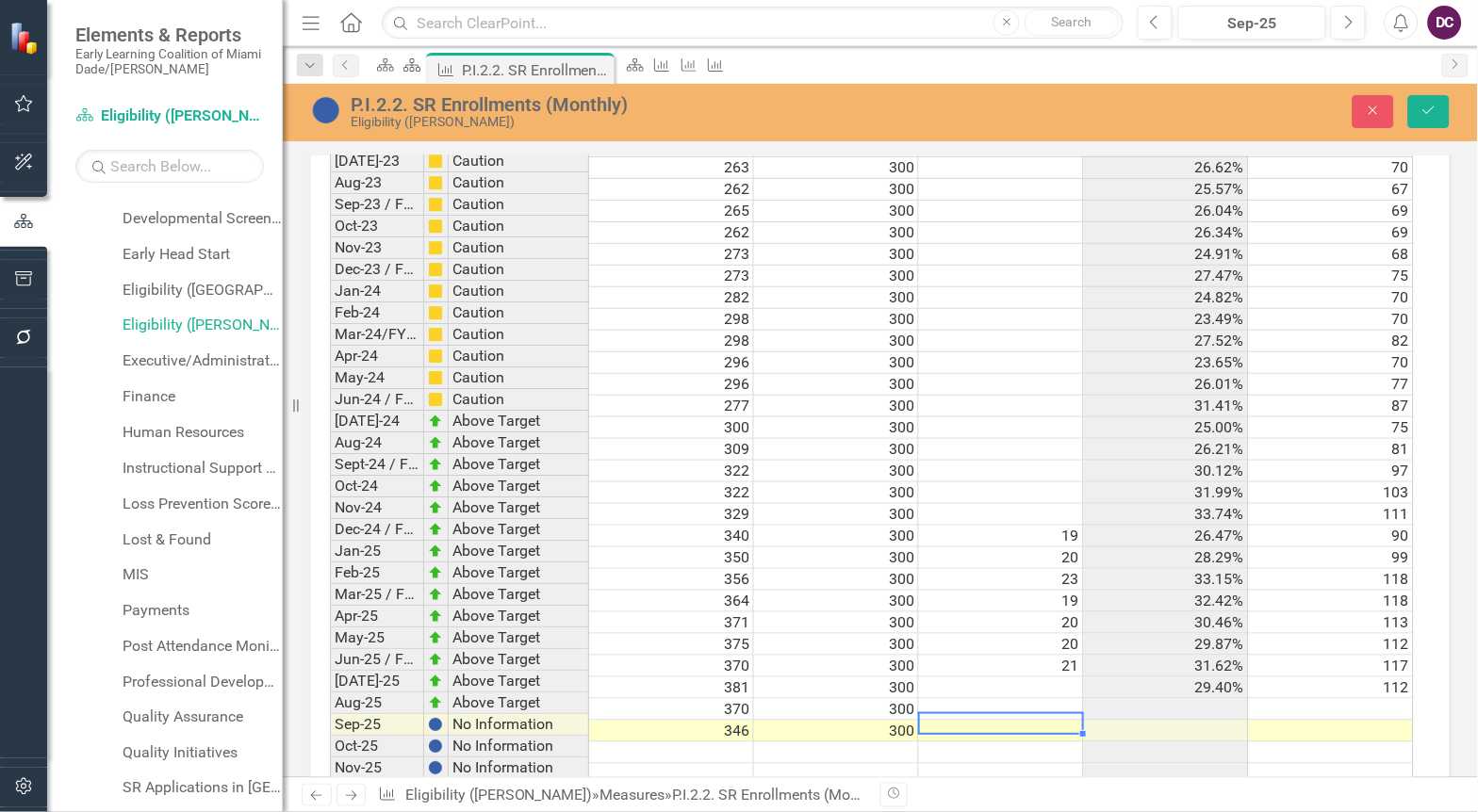
scroll to position [3029, 0]
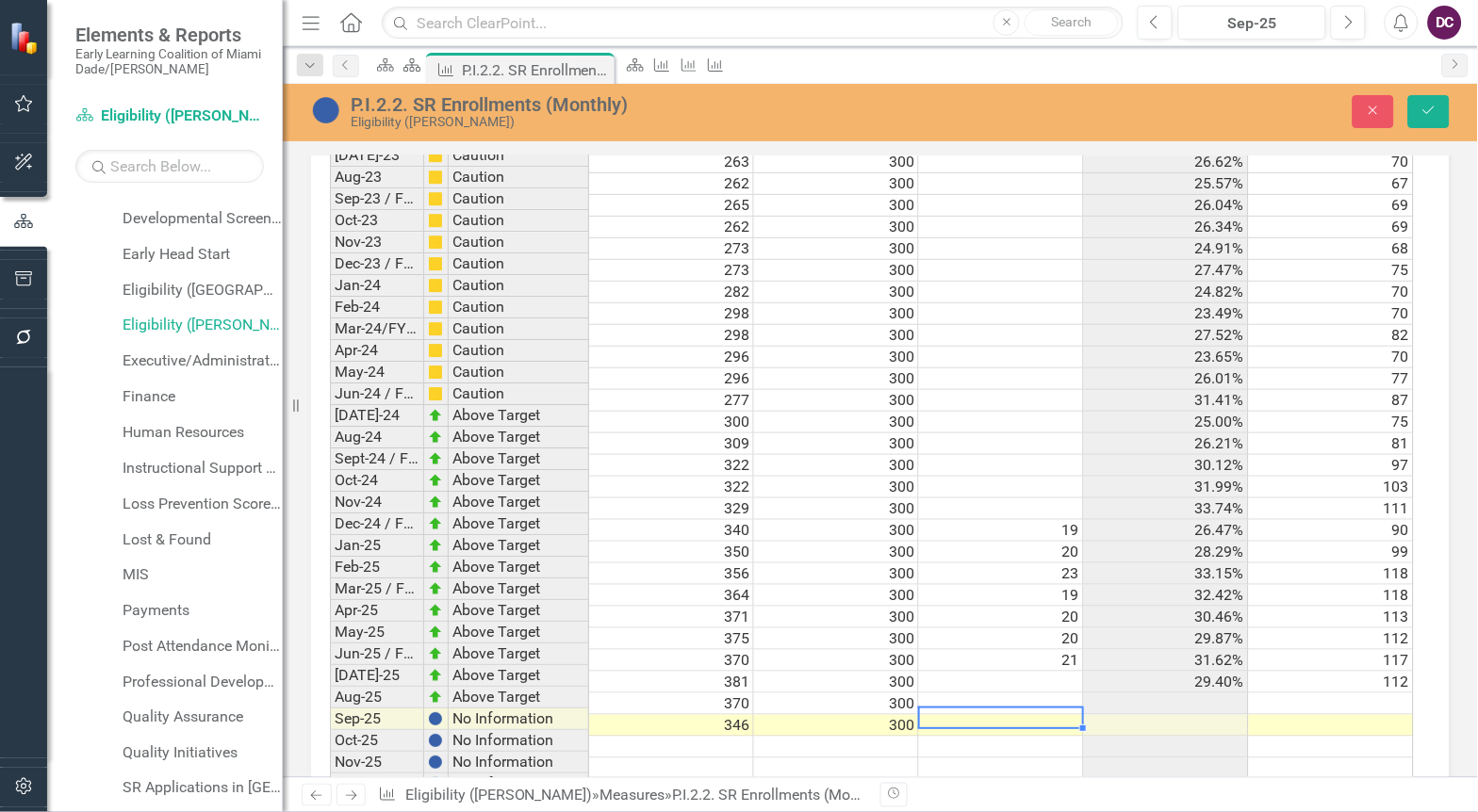
click at [736, 715] on td "346" at bounding box center [672, 726] width 165 height 21
click at [732, 715] on td "346" at bounding box center [672, 726] width 165 height 21
type textarea "415"
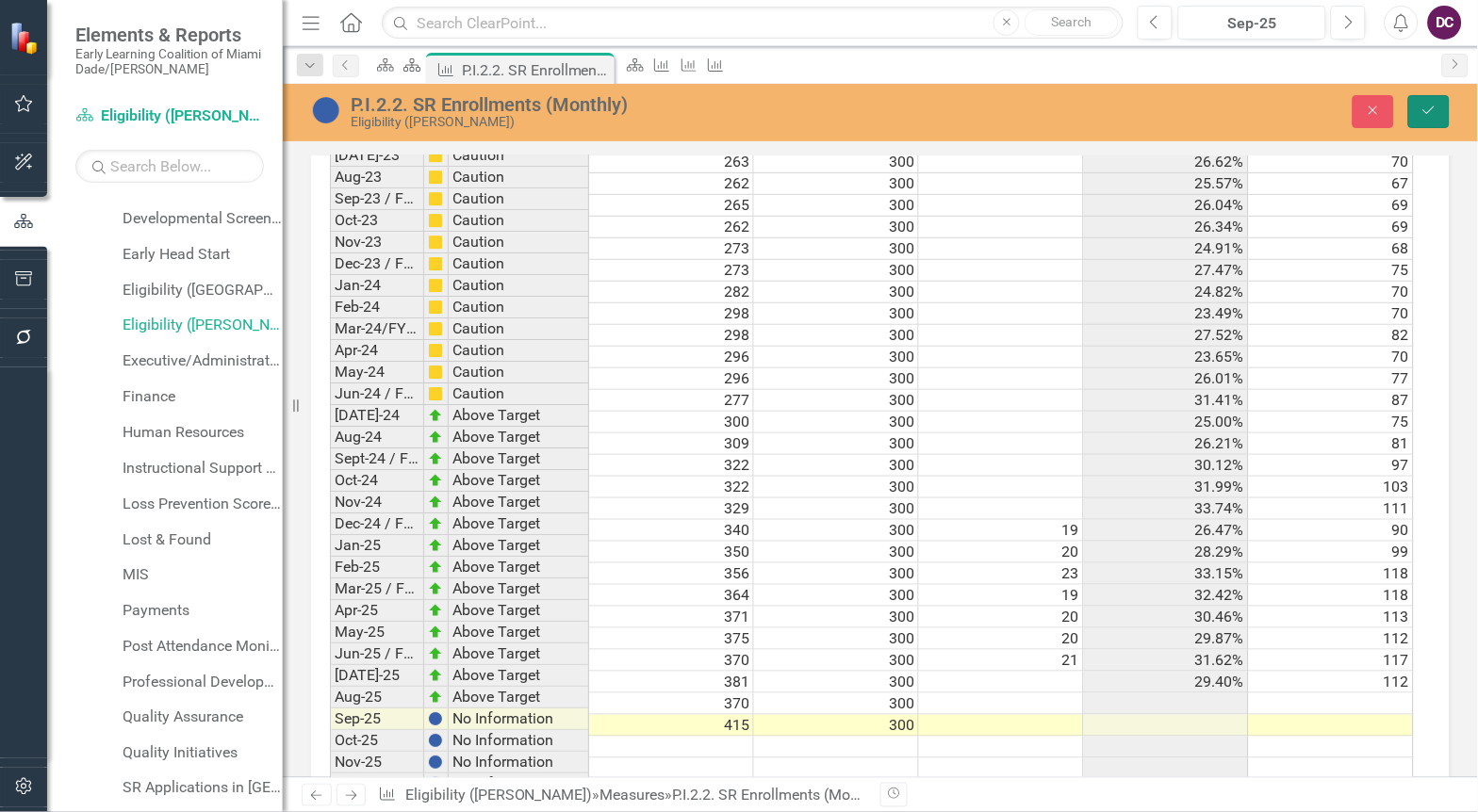
drag, startPoint x: 1435, startPoint y: 105, endPoint x: 966, endPoint y: 575, distance: 664.0
click at [1435, 105] on icon "Save" at bounding box center [1429, 110] width 17 height 14
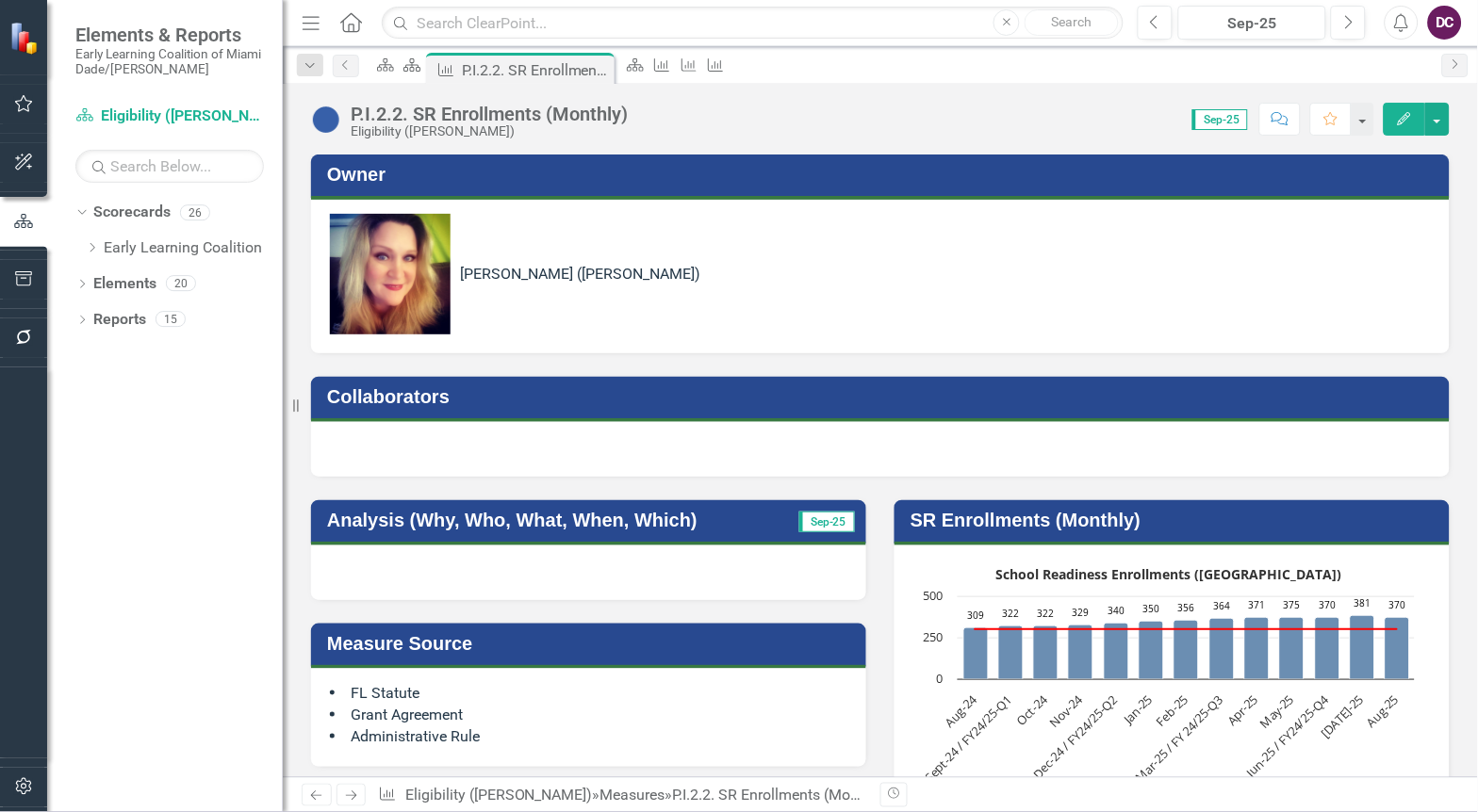
scroll to position [0, 0]
click at [980, 674] on rect "Interactive chart" at bounding box center [1169, 701] width 511 height 283
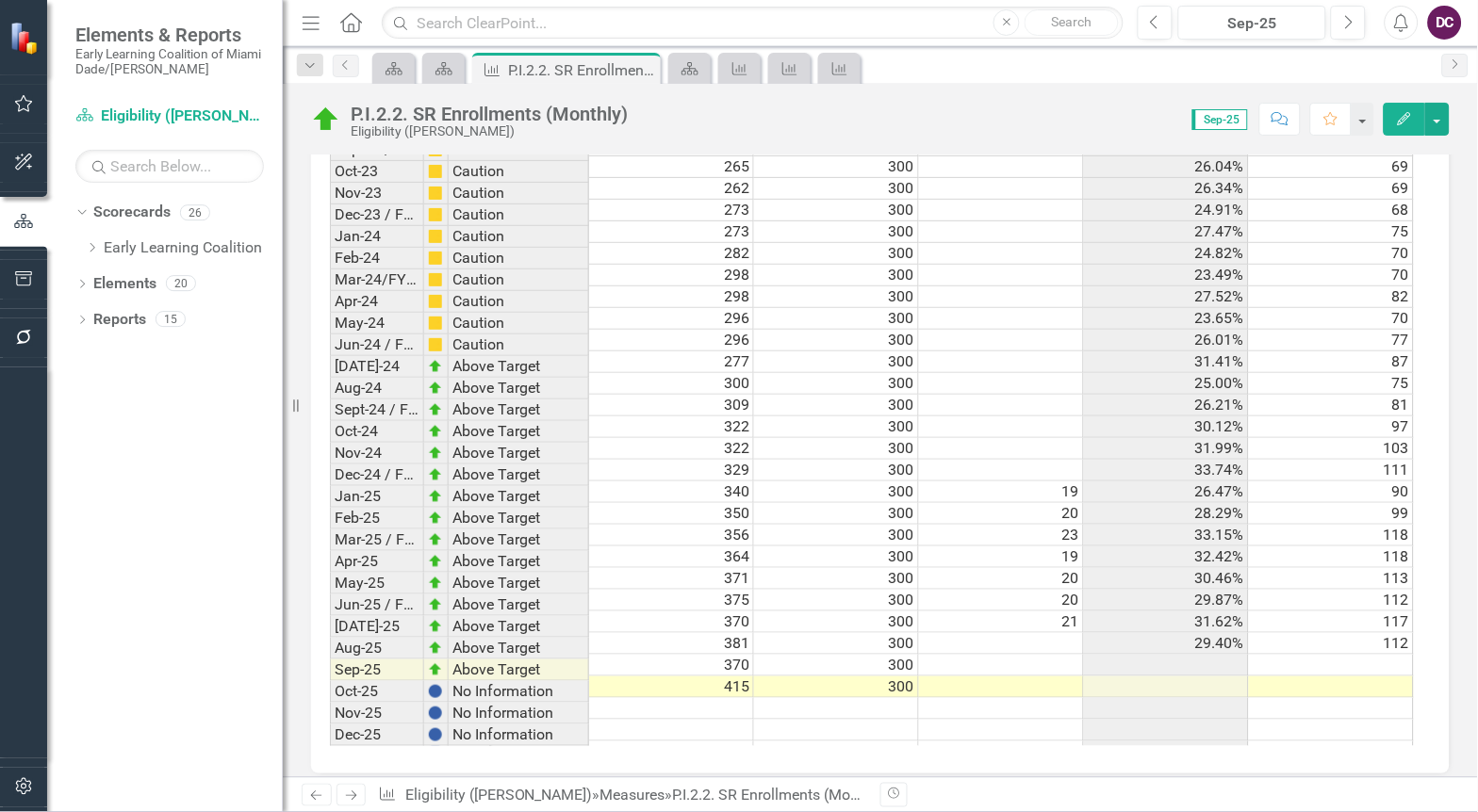
scroll to position [3026, 0]
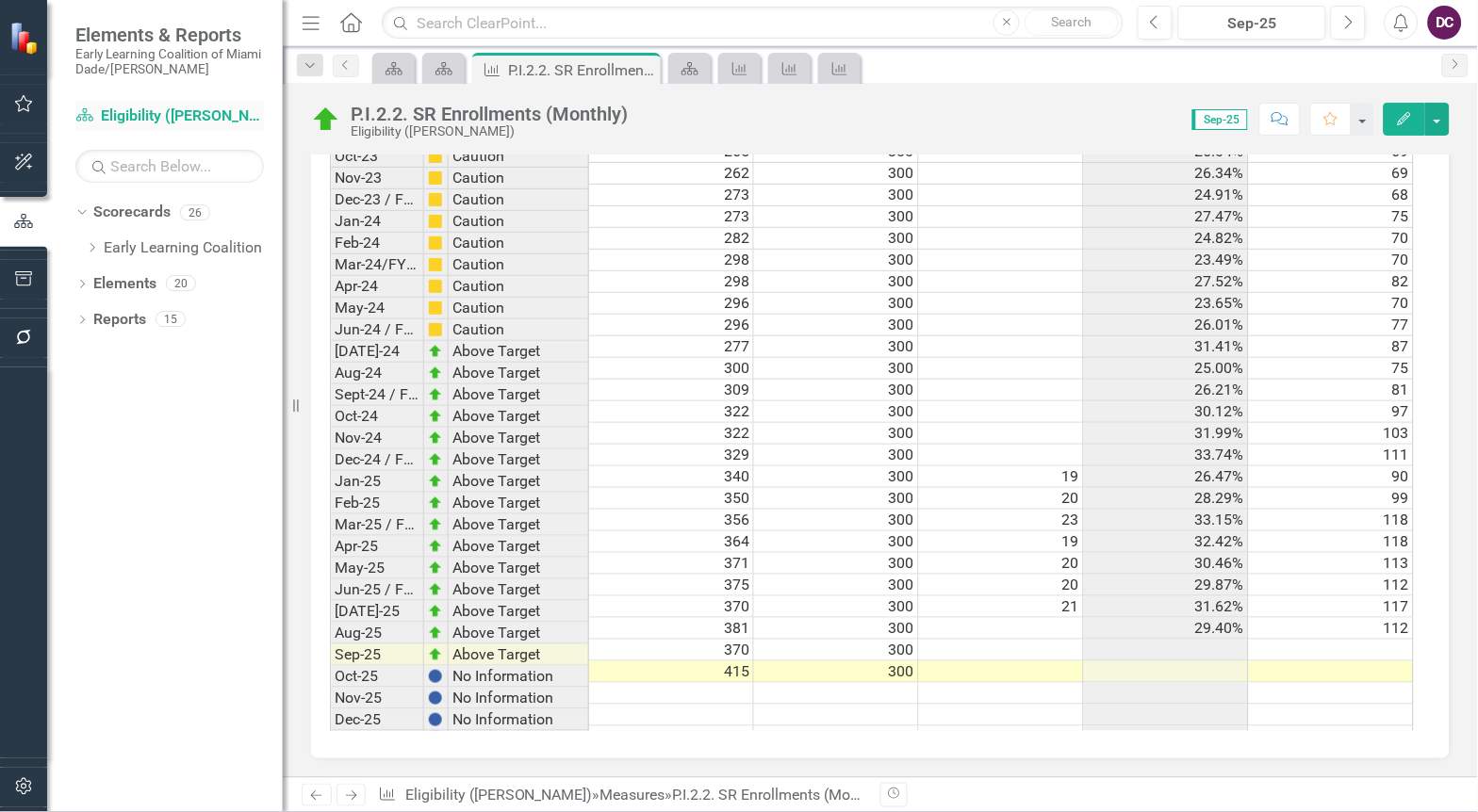
click at [111, 120] on link "Scorecard Eligibility (Monroe)" at bounding box center [169, 116] width 189 height 21
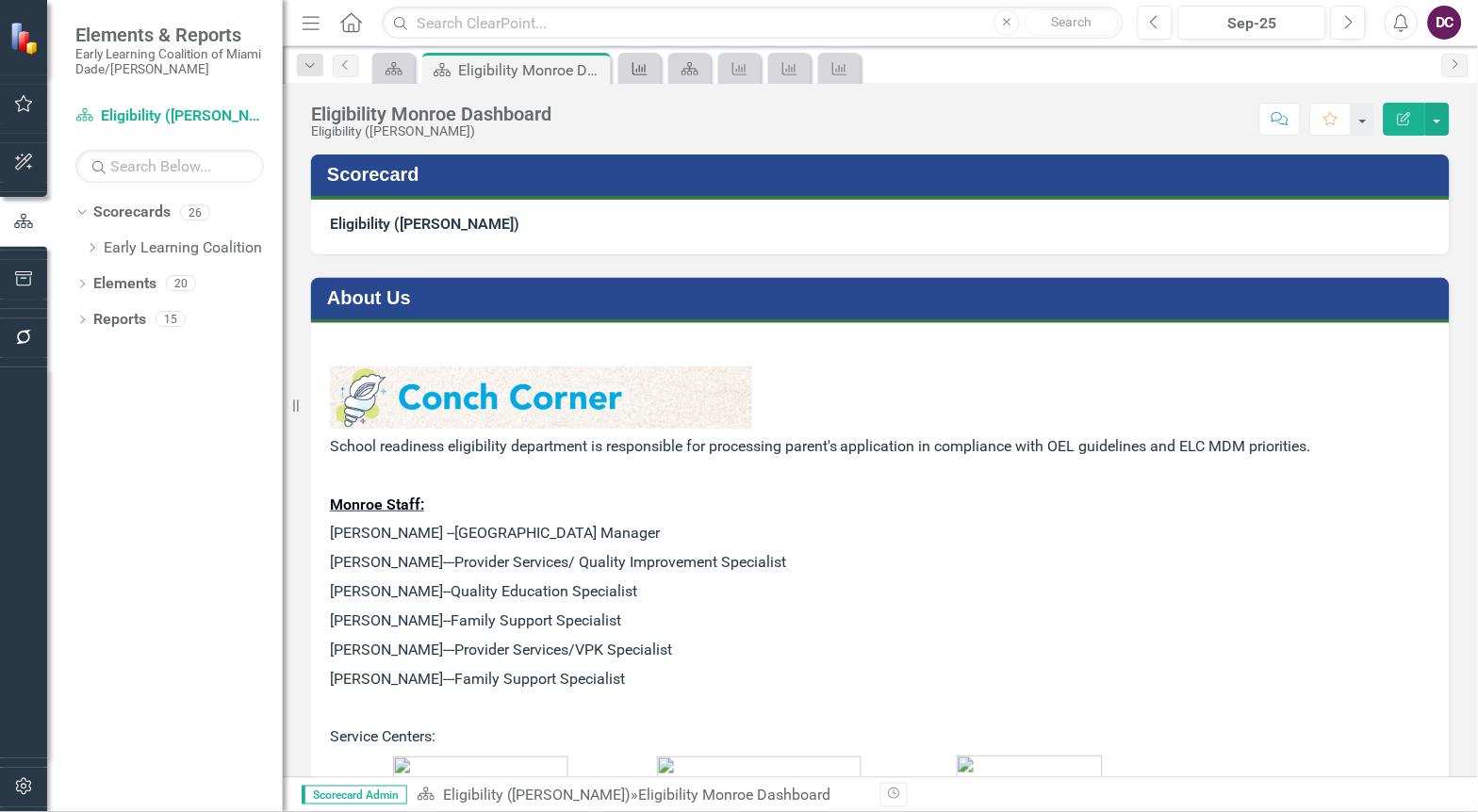
click at [639, 71] on icon at bounding box center [640, 69] width 15 height 14
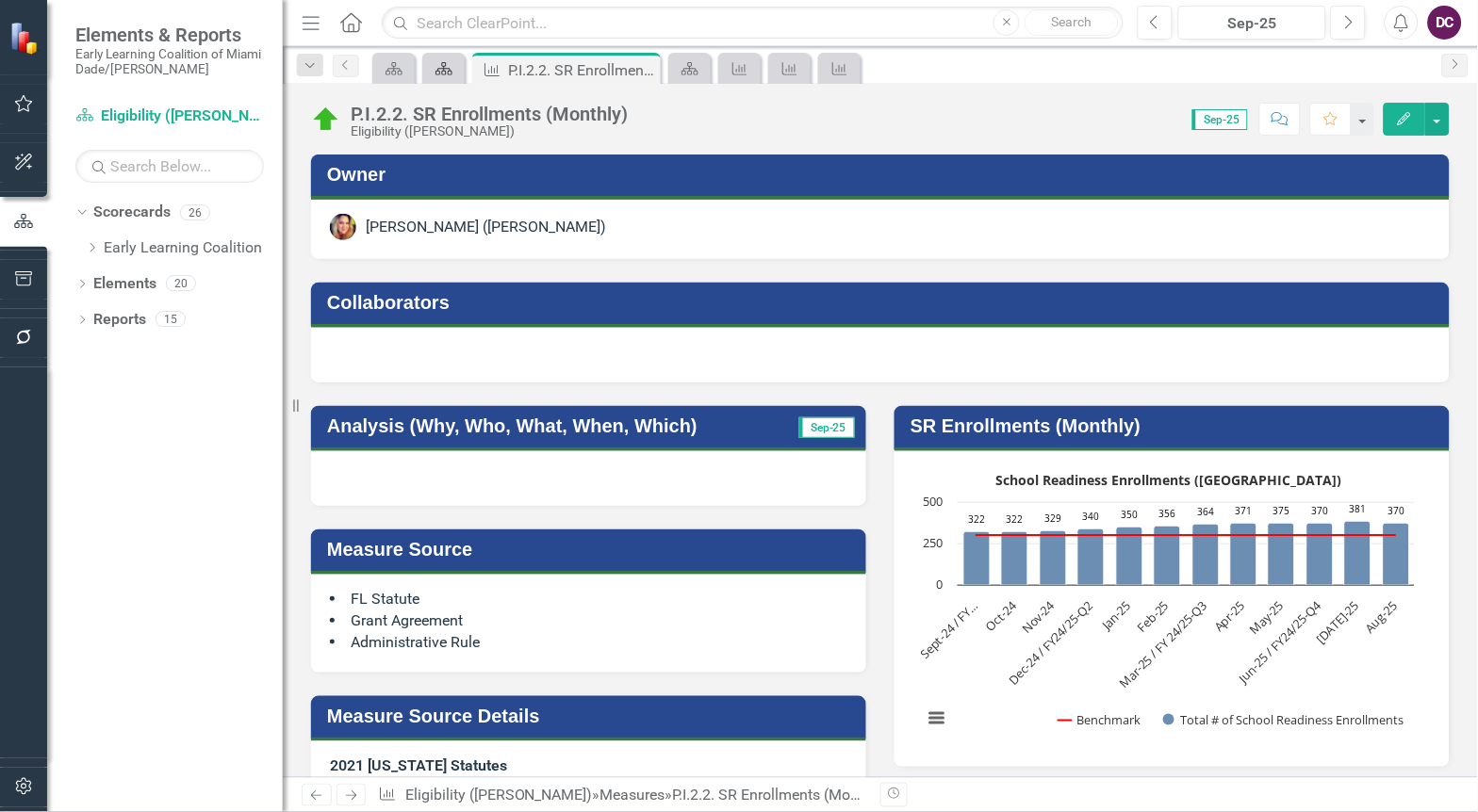
click at [438, 73] on icon "Scorecard" at bounding box center [443, 69] width 18 height 15
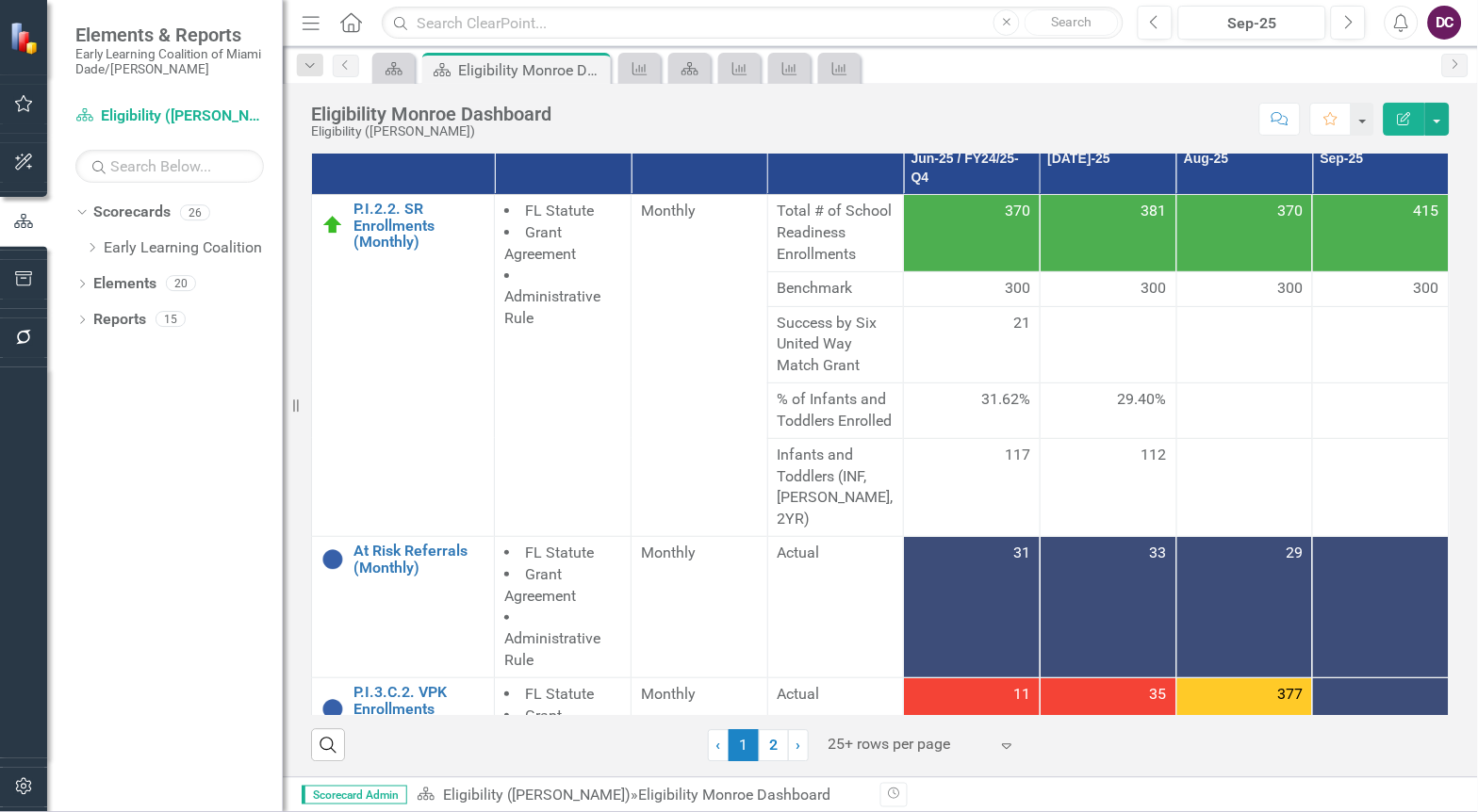
scroll to position [821, 0]
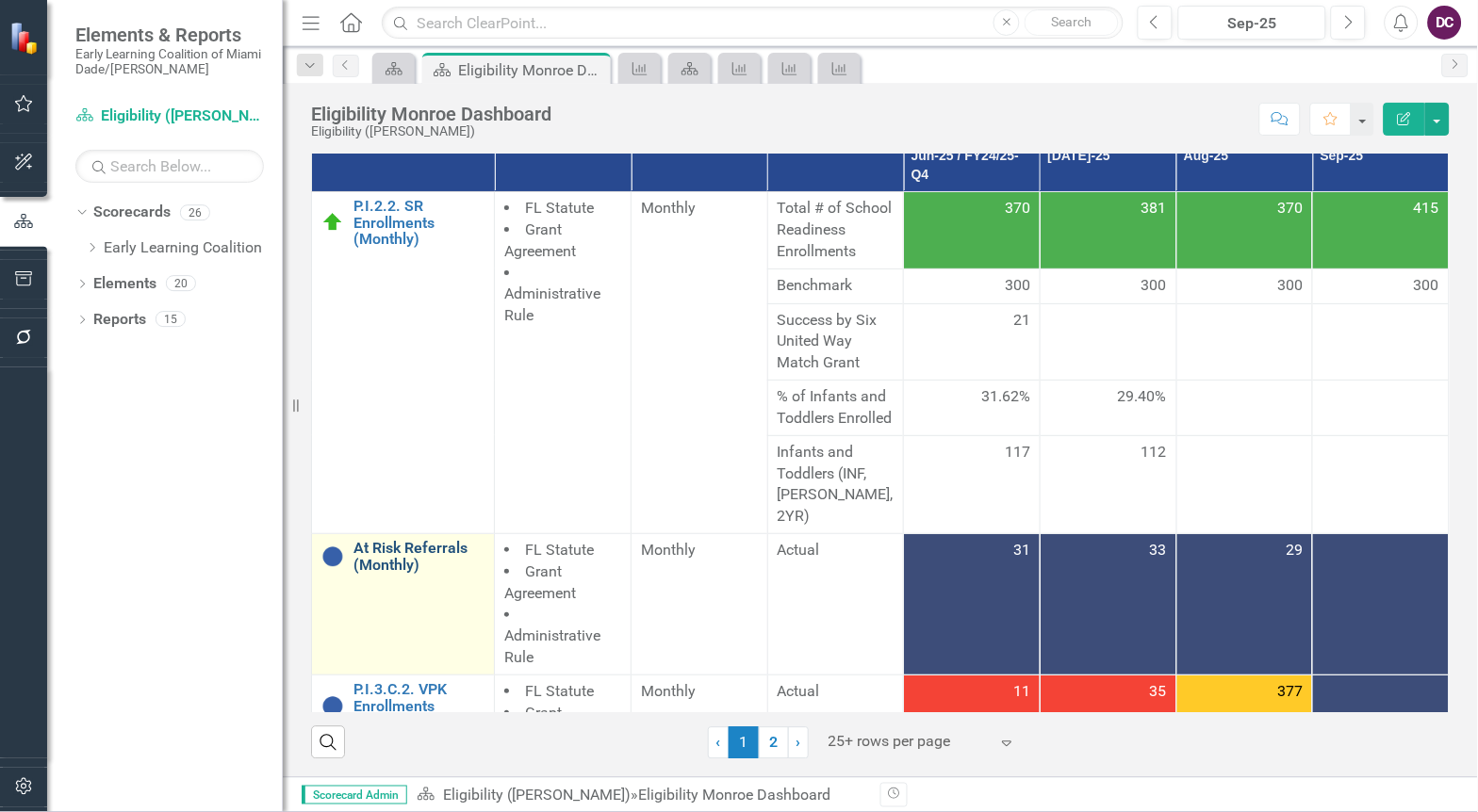
click at [398, 573] on link "At Risk Referrals (Monthly)" at bounding box center [418, 556] width 131 height 33
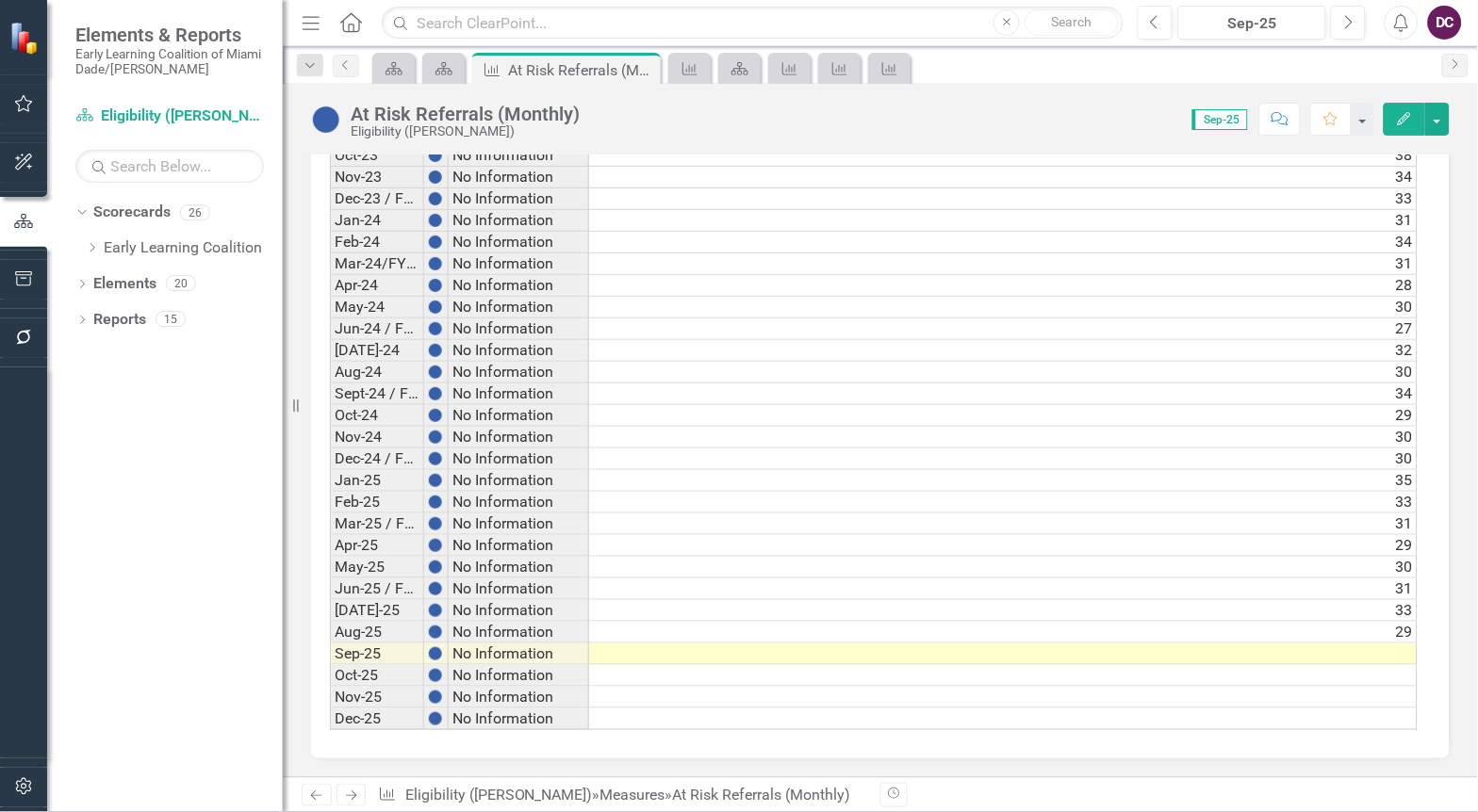
scroll to position [0, 14]
click at [1380, 651] on td at bounding box center [1004, 654] width 829 height 21
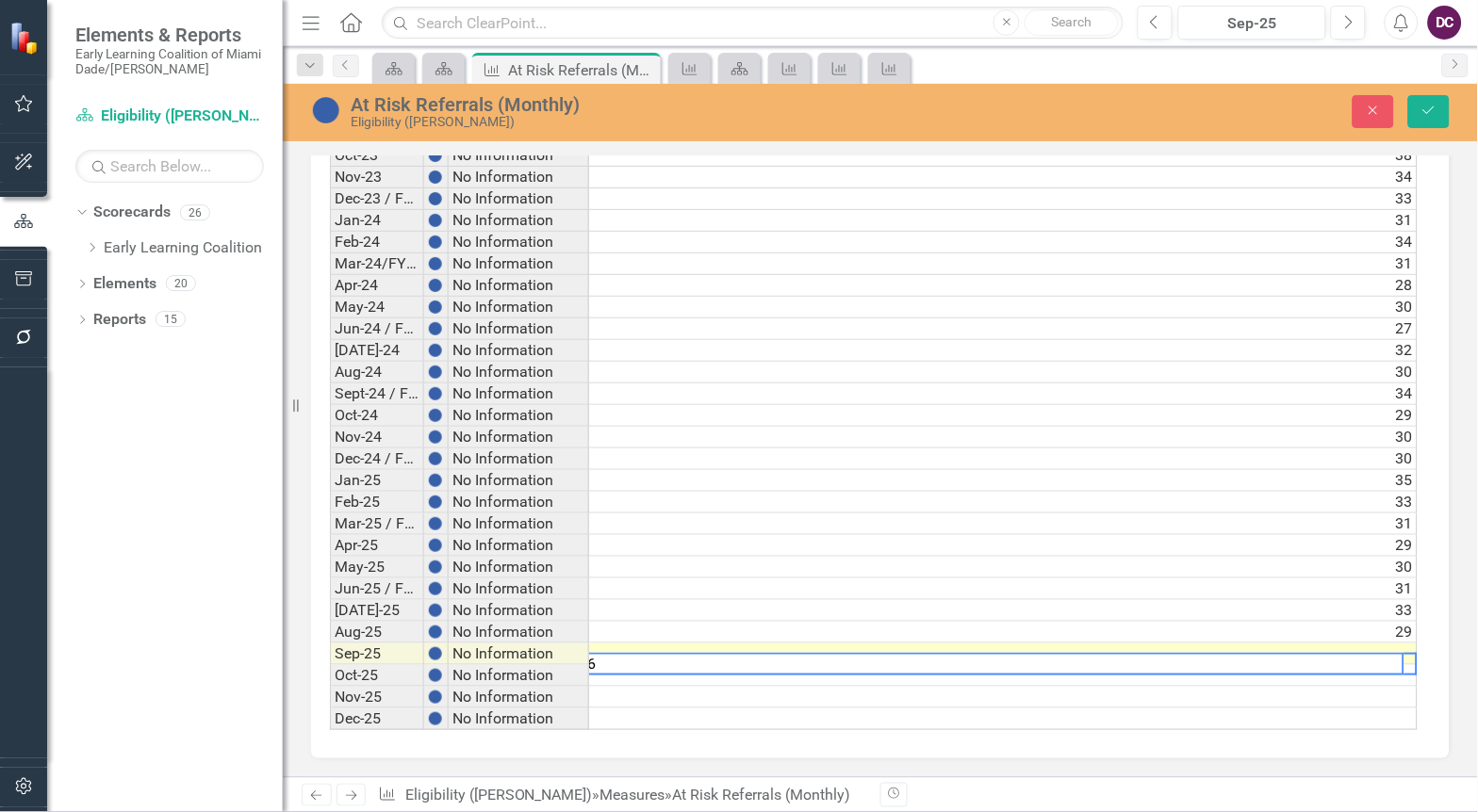
click at [1380, 653] on textarea "26" at bounding box center [989, 664] width 829 height 22
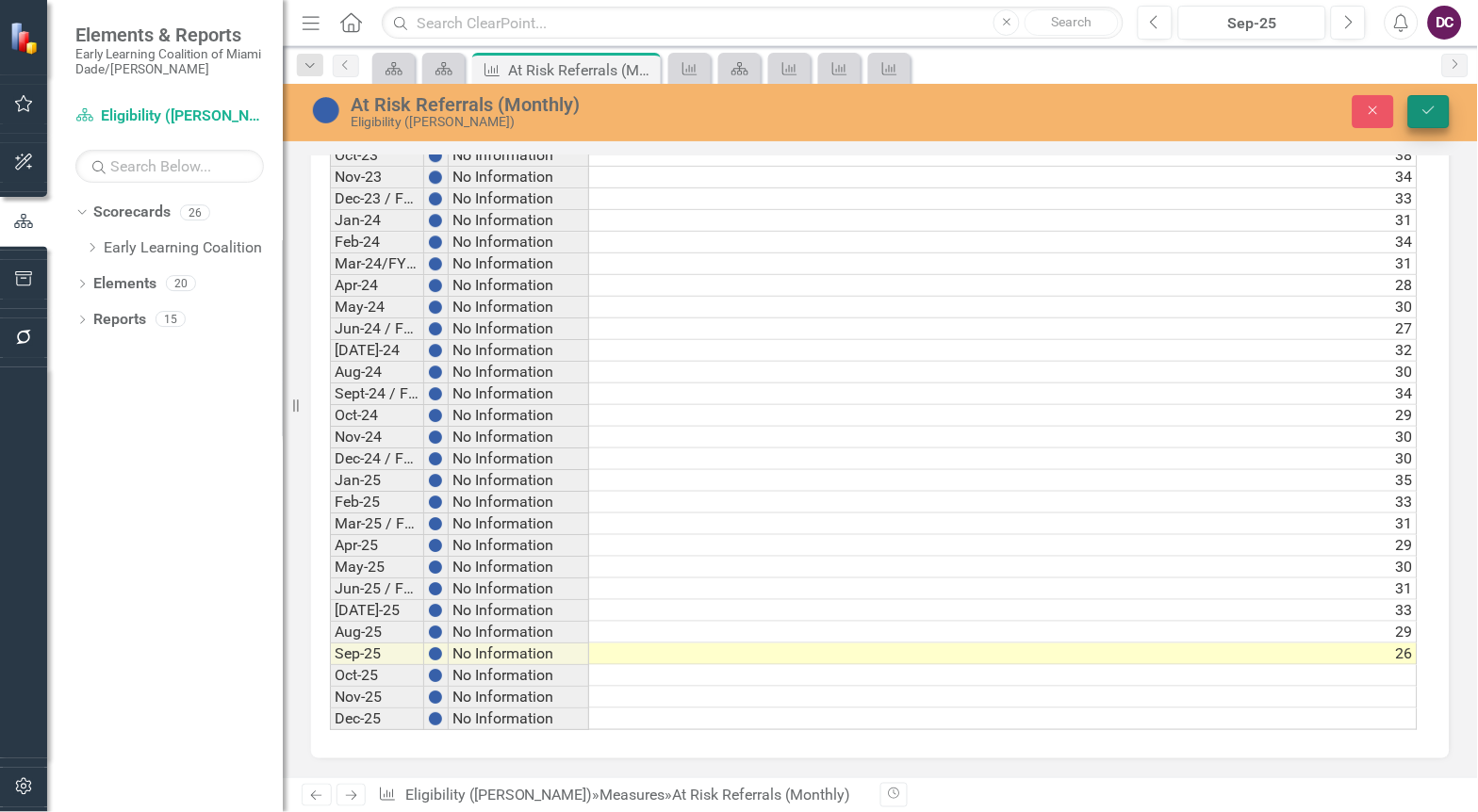
type textarea "26"
click at [1437, 114] on icon "Save" at bounding box center [1429, 110] width 17 height 14
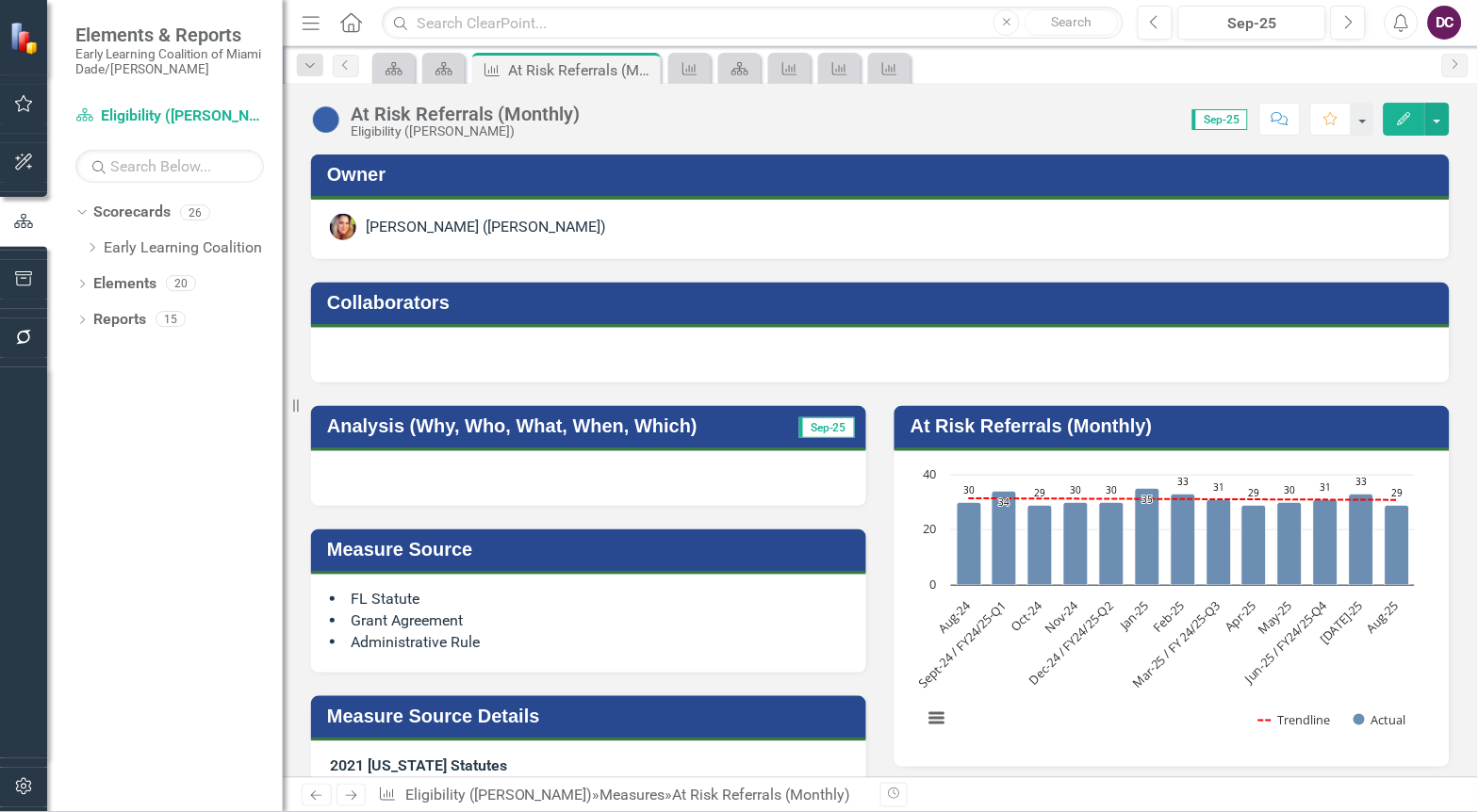
click at [995, 672] on rect "Interactive chart" at bounding box center [1169, 607] width 511 height 283
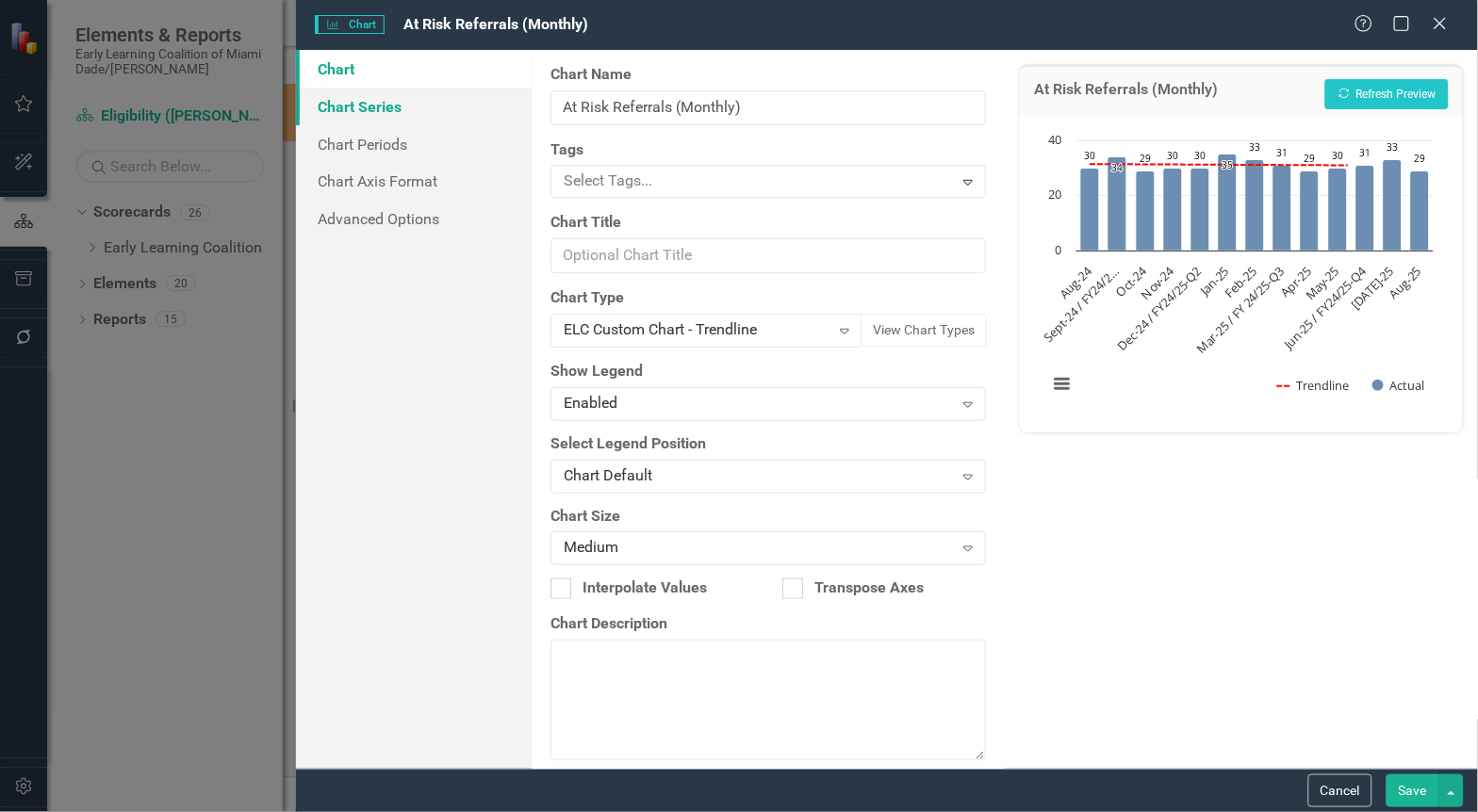
click at [355, 97] on link "Chart Series" at bounding box center [414, 106] width 236 height 38
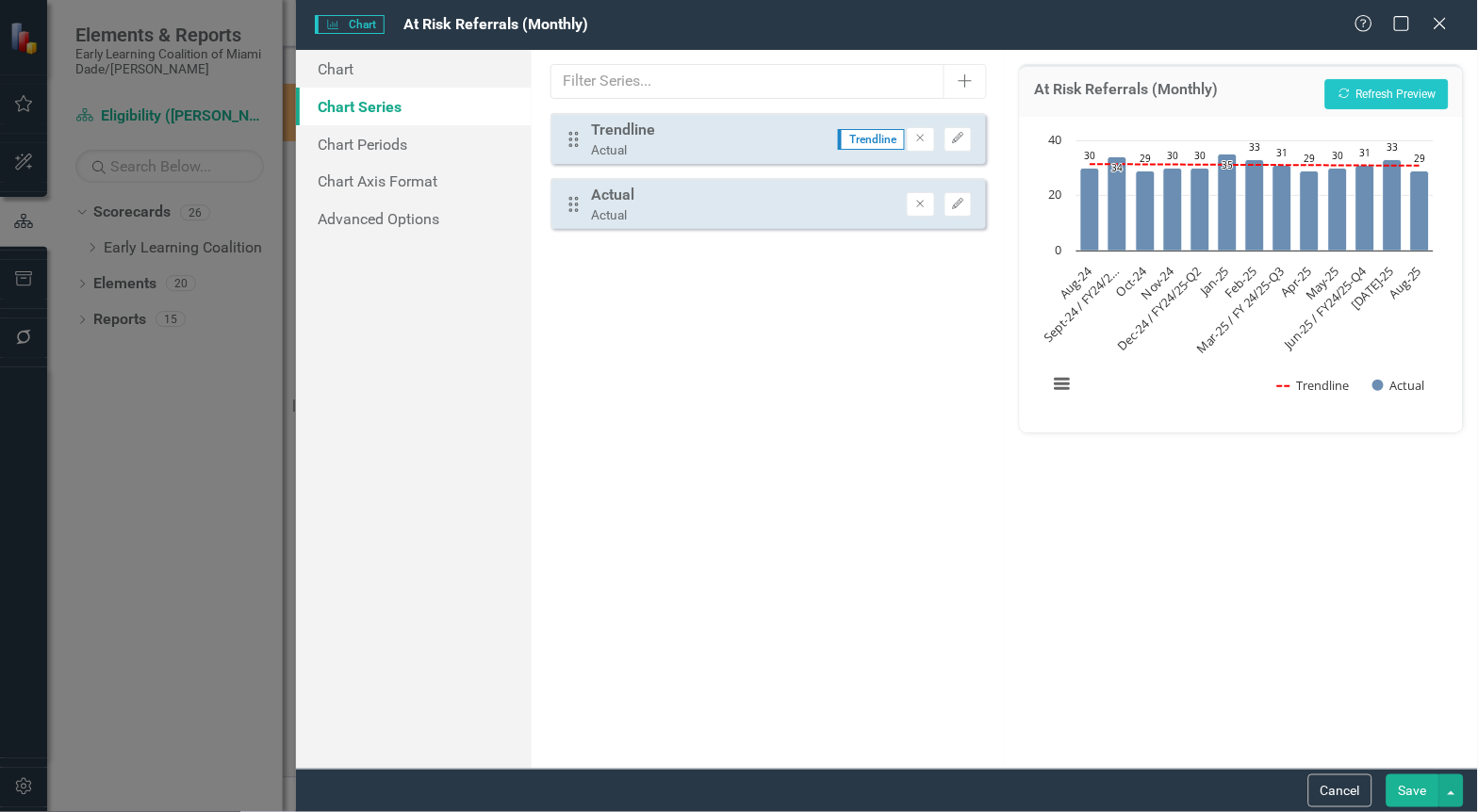
click at [703, 409] on div "From this tab, you can select the series that you want to include in your chart…" at bounding box center [768, 409] width 473 height 719
click at [399, 134] on link "Chart Periods" at bounding box center [414, 144] width 236 height 38
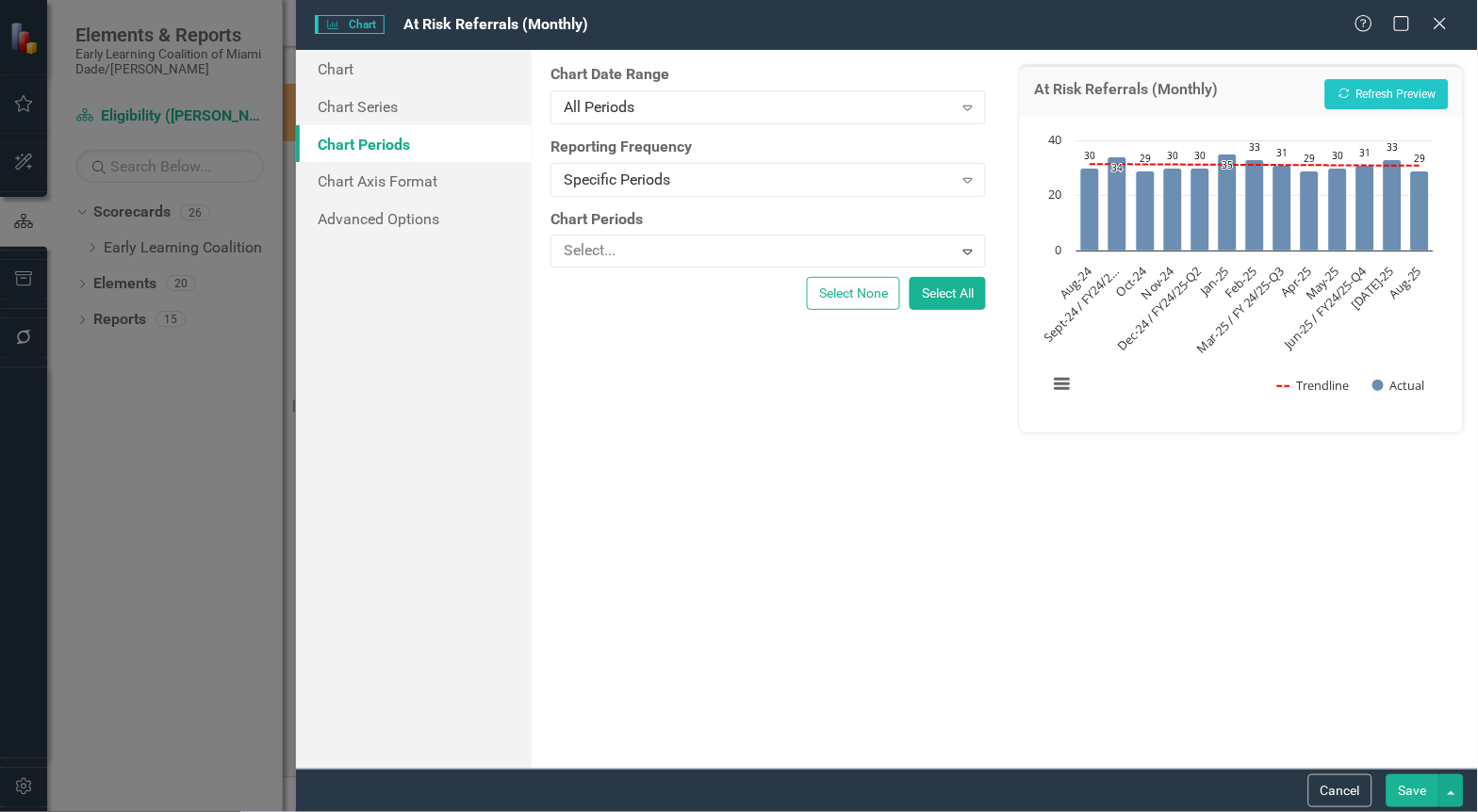
click at [1400, 786] on button "Save" at bounding box center [1412, 791] width 53 height 33
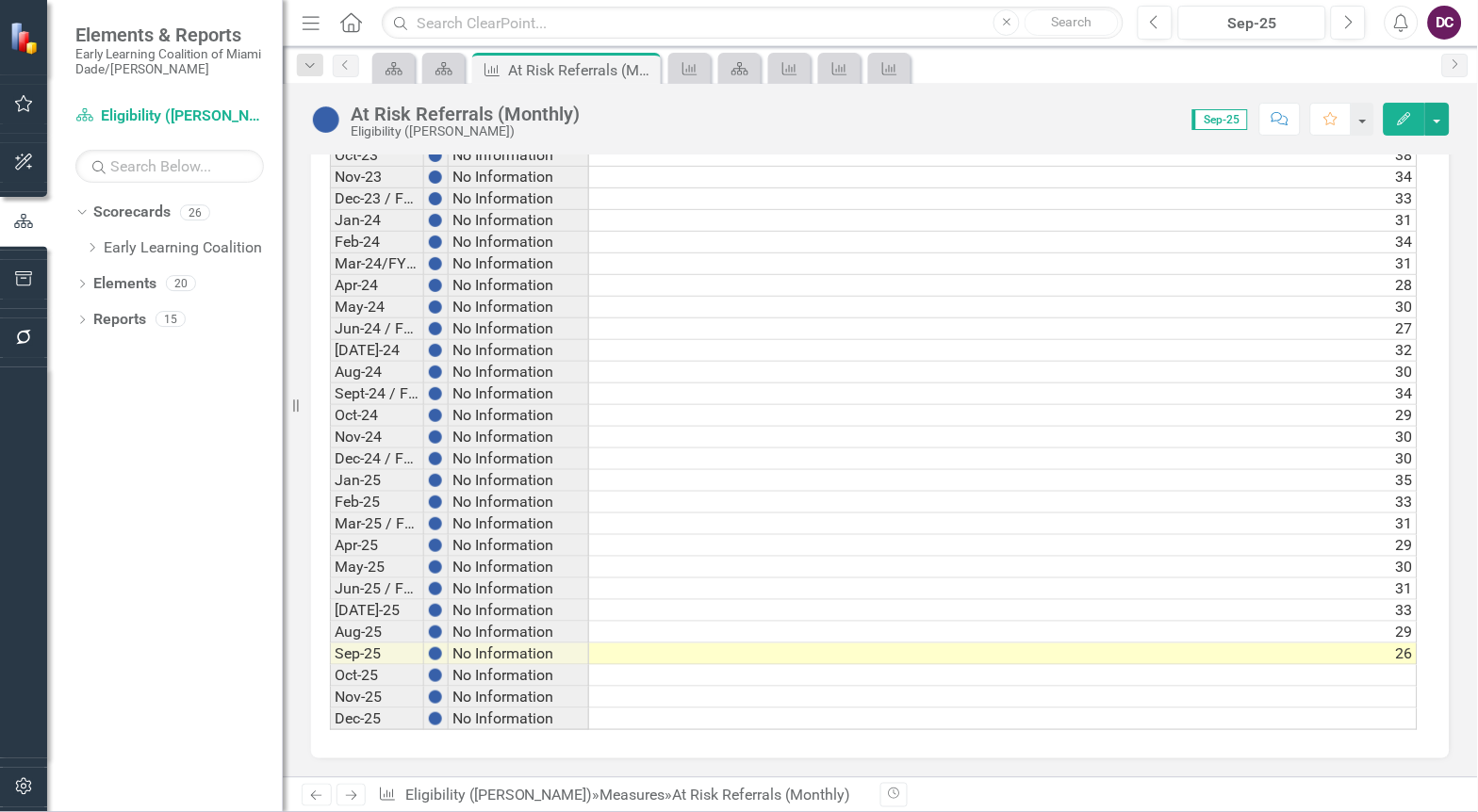
scroll to position [0, 0]
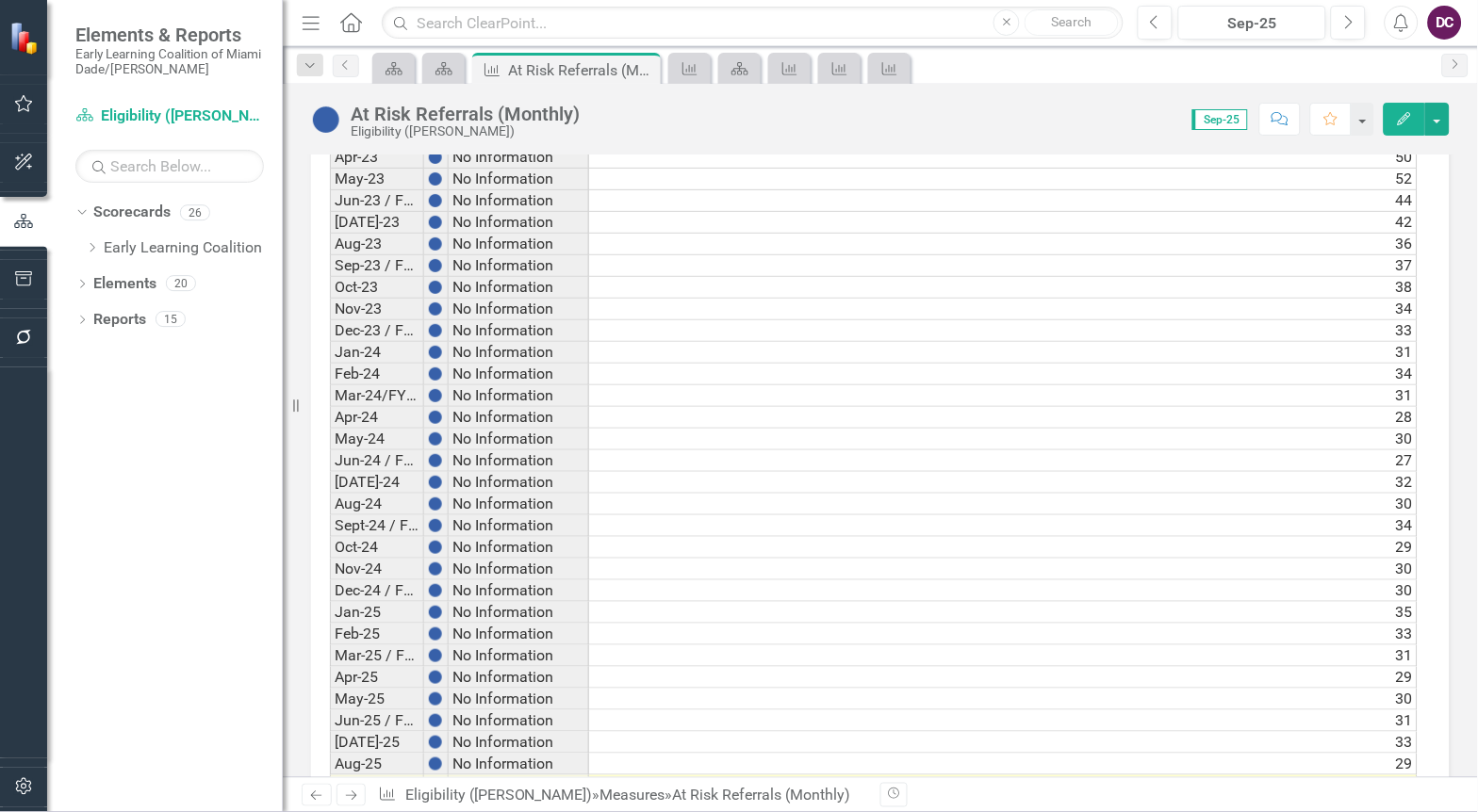
scroll to position [2593, 0]
click at [444, 62] on icon "Scorecard" at bounding box center [443, 69] width 18 height 15
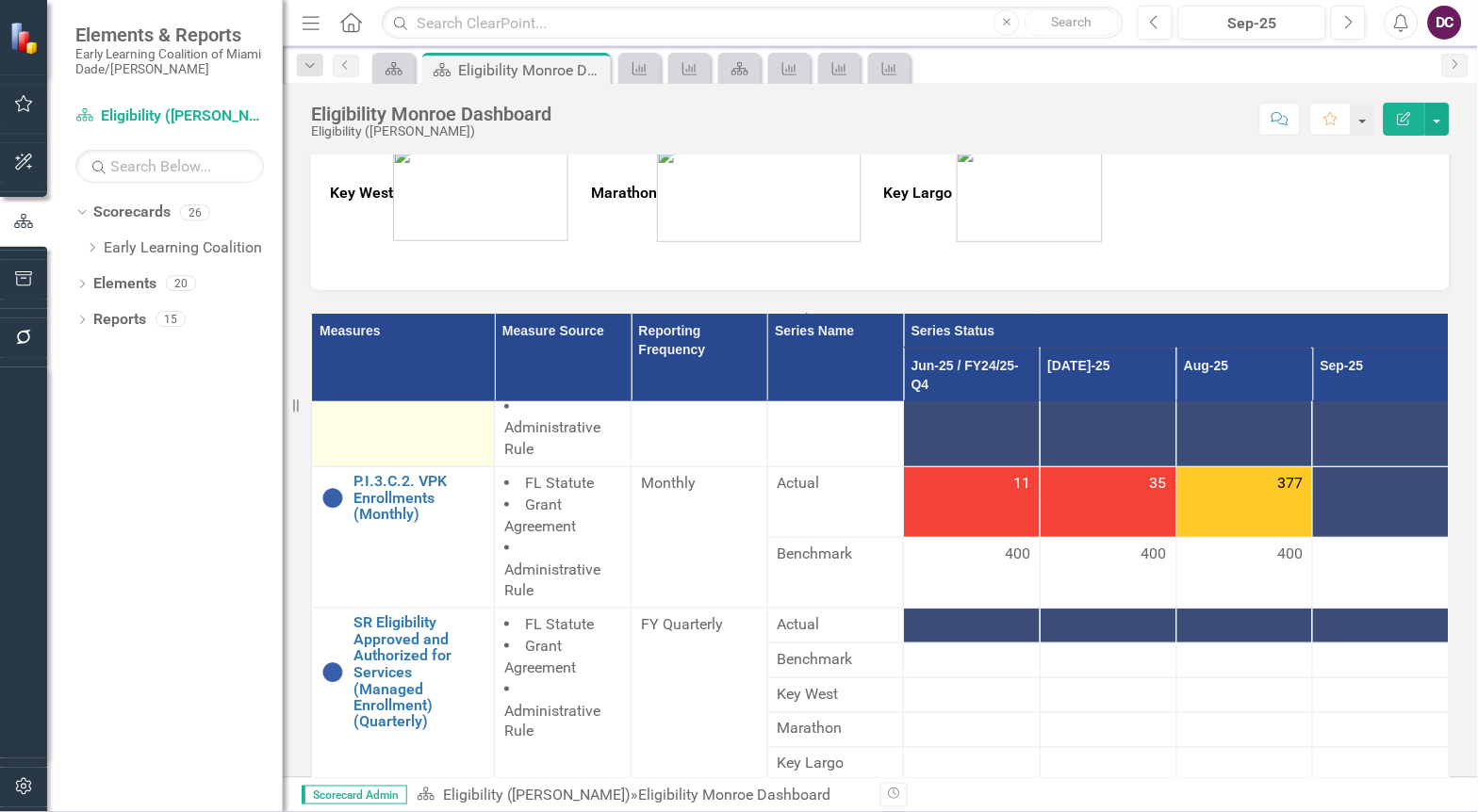
scroll to position [314, 0]
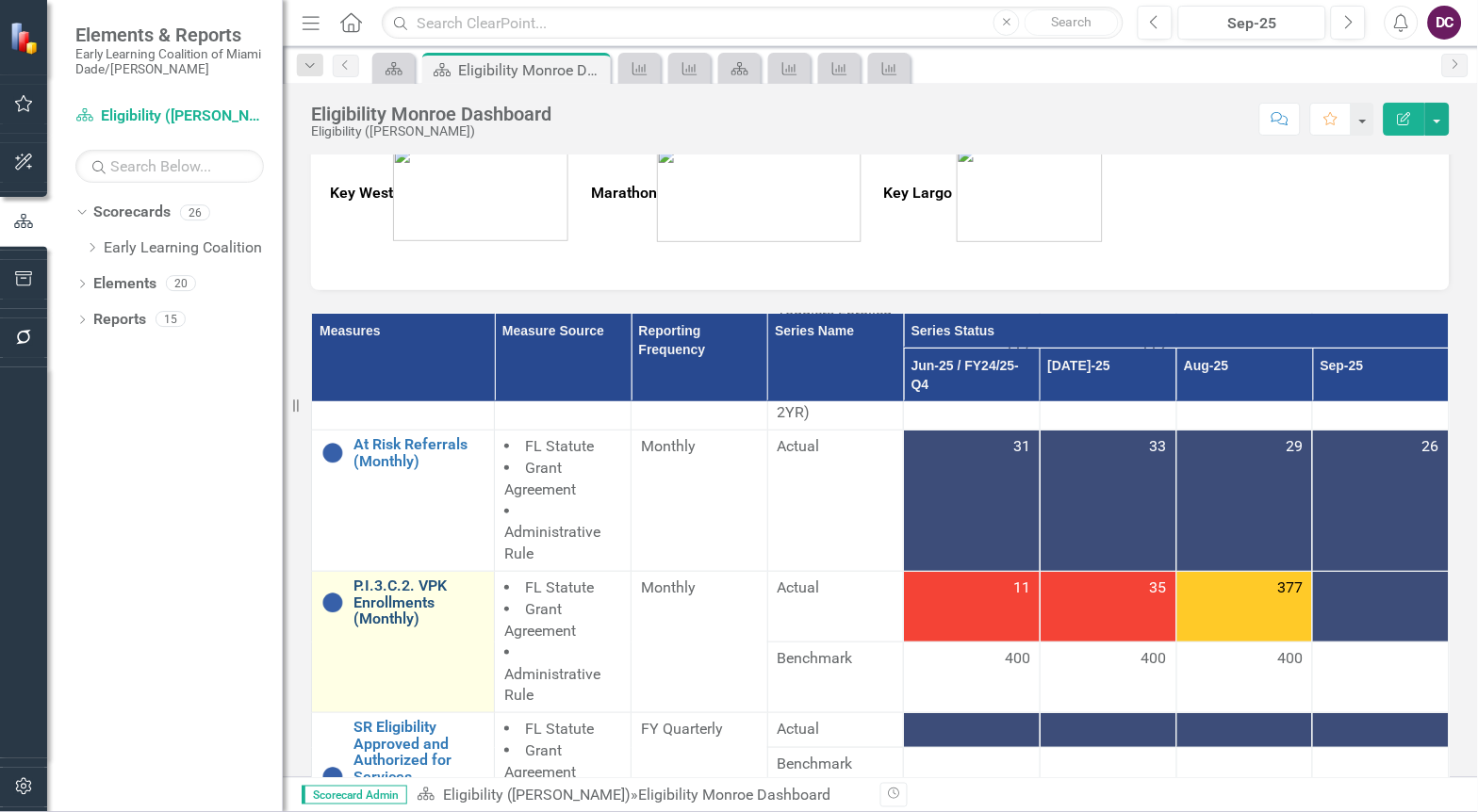
click at [434, 627] on link "P.I.3.C.2. VPK Enrollments (Monthly)" at bounding box center [418, 603] width 131 height 50
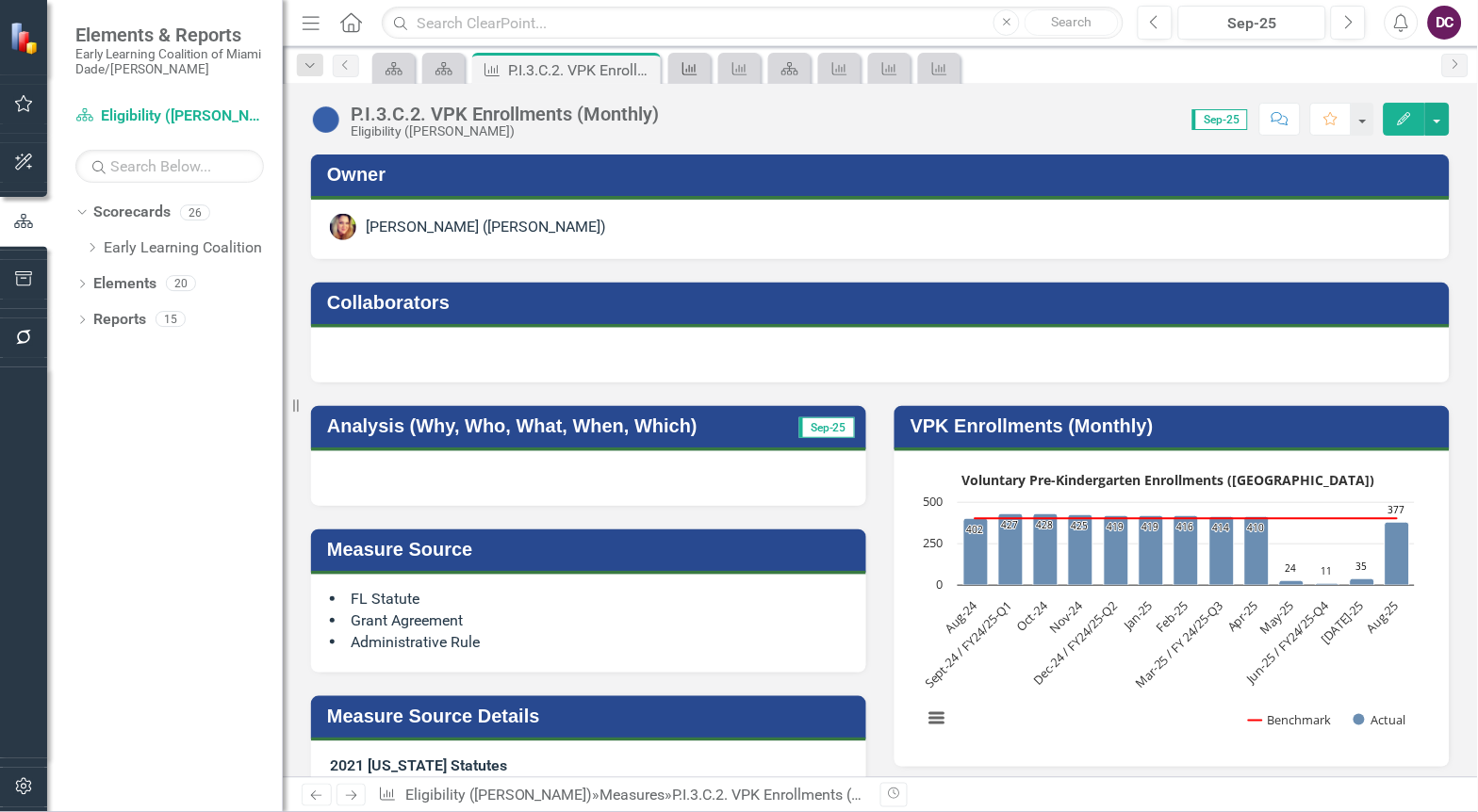
click at [684, 77] on div "Measure" at bounding box center [685, 68] width 26 height 23
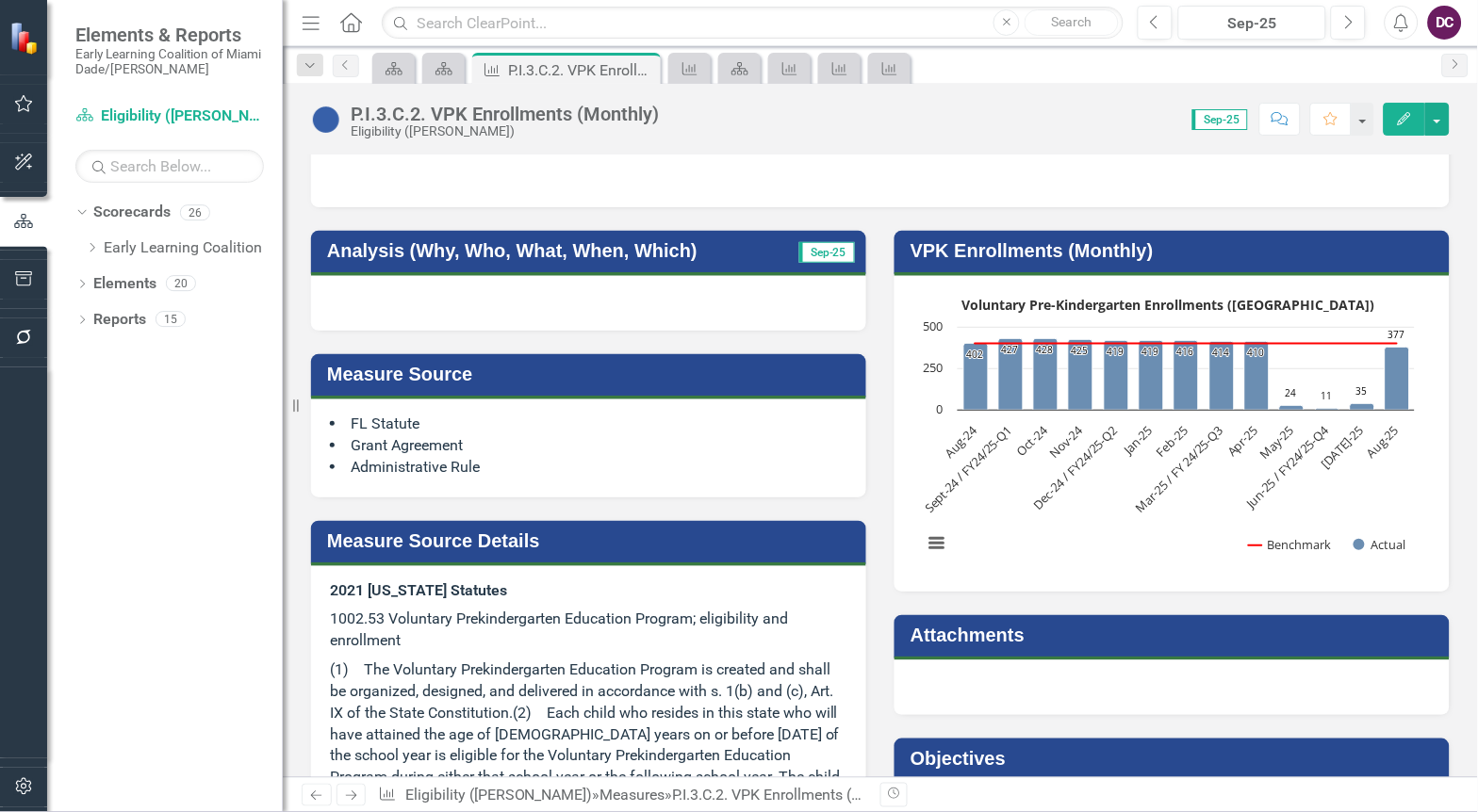
scroll to position [209, 0]
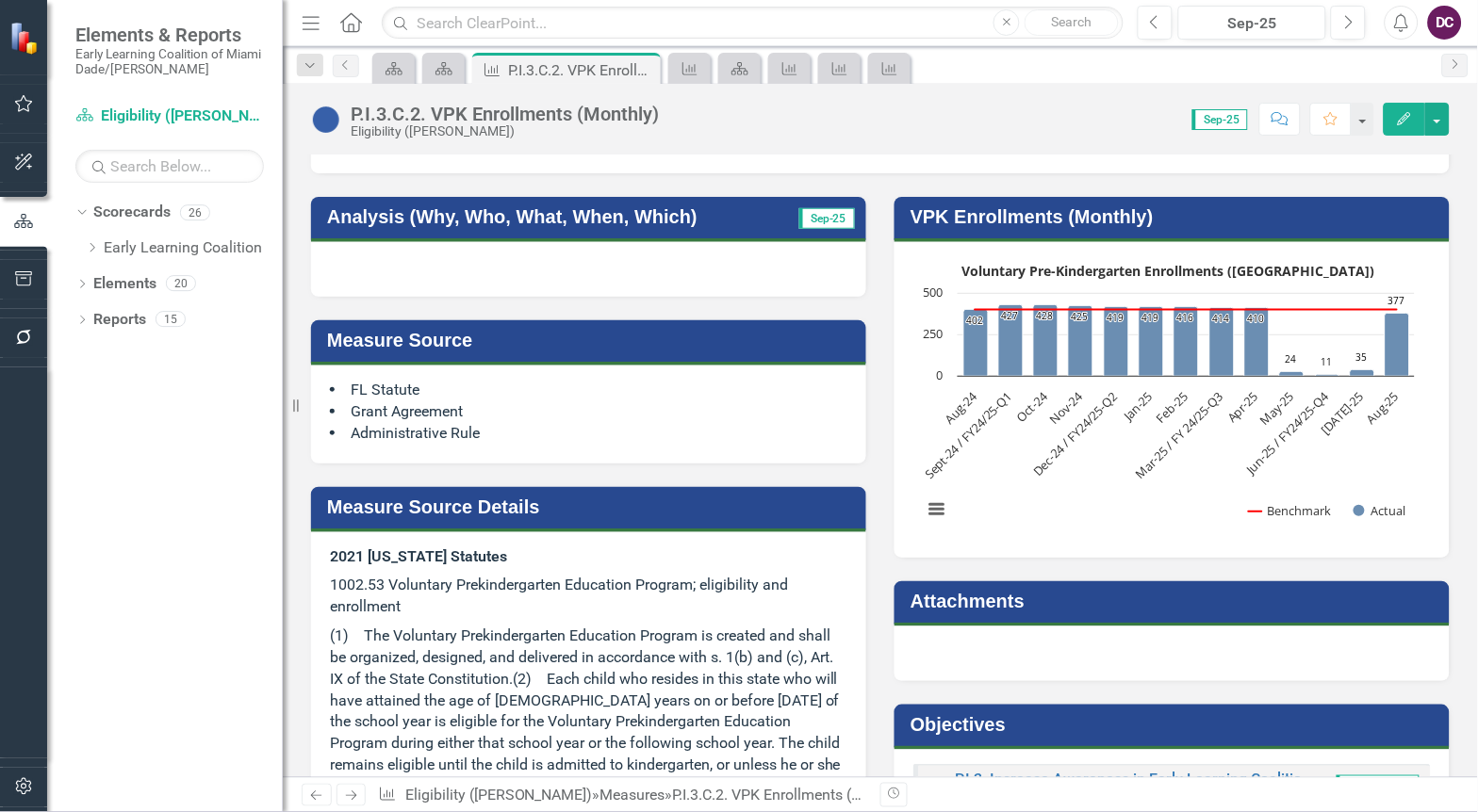
click at [980, 460] on rect "Interactive chart" at bounding box center [1169, 398] width 511 height 283
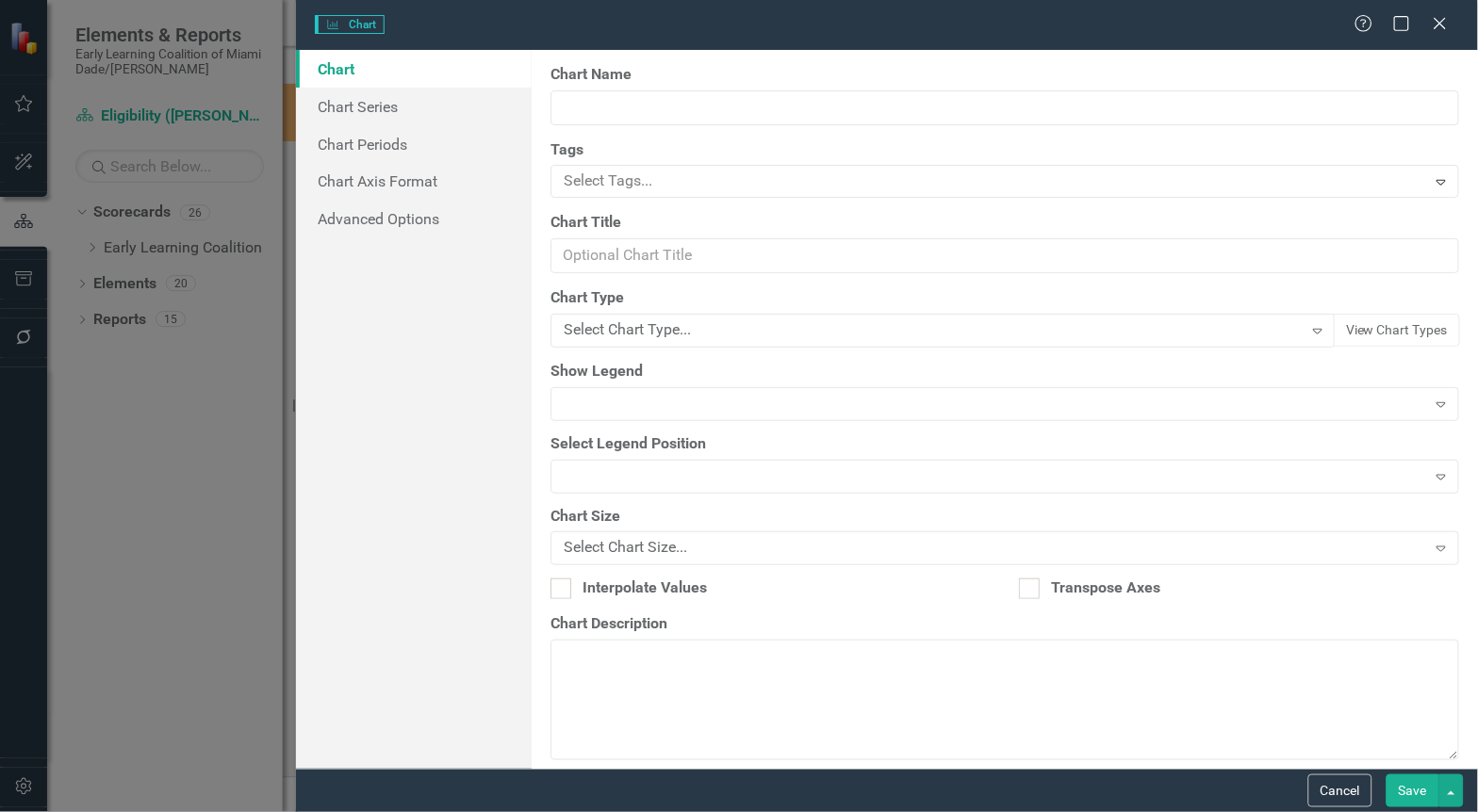
type input "VPK Enrollments (Monthly)"
type input "Voluntary Pre-Kindergarten Enrollments ([GEOGRAPHIC_DATA])"
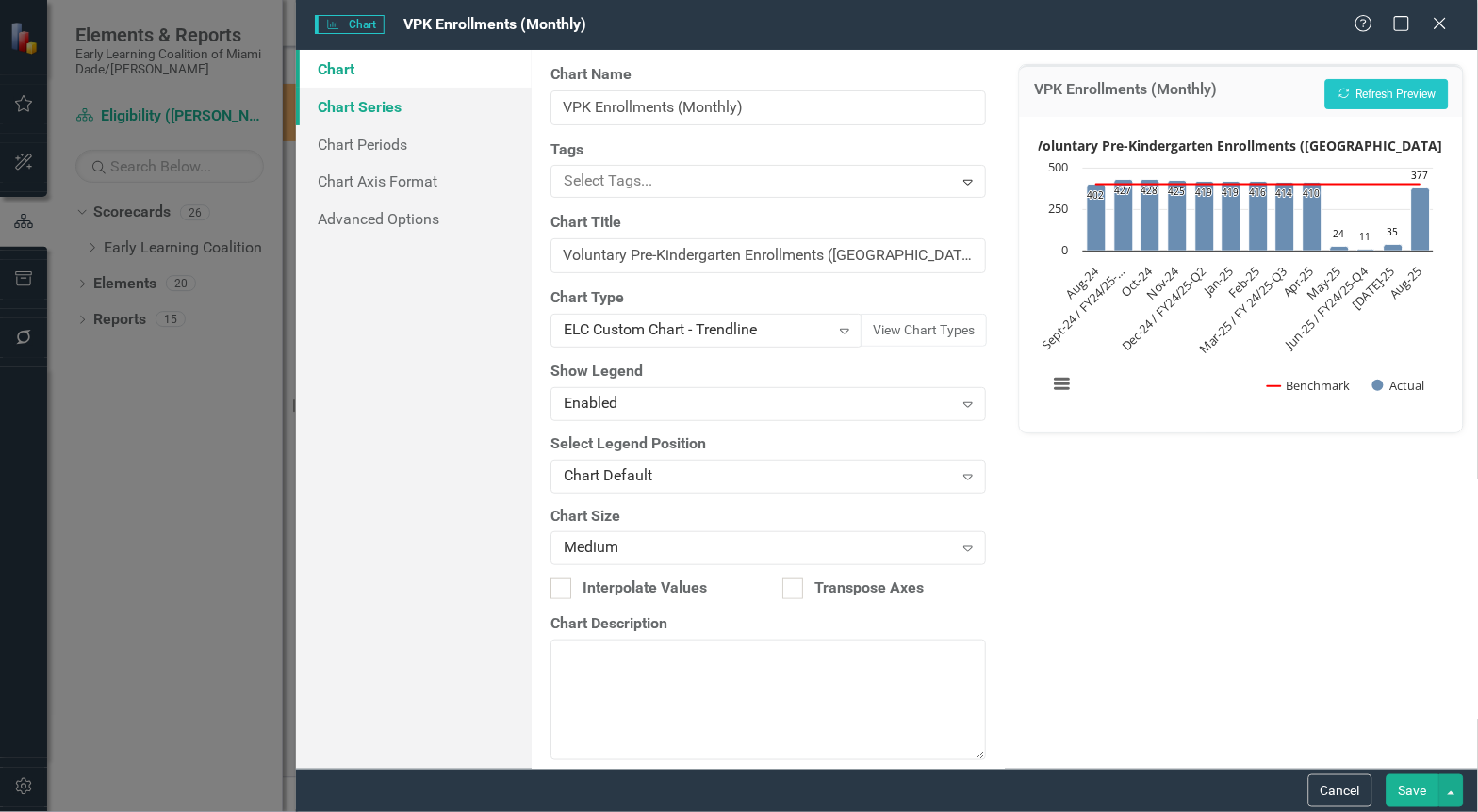
click at [372, 115] on link "Chart Series" at bounding box center [414, 106] width 236 height 38
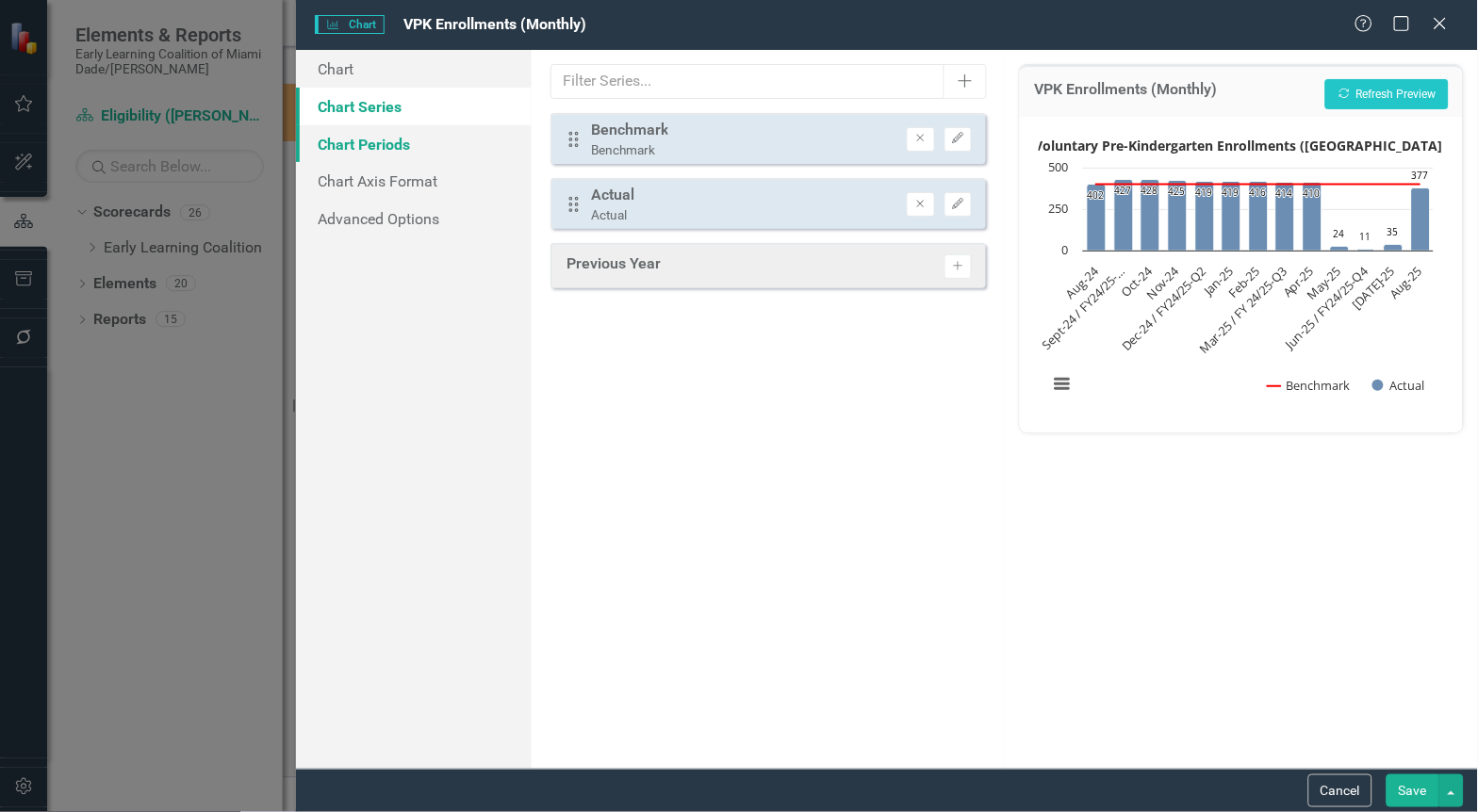
click at [388, 149] on link "Chart Periods" at bounding box center [414, 144] width 236 height 38
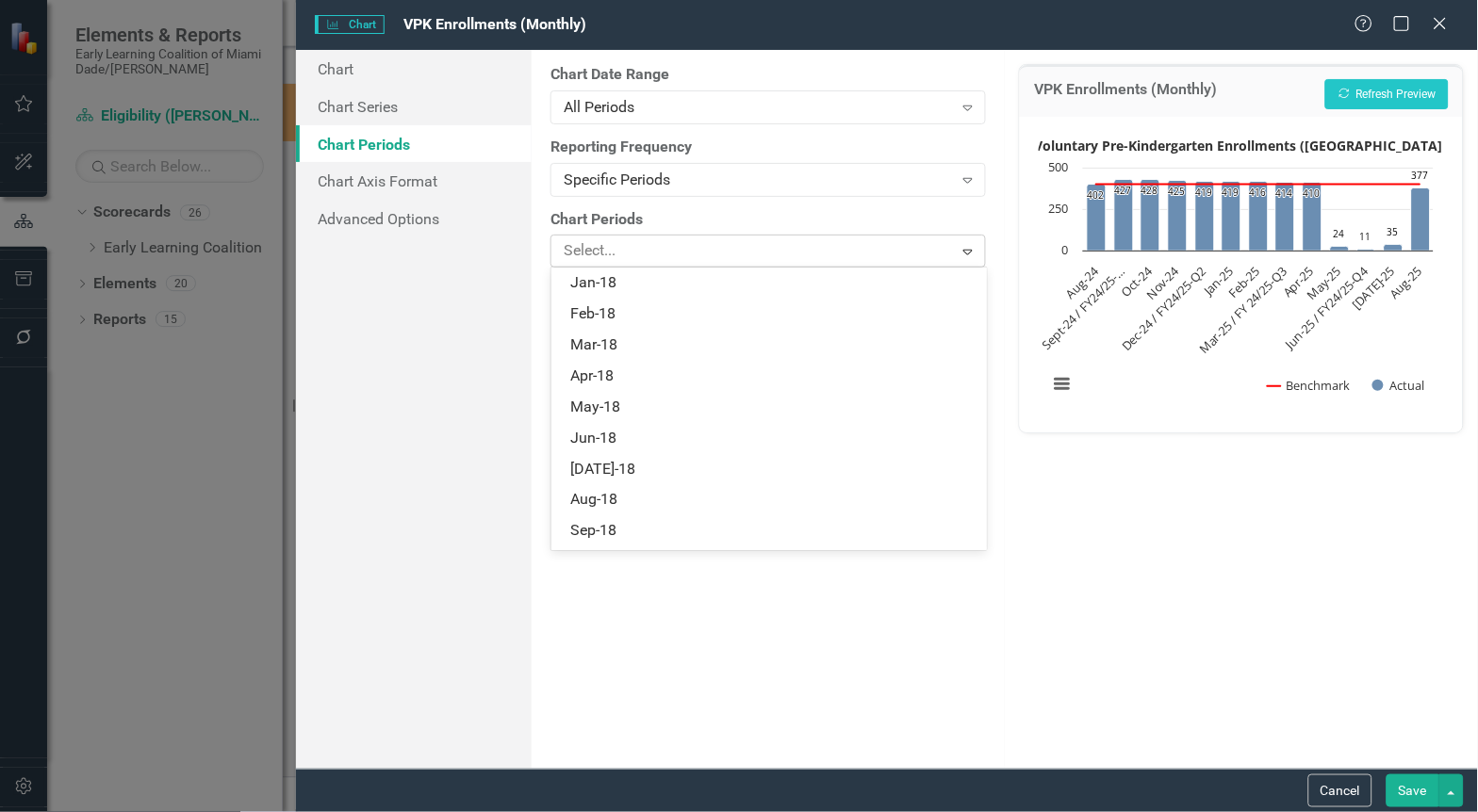
click at [973, 247] on icon "Expand" at bounding box center [967, 252] width 18 height 15
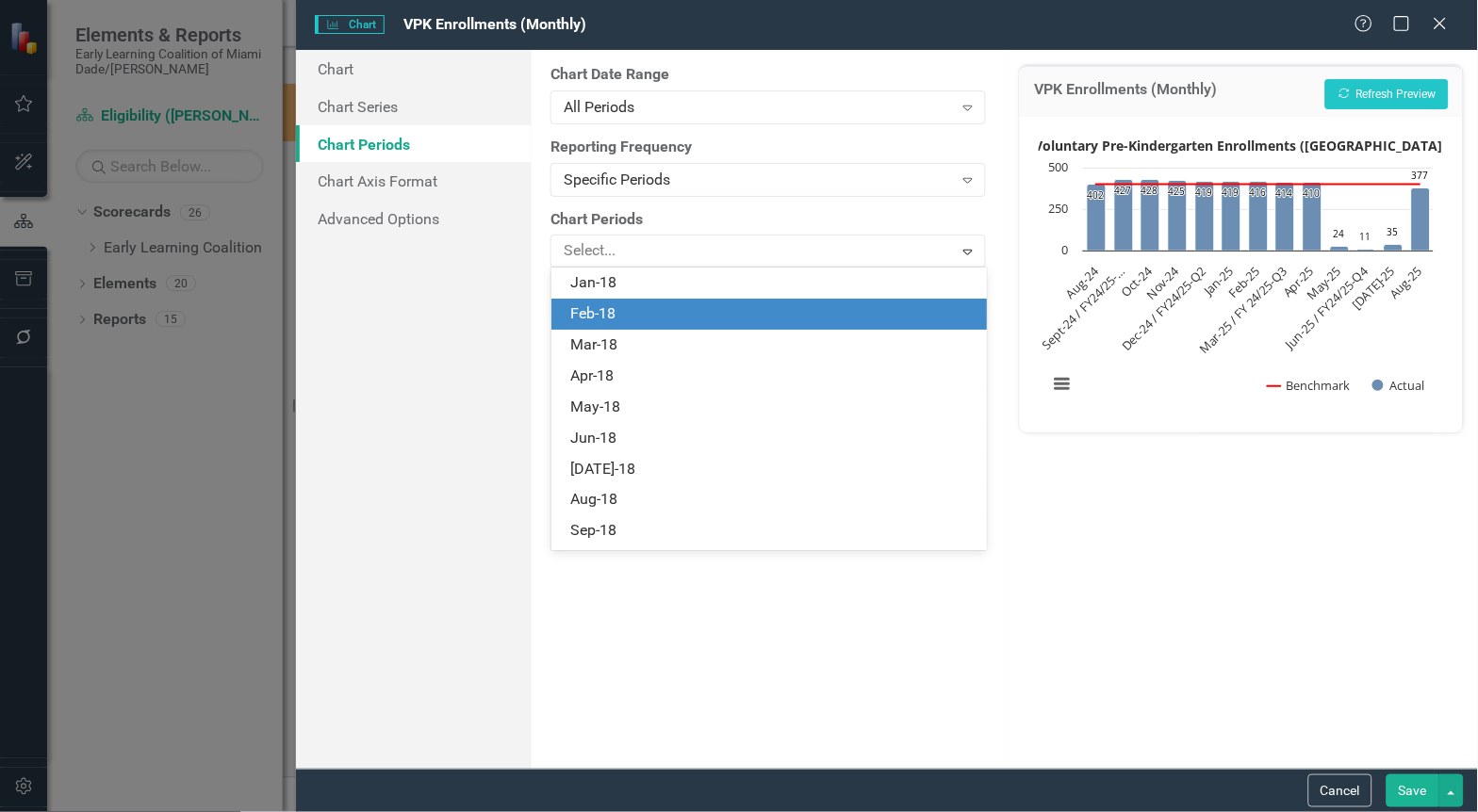
click at [370, 371] on div "Chart Chart Series Chart Periods Chart Axis Format Advanced Options" at bounding box center [414, 409] width 236 height 719
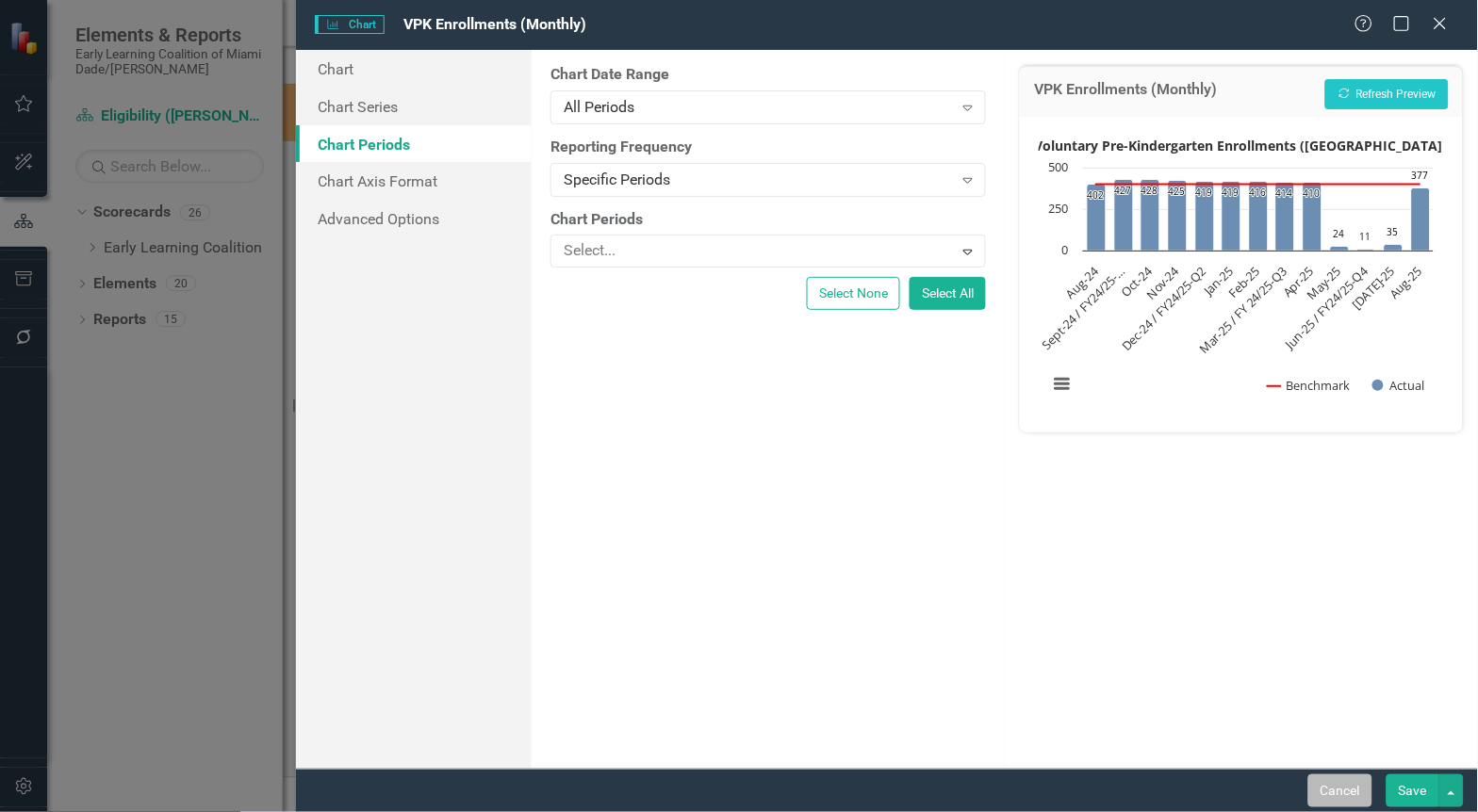
click at [1332, 783] on button "Cancel" at bounding box center [1341, 791] width 64 height 33
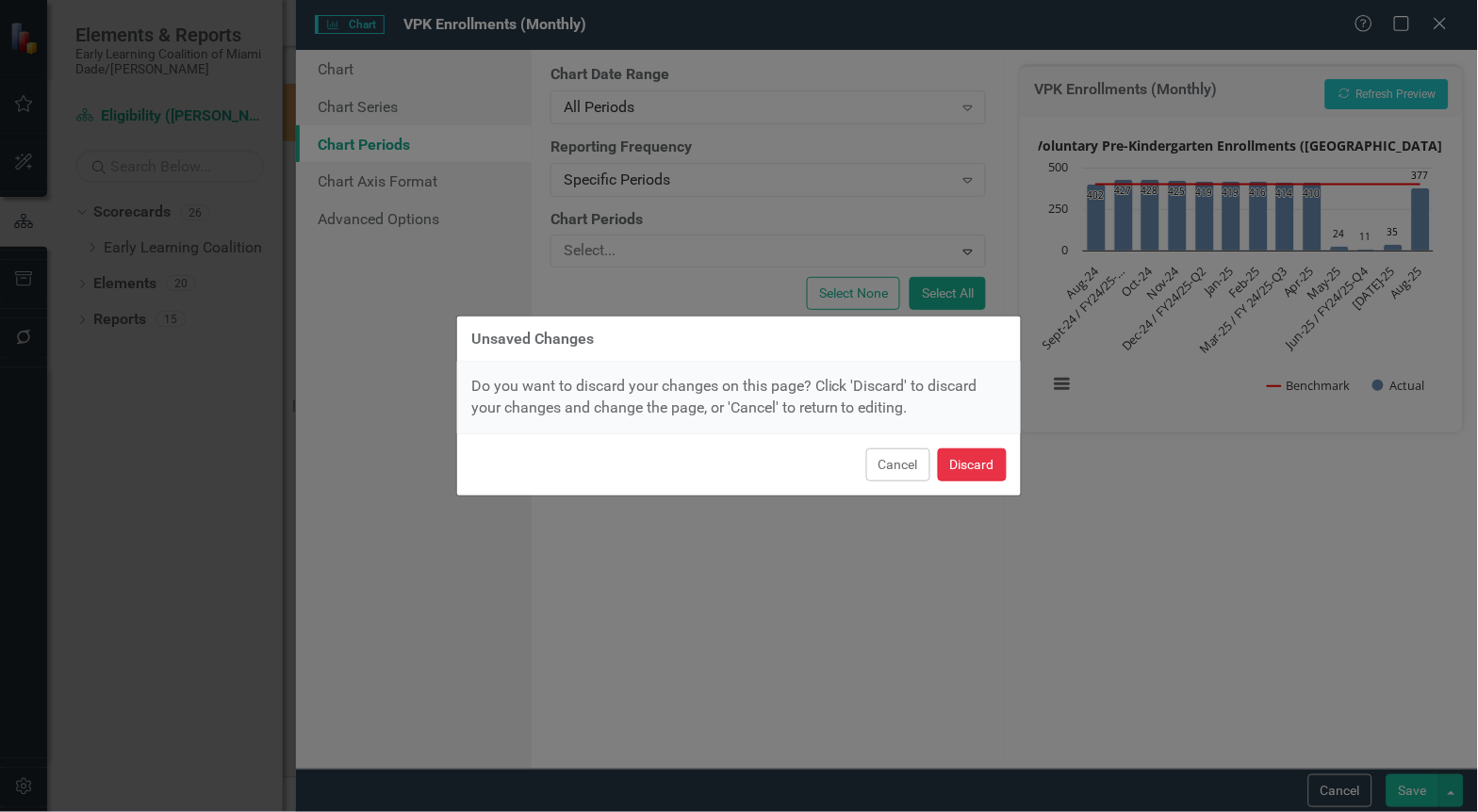
click at [990, 456] on button "Discard" at bounding box center [972, 465] width 69 height 33
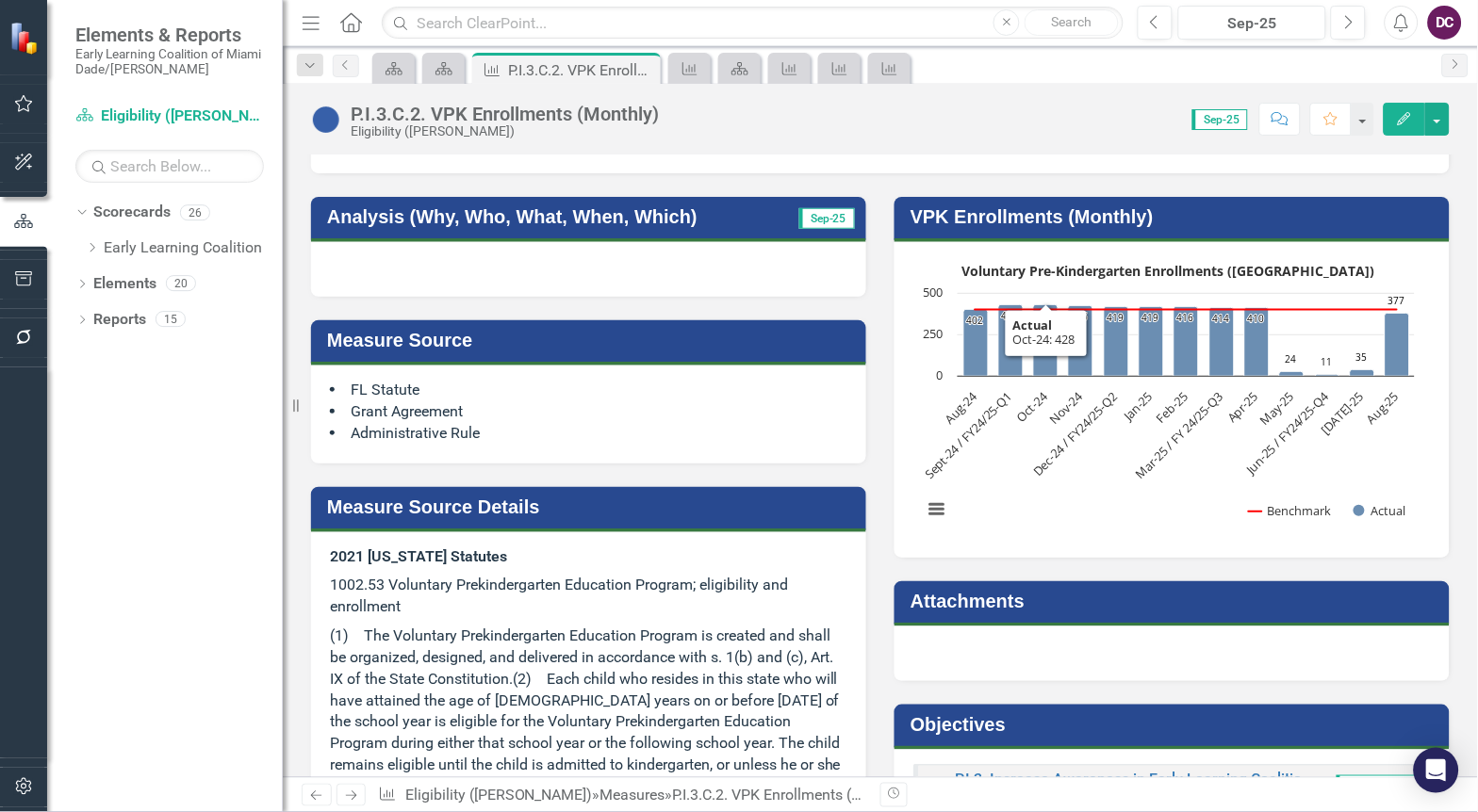
click at [999, 447] on rect "Interactive chart" at bounding box center [1169, 398] width 511 height 283
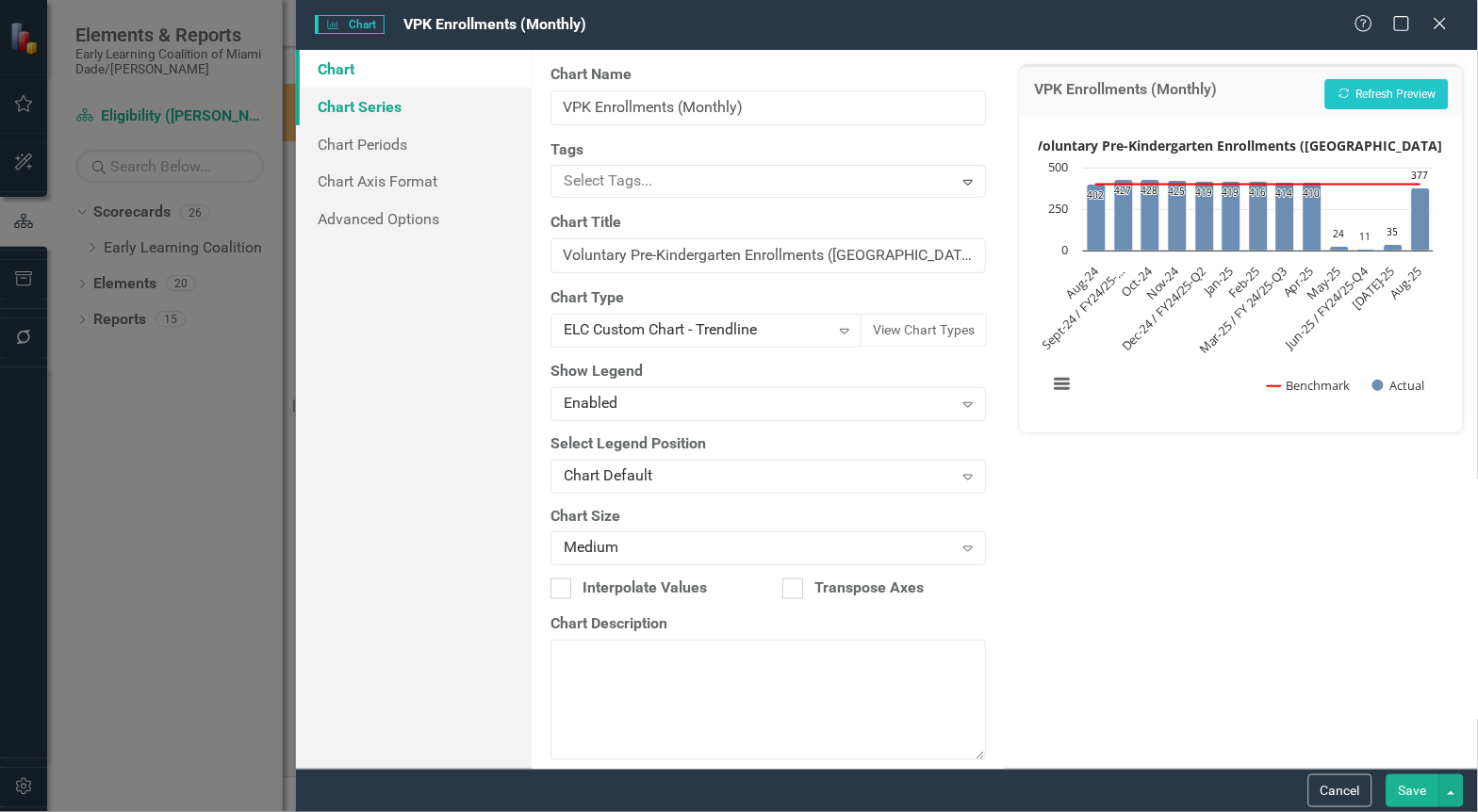
click at [386, 102] on link "Chart Series" at bounding box center [414, 106] width 236 height 38
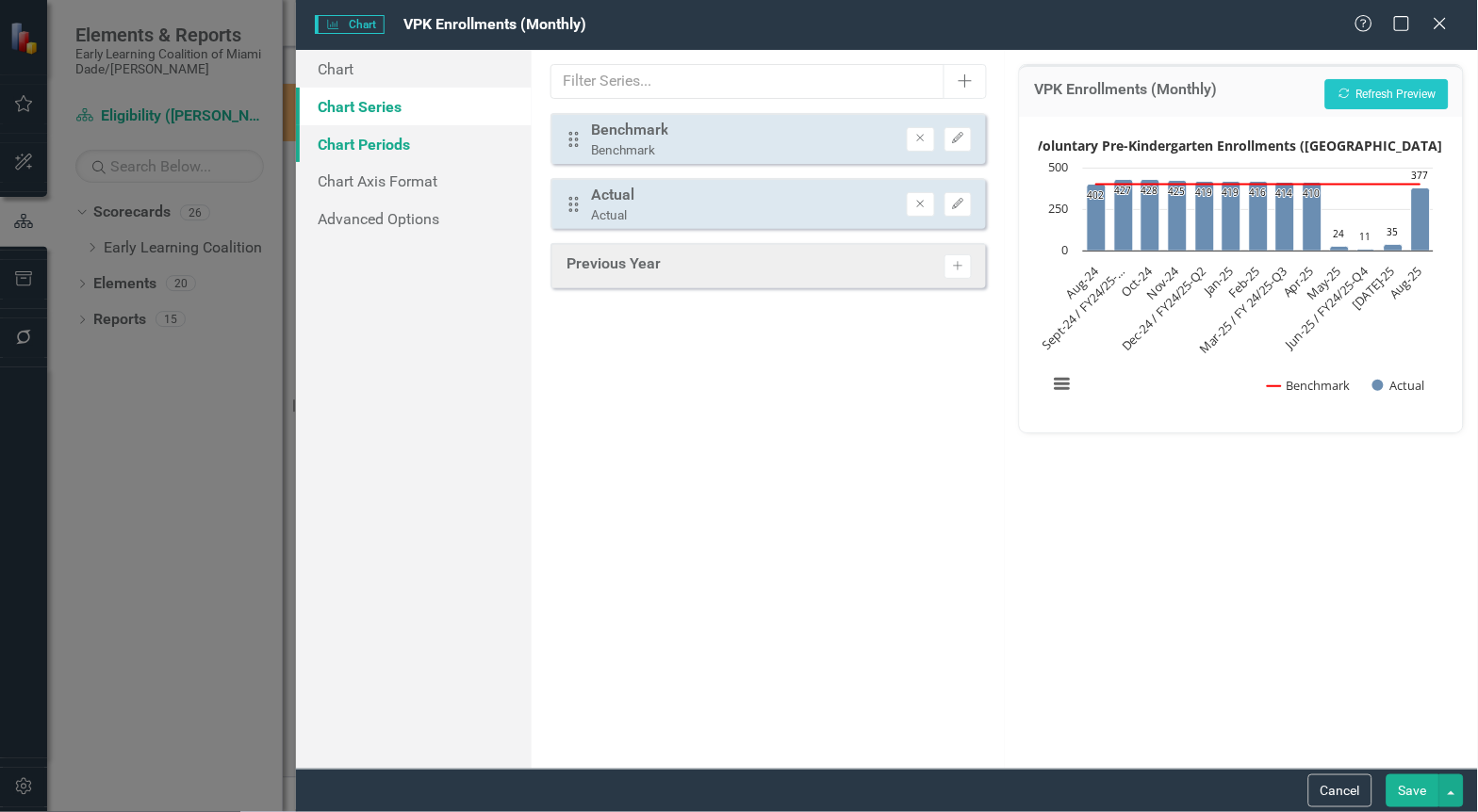
click at [389, 137] on link "Chart Periods" at bounding box center [414, 144] width 236 height 38
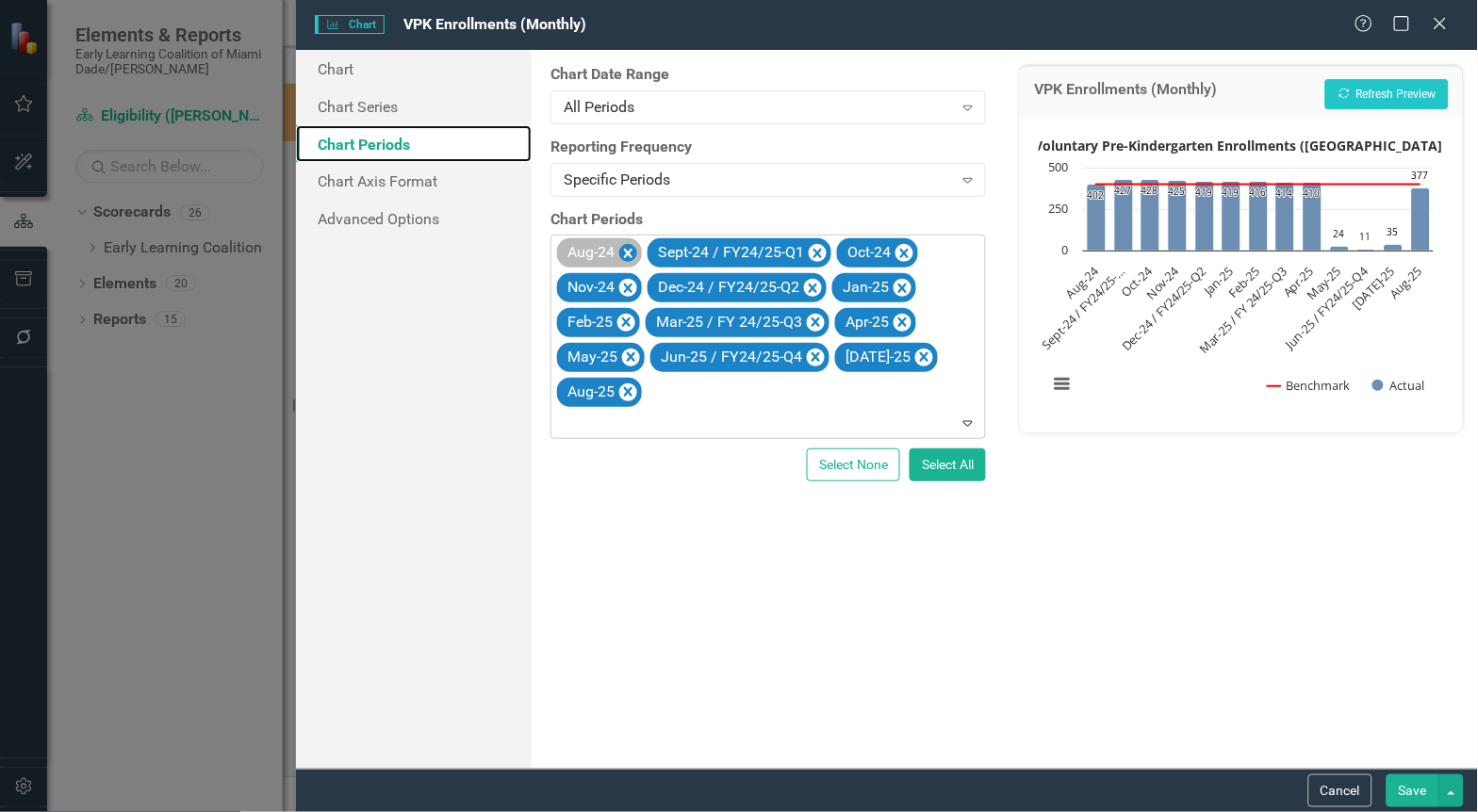
click at [629, 250] on icon "Remove Aug-24" at bounding box center [628, 254] width 18 height 23
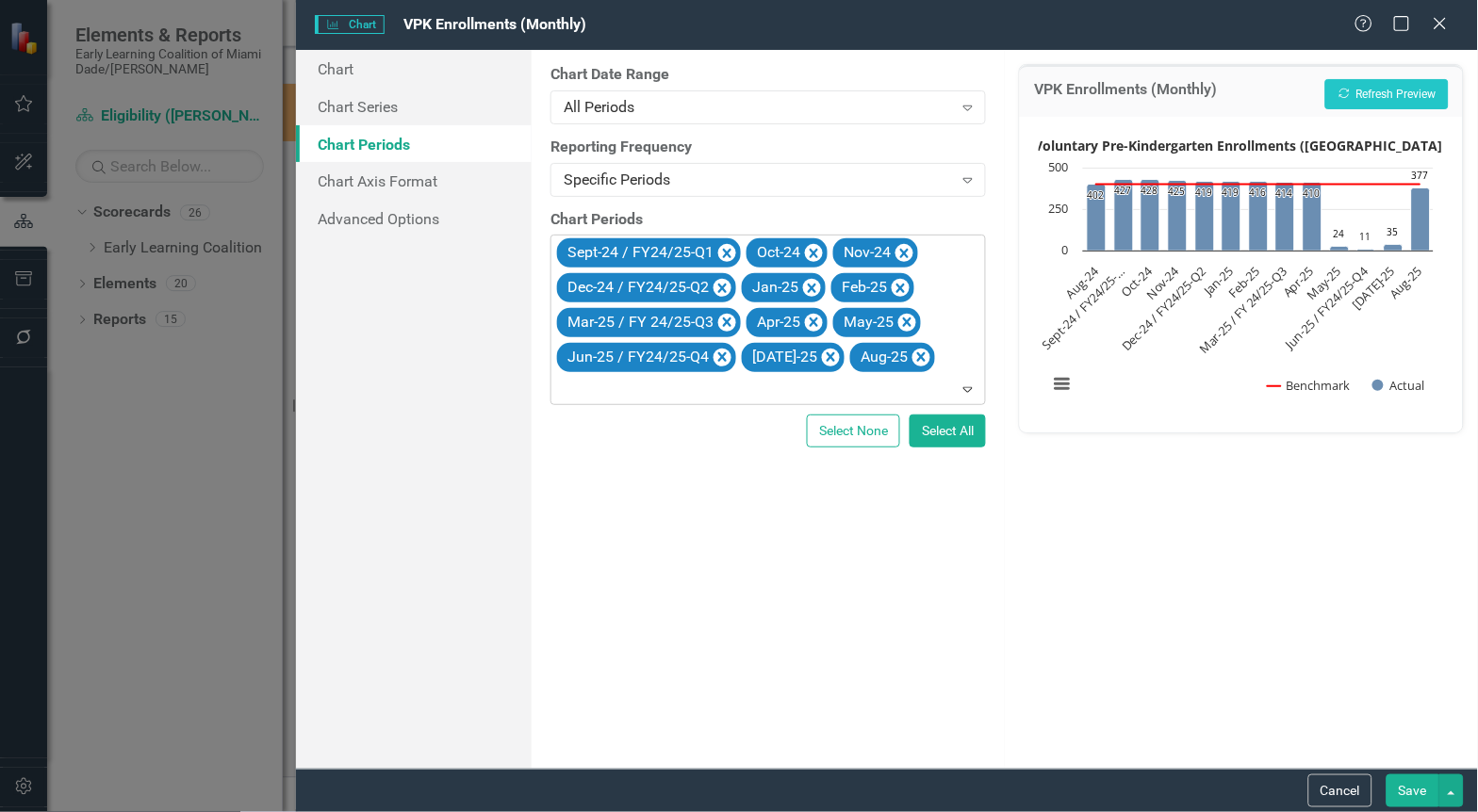
click at [1405, 790] on button "Save" at bounding box center [1412, 791] width 53 height 33
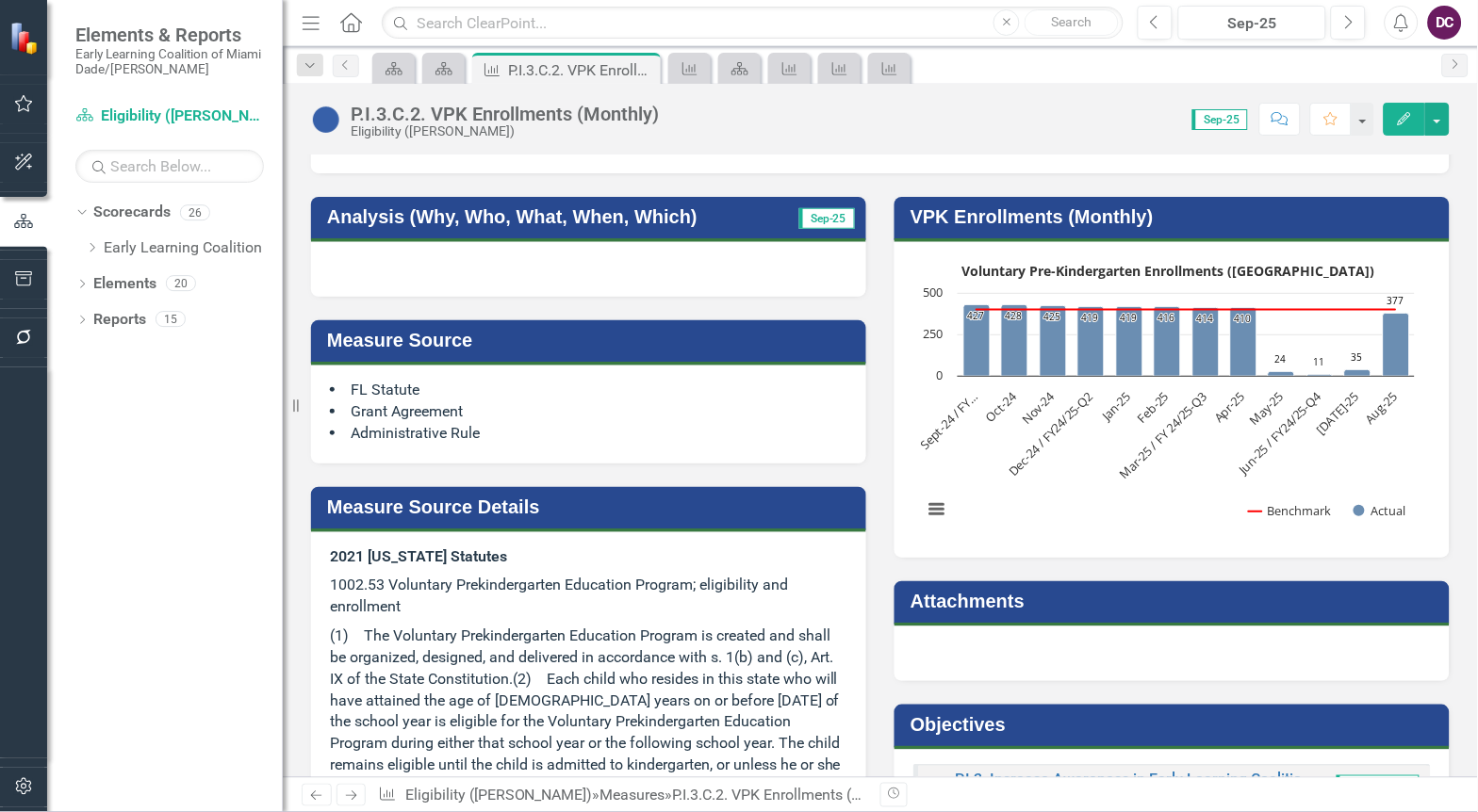
click at [880, 671] on div "Attachments" at bounding box center [1171, 619] width 584 height 124
click at [567, 68] on div "P.I.3.C.2. VPK Enrollments (Monthly)" at bounding box center [558, 70] width 101 height 23
click at [454, 69] on link "Scorecard" at bounding box center [443, 68] width 33 height 23
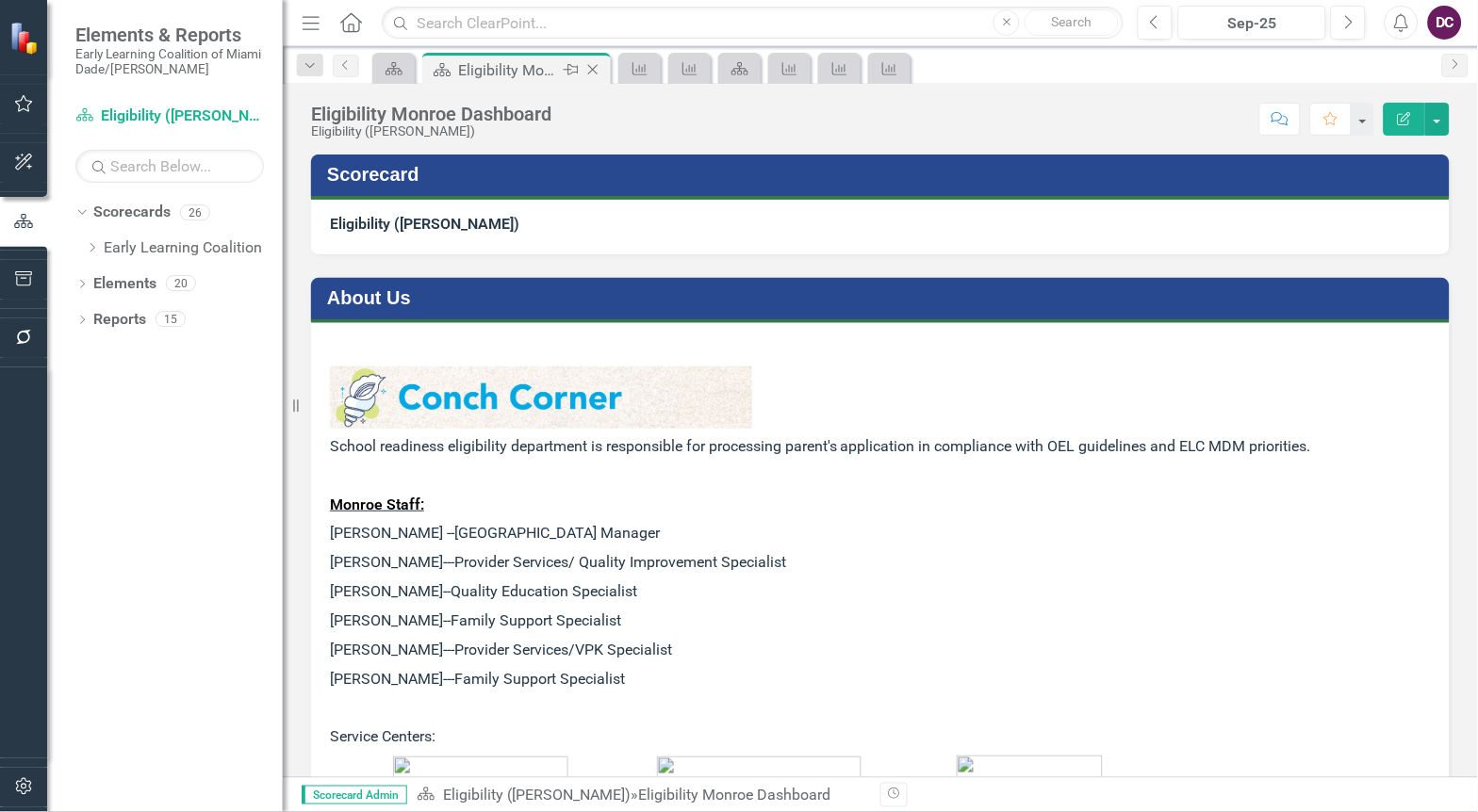
drag, startPoint x: 454, startPoint y: 69, endPoint x: 441, endPoint y: 66, distance: 13.3
click at [441, 66] on icon "Scorecard" at bounding box center [441, 70] width 18 height 15
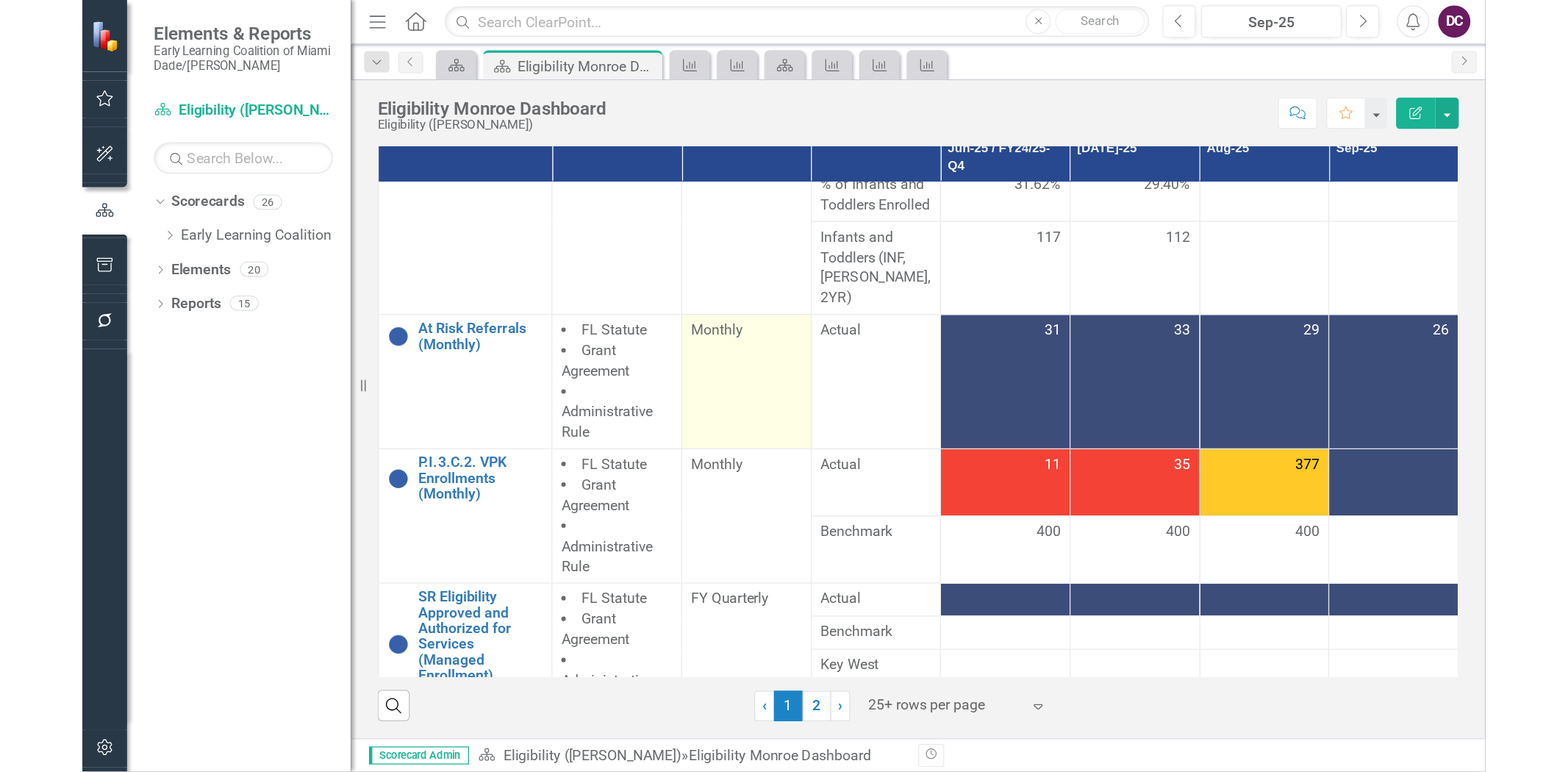
scroll to position [163, 0]
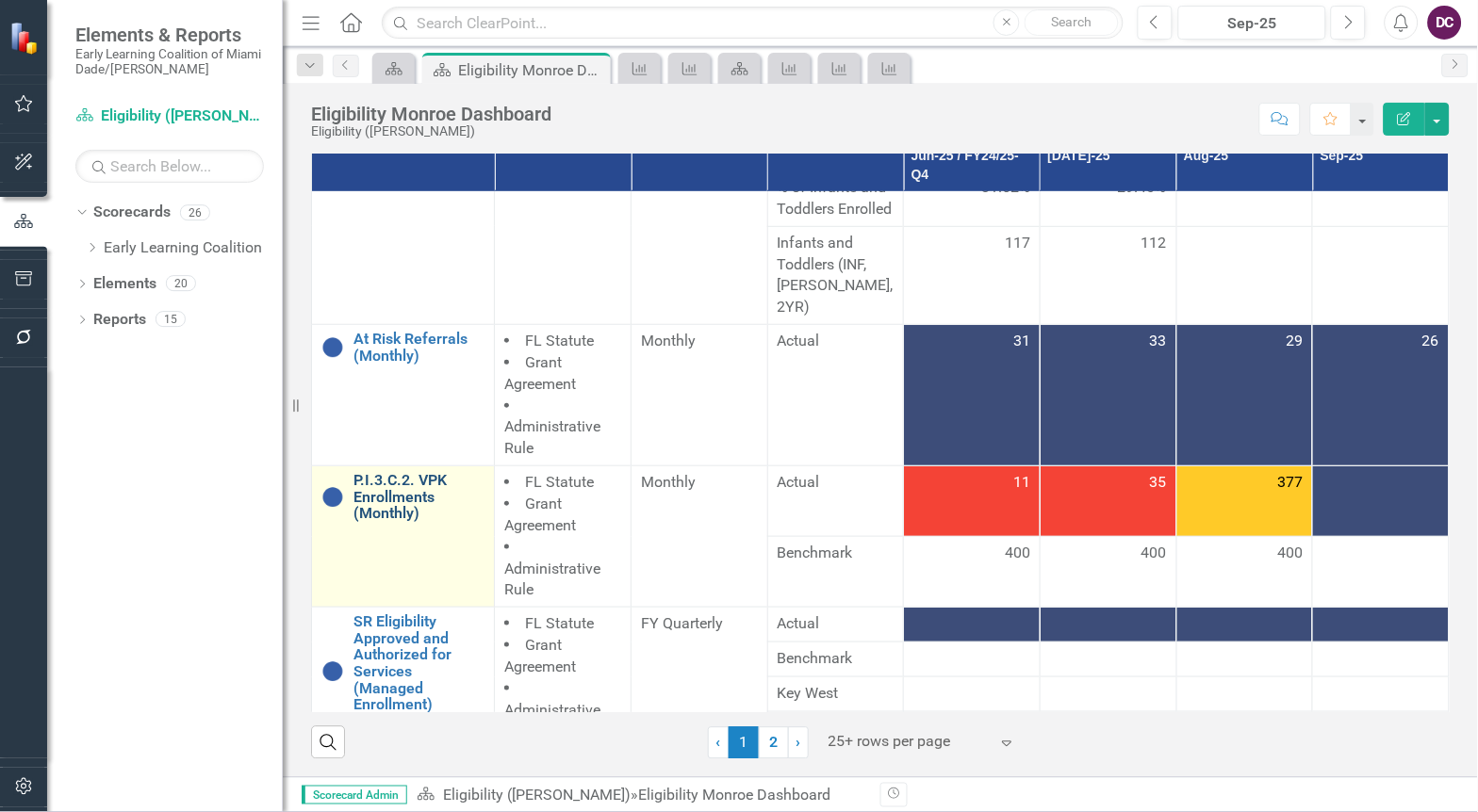
click at [400, 522] on link "P.I.3.C.2. VPK Enrollments (Monthly)" at bounding box center [418, 497] width 131 height 50
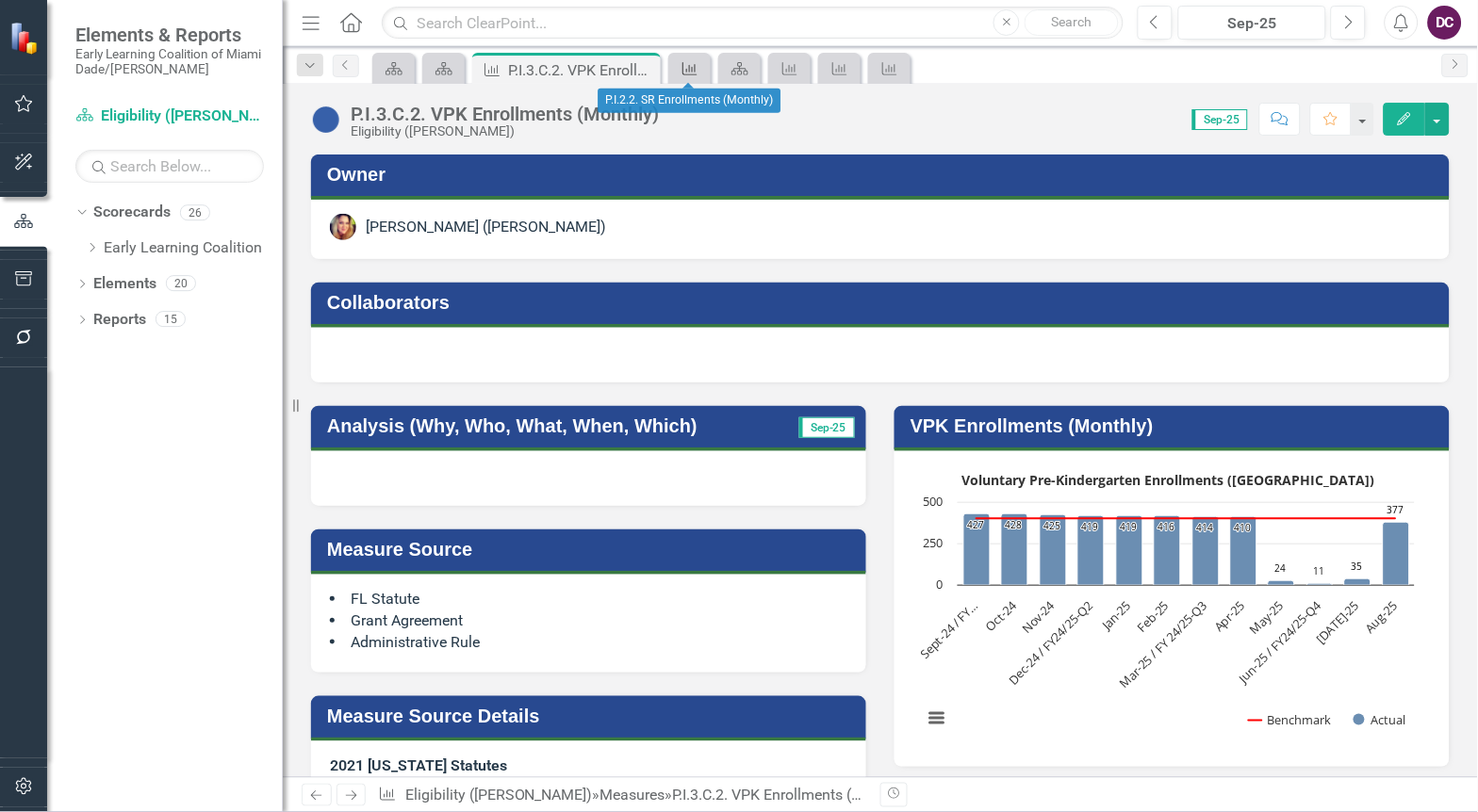
click at [688, 67] on icon "Measure" at bounding box center [689, 69] width 18 height 15
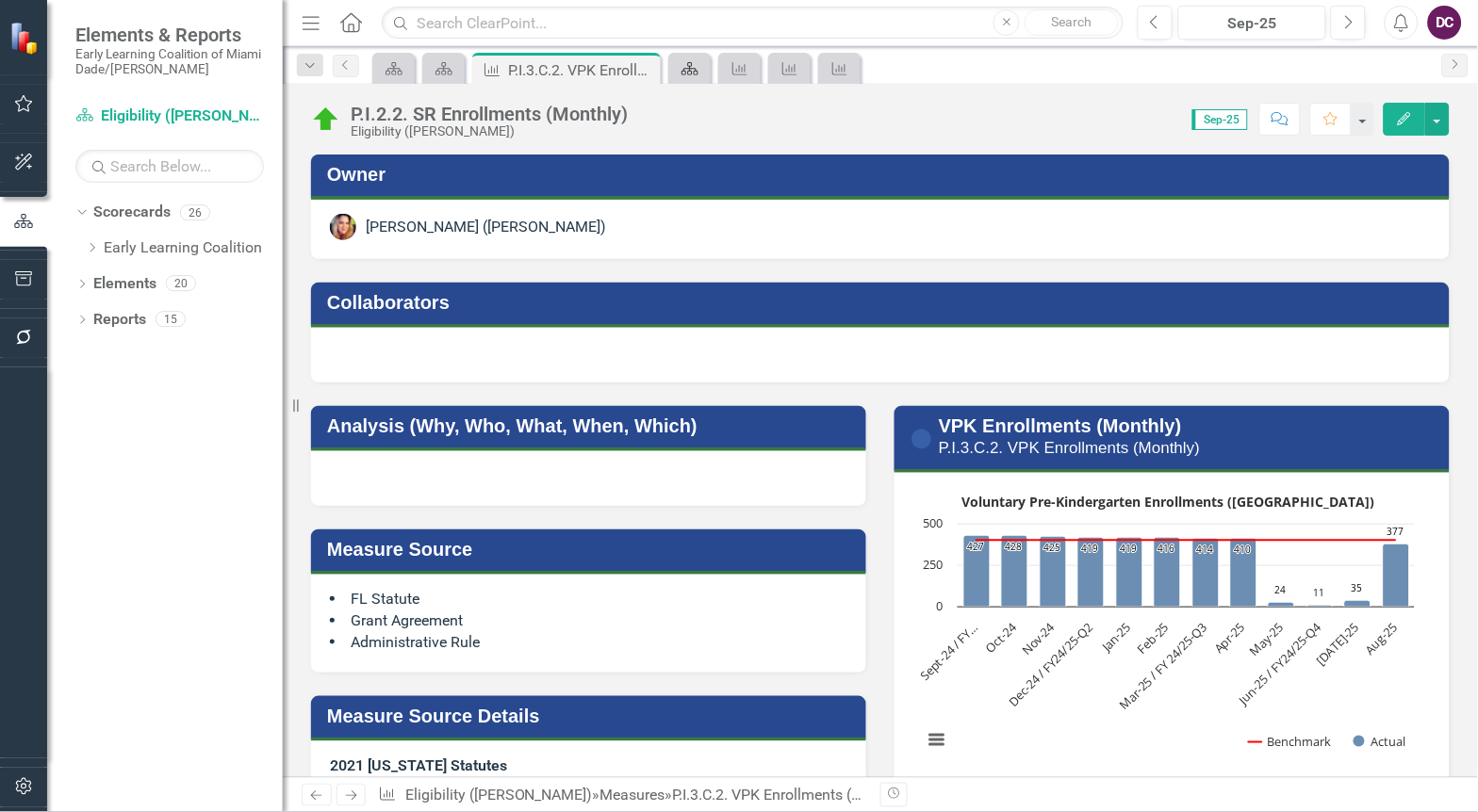
click at [686, 69] on icon "Scorecard" at bounding box center [689, 69] width 18 height 15
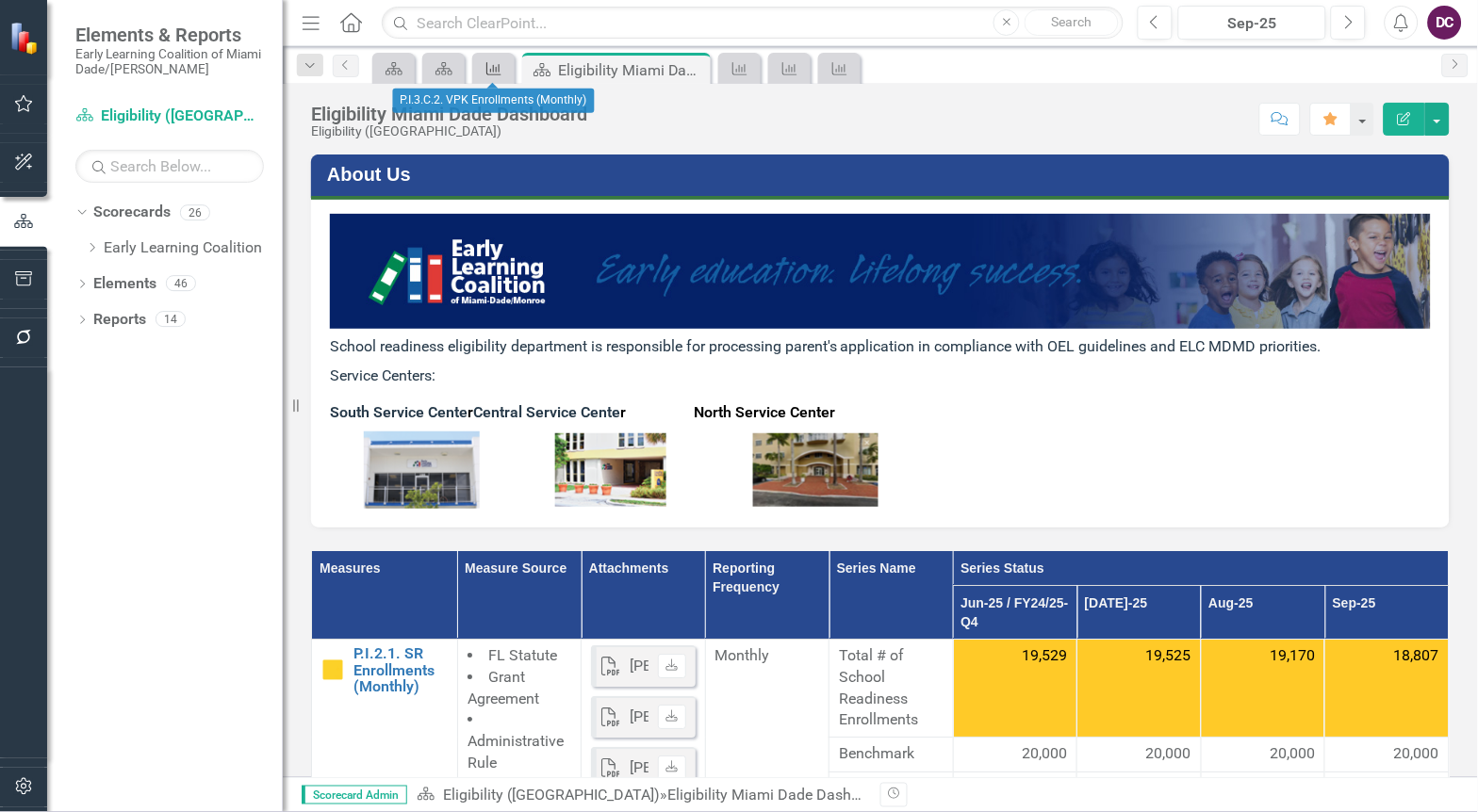
click at [487, 66] on icon "Measure" at bounding box center [493, 69] width 18 height 15
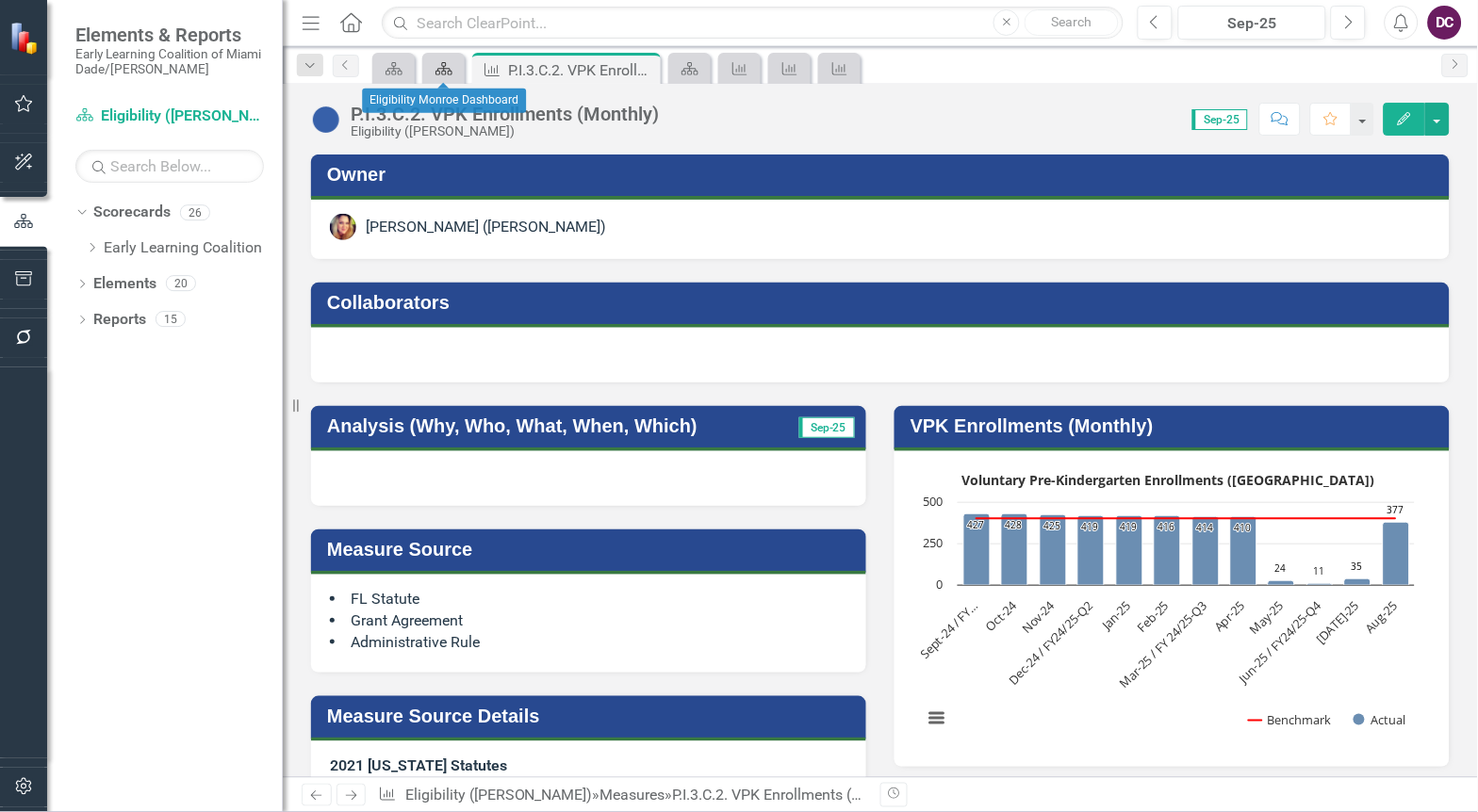
click at [438, 67] on icon "Scorecard" at bounding box center [443, 69] width 18 height 15
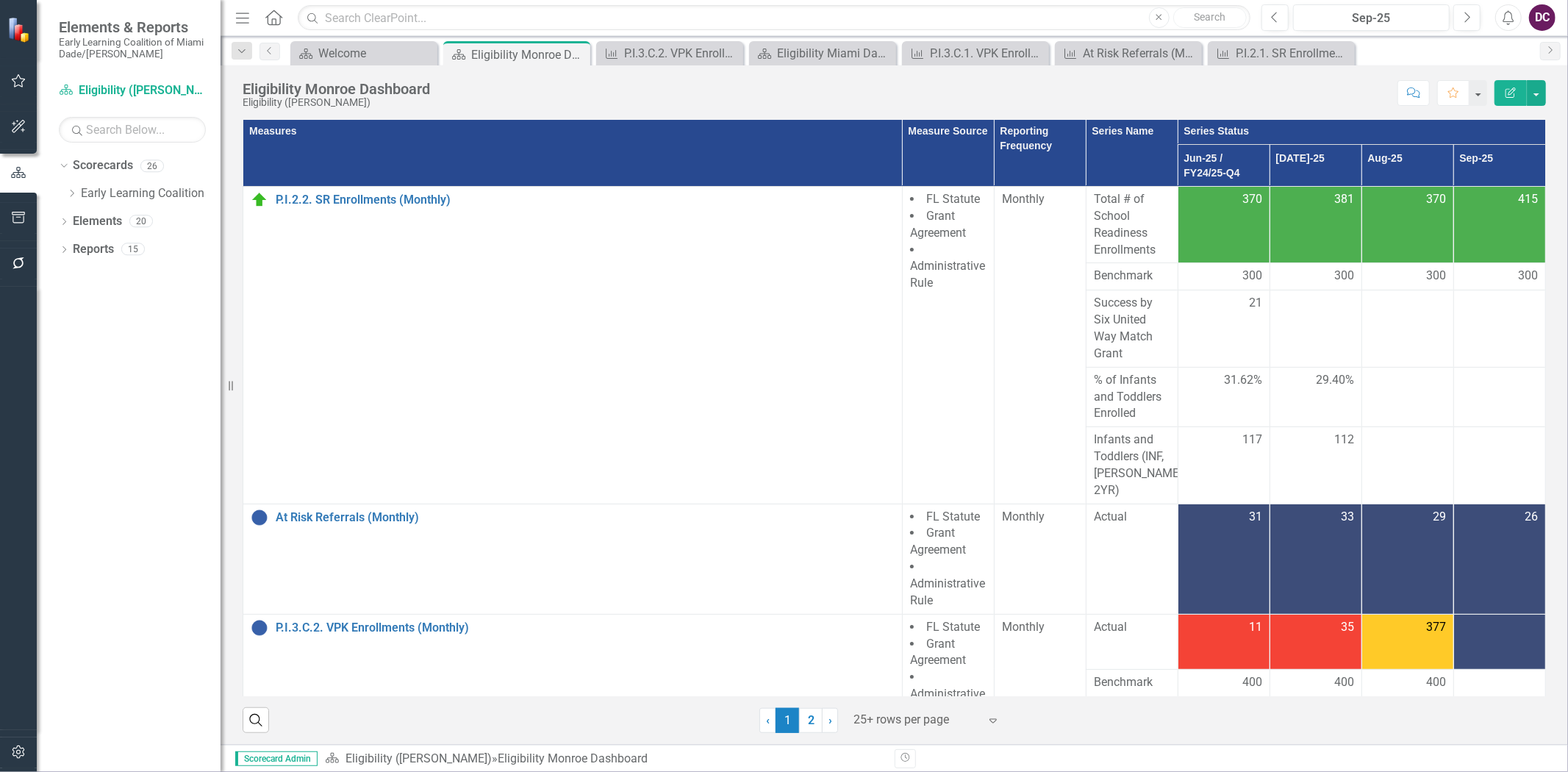
scroll to position [605, 0]
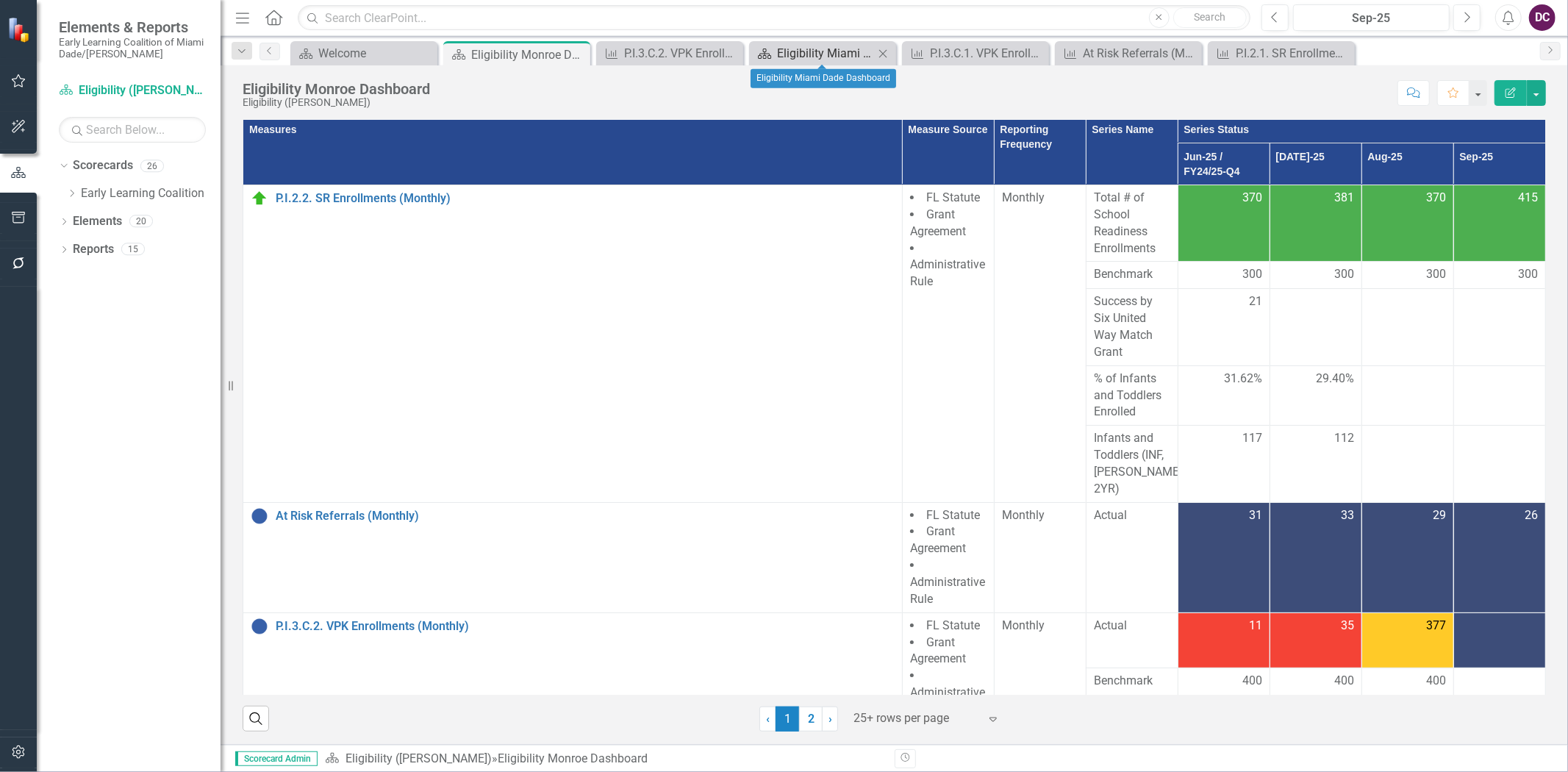
click at [796, 55] on div "Eligibility Miami Dade Dashboard" at bounding box center [825, 53] width 97 height 18
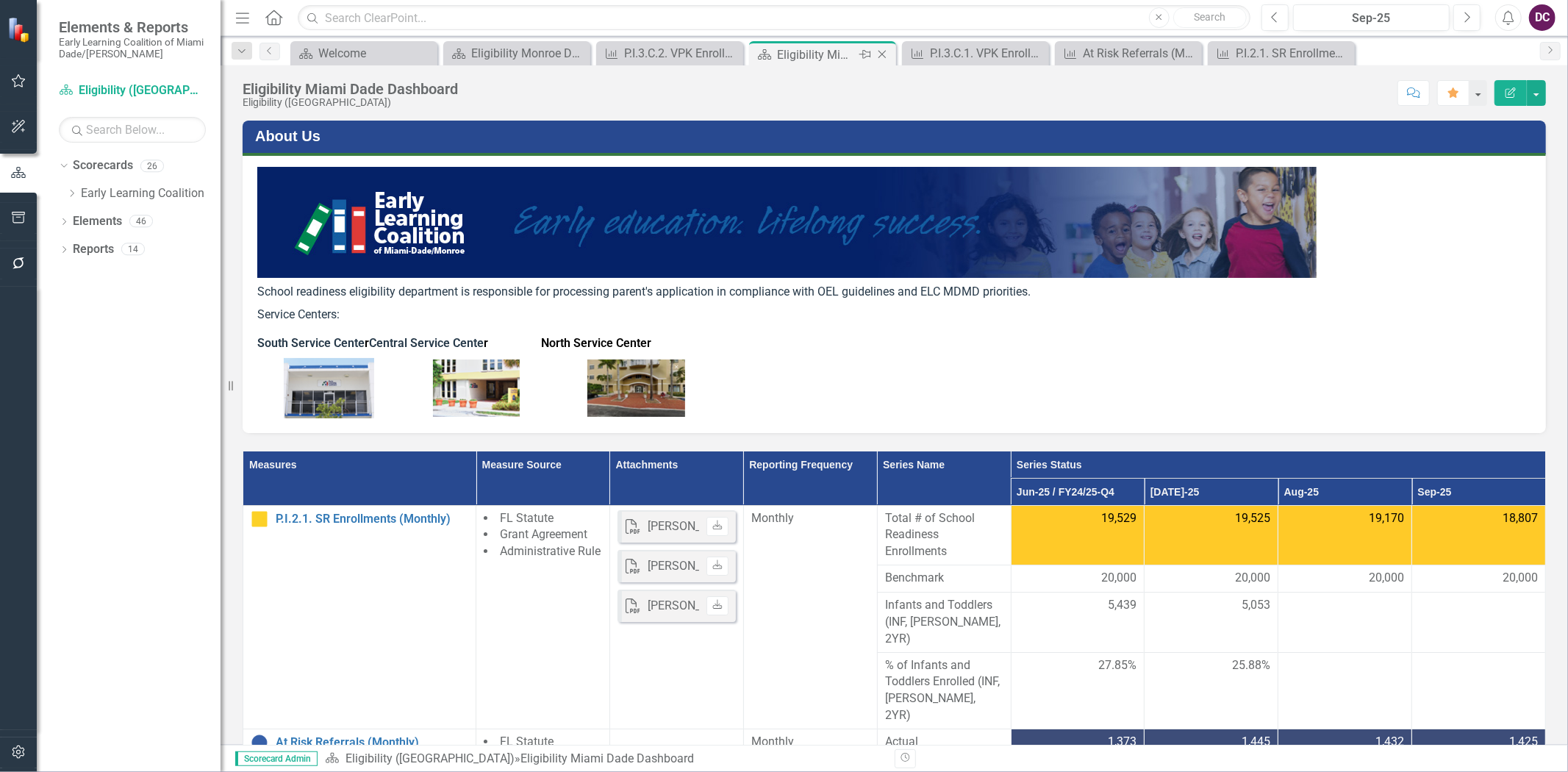
click at [879, 52] on icon at bounding box center [883, 54] width 8 height 8
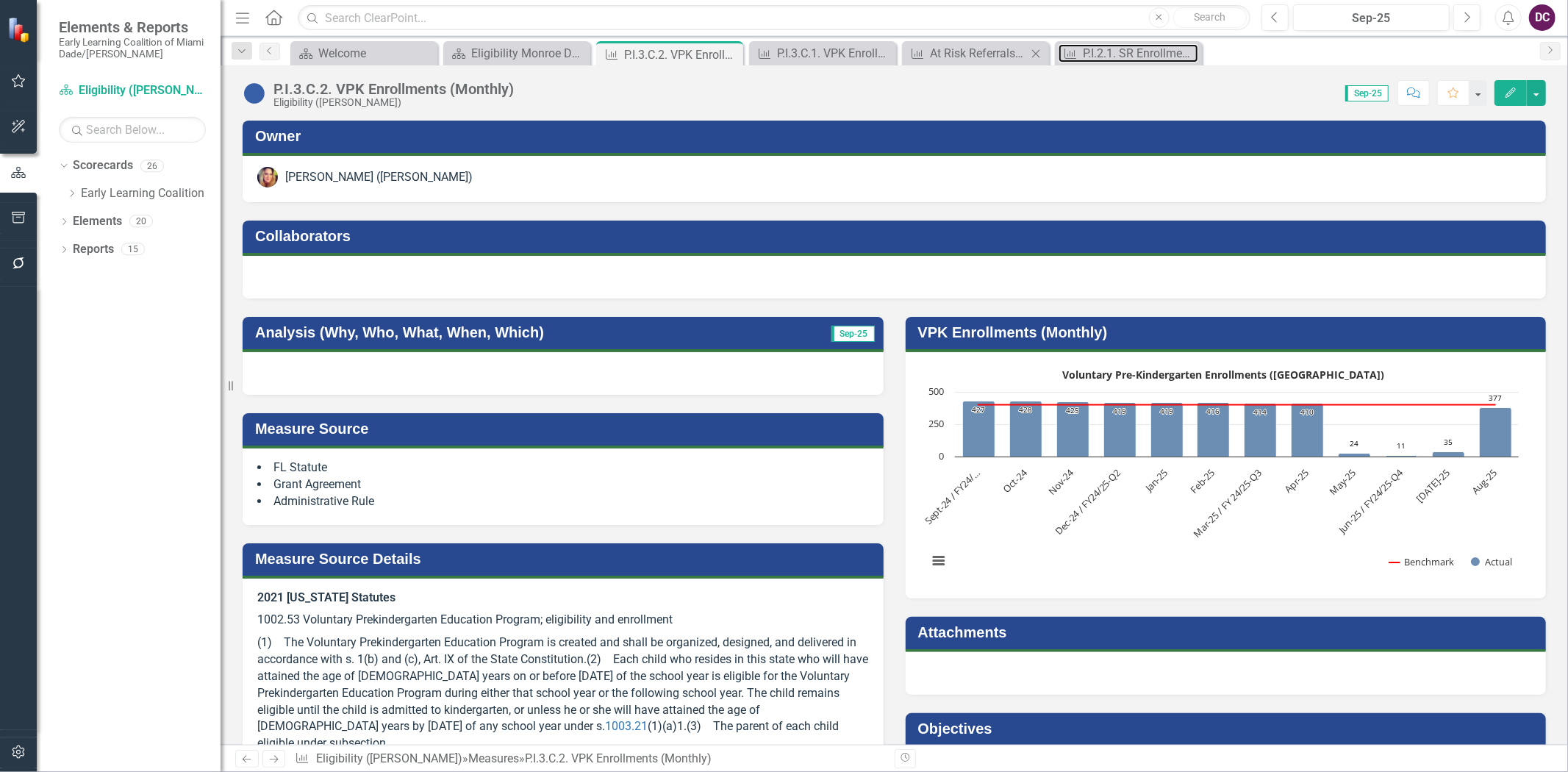
drag, startPoint x: 1099, startPoint y: 47, endPoint x: 993, endPoint y: 63, distance: 107.2
click at [1099, 48] on div "P.I.2.1. SR Enrollments (Monthly)" at bounding box center [1140, 53] width 116 height 18
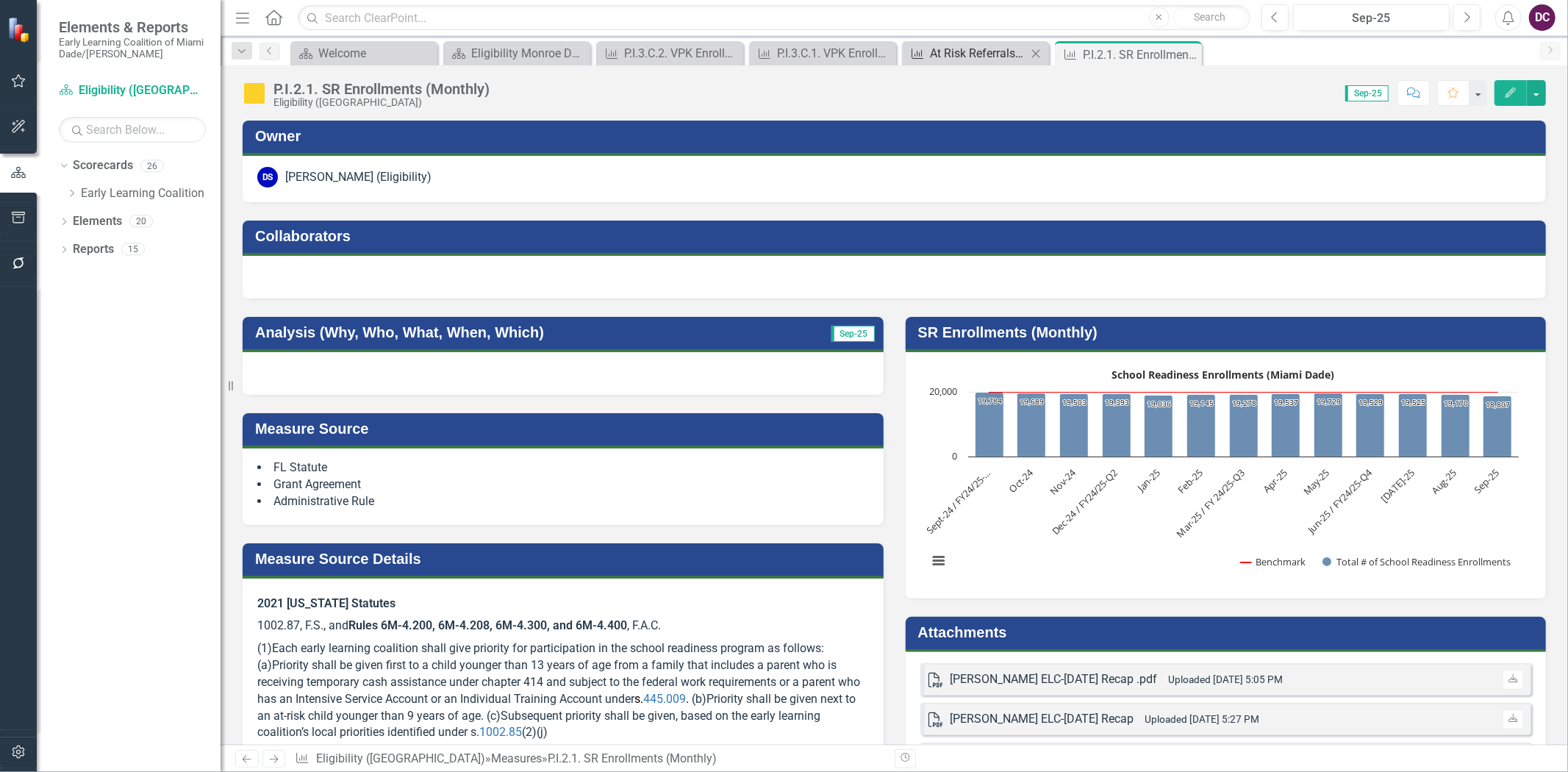
click at [985, 51] on div "At Risk Referrals (Monthly)" at bounding box center [978, 53] width 97 height 18
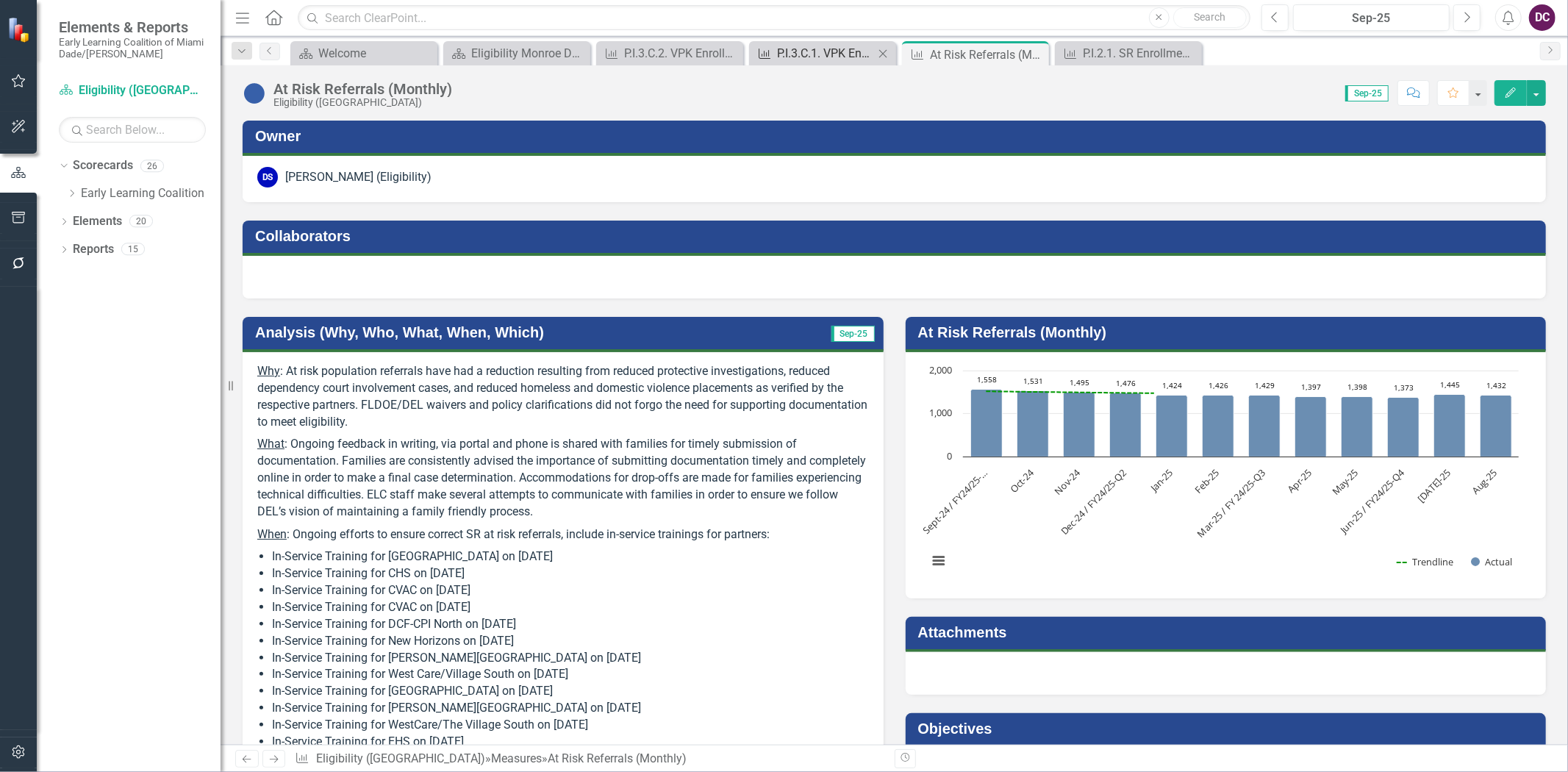
click at [804, 49] on div "P.I.3.C.1. VPK Enrollments (Monthly)" at bounding box center [825, 53] width 97 height 18
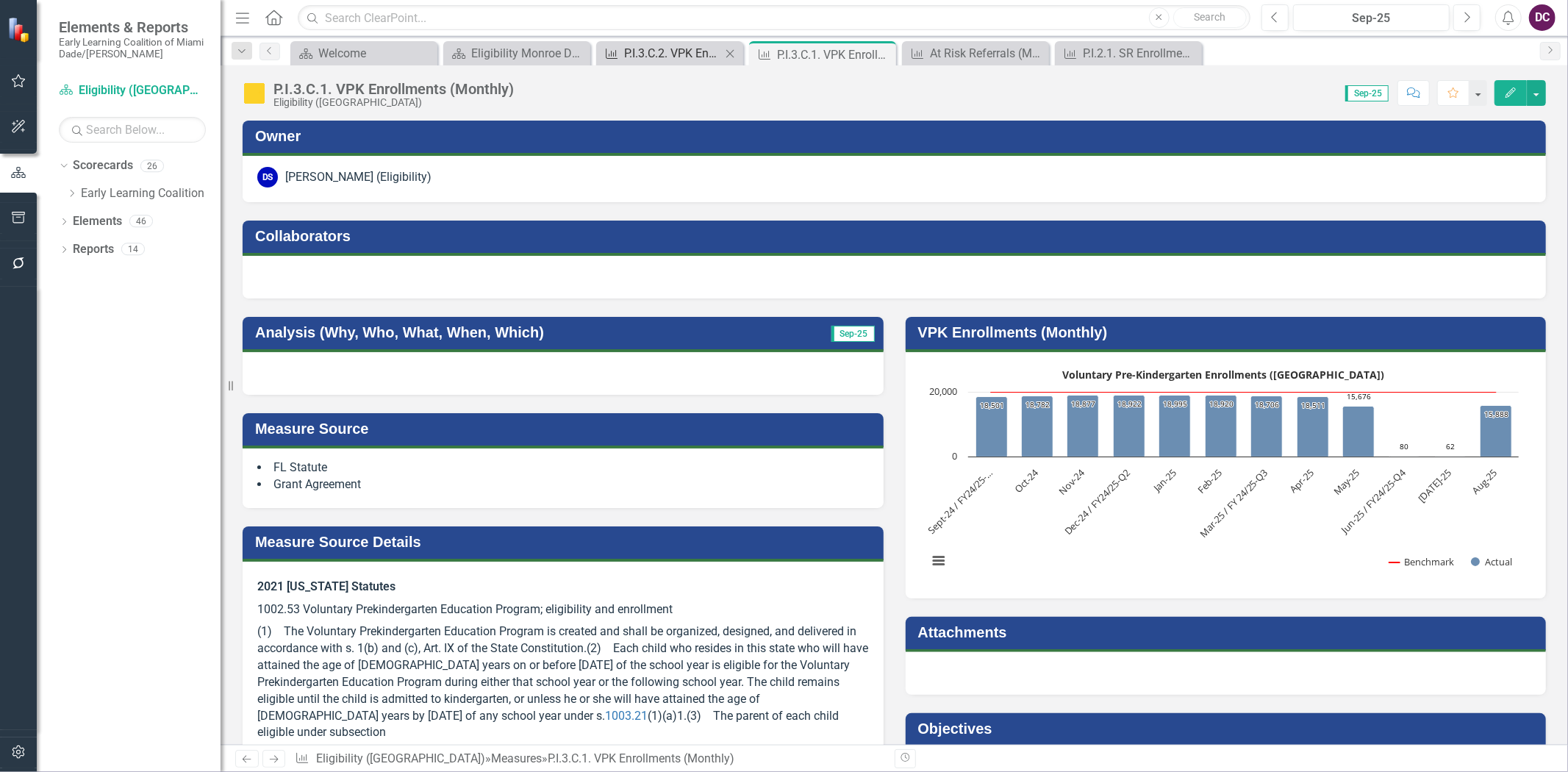
click at [656, 59] on div "P.I.3.C.2. VPK Enrollments (Monthly)" at bounding box center [673, 53] width 97 height 18
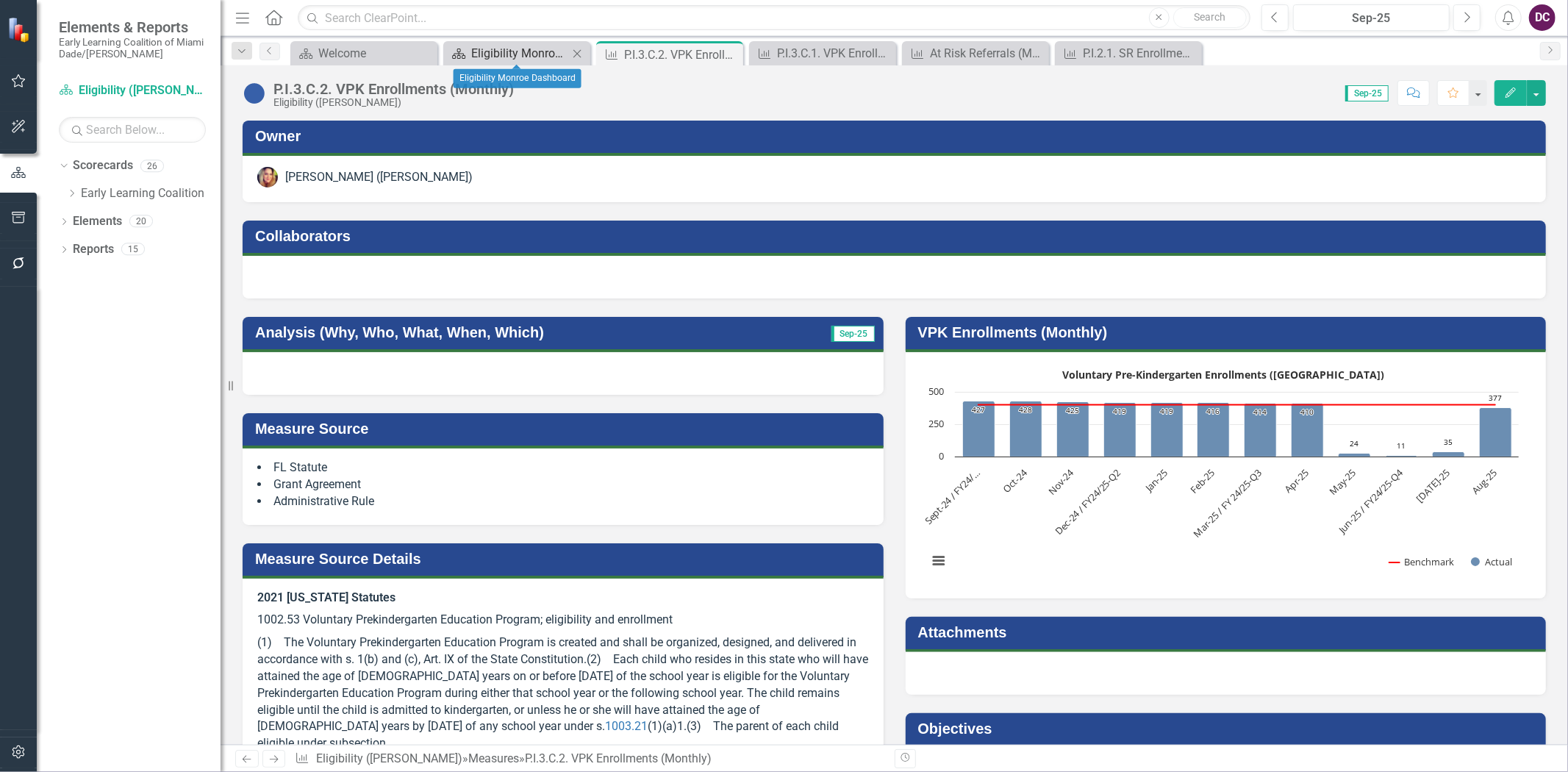
click at [512, 52] on div "Eligibility Monroe Dashboard" at bounding box center [519, 53] width 97 height 18
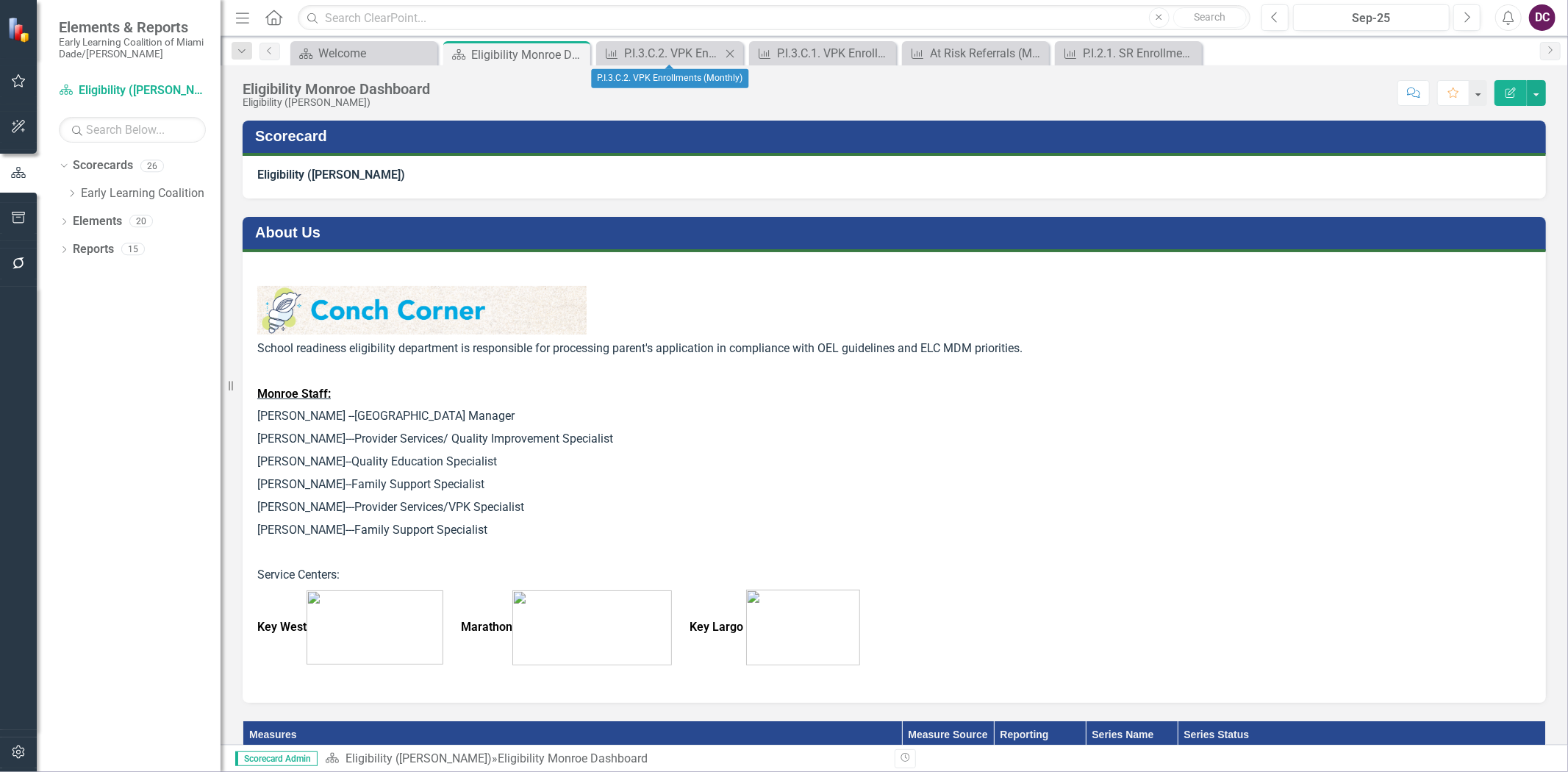
click at [726, 53] on icon "Close" at bounding box center [729, 54] width 14 height 12
click at [504, 51] on div "Eligibility Monroe Dashboard" at bounding box center [510, 54] width 79 height 18
click at [578, 50] on icon "Close" at bounding box center [576, 54] width 14 height 12
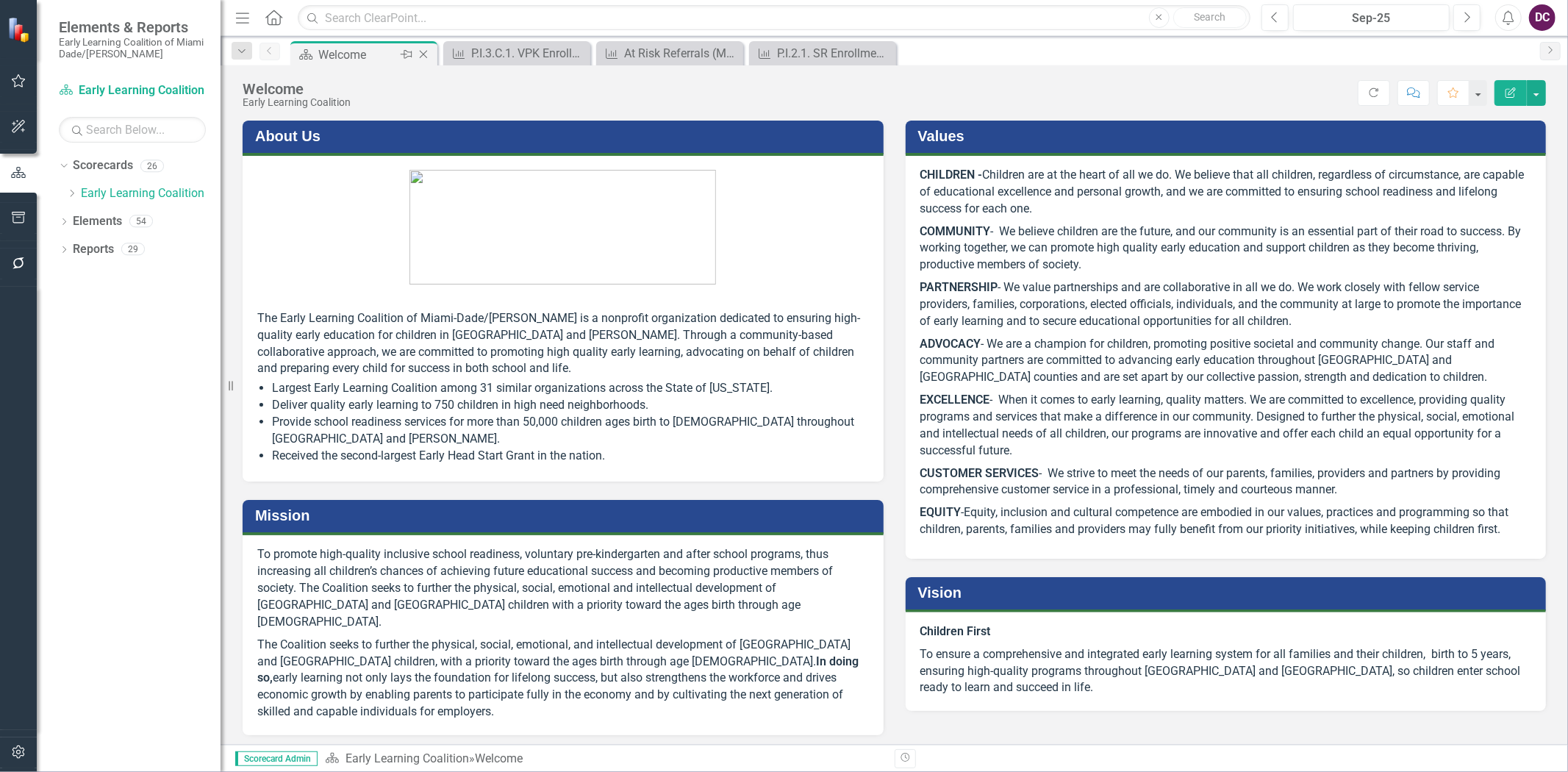
click at [356, 53] on div "Welcome" at bounding box center [358, 54] width 79 height 18
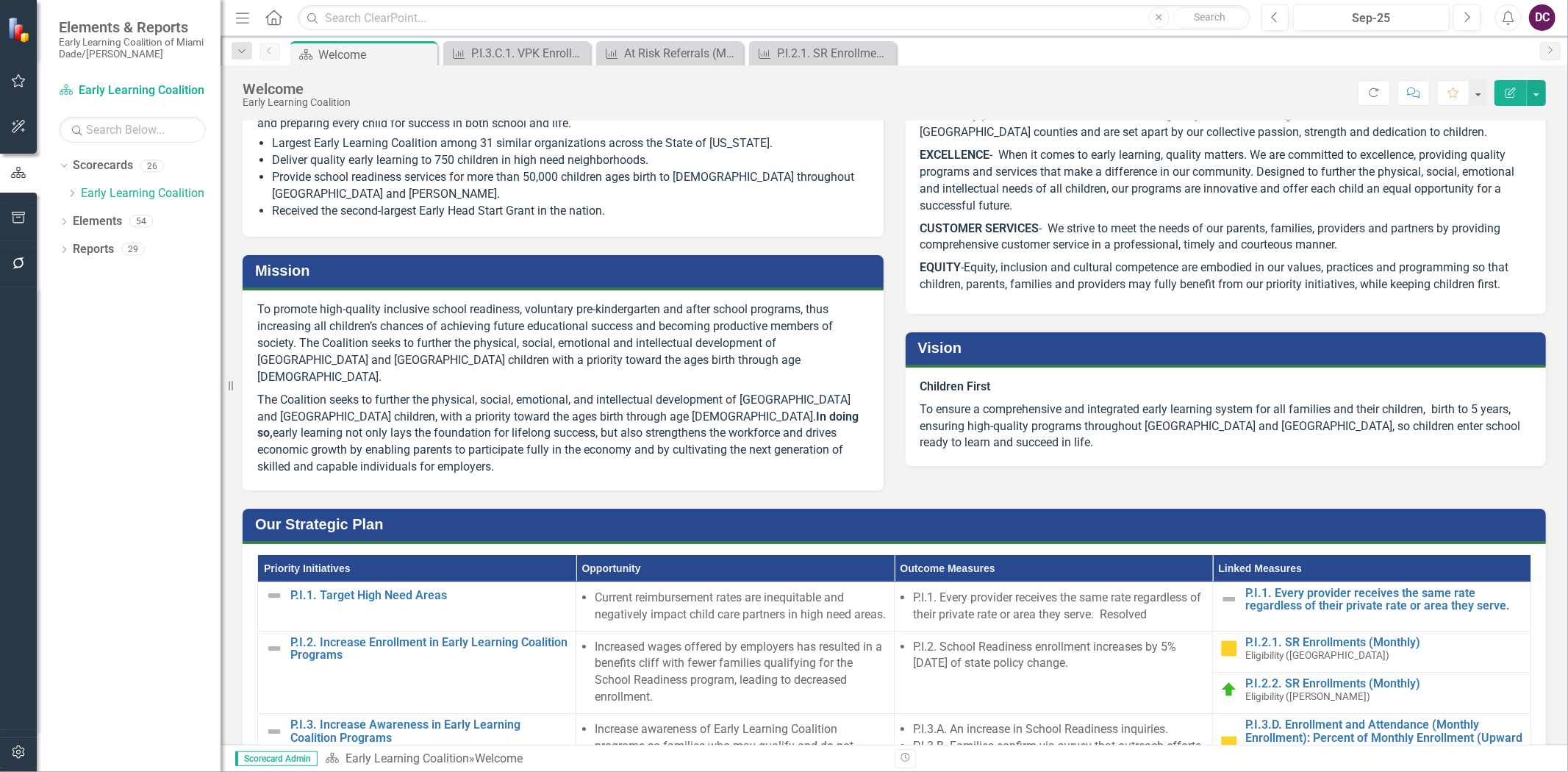
scroll to position [489, 0]
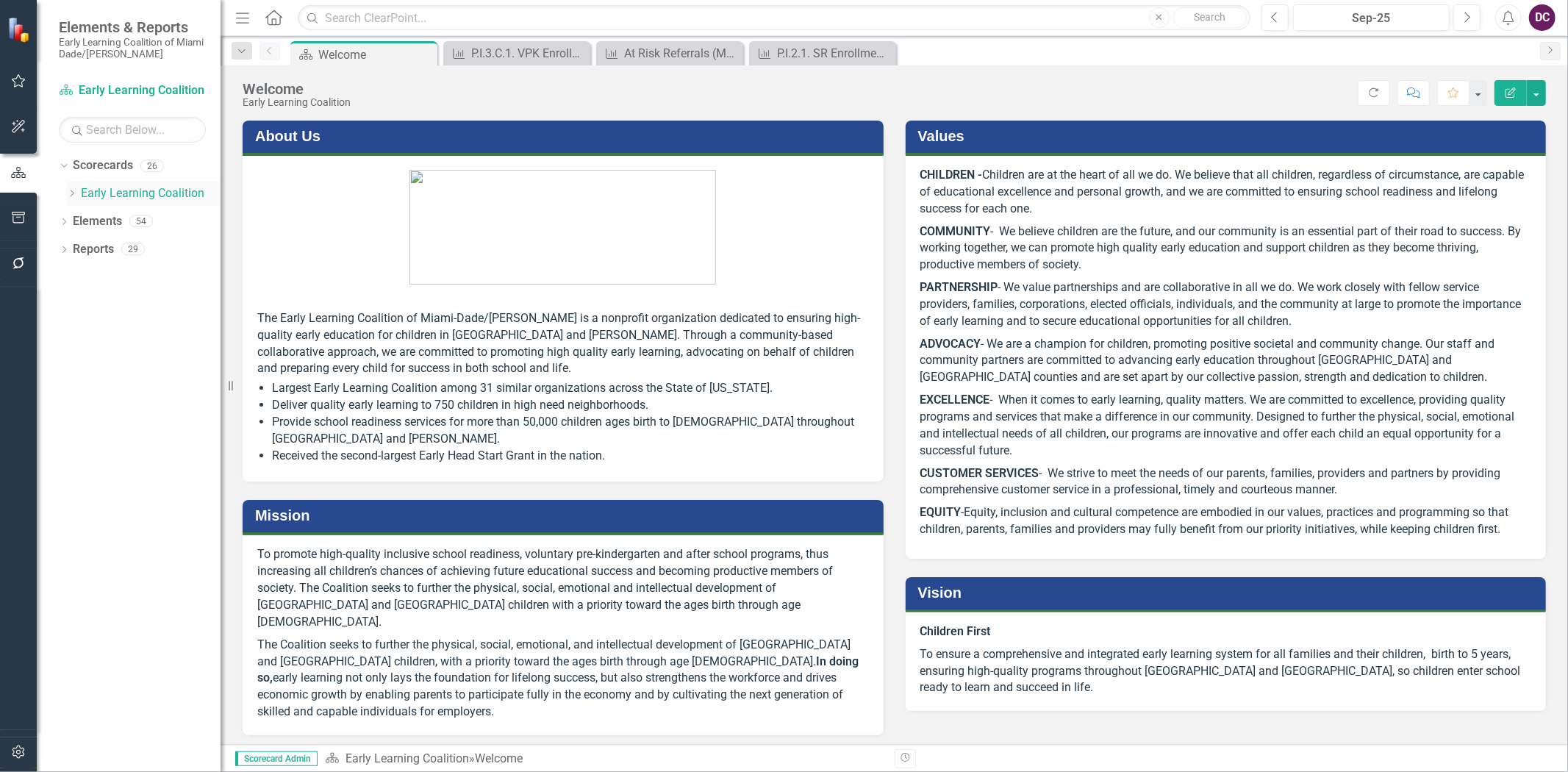
click at [70, 191] on icon "Dropdown" at bounding box center [72, 193] width 11 height 9
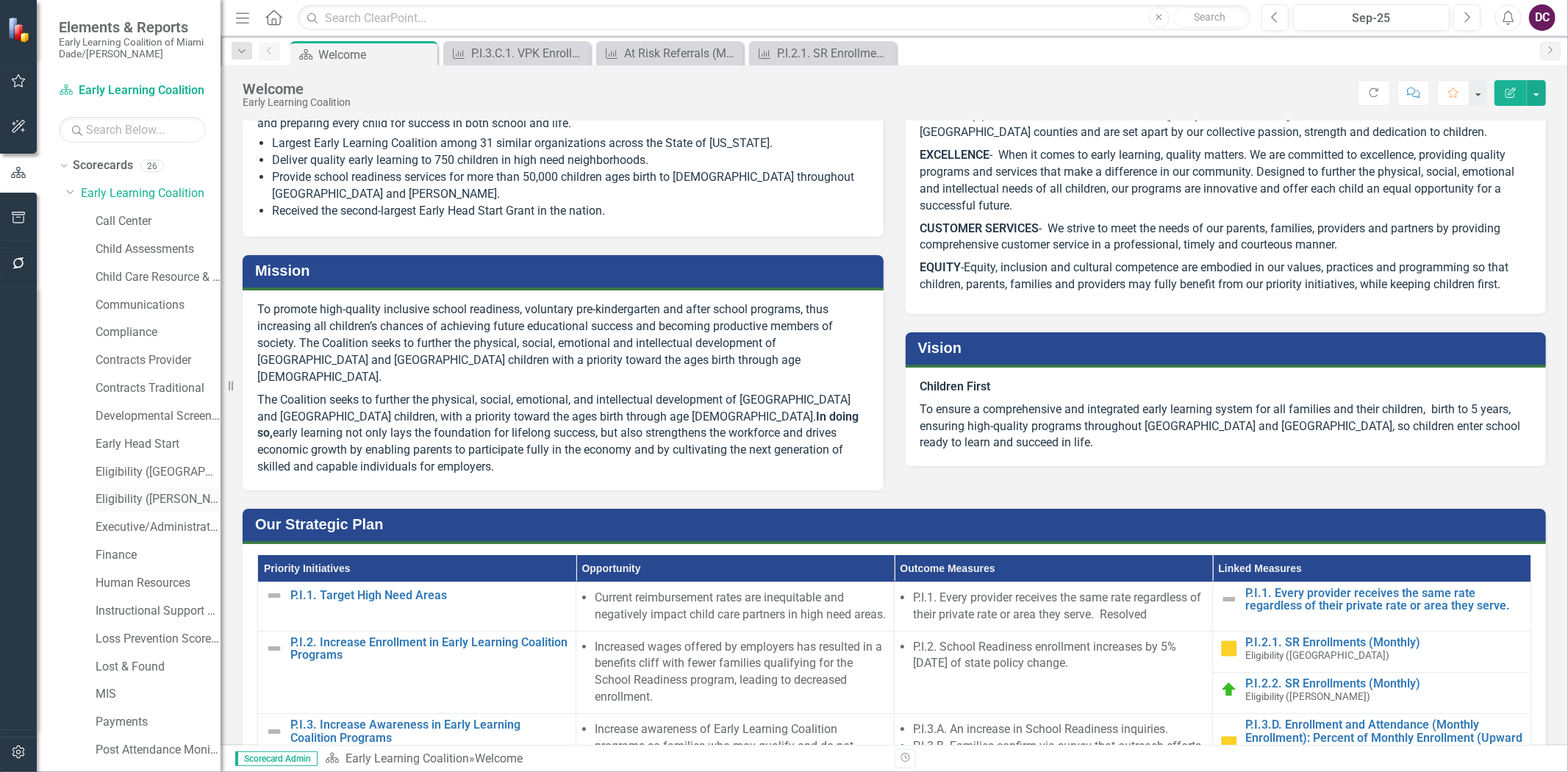
click at [167, 494] on link "Eligibility ([PERSON_NAME])" at bounding box center [159, 499] width 125 height 17
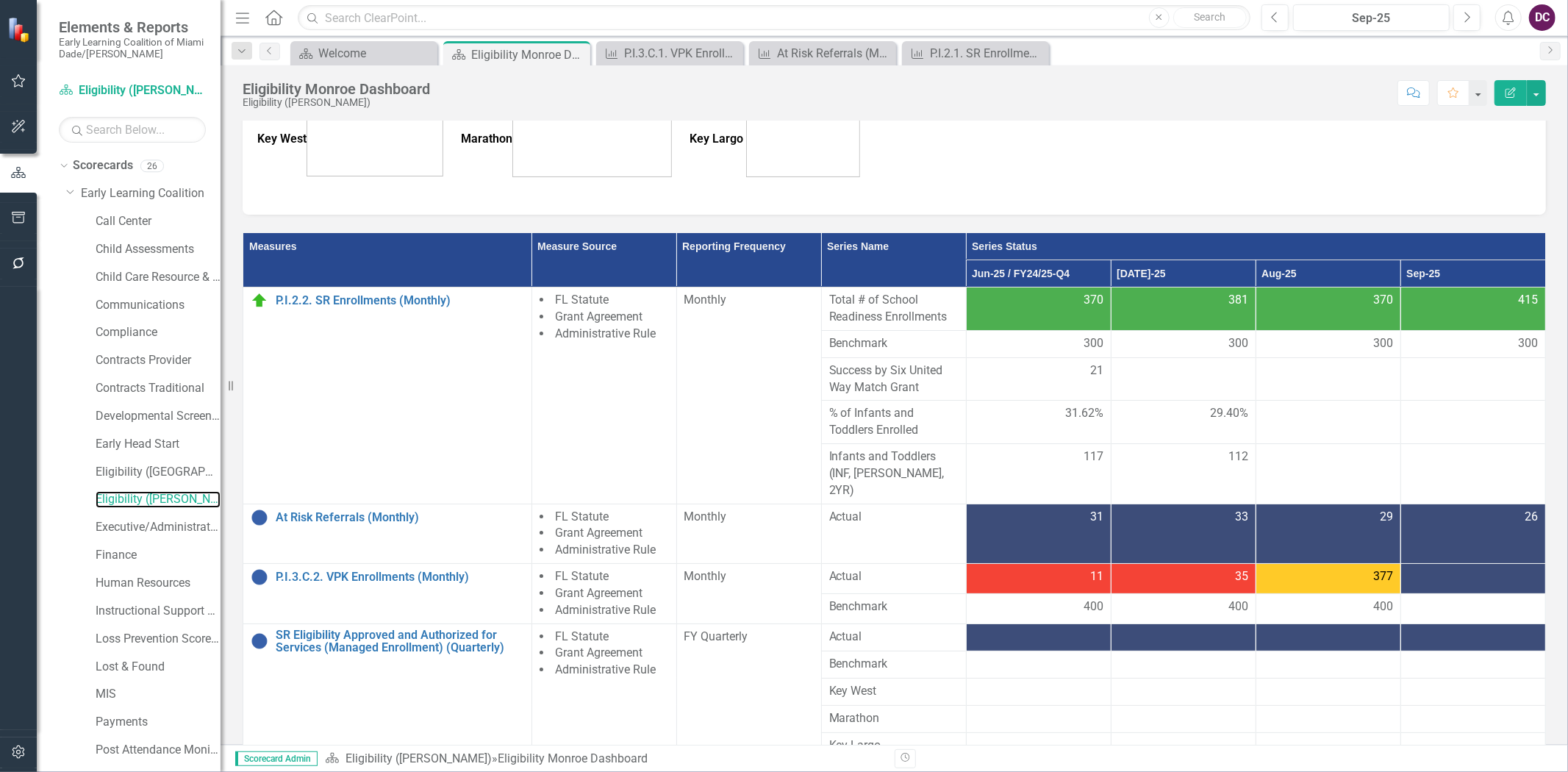
scroll to position [489, 0]
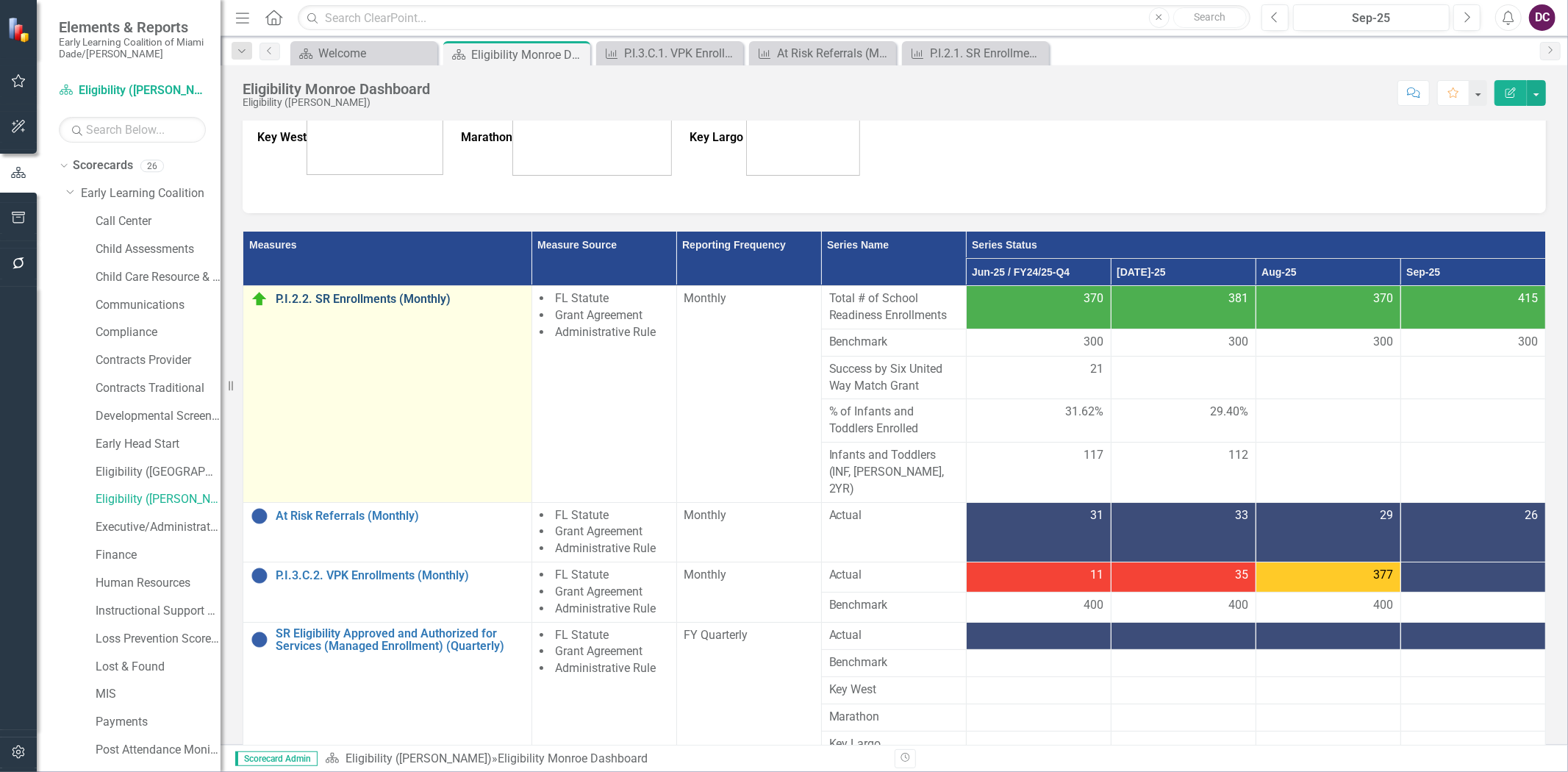
click at [365, 300] on link "P.I.2.2. SR Enrollments (Monthly)" at bounding box center [399, 300] width 248 height 14
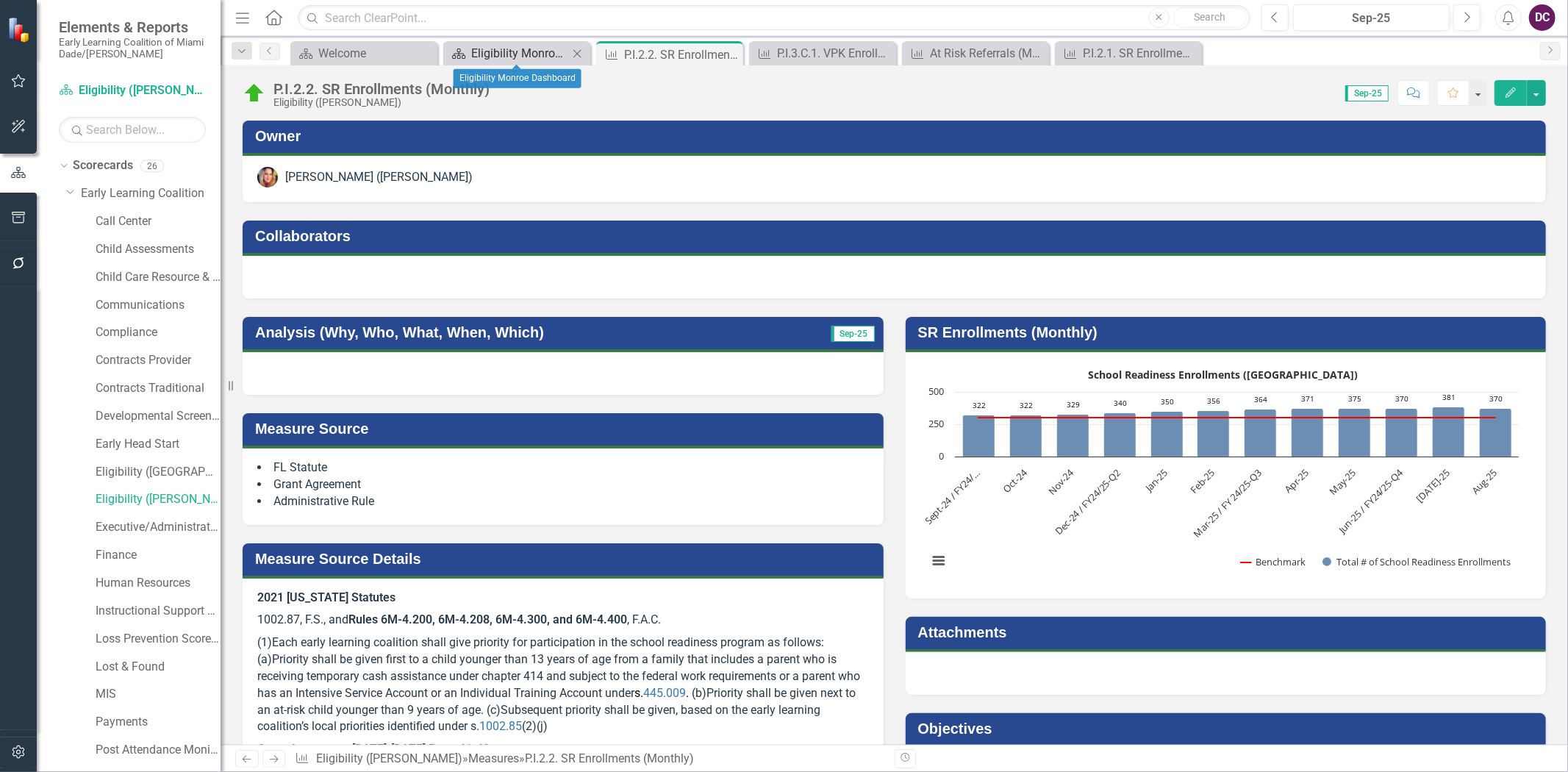
click at [484, 54] on div "Eligibility Monroe Dashboard" at bounding box center [519, 53] width 97 height 18
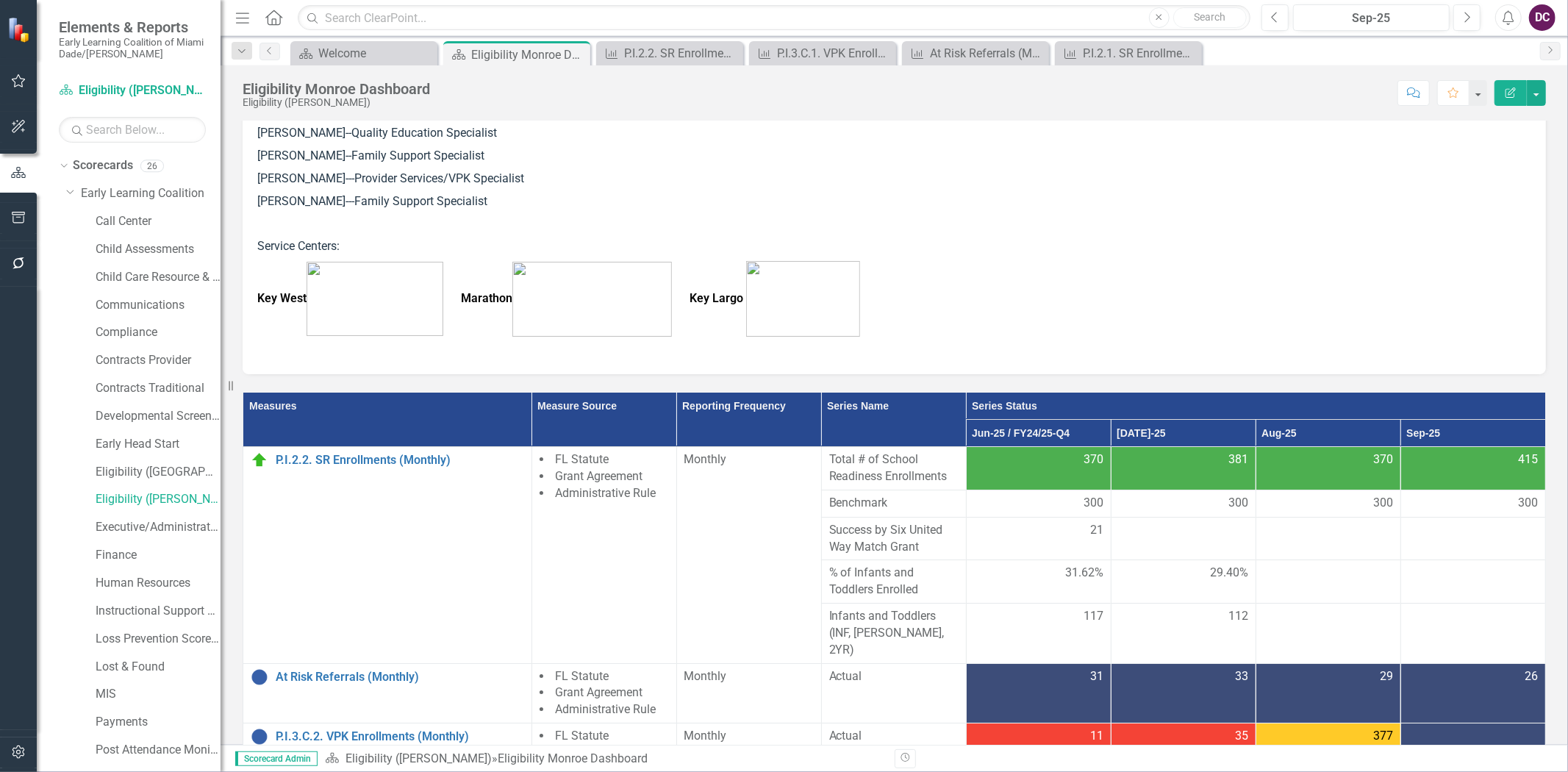
scroll to position [489, 0]
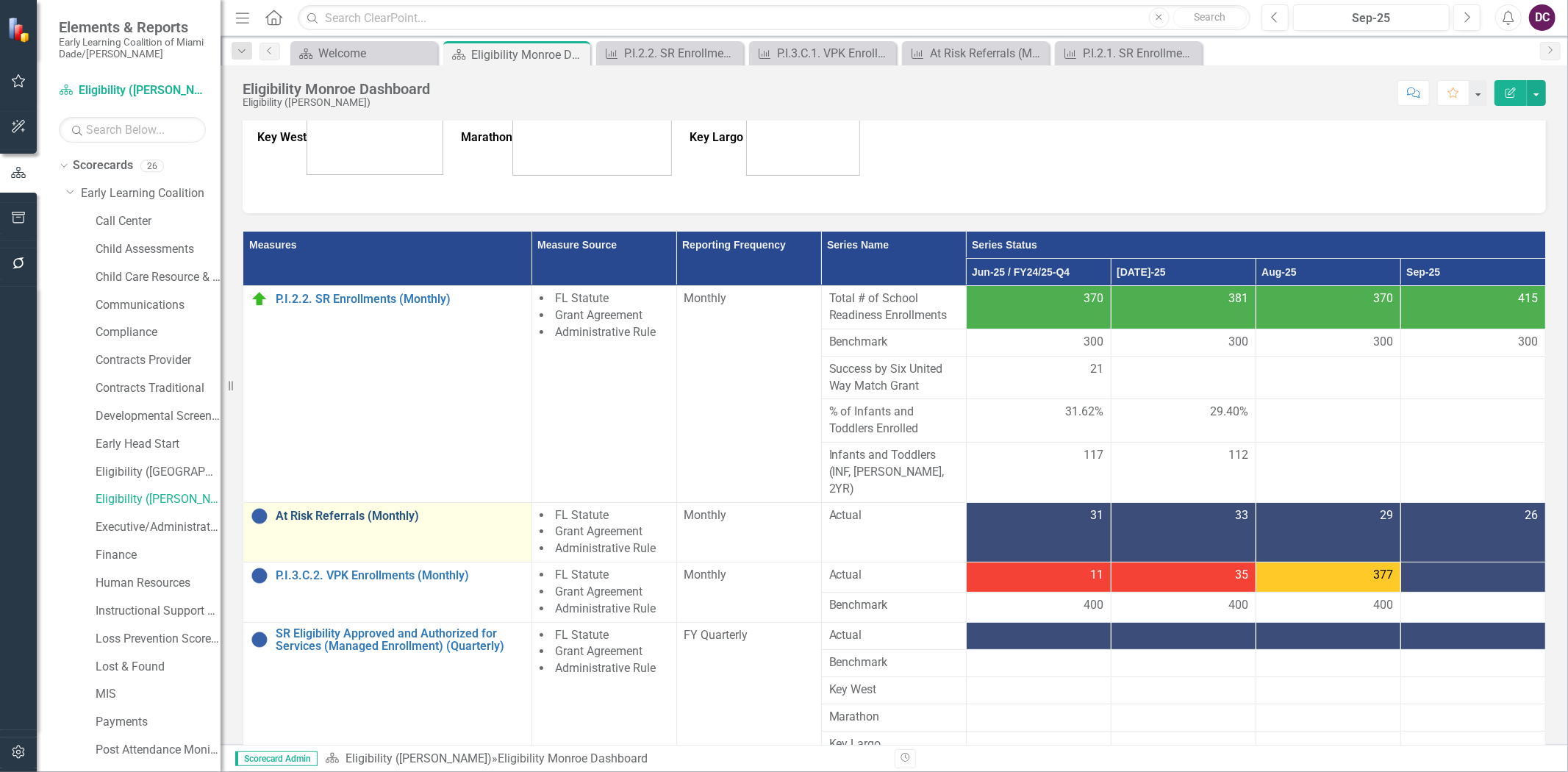
click at [322, 510] on link "At Risk Referrals (Monthly)" at bounding box center [399, 517] width 248 height 14
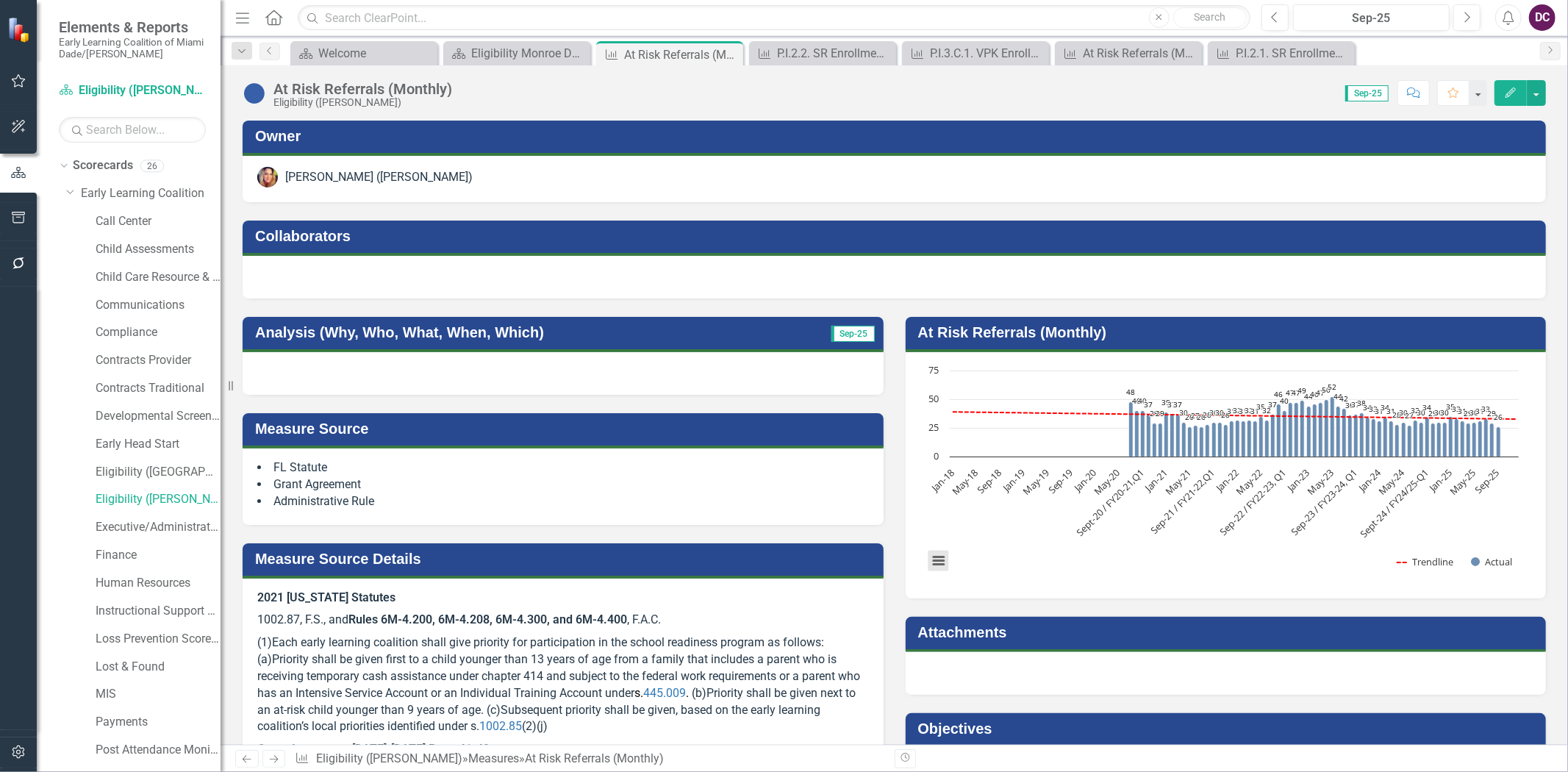
click at [929, 560] on button "View chart menu, Chart" at bounding box center [938, 560] width 20 height 20
click at [996, 576] on rect "Interactive chart" at bounding box center [1223, 474] width 605 height 221
click at [1004, 518] on rect "Interactive chart" at bounding box center [1223, 474] width 605 height 221
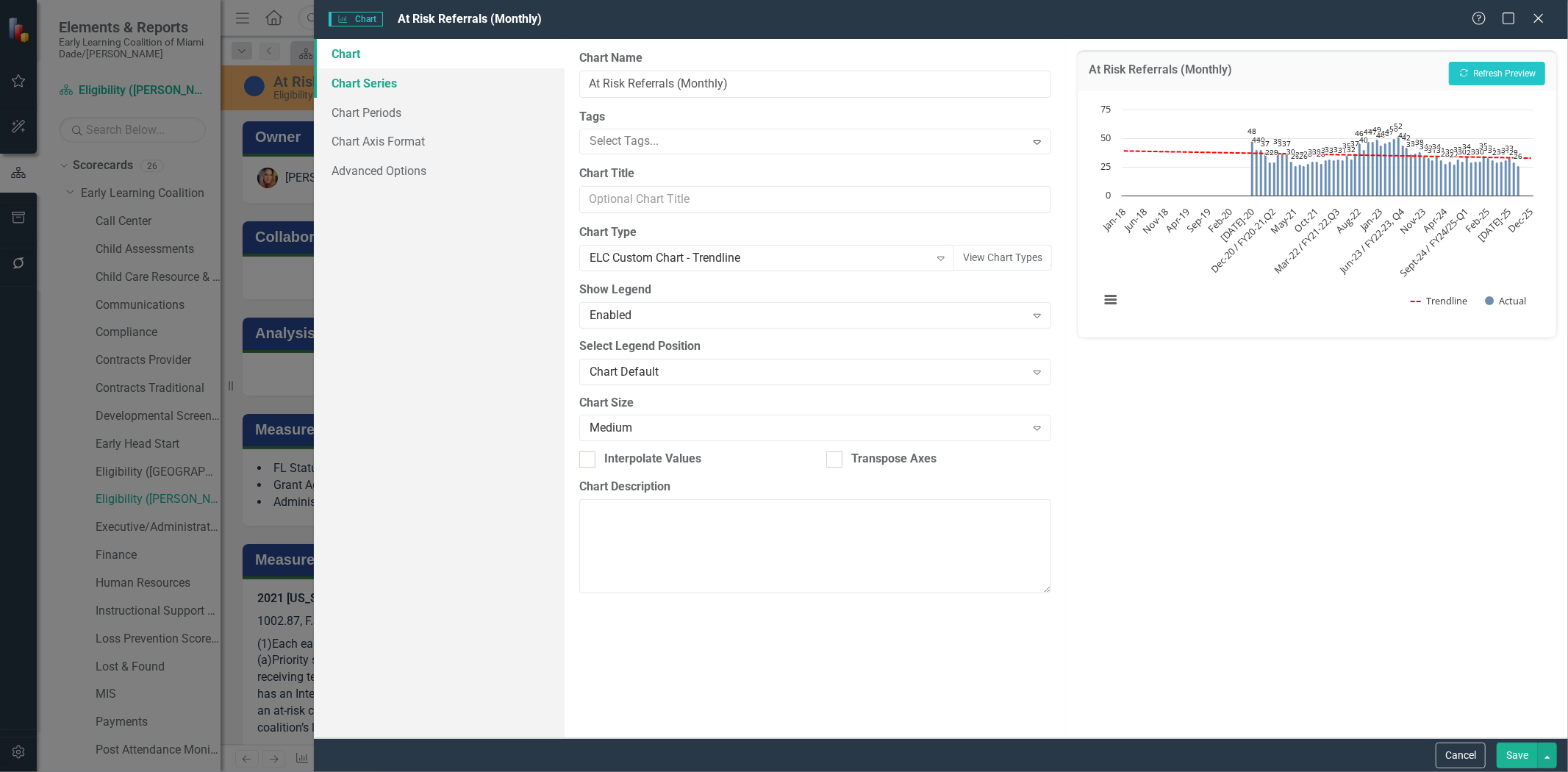
click at [375, 88] on link "Chart Series" at bounding box center [439, 83] width 251 height 29
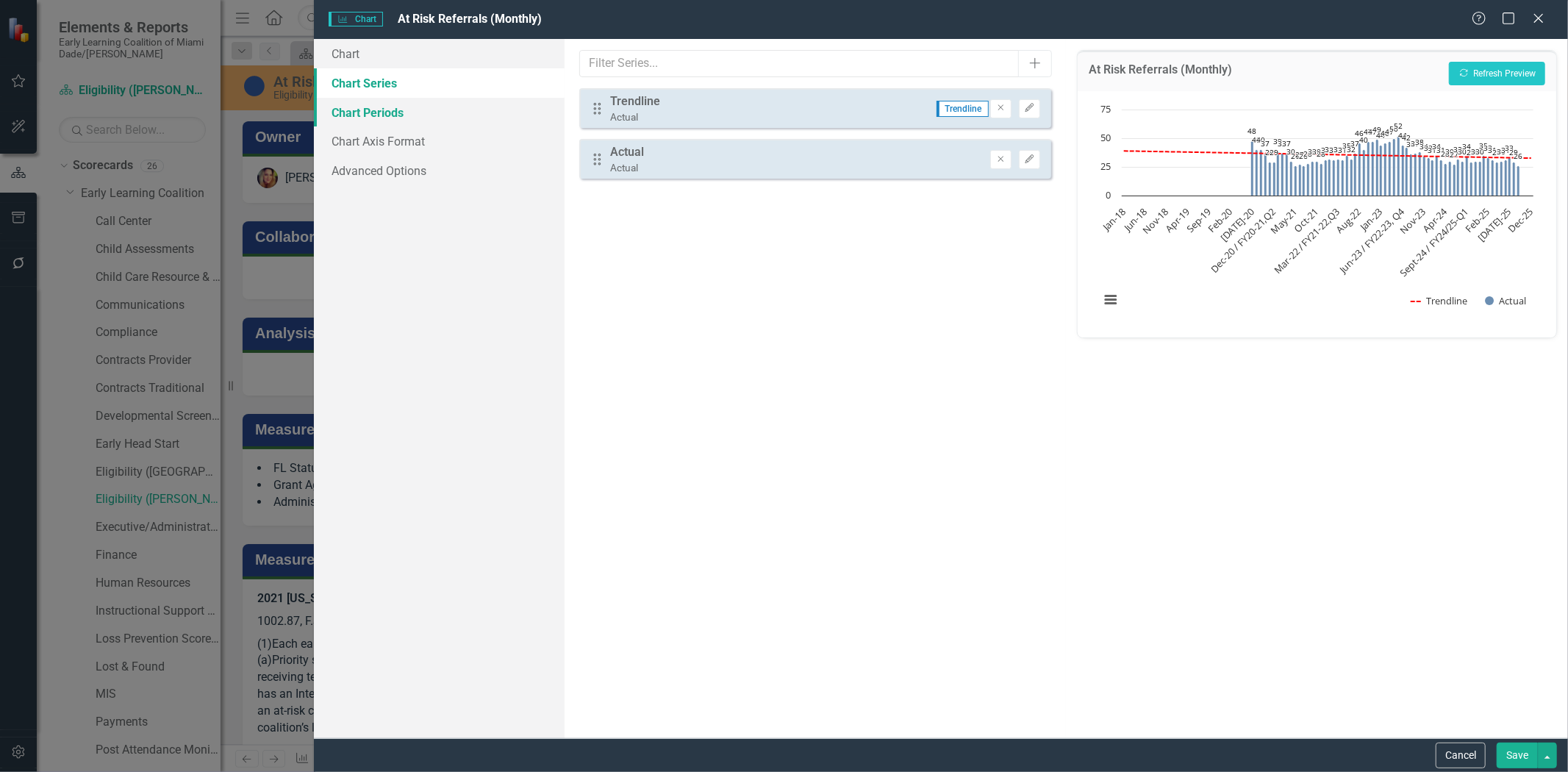
click at [380, 107] on link "Chart Periods" at bounding box center [439, 113] width 251 height 29
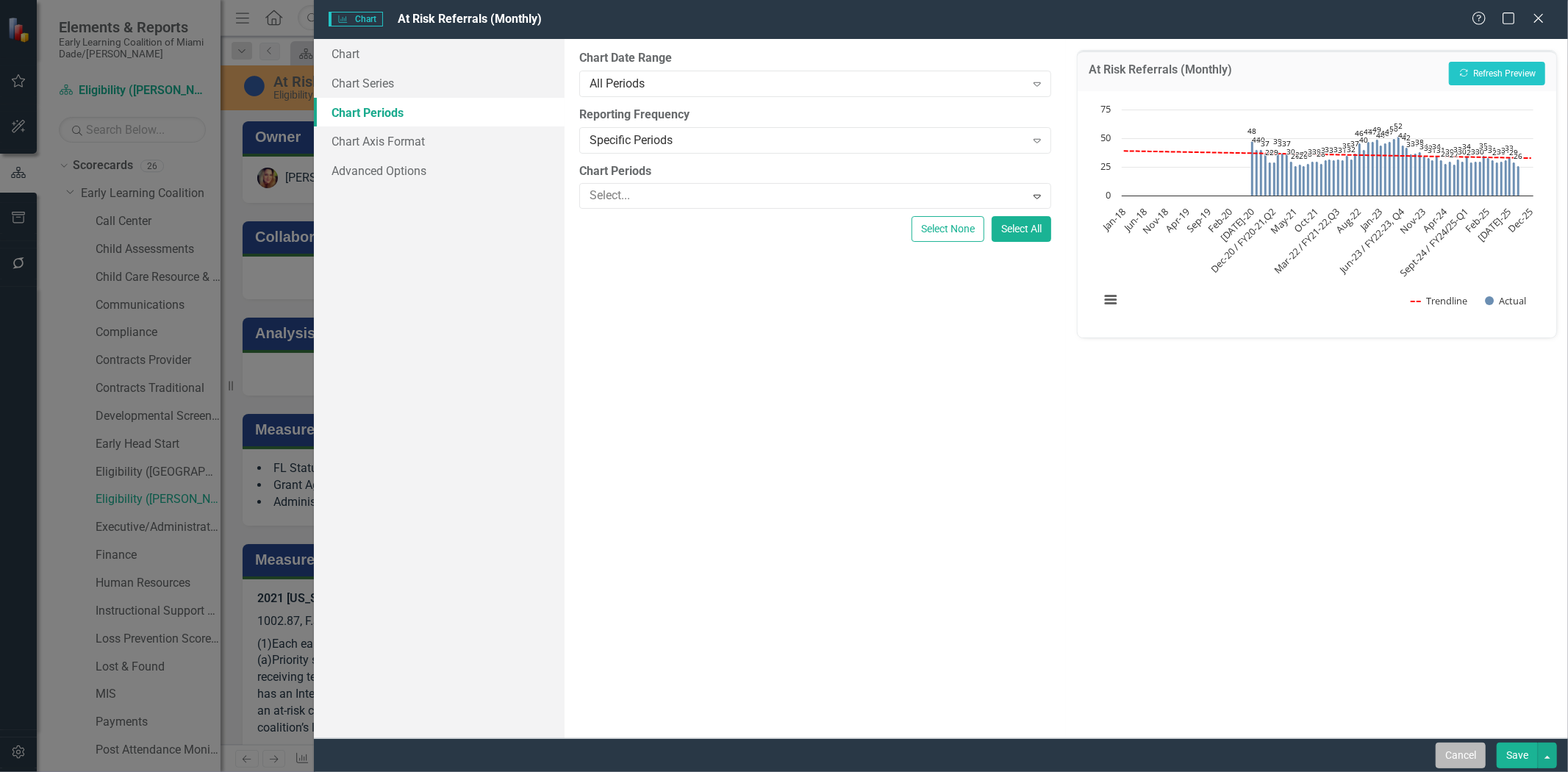
click at [1471, 756] on button "Cancel" at bounding box center [1461, 755] width 50 height 26
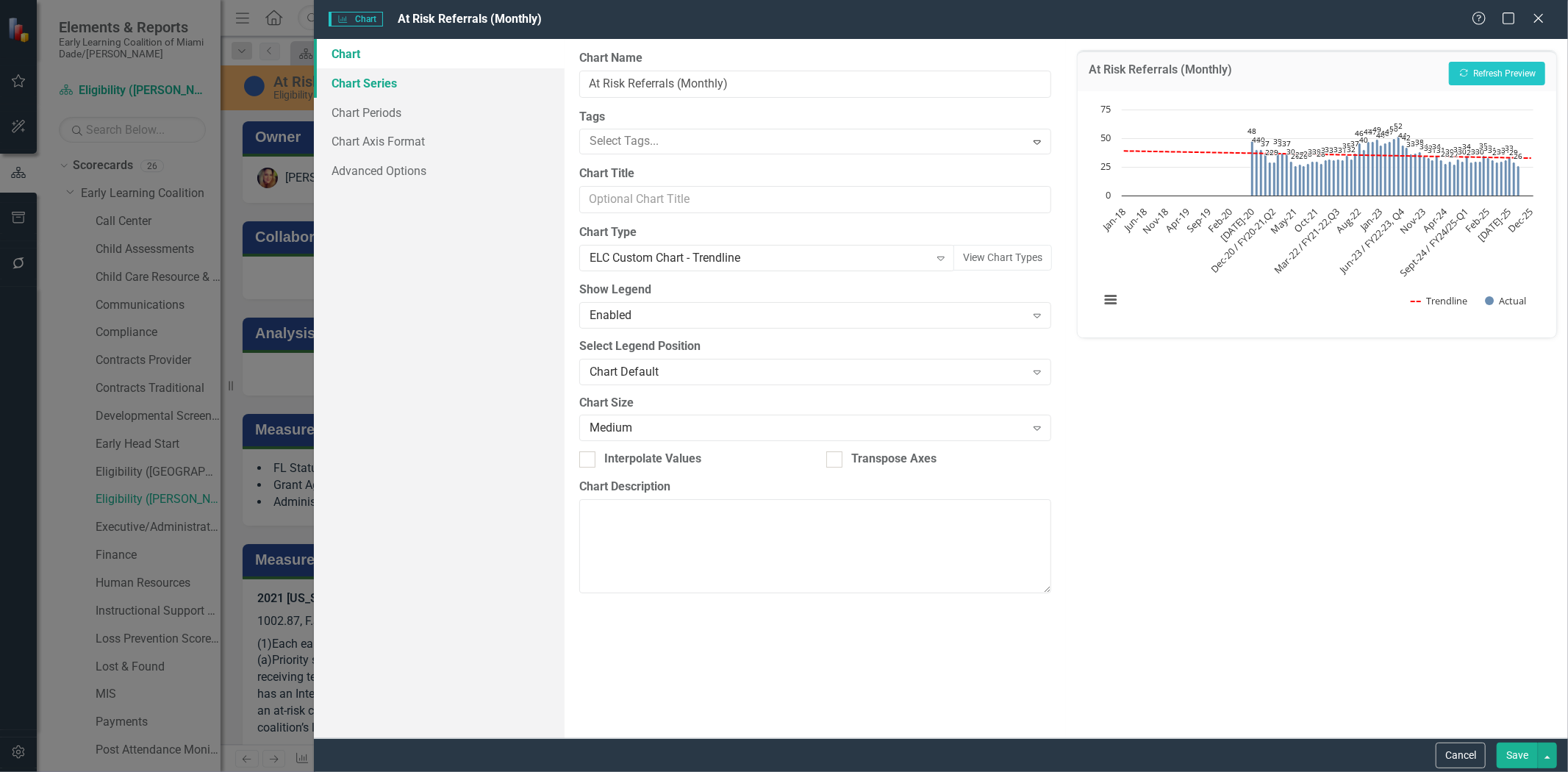
click at [368, 90] on link "Chart Series" at bounding box center [439, 83] width 251 height 29
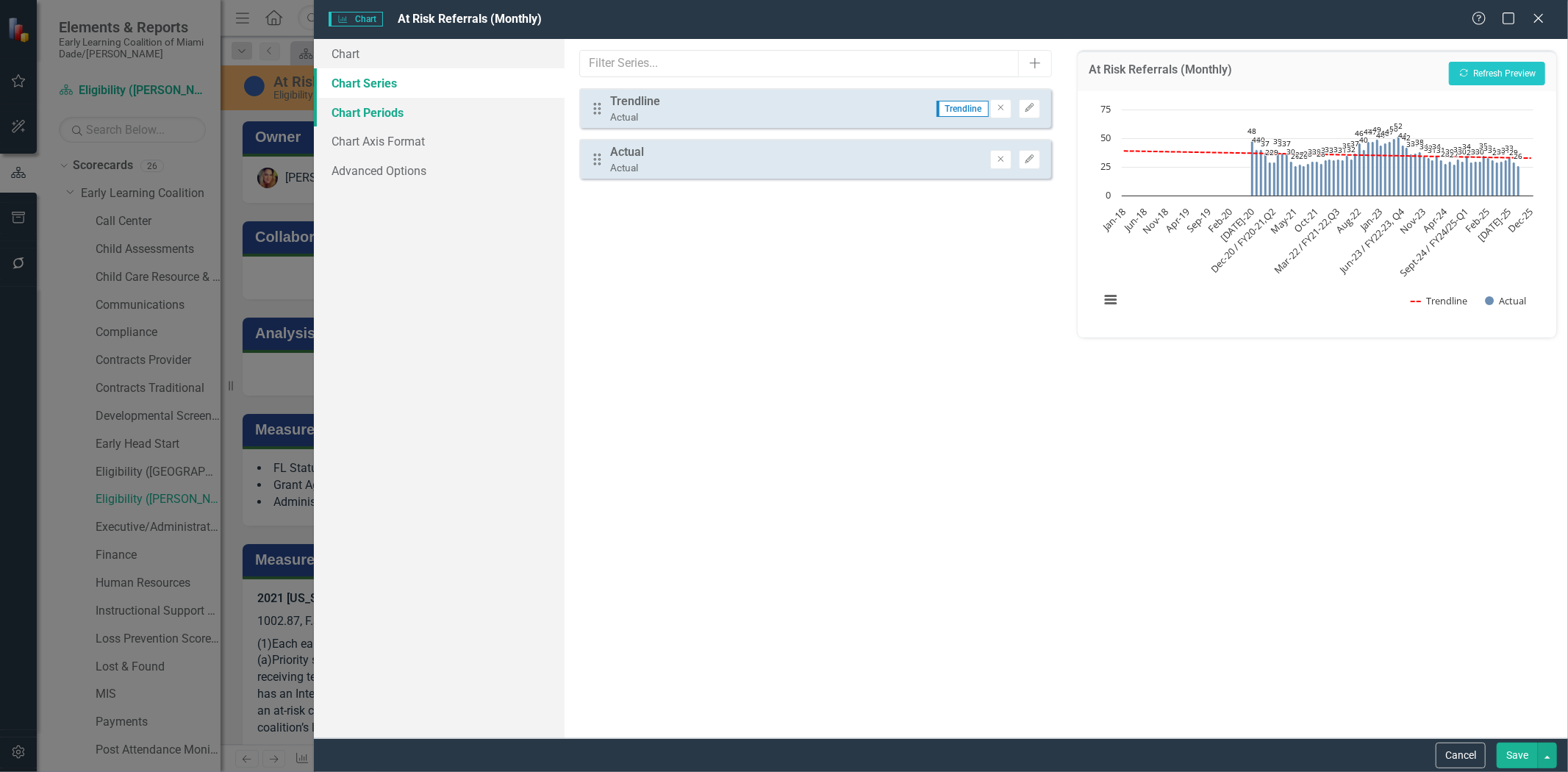
click at [371, 107] on link "Chart Periods" at bounding box center [439, 113] width 251 height 29
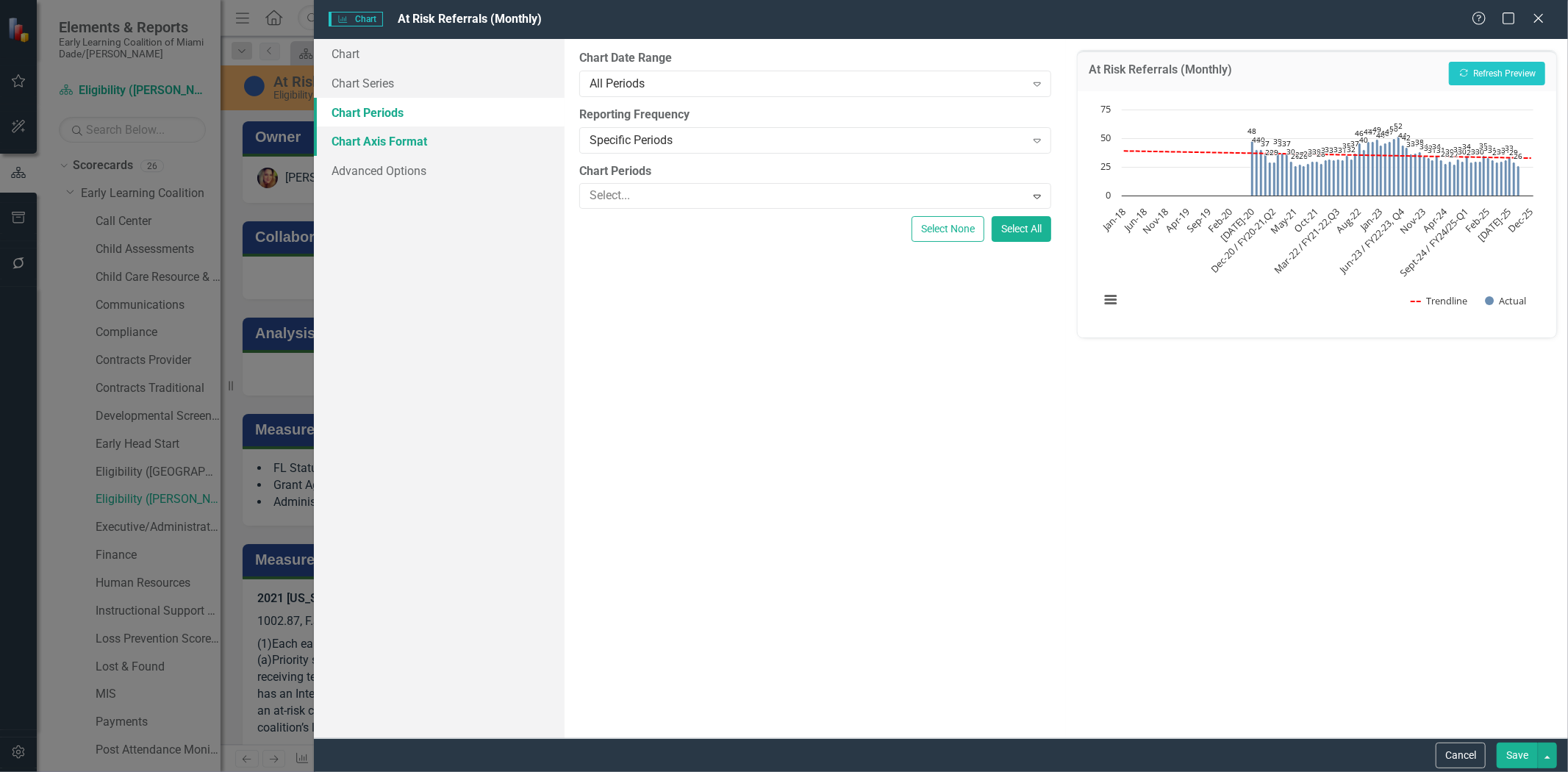
click at [395, 132] on link "Chart Axis Format" at bounding box center [439, 141] width 251 height 29
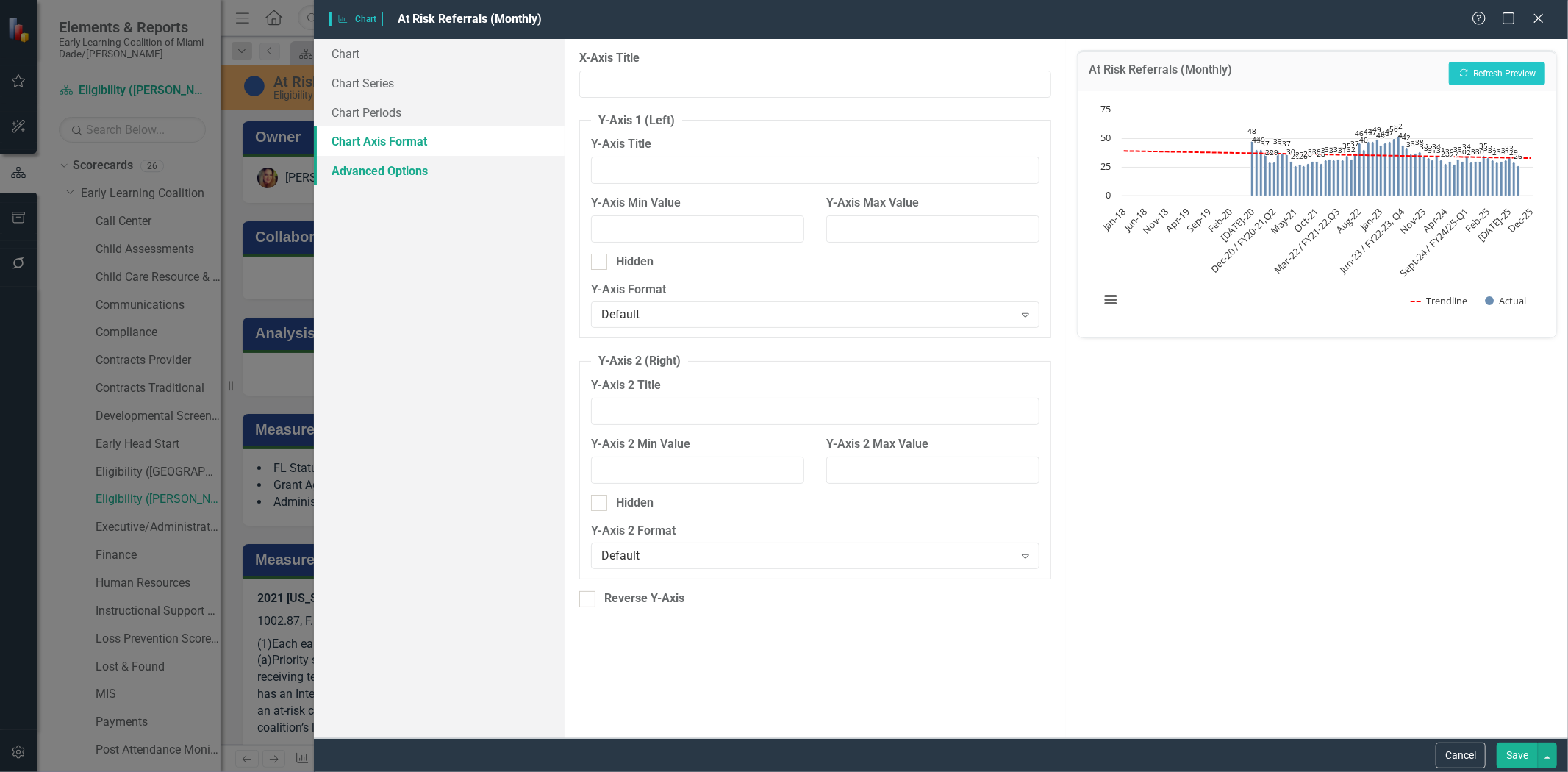
click at [399, 173] on link "Advanced Options" at bounding box center [439, 170] width 251 height 29
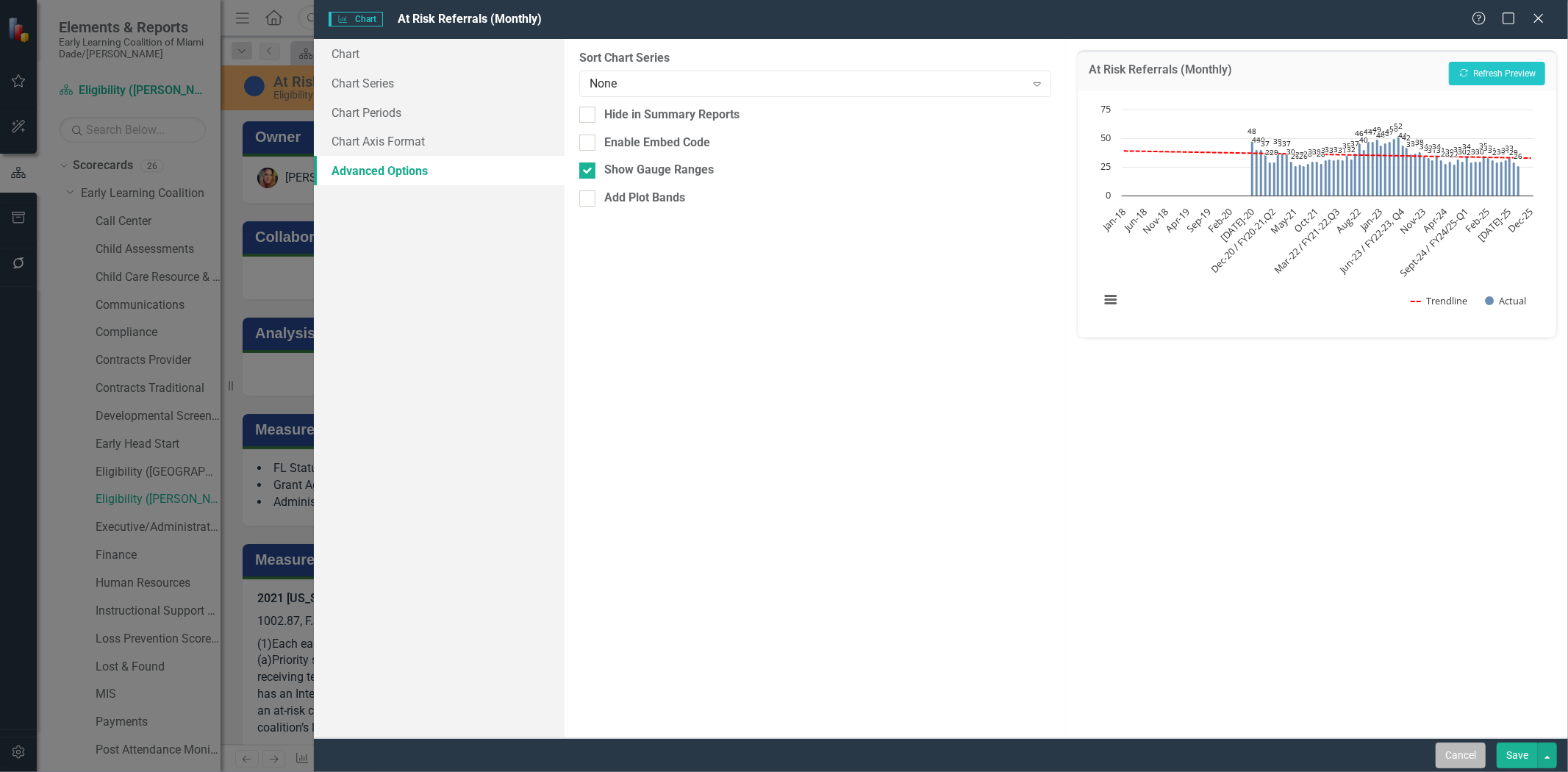
click at [1471, 753] on button "Cancel" at bounding box center [1461, 755] width 50 height 26
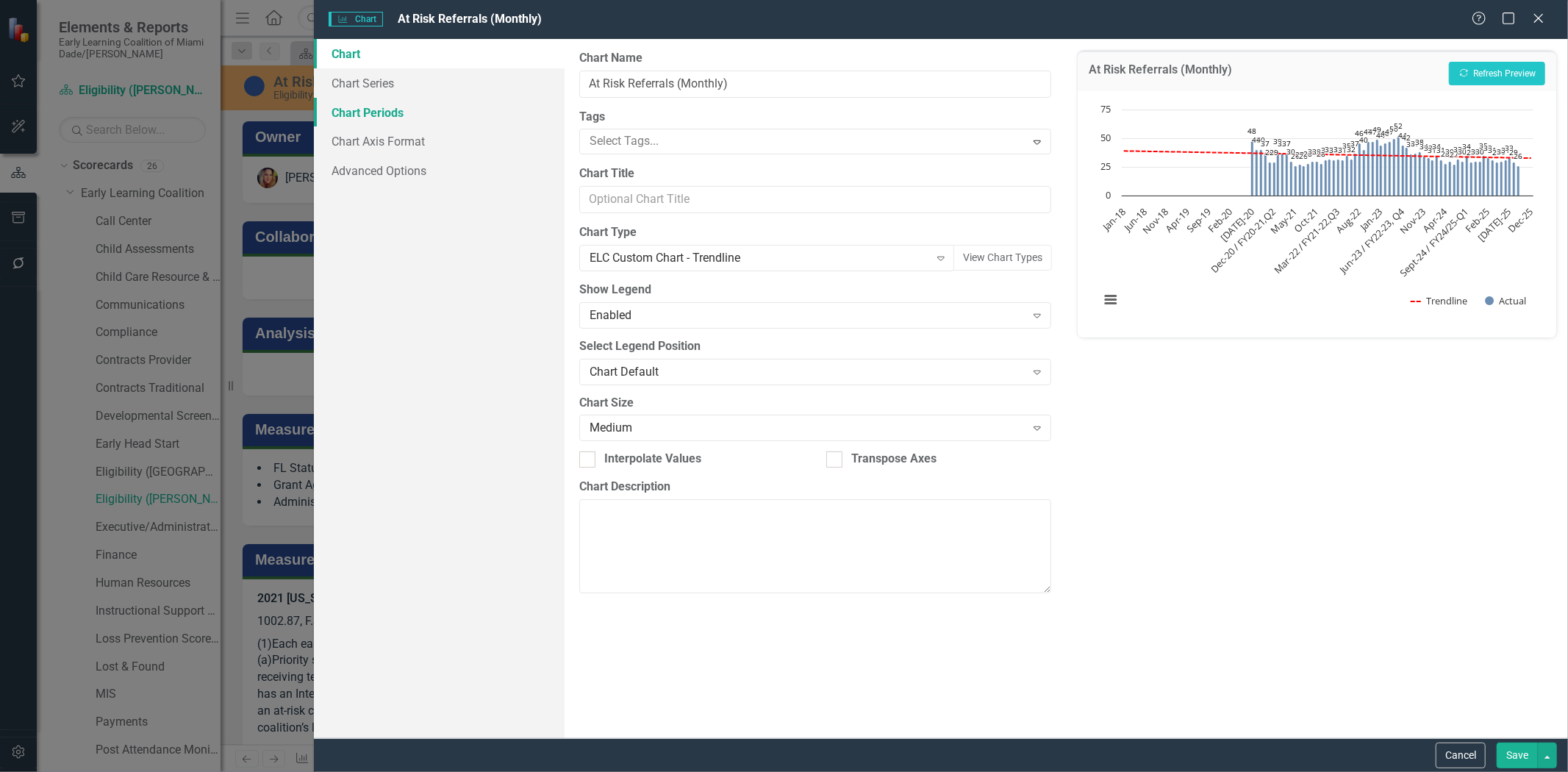
click at [335, 100] on link "Chart Periods" at bounding box center [439, 113] width 251 height 29
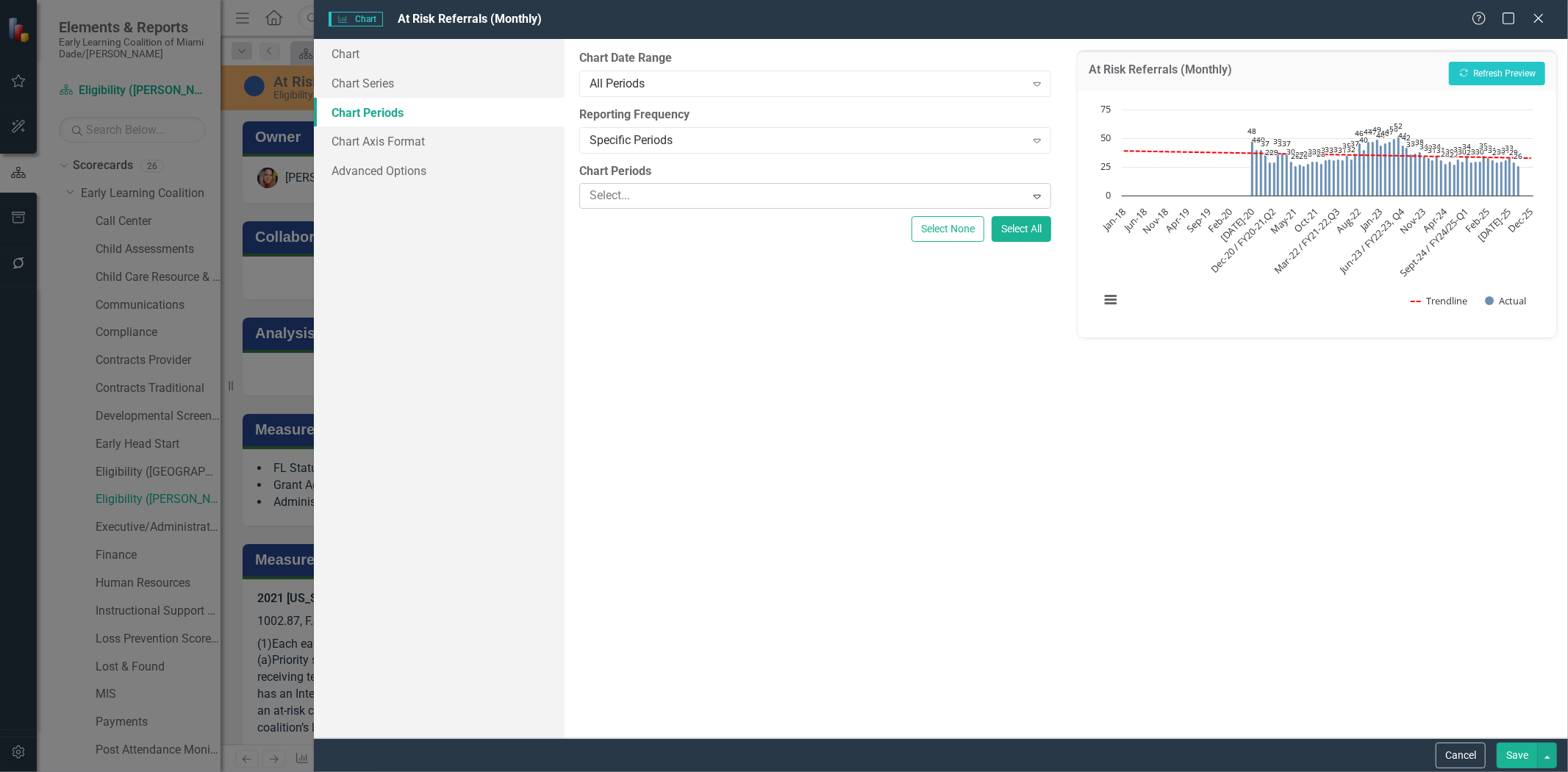
click at [658, 193] on div at bounding box center [804, 196] width 442 height 20
click at [501, 421] on div "Chart Chart Series Chart Periods Chart Axis Format Advanced Options" at bounding box center [439, 389] width 251 height 699
click at [704, 89] on div "All Periods" at bounding box center [807, 83] width 436 height 17
click at [625, 771] on div "All Periods" at bounding box center [787, 784] width 1545 height 17
click at [655, 137] on div "Specific Periods" at bounding box center [807, 140] width 436 height 17
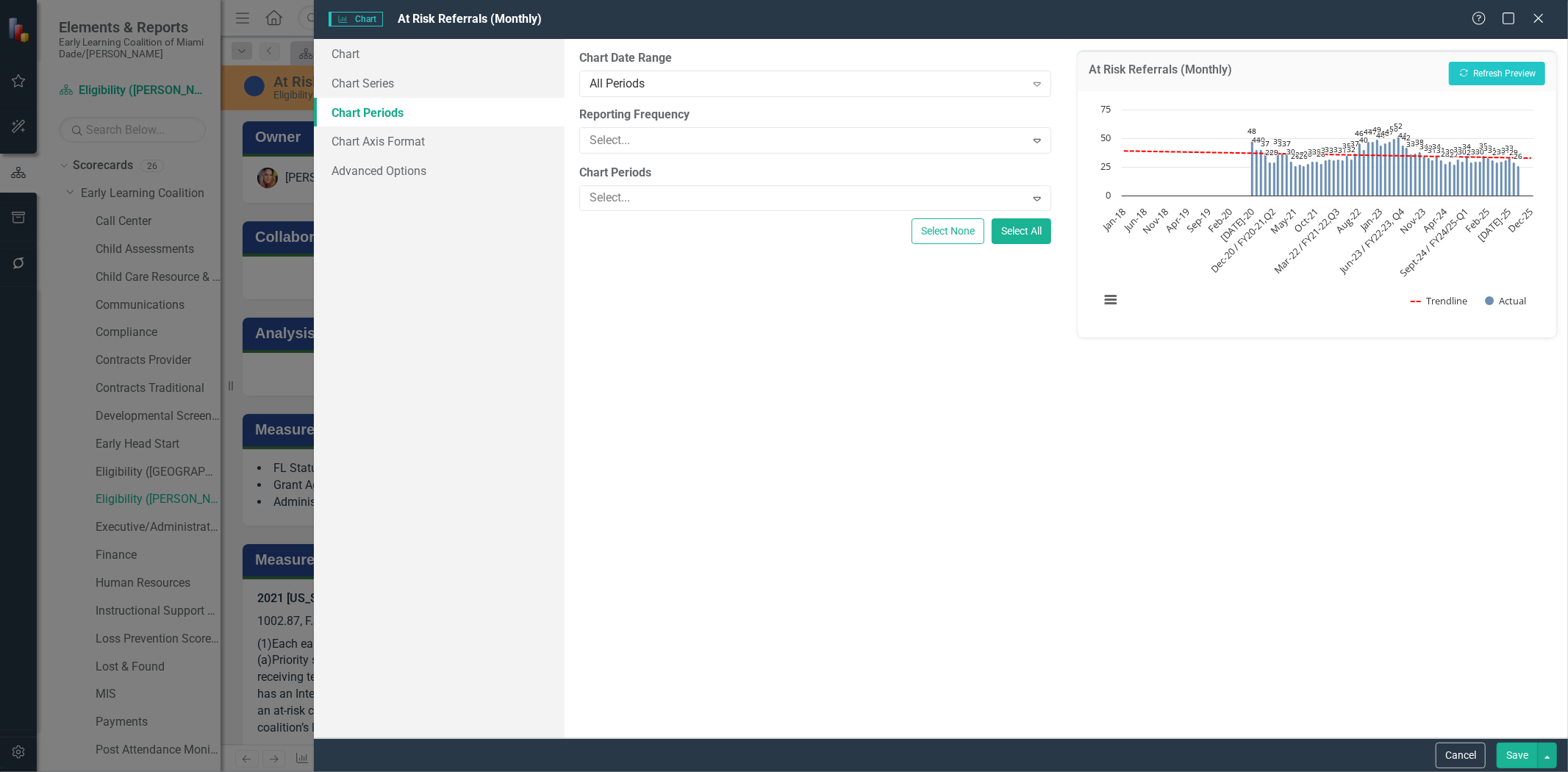
scroll to position [69, 0]
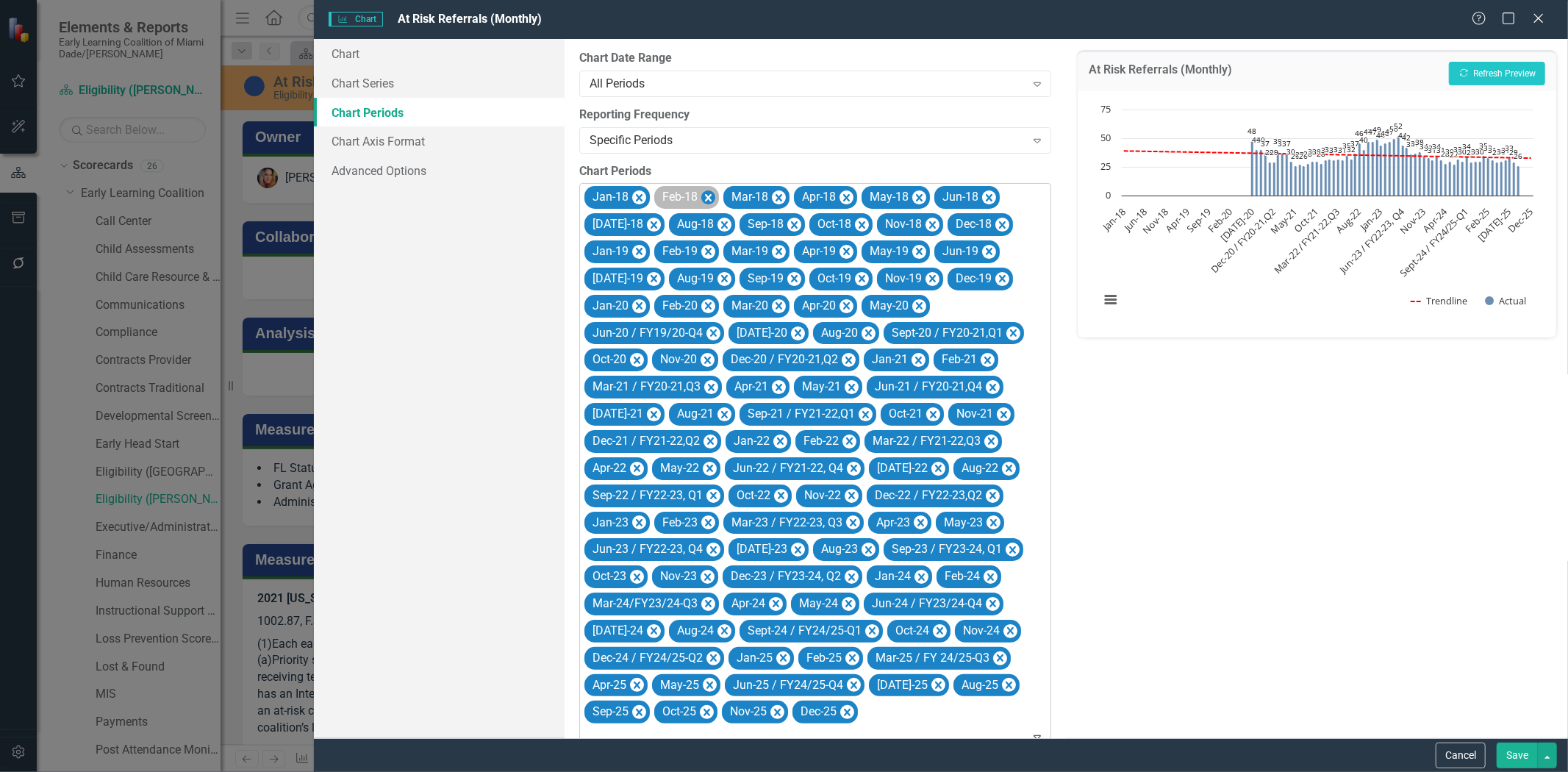
click at [634, 196] on icon "Remove Jan-18" at bounding box center [639, 198] width 14 height 18
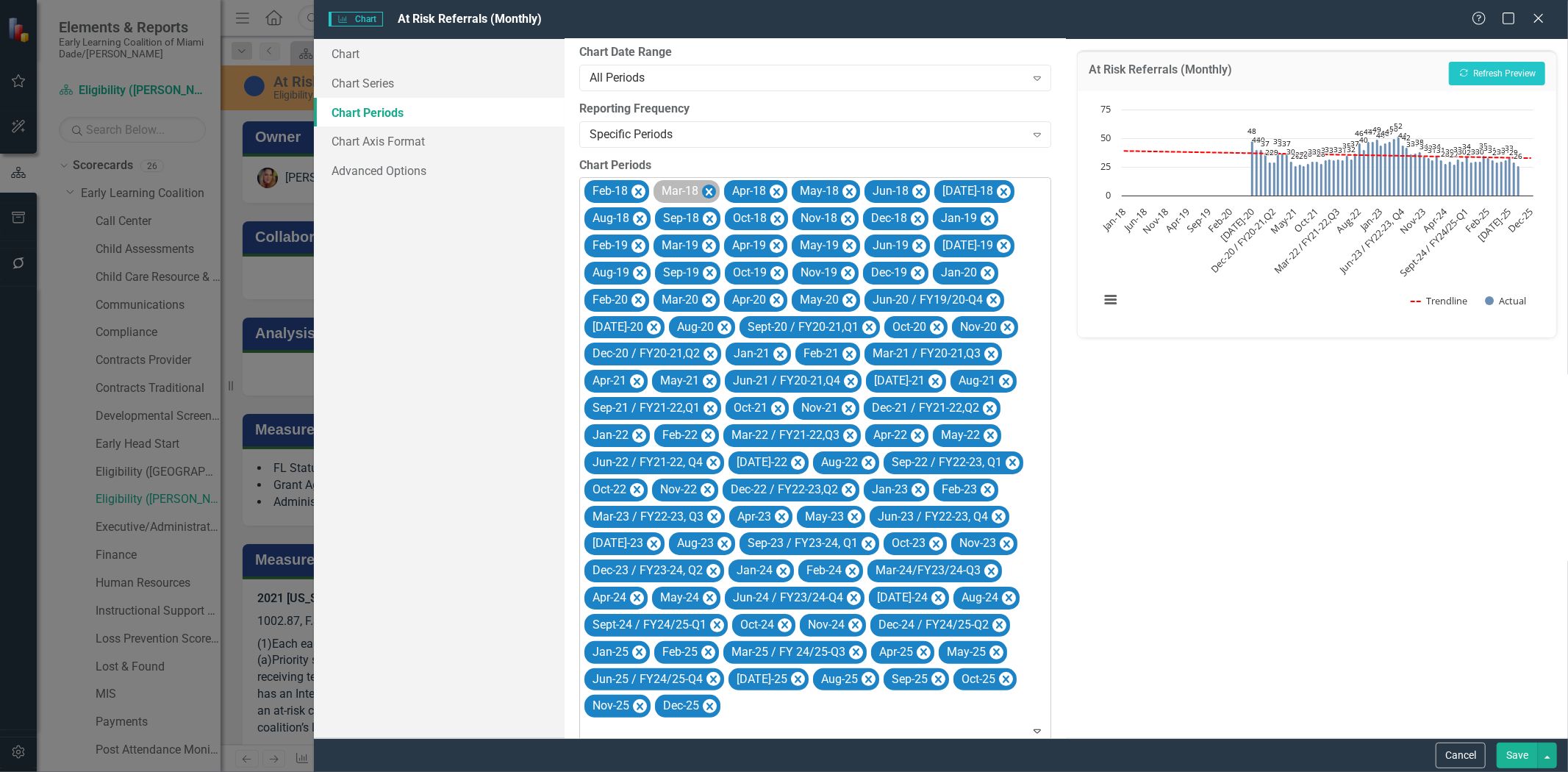
click at [639, 187] on icon "Remove Feb-18" at bounding box center [638, 192] width 14 height 18
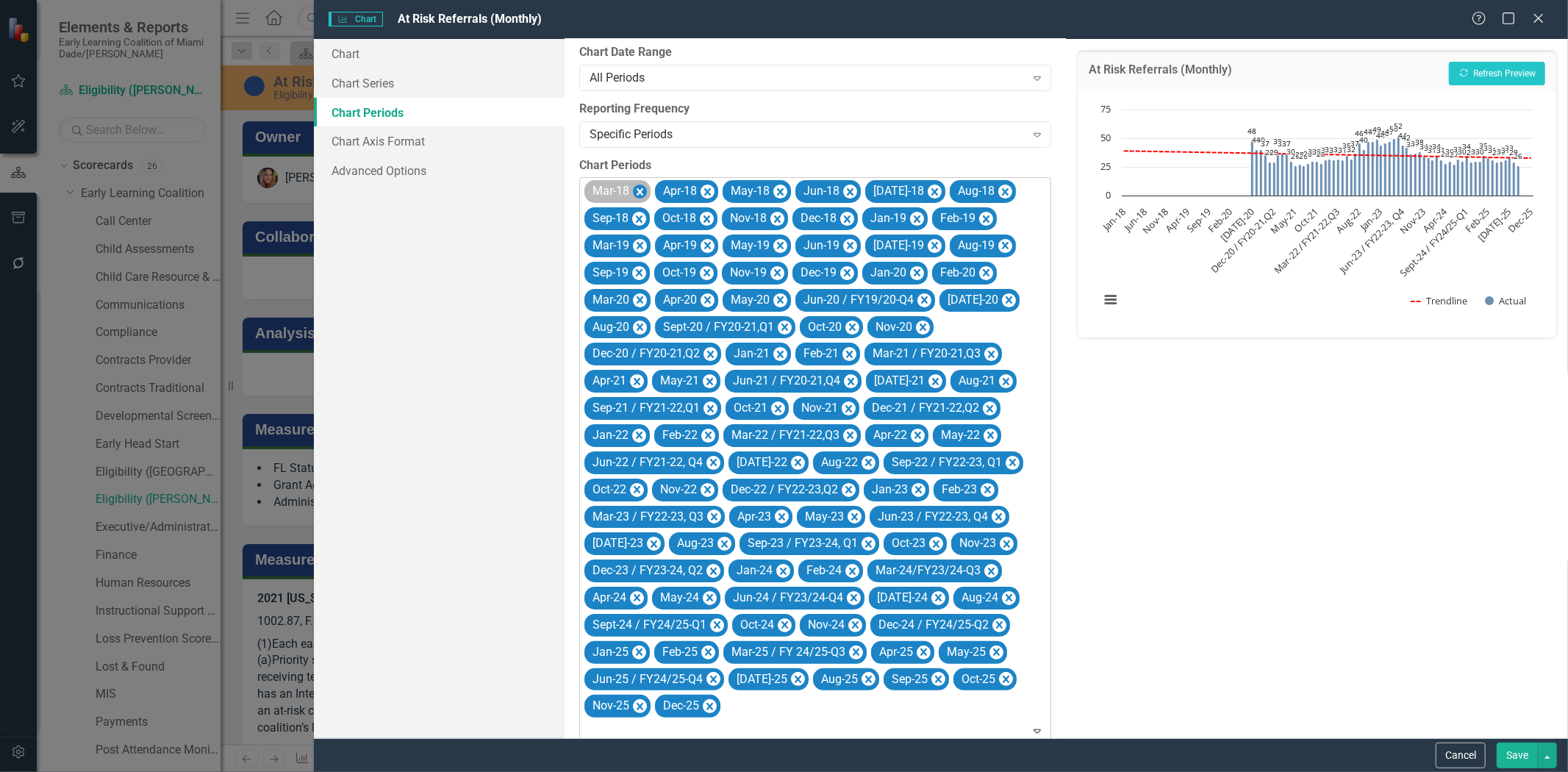
click at [639, 187] on icon "Remove Mar-18" at bounding box center [639, 192] width 14 height 18
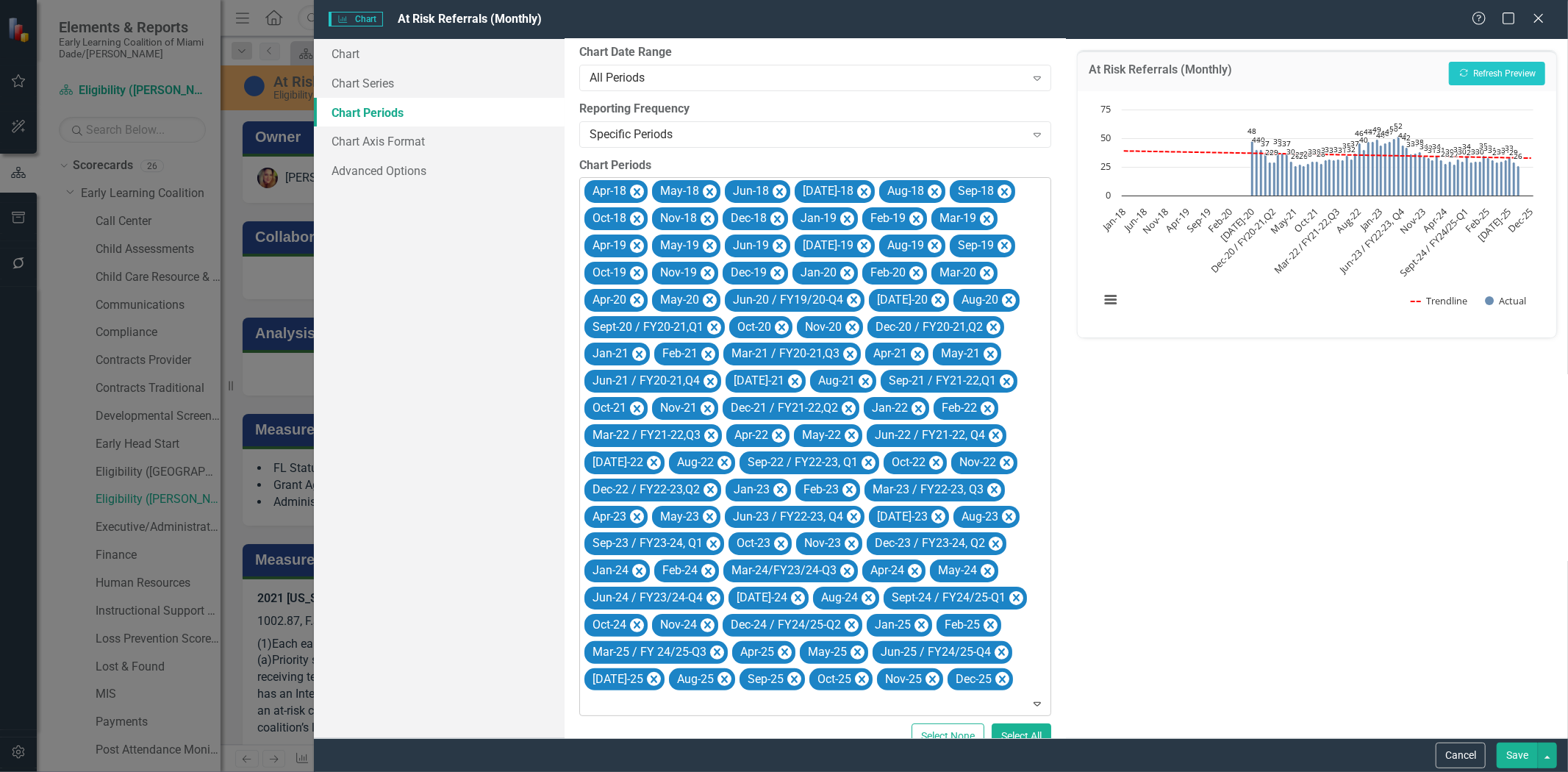
click at [639, 187] on icon "Remove Apr-18" at bounding box center [636, 192] width 14 height 18
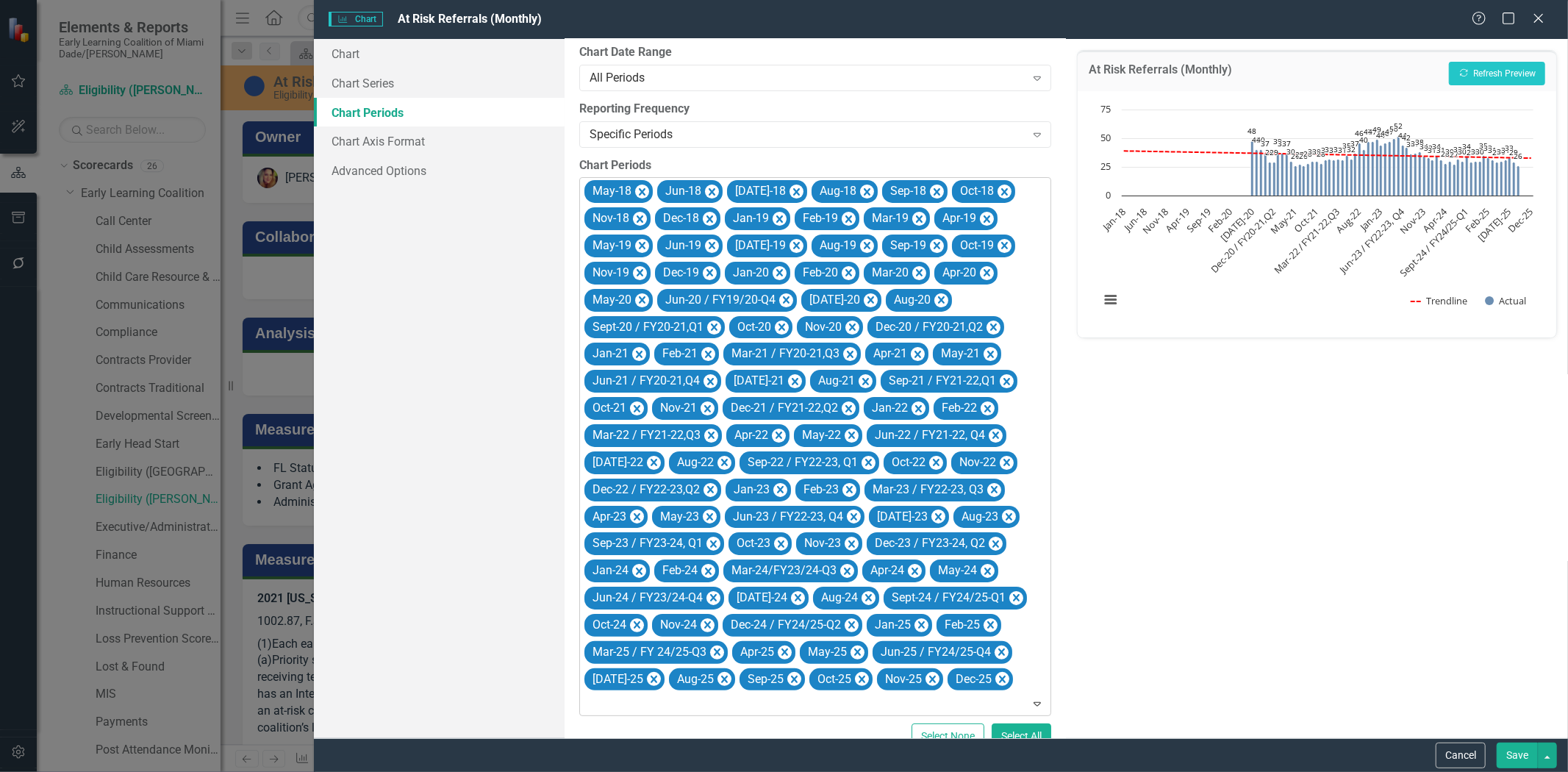
click at [639, 188] on icon "Remove May-18" at bounding box center [642, 192] width 7 height 8
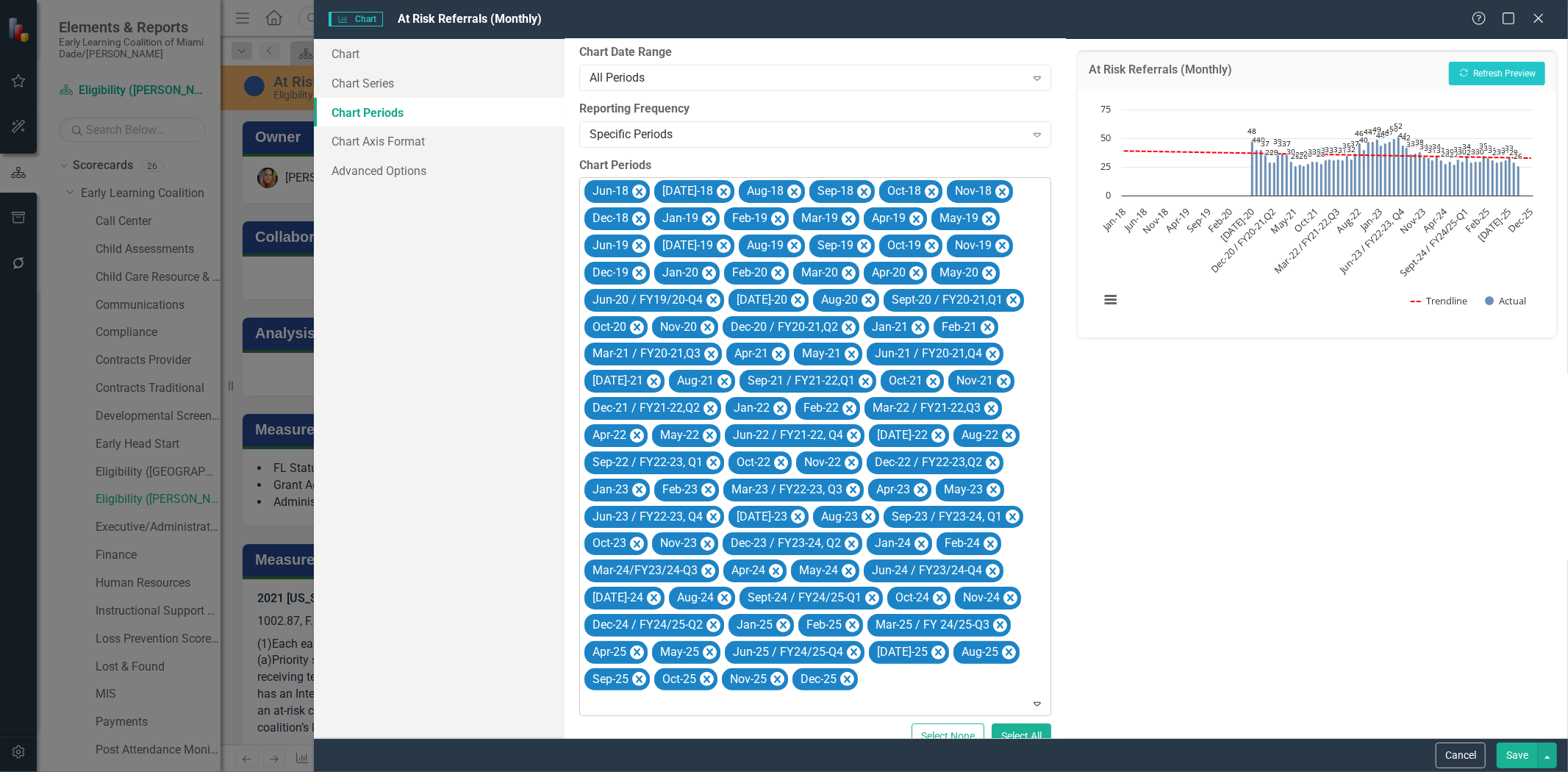
click at [639, 187] on icon "Remove Jun-18" at bounding box center [639, 192] width 14 height 18
click at [716, 187] on icon "Remove Jul-18" at bounding box center [723, 192] width 14 height 18
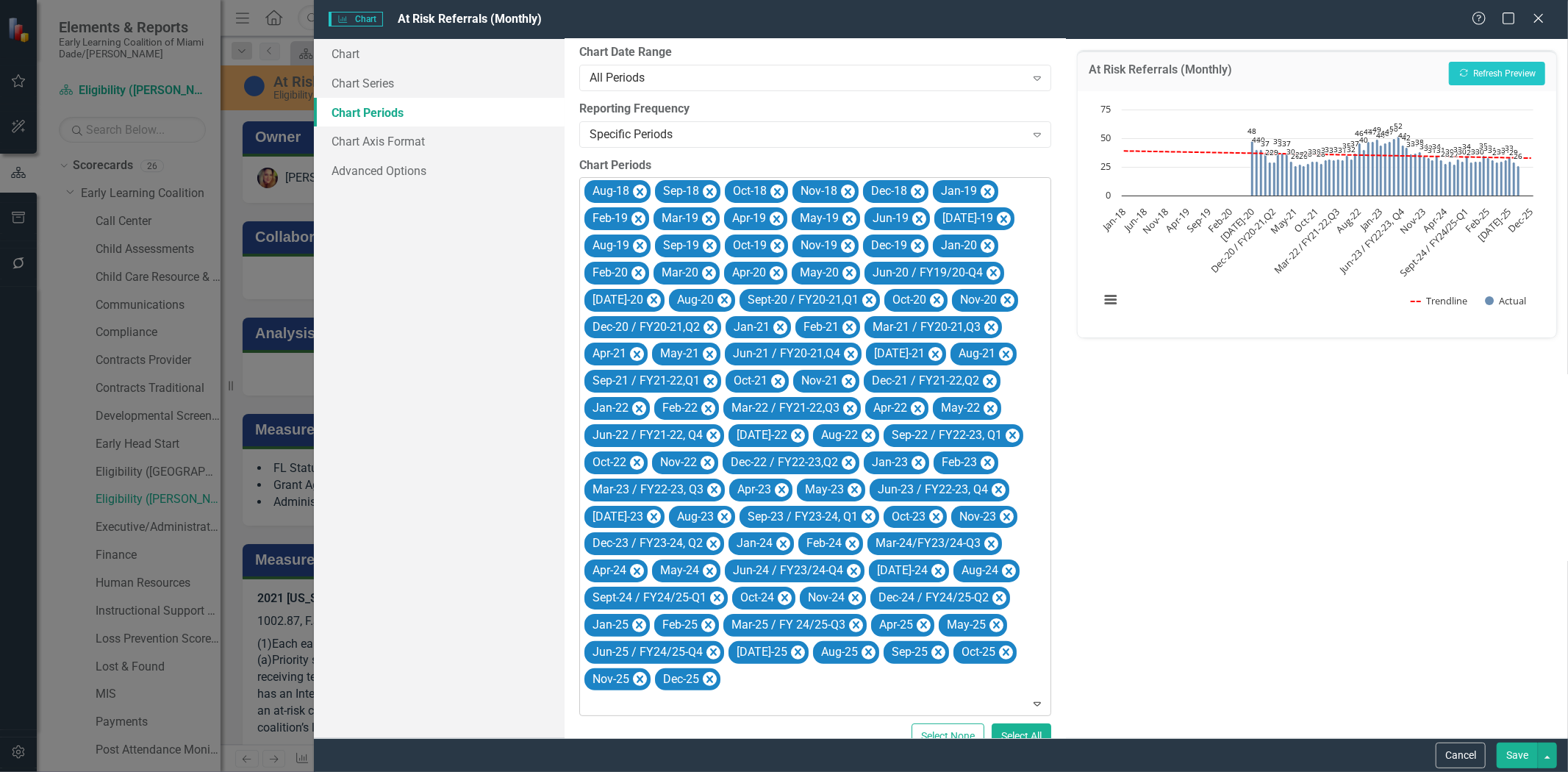
click at [639, 187] on icon "Remove Aug-18" at bounding box center [639, 192] width 14 height 18
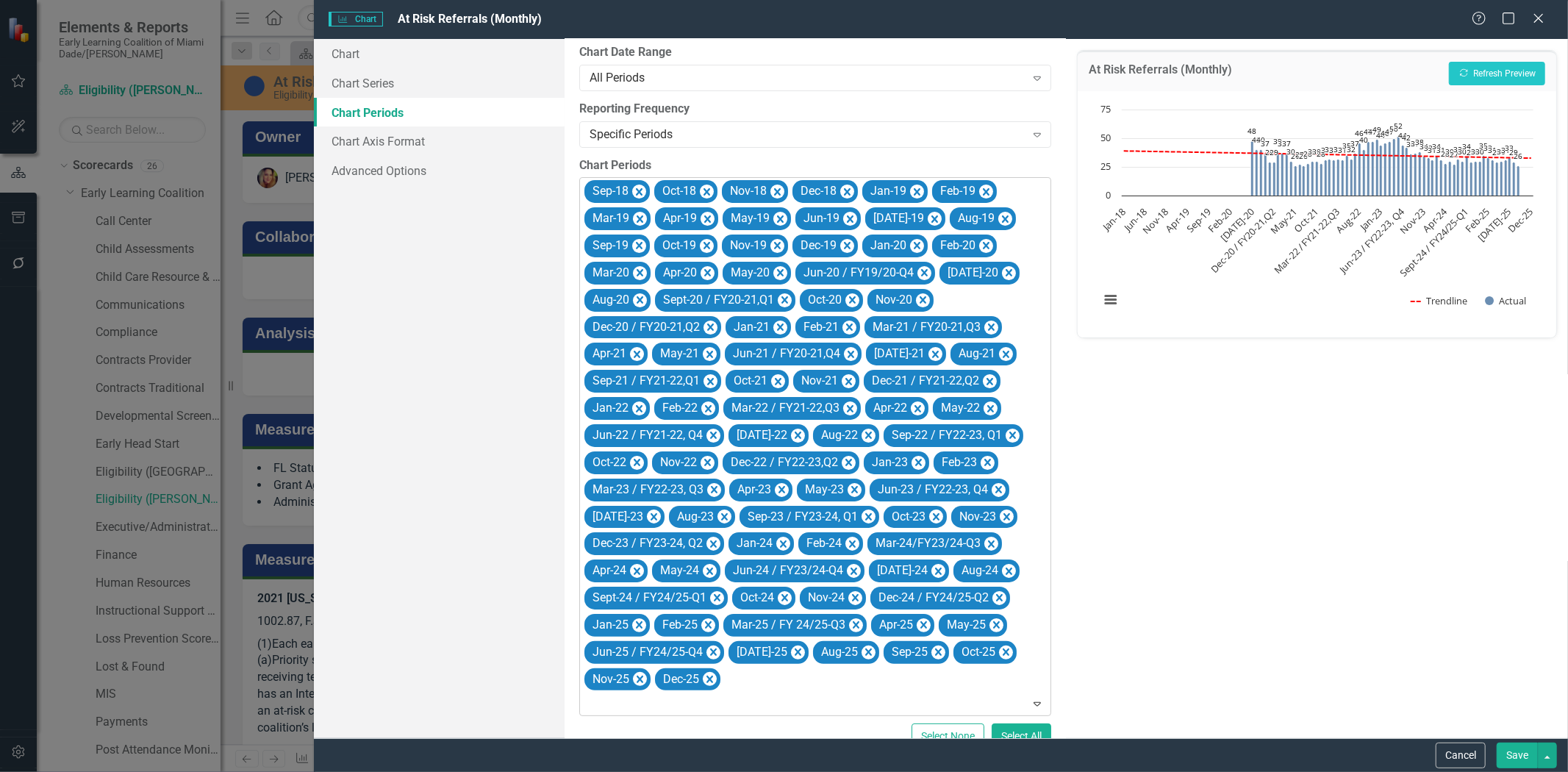
click at [639, 187] on icon "Remove Sep-18" at bounding box center [639, 192] width 14 height 18
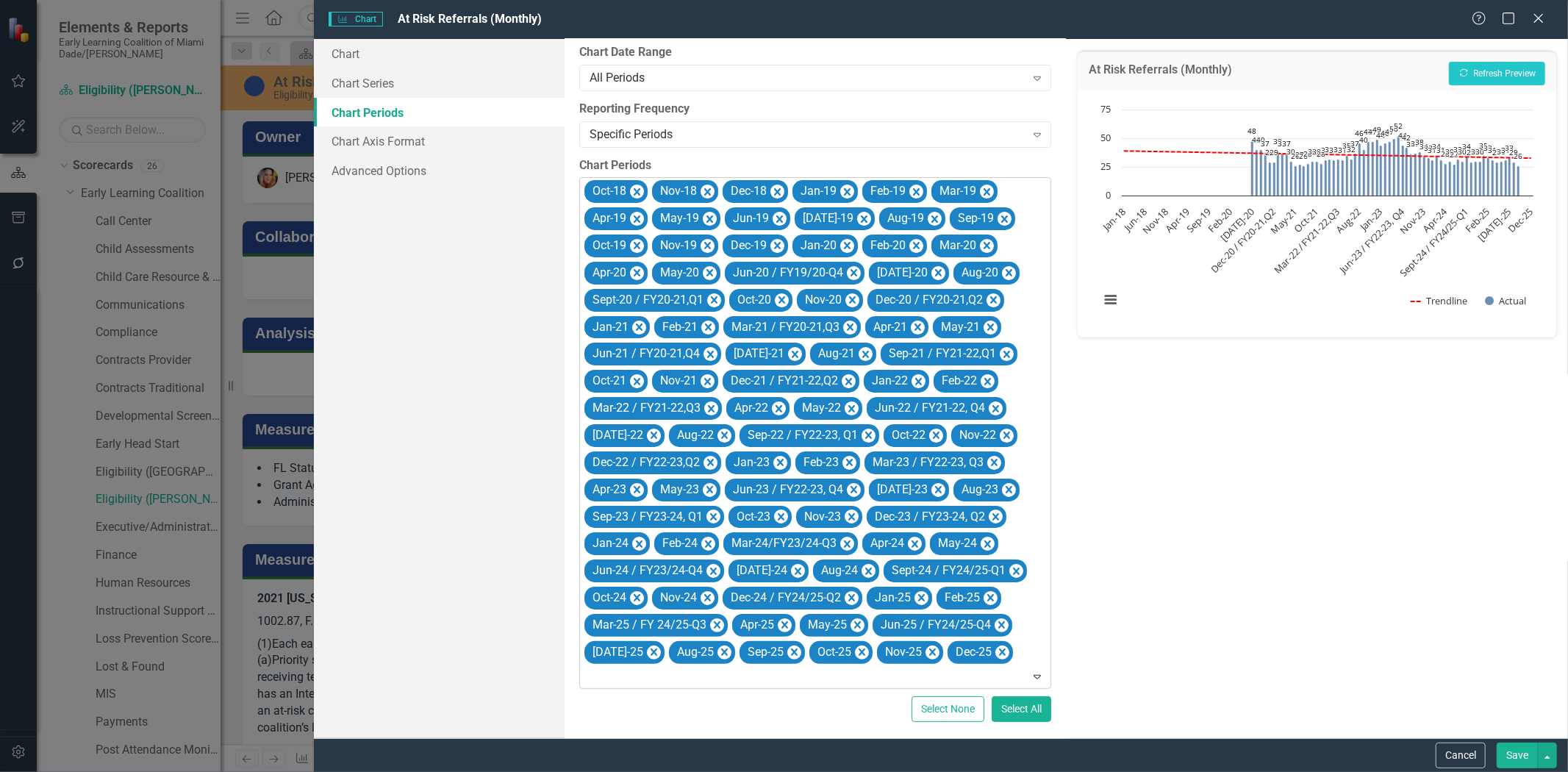
click at [639, 187] on icon "Remove Oct-18" at bounding box center [636, 192] width 14 height 18
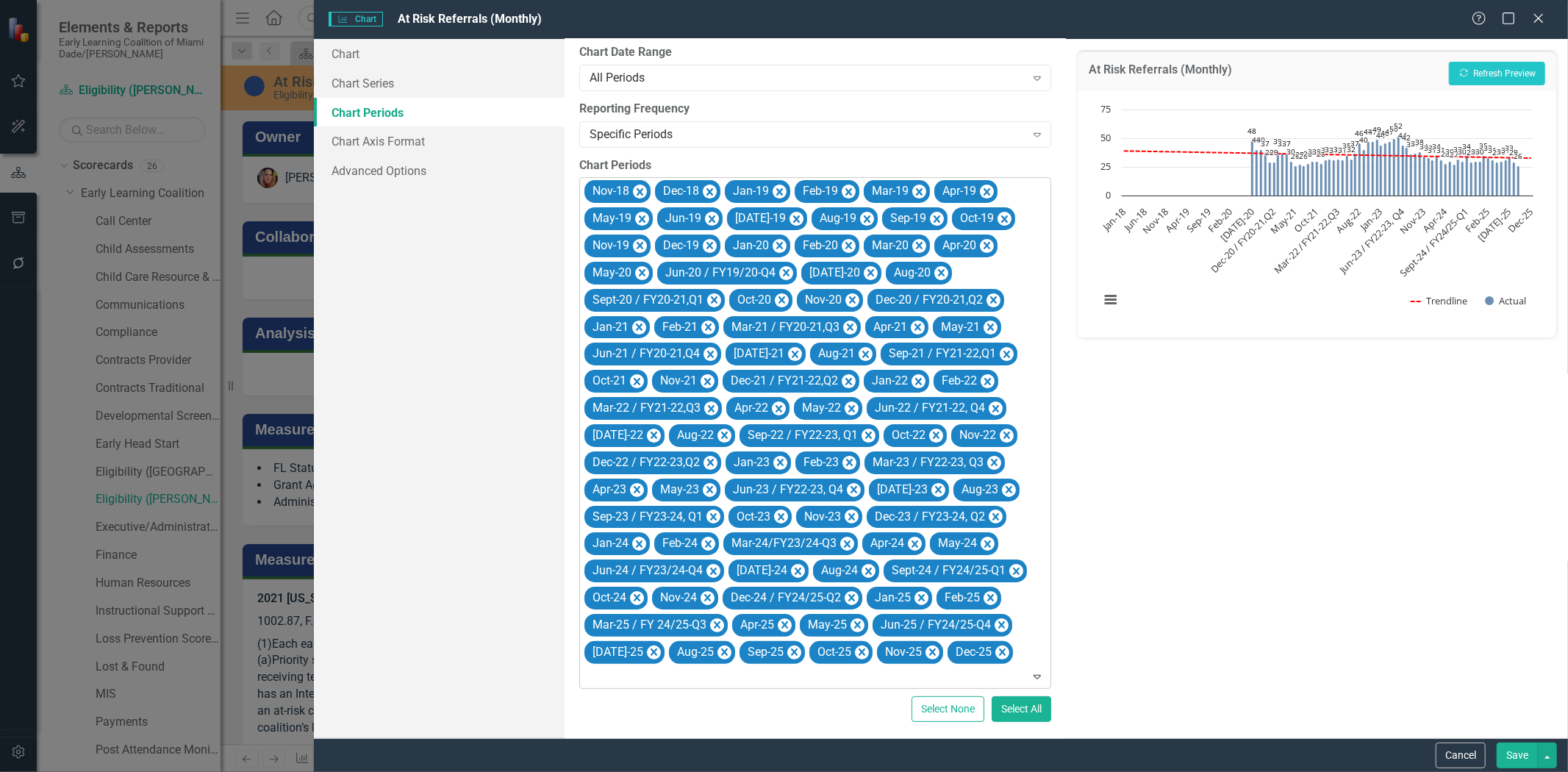
click at [639, 187] on icon "Remove Nov-18" at bounding box center [639, 192] width 14 height 18
click at [703, 187] on icon "Remove Dec-18" at bounding box center [710, 192] width 14 height 18
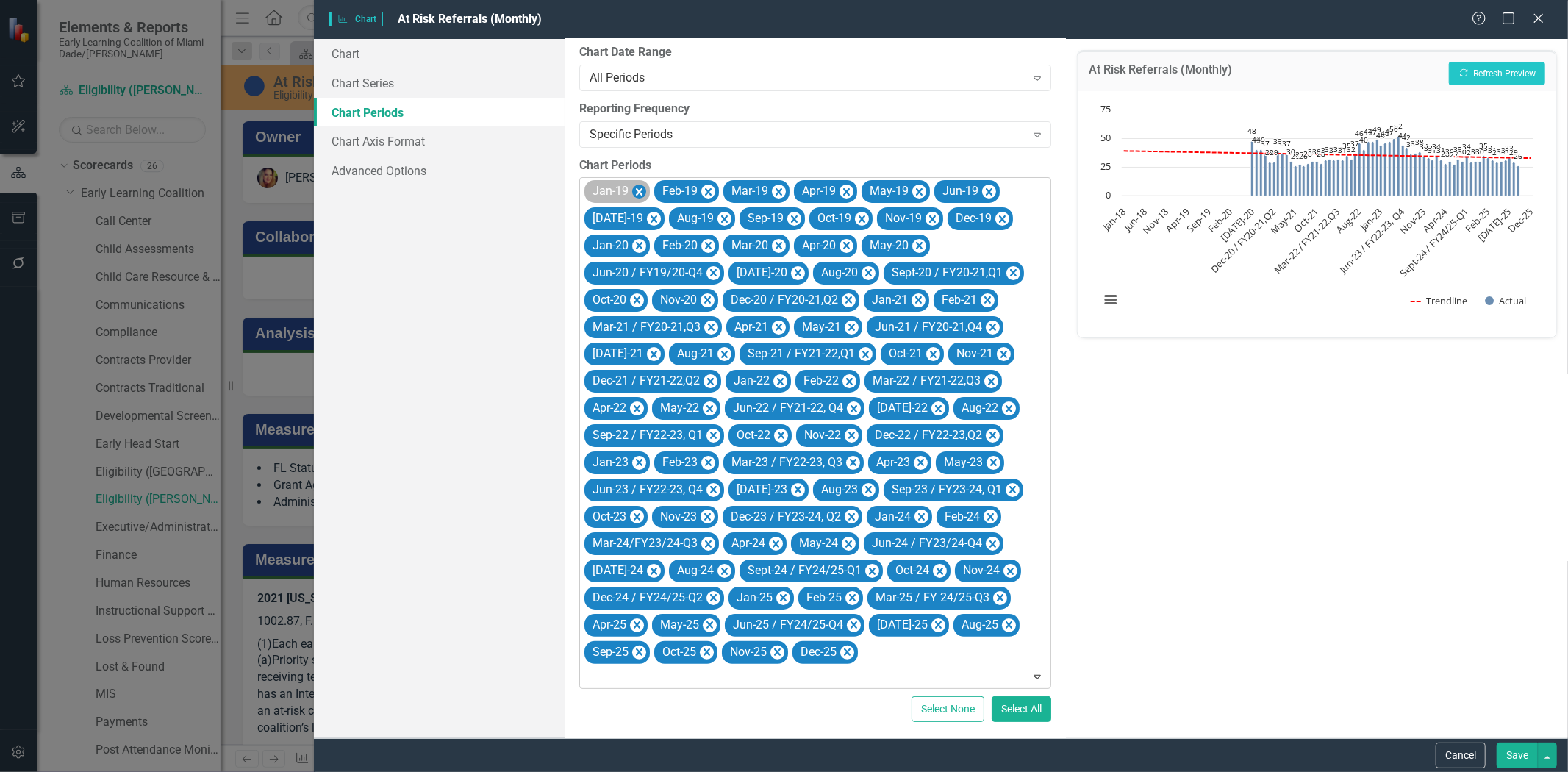
click at [639, 187] on icon "Remove Jan-19" at bounding box center [639, 192] width 14 height 18
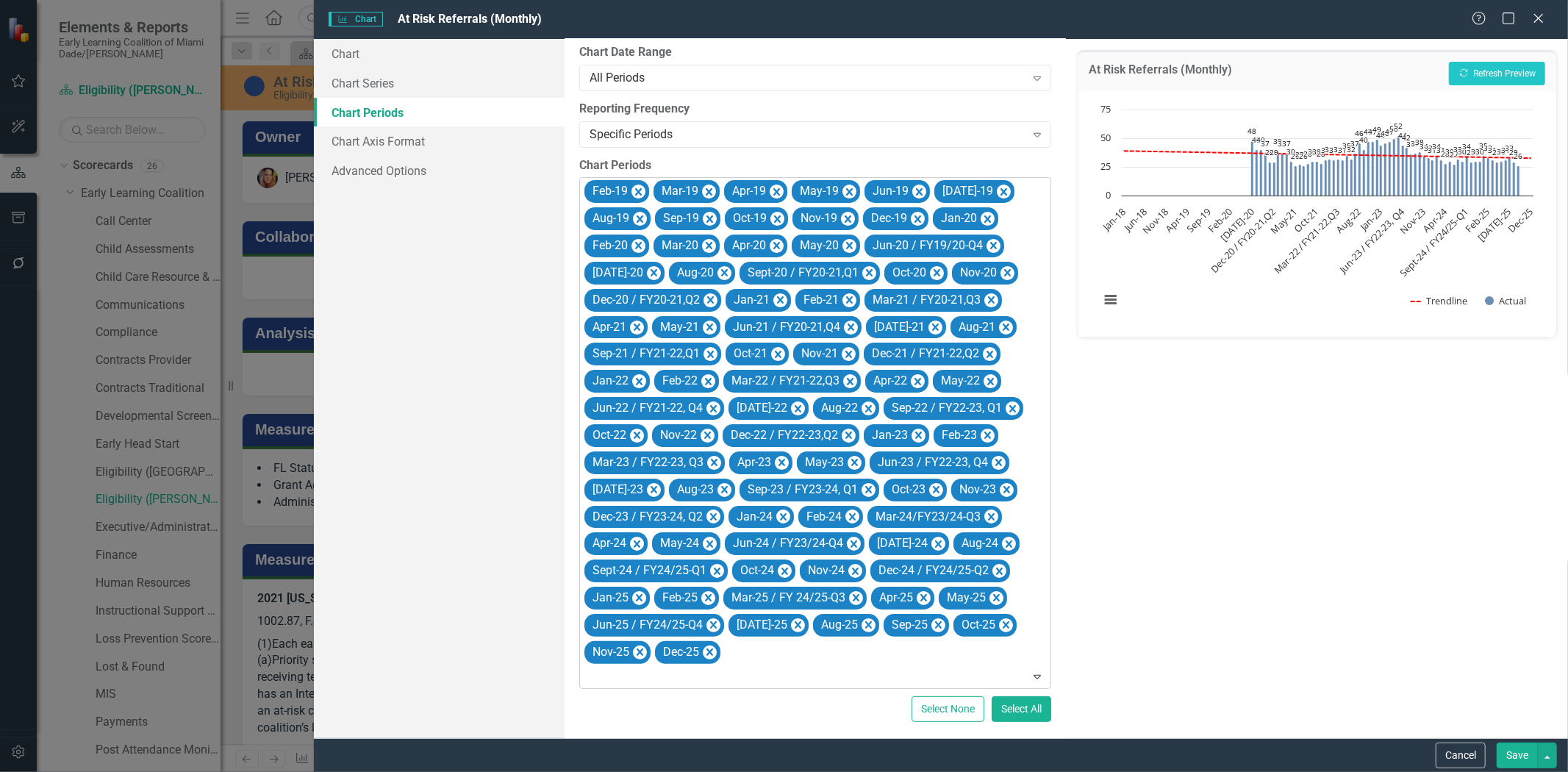
click at [639, 187] on icon "Remove Feb-19" at bounding box center [638, 192] width 14 height 18
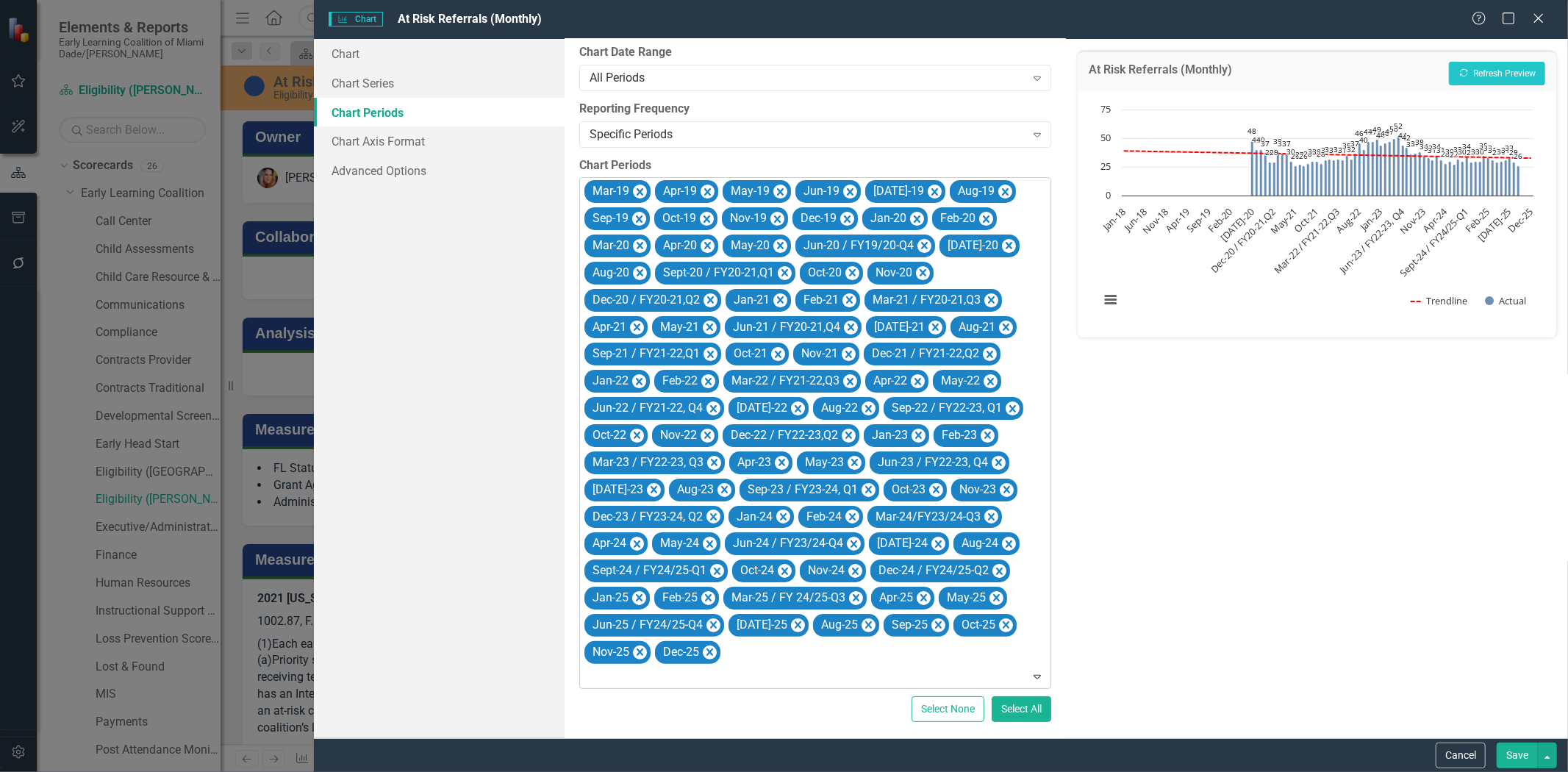
click at [639, 187] on icon "Remove Mar-19" at bounding box center [639, 192] width 14 height 18
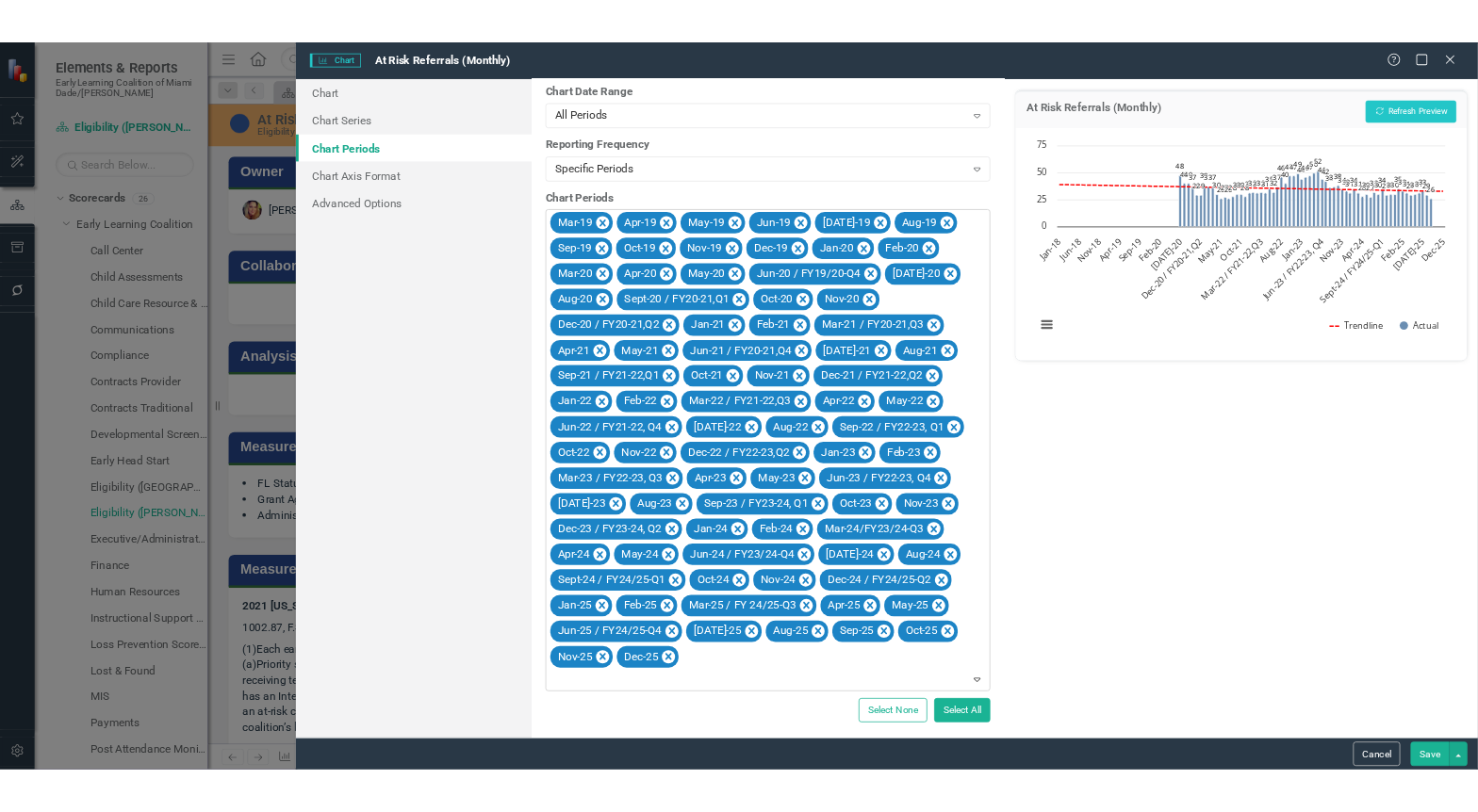
scroll to position [0, 0]
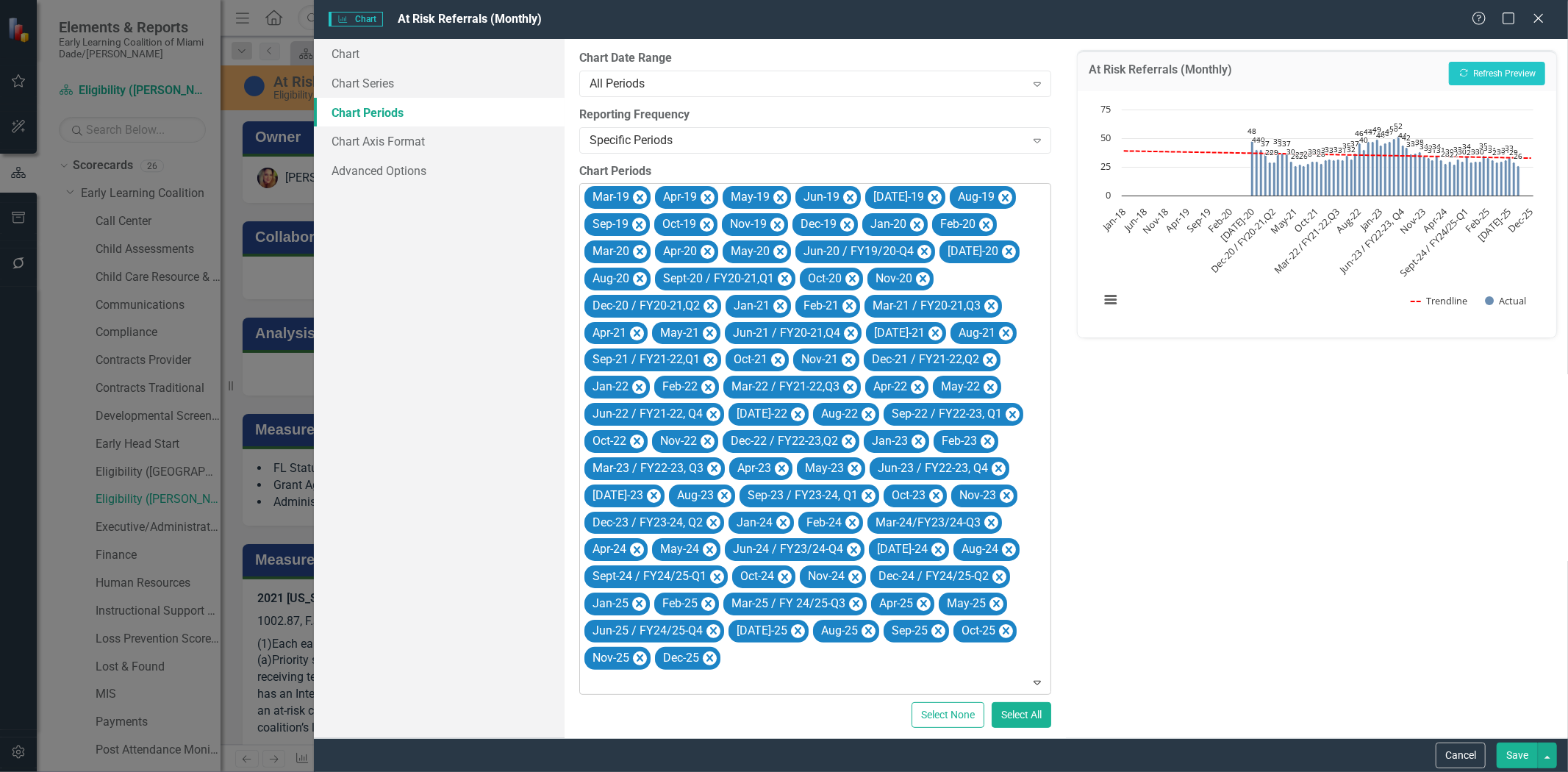
click at [655, 187] on div "Apr-19" at bounding box center [687, 197] width 63 height 23
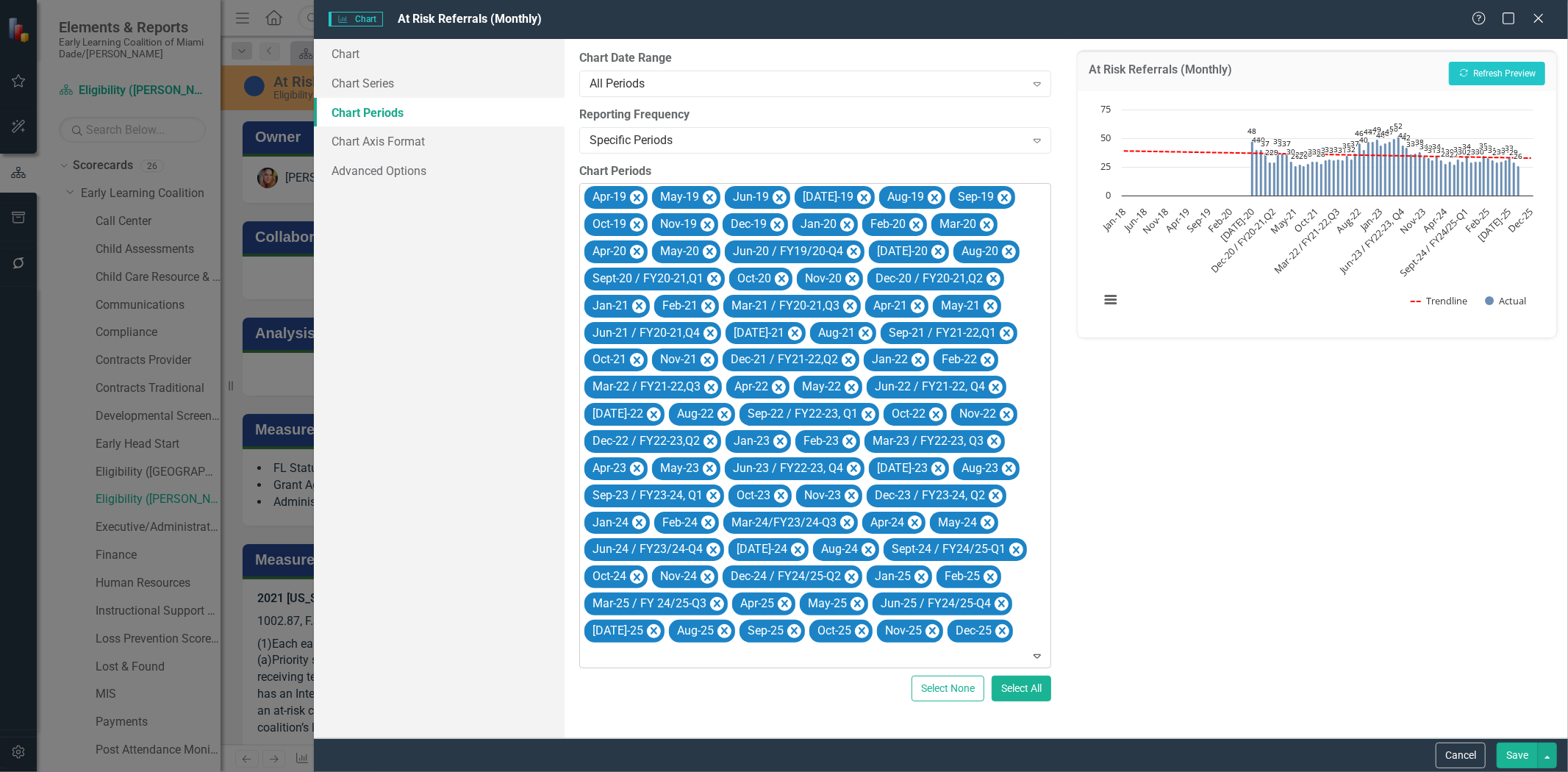
click at [639, 187] on div "Apr-19" at bounding box center [616, 197] width 63 height 23
click at [639, 189] on icon "Remove Apr-19" at bounding box center [636, 198] width 14 height 18
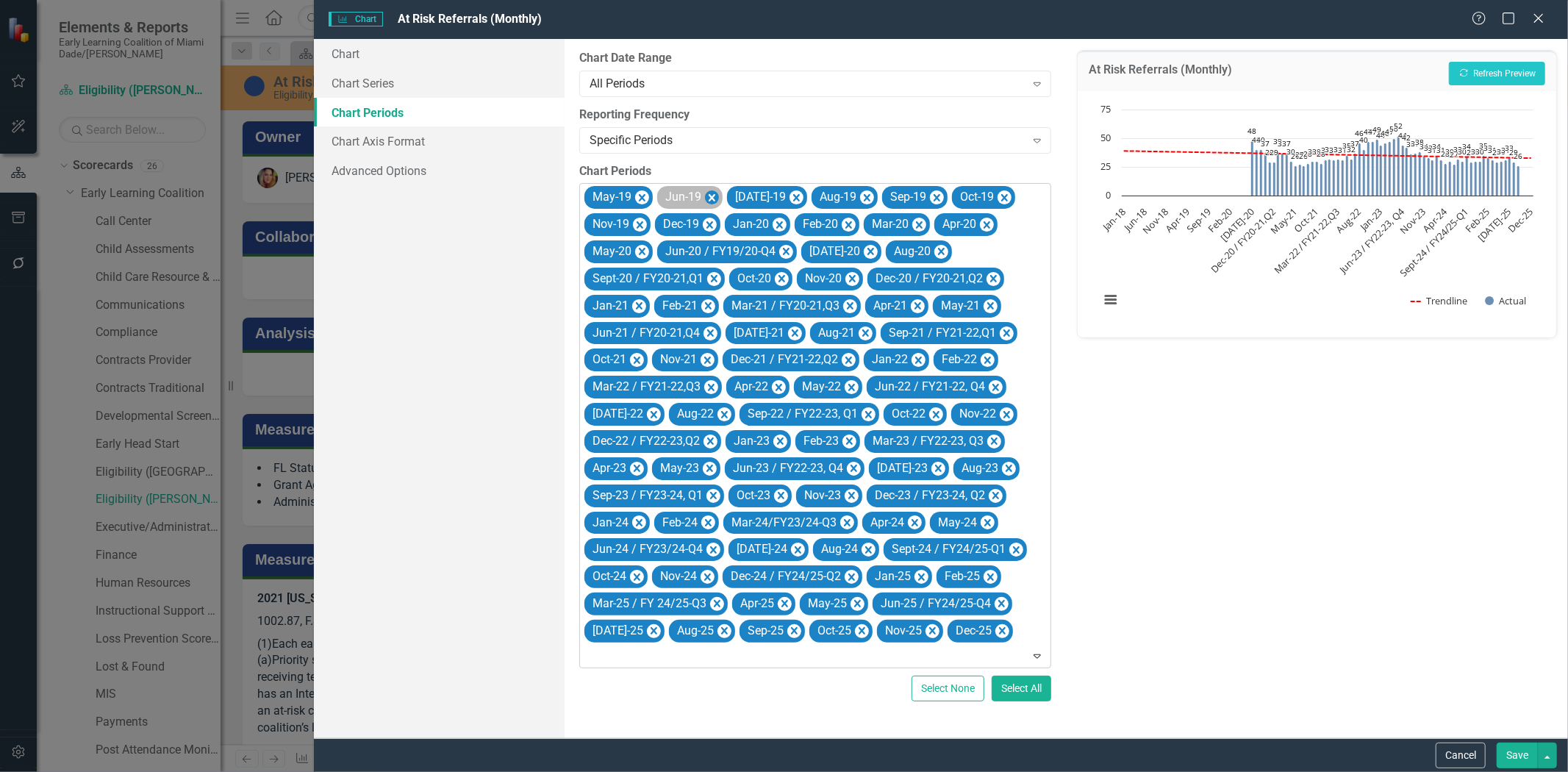
click at [636, 191] on icon "Remove May-19" at bounding box center [642, 198] width 14 height 18
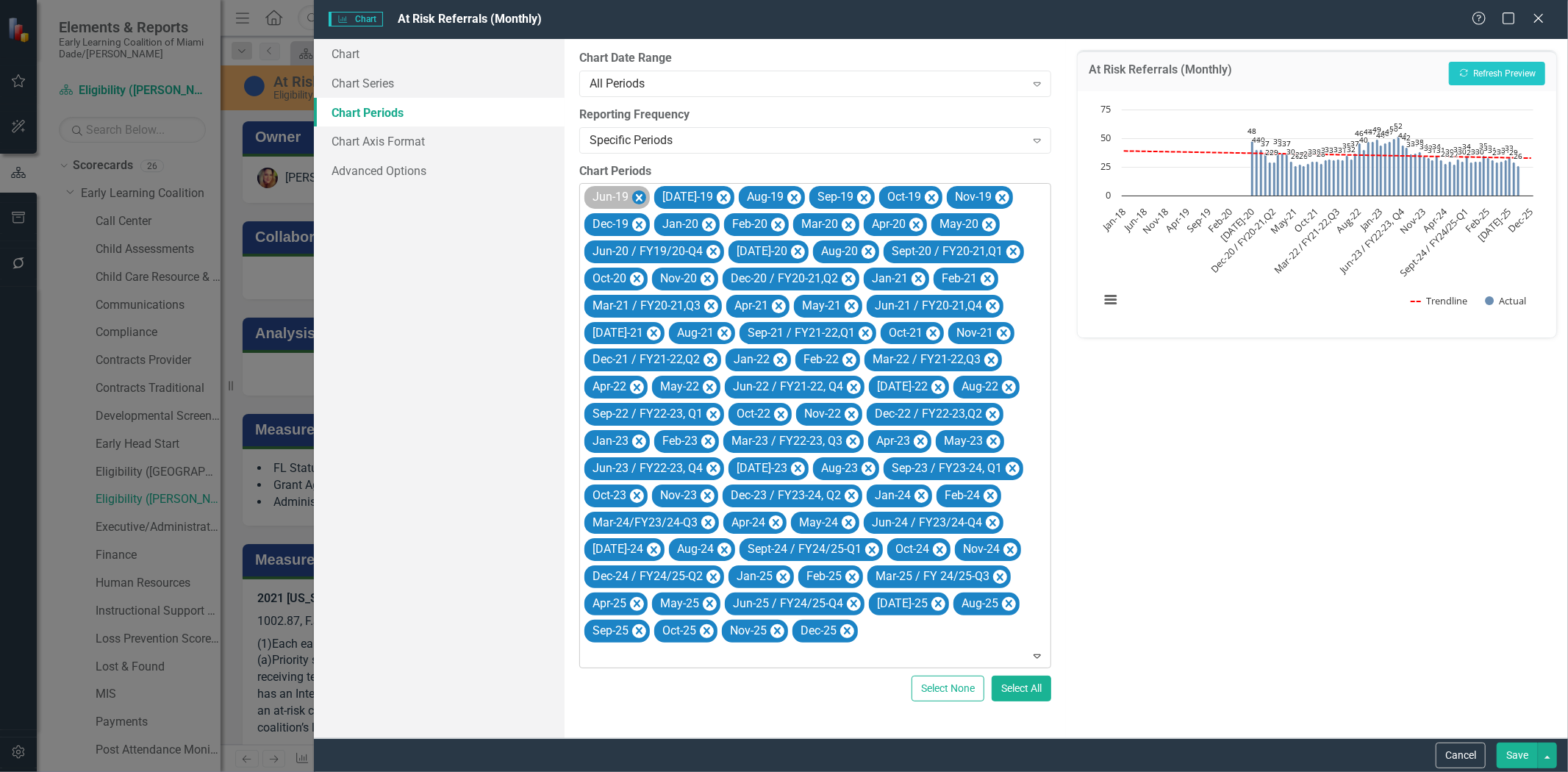
click at [636, 191] on icon "Remove Jun-19" at bounding box center [639, 198] width 14 height 18
click at [647, 191] on icon "Remove Jul-19" at bounding box center [654, 198] width 14 height 18
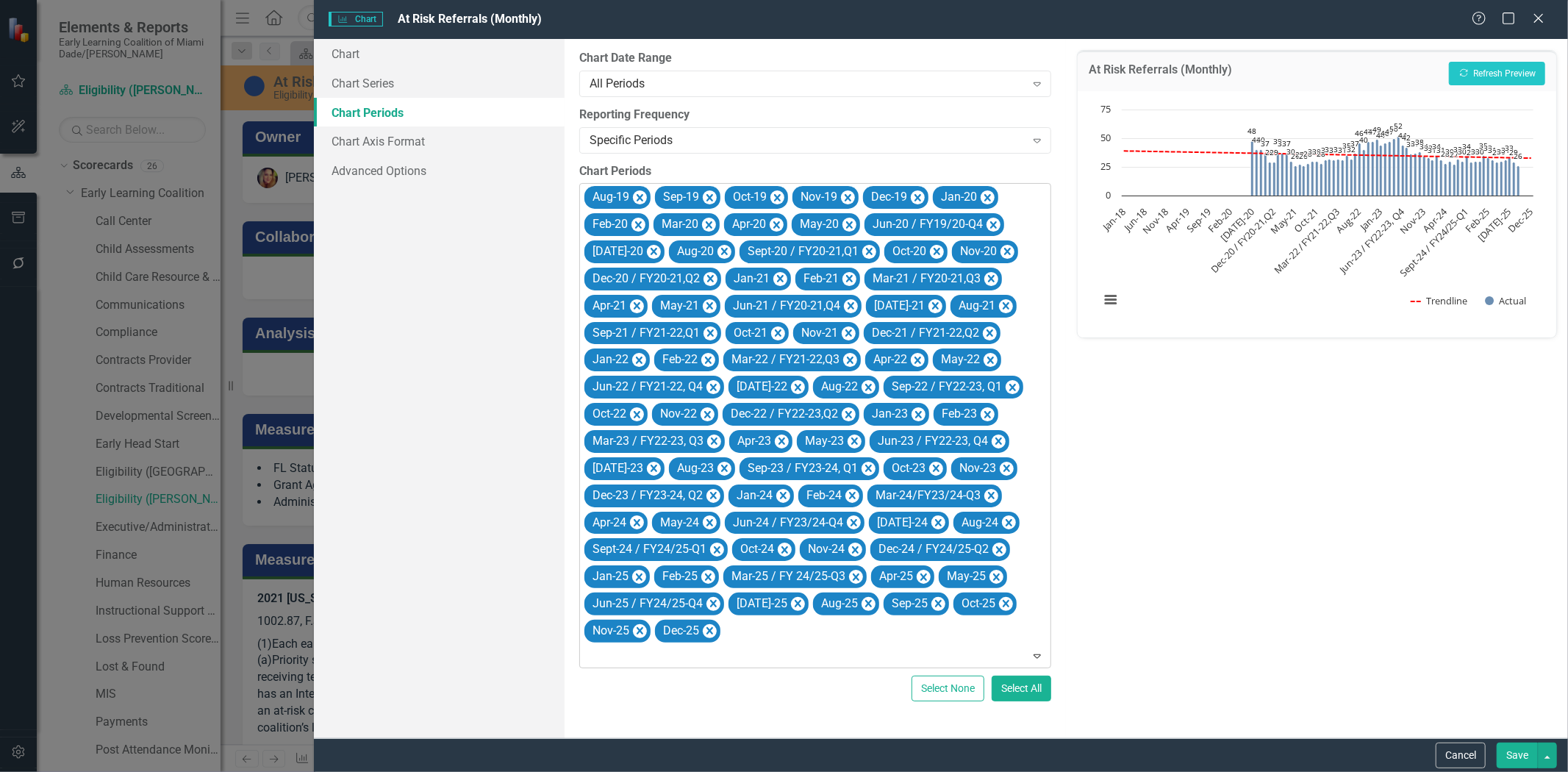
click at [636, 191] on icon "Remove Aug-19" at bounding box center [639, 198] width 14 height 18
click at [703, 191] on icon "Remove Sep-19" at bounding box center [710, 198] width 14 height 18
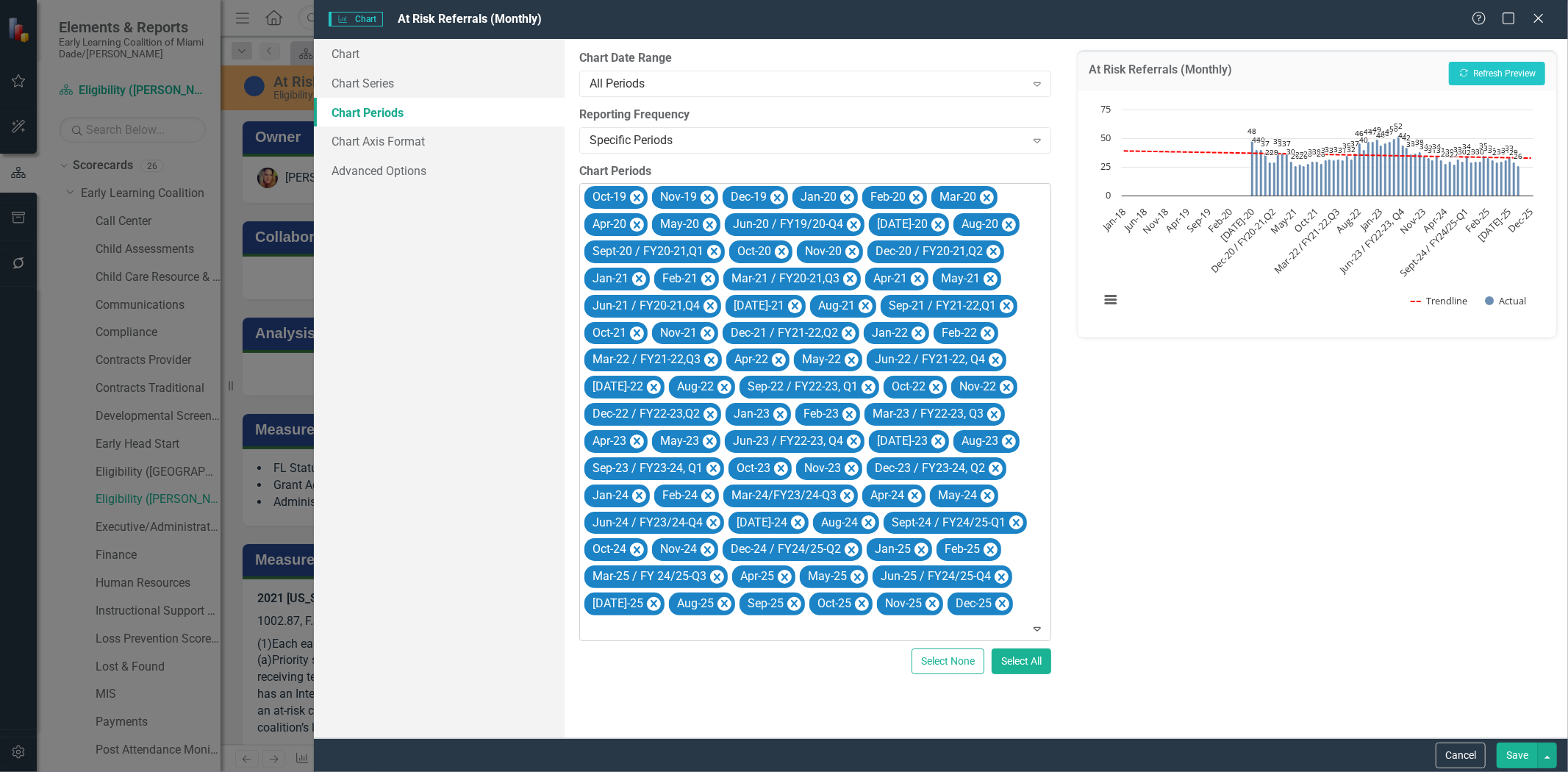
click at [636, 191] on icon "Remove Oct-19" at bounding box center [636, 198] width 14 height 18
click at [636, 191] on icon "Remove Nov-19" at bounding box center [639, 198] width 14 height 18
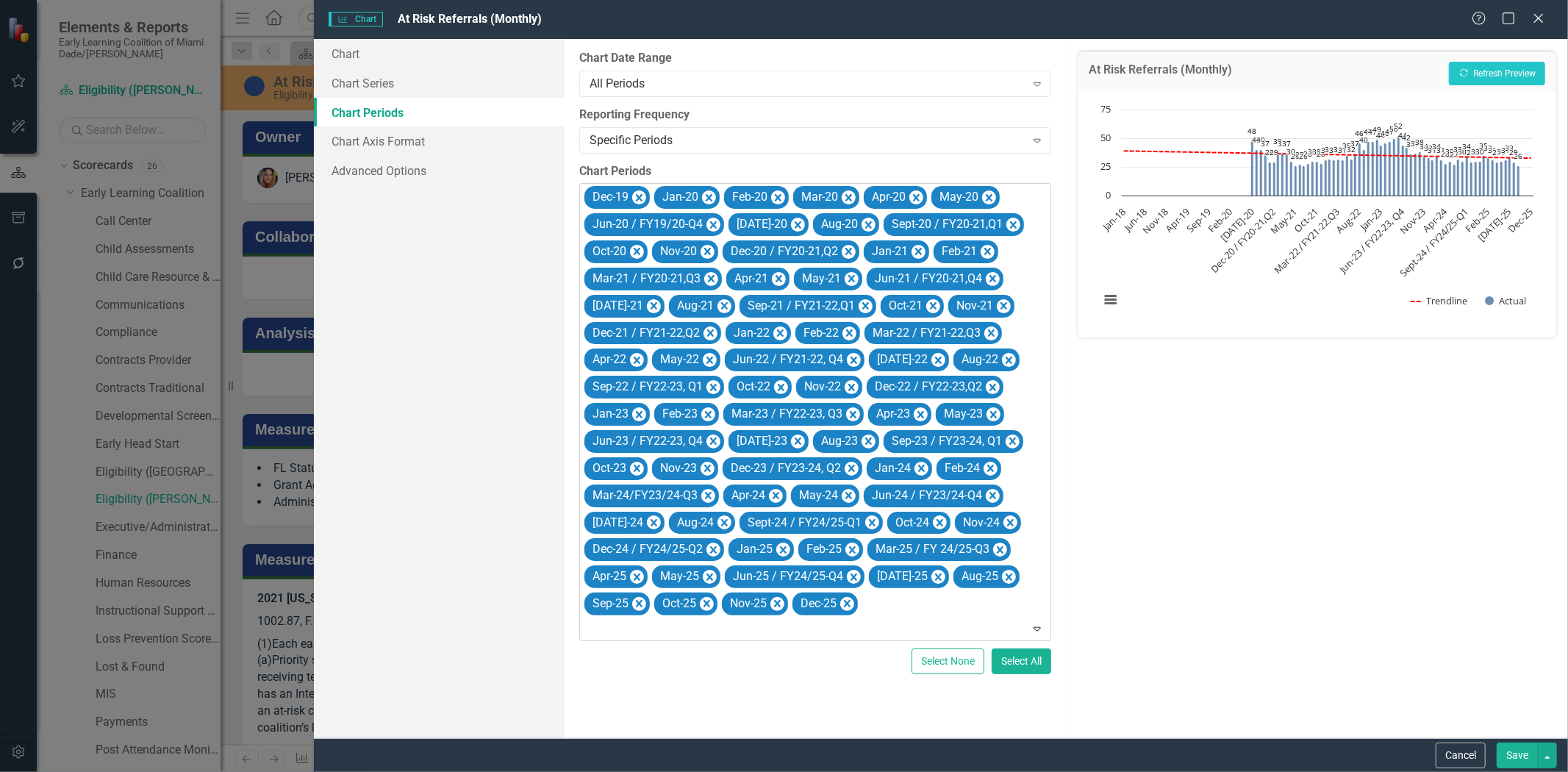
click at [636, 191] on icon "Remove Dec-19" at bounding box center [639, 198] width 14 height 18
click at [702, 191] on icon "Remove Jan-20" at bounding box center [709, 198] width 14 height 18
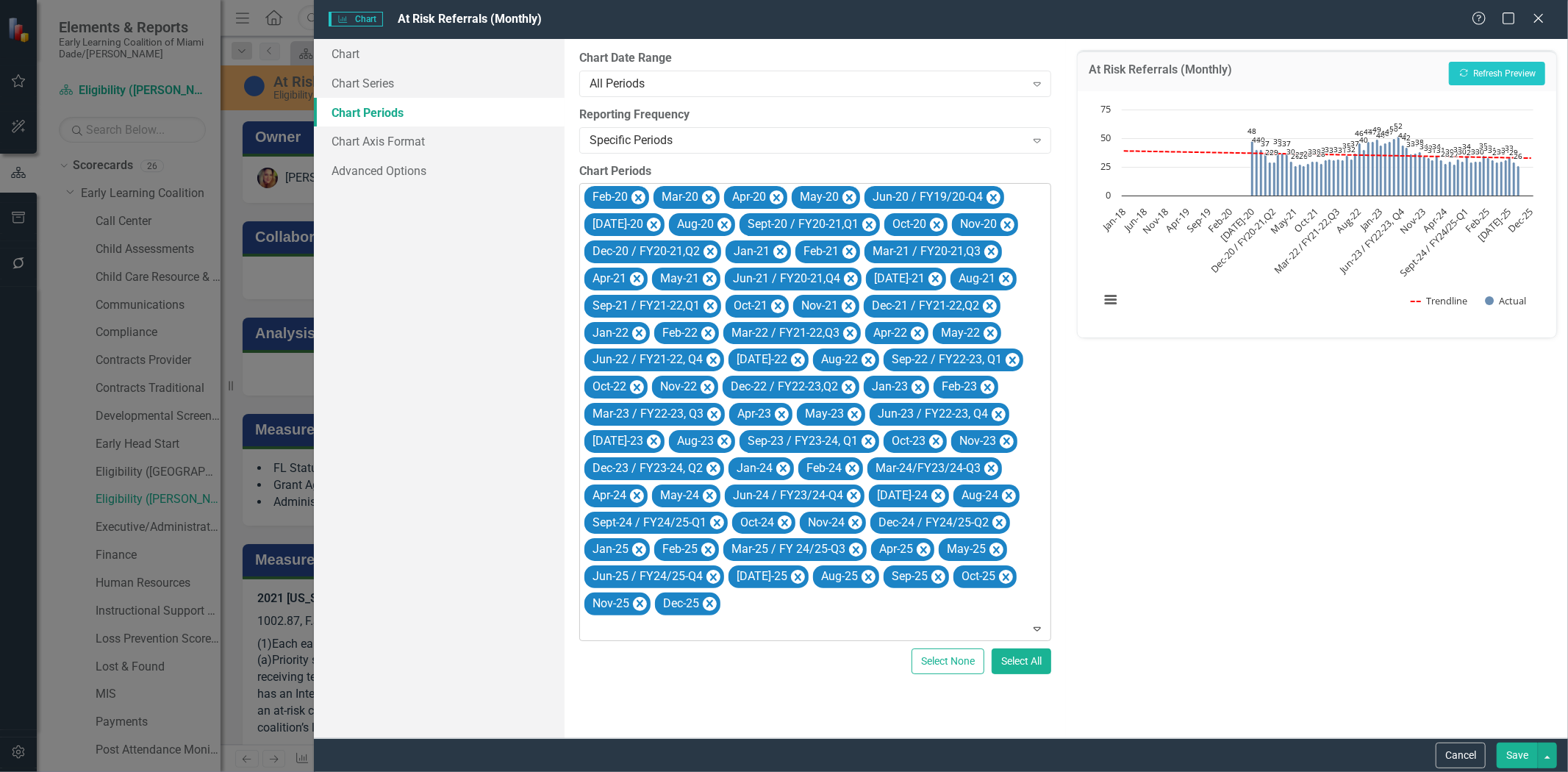
click at [636, 191] on icon "Remove Feb-20" at bounding box center [638, 198] width 14 height 18
click at [636, 191] on icon "Remove Mar-20" at bounding box center [639, 198] width 14 height 18
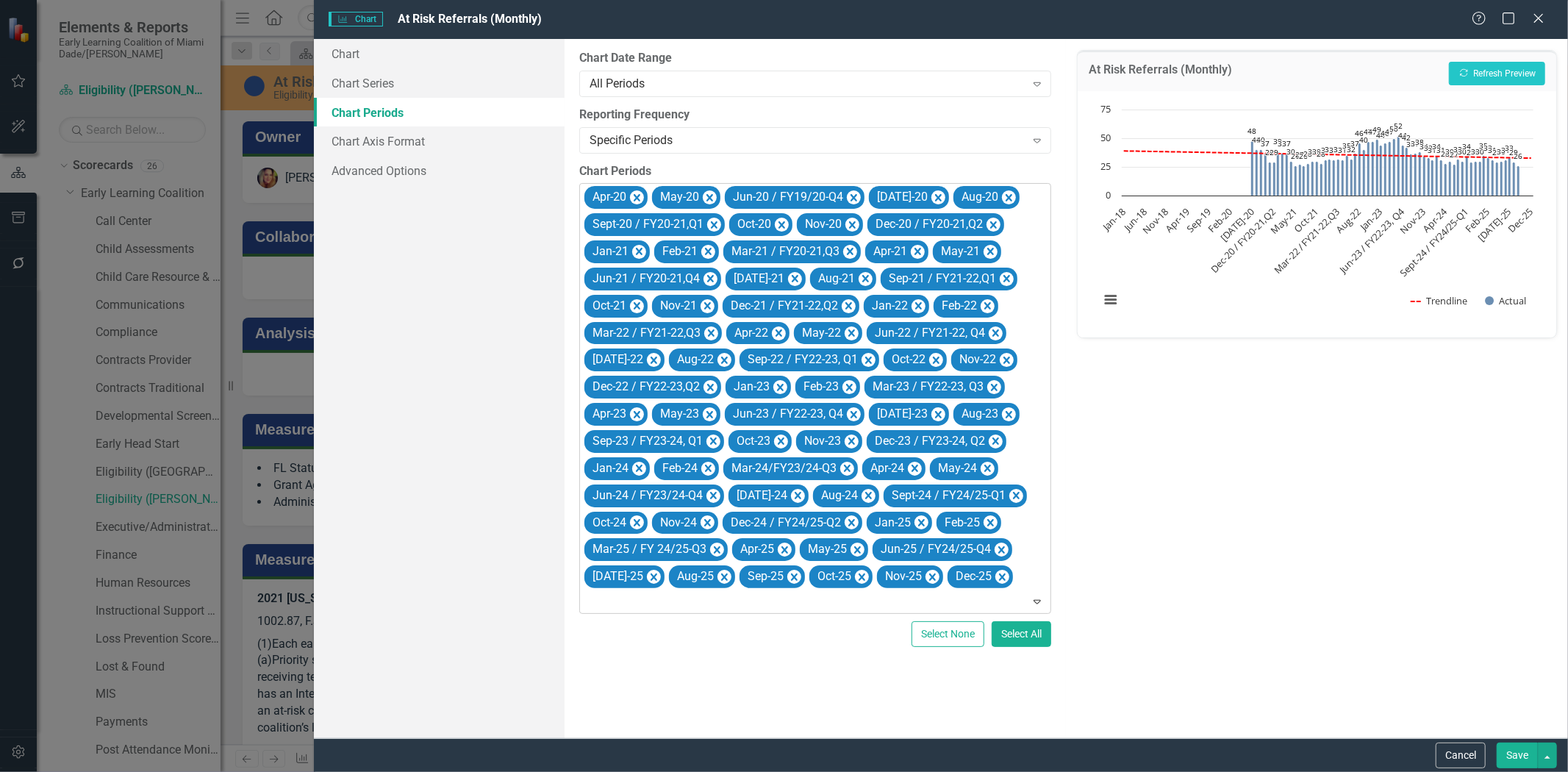
click at [636, 191] on icon "Remove Apr-20" at bounding box center [636, 198] width 14 height 18
click at [636, 191] on icon "Remove May-20" at bounding box center [642, 198] width 14 height 18
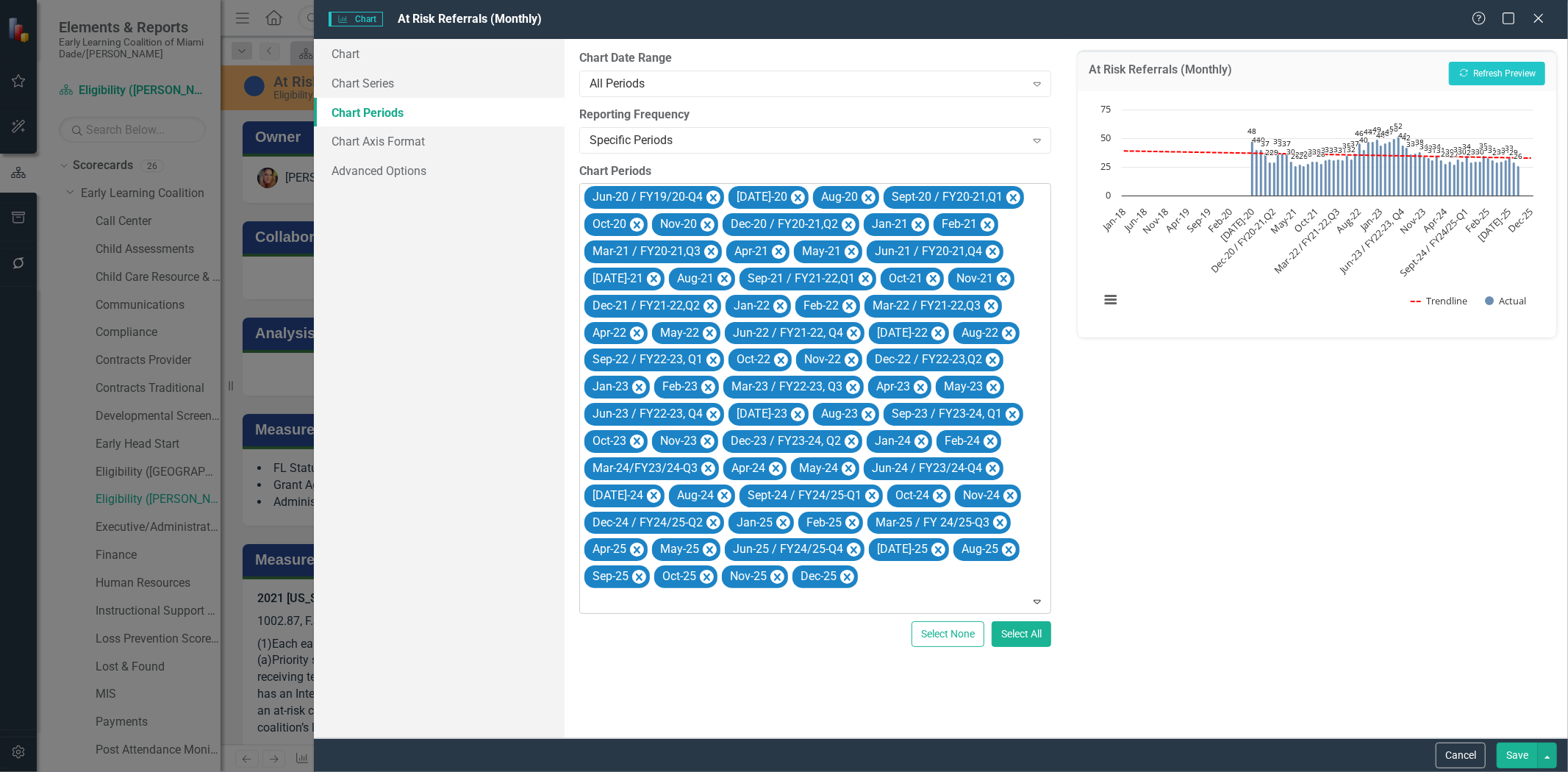
click at [636, 191] on div "Jun-20 / FY19/20-Q4" at bounding box center [646, 197] width 117 height 21
click at [713, 192] on icon "Remove Jun-20 / FY19/20-Q4" at bounding box center [713, 198] width 14 height 18
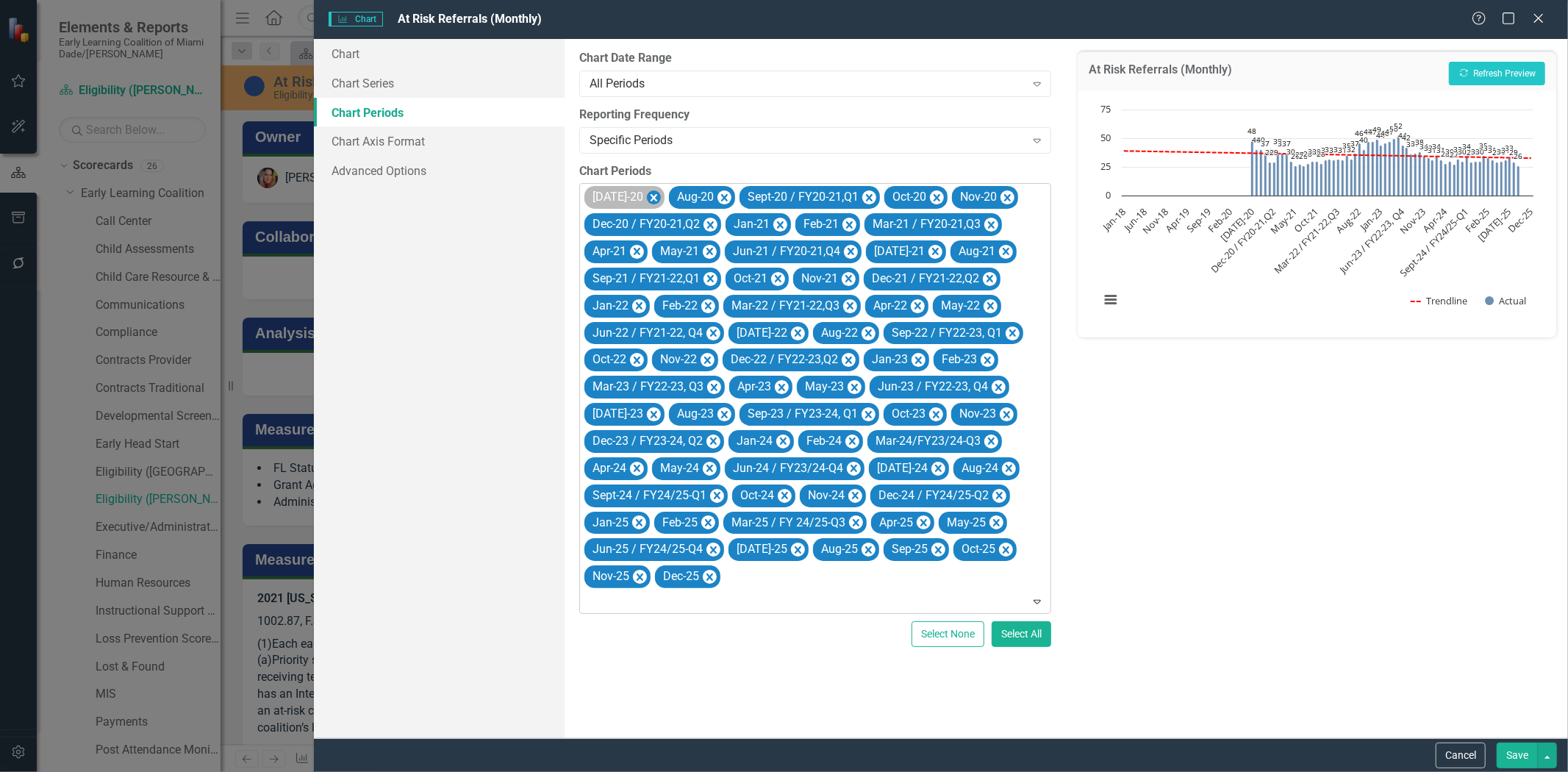
click at [647, 194] on icon "Remove Jul-20" at bounding box center [654, 198] width 14 height 18
click at [640, 193] on icon "Remove Aug-20" at bounding box center [639, 198] width 14 height 18
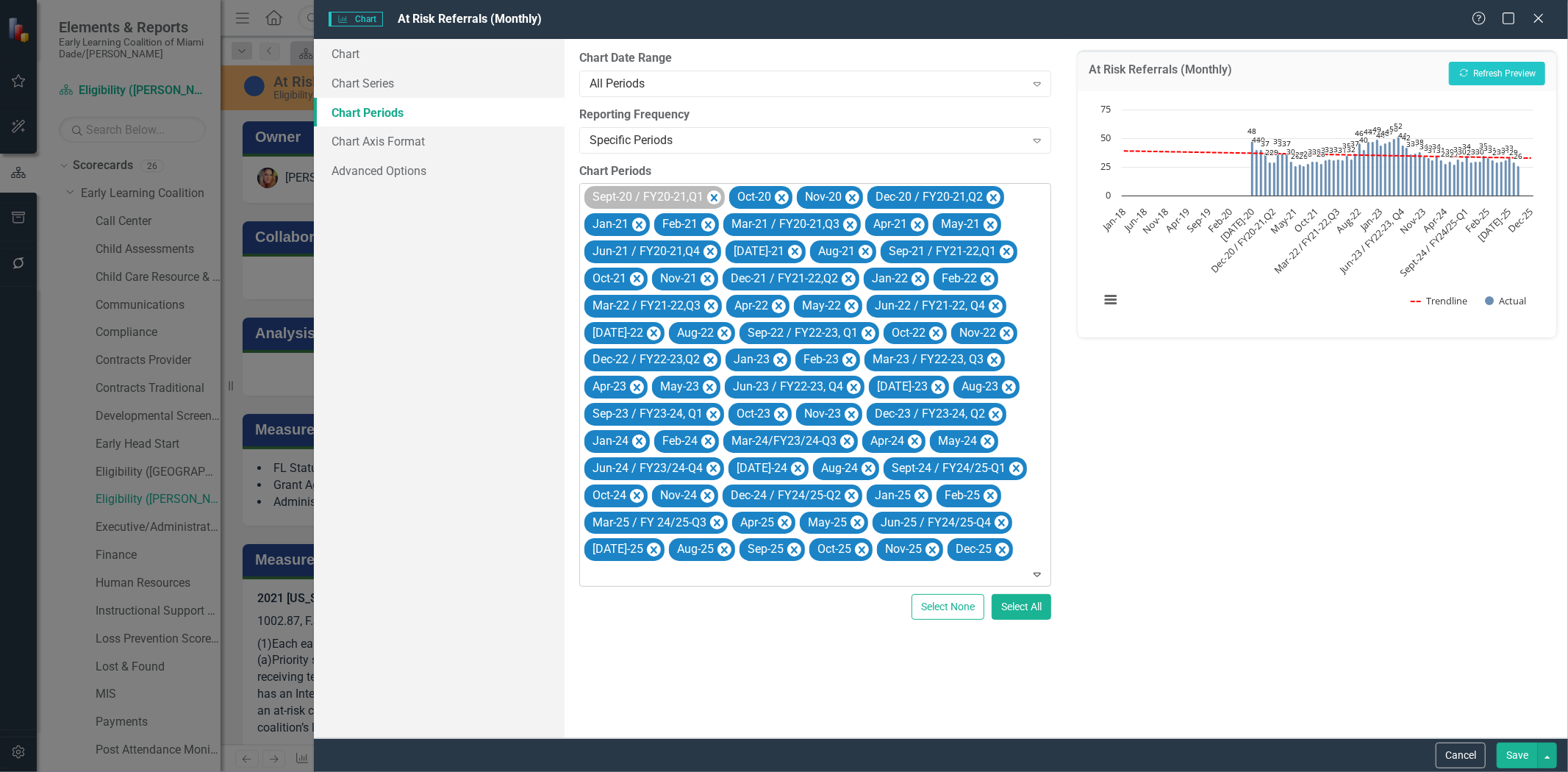
click at [640, 193] on div "Sept-20 / FY20-21,Q1" at bounding box center [647, 197] width 118 height 21
click at [710, 195] on icon "Remove Sept-20 / FY20-21,Q1" at bounding box center [714, 198] width 14 height 18
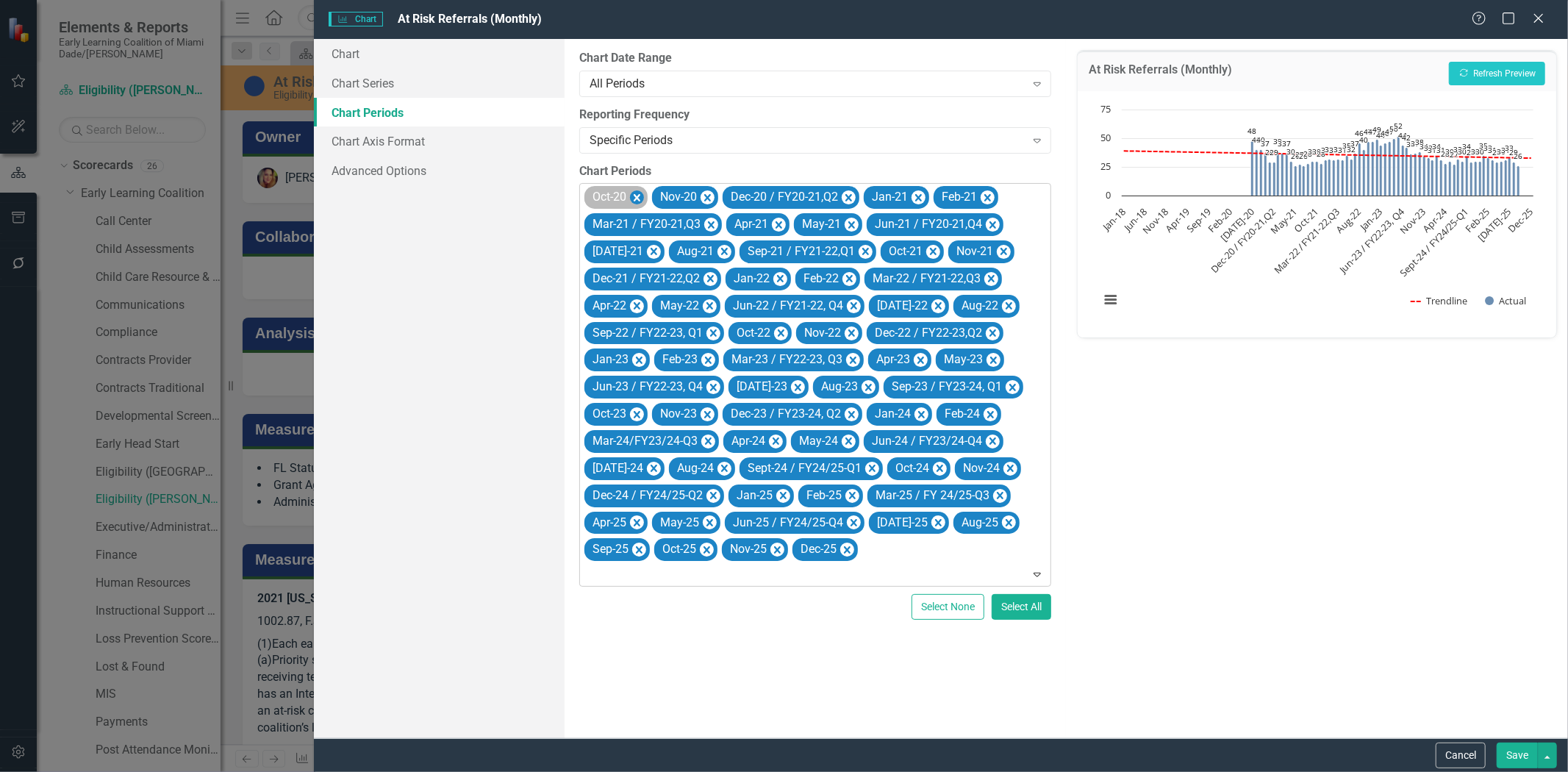
click at [639, 199] on icon "Remove Oct-20" at bounding box center [636, 198] width 14 height 18
click at [1135, 498] on div "At Risk Referrals (Monthly) Recalculate Refresh Preview Chart Combination chart…" at bounding box center [1317, 389] width 502 height 699
click at [642, 196] on icon "Remove Nov-20" at bounding box center [639, 198] width 7 height 8
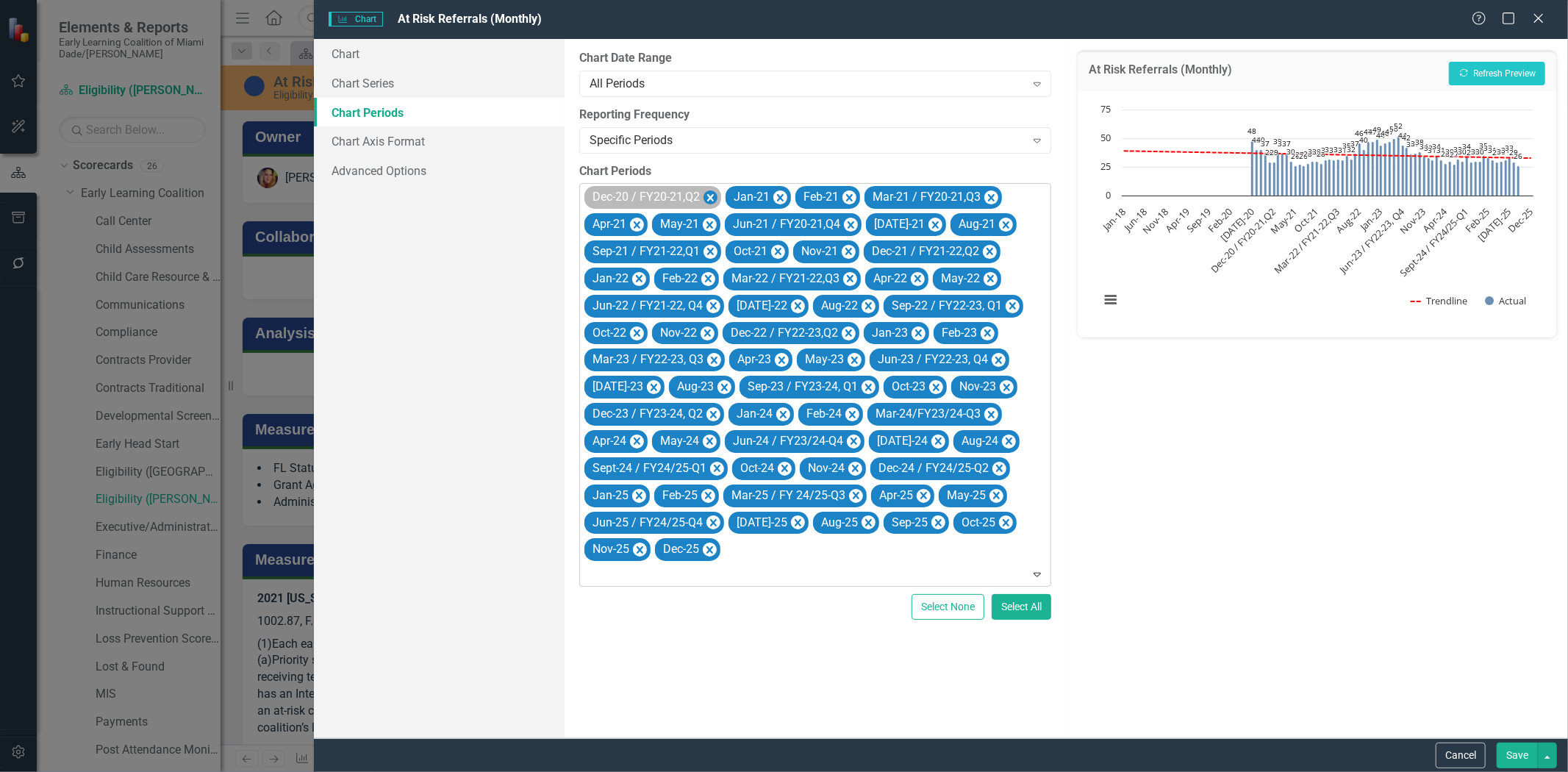
click at [707, 196] on icon "Remove Dec-20 / FY20-21,Q2" at bounding box center [710, 198] width 14 height 18
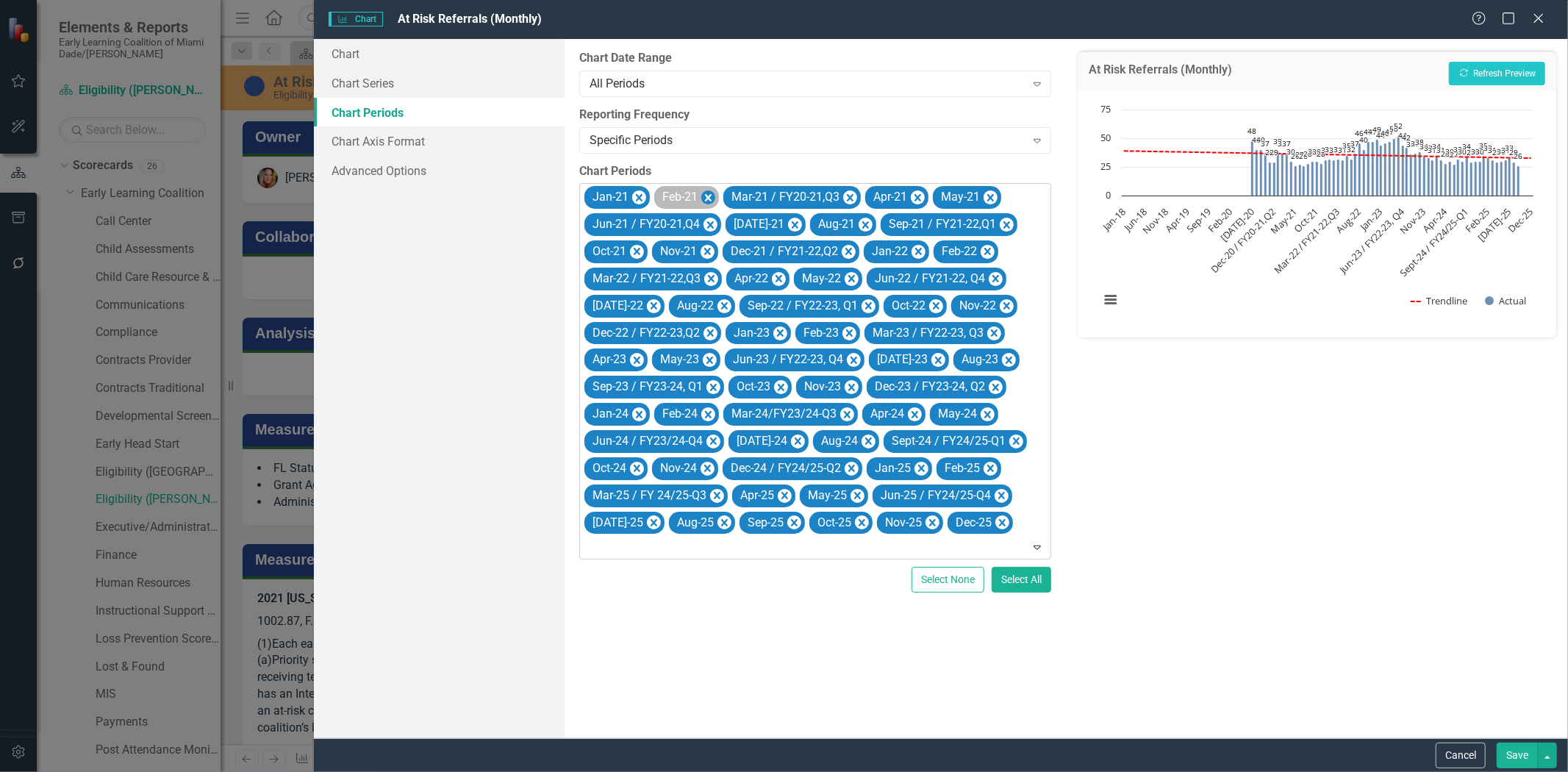
click at [642, 196] on icon "Remove Jan-21" at bounding box center [639, 198] width 14 height 18
click at [642, 193] on icon "Remove Feb-21" at bounding box center [638, 198] width 14 height 18
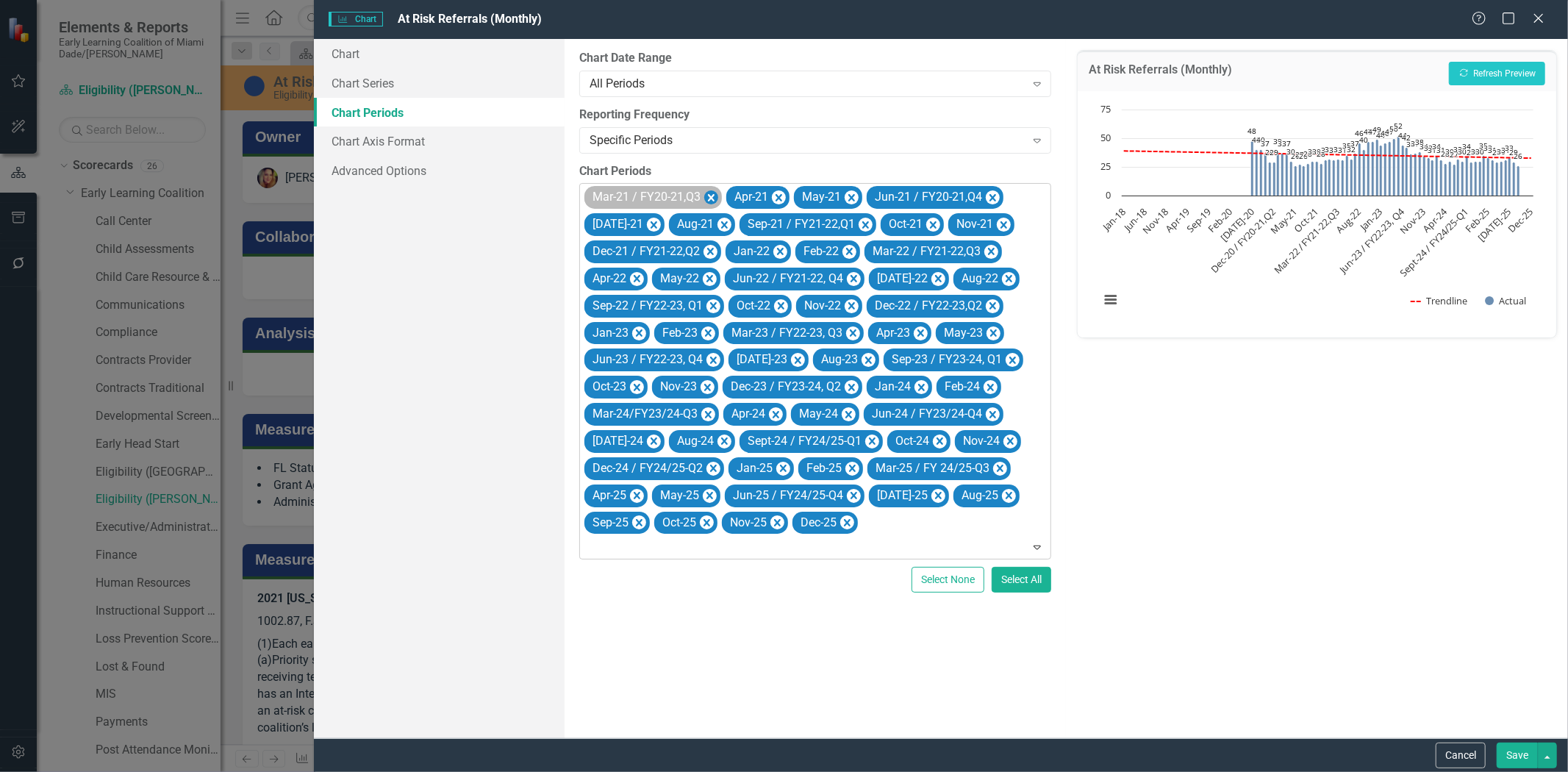
click at [707, 199] on icon "Remove Mar-21 / FY20-21,Q3" at bounding box center [711, 198] width 14 height 18
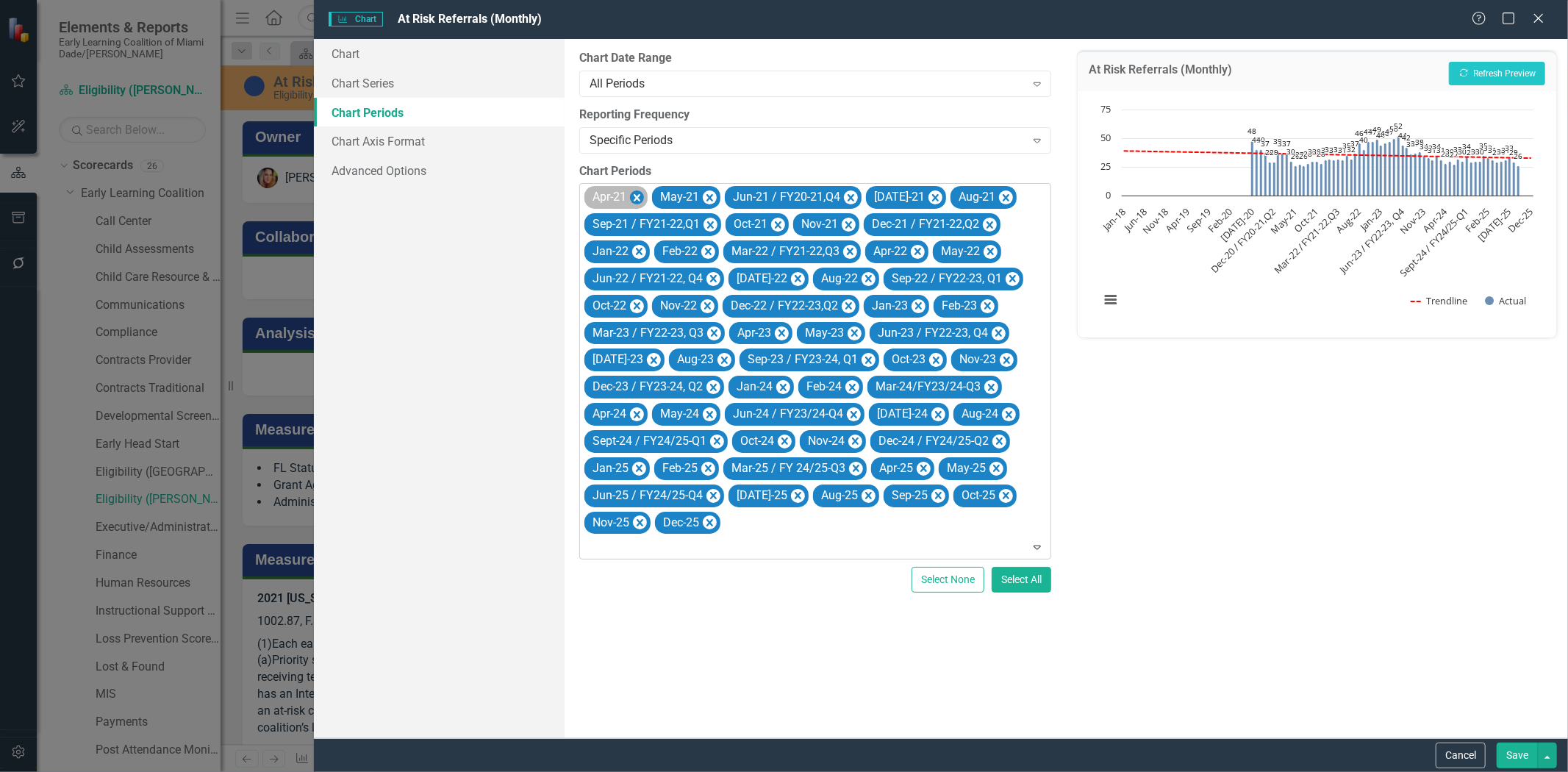
click at [640, 199] on icon "Remove Apr-21" at bounding box center [636, 198] width 14 height 18
click at [639, 200] on icon "Remove May-21" at bounding box center [642, 198] width 14 height 18
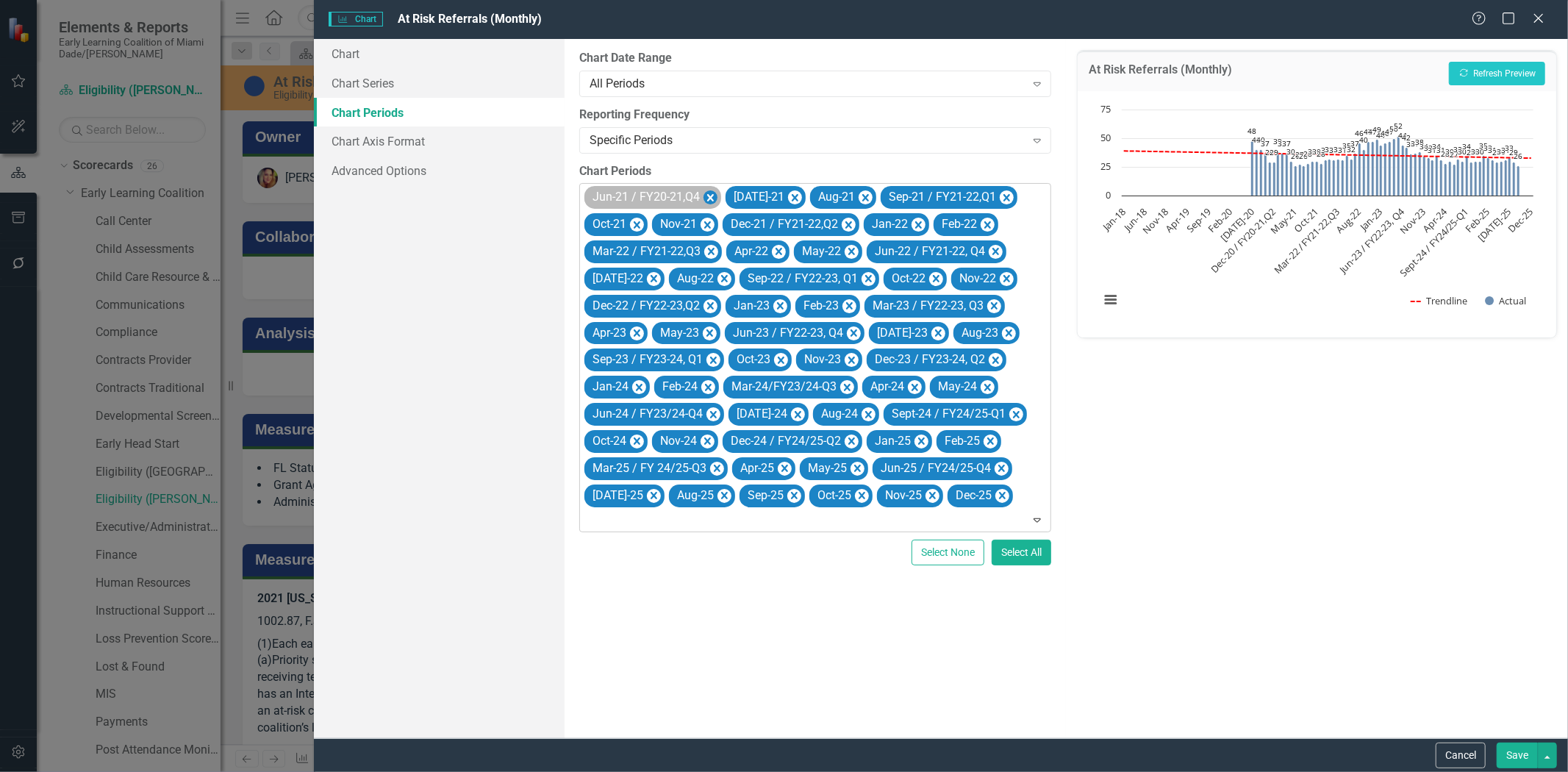
click at [710, 197] on icon "Remove Jun-21 / FY20-21,Q4" at bounding box center [710, 198] width 7 height 8
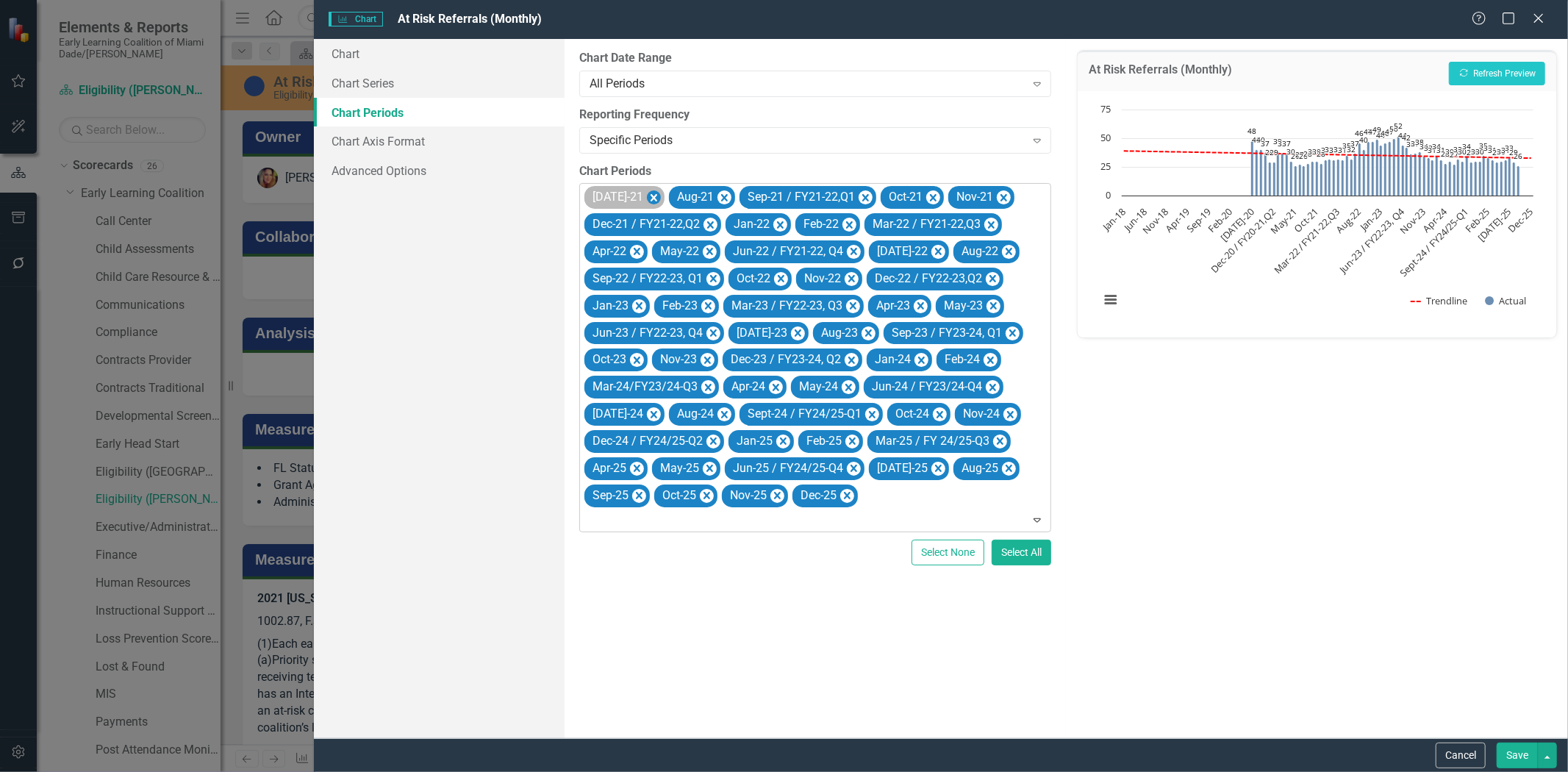
click at [647, 196] on icon "Remove Jul-21" at bounding box center [654, 198] width 14 height 18
click at [640, 192] on icon "Remove Aug-21" at bounding box center [639, 198] width 14 height 18
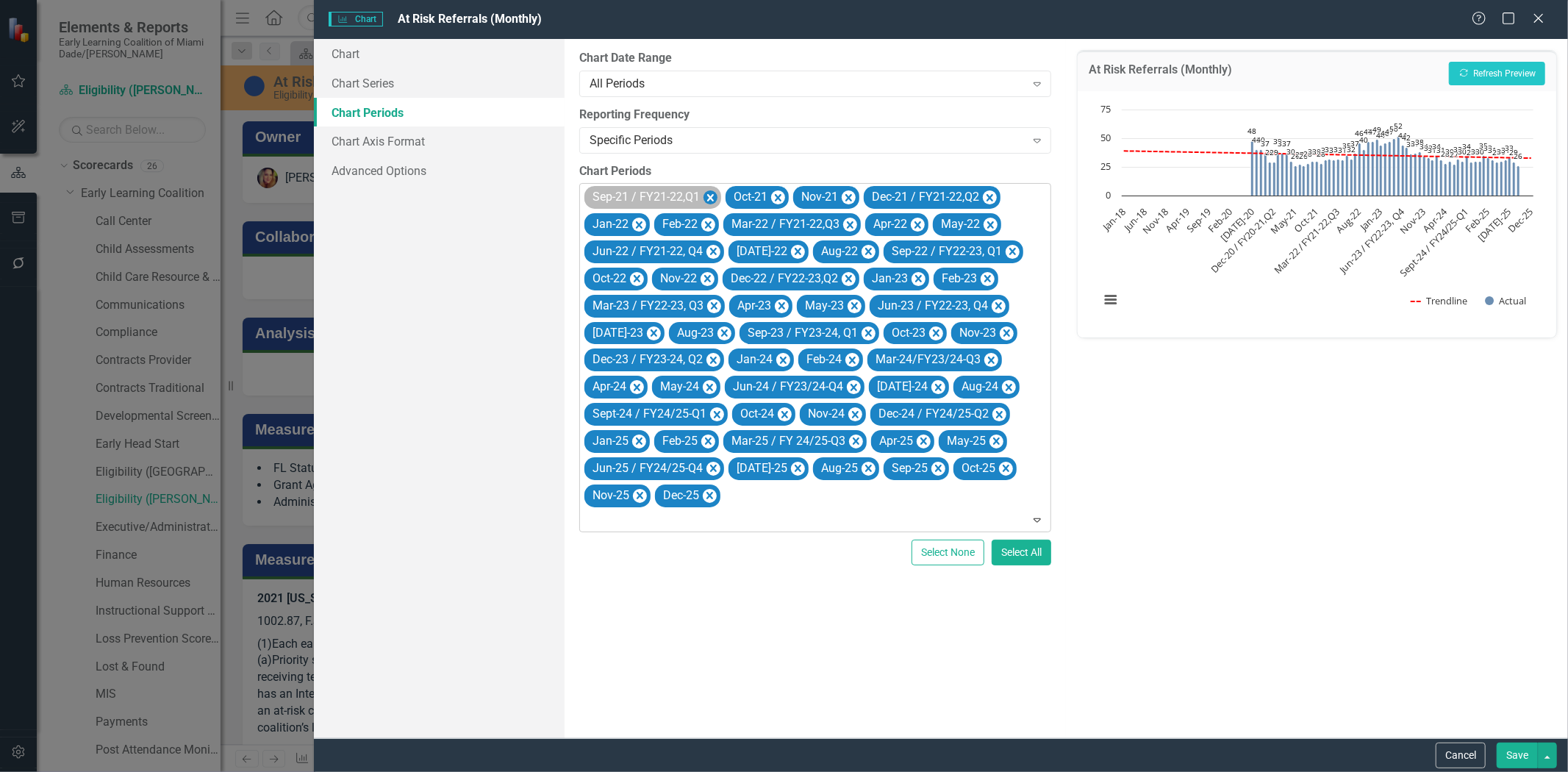
click at [714, 196] on icon "Remove Sep-21 / FY21-22,Q1" at bounding box center [710, 198] width 14 height 18
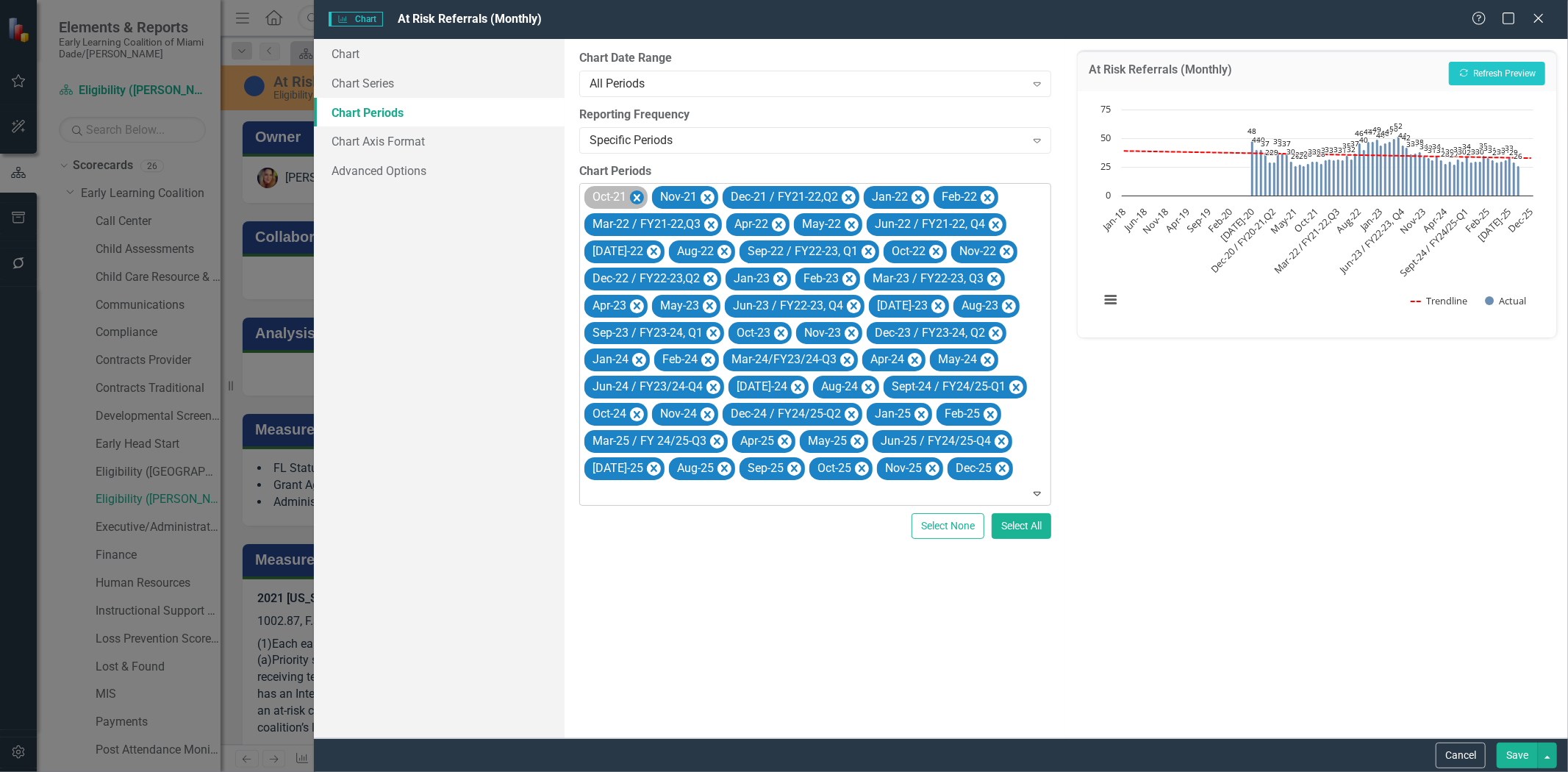
click at [640, 197] on icon "Remove Oct-21" at bounding box center [636, 198] width 14 height 18
click at [643, 190] on icon "Remove Nov-21" at bounding box center [639, 198] width 14 height 18
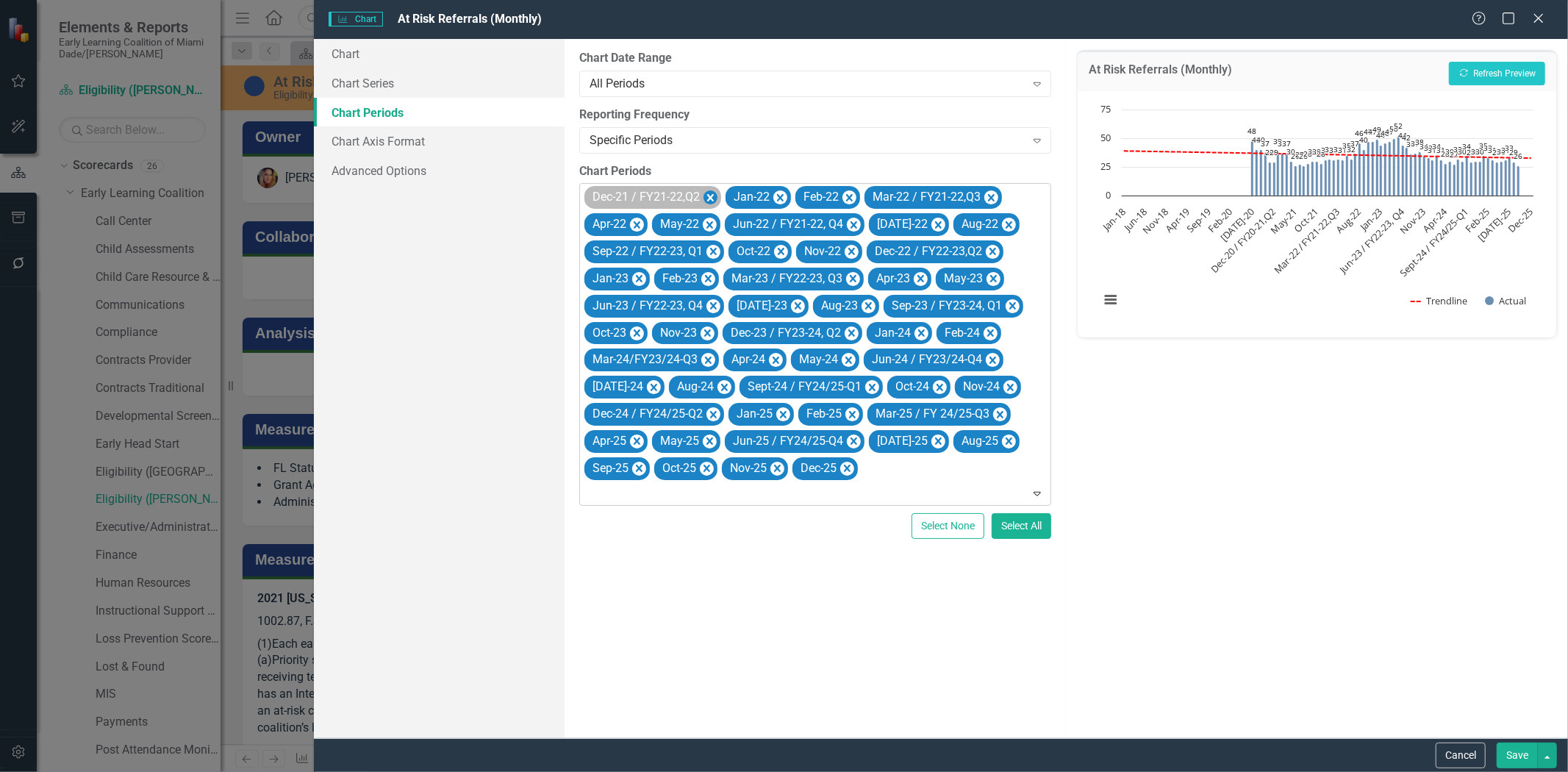
click at [711, 193] on icon "Remove Dec-21 / FY21-22,Q2" at bounding box center [710, 198] width 14 height 18
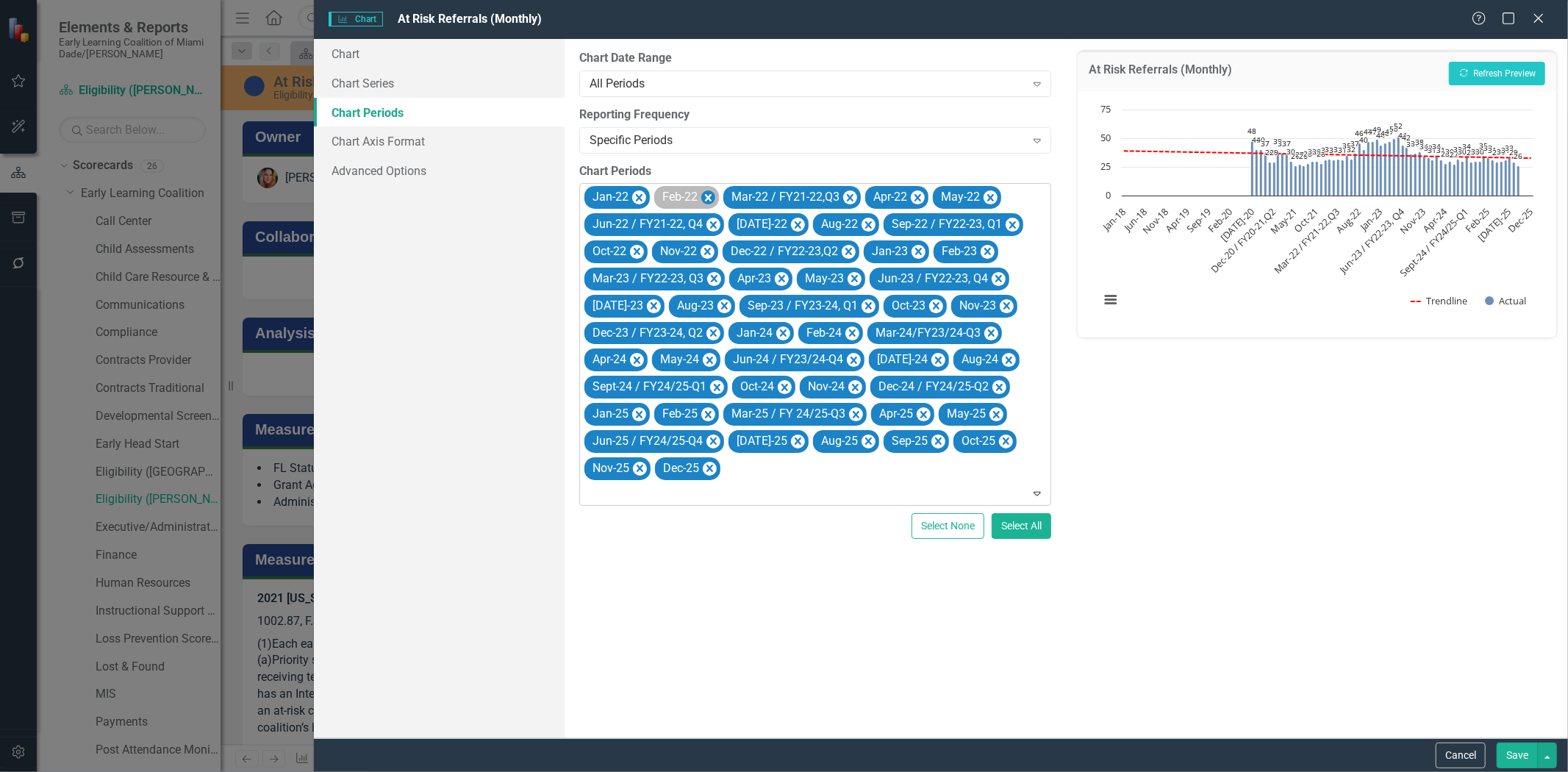
click at [711, 193] on icon "Remove Feb-22" at bounding box center [708, 198] width 14 height 18
click at [640, 199] on icon "Remove Jan-22" at bounding box center [639, 198] width 14 height 18
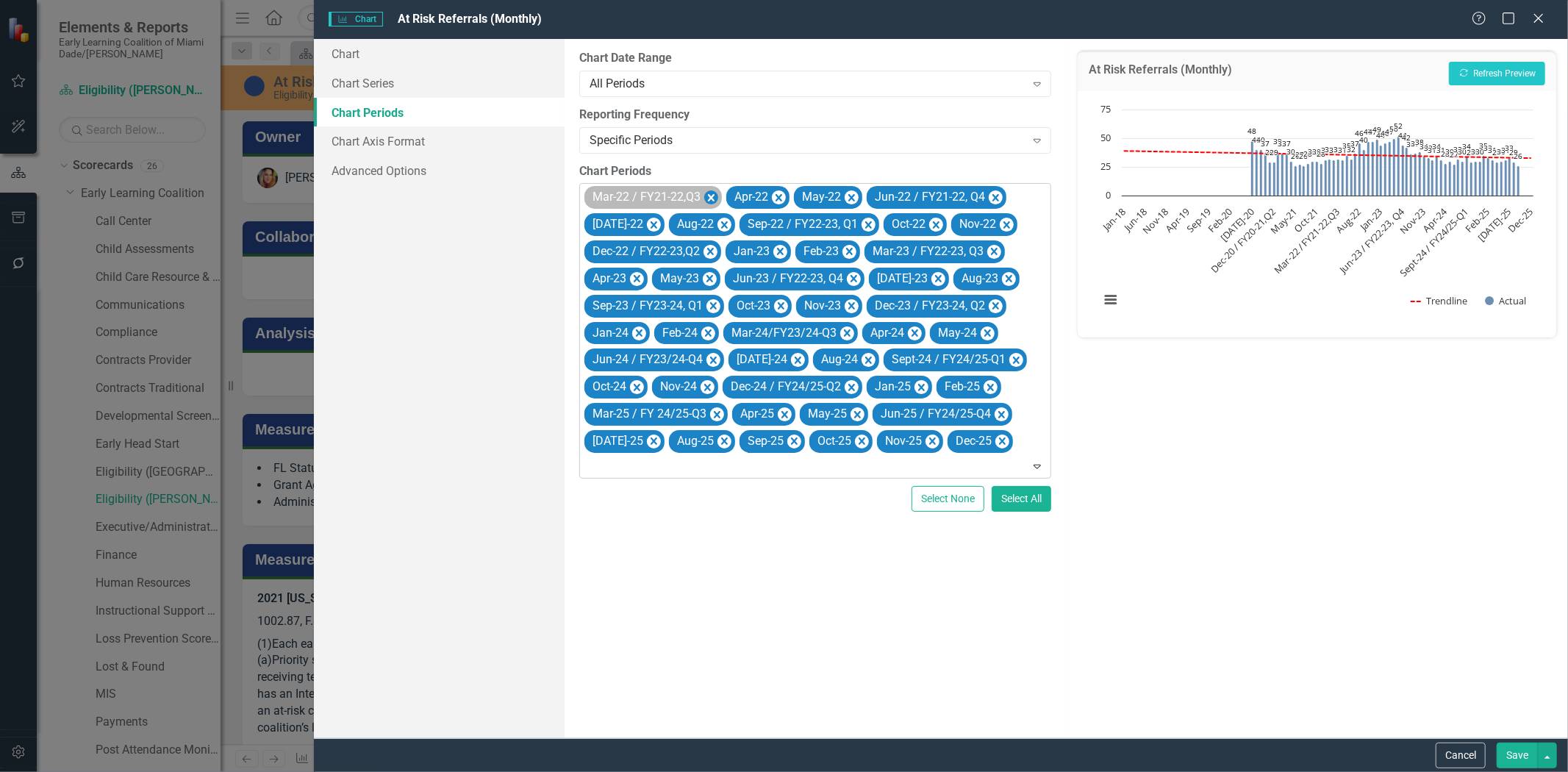
click at [716, 195] on icon "Remove Mar-22 / FY21-22,Q3" at bounding box center [711, 198] width 14 height 18
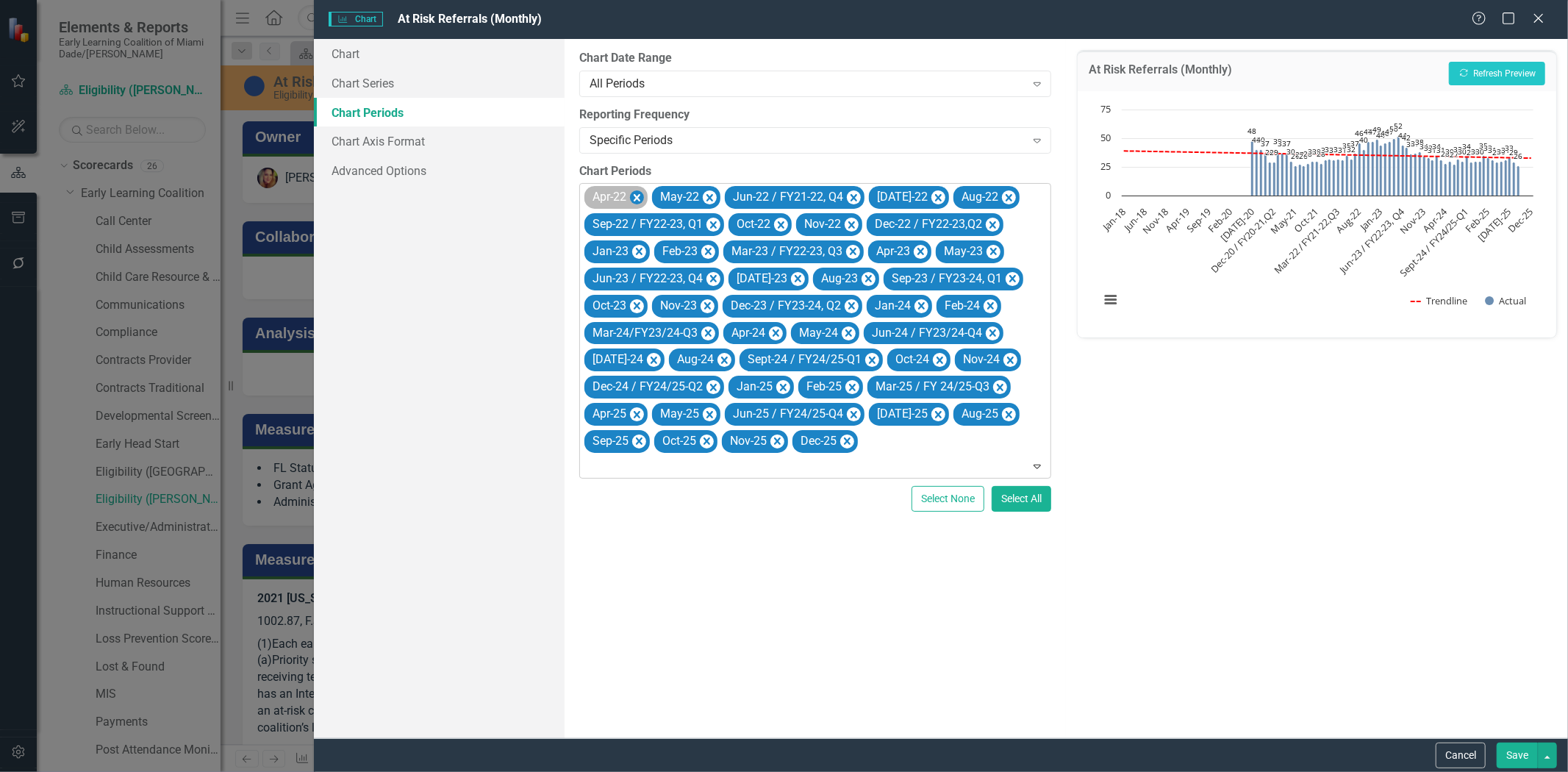
click at [636, 195] on icon "Remove Apr-22" at bounding box center [636, 198] width 14 height 18
click at [644, 193] on icon "Remove May-22" at bounding box center [642, 198] width 14 height 18
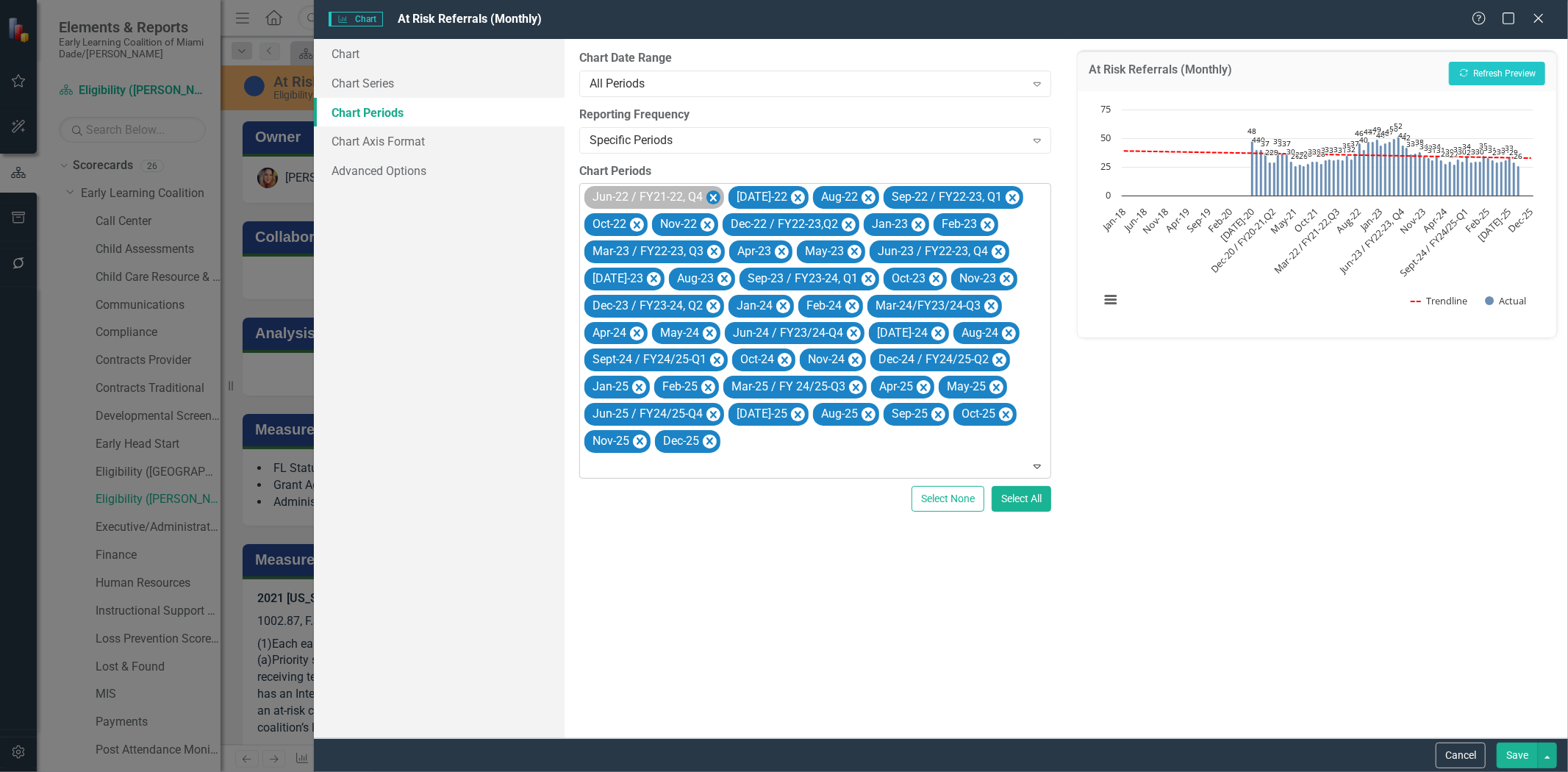
click at [709, 196] on icon "Remove Jun-22 / FY21-22, Q4" at bounding box center [713, 198] width 14 height 18
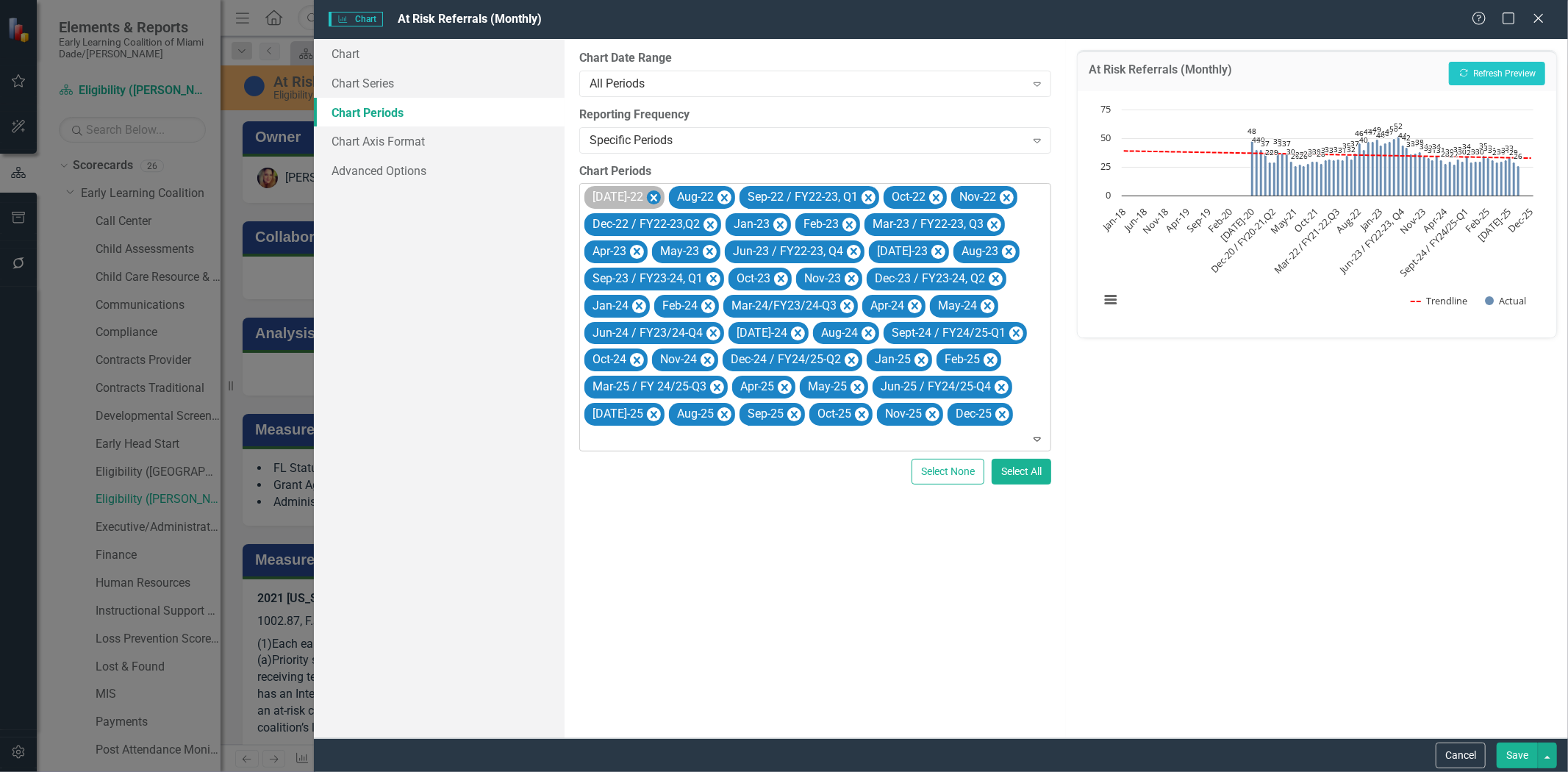
click at [647, 195] on icon "Remove Jul-22" at bounding box center [654, 198] width 14 height 18
click at [642, 194] on icon "Remove Aug-22" at bounding box center [639, 198] width 14 height 18
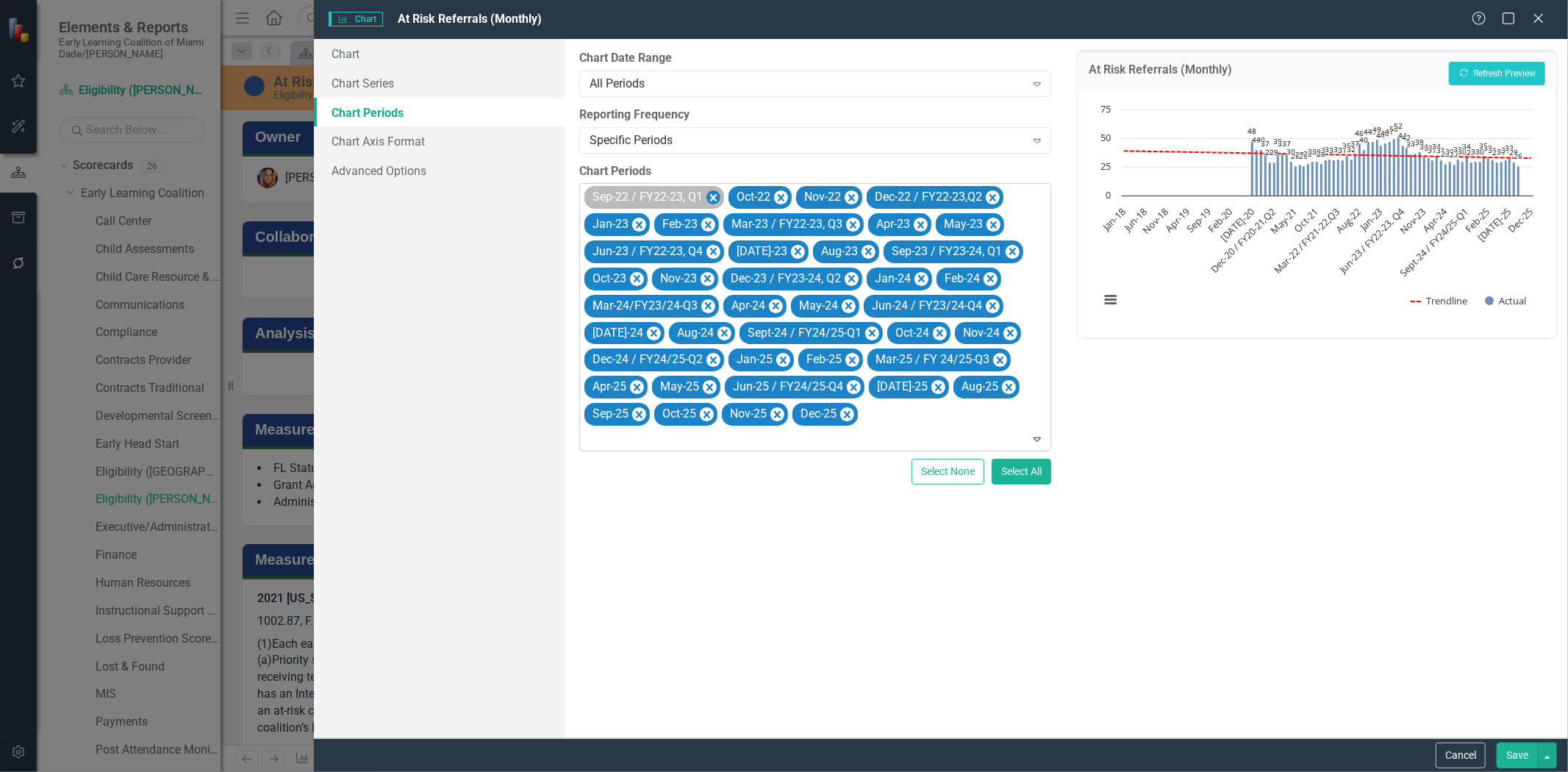
click at [711, 194] on icon "Remove Sep-22 / FY22-23, Q1" at bounding box center [713, 198] width 14 height 18
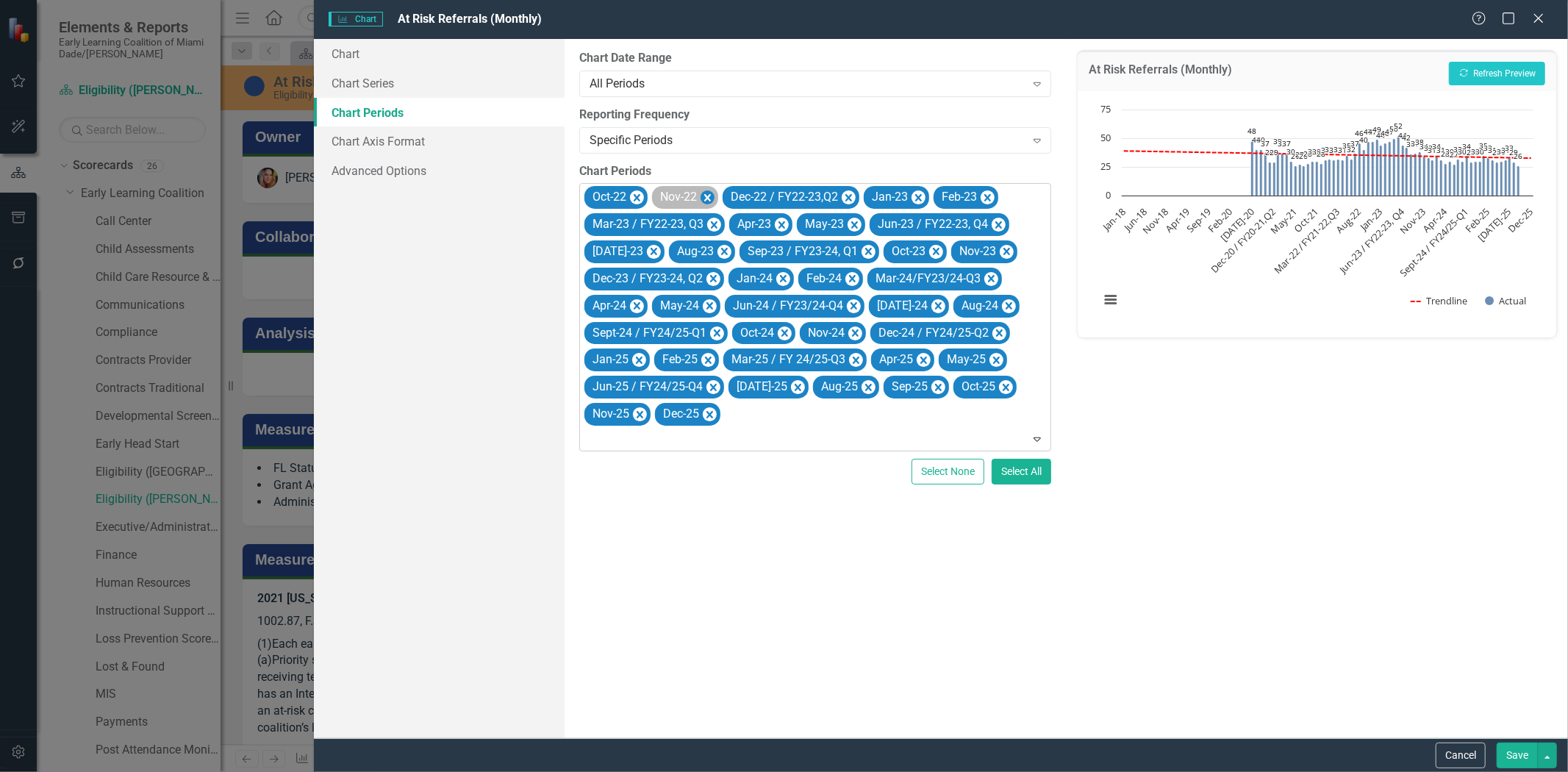
click at [713, 197] on icon "Remove Nov-22" at bounding box center [707, 198] width 14 height 18
click at [639, 193] on icon "Remove Oct-22" at bounding box center [636, 198] width 14 height 18
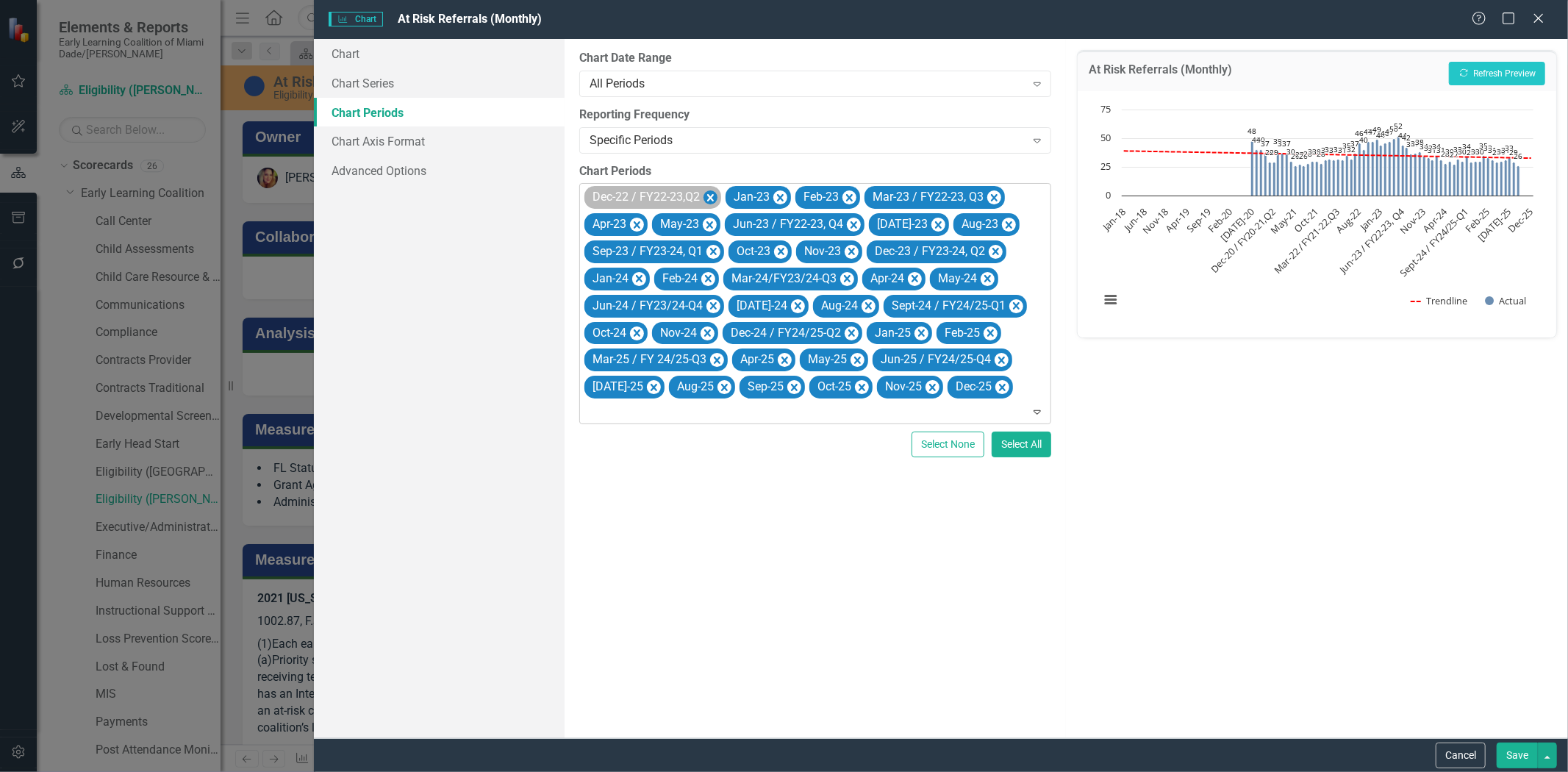
click at [711, 192] on icon "Remove Dec-22 / FY22-23,Q2" at bounding box center [710, 198] width 14 height 18
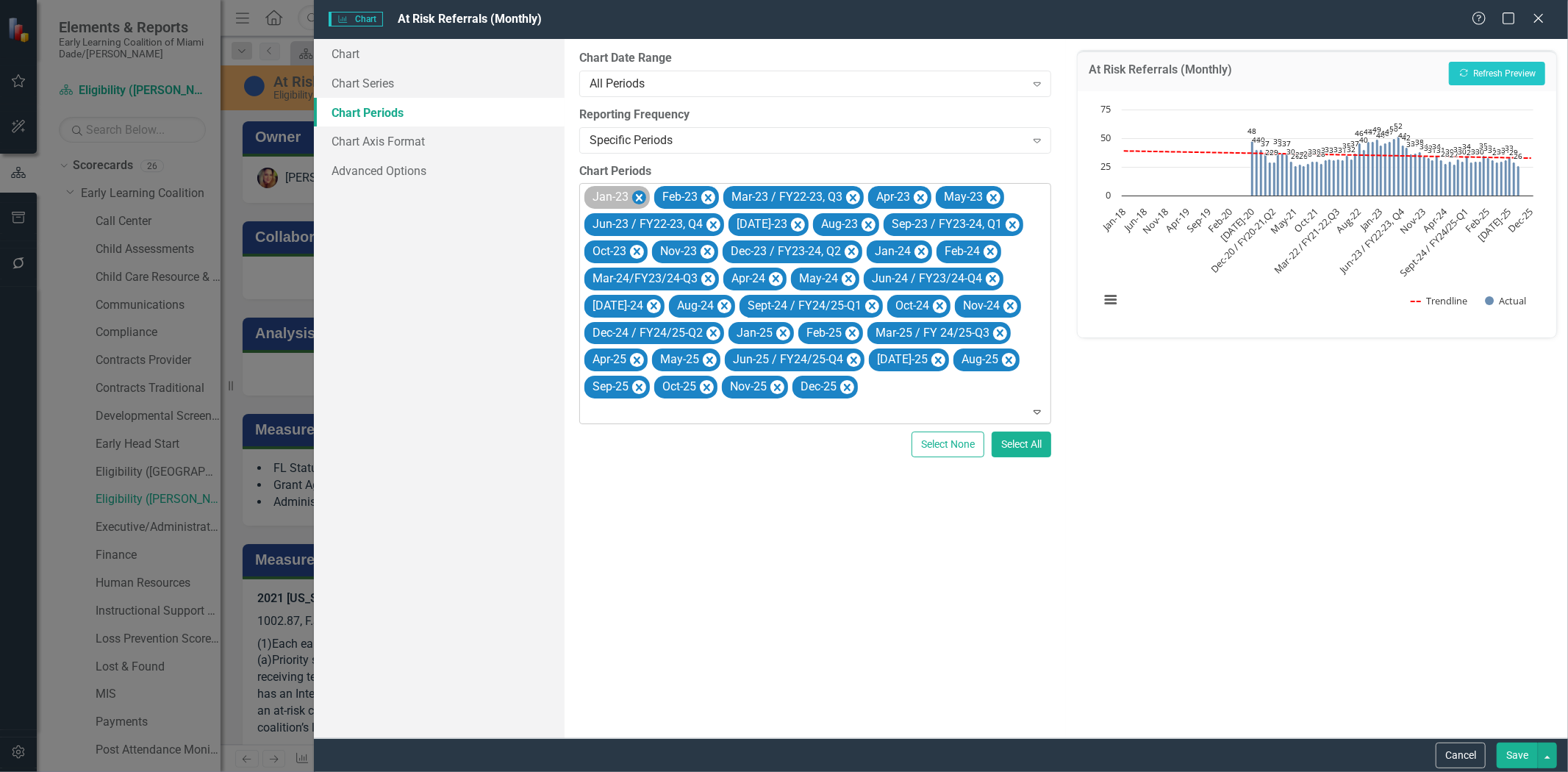
click at [642, 196] on icon "Remove Jan-23" at bounding box center [639, 198] width 14 height 18
click at [640, 193] on icon "Remove Feb-23" at bounding box center [638, 198] width 14 height 18
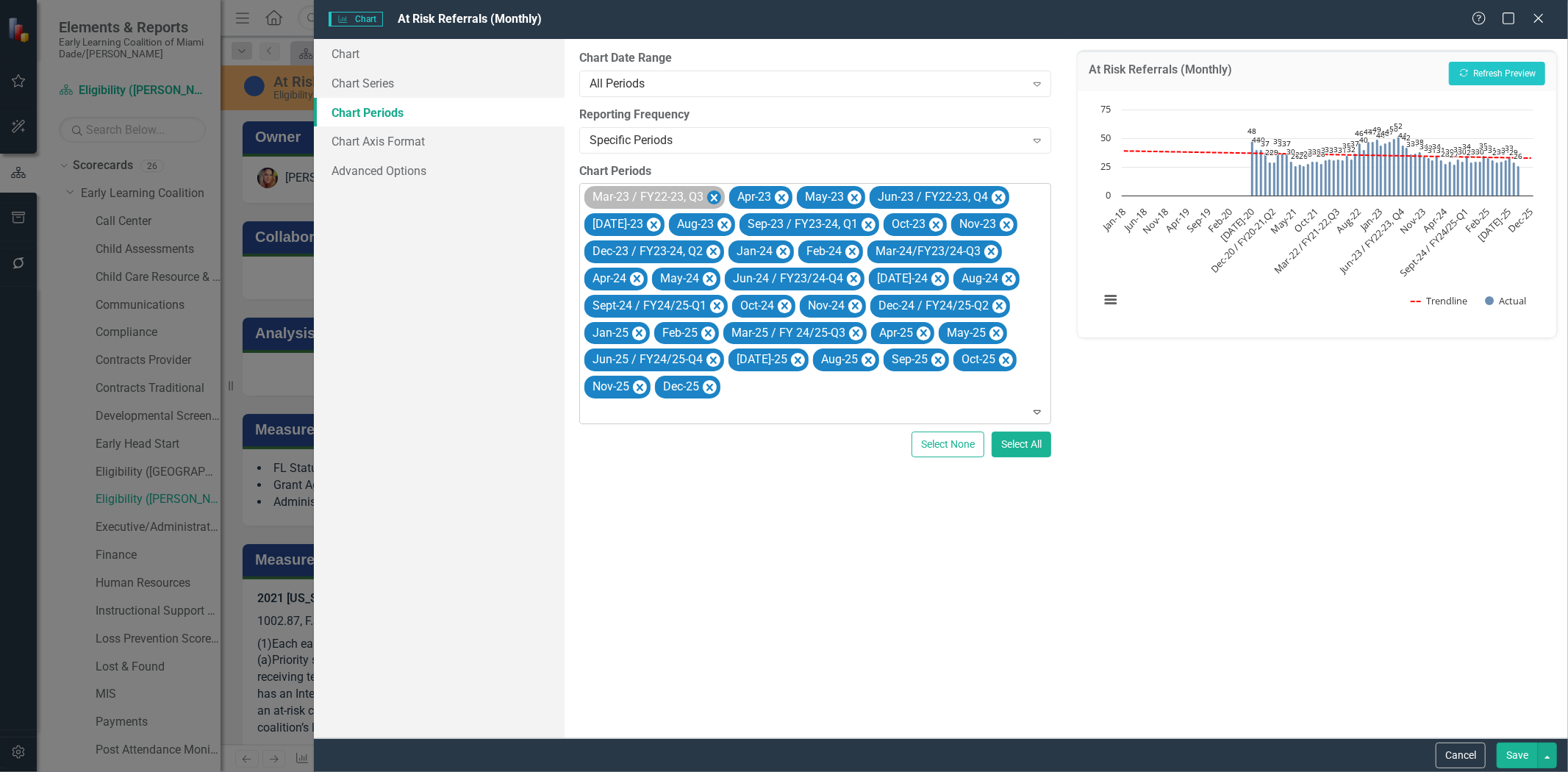
click at [715, 191] on icon "Remove Mar-23 / FY22-23, Q3" at bounding box center [714, 198] width 14 height 18
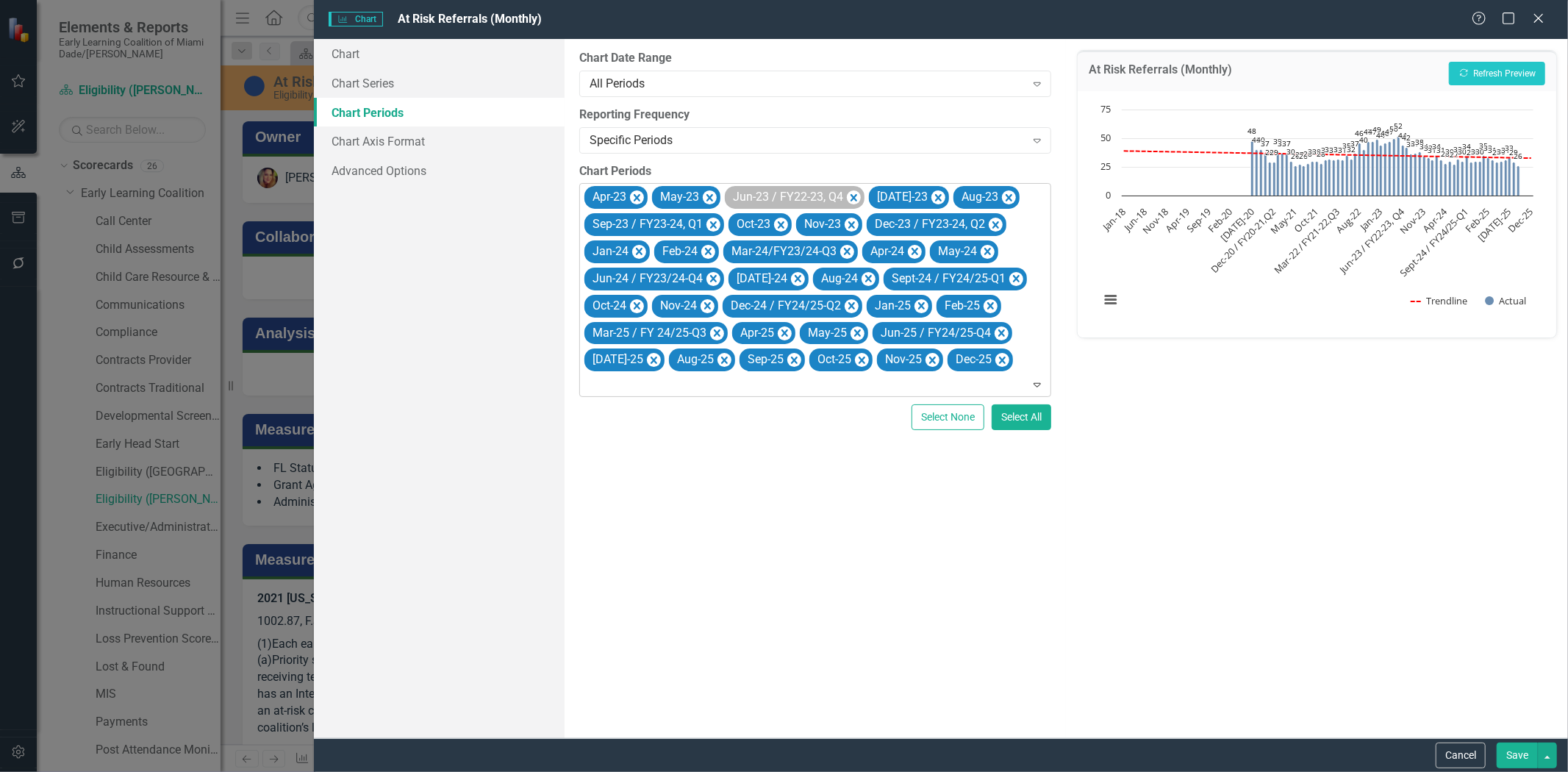
click at [709, 193] on icon "Remove May-23" at bounding box center [710, 198] width 14 height 18
click at [787, 193] on icon "Remove Jun-23 / FY22-23, Q4" at bounding box center [781, 198] width 14 height 18
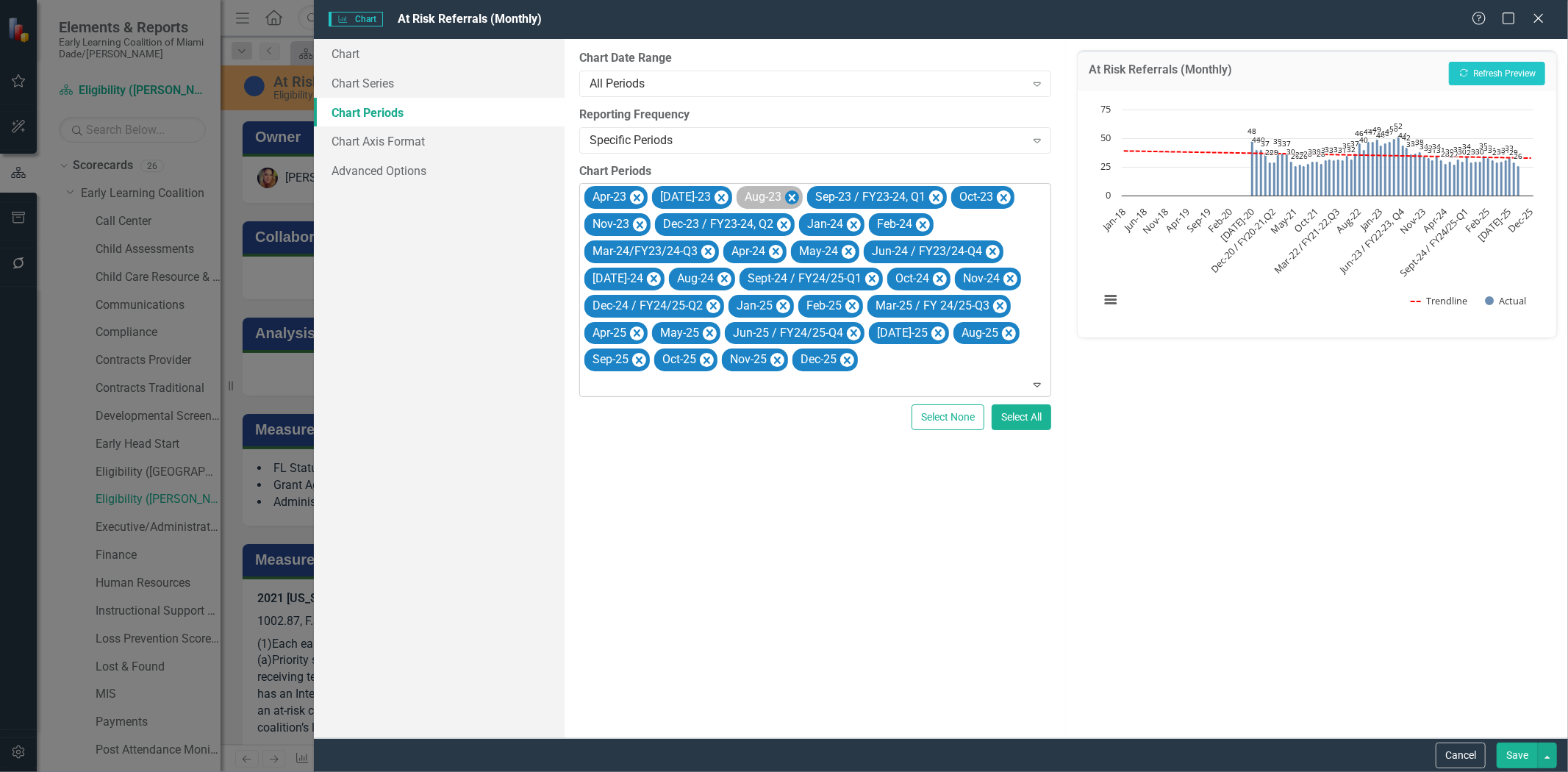
click at [785, 191] on icon "Remove Aug-23" at bounding box center [792, 198] width 14 height 18
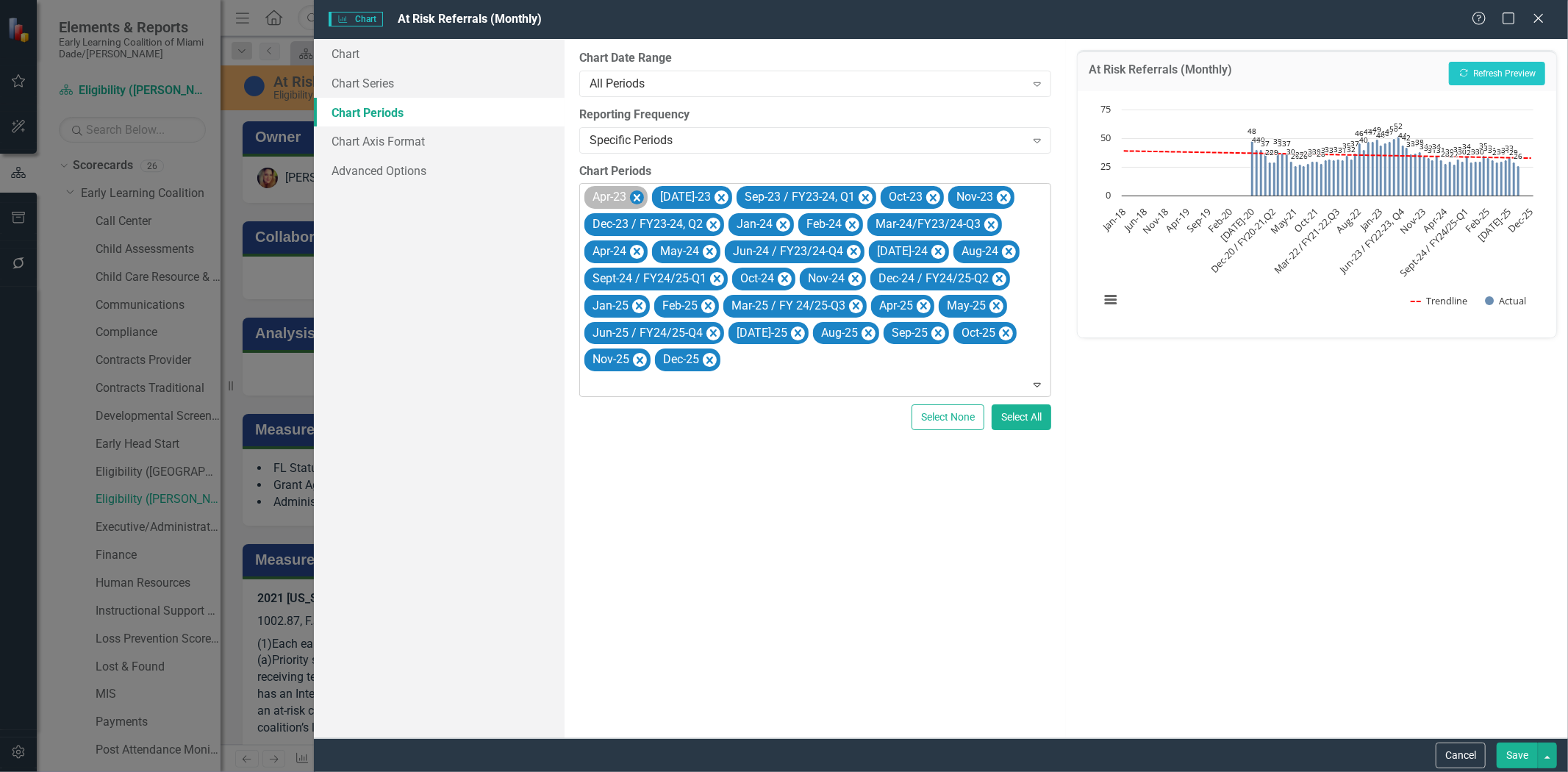
click at [640, 194] on icon "Remove Apr-23" at bounding box center [636, 198] width 7 height 8
click at [651, 196] on icon "Remove Jul-23" at bounding box center [654, 198] width 7 height 8
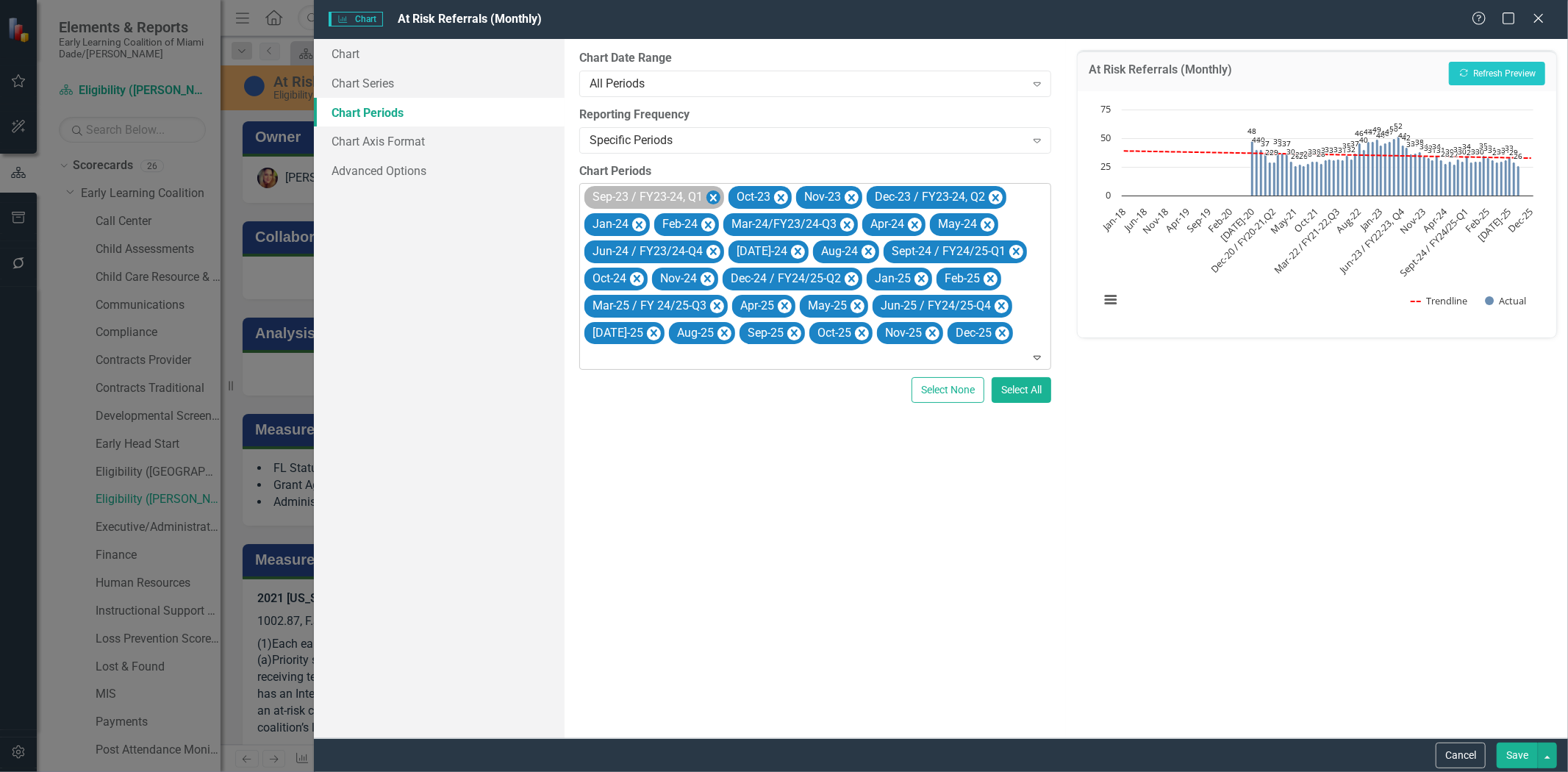
click at [714, 196] on icon "Remove Sep-23 / FY23-24, Q1" at bounding box center [713, 198] width 7 height 8
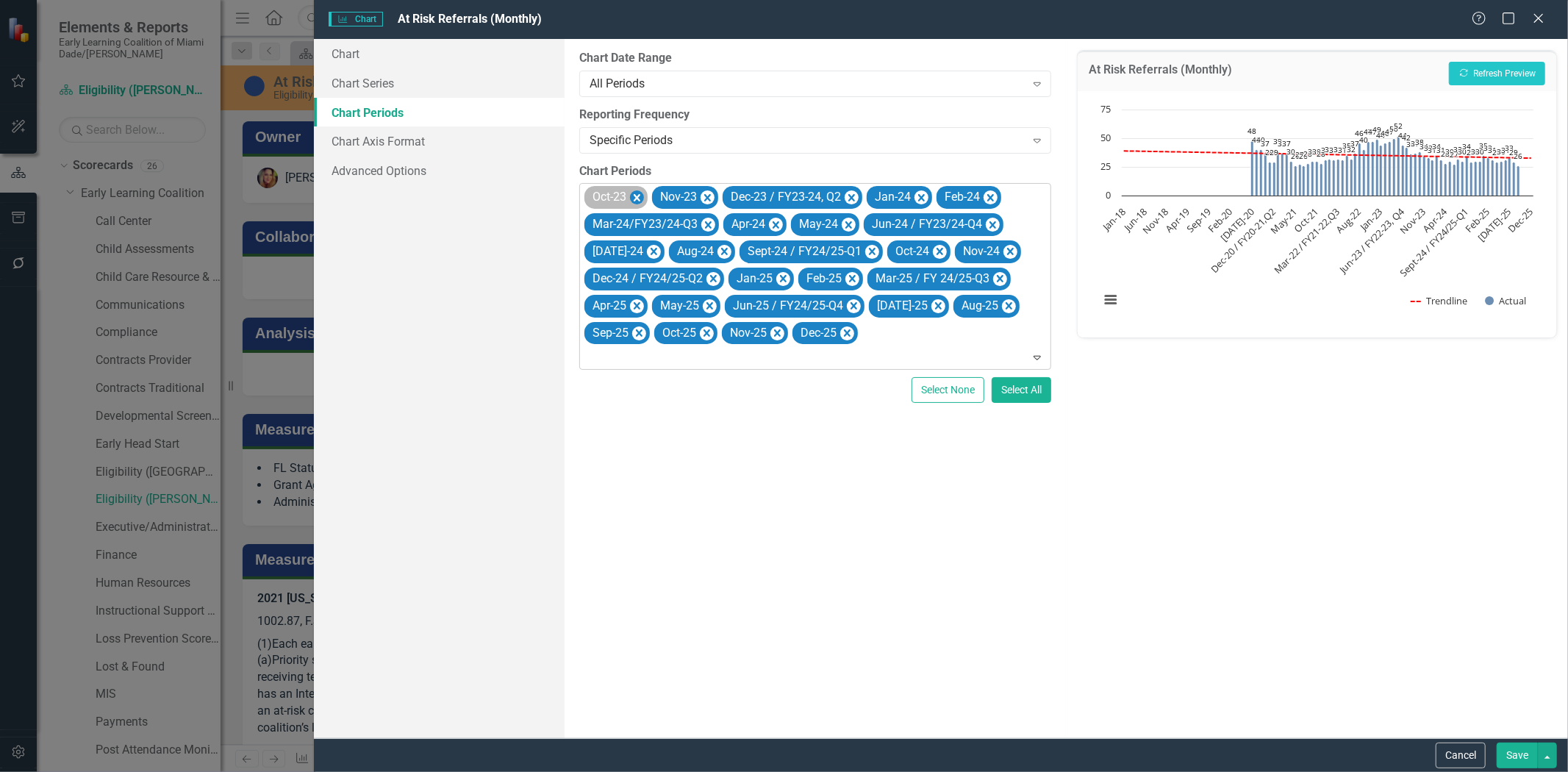
click at [638, 197] on icon "Remove Oct-23" at bounding box center [636, 198] width 7 height 8
click at [640, 196] on icon "Remove Nov-23" at bounding box center [639, 198] width 14 height 18
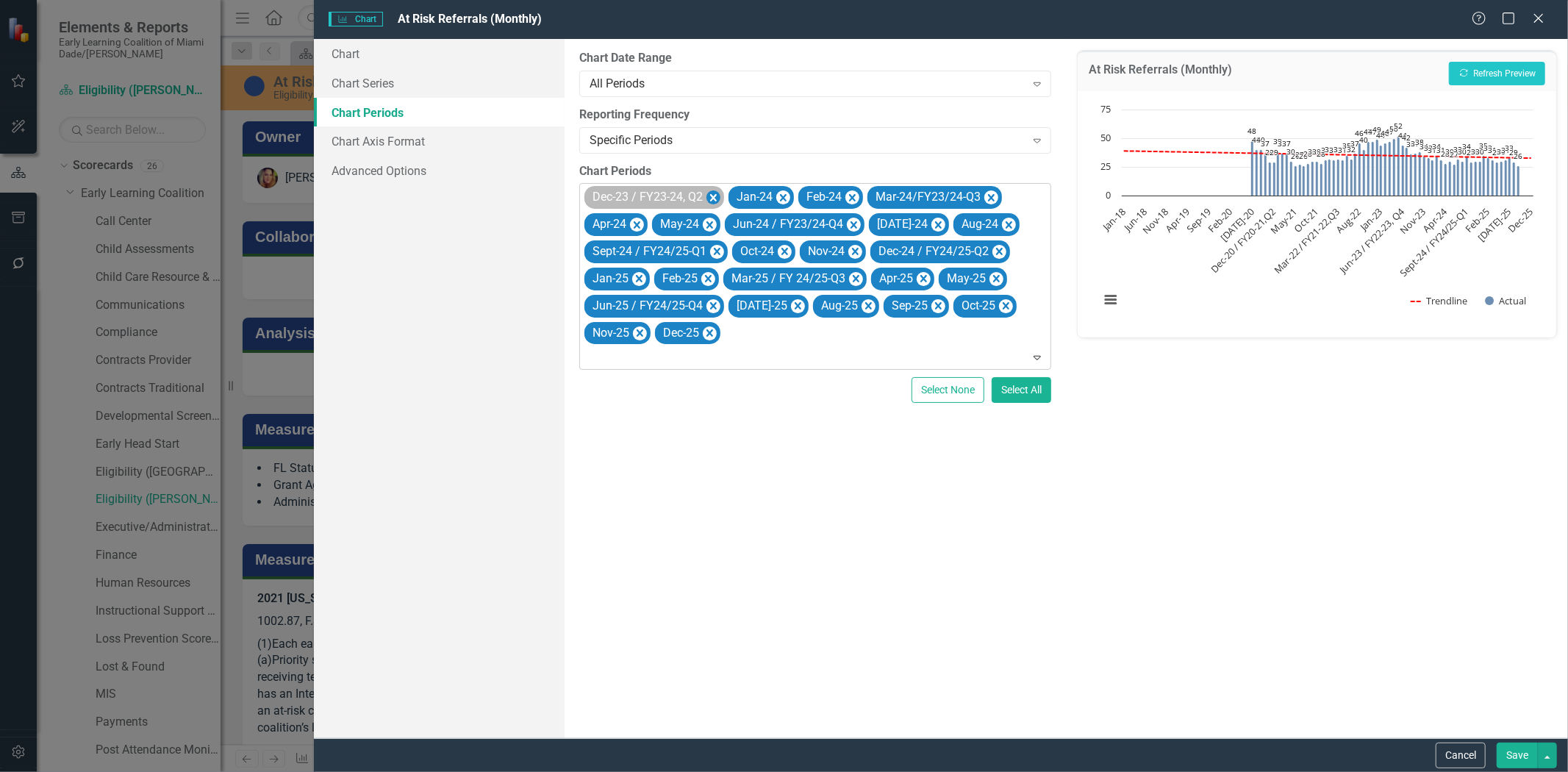
click at [710, 197] on icon "Remove Dec-23 / FY23-24, Q2" at bounding box center [713, 198] width 14 height 18
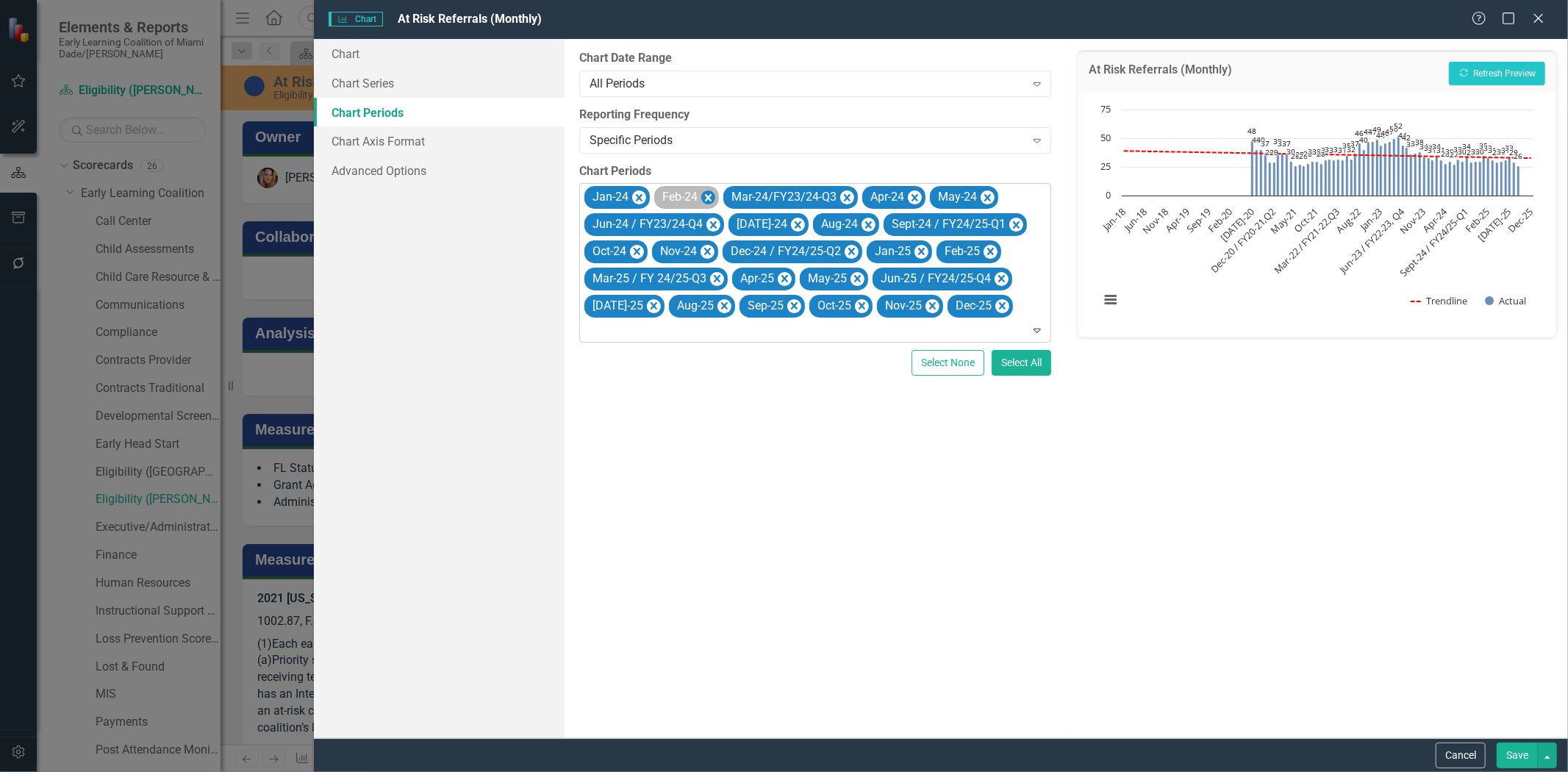
click at [708, 193] on icon "Remove Feb-24" at bounding box center [708, 198] width 14 height 18
click at [635, 191] on icon "Remove Jan-24" at bounding box center [639, 198] width 14 height 18
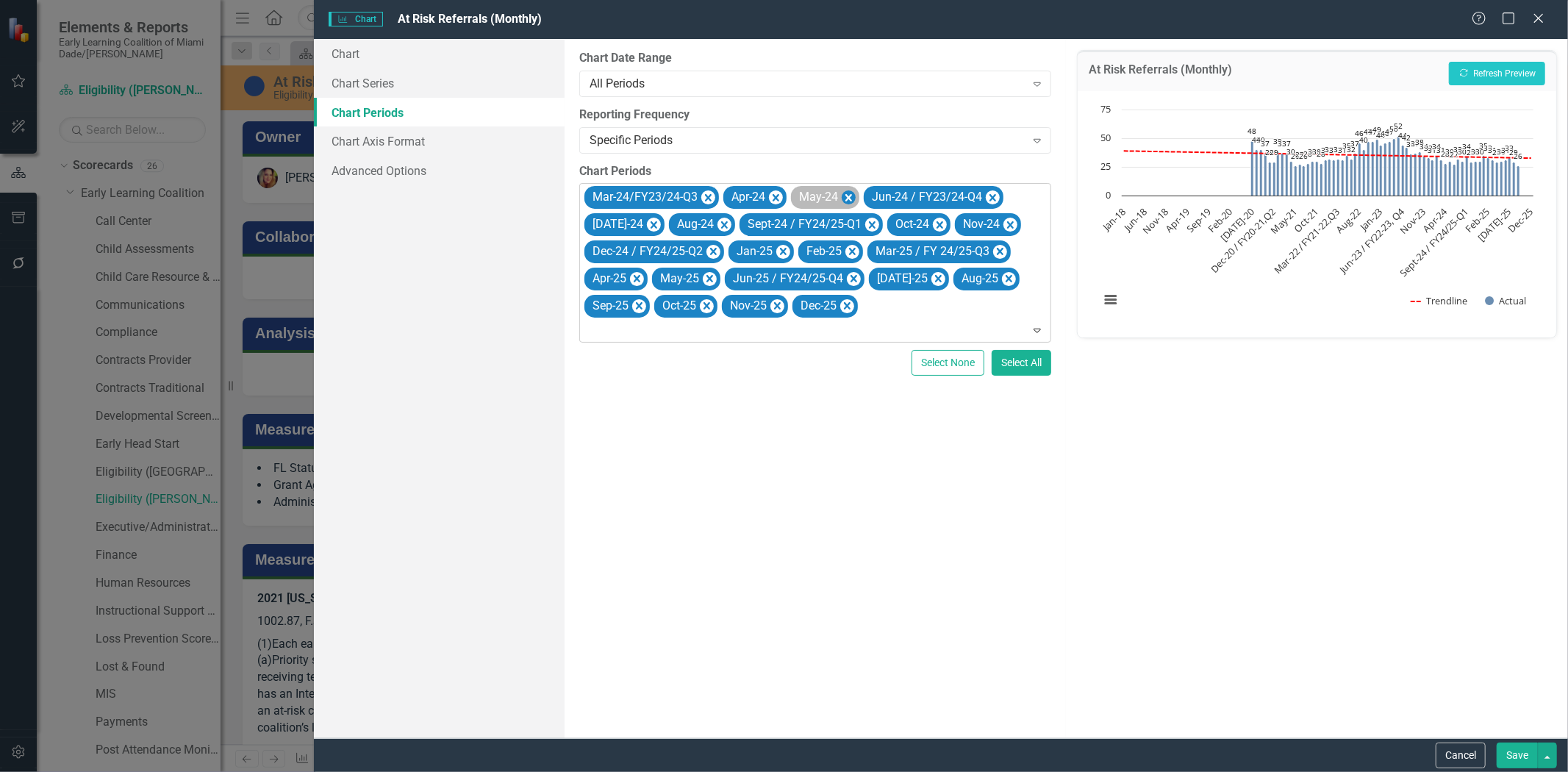
click at [708, 193] on icon "Remove Mar-24/FY23/24-Q3" at bounding box center [708, 198] width 14 height 18
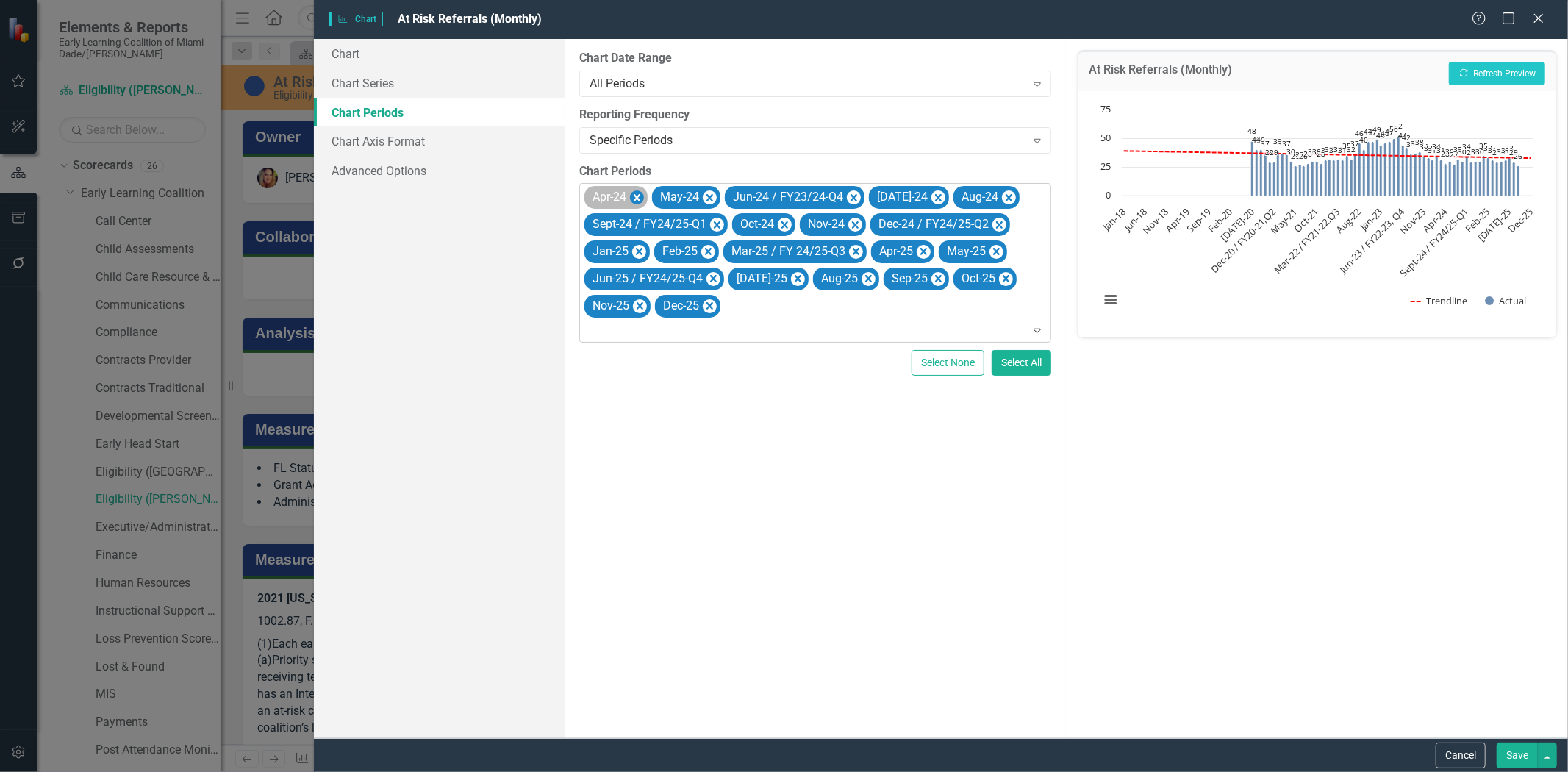
click at [639, 195] on icon "Remove Apr-24" at bounding box center [636, 198] width 7 height 8
click at [640, 193] on icon "Remove May-24" at bounding box center [642, 198] width 14 height 18
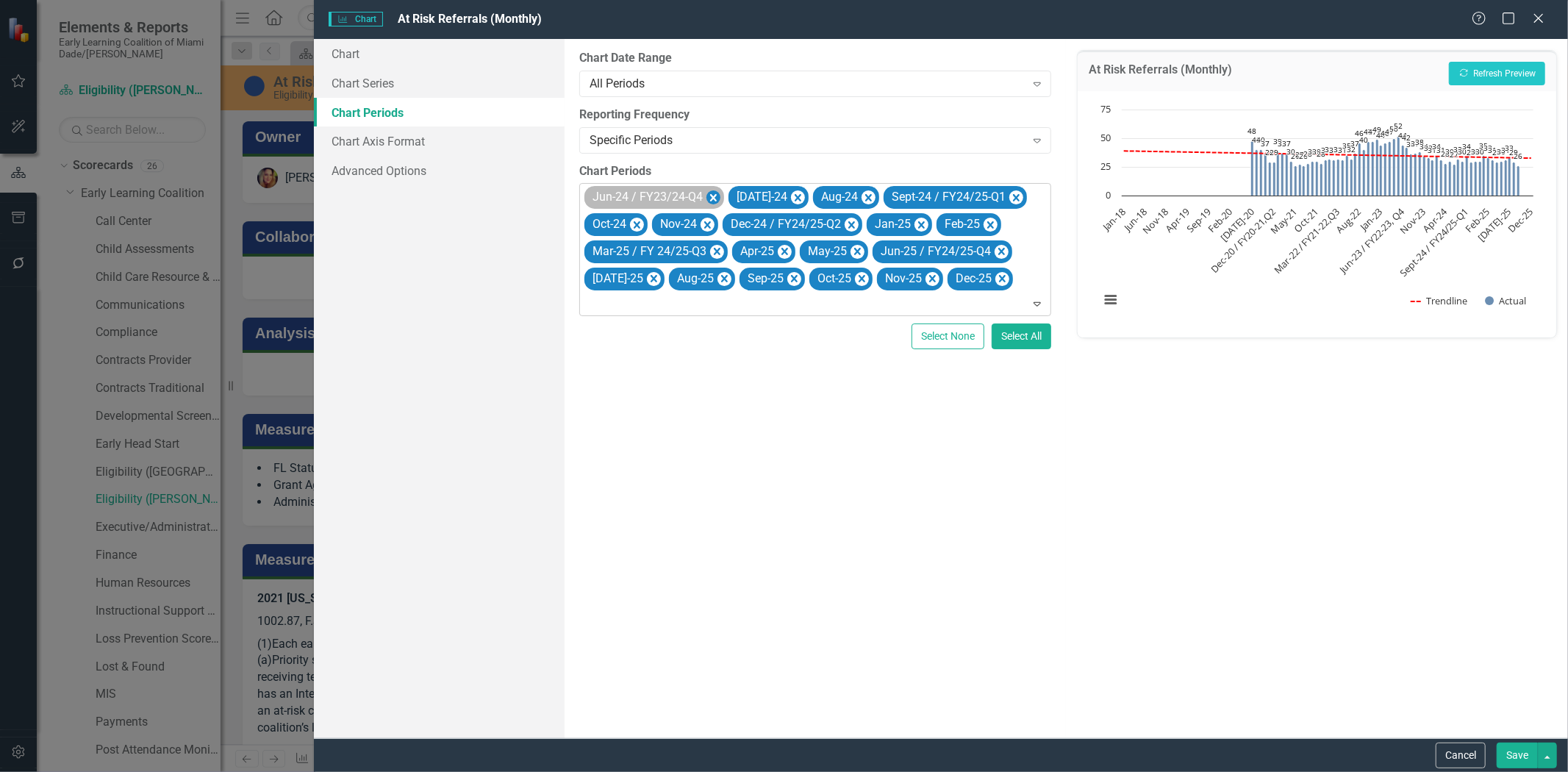
click at [715, 192] on icon "Remove Jun-24 / FY23/24-Q4" at bounding box center [713, 198] width 14 height 18
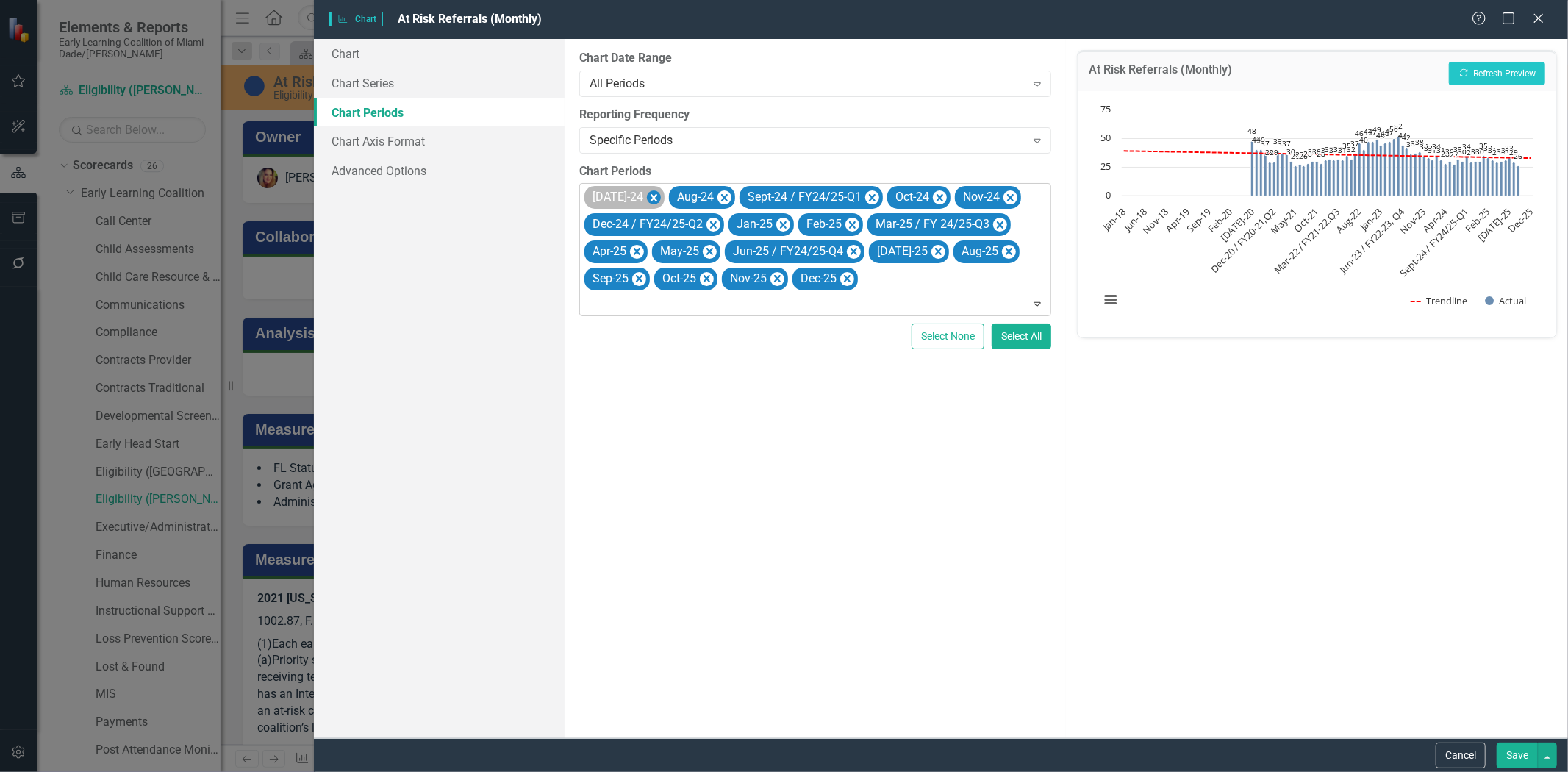
click at [647, 192] on icon "Remove Jul-24" at bounding box center [654, 198] width 14 height 18
click at [642, 193] on icon "Remove Aug-24" at bounding box center [639, 198] width 14 height 18
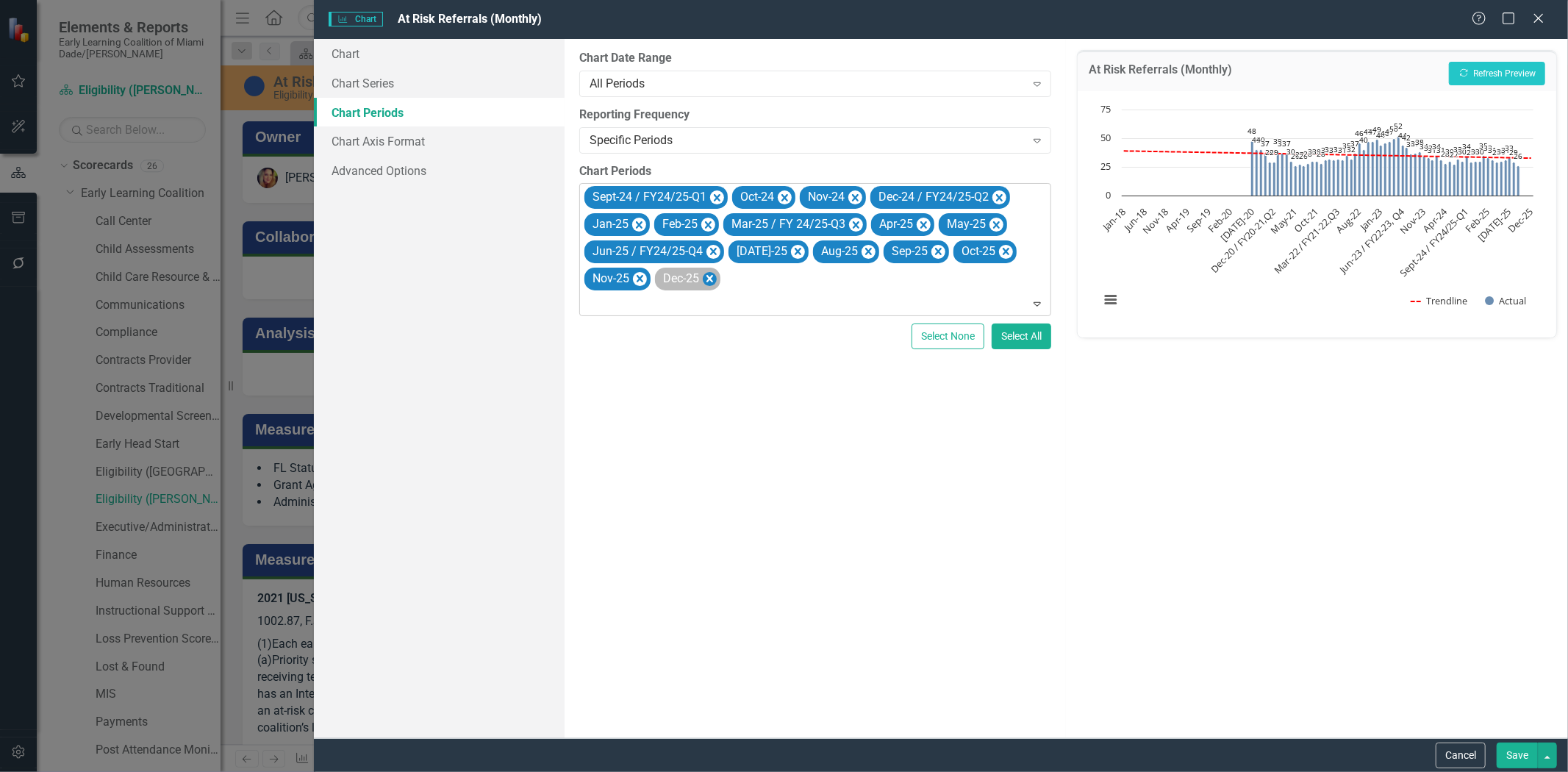
click at [711, 283] on icon "Remove Dec-25" at bounding box center [710, 279] width 14 height 18
click at [645, 283] on icon "Remove Nov-25" at bounding box center [639, 279] width 14 height 18
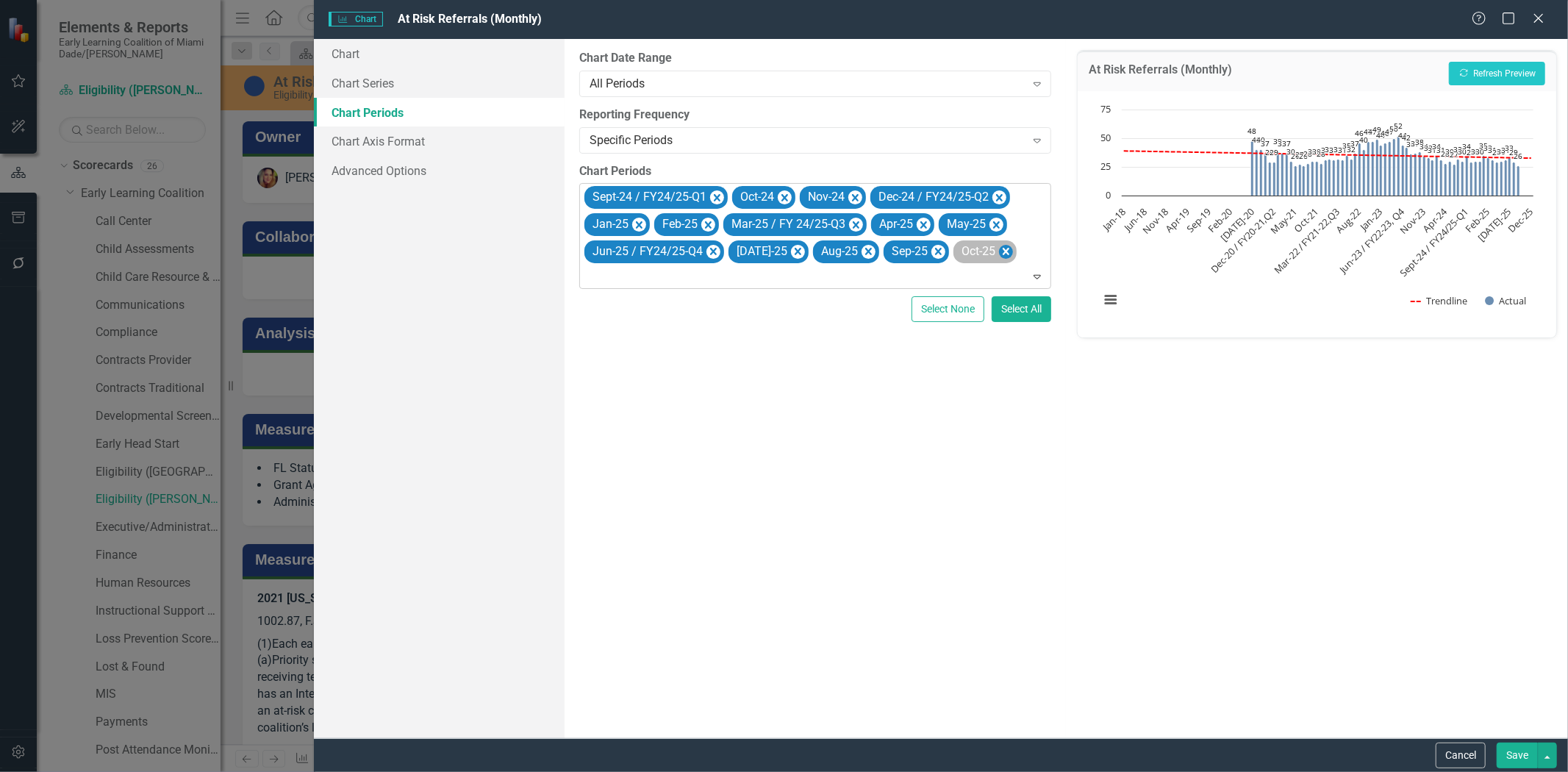
click at [999, 246] on icon "Remove Oct-25" at bounding box center [1006, 252] width 14 height 18
click at [932, 252] on icon "Remove Sep-25" at bounding box center [938, 252] width 14 height 18
click at [1518, 756] on button "Save" at bounding box center [1517, 755] width 42 height 26
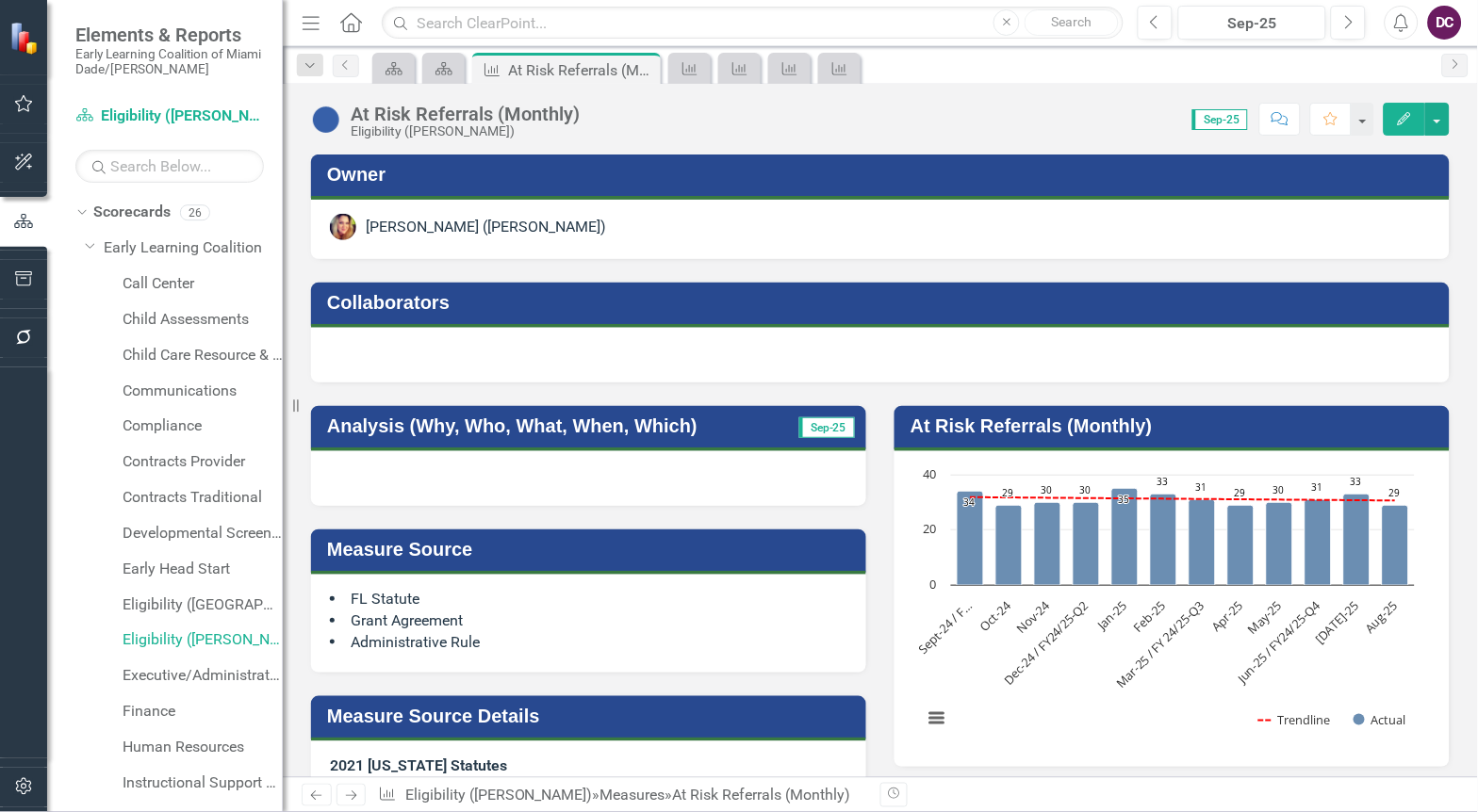
click at [765, 632] on li "Administrative Rule" at bounding box center [588, 643] width 518 height 21
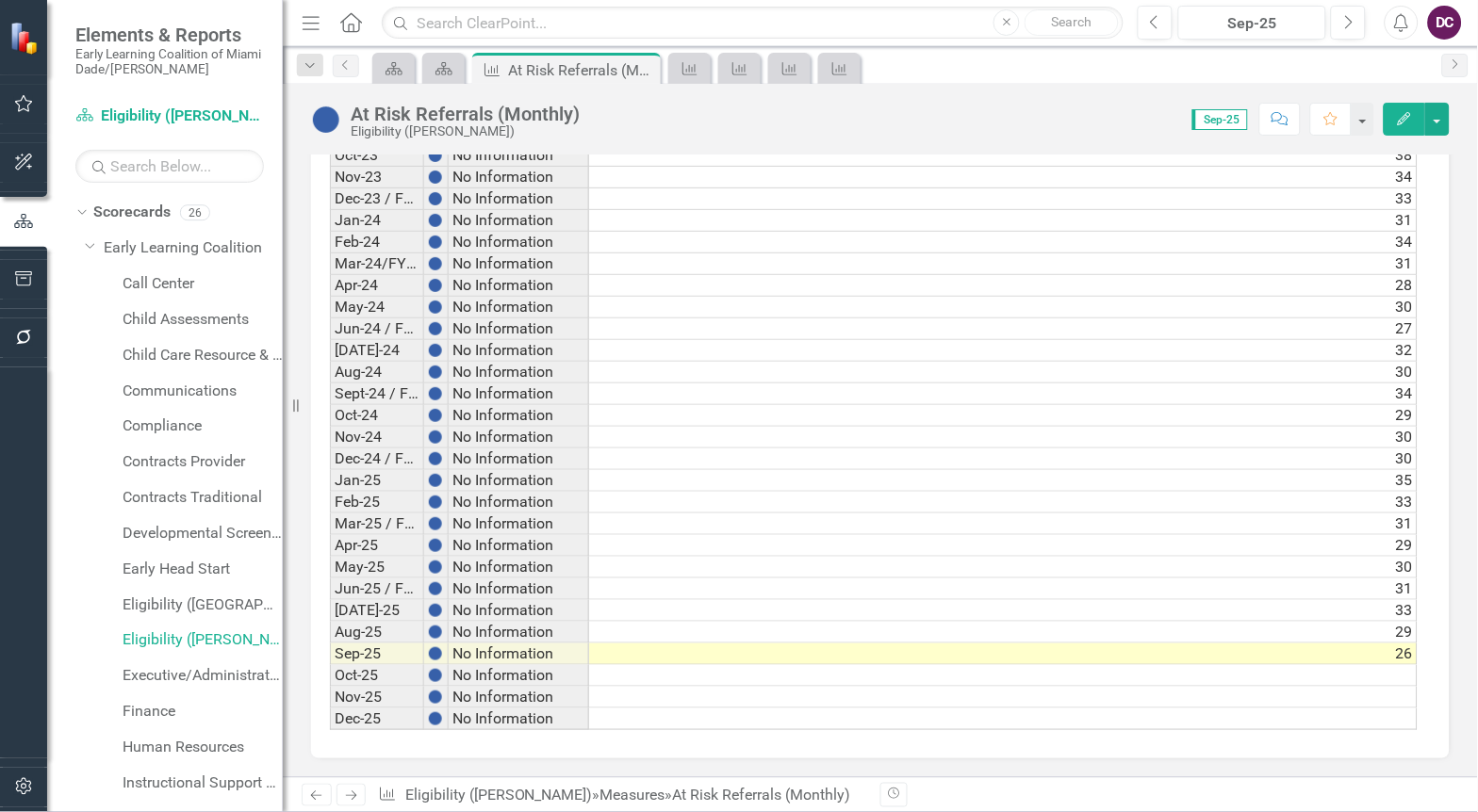
scroll to position [0, 14]
click at [642, 782] on div "Previous Next Measure Eligibility (Monroe) » Measures » At Risk Referrals (Mont…" at bounding box center [880, 795] width 1195 height 35
click at [690, 74] on icon at bounding box center [690, 69] width 15 height 14
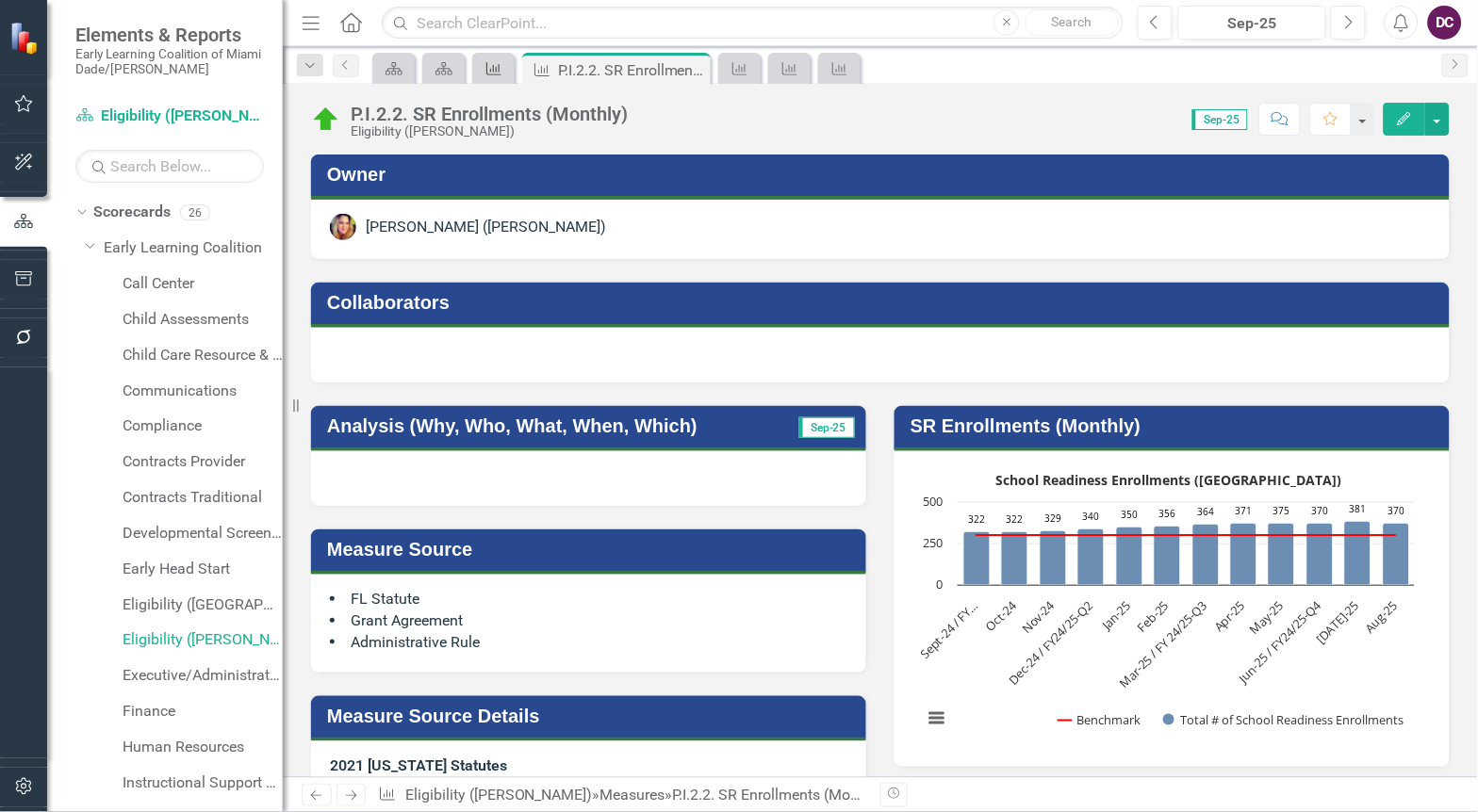
click at [486, 68] on icon at bounding box center [494, 69] width 15 height 14
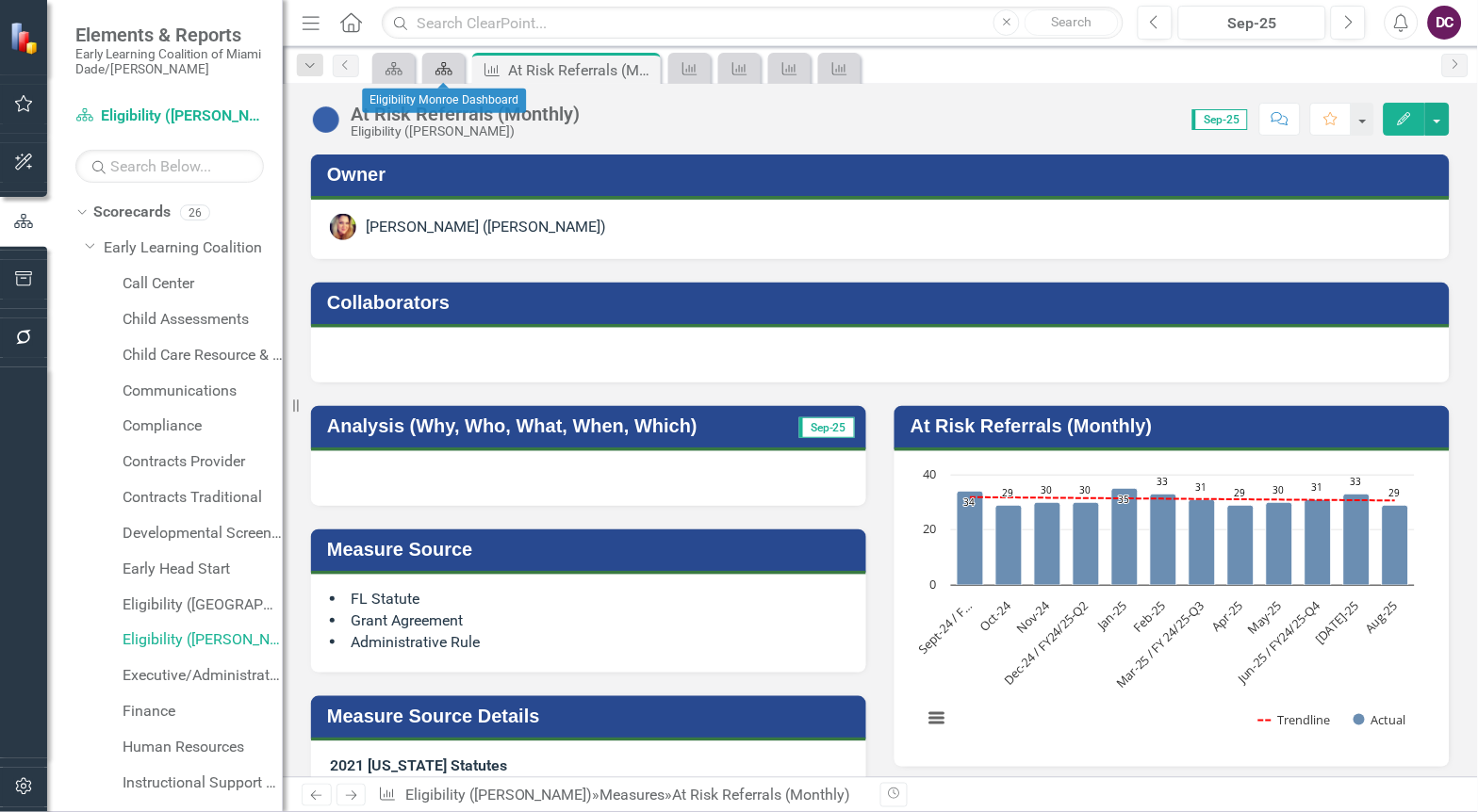
click at [441, 70] on icon "Scorecard" at bounding box center [443, 69] width 18 height 15
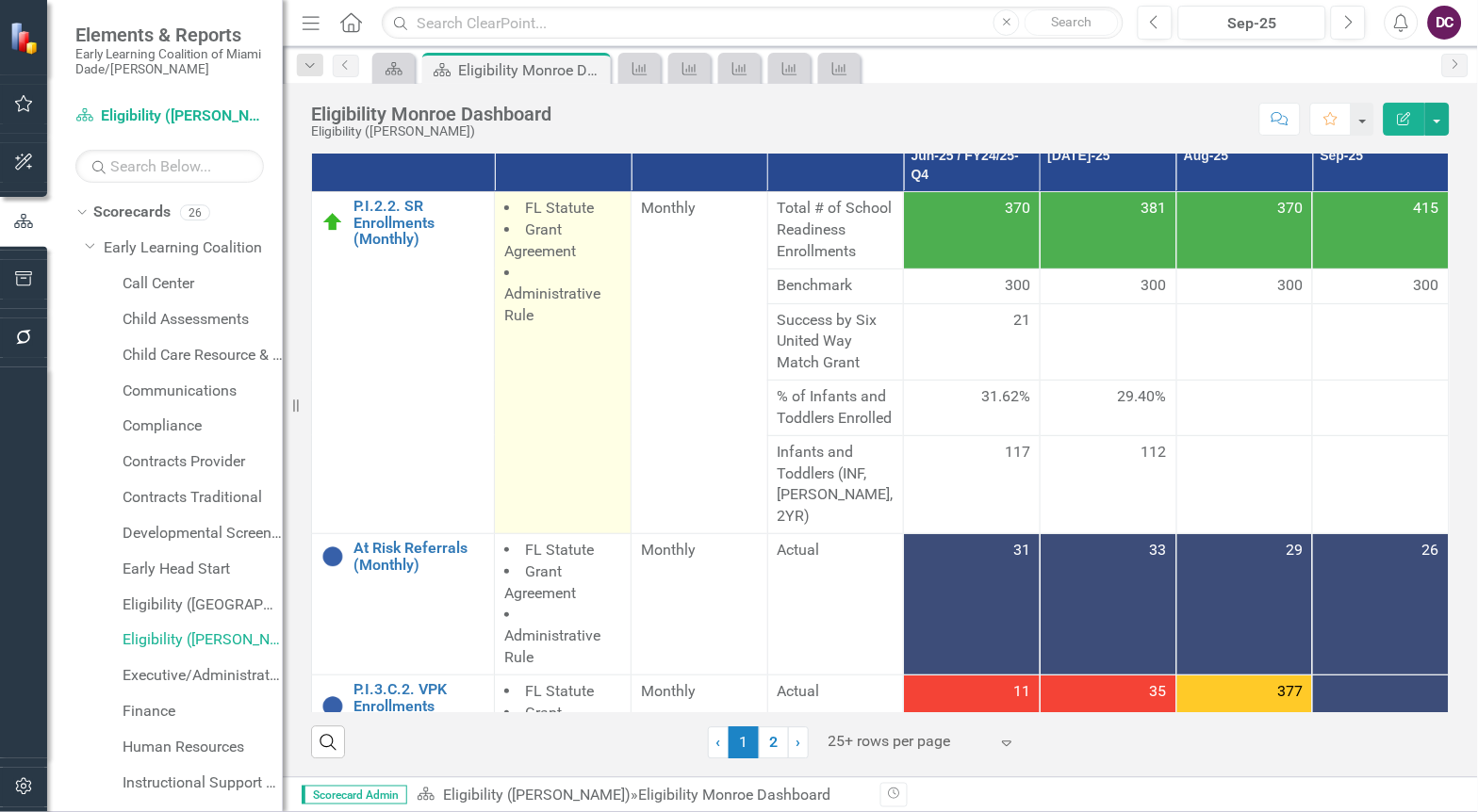
scroll to position [209, 0]
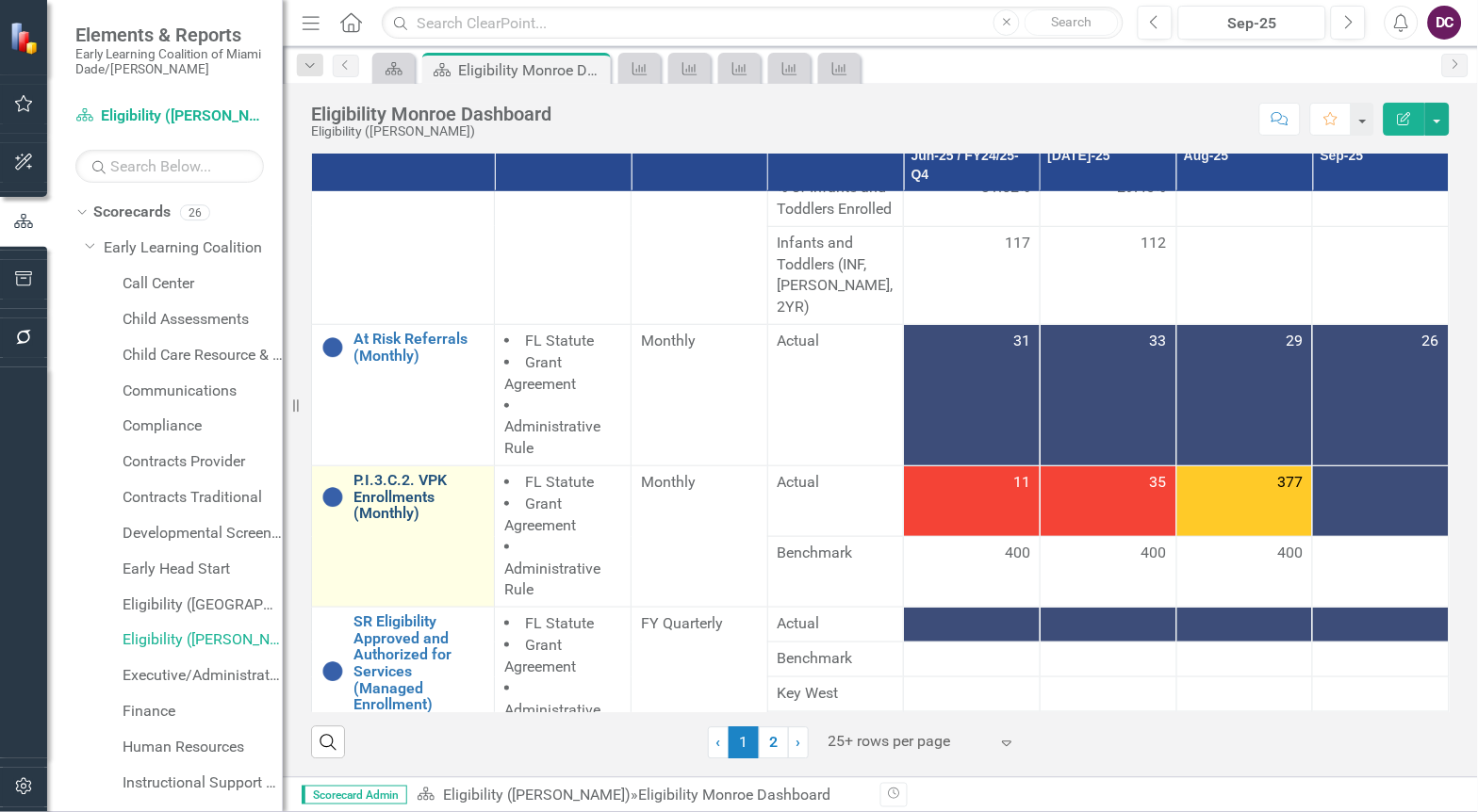
click at [387, 509] on link "P.I.3.C.2. VPK Enrollments (Monthly)" at bounding box center [418, 497] width 131 height 50
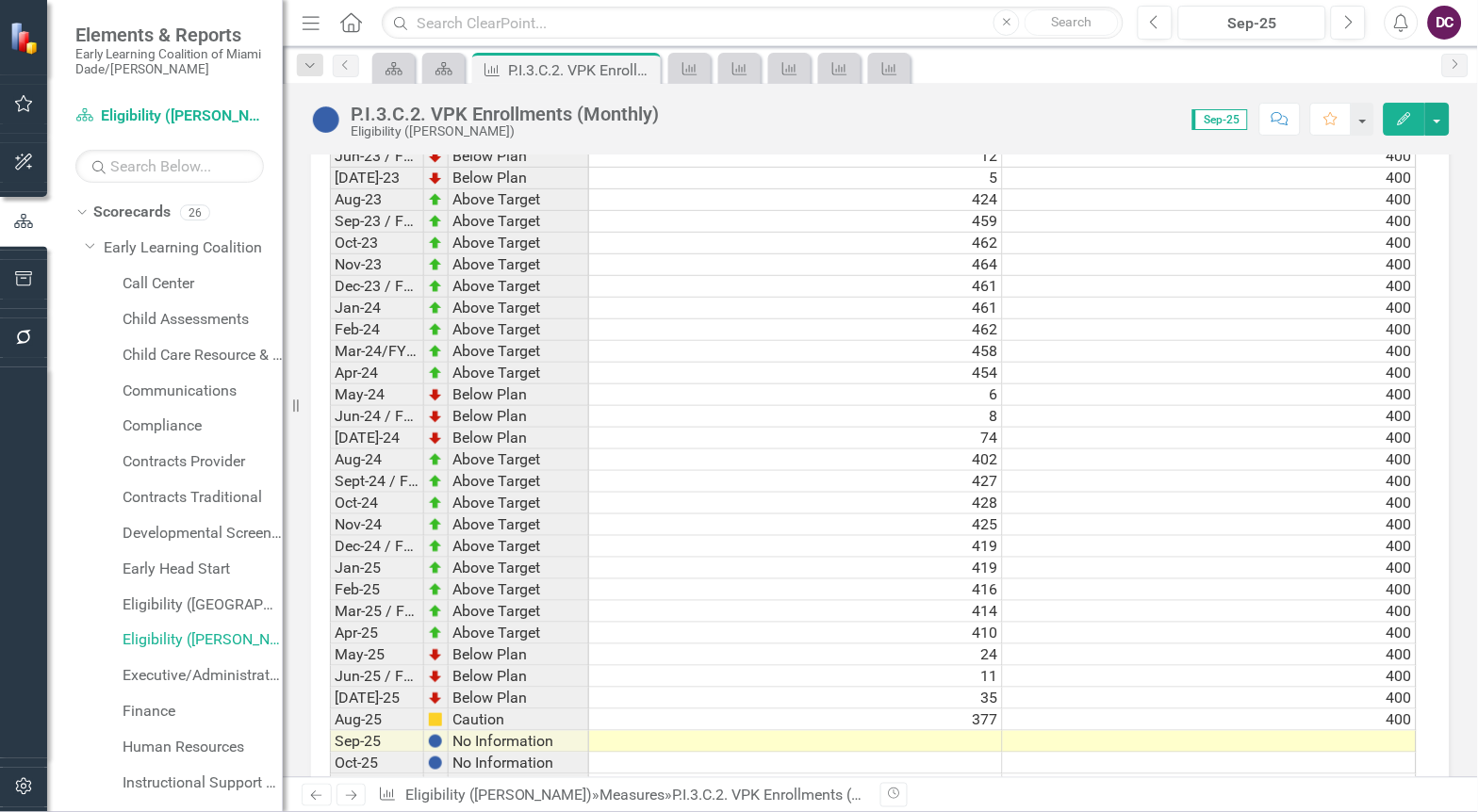
scroll to position [2997, 0]
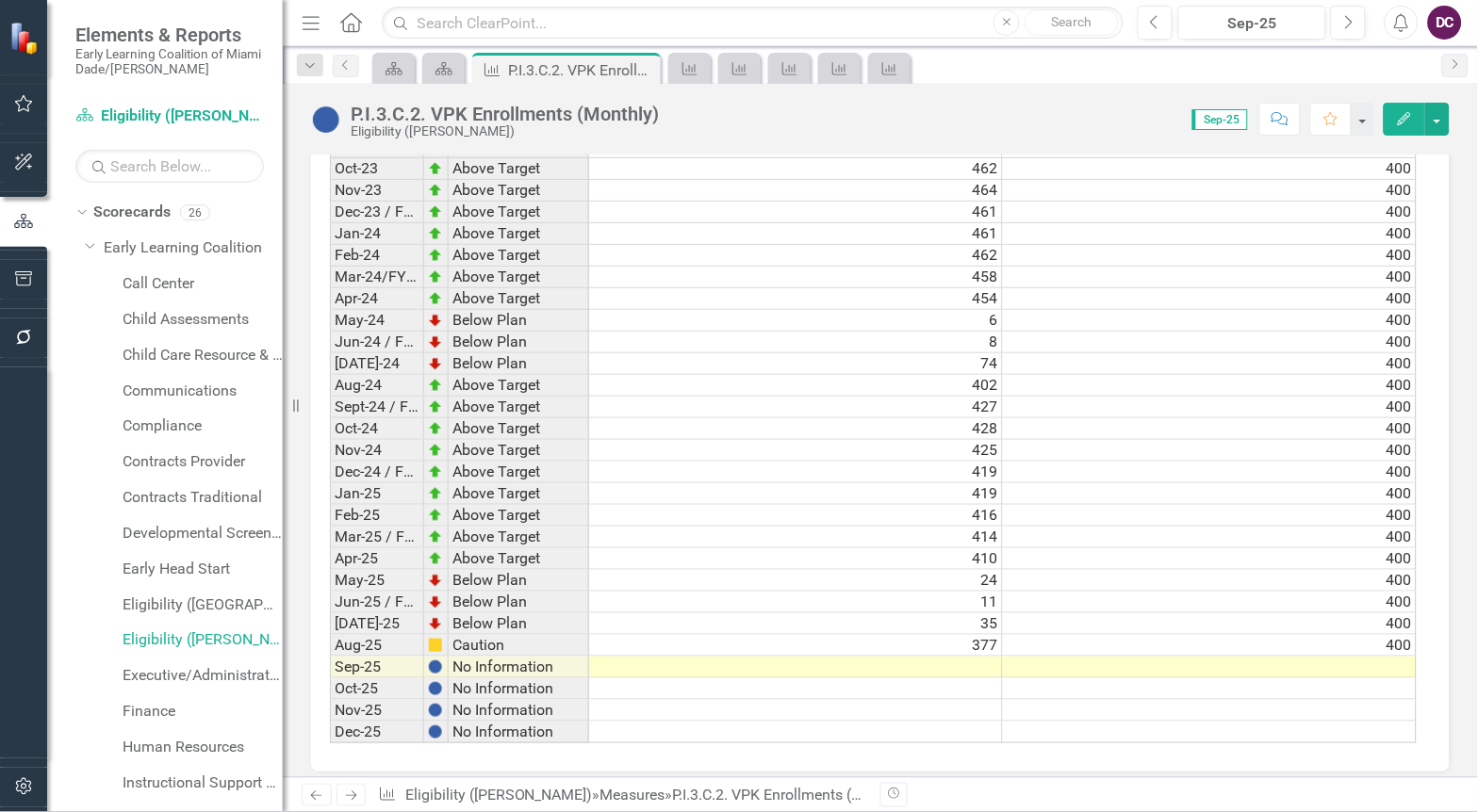
click at [981, 657] on td at bounding box center [796, 668] width 413 height 21
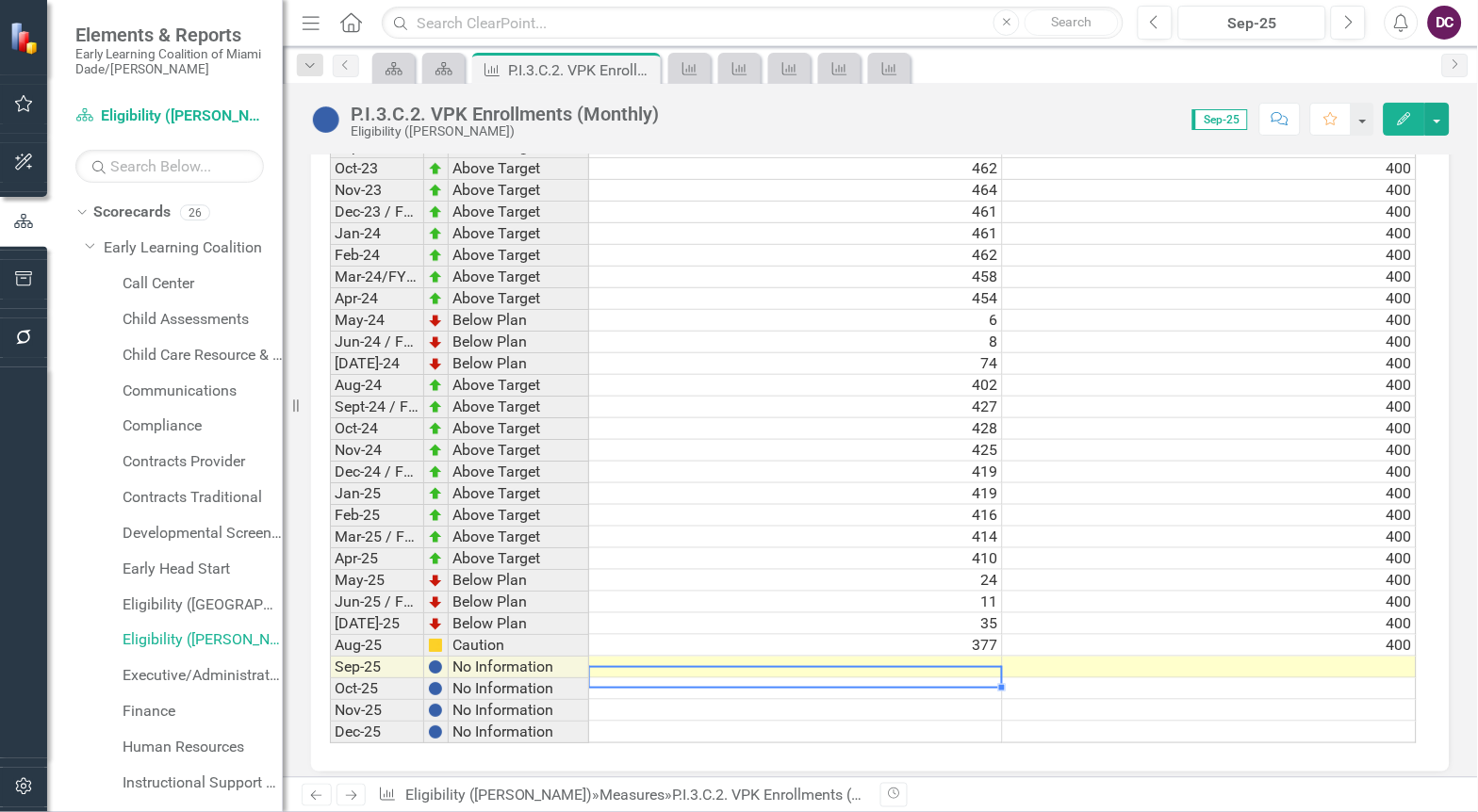
click at [992, 657] on td at bounding box center [796, 668] width 413 height 21
click at [985, 657] on td at bounding box center [796, 668] width 413 height 21
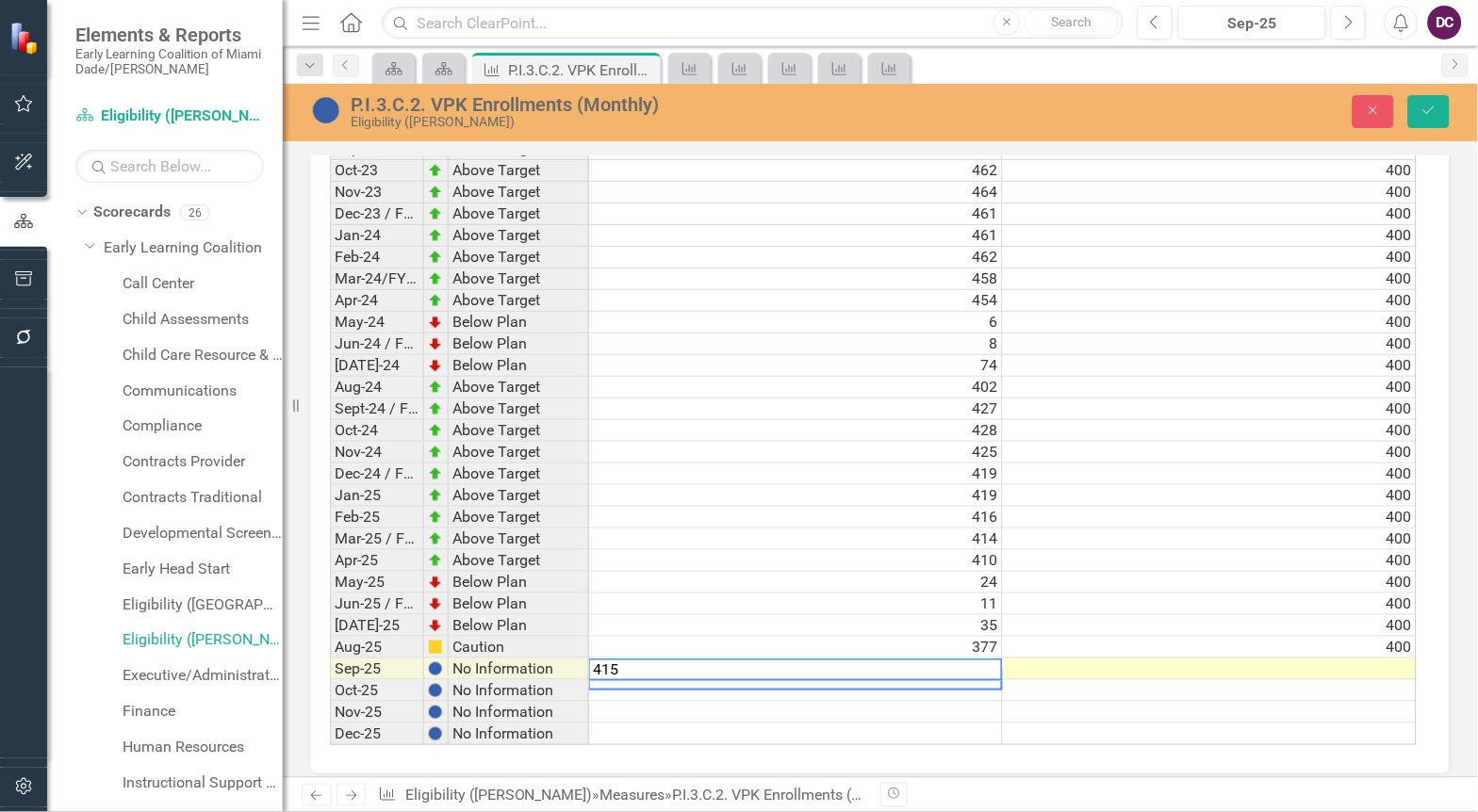
scroll to position [2998, 0]
type textarea "415"
click at [1438, 110] on button "Save" at bounding box center [1429, 111] width 42 height 33
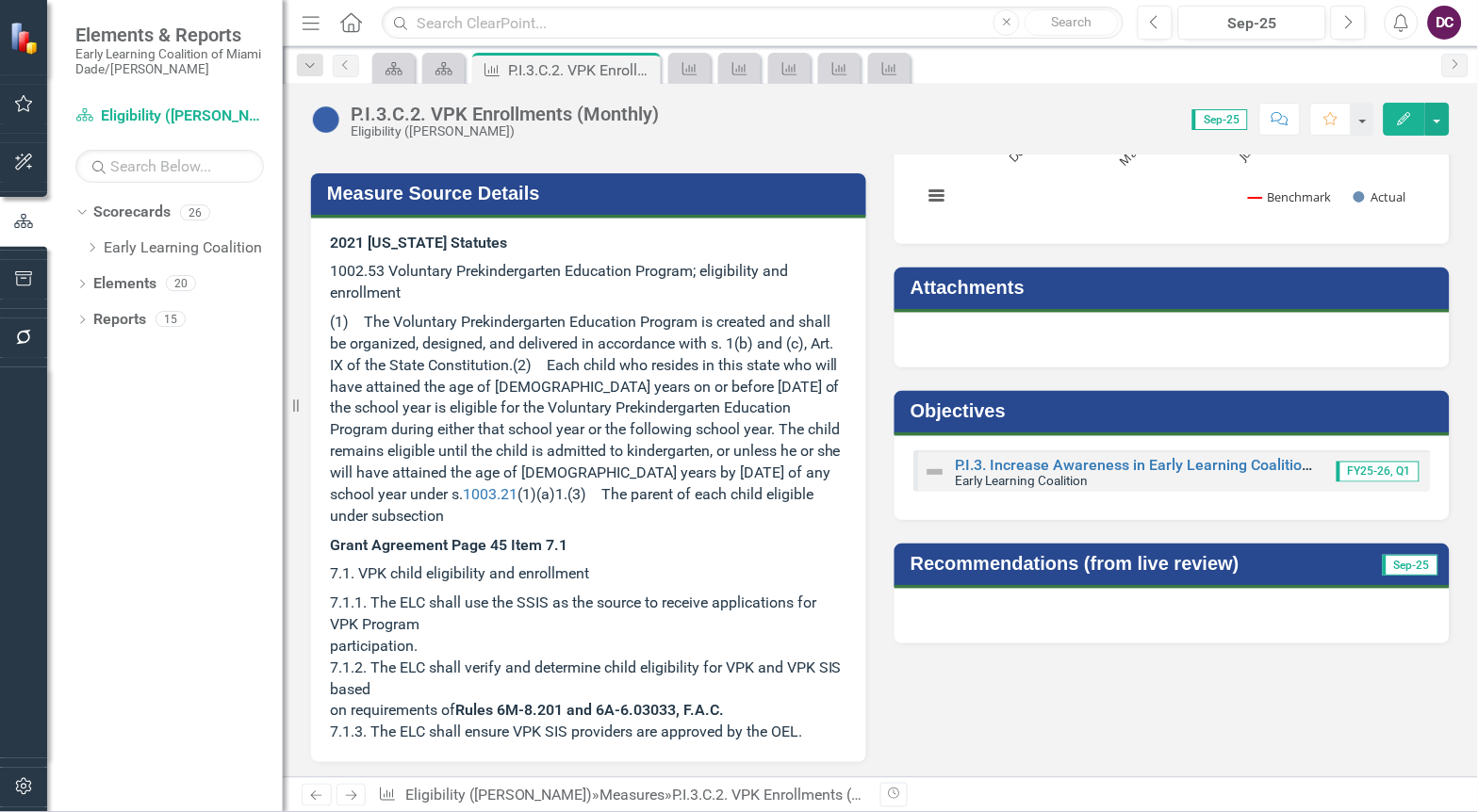
scroll to position [209, 0]
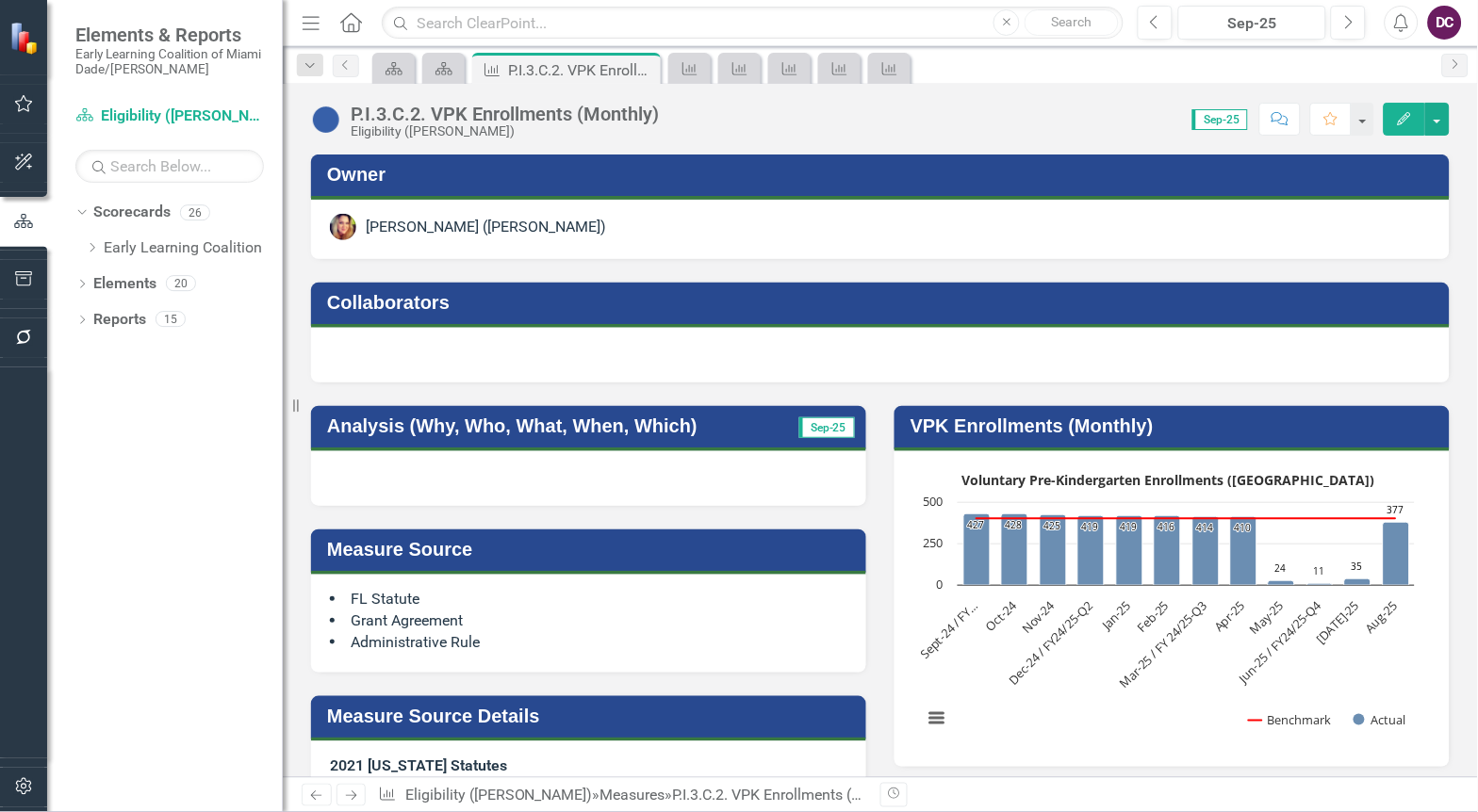
scroll to position [209, 0]
